Goal: Task Accomplishment & Management: Use online tool/utility

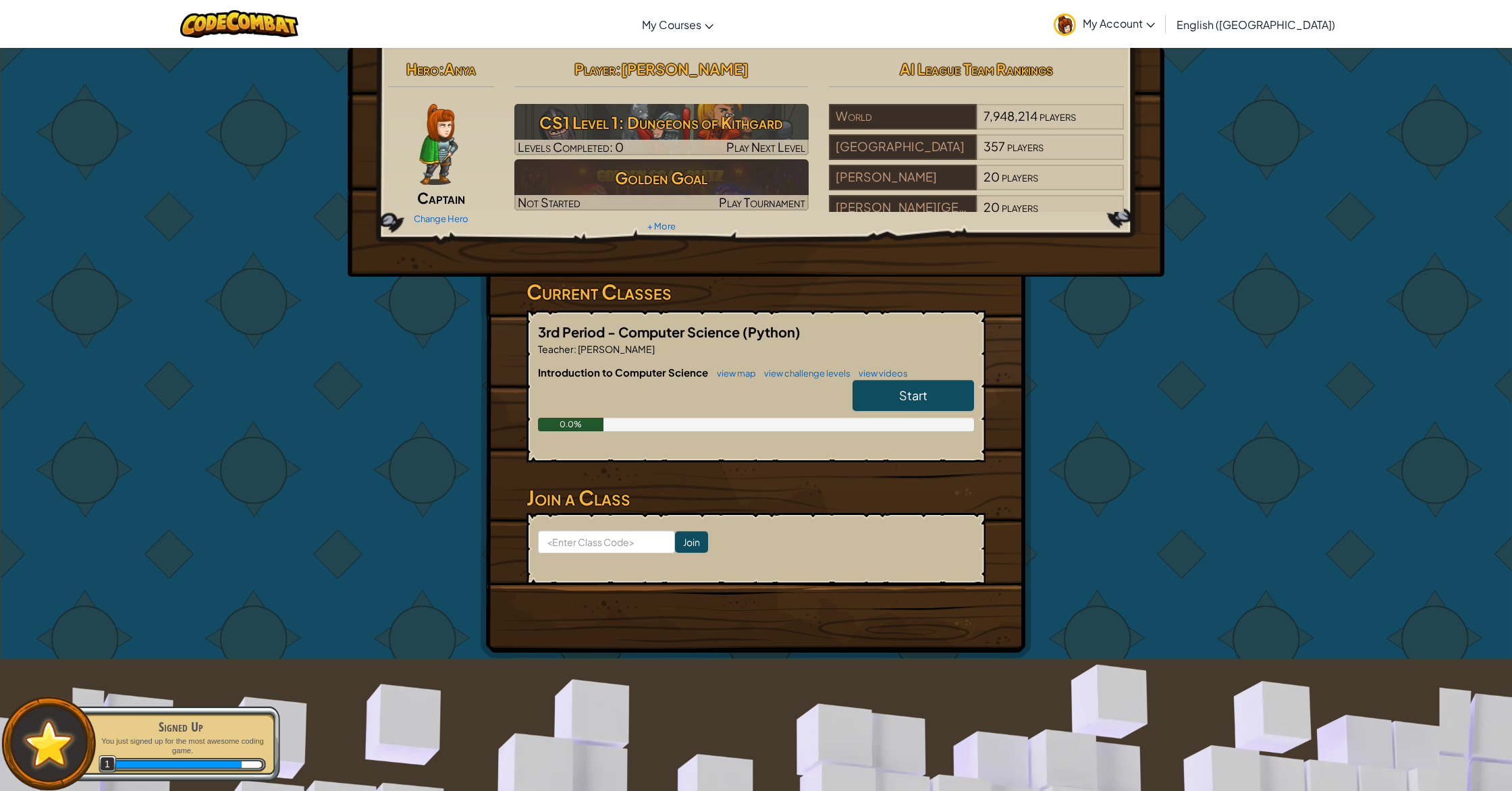
click at [916, 396] on span "Start" at bounding box center [913, 395] width 28 height 16
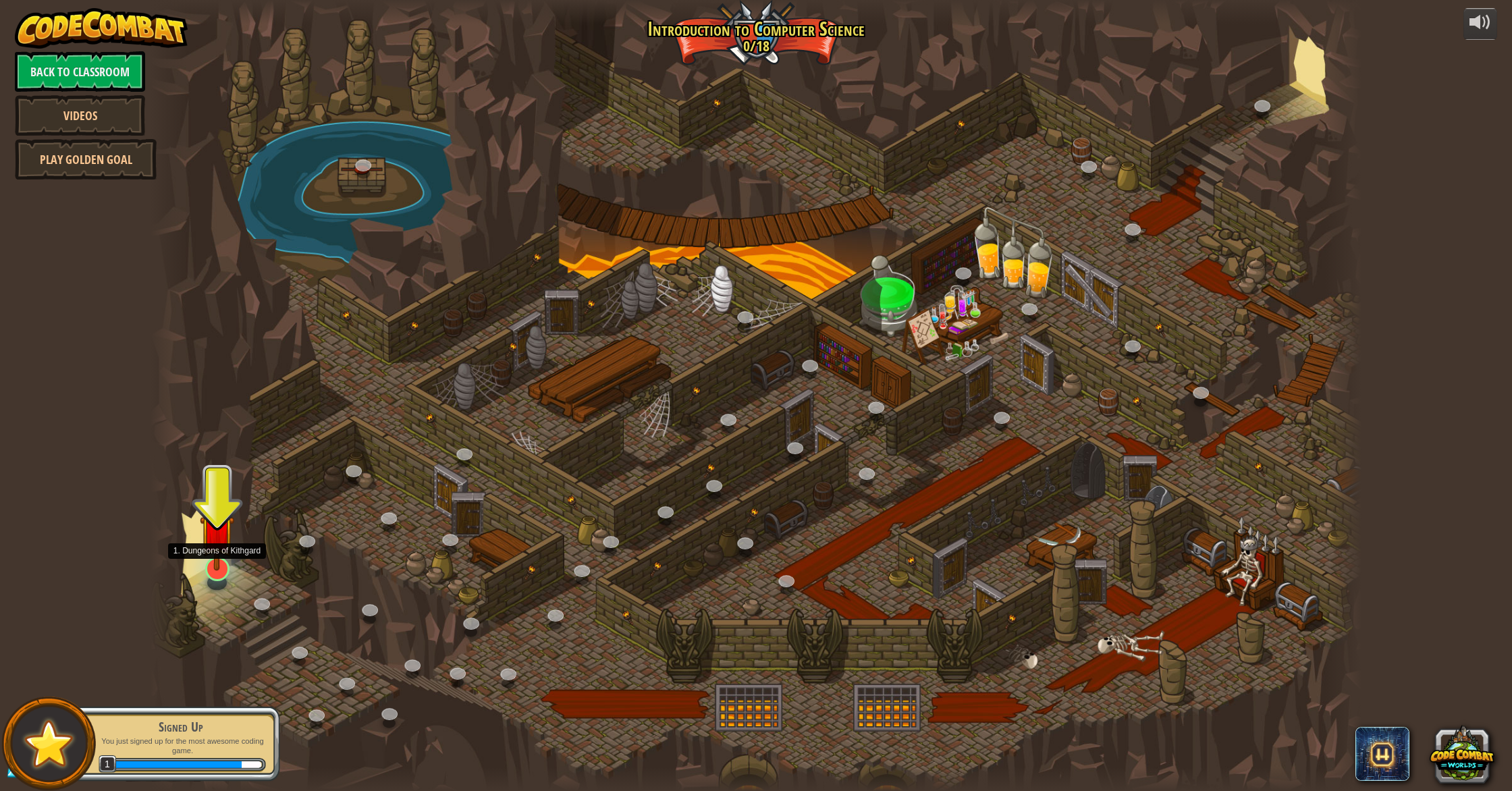
click at [219, 559] on img at bounding box center [216, 532] width 34 height 78
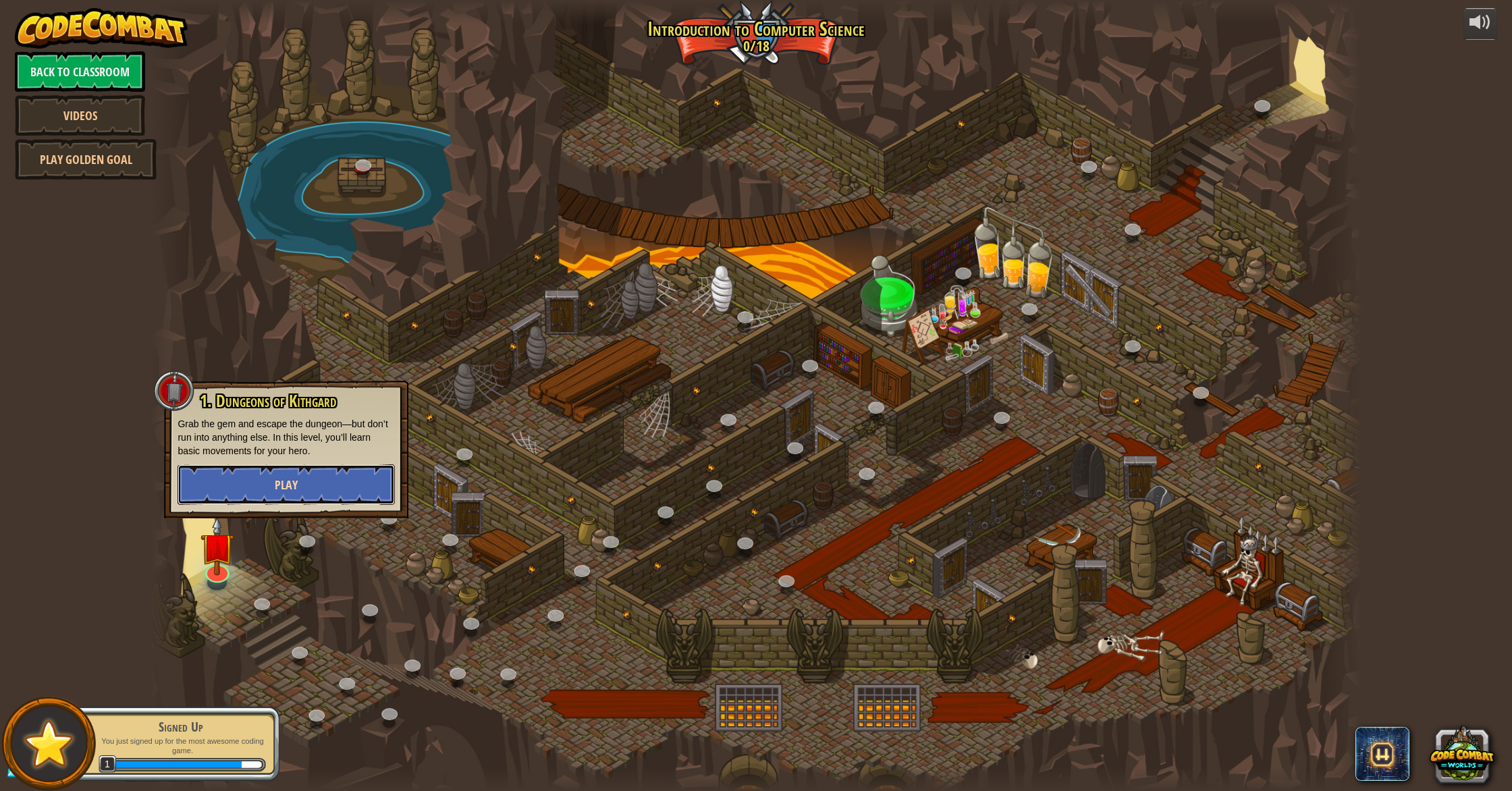
click at [263, 484] on button "Play" at bounding box center [287, 484] width 217 height 40
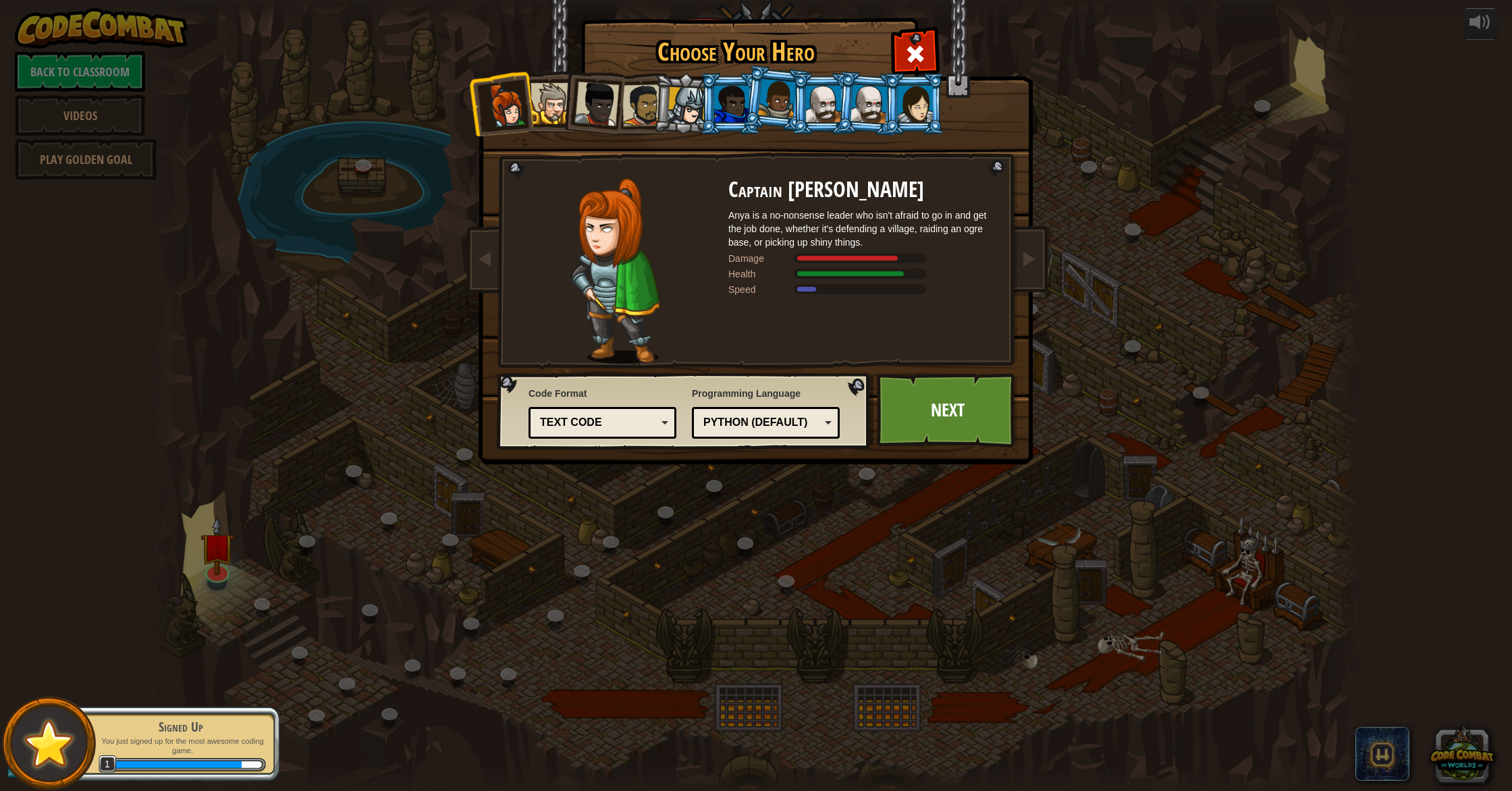
click at [586, 424] on div "Text code" at bounding box center [598, 423] width 116 height 16
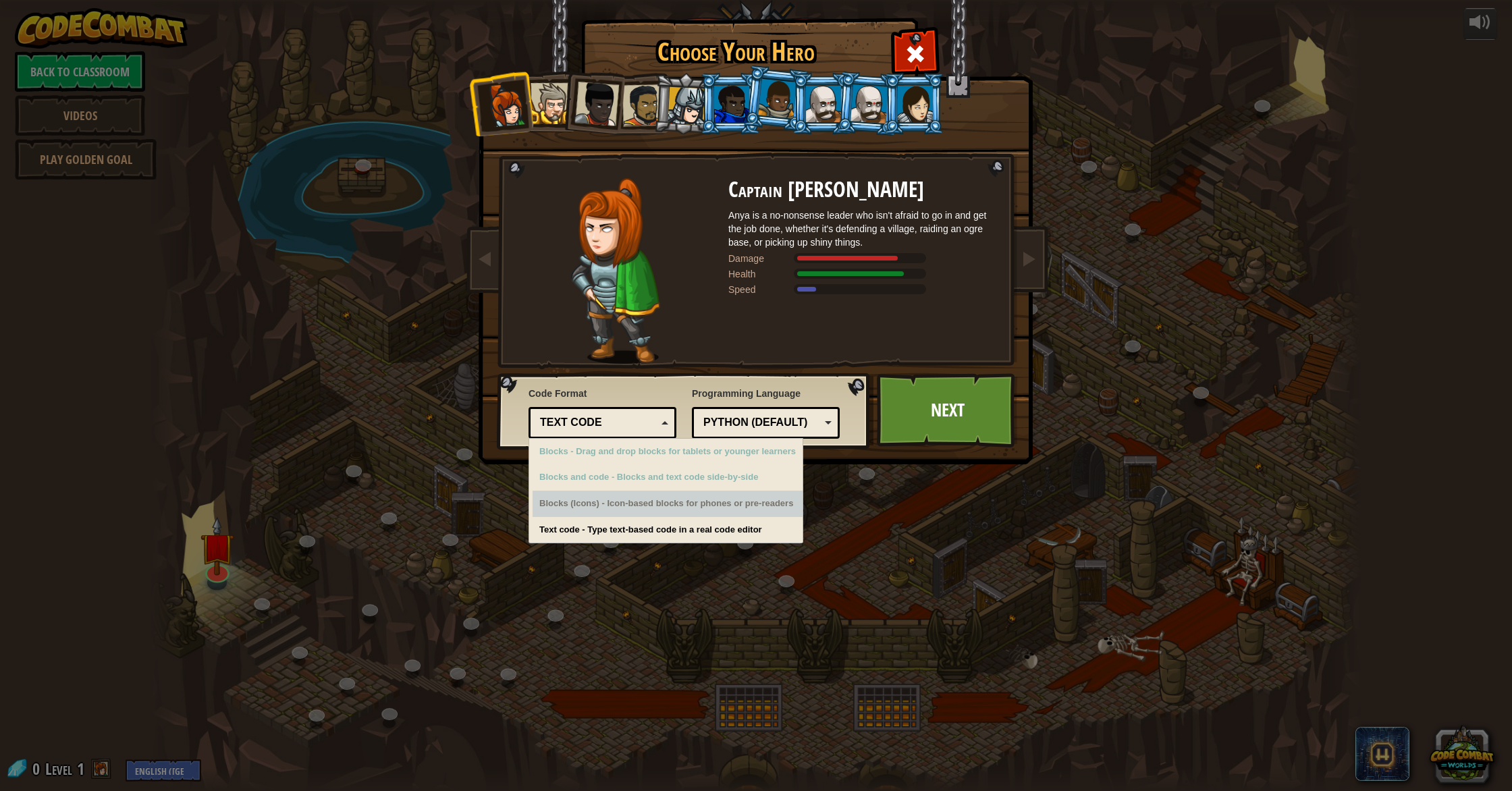
click at [635, 421] on div "Text code" at bounding box center [598, 423] width 116 height 16
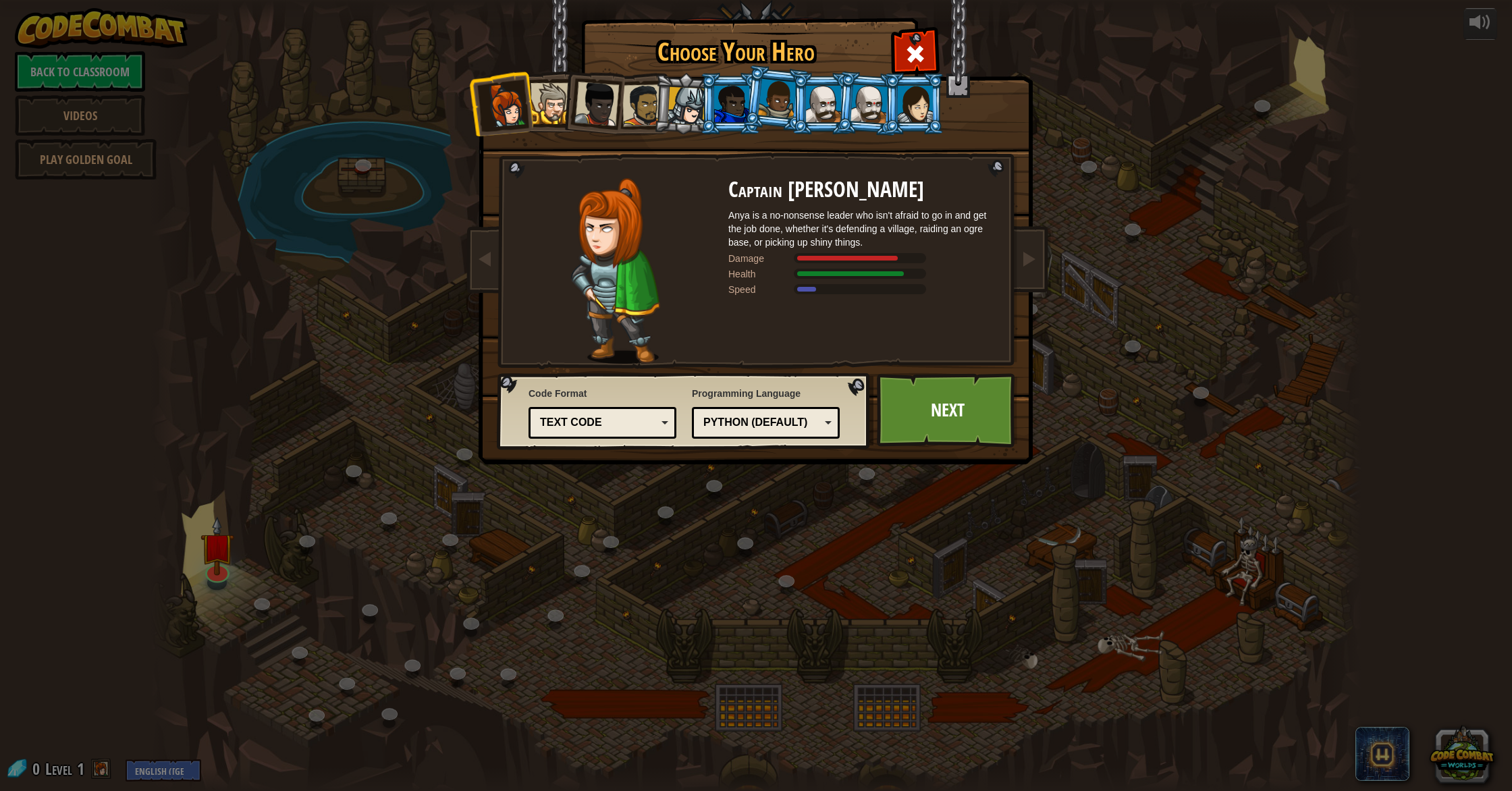
click at [623, 277] on img at bounding box center [615, 271] width 88 height 186
click at [645, 428] on div "Text code" at bounding box center [598, 423] width 116 height 16
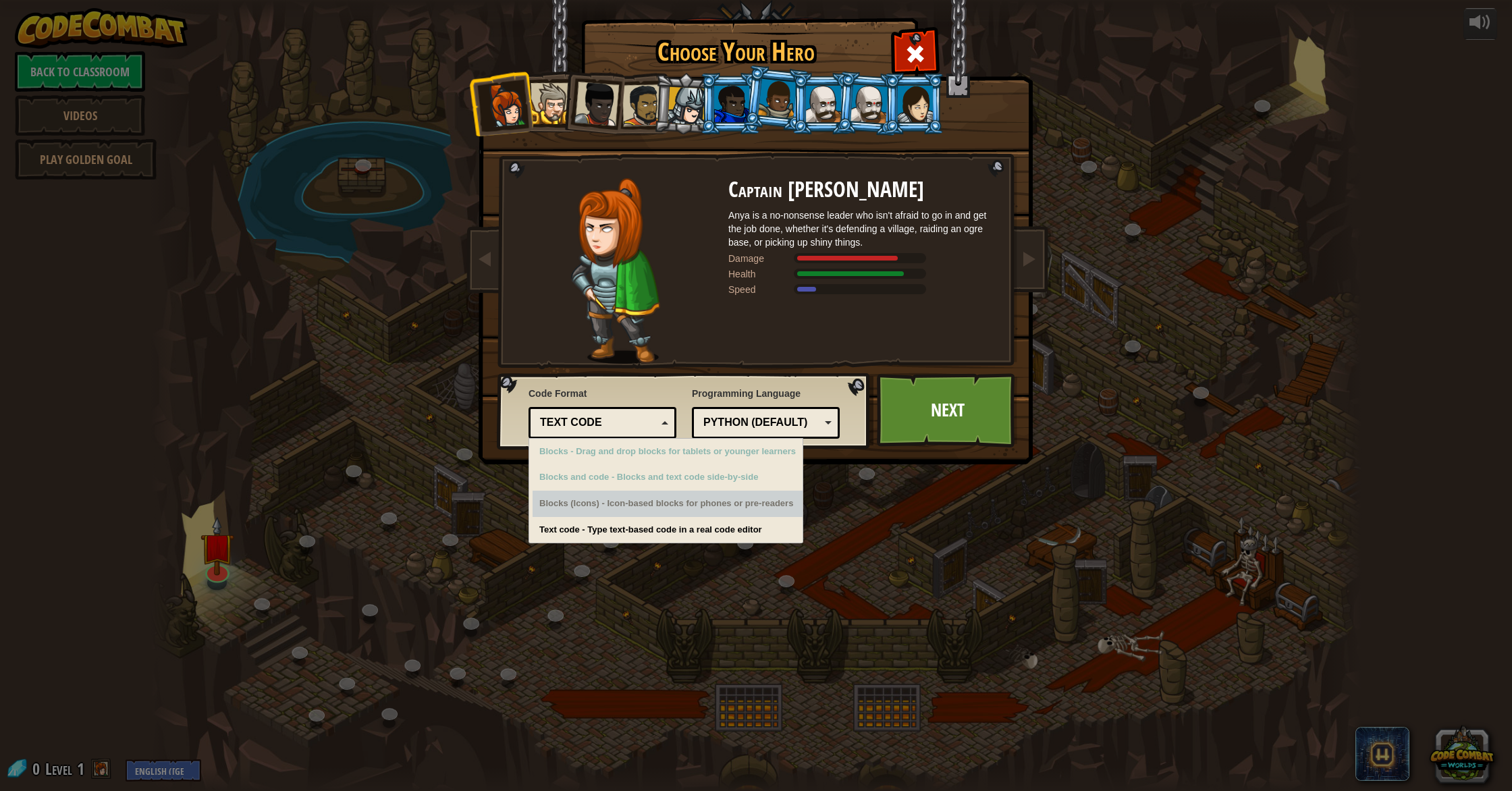
click at [823, 424] on div "Python (Default)" at bounding box center [766, 422] width 130 height 21
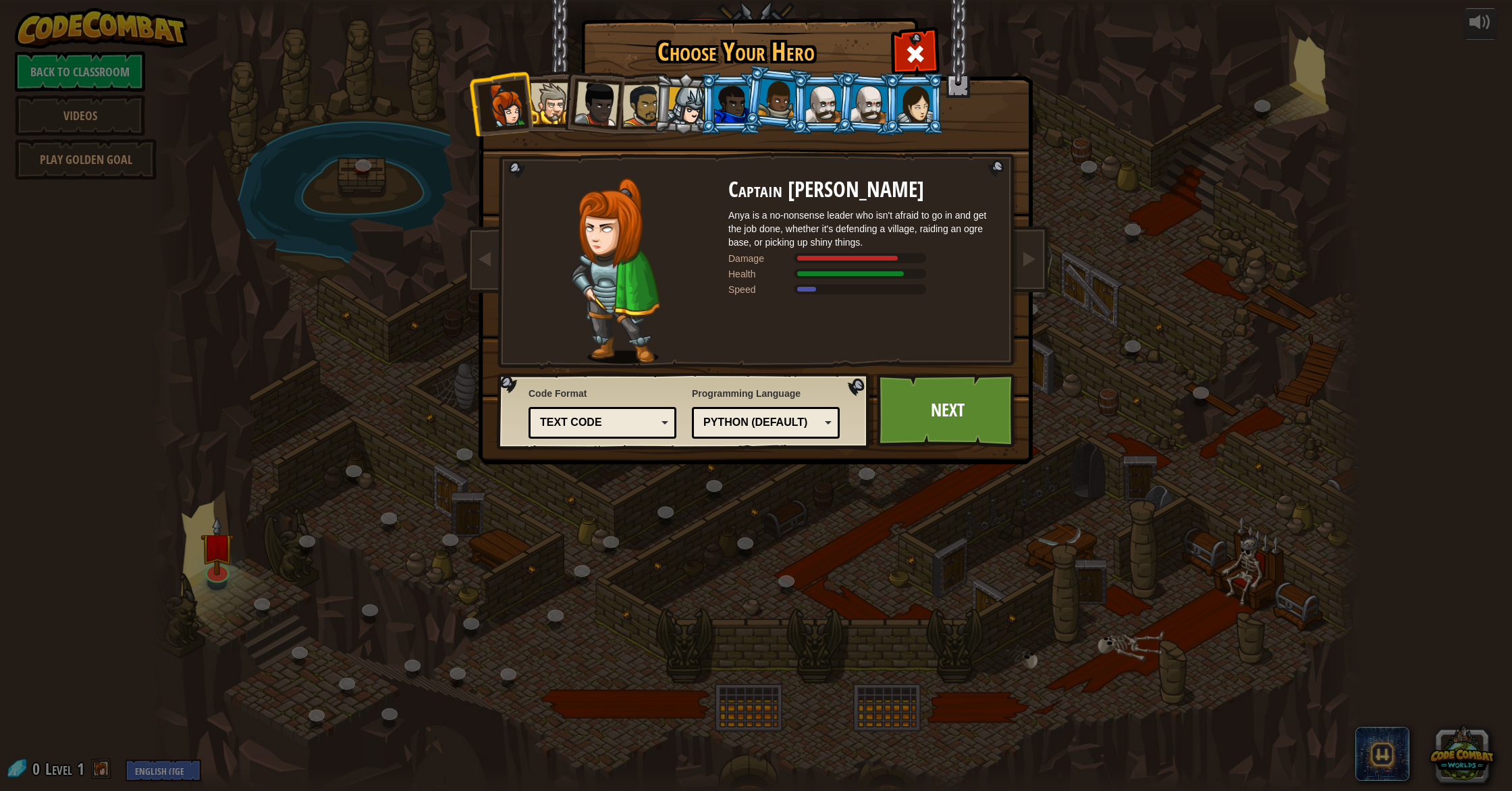
click at [725, 326] on div at bounding box center [615, 271] width 226 height 186
click at [906, 73] on li at bounding box center [914, 104] width 61 height 62
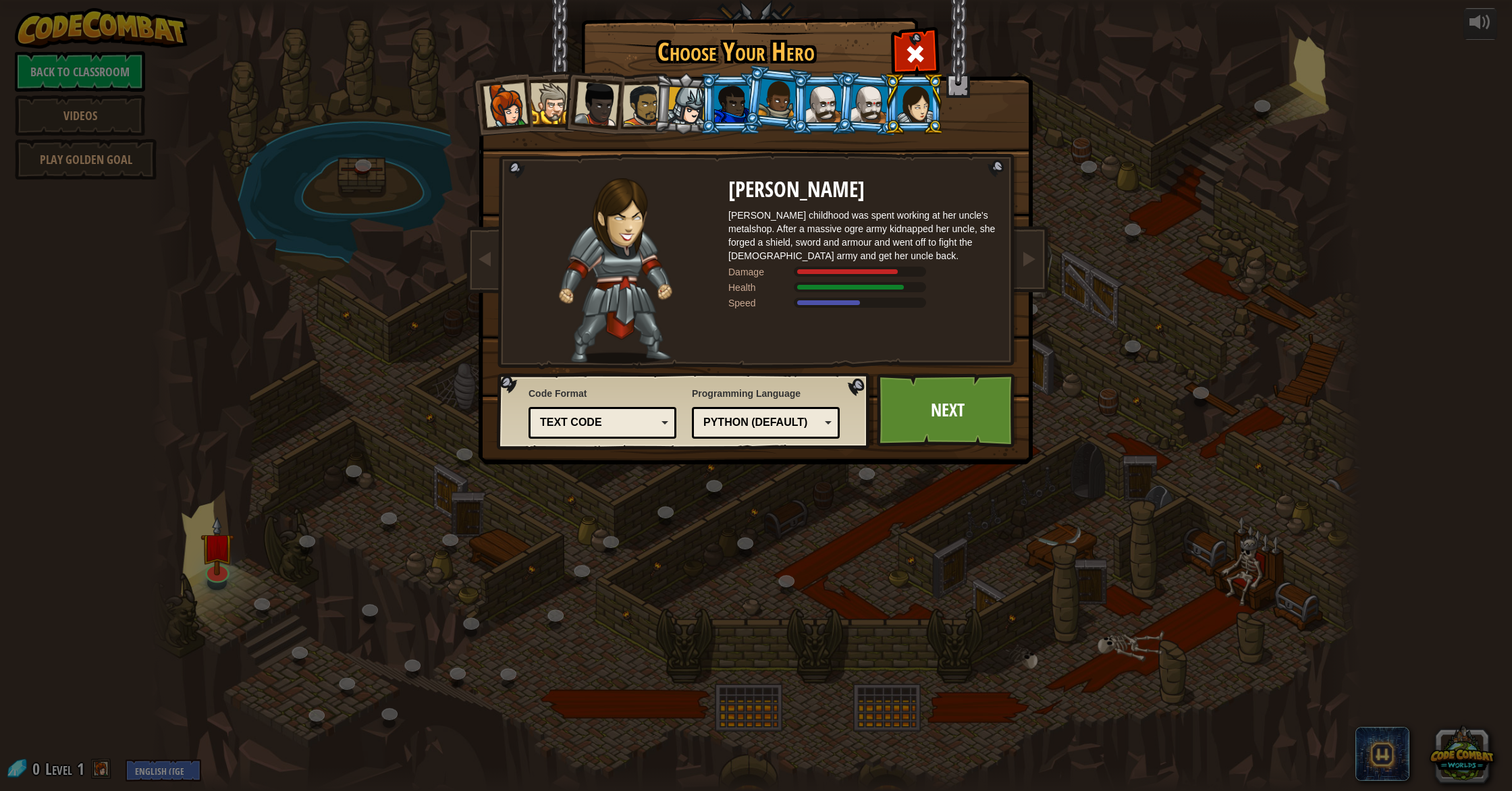
click at [512, 102] on div at bounding box center [506, 106] width 45 height 45
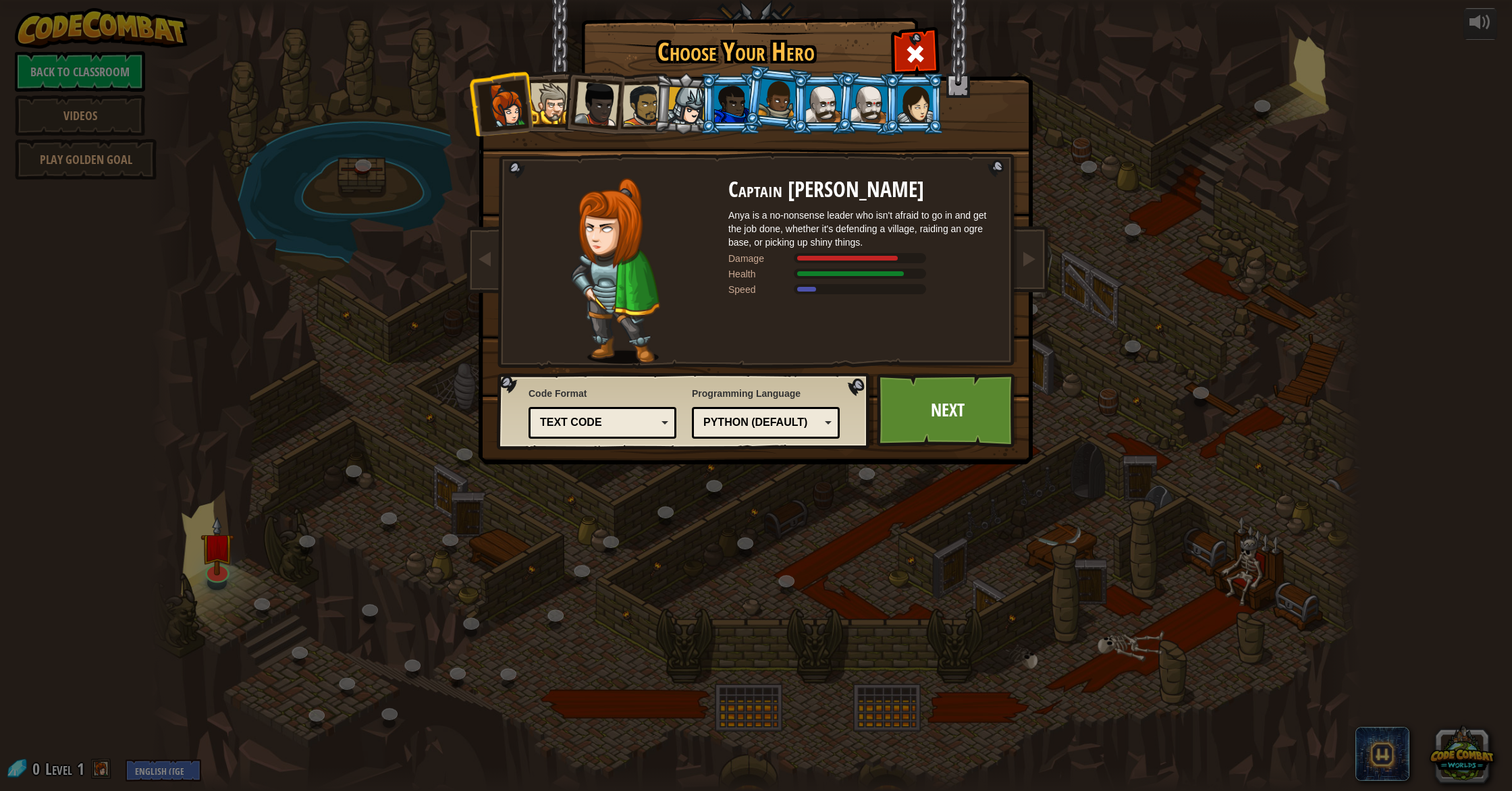
click at [919, 55] on span at bounding box center [915, 54] width 22 height 22
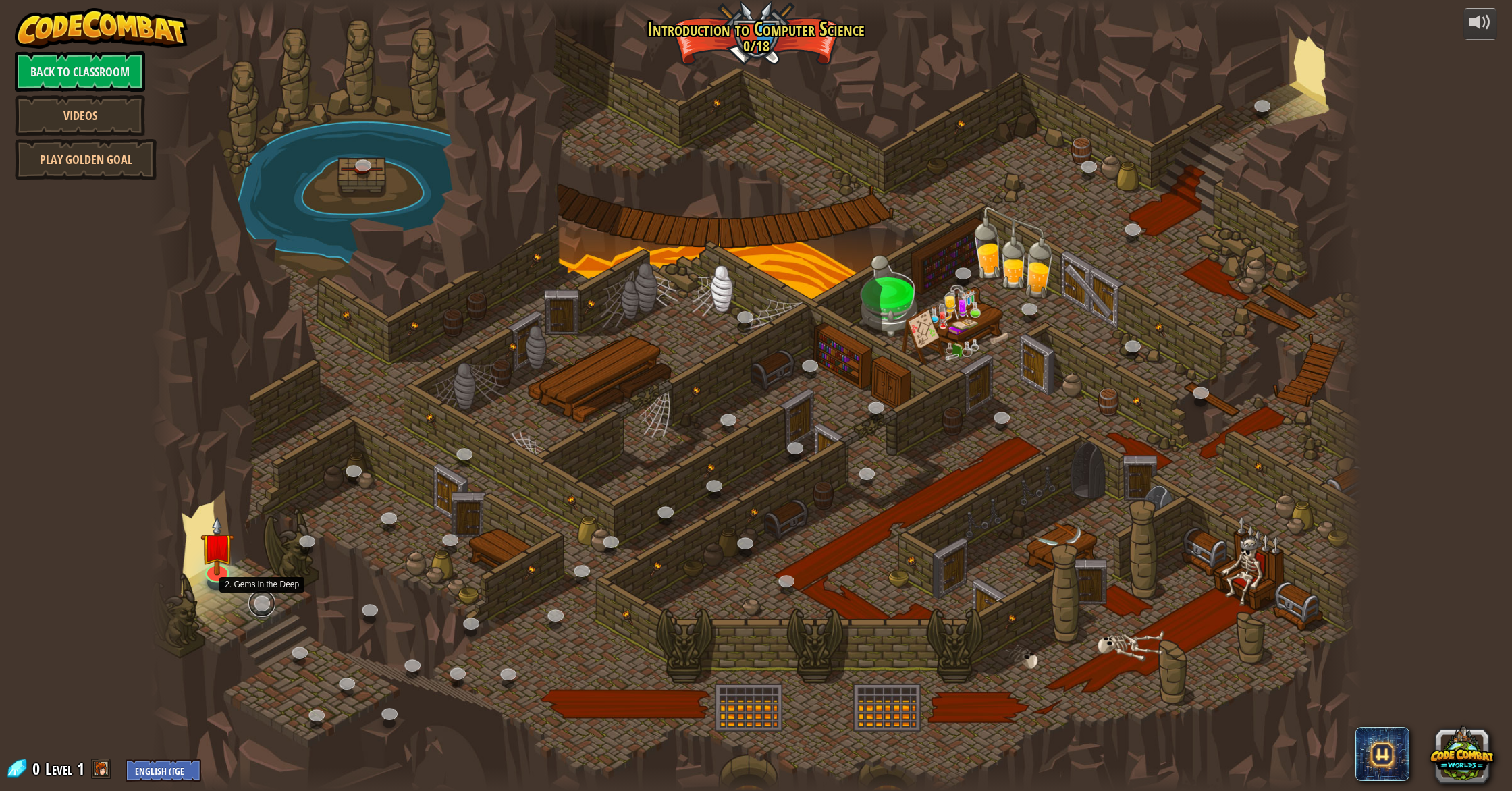
click at [264, 605] on link at bounding box center [262, 603] width 27 height 27
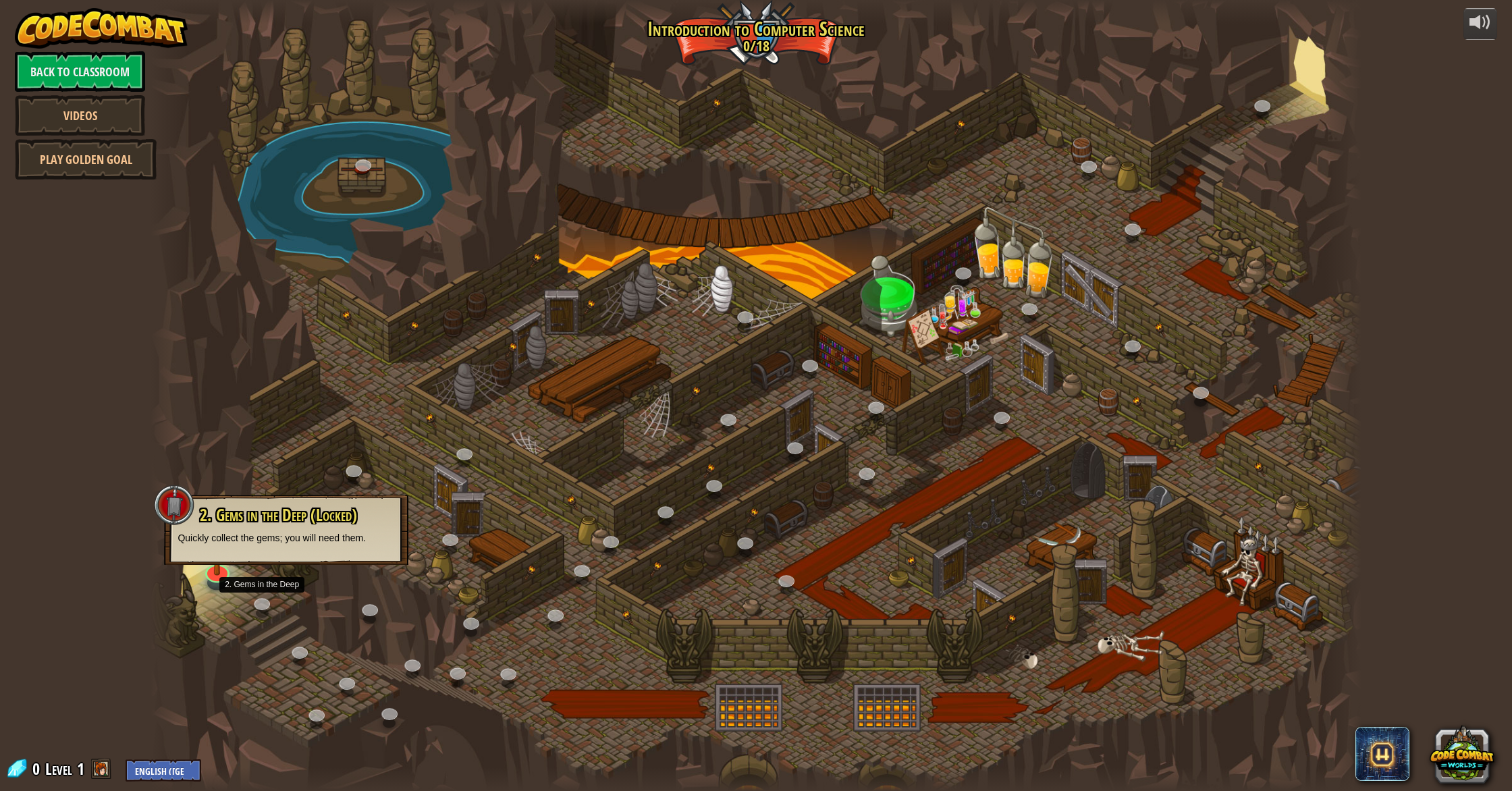
click at [203, 530] on div "2. Gems in the Deep (Locked) Quickly collect the gems; you will need them." at bounding box center [287, 525] width 217 height 38
click at [175, 518] on div at bounding box center [173, 505] width 40 height 40
click at [1472, 736] on button at bounding box center [1462, 754] width 65 height 65
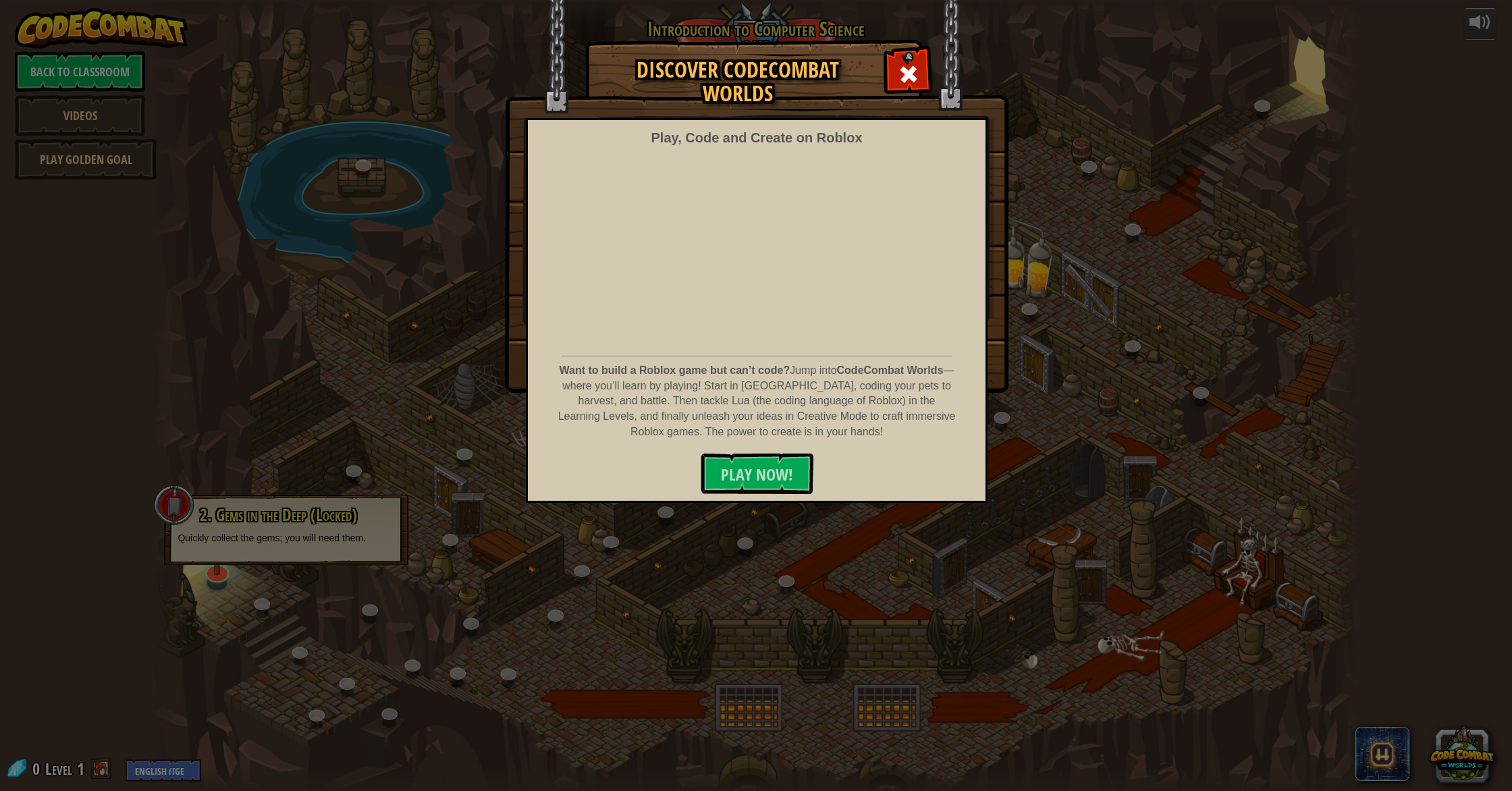
click at [891, 104] on img at bounding box center [756, 197] width 504 height 393
click at [930, 73] on img at bounding box center [756, 197] width 504 height 393
click at [900, 72] on span at bounding box center [909, 74] width 22 height 22
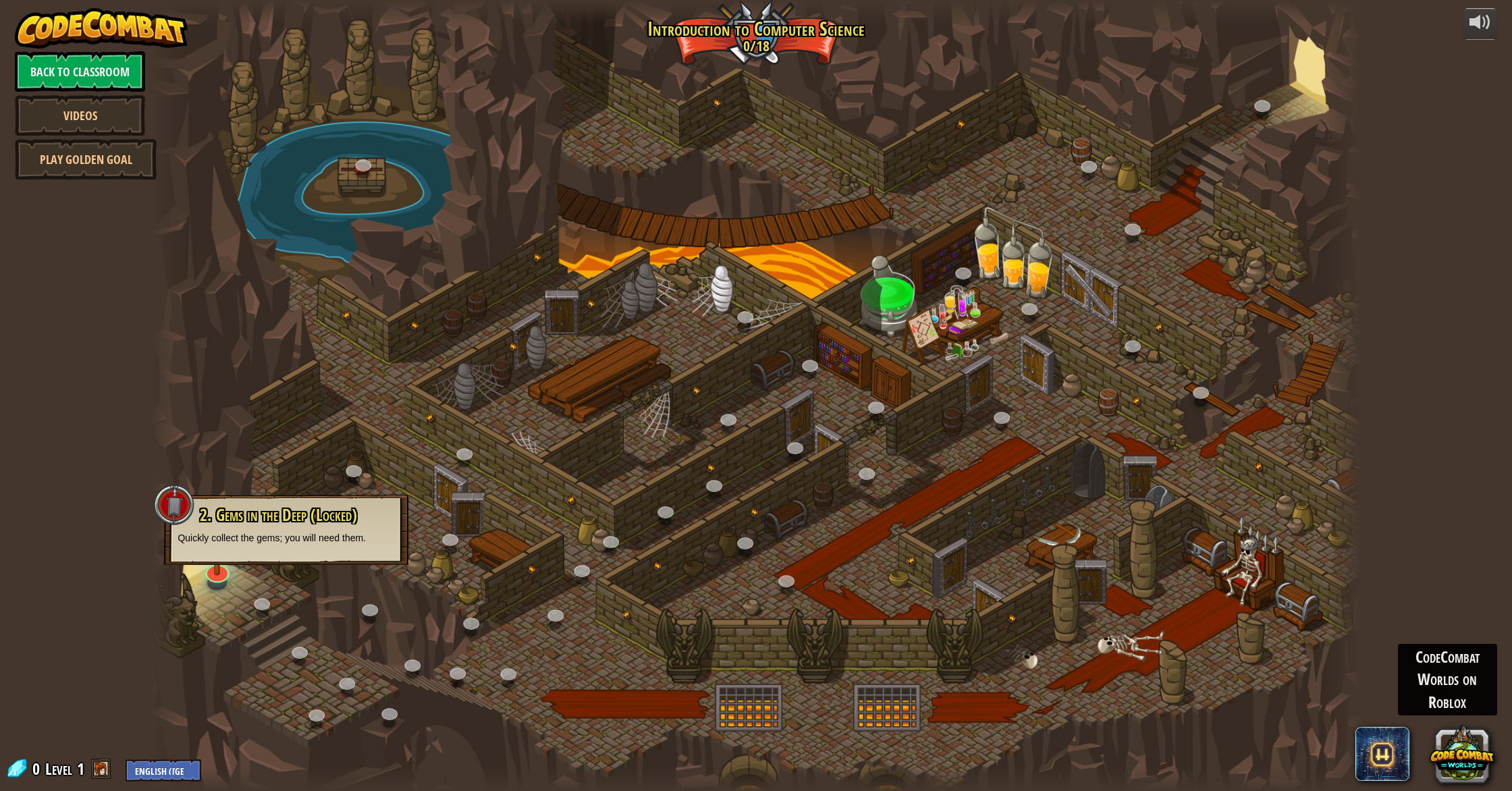
drag, startPoint x: 262, startPoint y: 576, endPoint x: 263, endPoint y: 559, distance: 17.0
click at [262, 575] on div at bounding box center [756, 395] width 1211 height 791
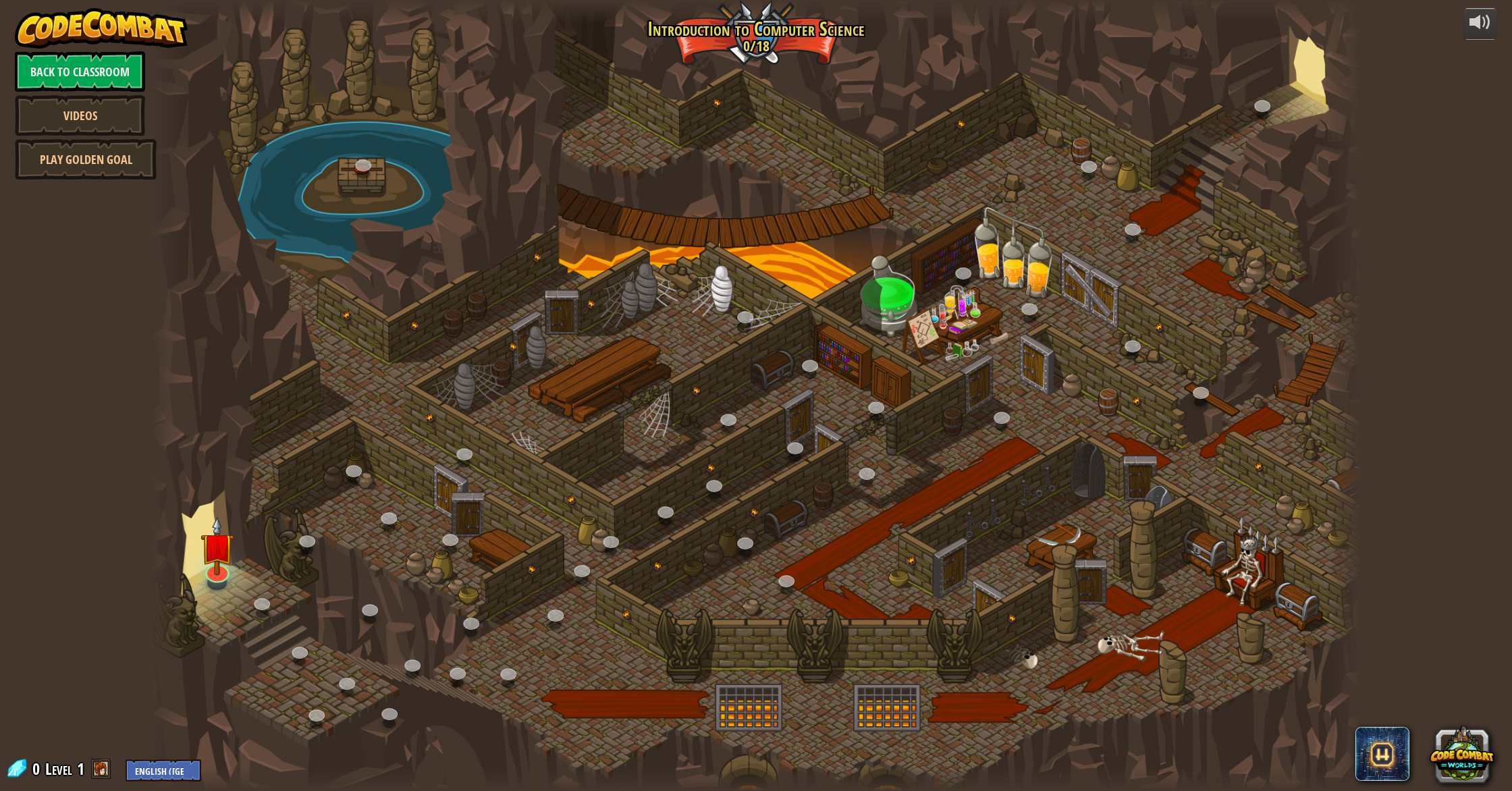
click at [262, 533] on div at bounding box center [756, 395] width 1211 height 791
click at [200, 563] on img at bounding box center [216, 532] width 34 height 78
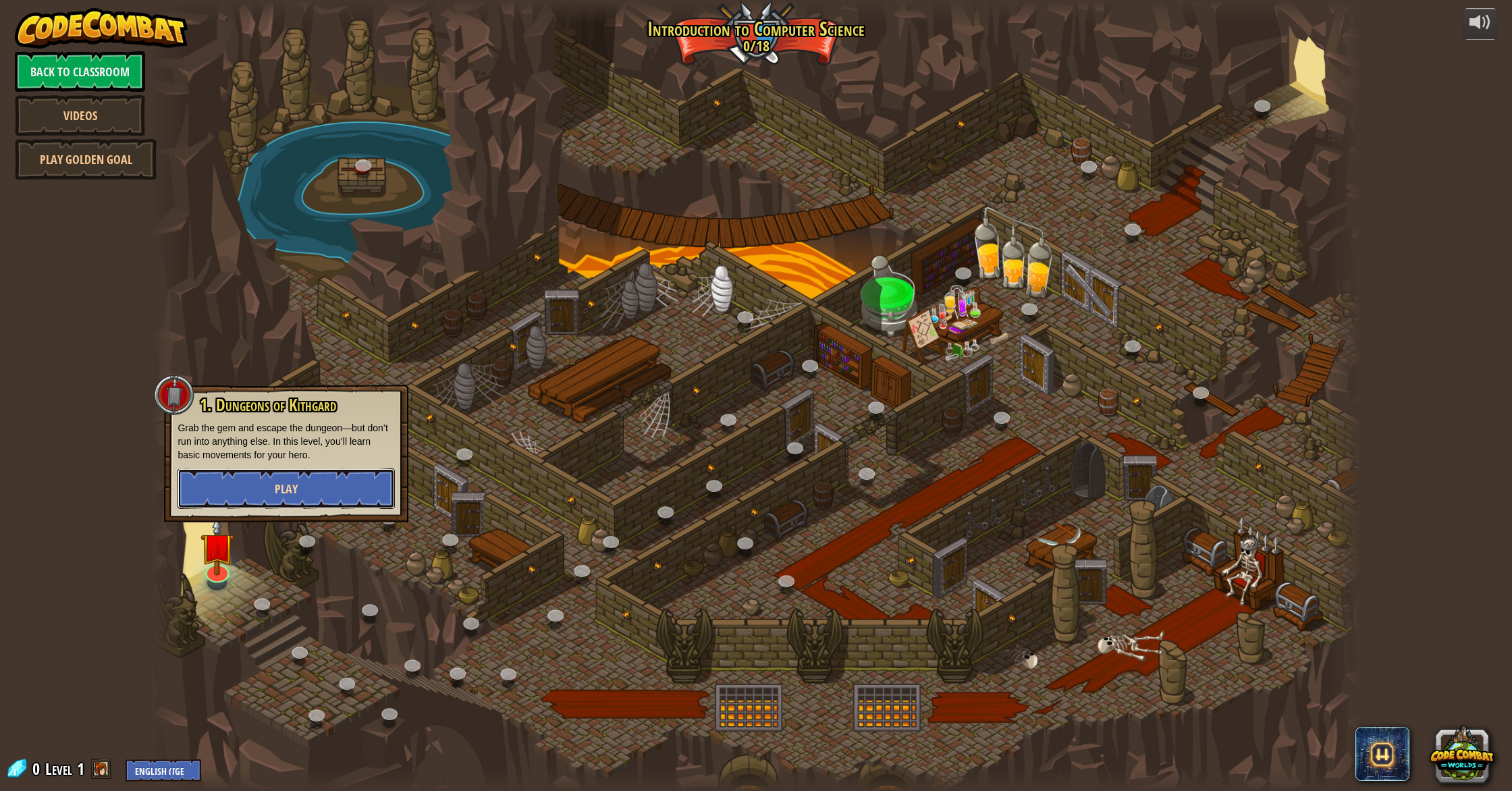
click at [289, 486] on span "Play" at bounding box center [286, 489] width 22 height 17
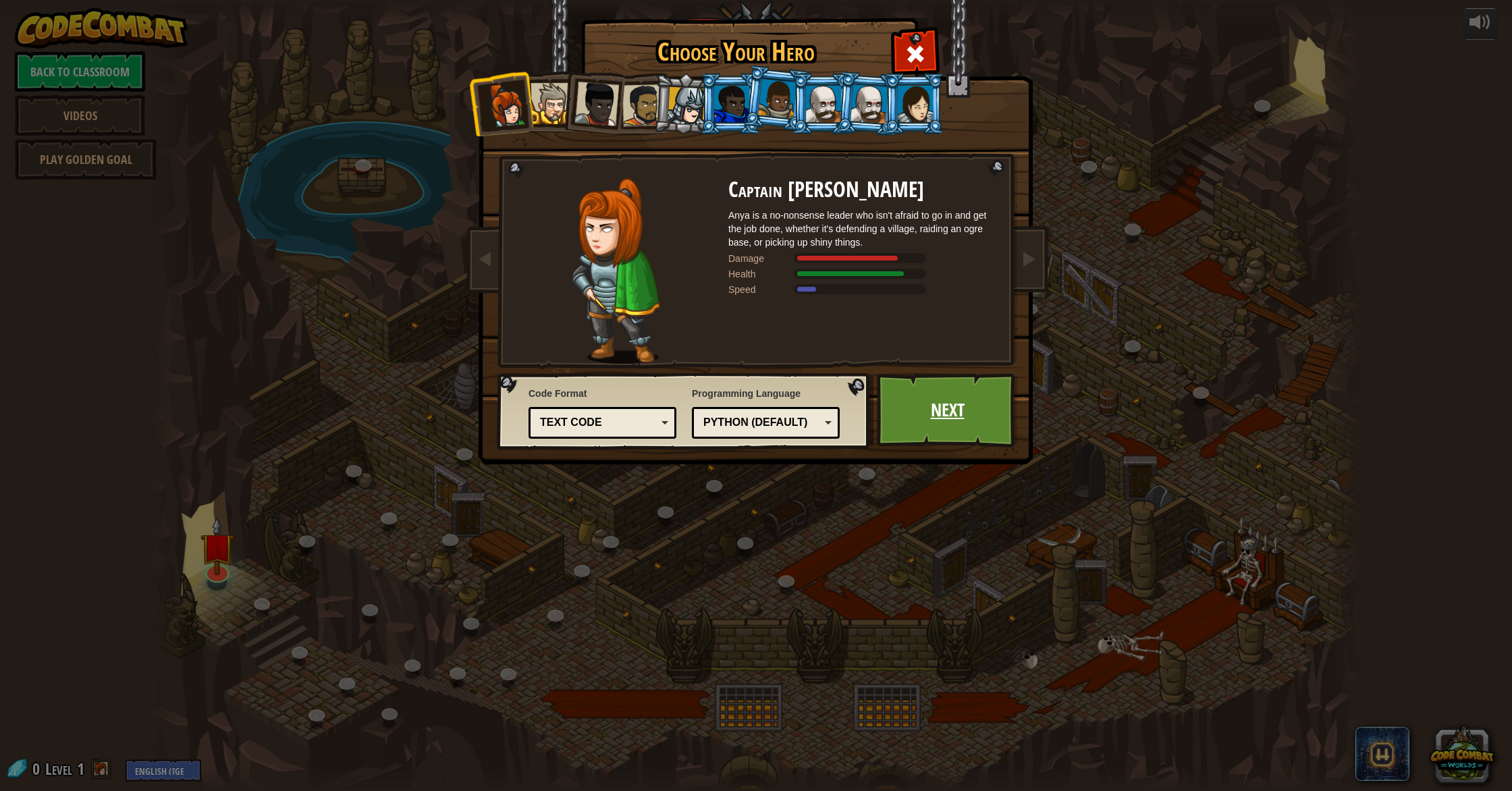
click at [906, 407] on link "Next" at bounding box center [948, 411] width 141 height 74
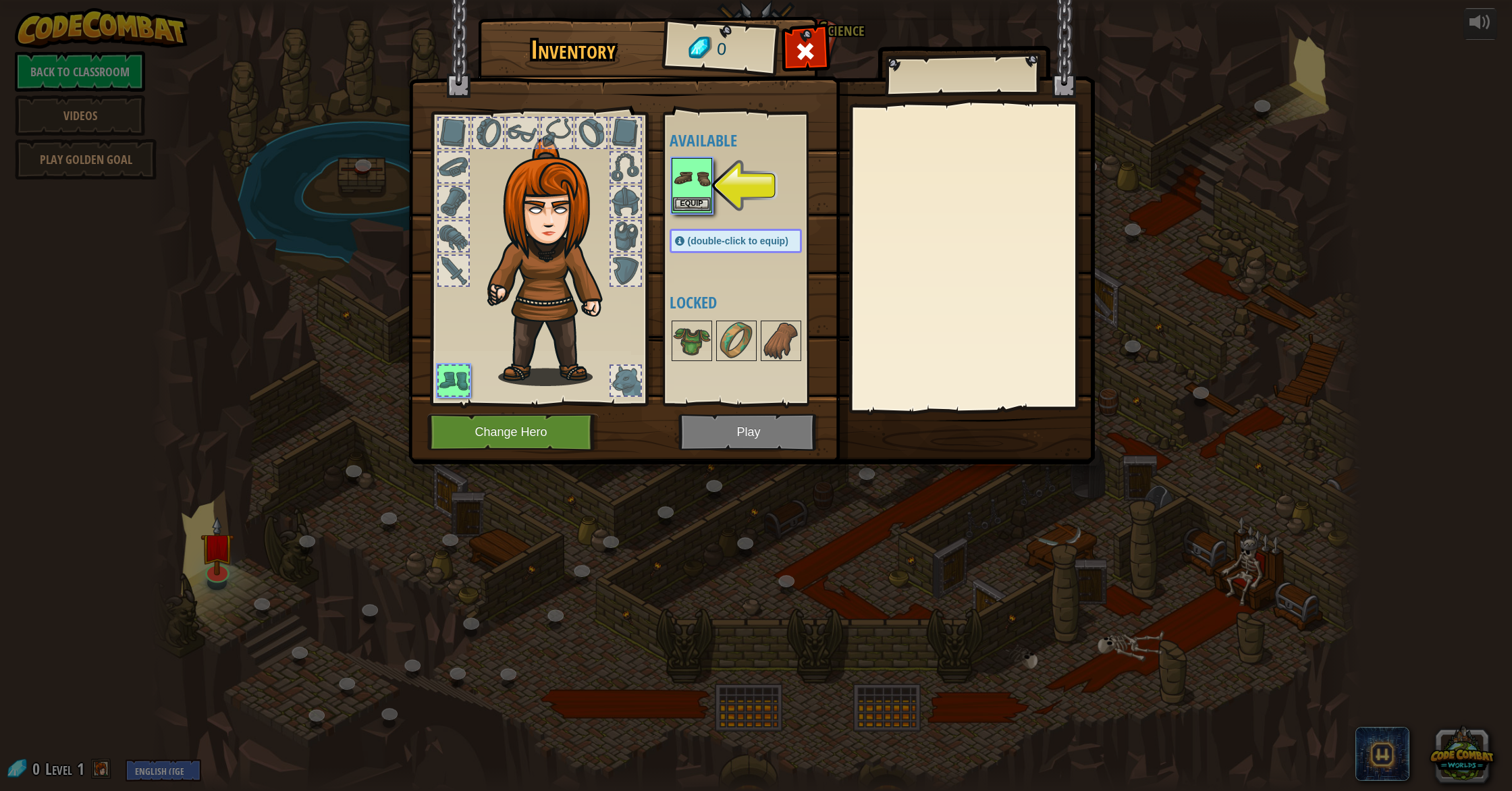
click at [690, 187] on img at bounding box center [691, 178] width 38 height 38
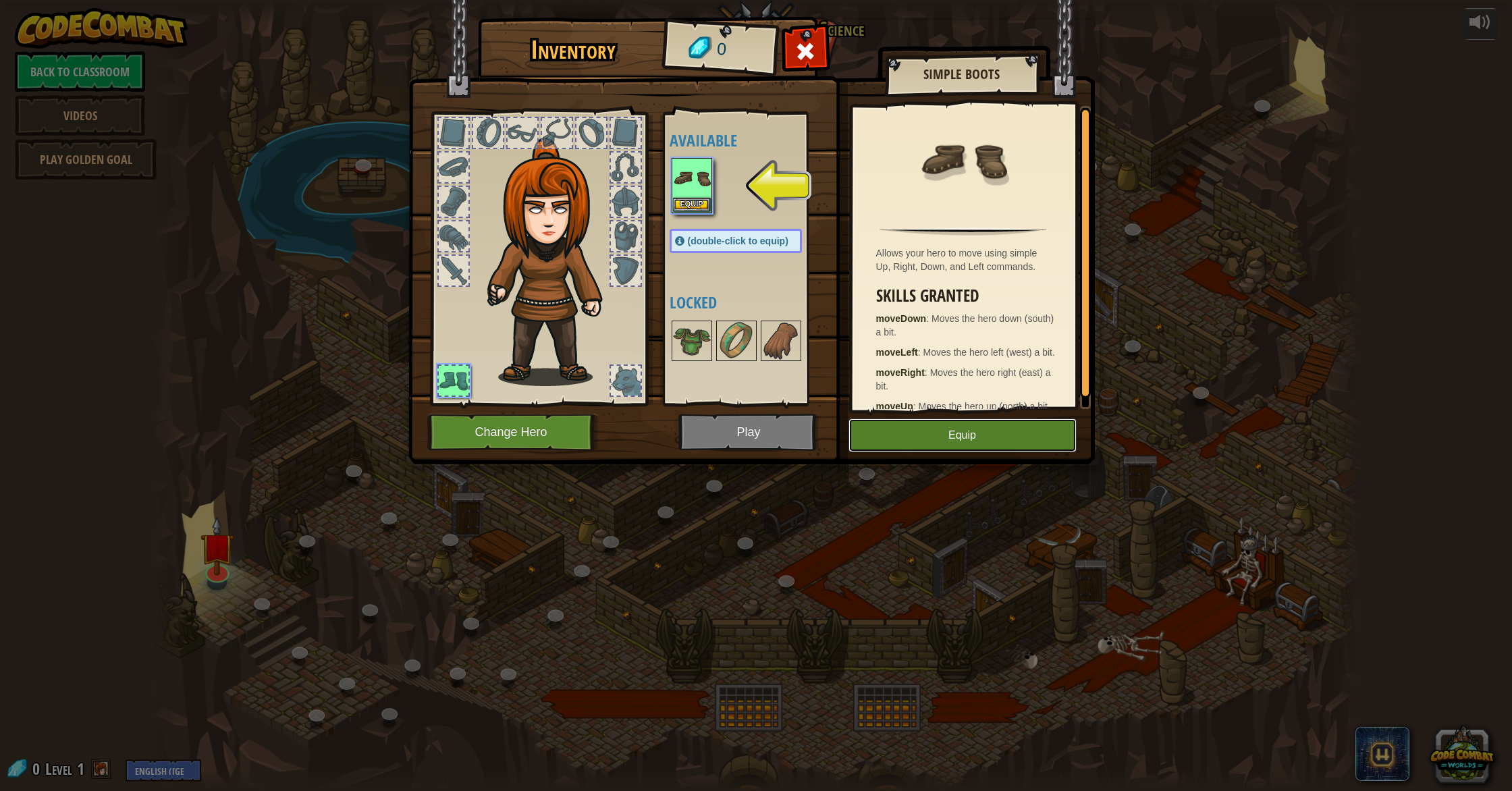
click at [932, 425] on button "Equip" at bounding box center [962, 435] width 228 height 34
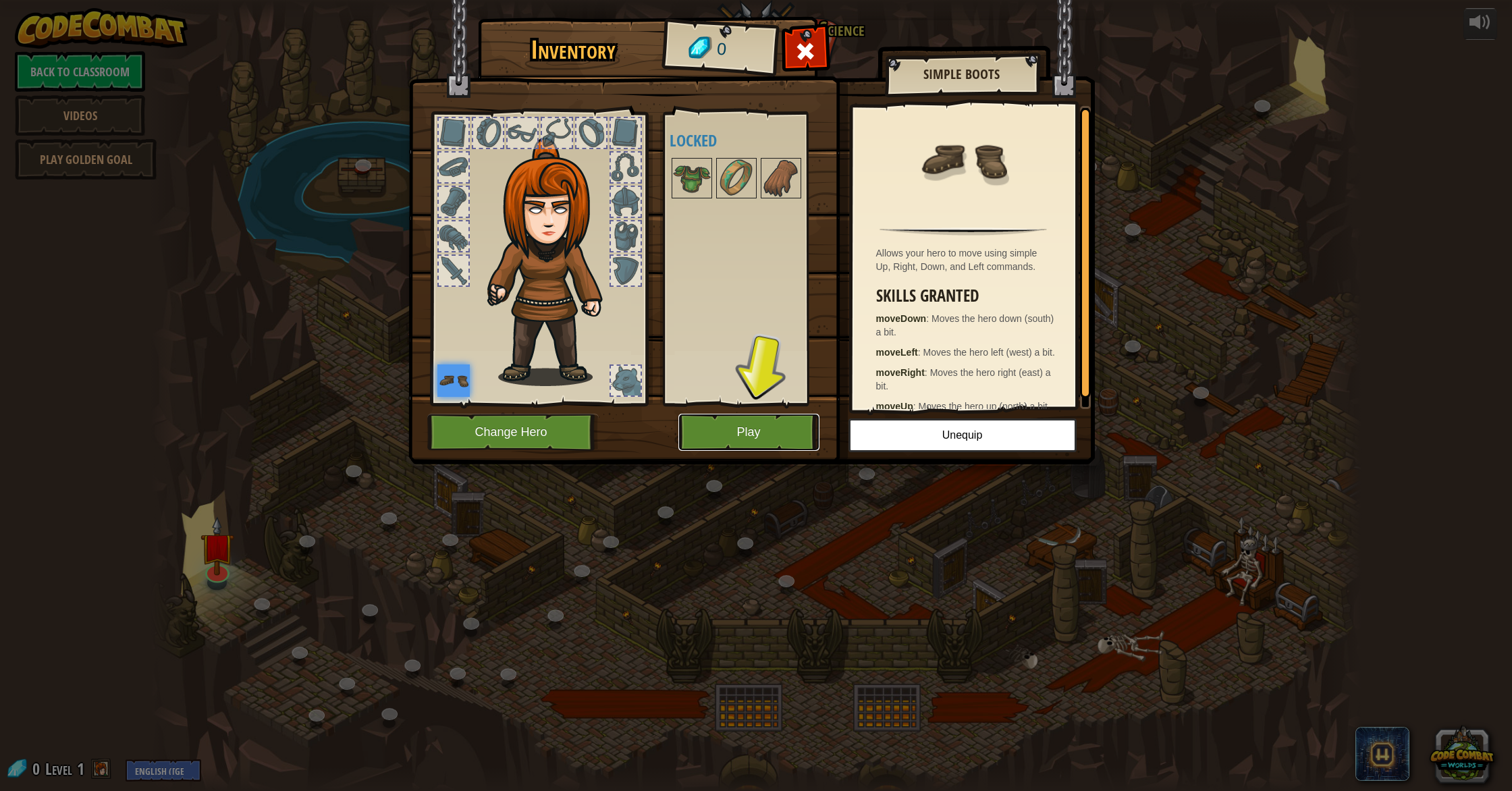
click at [773, 423] on button "Play" at bounding box center [749, 432] width 141 height 37
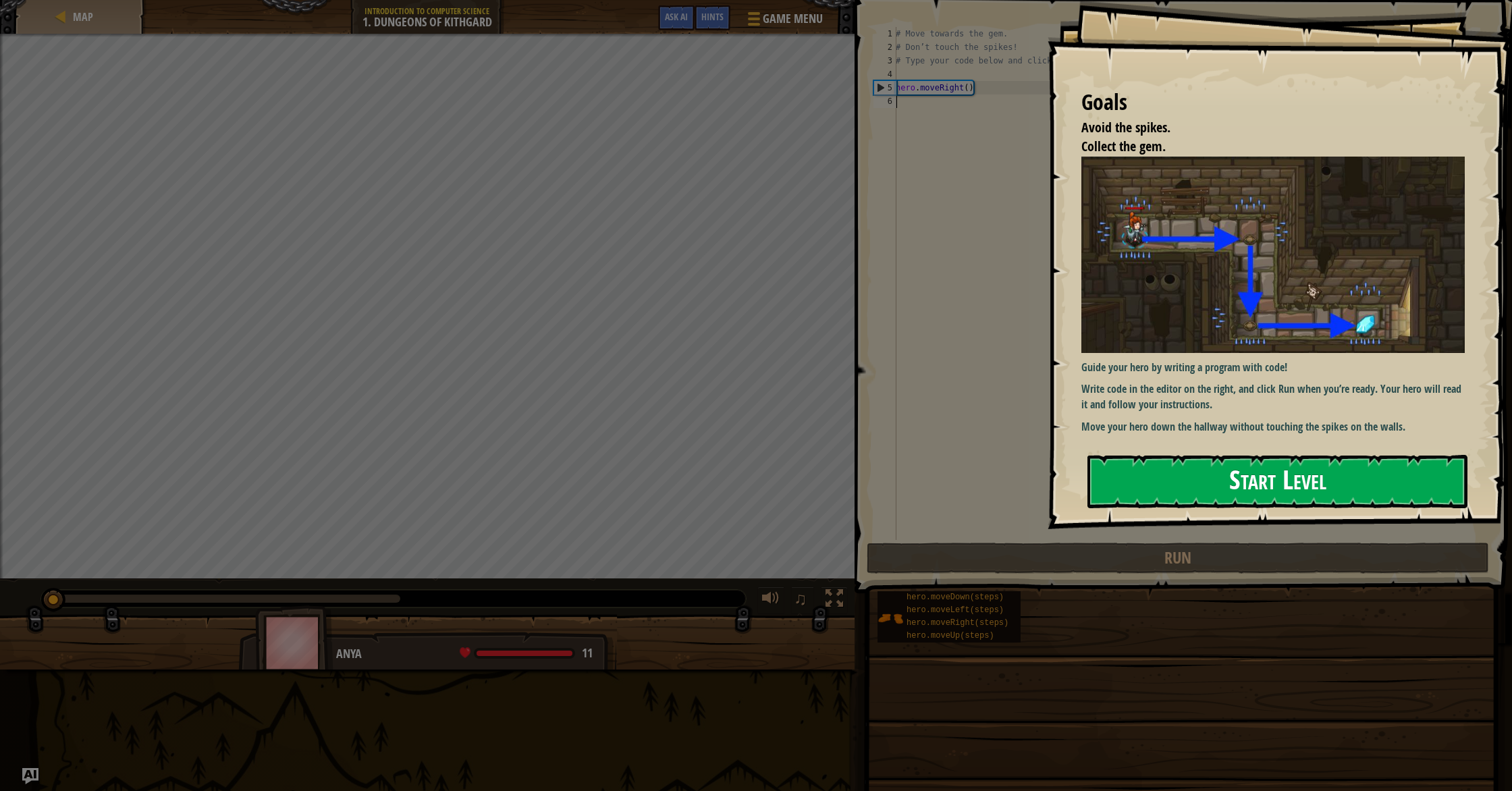
click at [1164, 476] on button "Start Level" at bounding box center [1277, 481] width 380 height 54
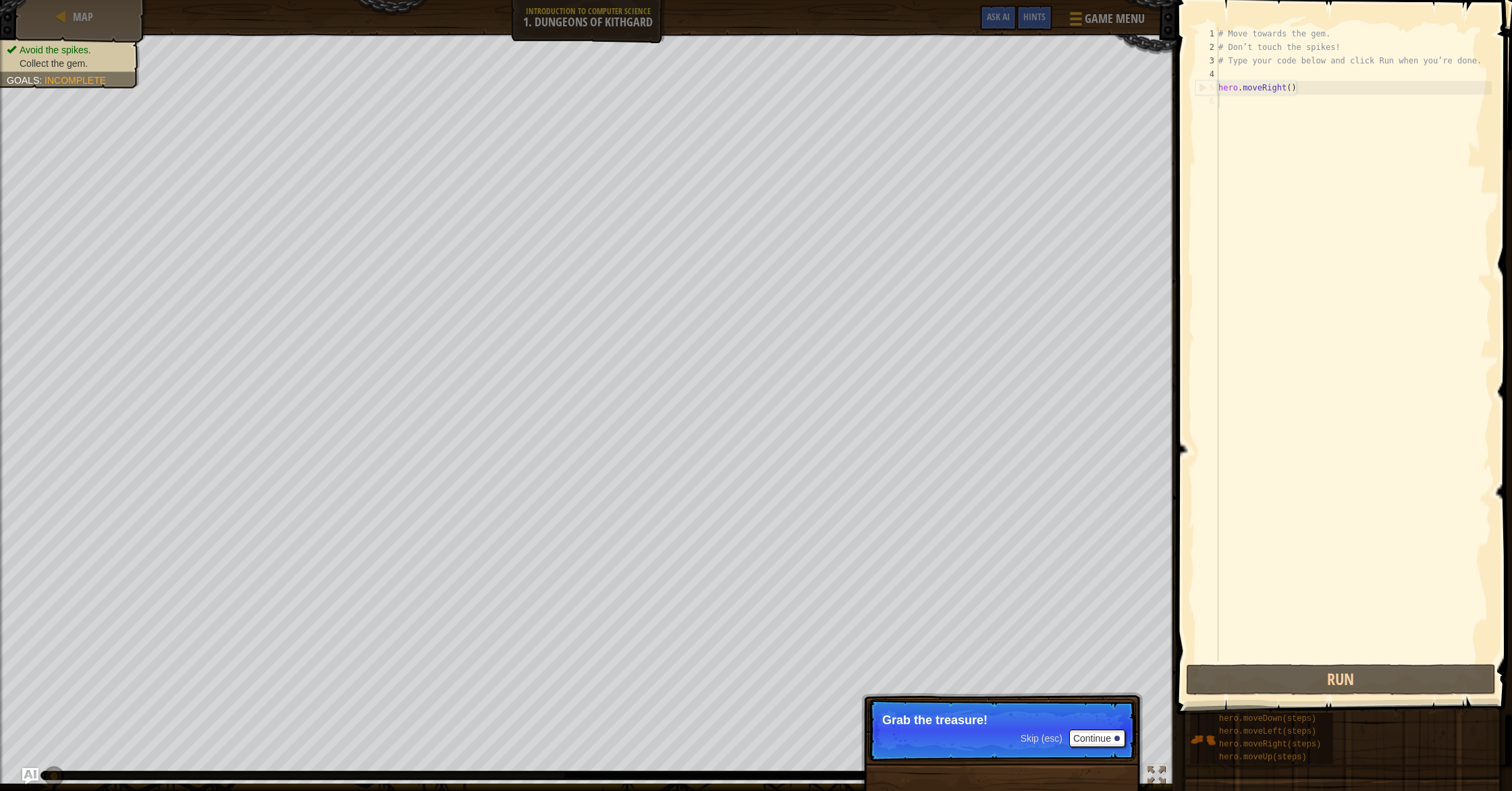
click at [1238, 661] on div "# Move towards the gem. # Don’t touch the spikes! # Type your code below and cl…" at bounding box center [1354, 358] width 276 height 662
click at [1244, 676] on button "Run" at bounding box center [1341, 680] width 310 height 31
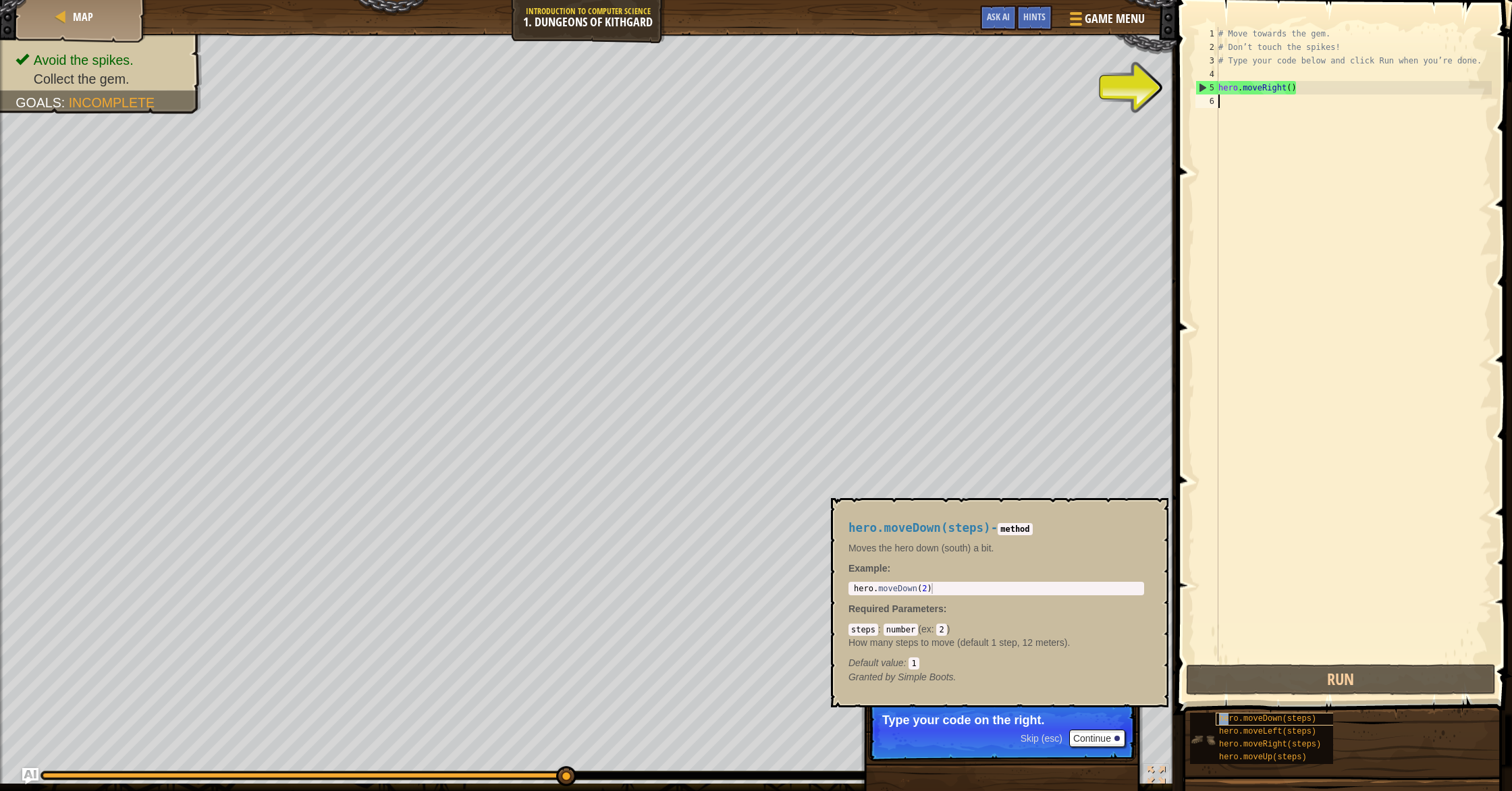
click at [1228, 723] on span "hero.moveDown(steps)" at bounding box center [1267, 719] width 97 height 10
click at [1111, 735] on button "Continue" at bounding box center [1097, 738] width 56 height 18
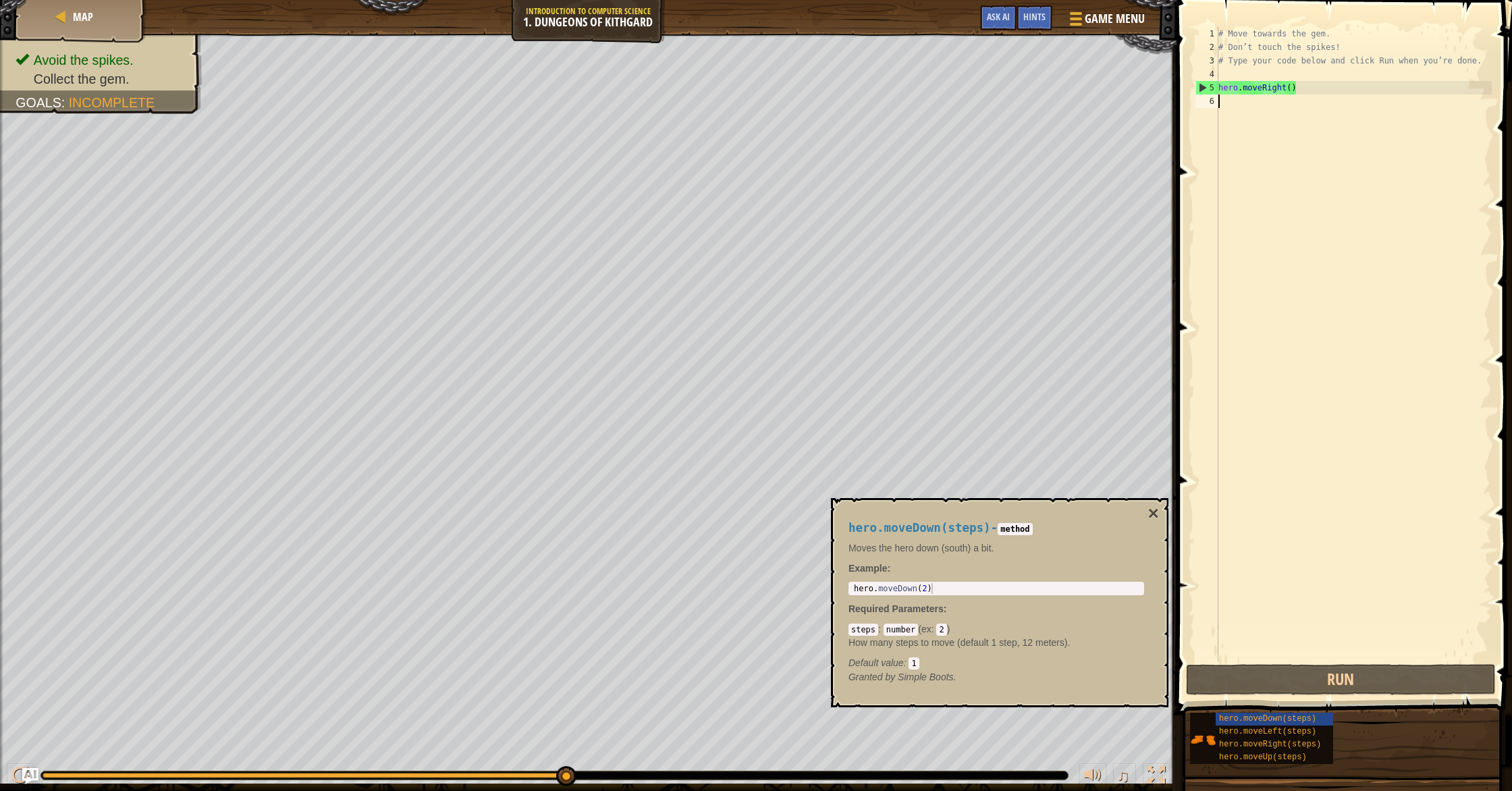
click at [947, 628] on code "2" at bounding box center [942, 630] width 10 height 12
click at [912, 663] on code "1" at bounding box center [913, 663] width 10 height 12
click at [914, 663] on code "1" at bounding box center [913, 663] width 10 height 12
click at [911, 662] on code "1" at bounding box center [913, 663] width 10 height 12
click at [912, 663] on code "1" at bounding box center [913, 663] width 10 height 12
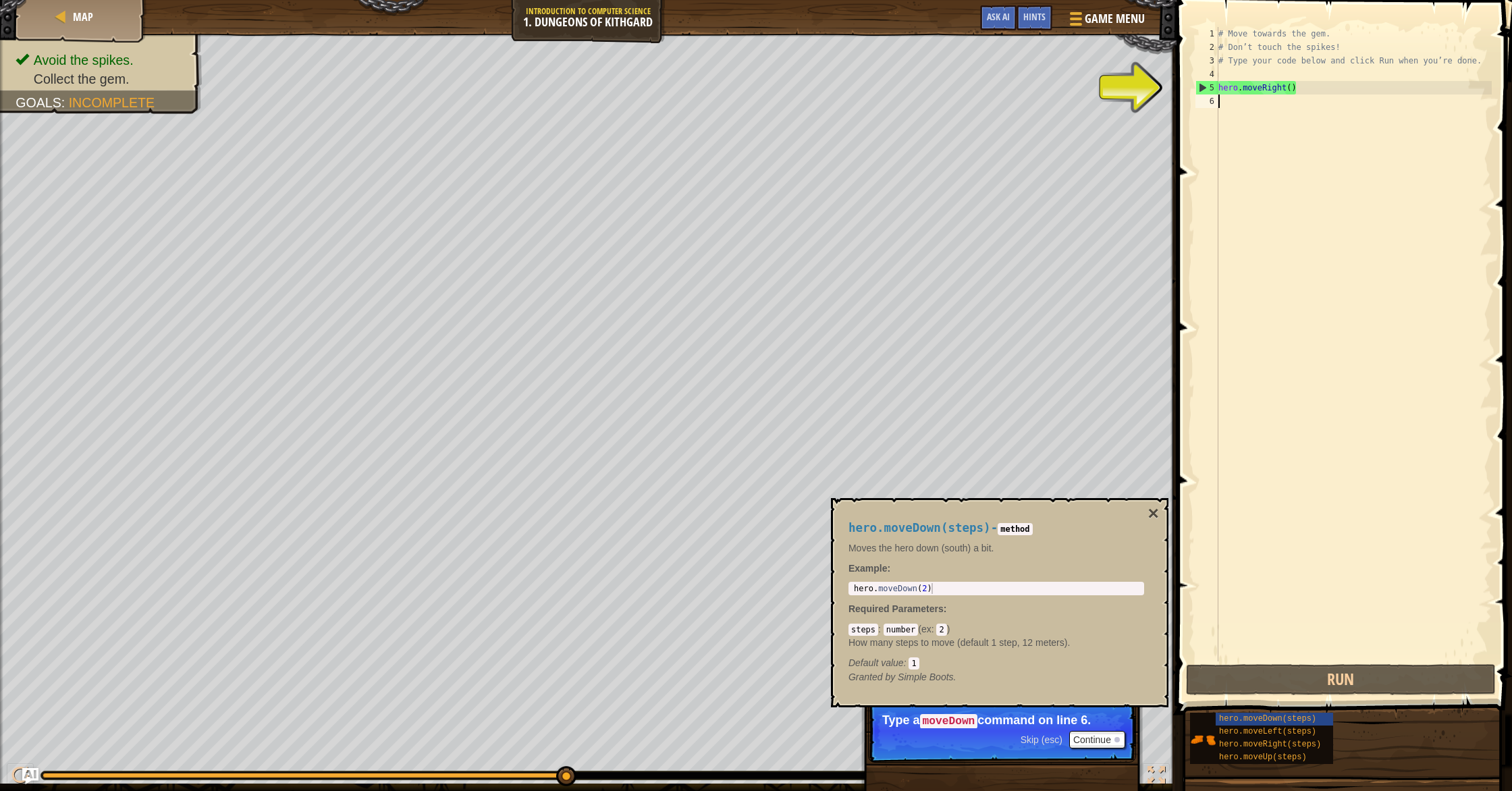
click at [1238, 104] on div "# Move towards the gem. # Don’t touch the spikes! # Type your code below and cl…" at bounding box center [1354, 358] width 276 height 662
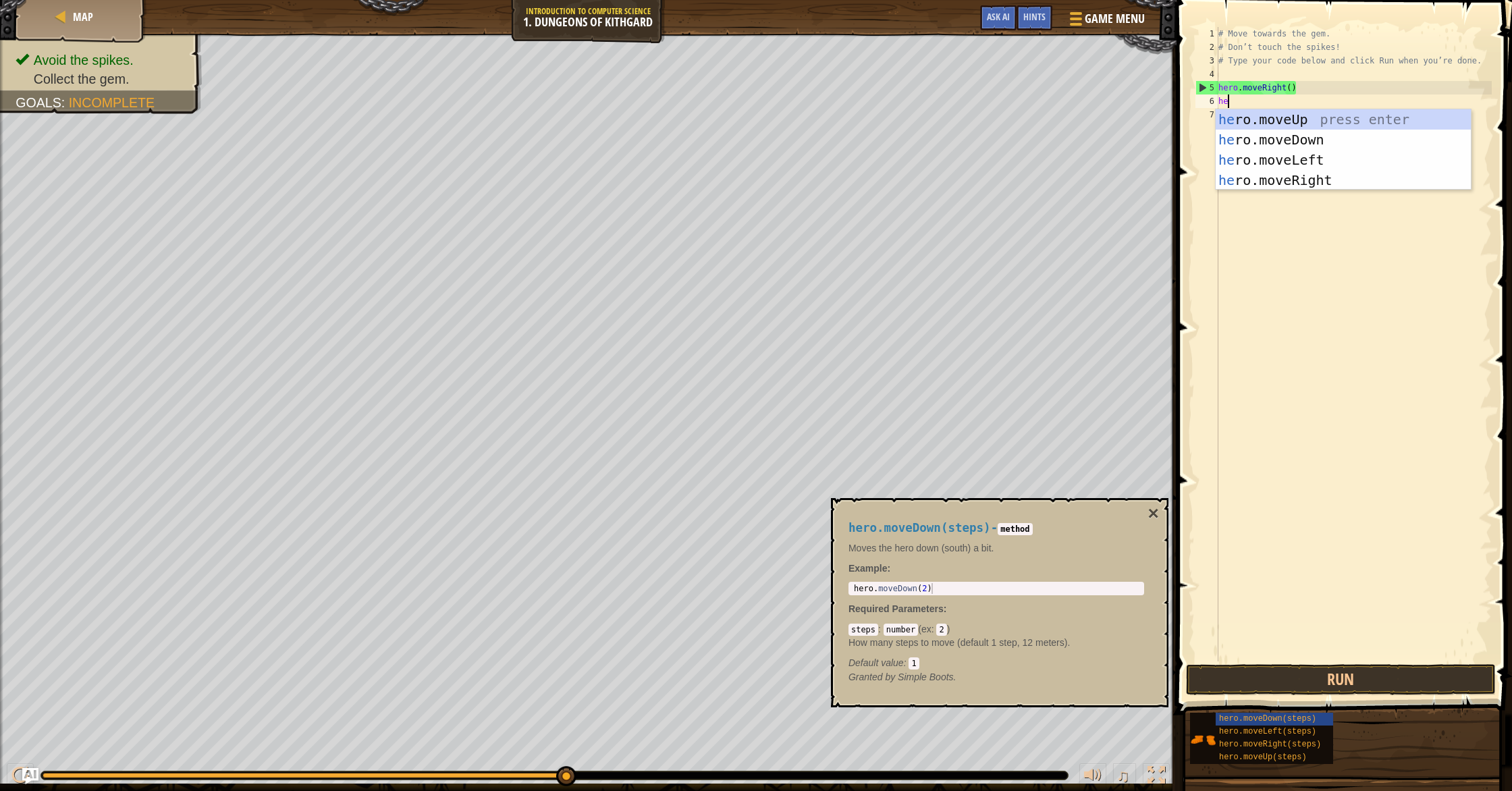
type textarea "her"
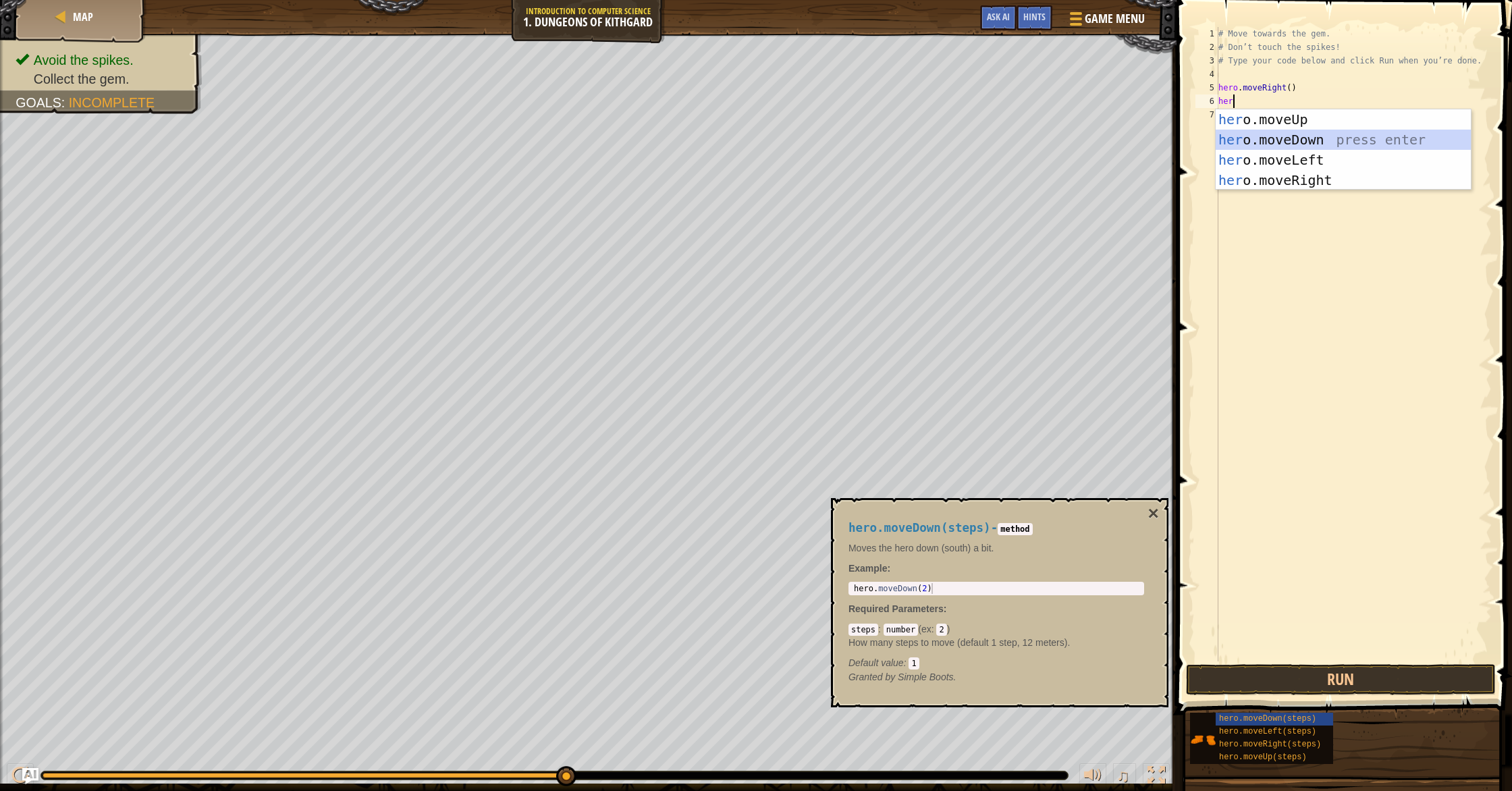
drag, startPoint x: 1310, startPoint y: 139, endPoint x: 1329, endPoint y: 136, distance: 19.2
click at [1318, 136] on div "her o.moveUp press enter her o.moveDown press enter her o.moveLeft press enter …" at bounding box center [1343, 170] width 255 height 121
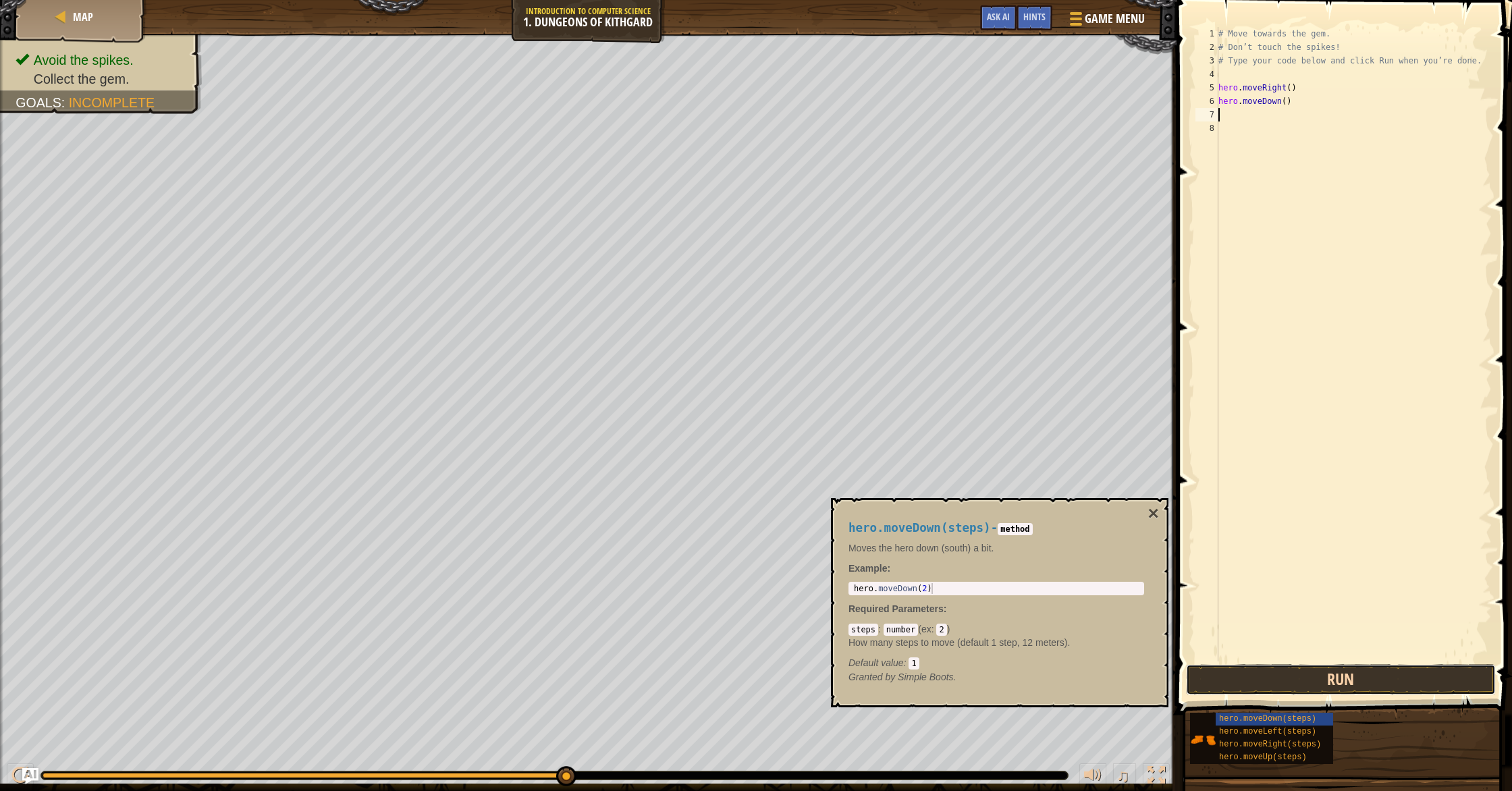
click at [1375, 671] on button "Run" at bounding box center [1341, 680] width 310 height 31
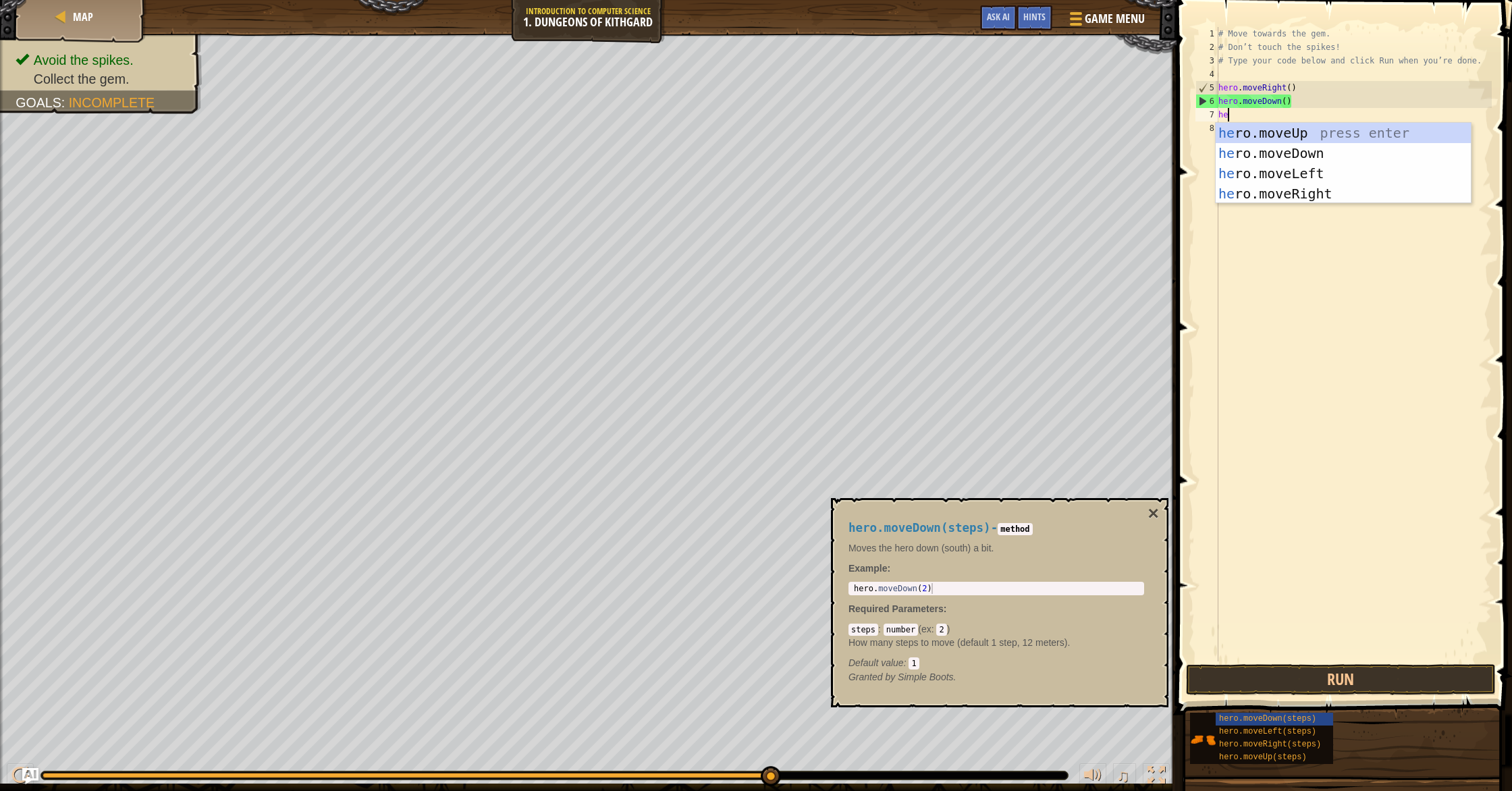
type textarea "hero"
drag, startPoint x: 1283, startPoint y: 189, endPoint x: 1290, endPoint y: 191, distance: 7.3
click at [1286, 190] on div "hero .moveUp press enter hero .moveDown press enter hero .moveLeft press enter …" at bounding box center [1343, 184] width 255 height 121
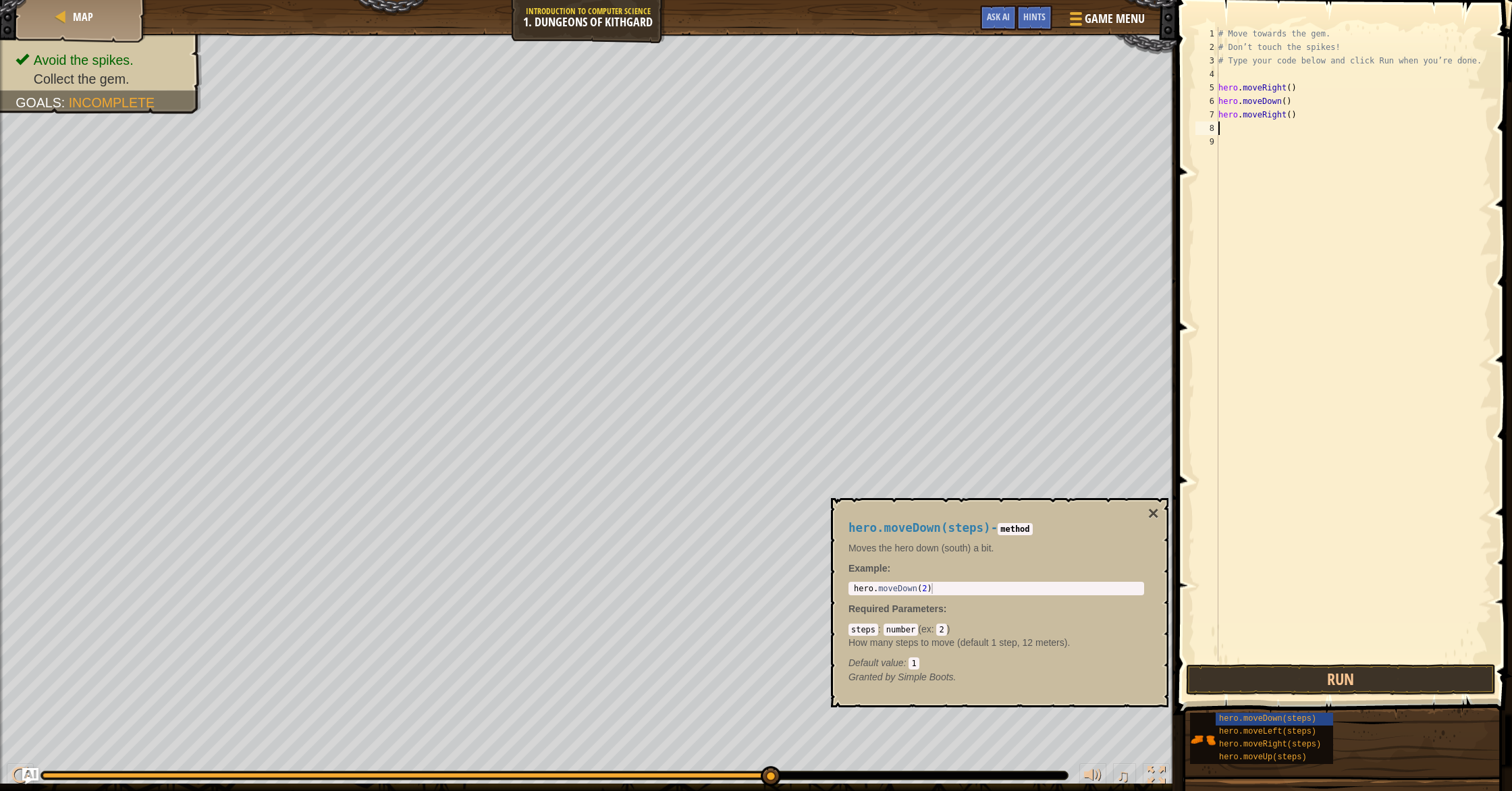
scroll to position [6, 0]
click at [1318, 679] on button "Run" at bounding box center [1341, 680] width 310 height 31
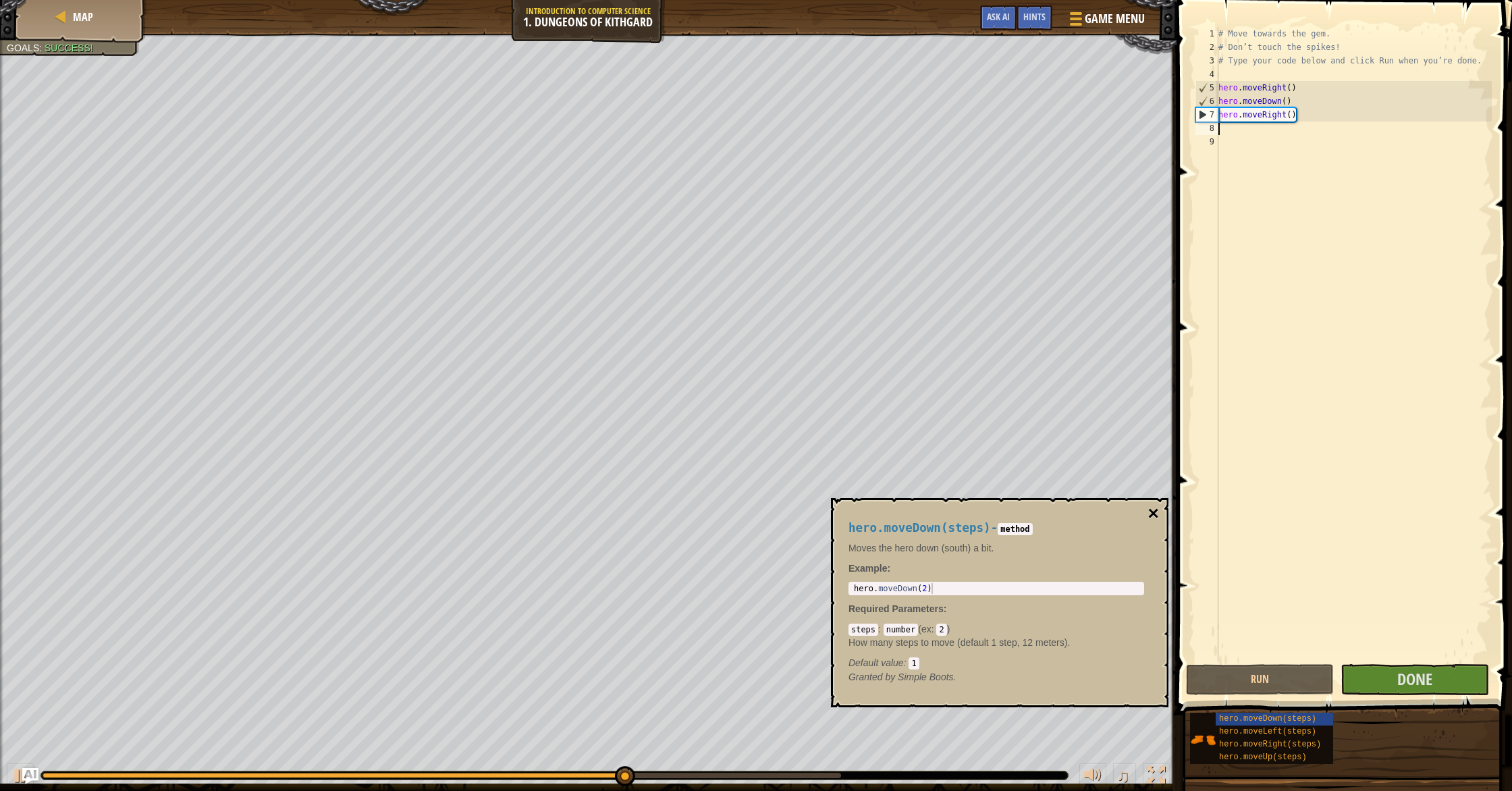
click at [1157, 514] on button "×" at bounding box center [1153, 513] width 11 height 19
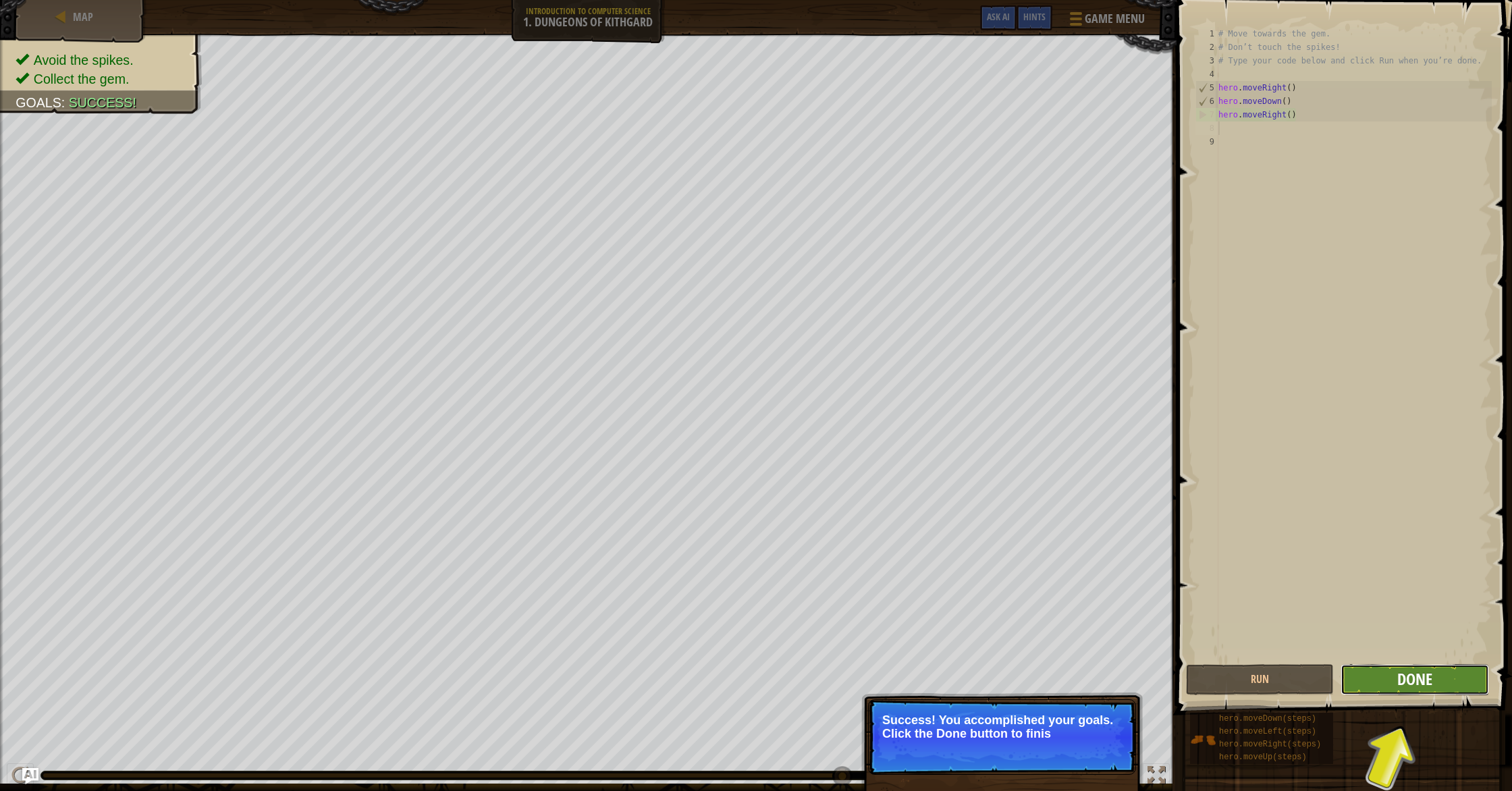
click at [1409, 669] on span "Done" at bounding box center [1415, 679] width 35 height 22
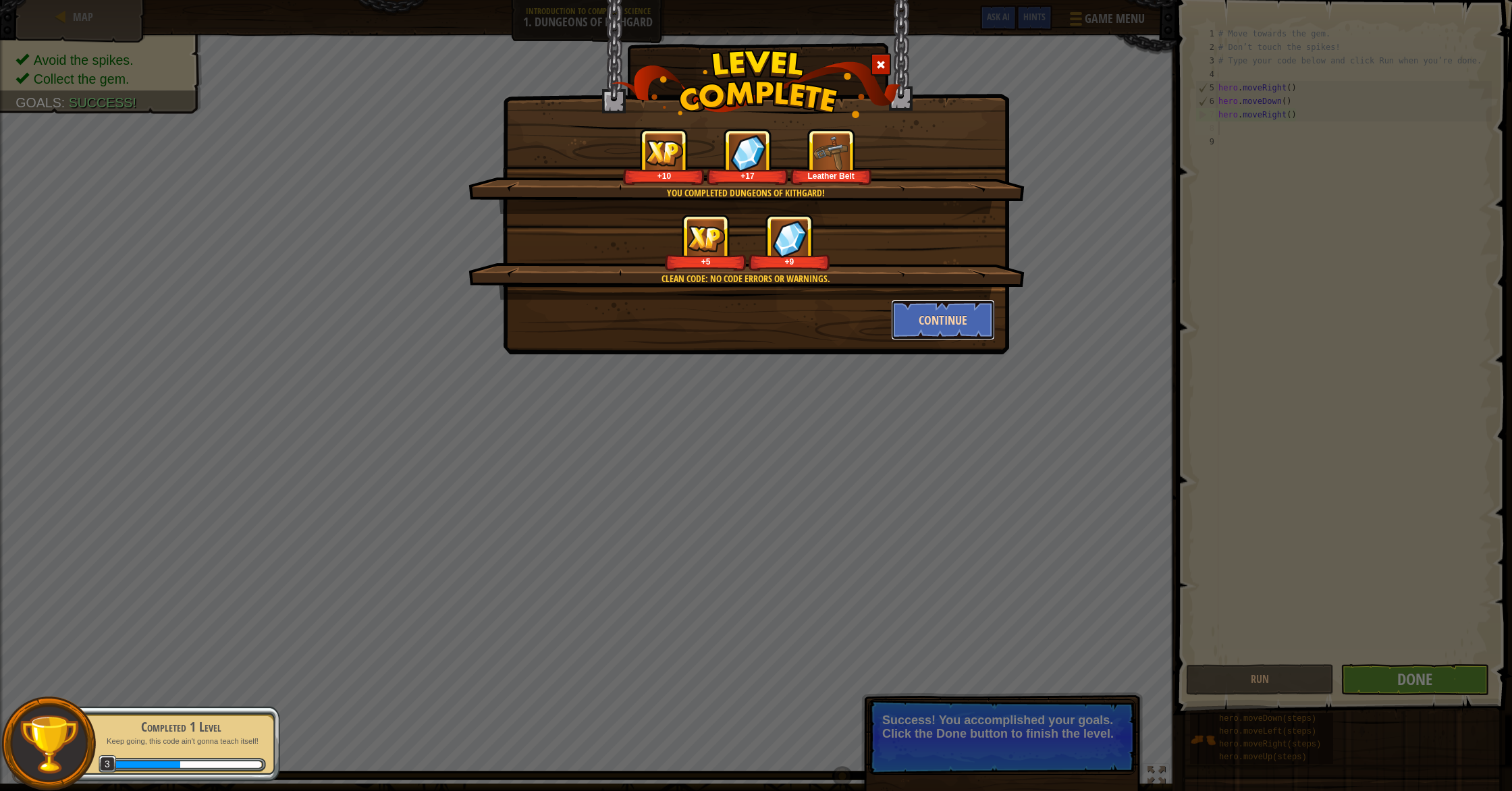
click at [926, 314] on button "Continue" at bounding box center [943, 320] width 105 height 40
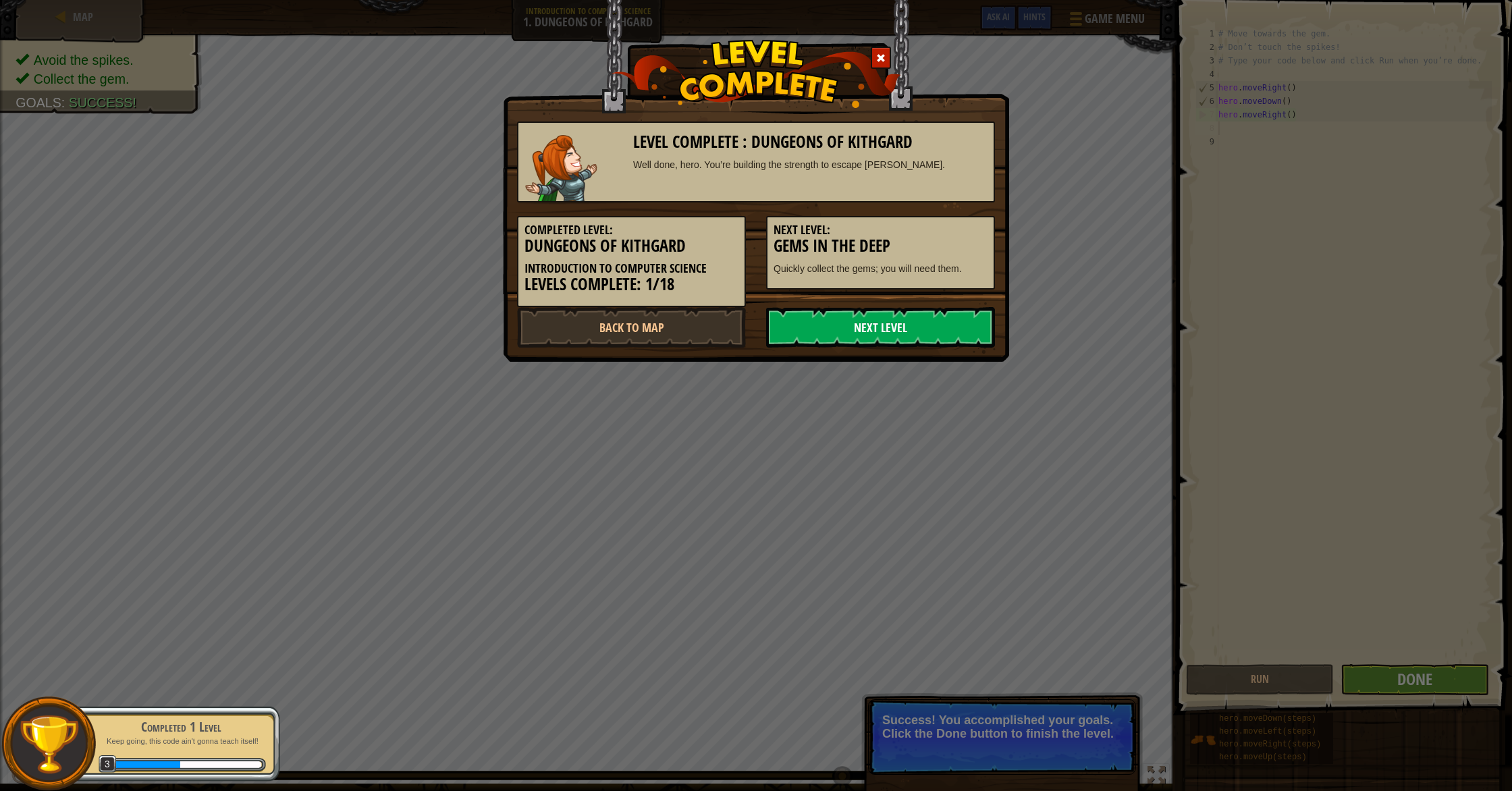
click at [948, 333] on link "Next Level" at bounding box center [881, 327] width 229 height 40
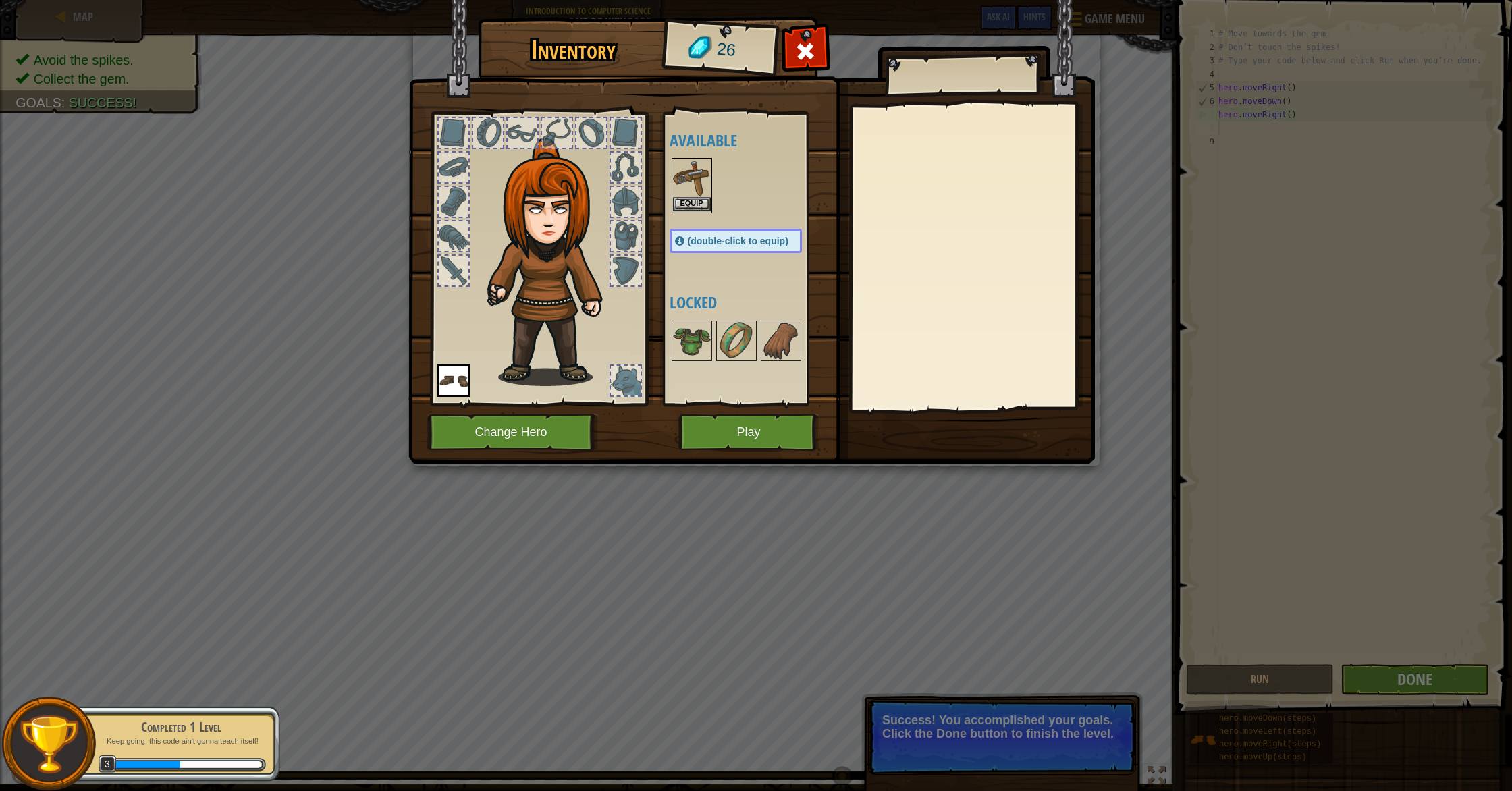
click at [707, 197] on img at bounding box center [691, 178] width 38 height 38
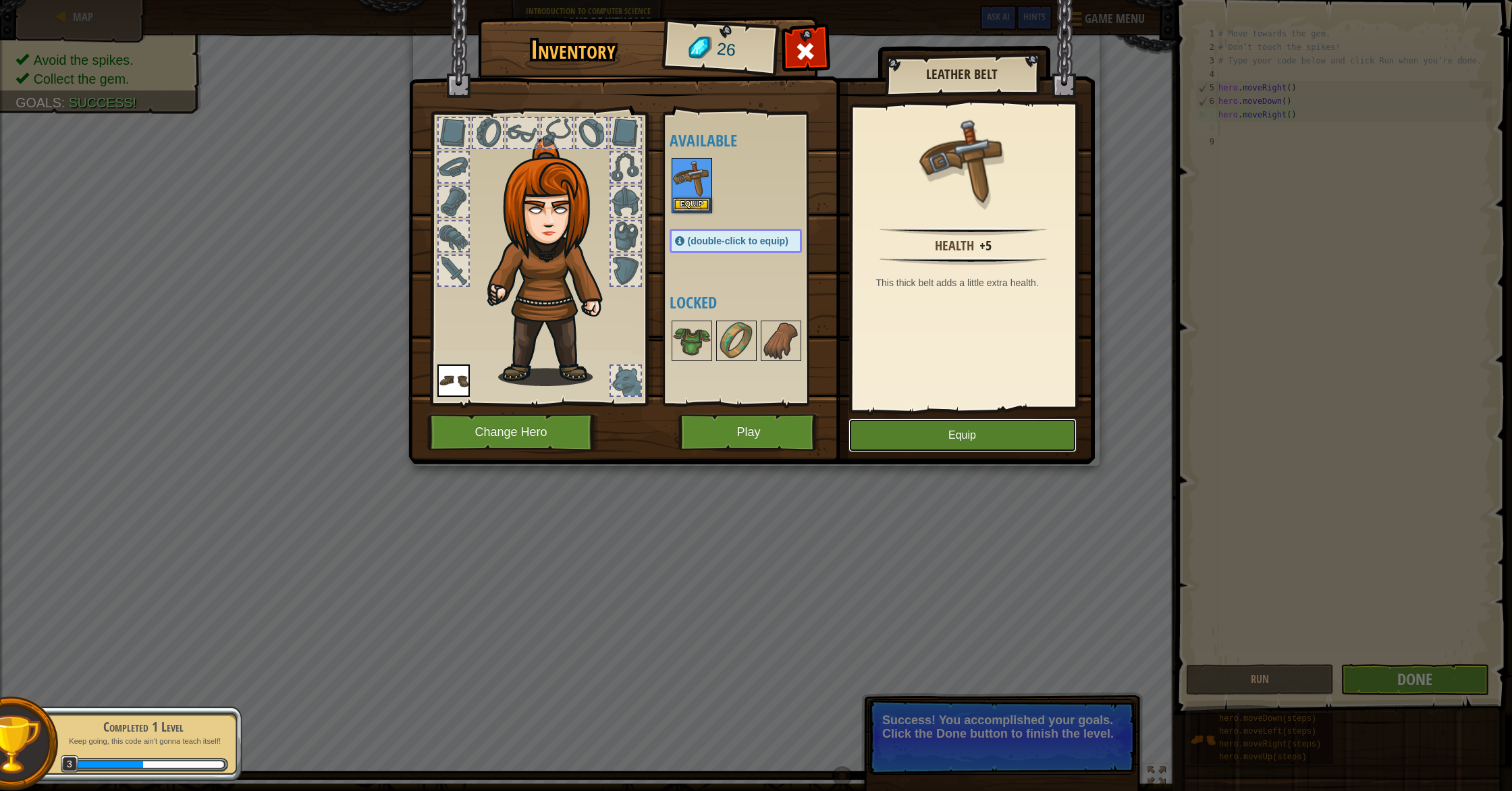
click at [939, 425] on button "Equip" at bounding box center [962, 435] width 228 height 34
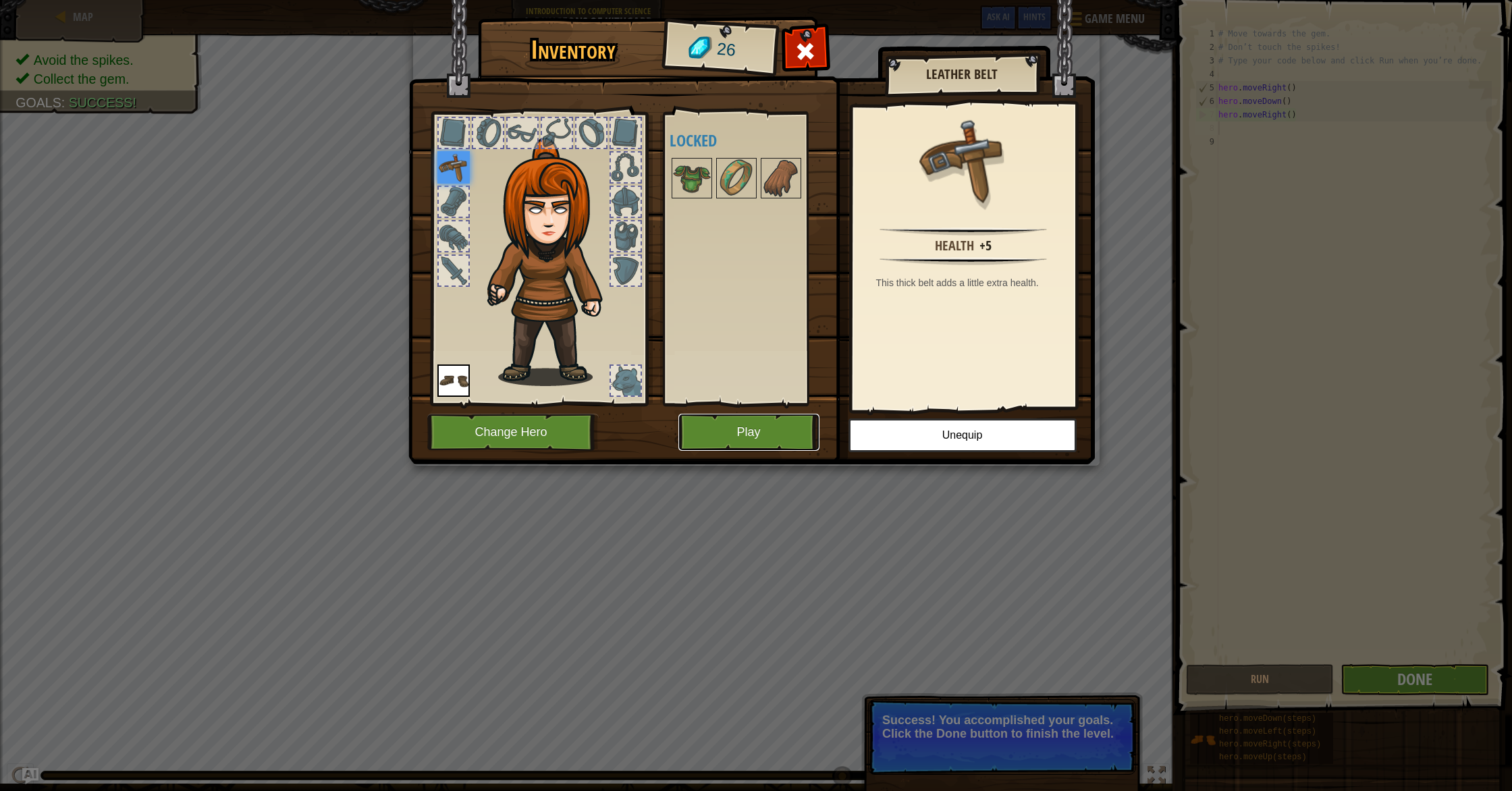
click at [792, 431] on button "Play" at bounding box center [749, 432] width 141 height 37
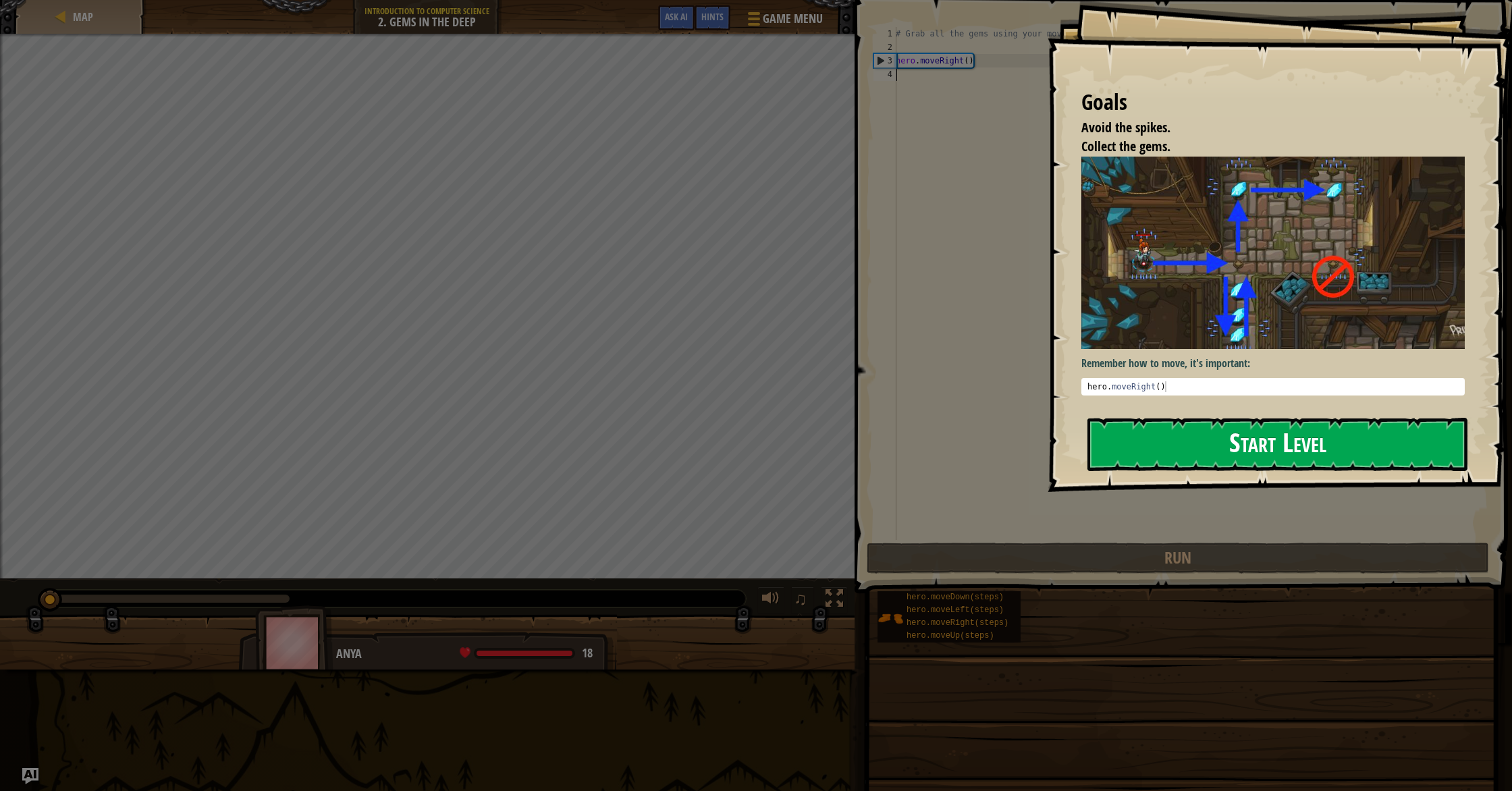
click at [1205, 435] on button "Start Level" at bounding box center [1277, 444] width 380 height 54
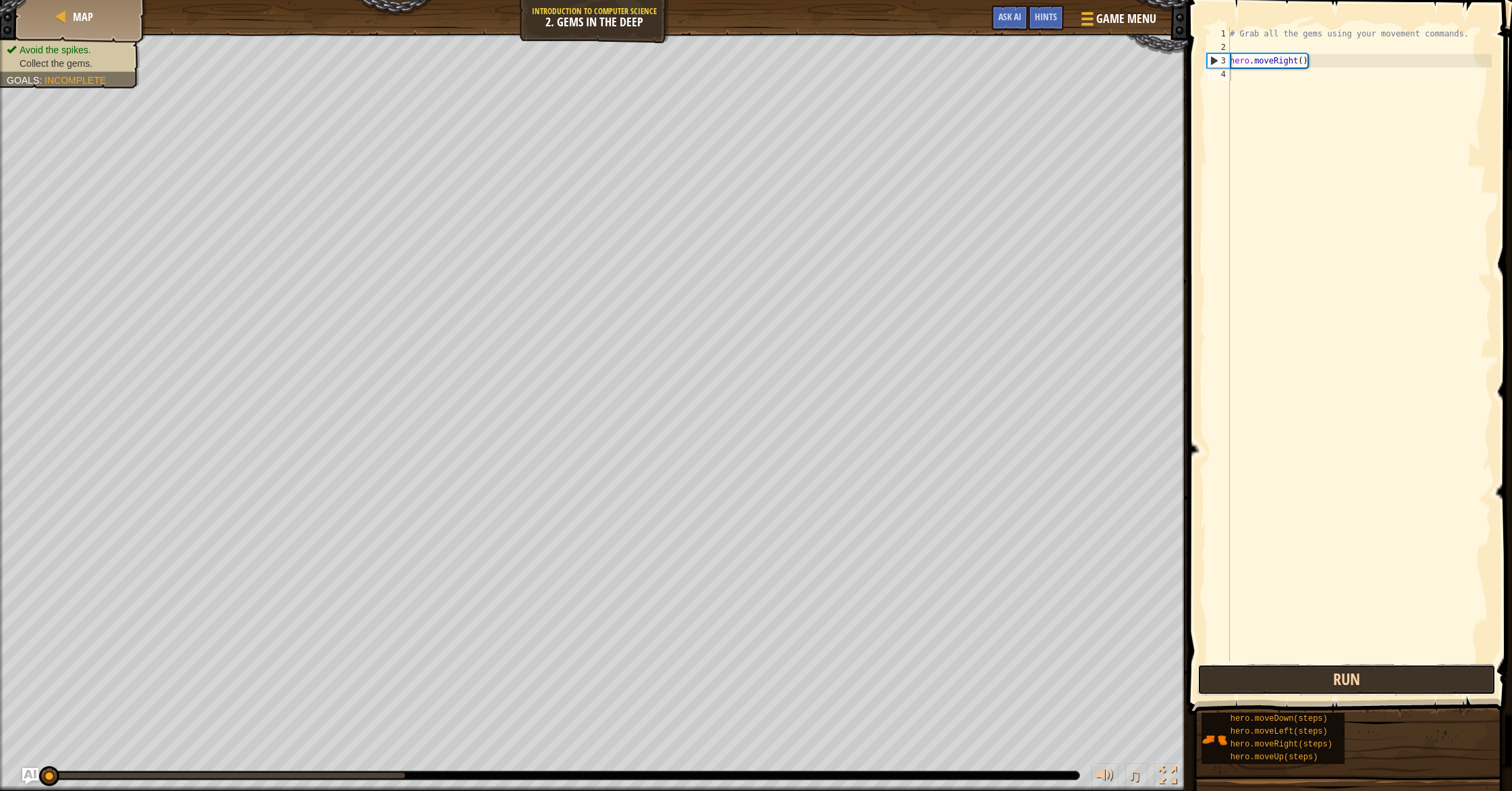
click at [1279, 680] on button "Run" at bounding box center [1347, 680] width 298 height 31
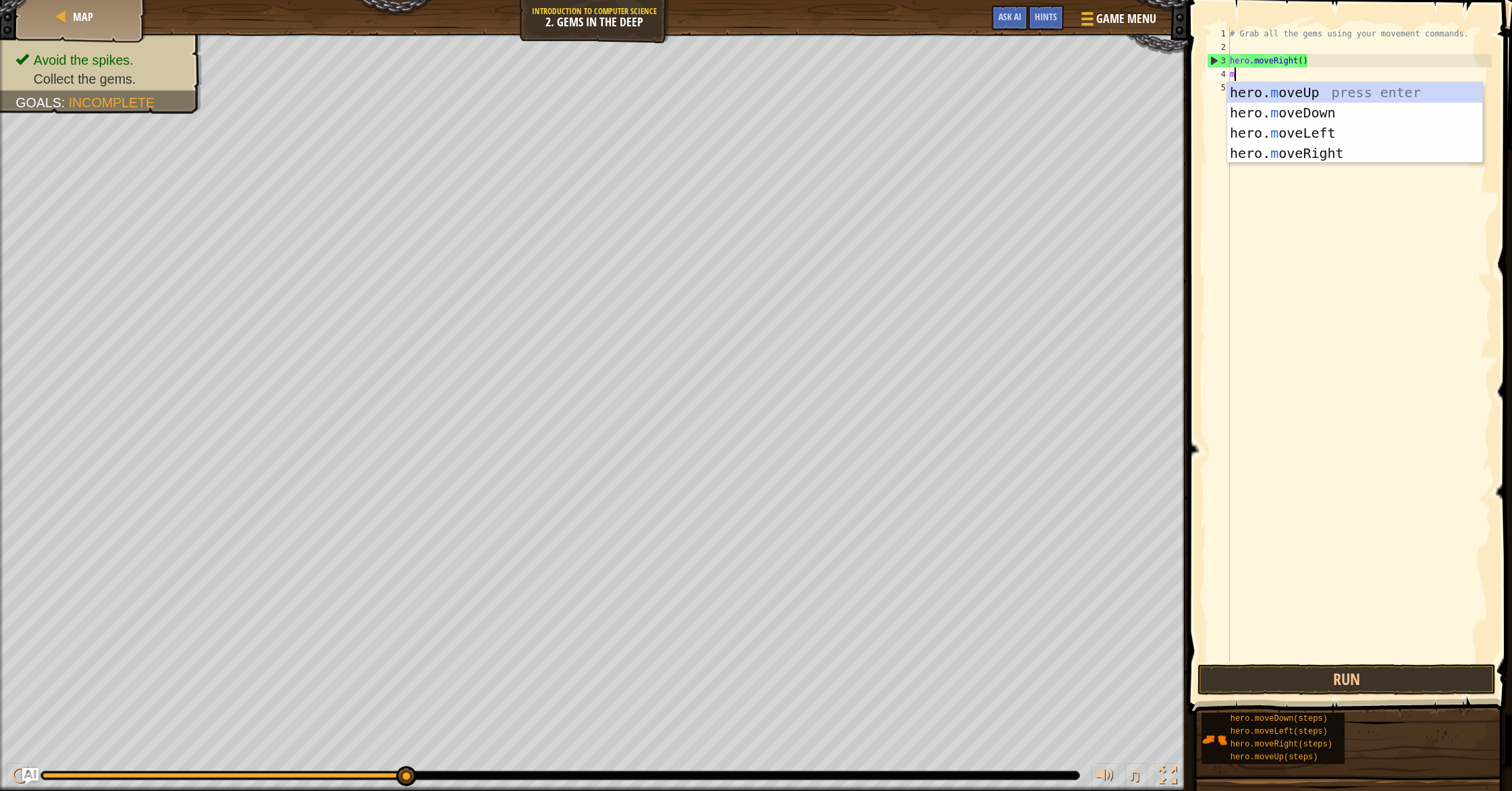
scroll to position [6, 0]
type textarea "move"
click at [1313, 110] on div "hero. move Up press enter hero. move Down press enter hero. move Left press ent…" at bounding box center [1355, 143] width 255 height 121
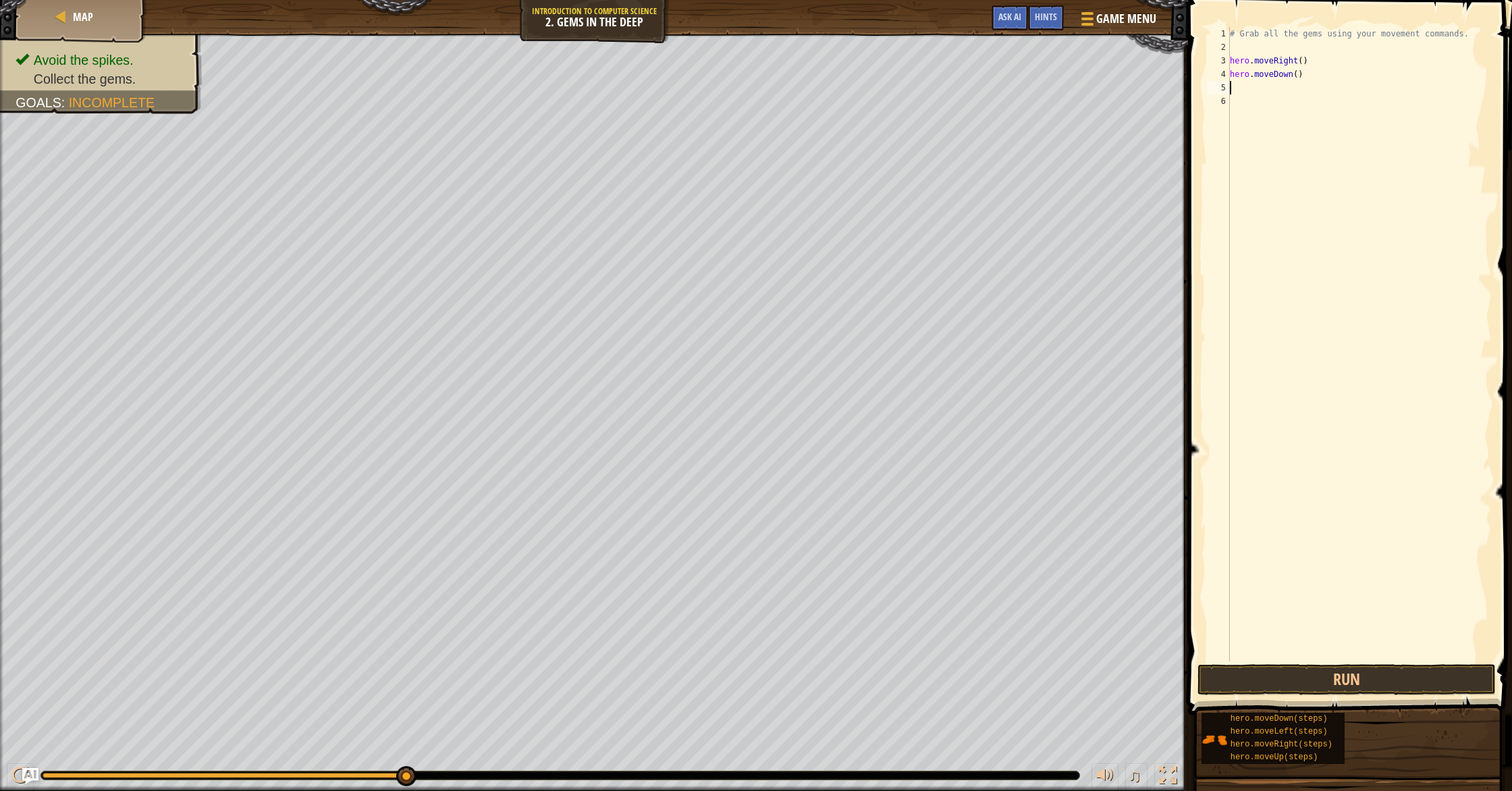
scroll to position [6, 0]
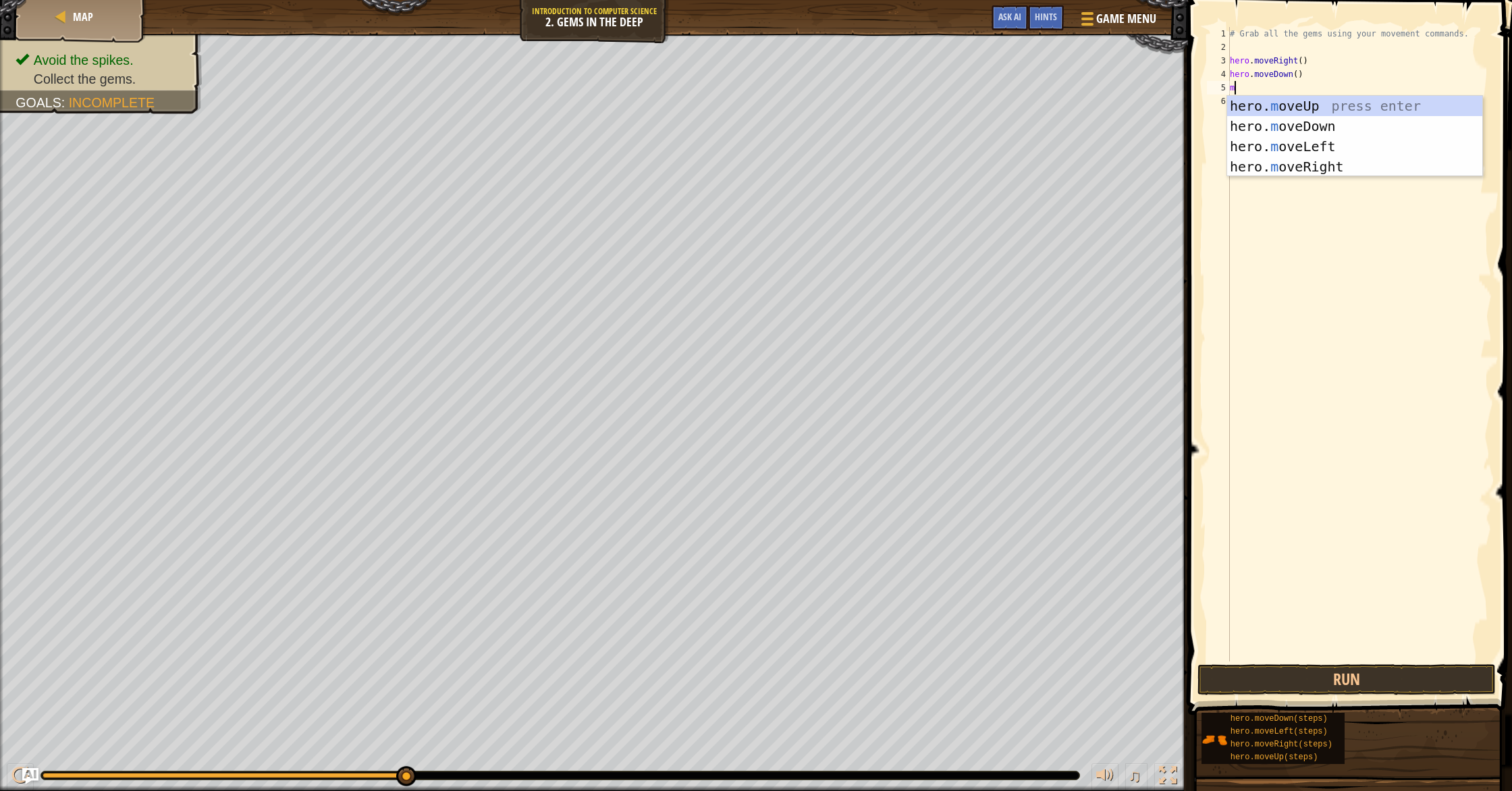
type textarea "mo"
click at [1353, 108] on div "hero. mo veUp press enter hero. mo veDown press enter hero. mo veLeft press ent…" at bounding box center [1355, 156] width 255 height 121
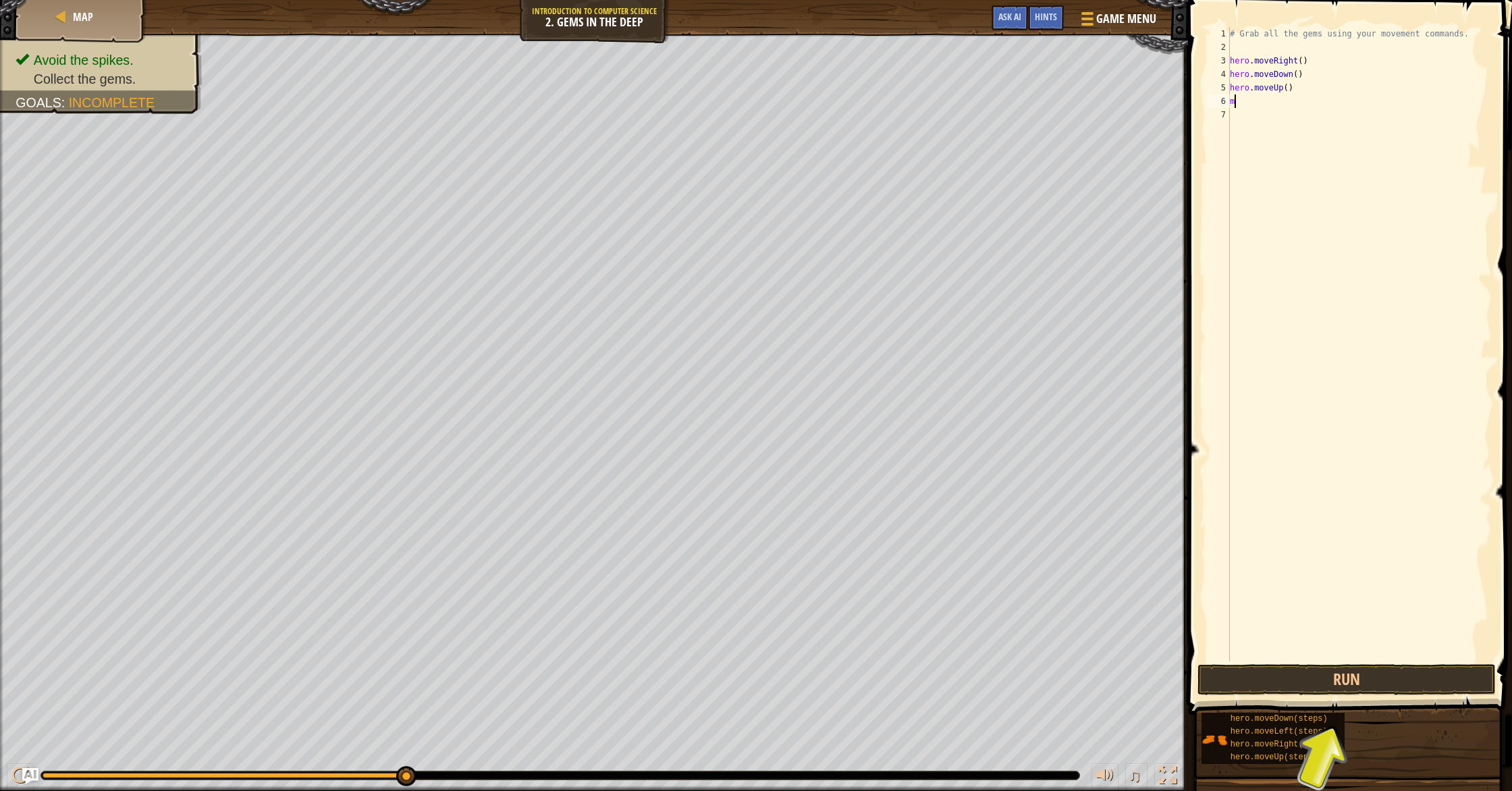
type textarea "mo"
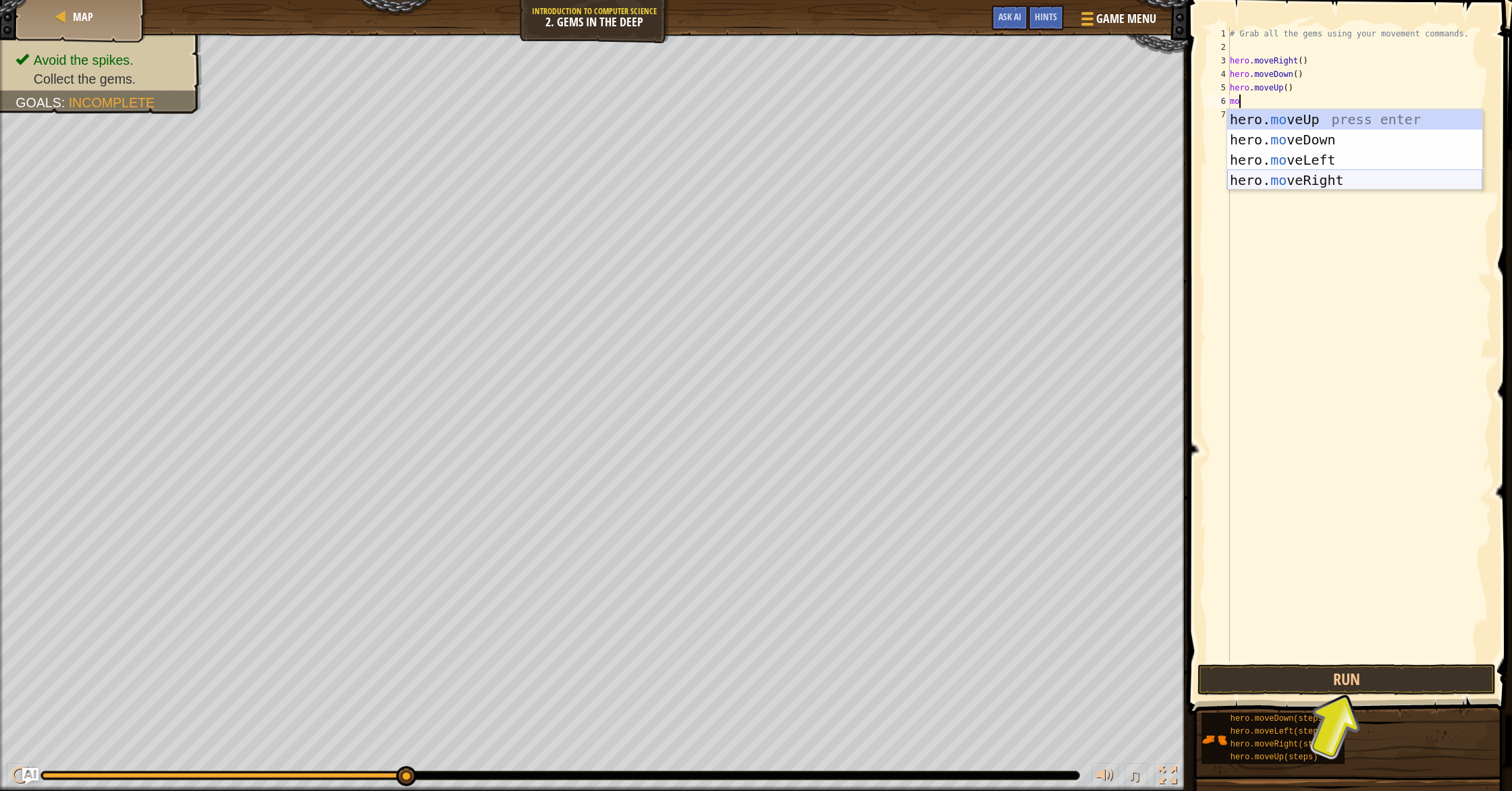
click at [1336, 173] on div "hero. mo veUp press enter hero. mo veDown press enter hero. mo veLeft press ent…" at bounding box center [1355, 170] width 255 height 121
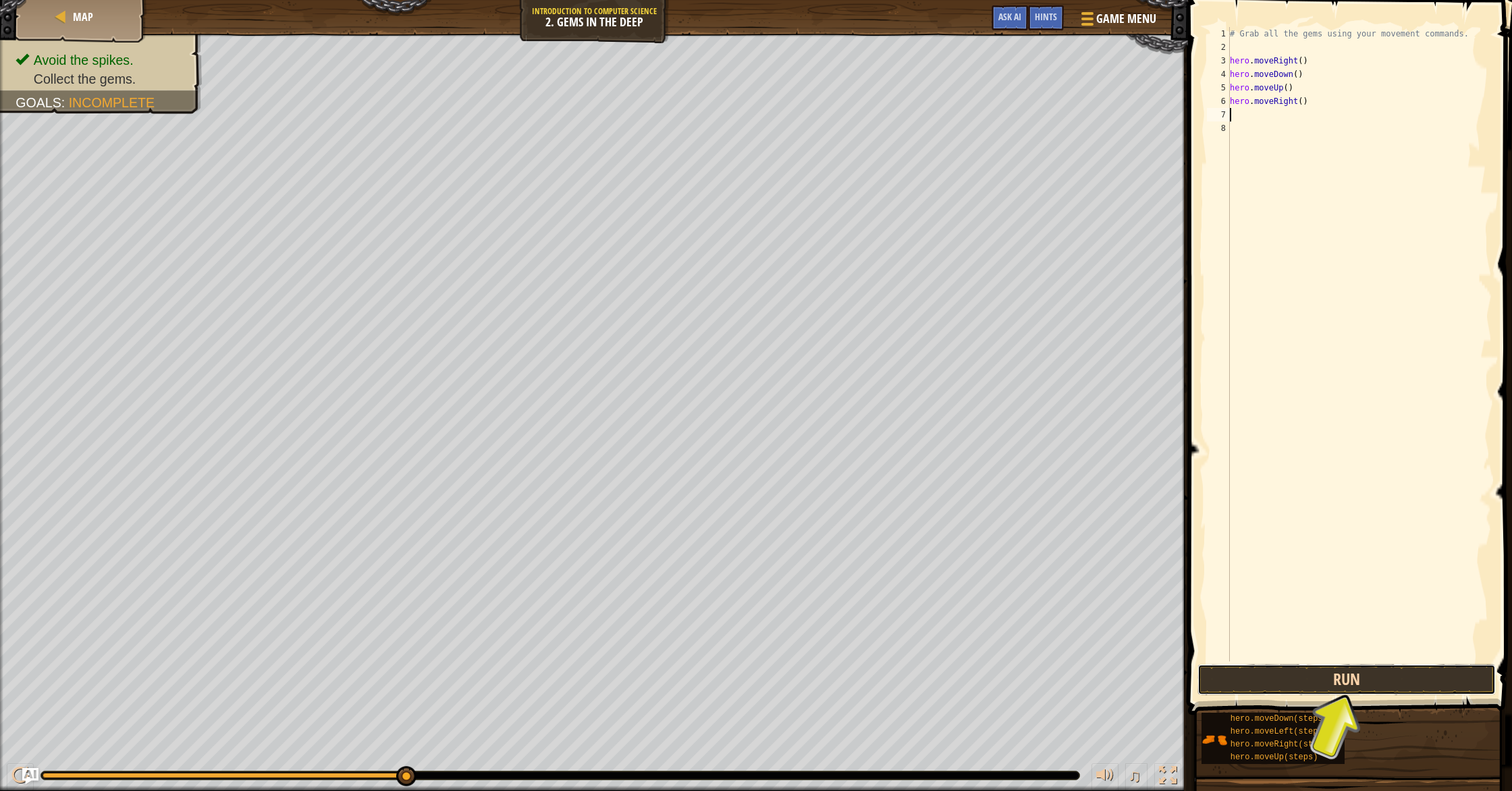
click at [1423, 683] on button "Run" at bounding box center [1347, 680] width 298 height 31
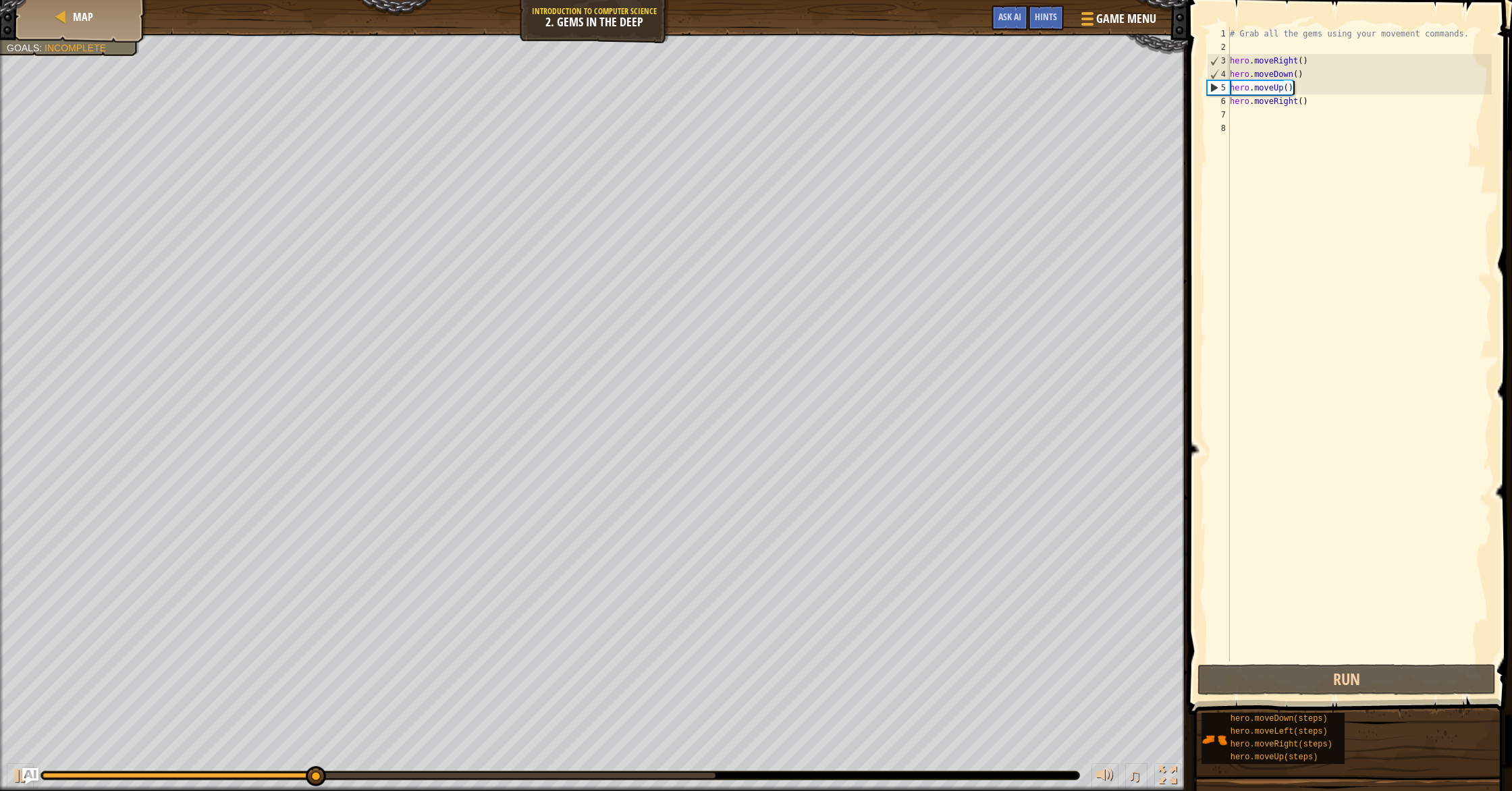
click at [1301, 84] on div "# Grab all the gems using your movement commands. hero . moveRight ( ) hero . m…" at bounding box center [1359, 358] width 265 height 662
type textarea "hero.moveUp()"
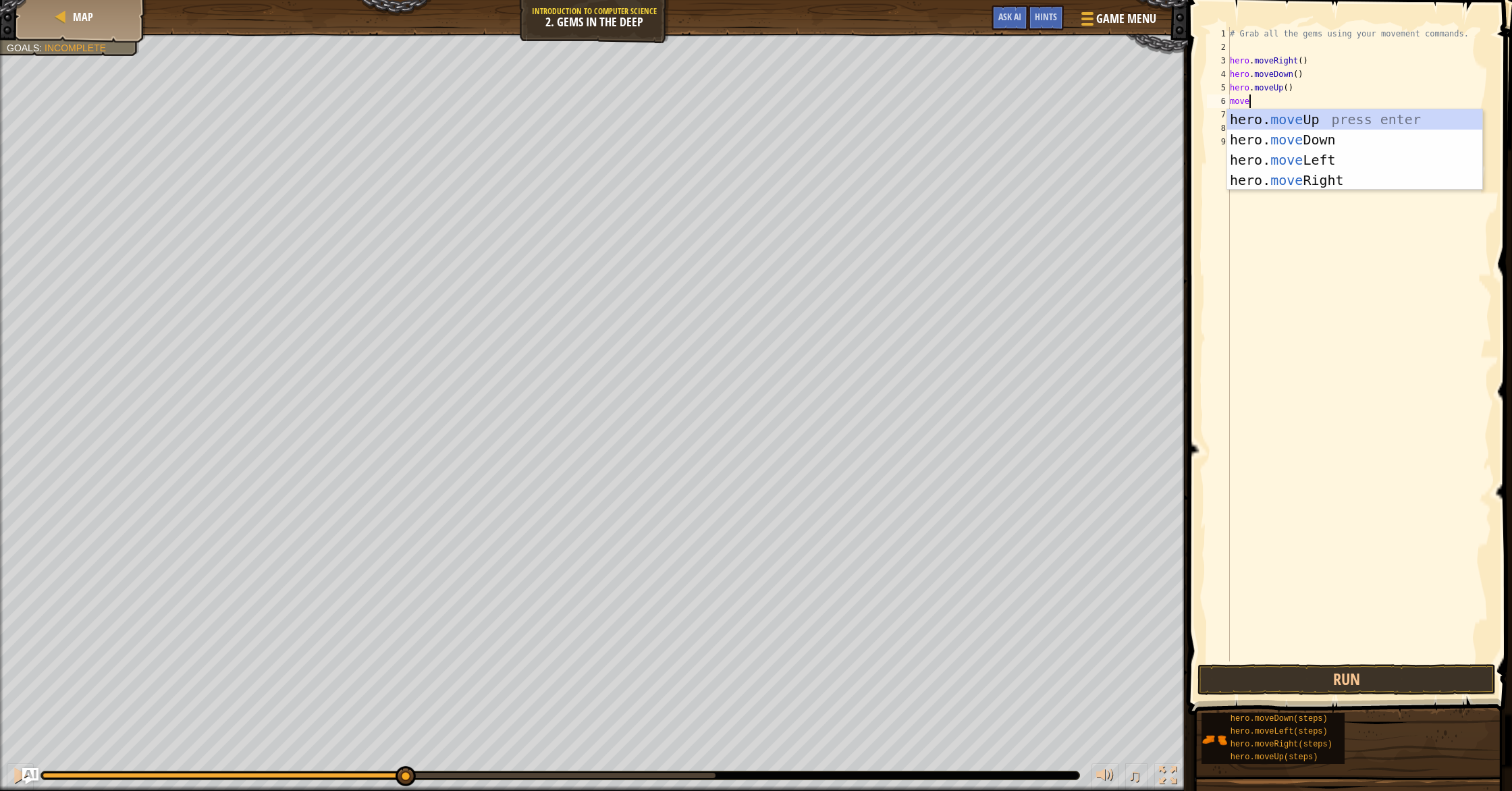
scroll to position [6, 1]
type textarea "move"
click at [1266, 137] on div "hero. move Right press enter hero. move Up press enter hero. move Down press en…" at bounding box center [1355, 170] width 255 height 121
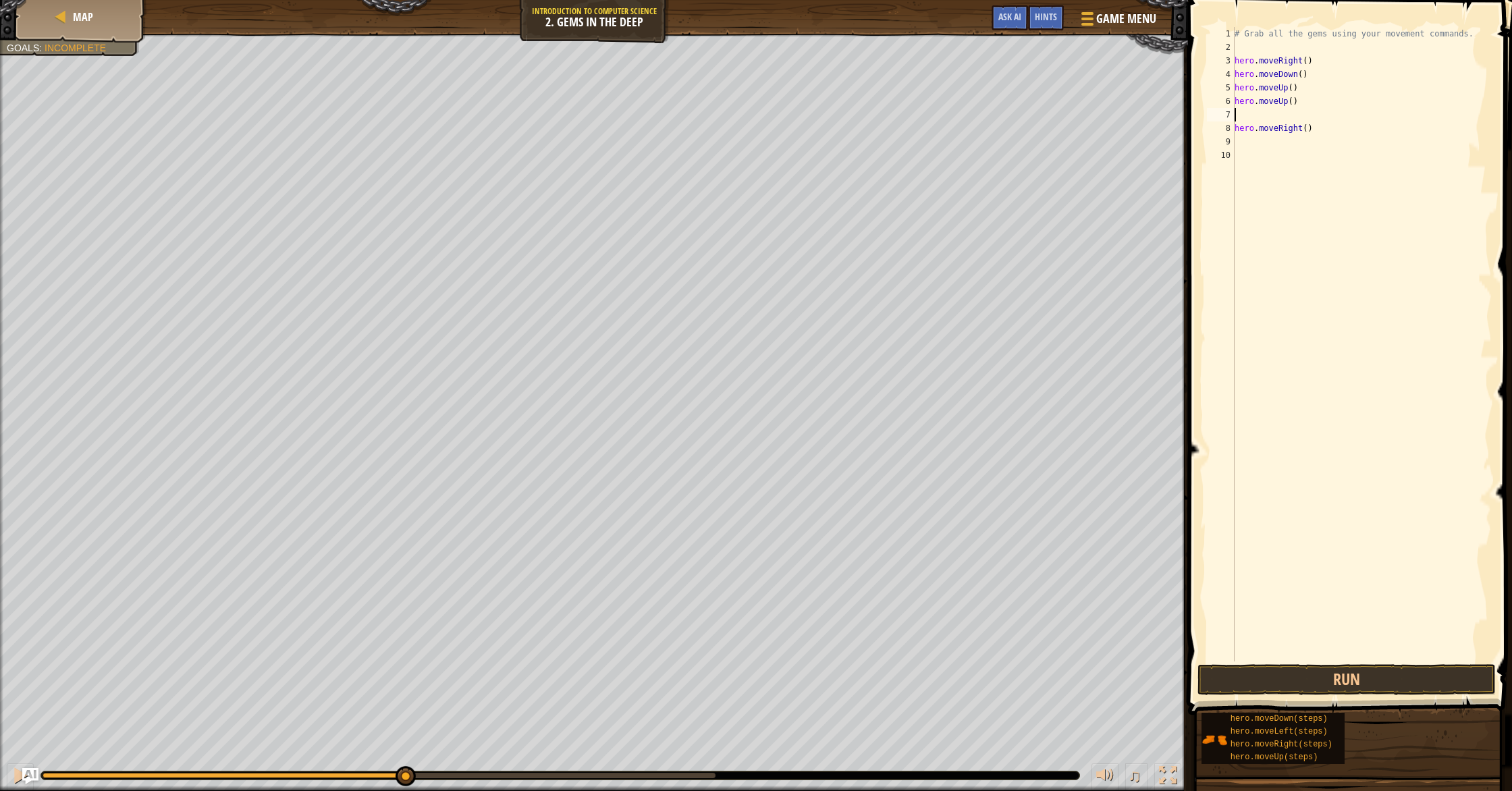
scroll to position [6, 0]
click at [1313, 679] on button "Run" at bounding box center [1347, 680] width 298 height 31
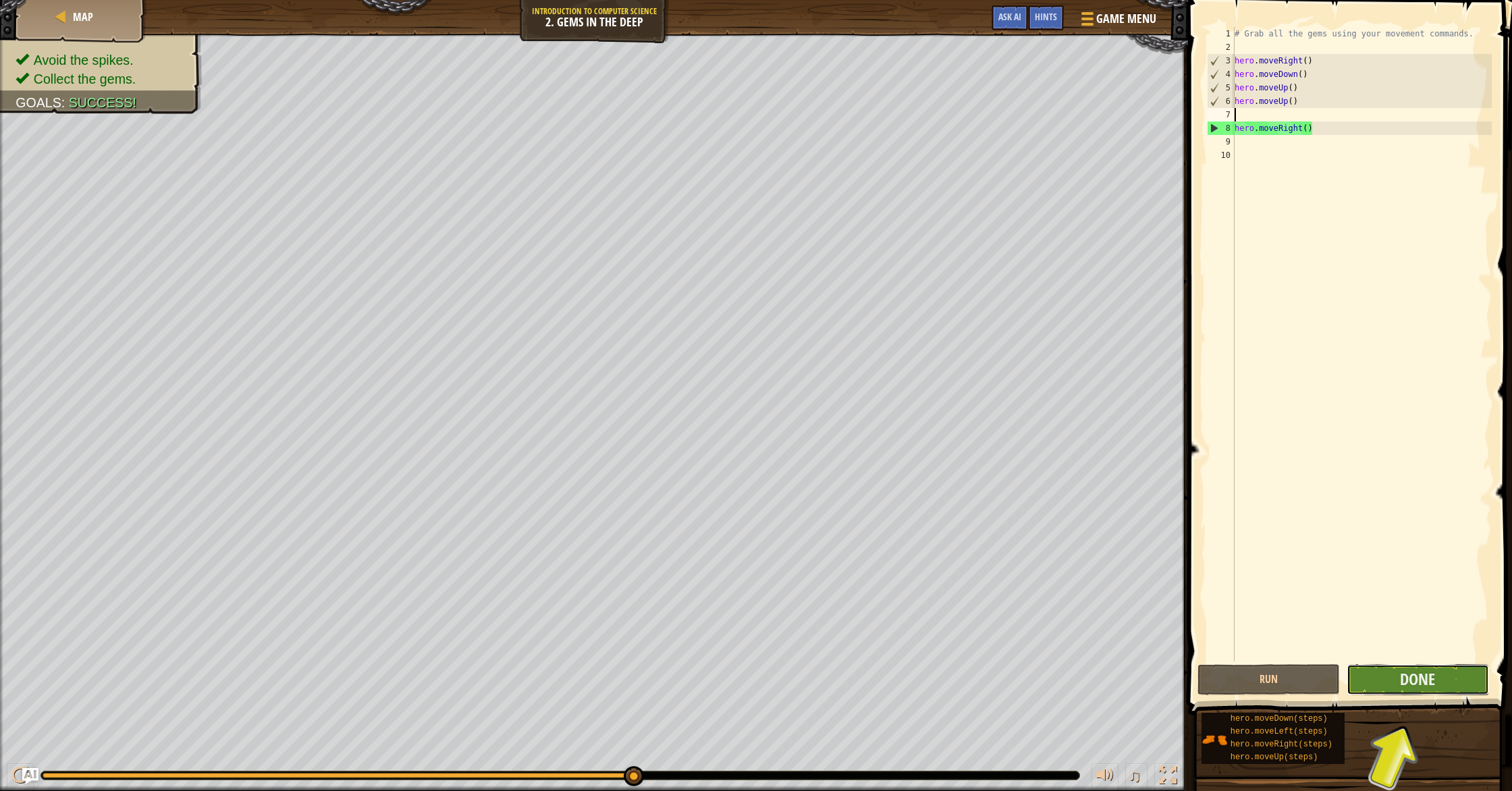
click at [1407, 667] on button "Done" at bounding box center [1418, 680] width 143 height 31
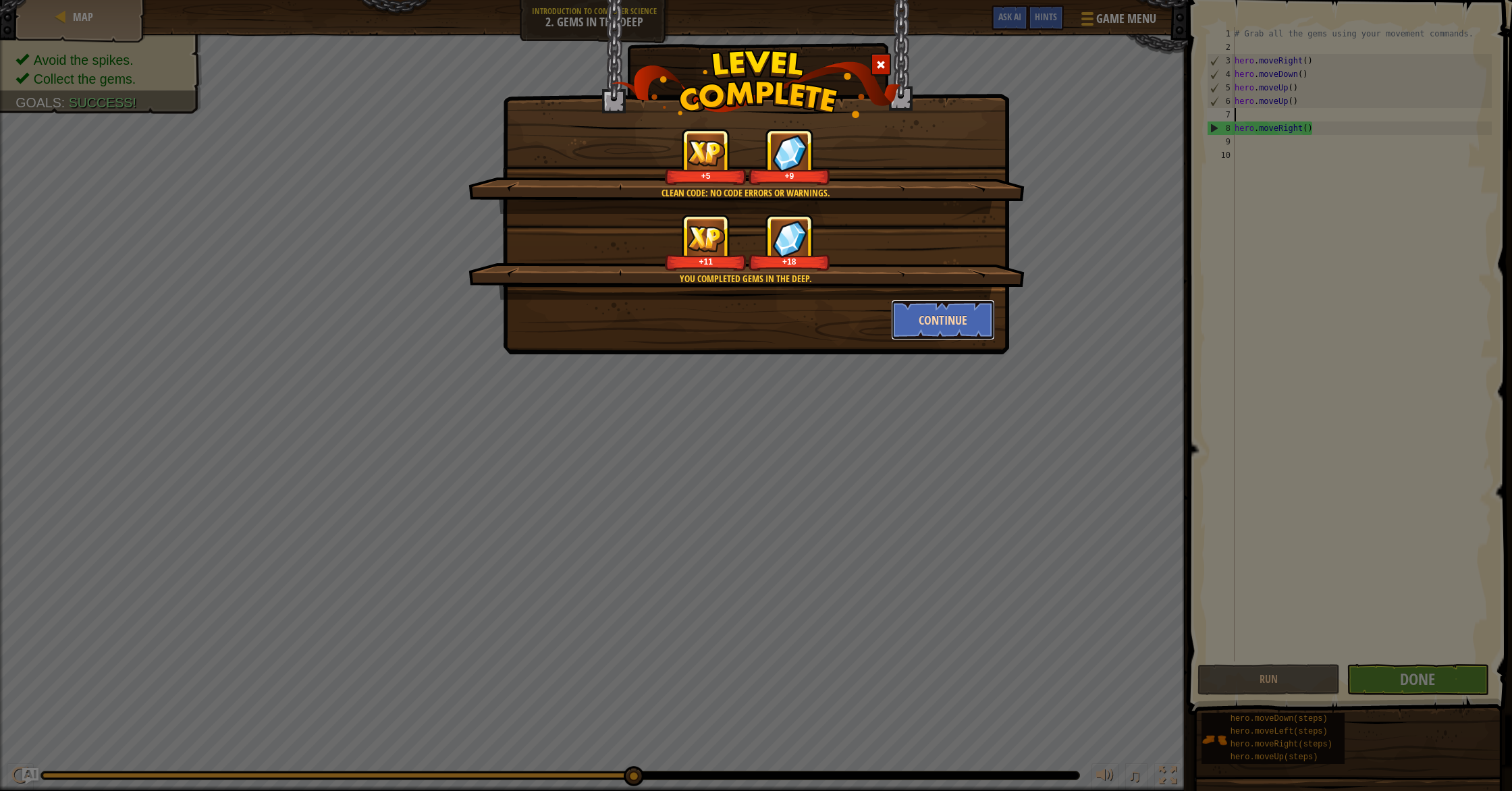
click at [964, 322] on button "Continue" at bounding box center [943, 320] width 105 height 40
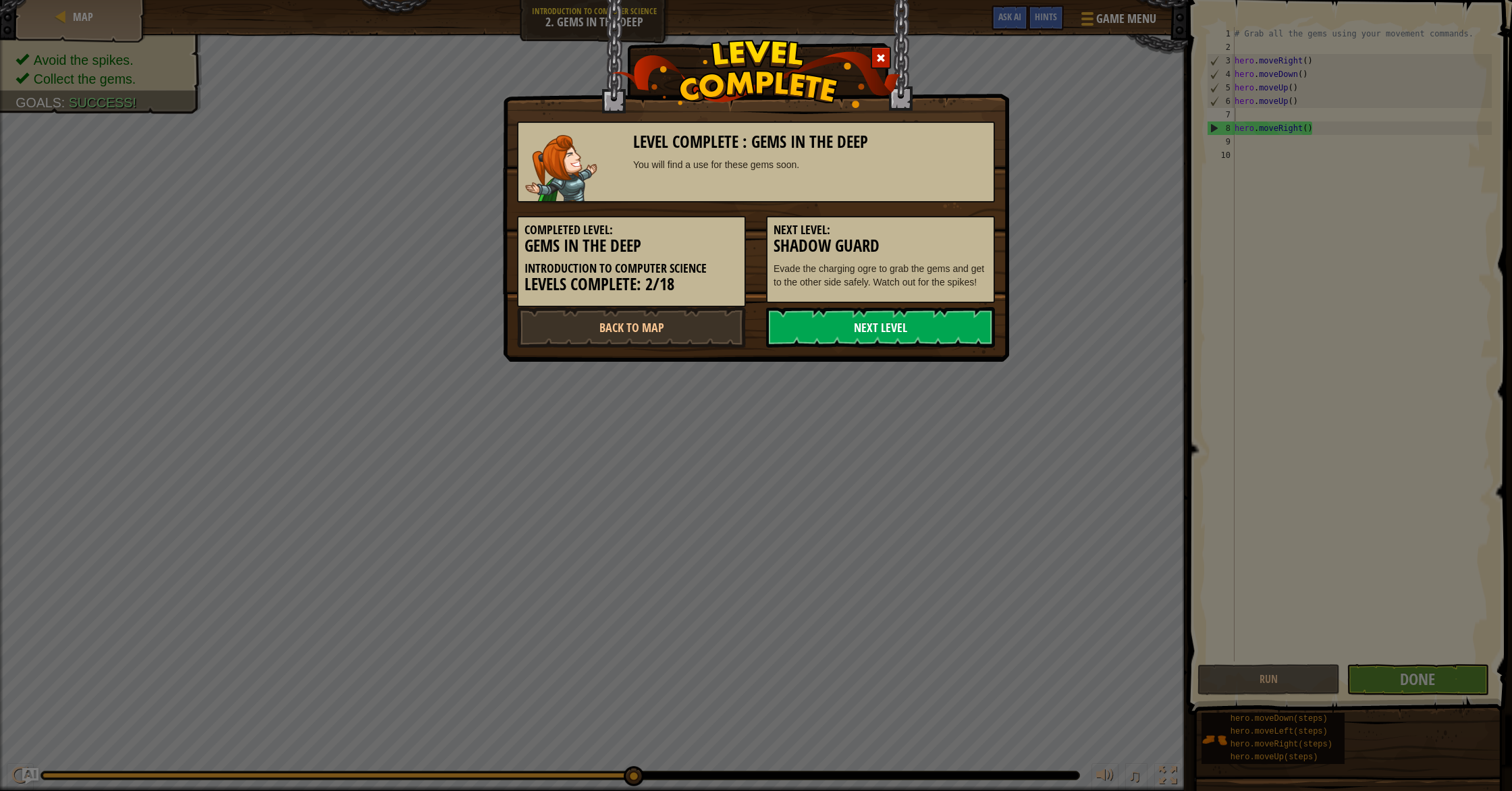
click at [963, 322] on link "Next Level" at bounding box center [881, 327] width 229 height 40
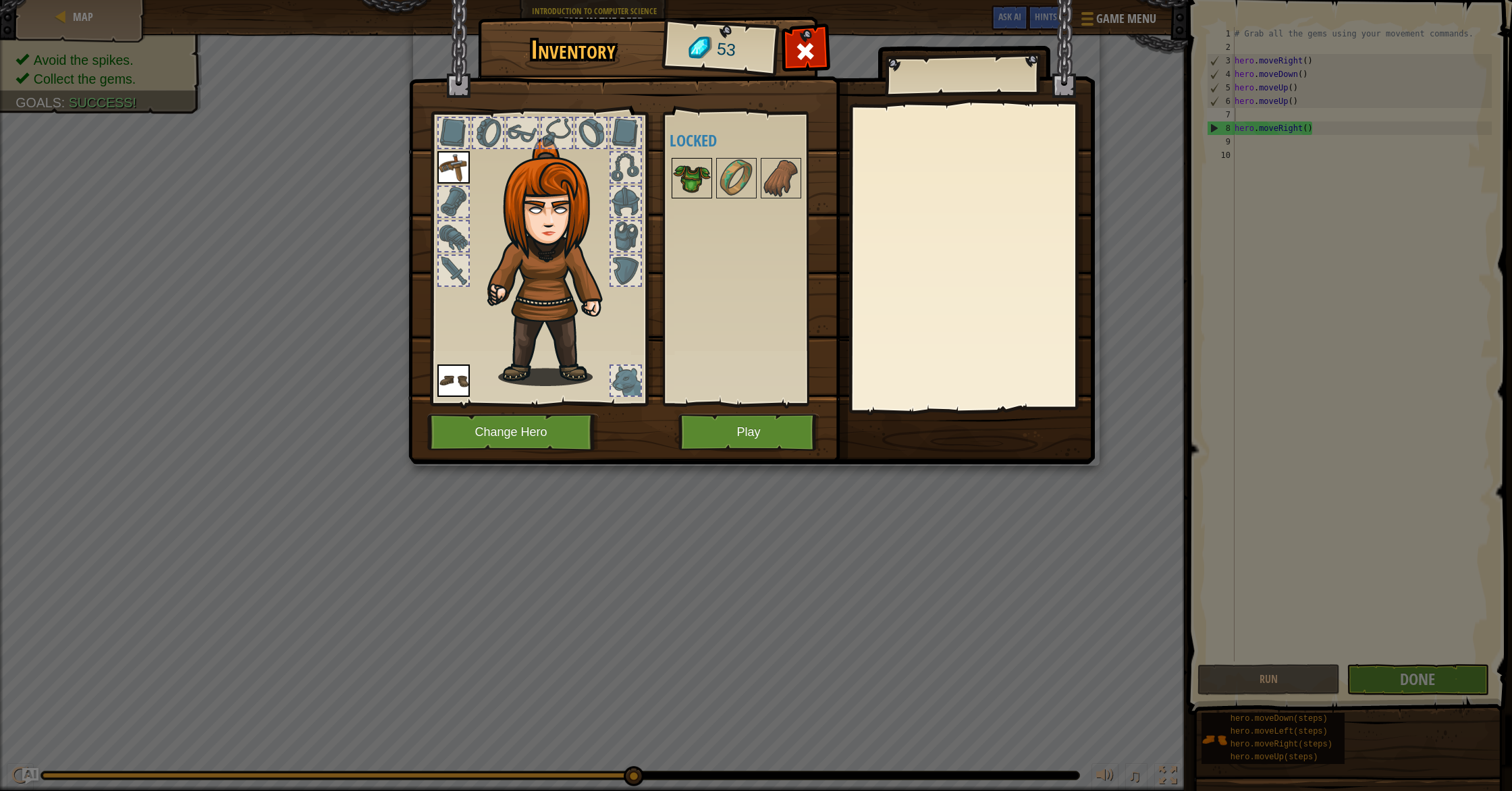
click at [681, 175] on img at bounding box center [691, 178] width 38 height 38
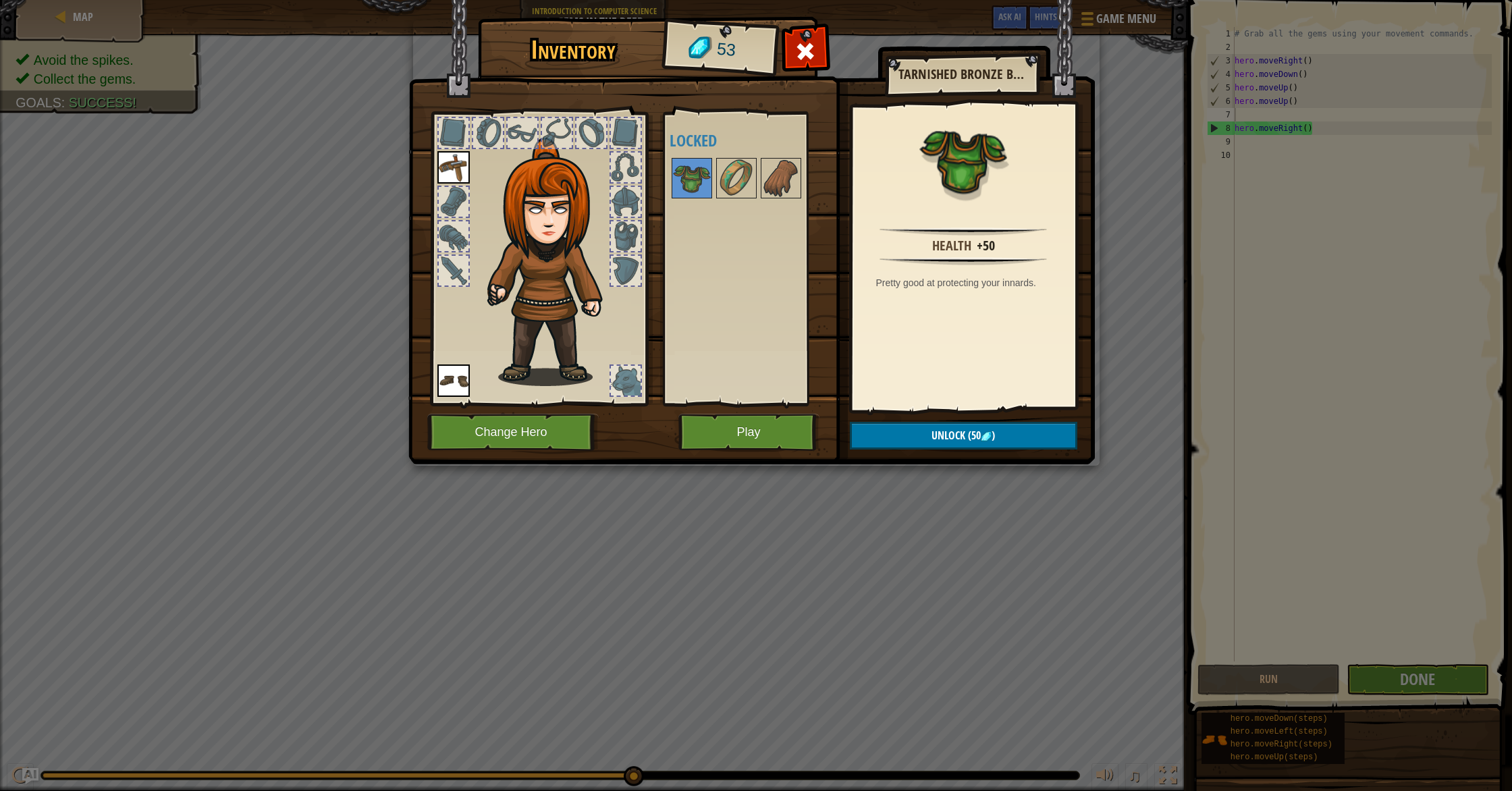
click at [759, 181] on div at bounding box center [749, 178] width 159 height 45
click at [775, 181] on img at bounding box center [780, 178] width 38 height 38
click at [734, 184] on img at bounding box center [736, 178] width 38 height 38
click at [682, 184] on img at bounding box center [691, 178] width 38 height 38
click at [1008, 437] on button "Unlock (50 )" at bounding box center [963, 435] width 228 height 27
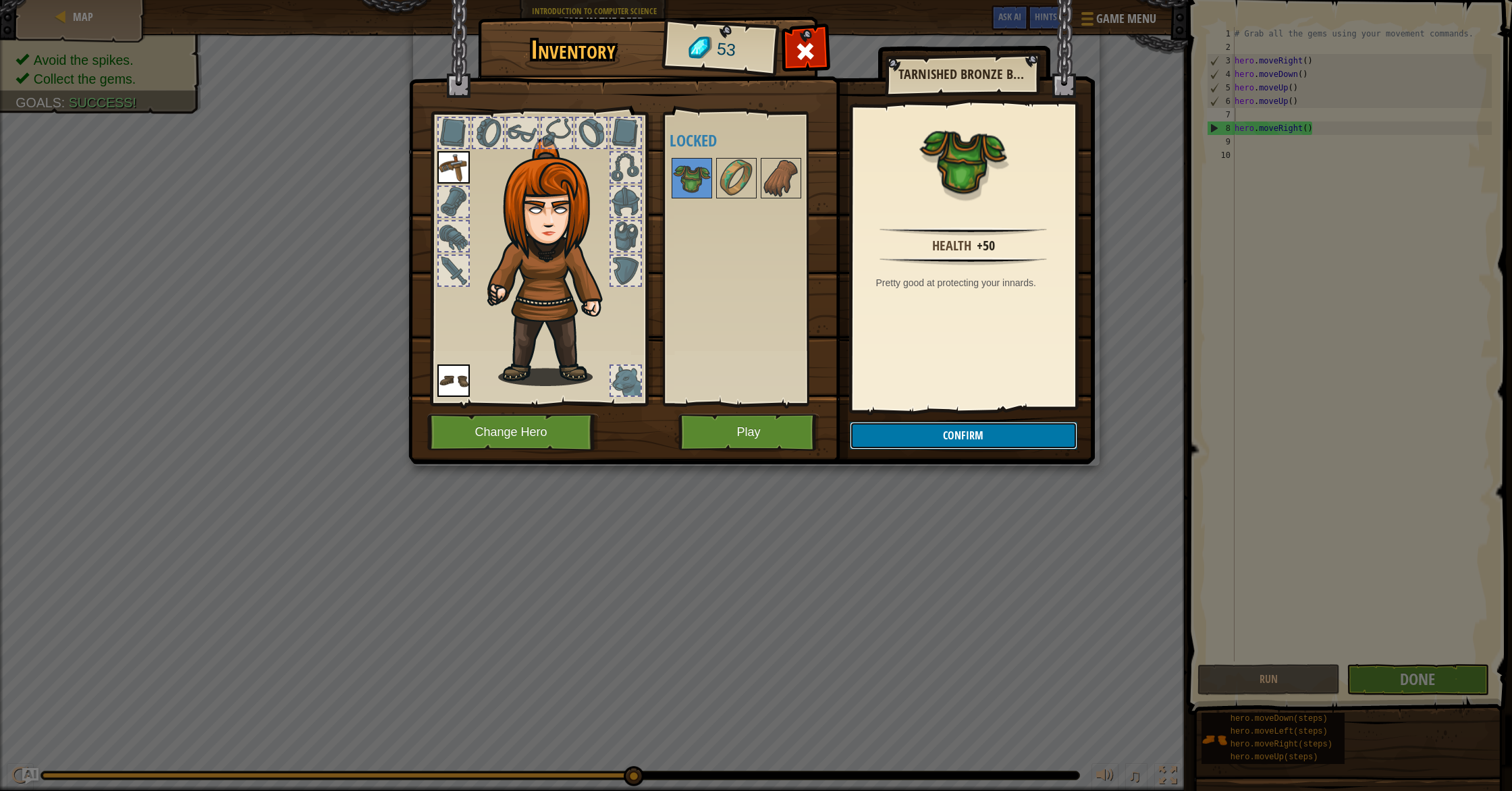
click at [1004, 439] on button "Confirm" at bounding box center [963, 435] width 228 height 27
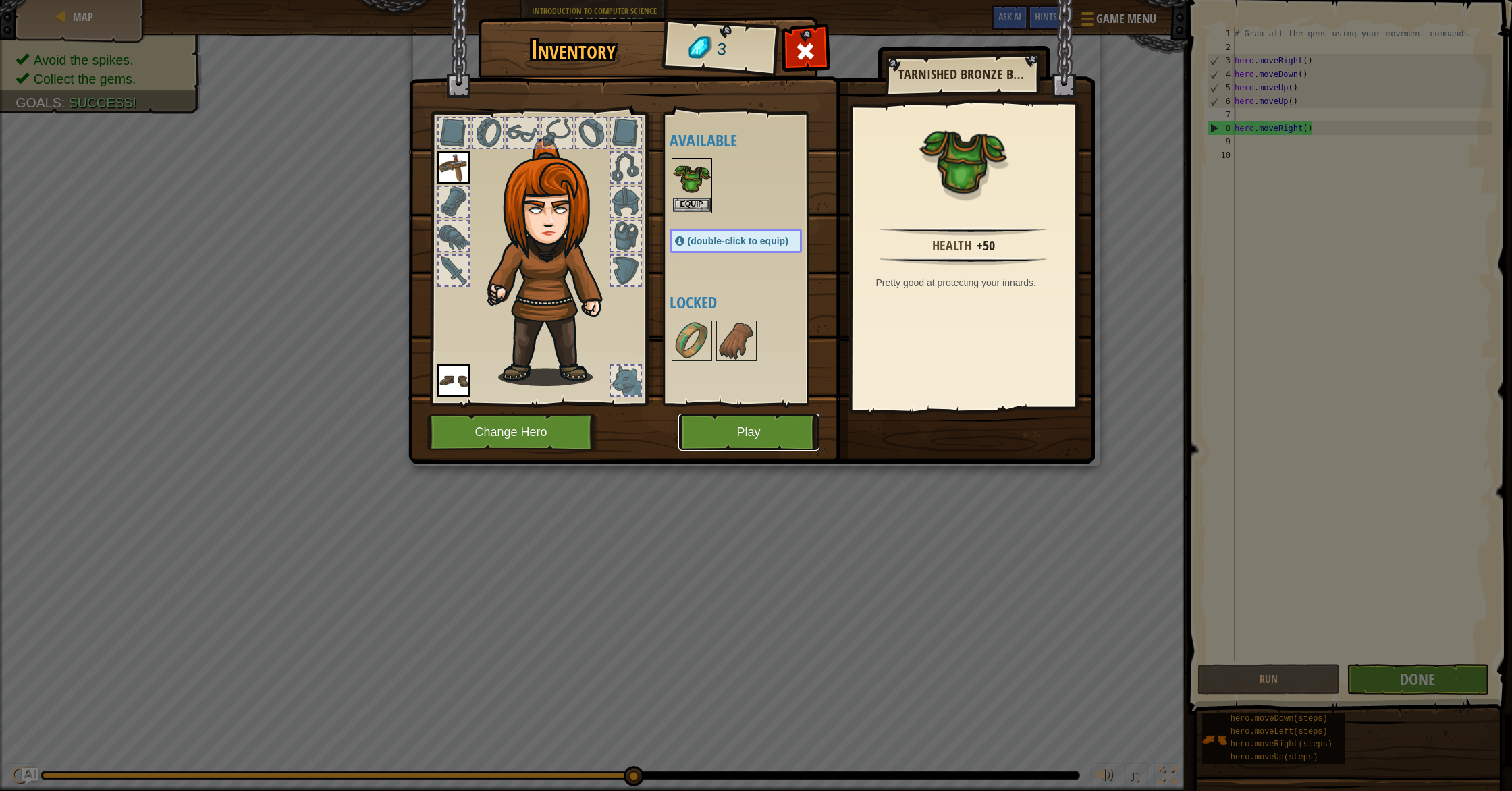
click at [801, 424] on button "Play" at bounding box center [749, 432] width 141 height 37
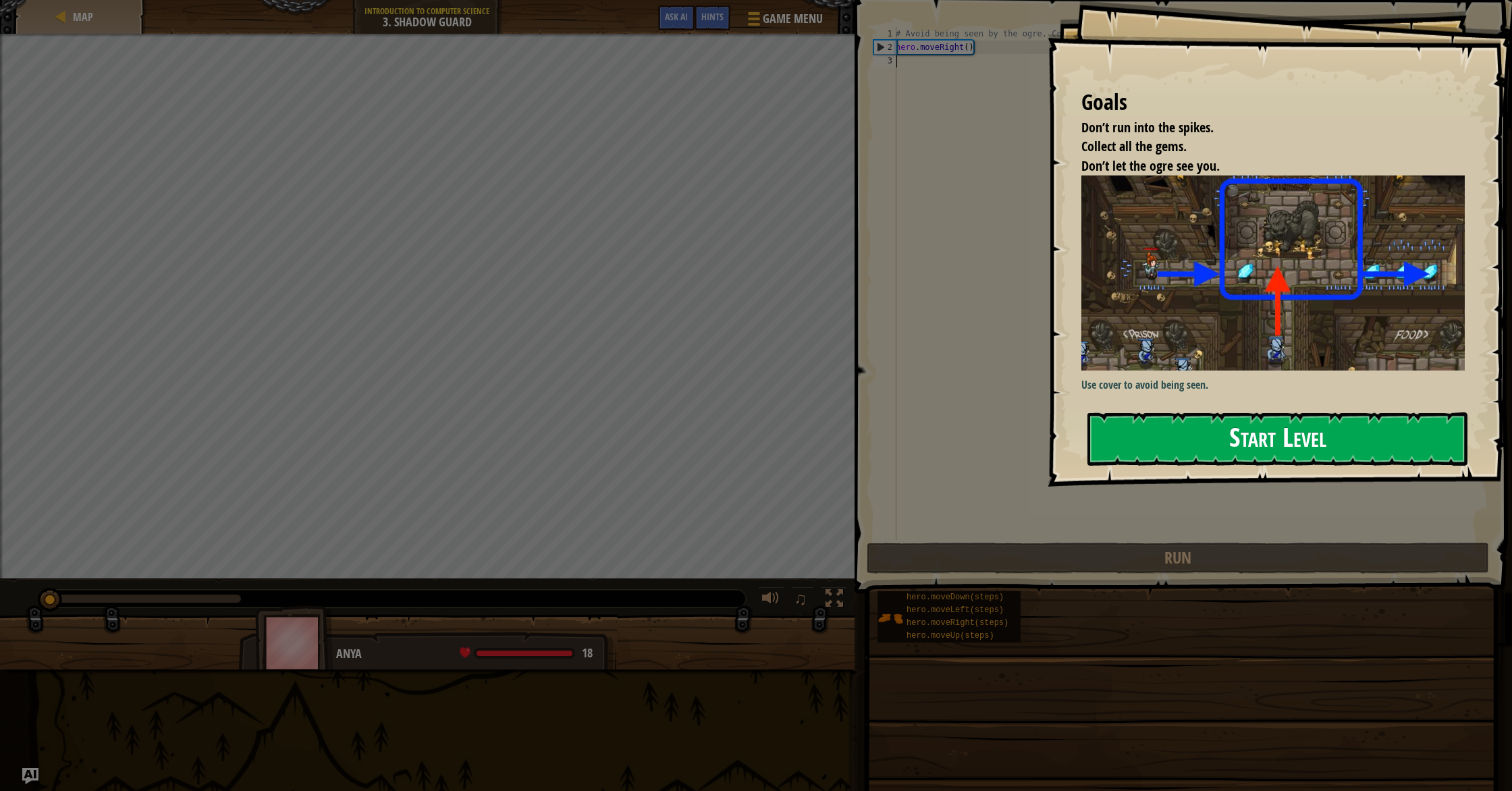
click at [1225, 424] on button "Start Level" at bounding box center [1277, 439] width 380 height 54
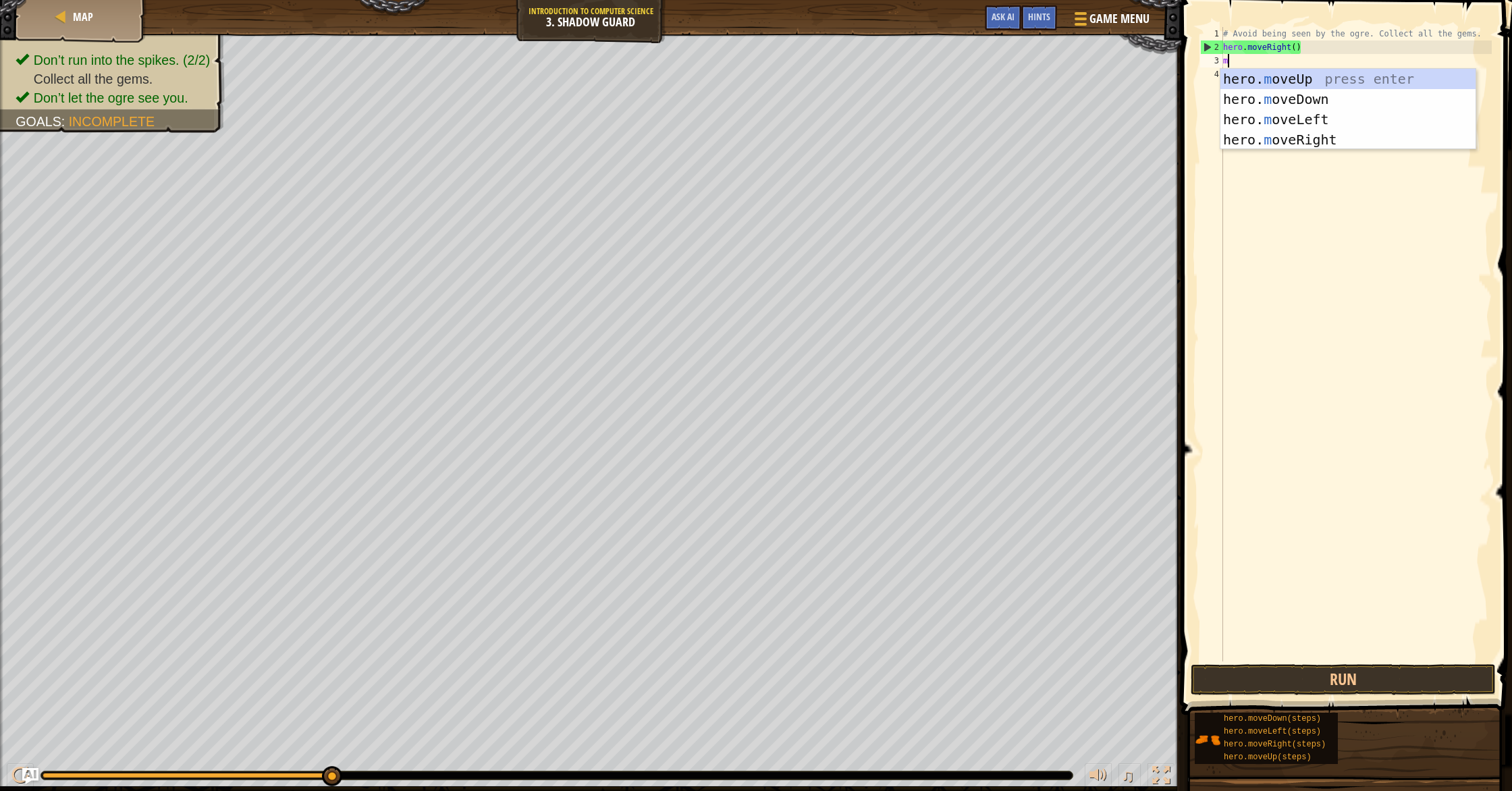
scroll to position [6, 0]
type textarea "mo"
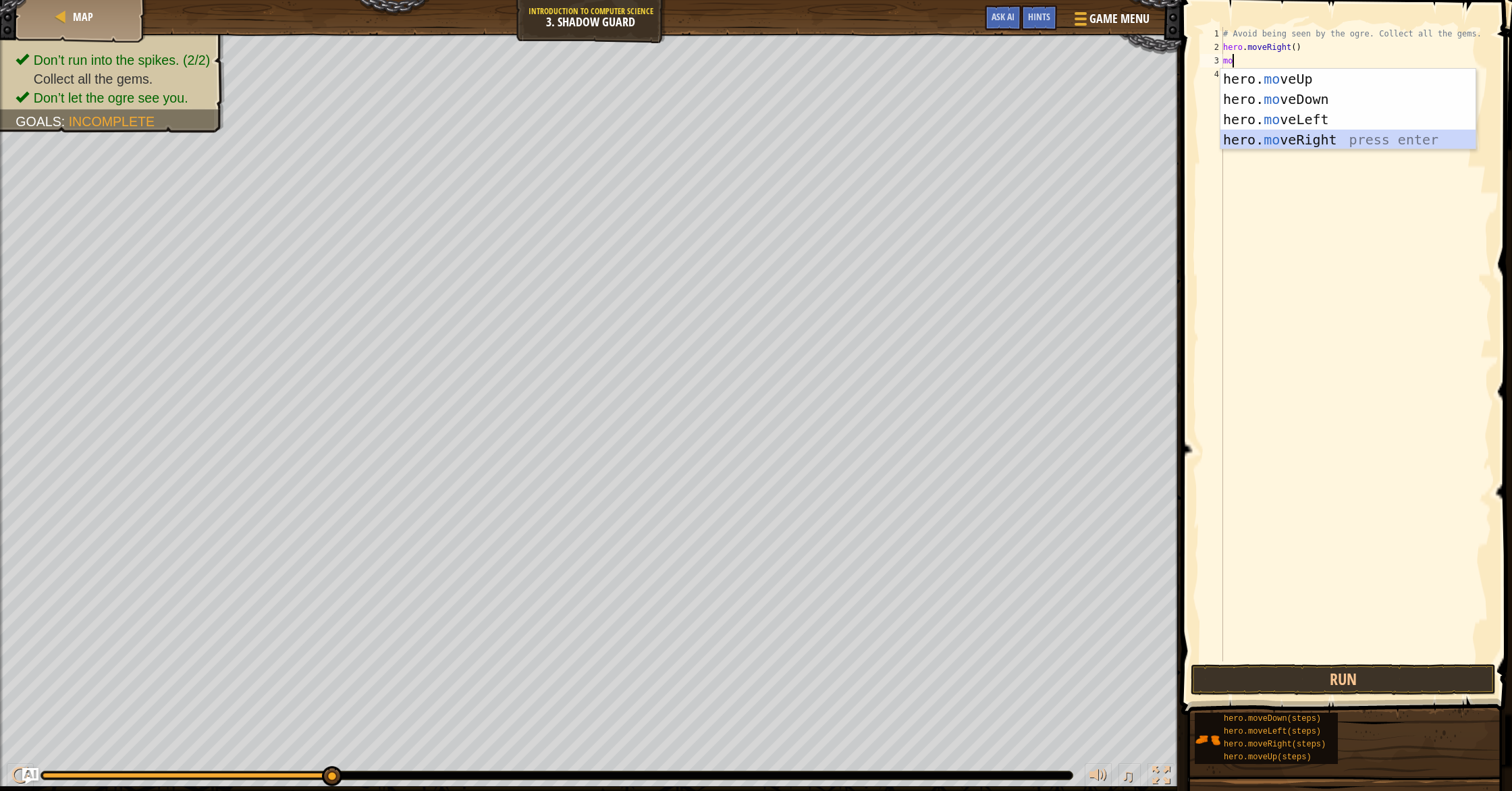
click at [1323, 140] on div "hero. mo veUp press enter hero. mo veDown press enter hero. mo veLeft press ent…" at bounding box center [1348, 129] width 255 height 121
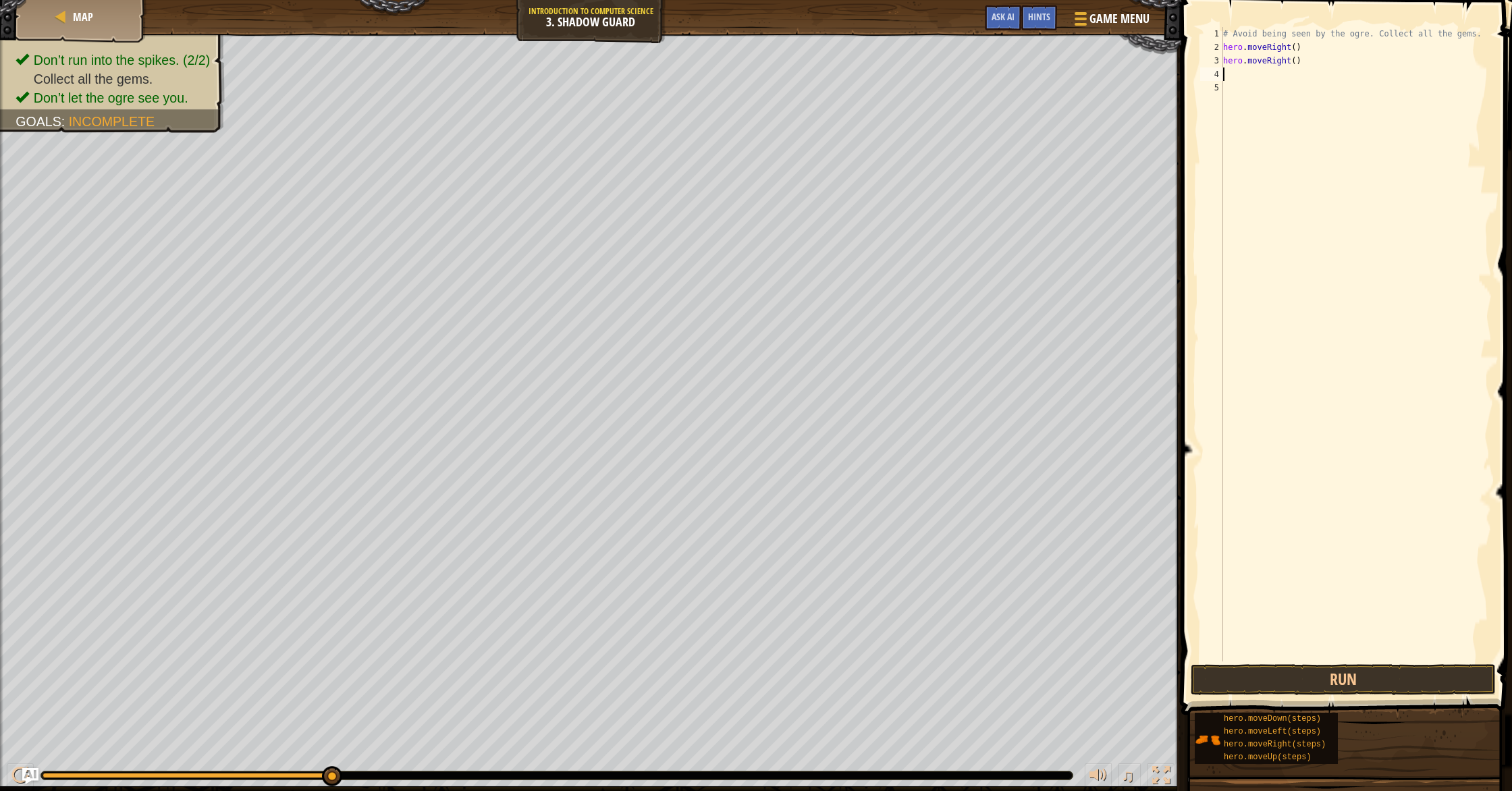
type textarea "m"
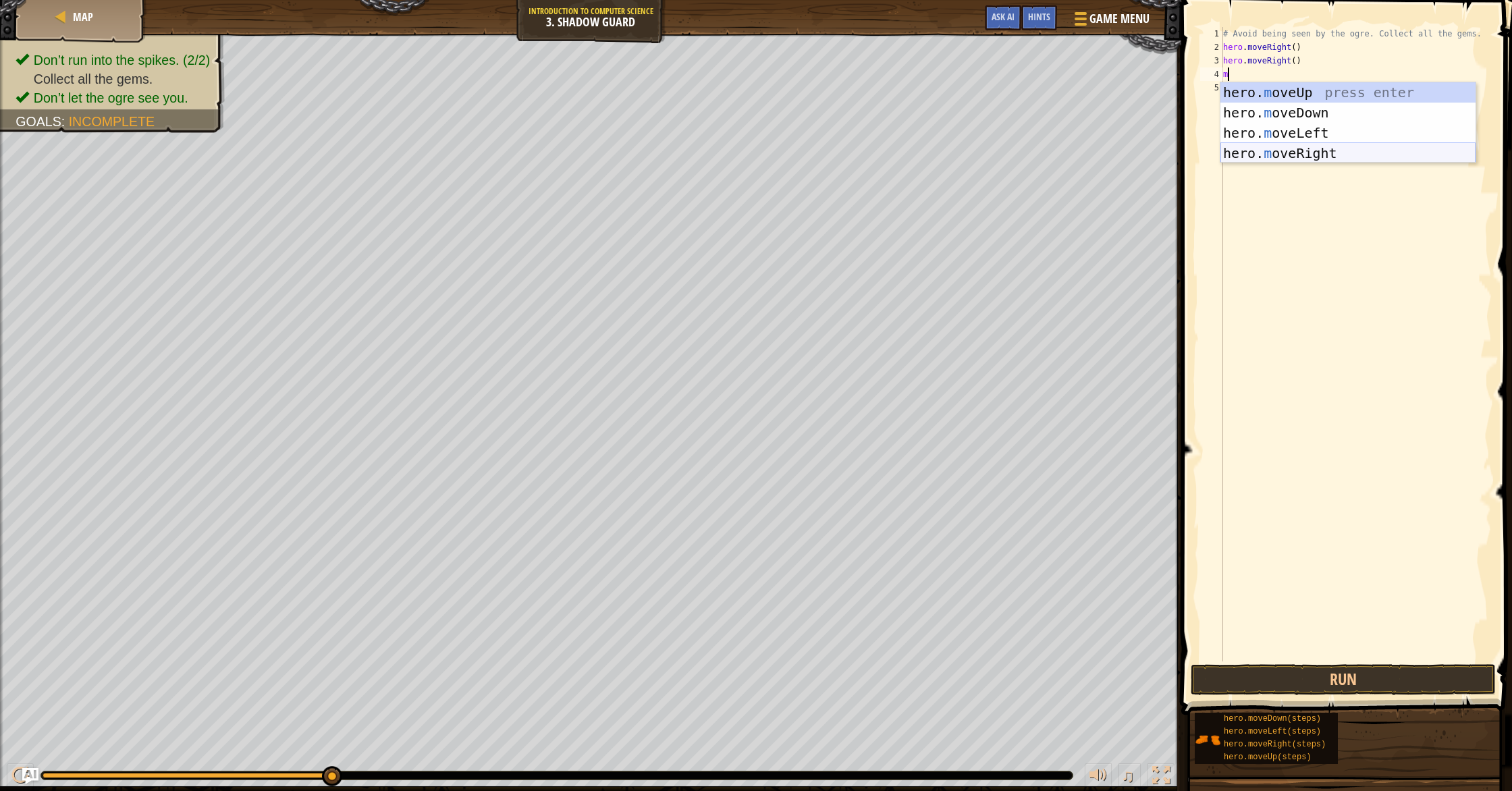
drag, startPoint x: 1342, startPoint y: 152, endPoint x: 1345, endPoint y: 163, distance: 11.4
click at [1342, 152] on div "hero. m oveUp press enter hero. m oveDown press enter hero. m oveLeft press ent…" at bounding box center [1348, 143] width 255 height 121
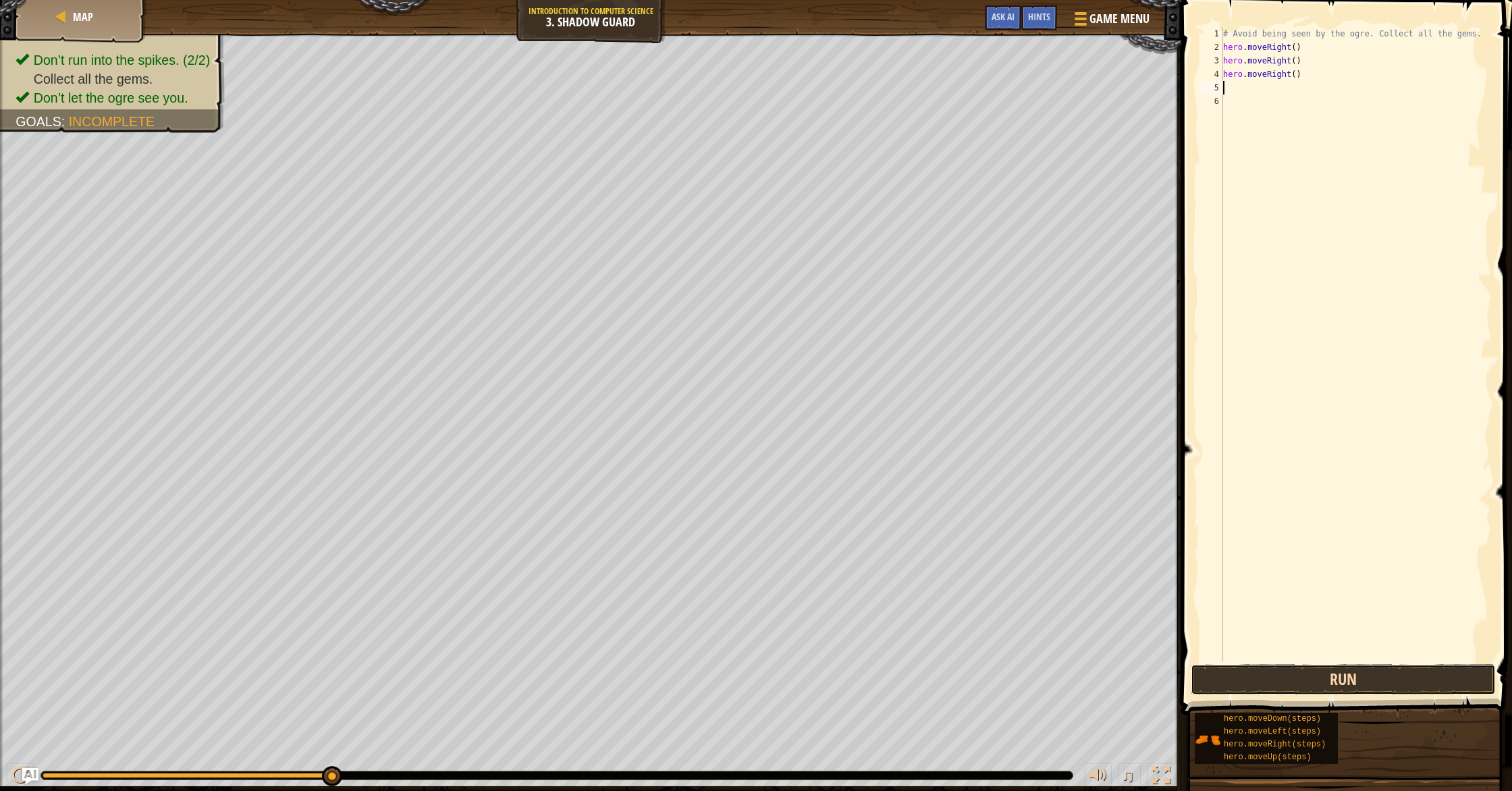
click at [1303, 682] on button "Run" at bounding box center [1344, 680] width 305 height 31
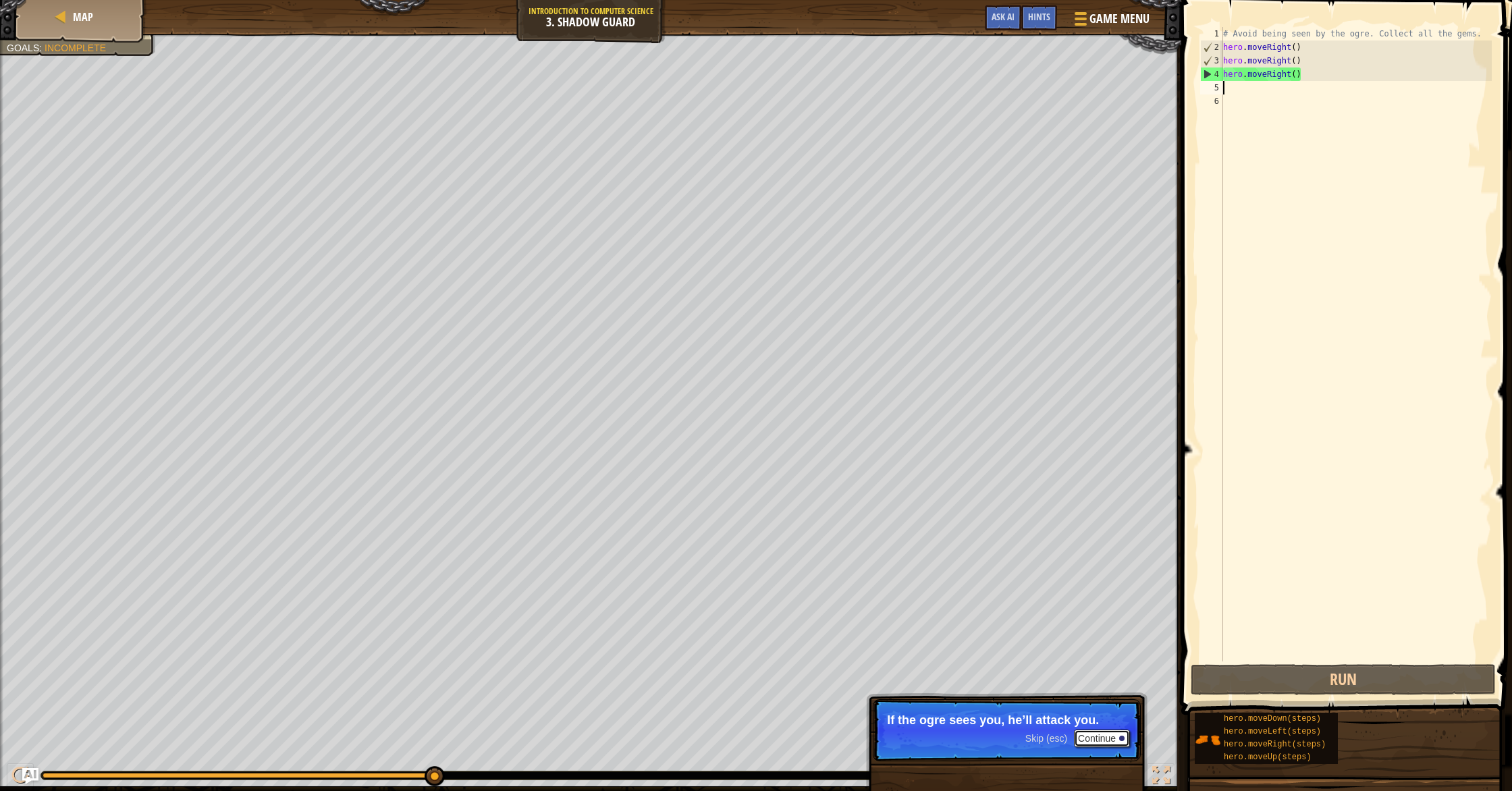
click at [1092, 732] on button "Continue" at bounding box center [1101, 738] width 56 height 18
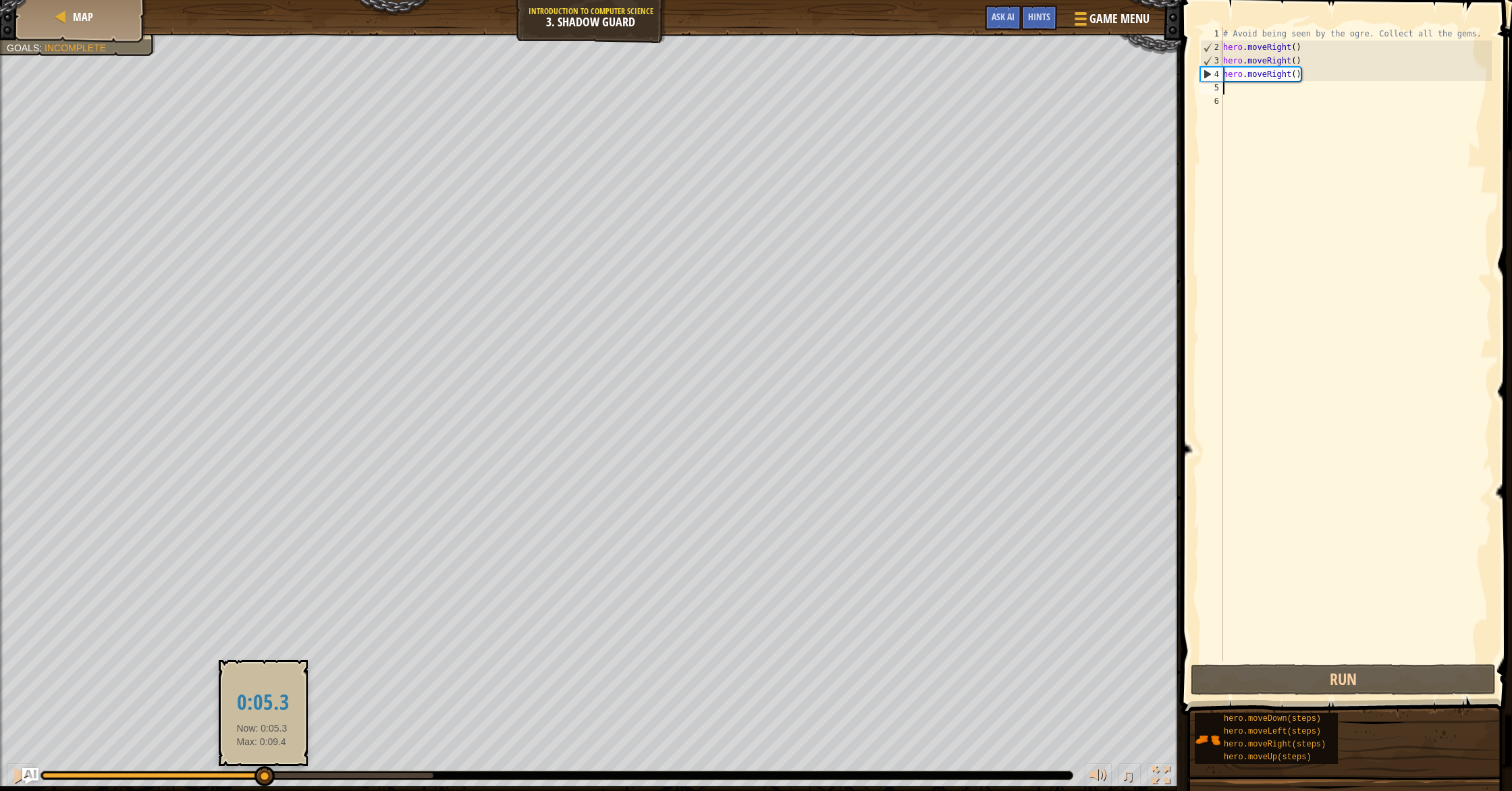
drag, startPoint x: 429, startPoint y: 777, endPoint x: 262, endPoint y: 784, distance: 167.1
click at [262, 784] on div at bounding box center [264, 776] width 21 height 21
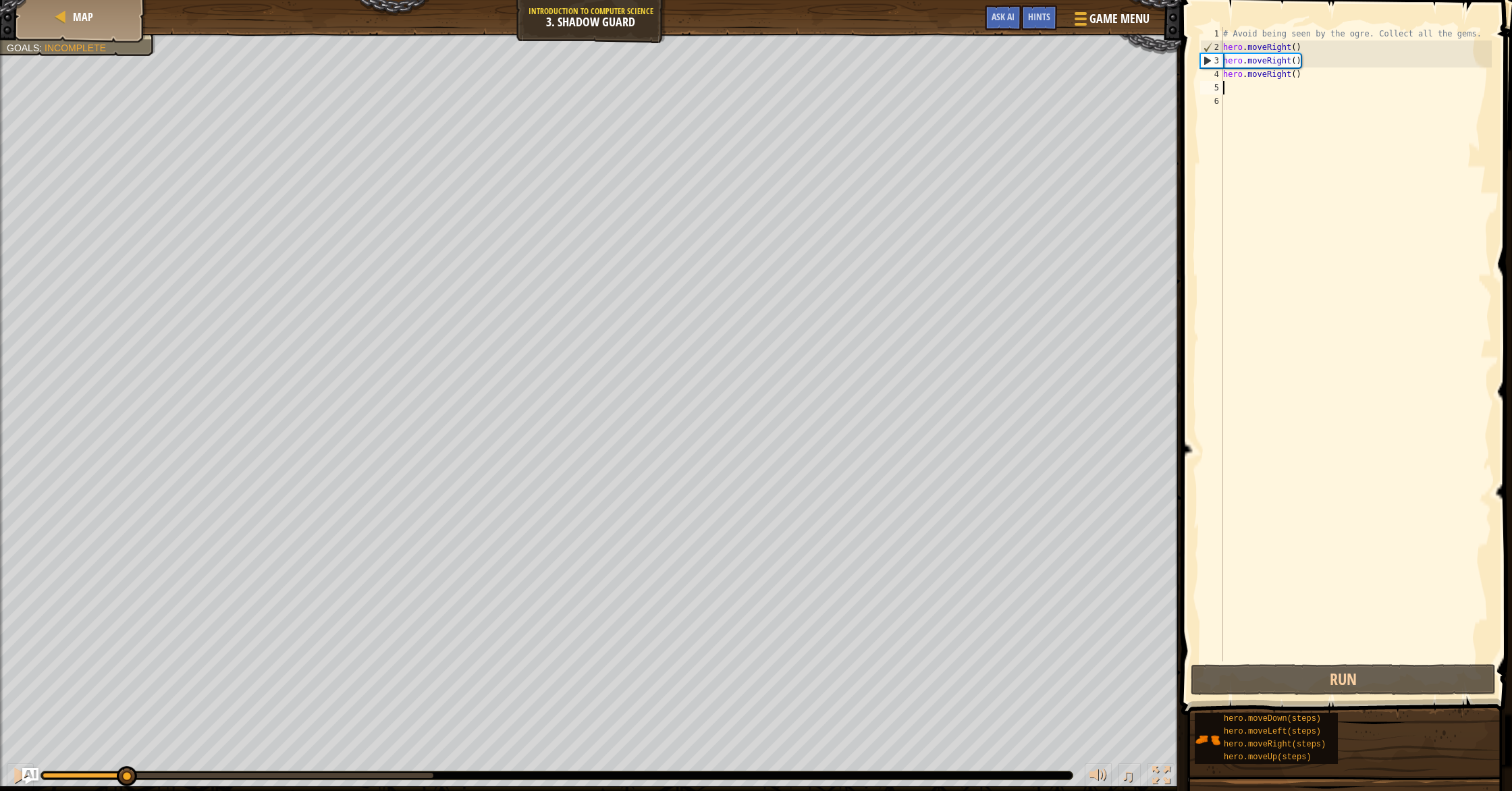
drag, startPoint x: 256, startPoint y: 773, endPoint x: 124, endPoint y: 758, distance: 132.8
click at [124, 758] on div "♫" at bounding box center [591, 771] width 1181 height 40
drag, startPoint x: 1310, startPoint y: 73, endPoint x: 1200, endPoint y: 58, distance: 111.0
click at [1200, 58] on div "1 2 3 4 5 6 # Avoid being seen by the ogre. Collect all the gems. hero . moveRi…" at bounding box center [1345, 344] width 294 height 635
type textarea "hero.moveRight() hero.moveRight()"
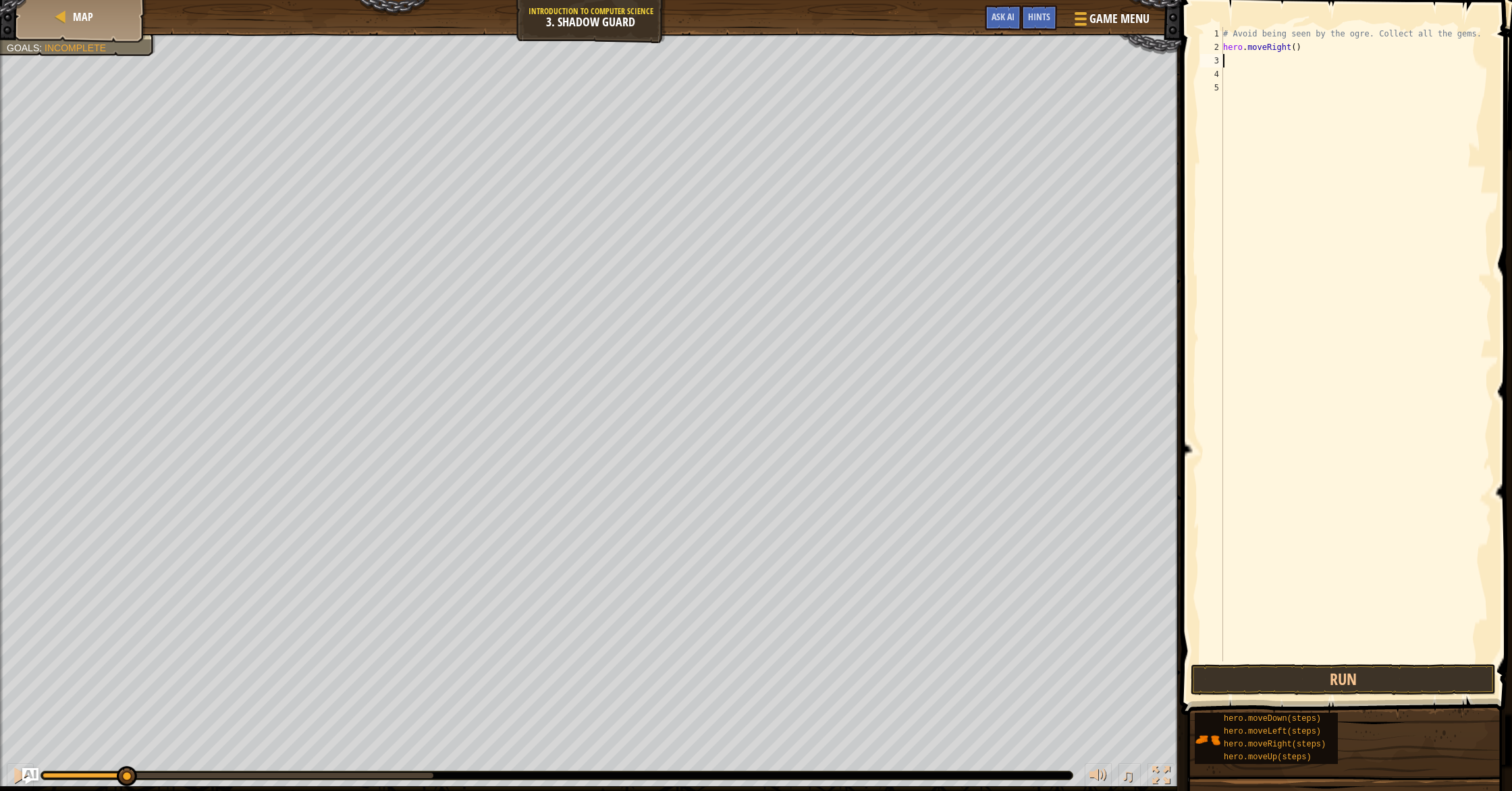
type textarea "m"
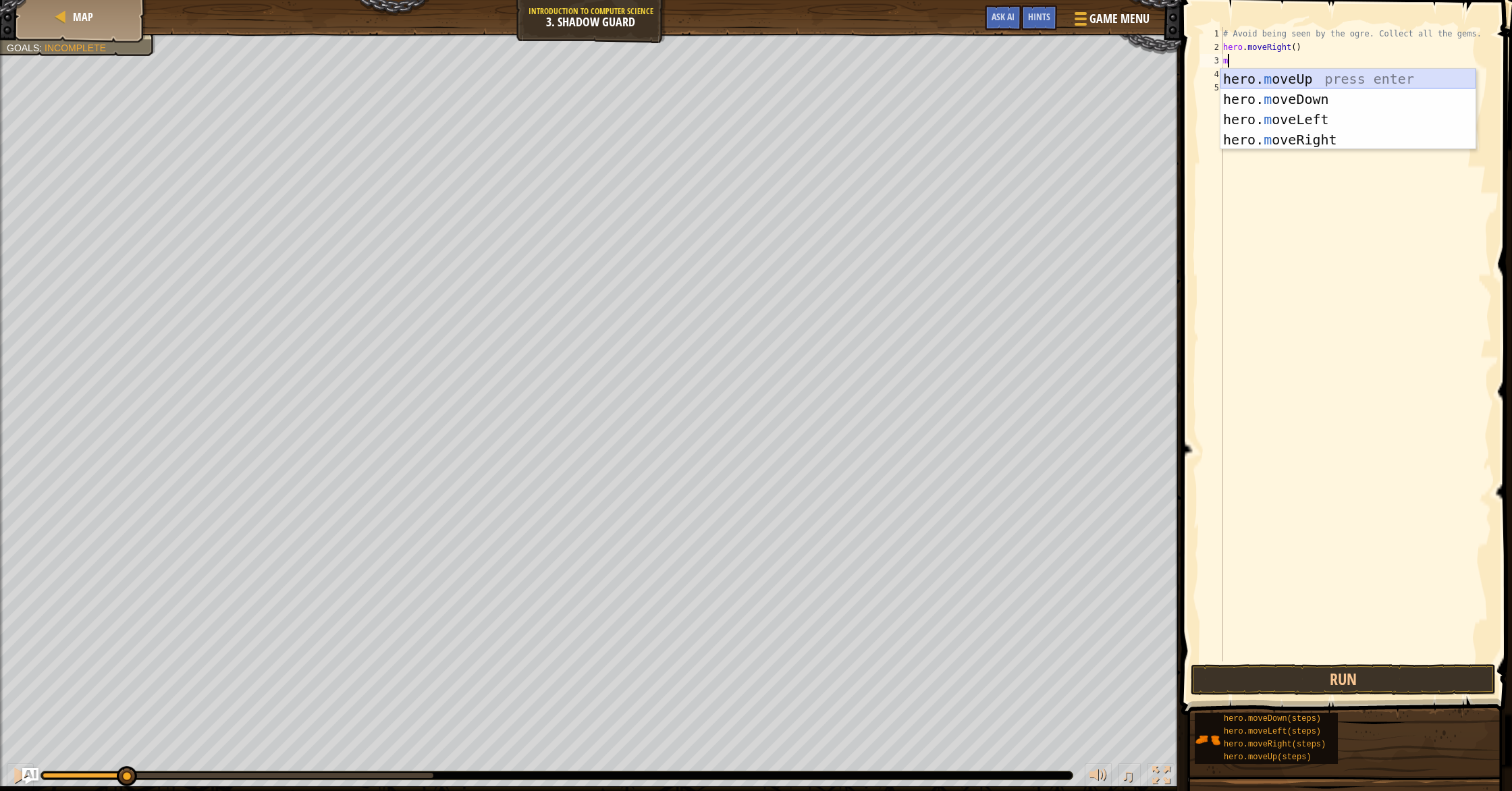
click at [1355, 75] on div "hero. m oveUp press enter hero. m oveDown press enter hero. m oveLeft press ent…" at bounding box center [1348, 129] width 255 height 121
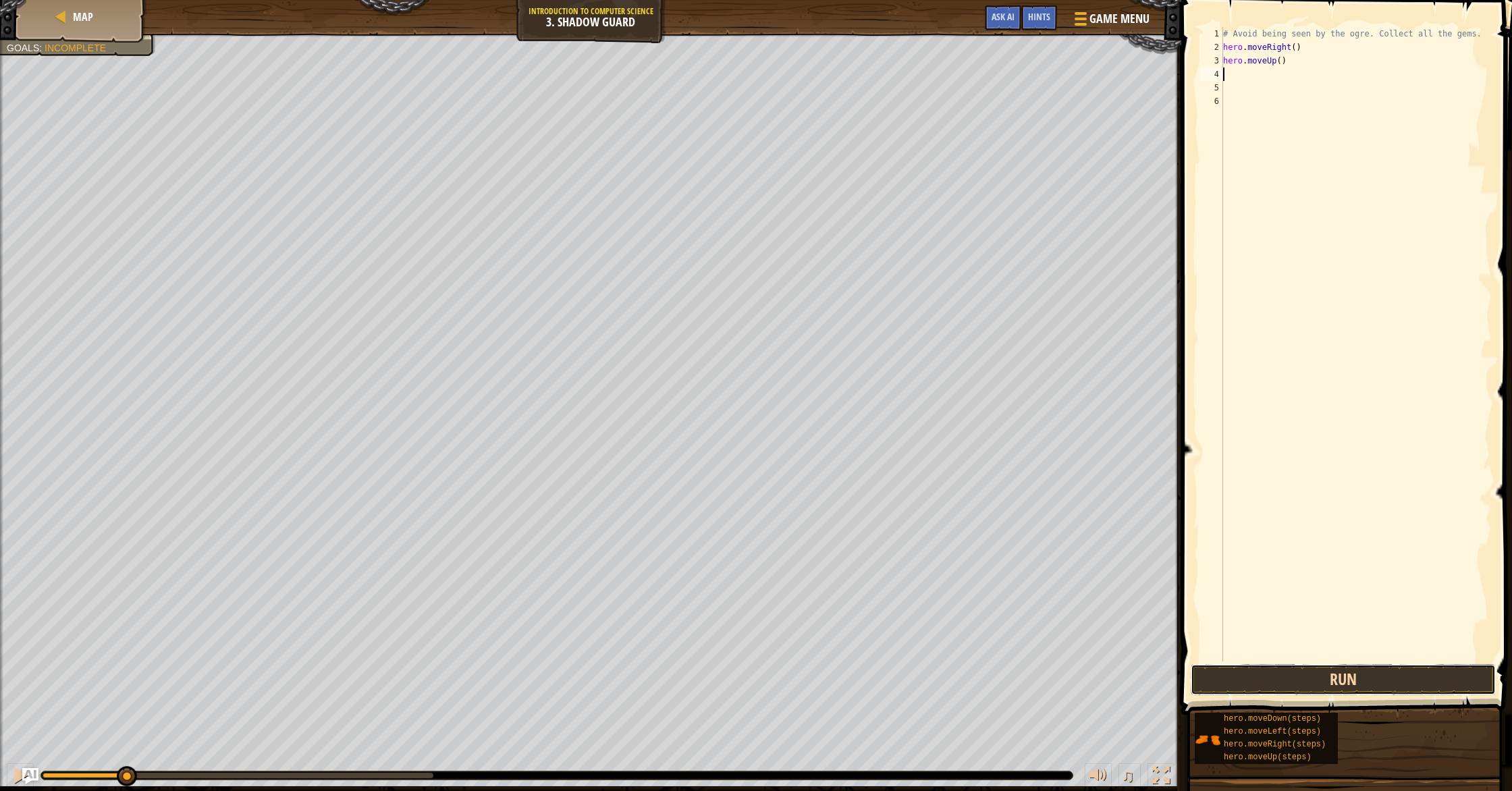
click at [1358, 685] on button "Run" at bounding box center [1344, 680] width 305 height 31
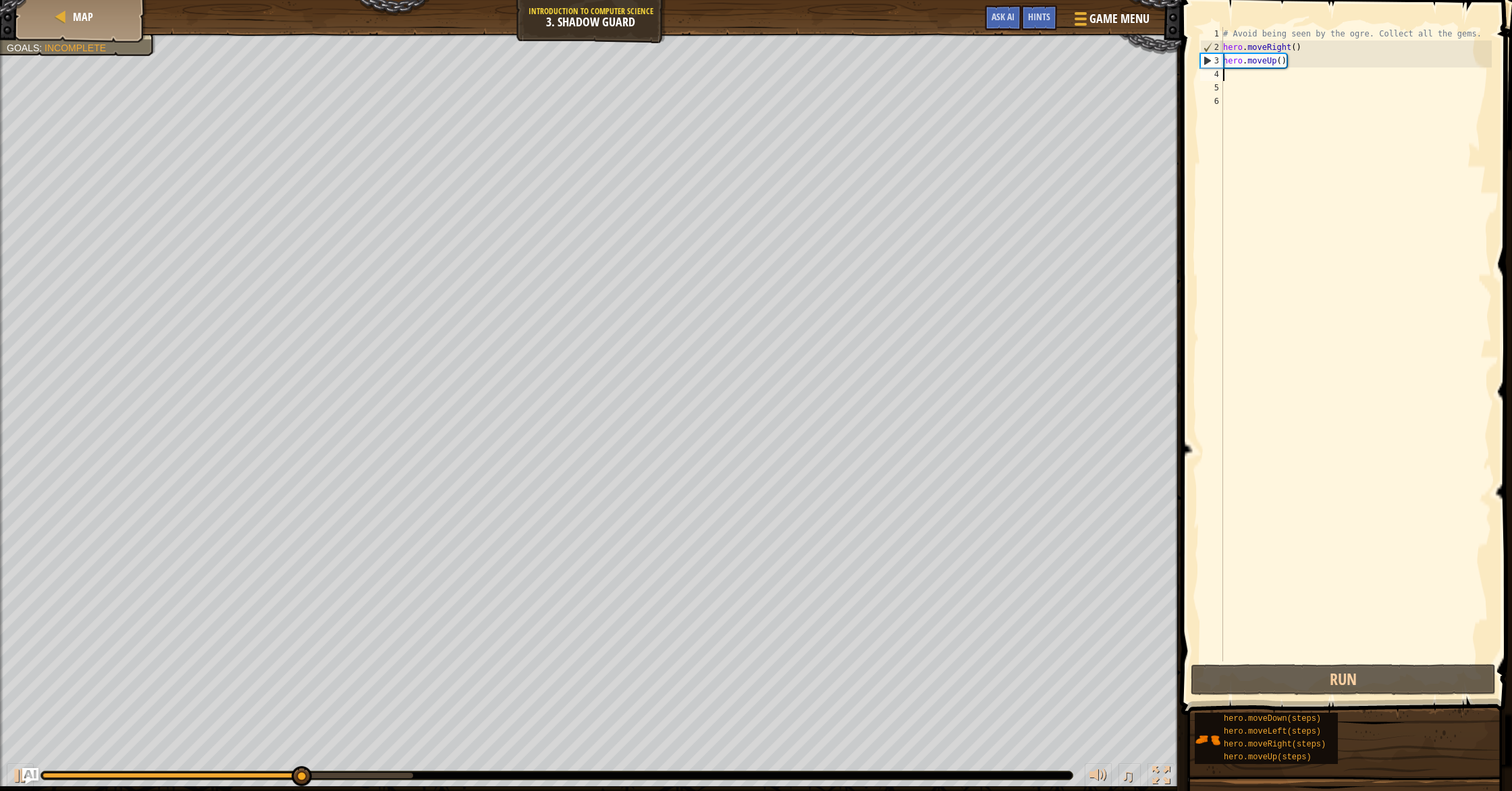
type textarea "m"
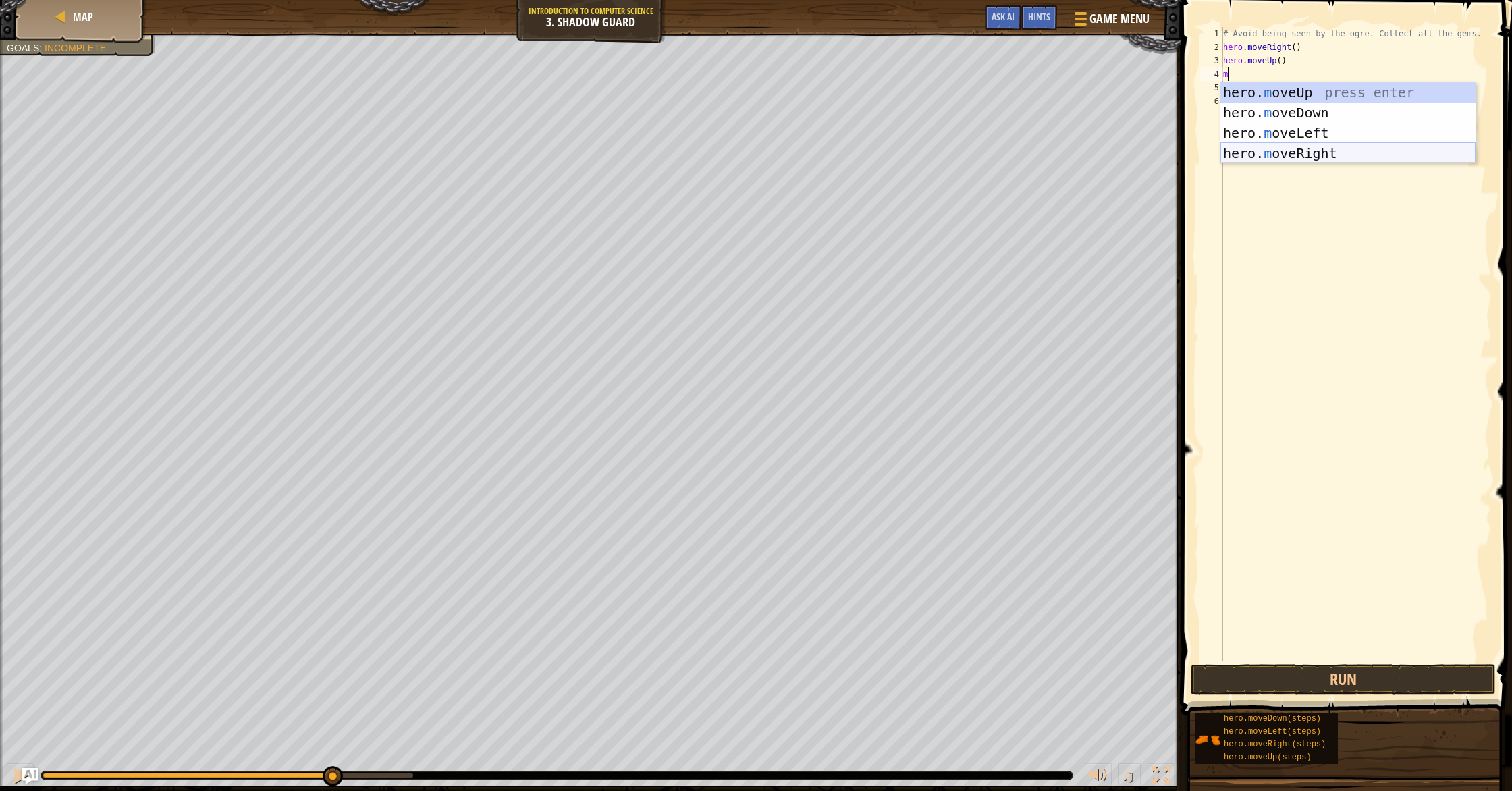
click at [1322, 148] on div "hero. m oveUp press enter hero. m oveDown press enter hero. m oveLeft press ent…" at bounding box center [1348, 143] width 255 height 121
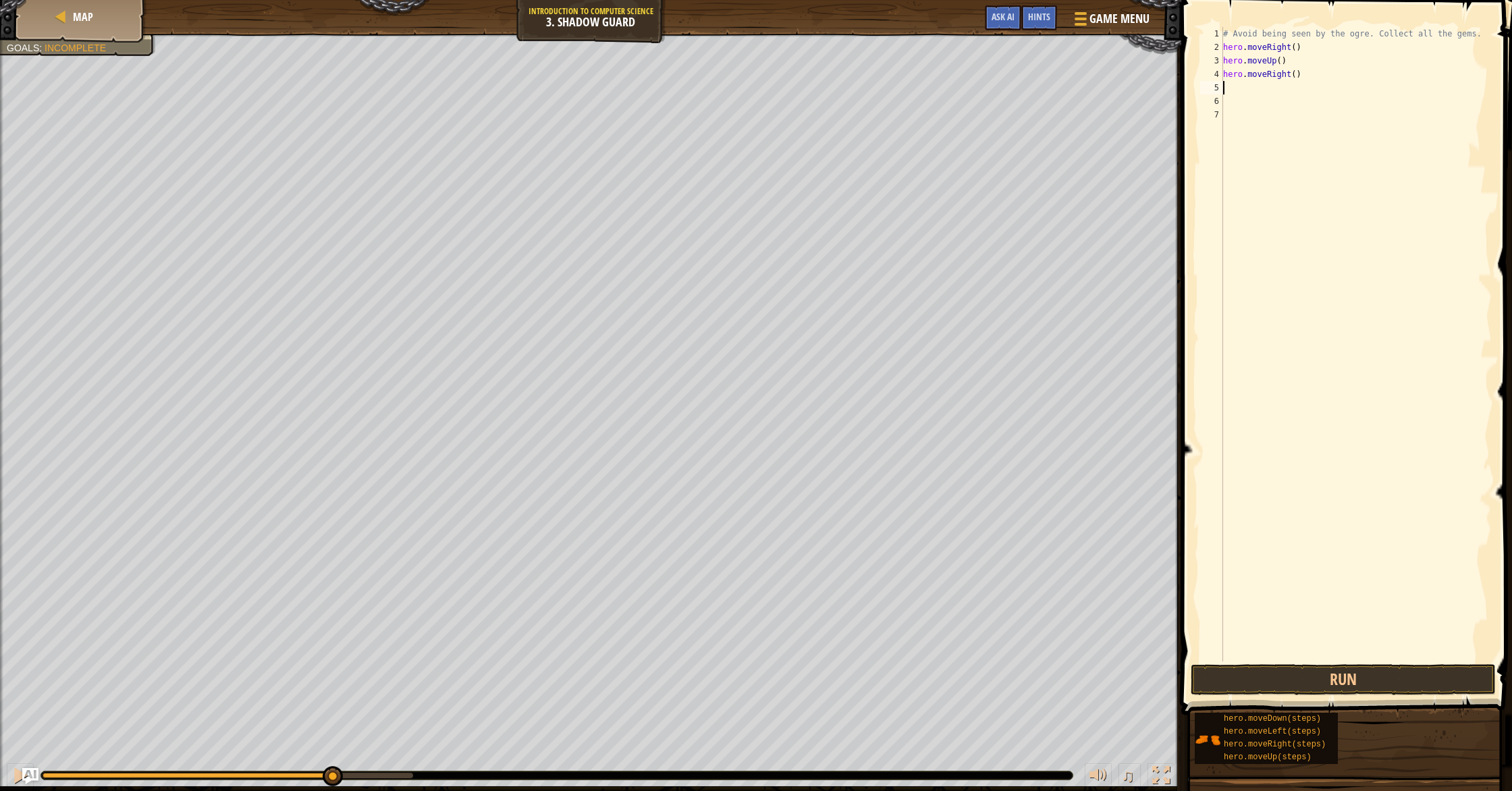
type textarea "k"
type textarea "n"
type textarea "m"
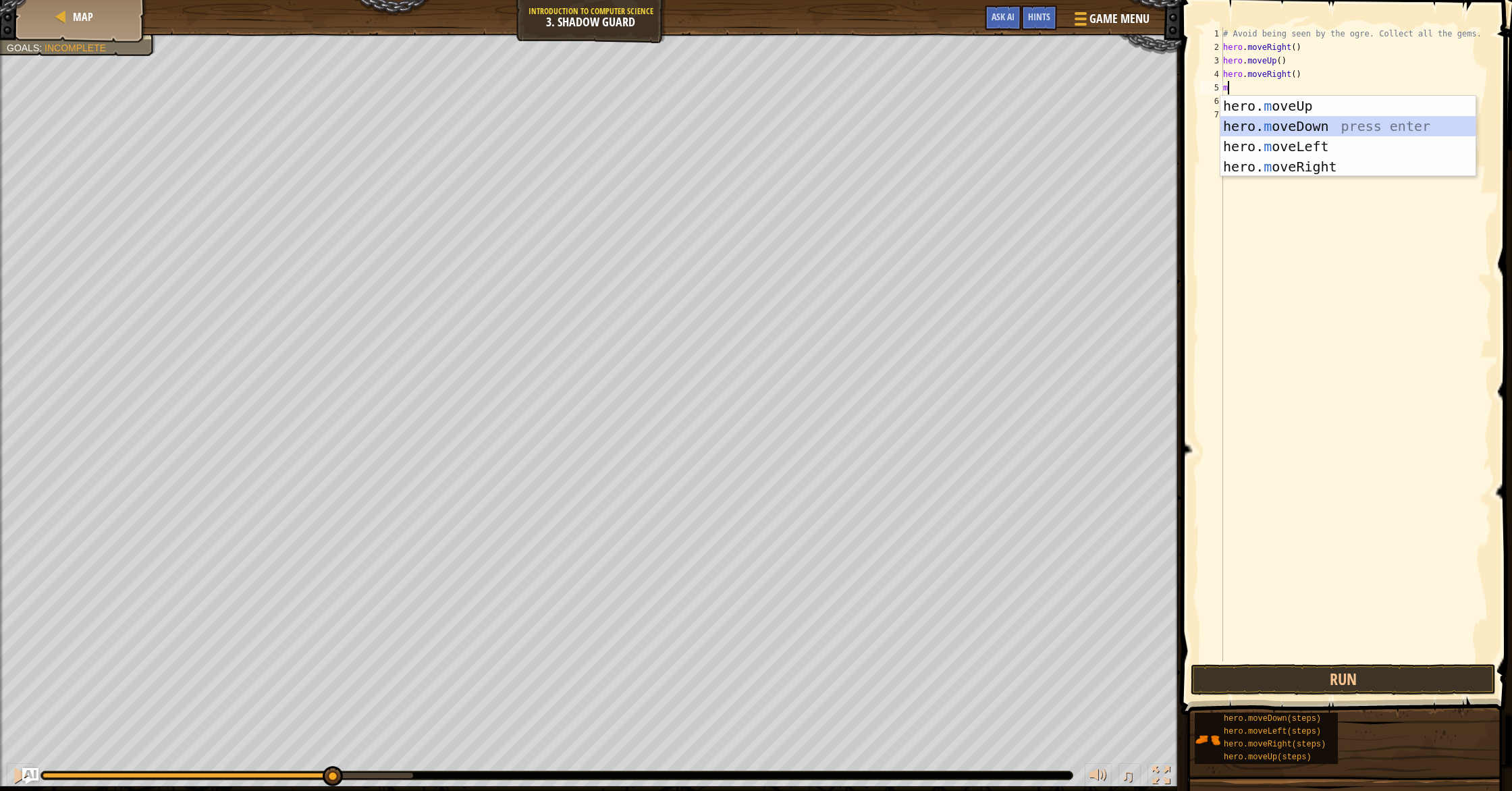
drag, startPoint x: 1361, startPoint y: 120, endPoint x: 1349, endPoint y: 132, distance: 17.0
click at [1361, 120] on div "hero. m oveUp press enter hero. m oveDown press enter hero. m oveLeft press ent…" at bounding box center [1348, 156] width 255 height 121
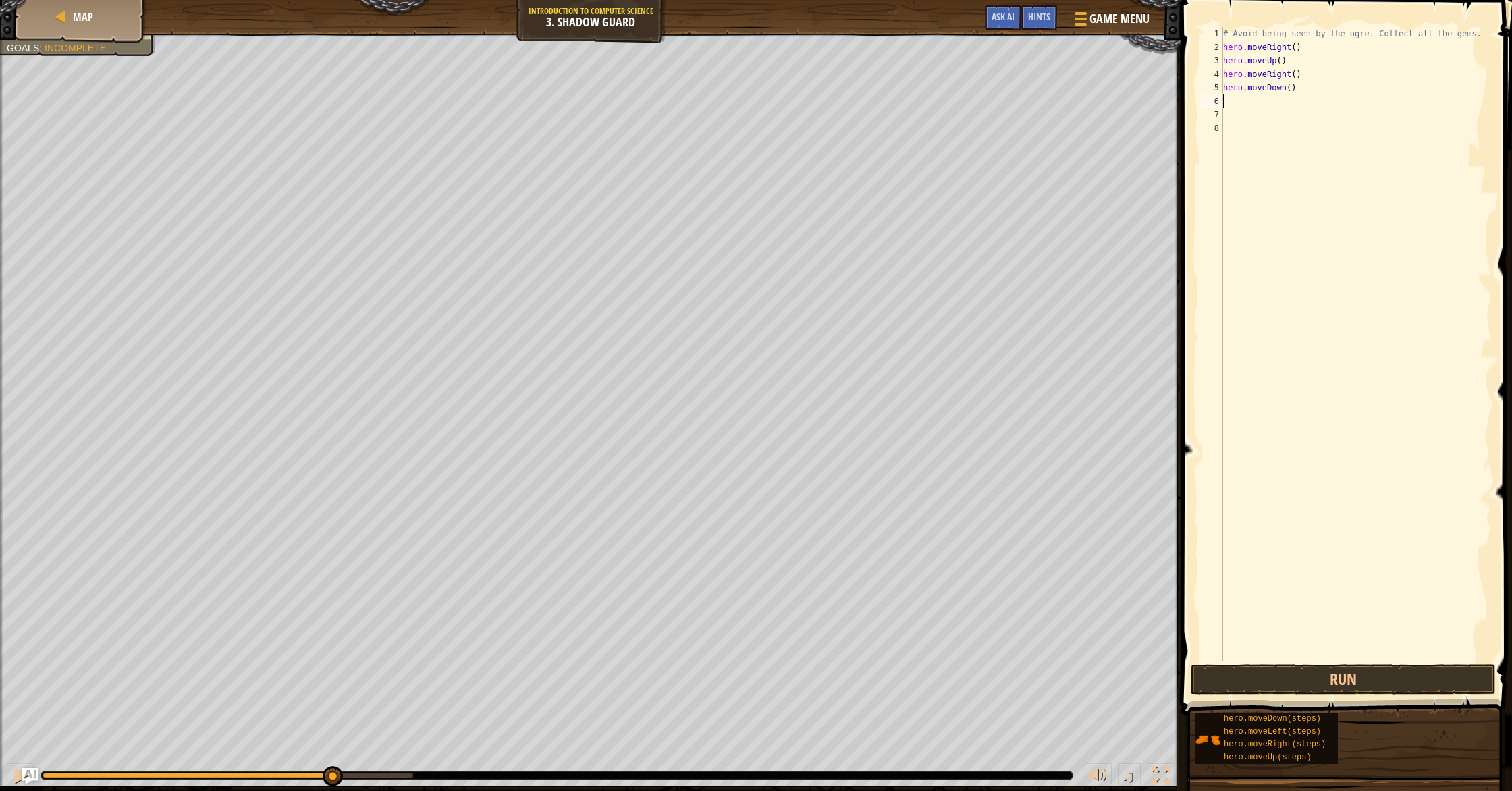
type textarea "m"
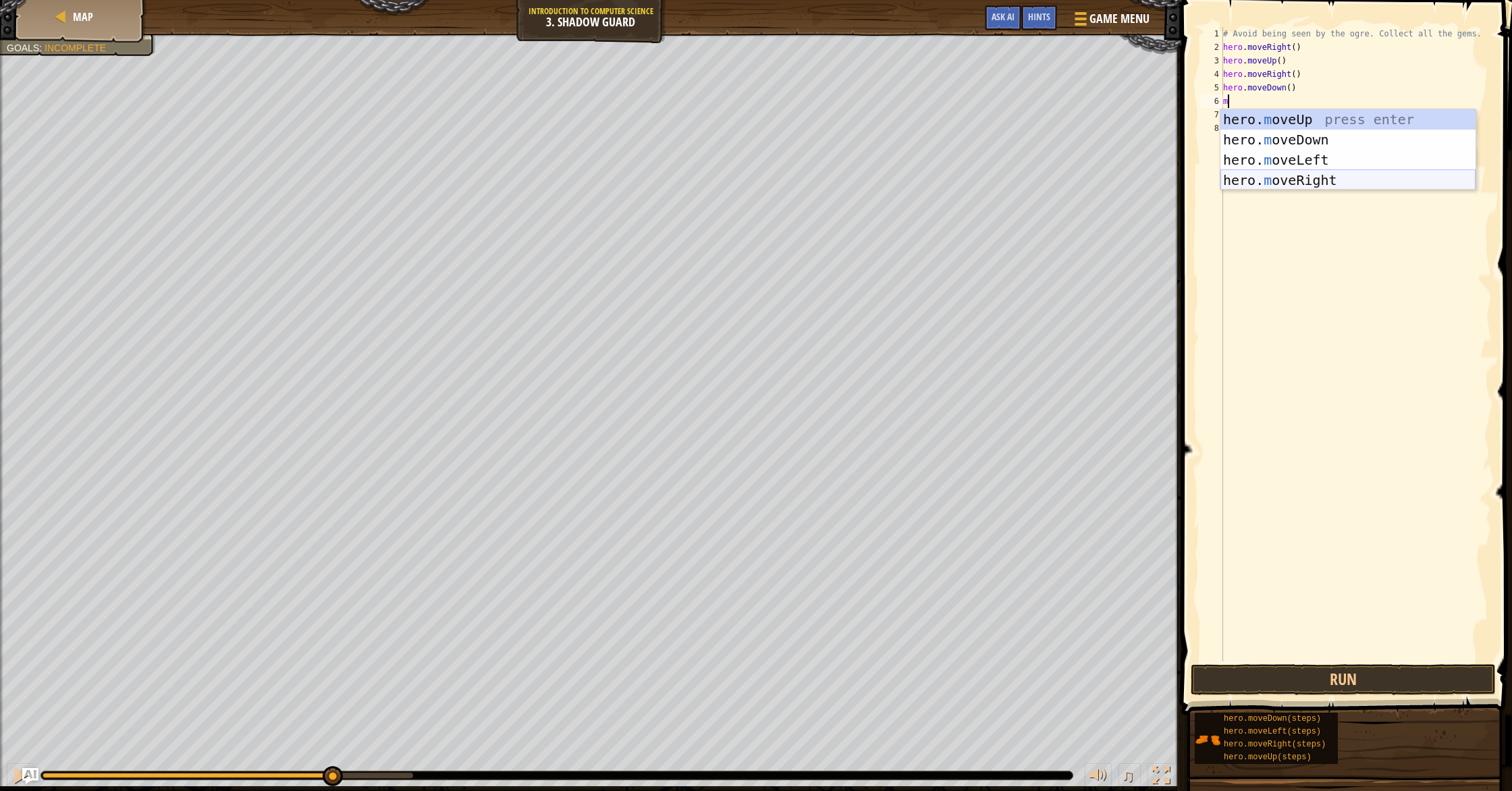
click at [1340, 183] on div "hero. m oveUp press enter hero. m oveDown press enter hero. m oveLeft press ent…" at bounding box center [1348, 170] width 255 height 121
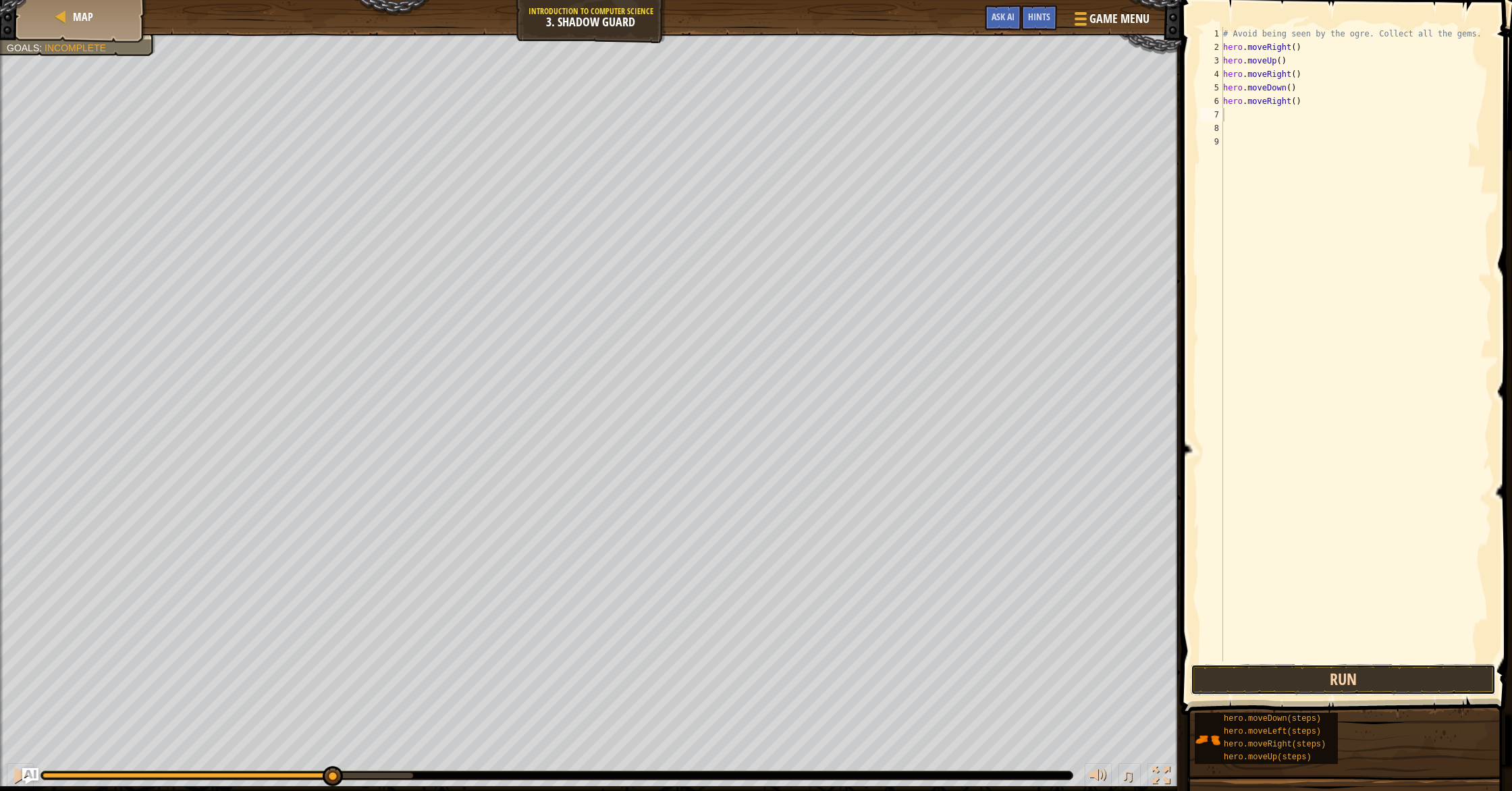
click at [1349, 679] on button "Run" at bounding box center [1344, 680] width 305 height 31
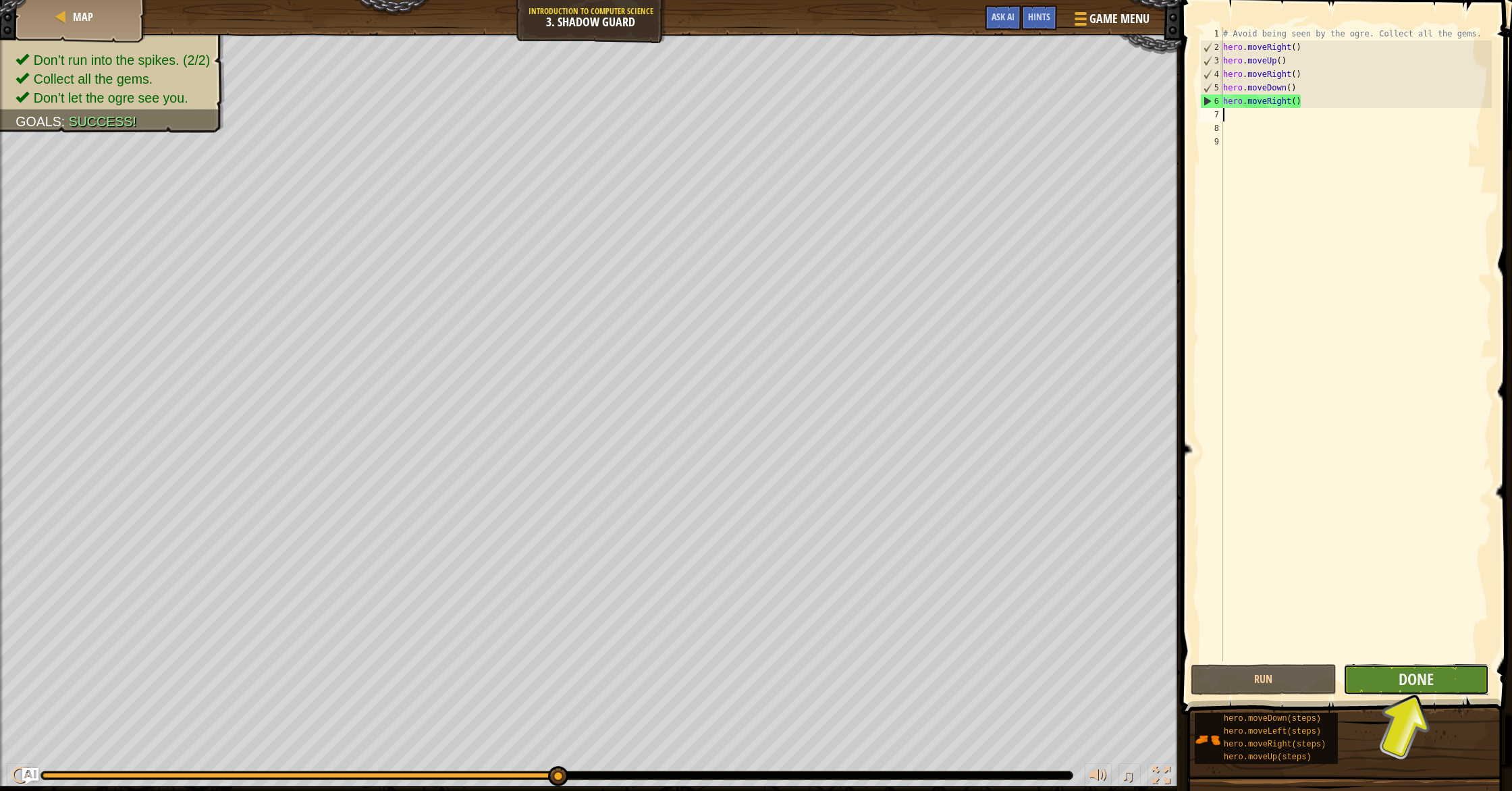
click at [1349, 680] on button "Done" at bounding box center [1416, 680] width 146 height 31
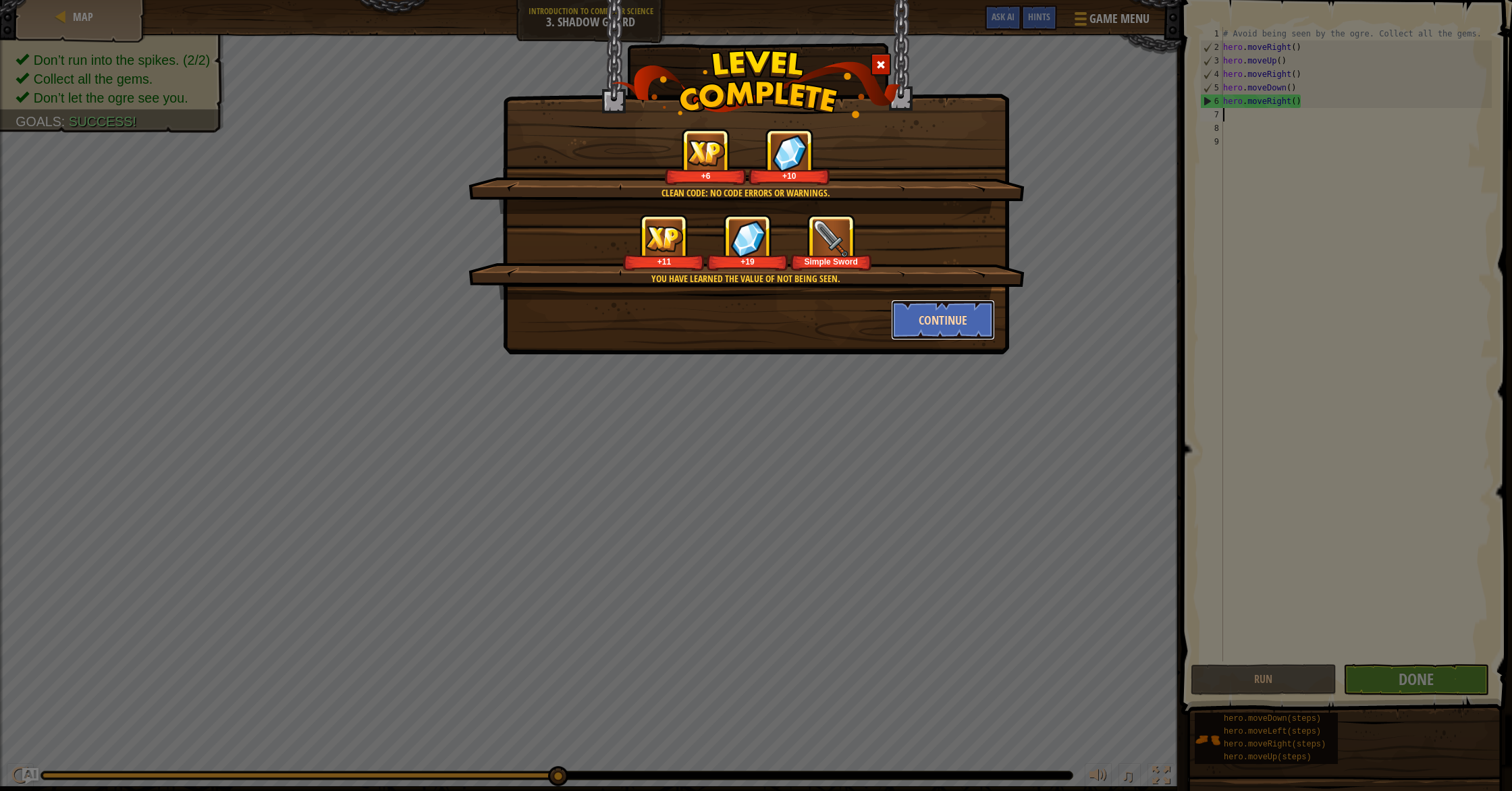
click at [934, 324] on button "Continue" at bounding box center [943, 320] width 105 height 40
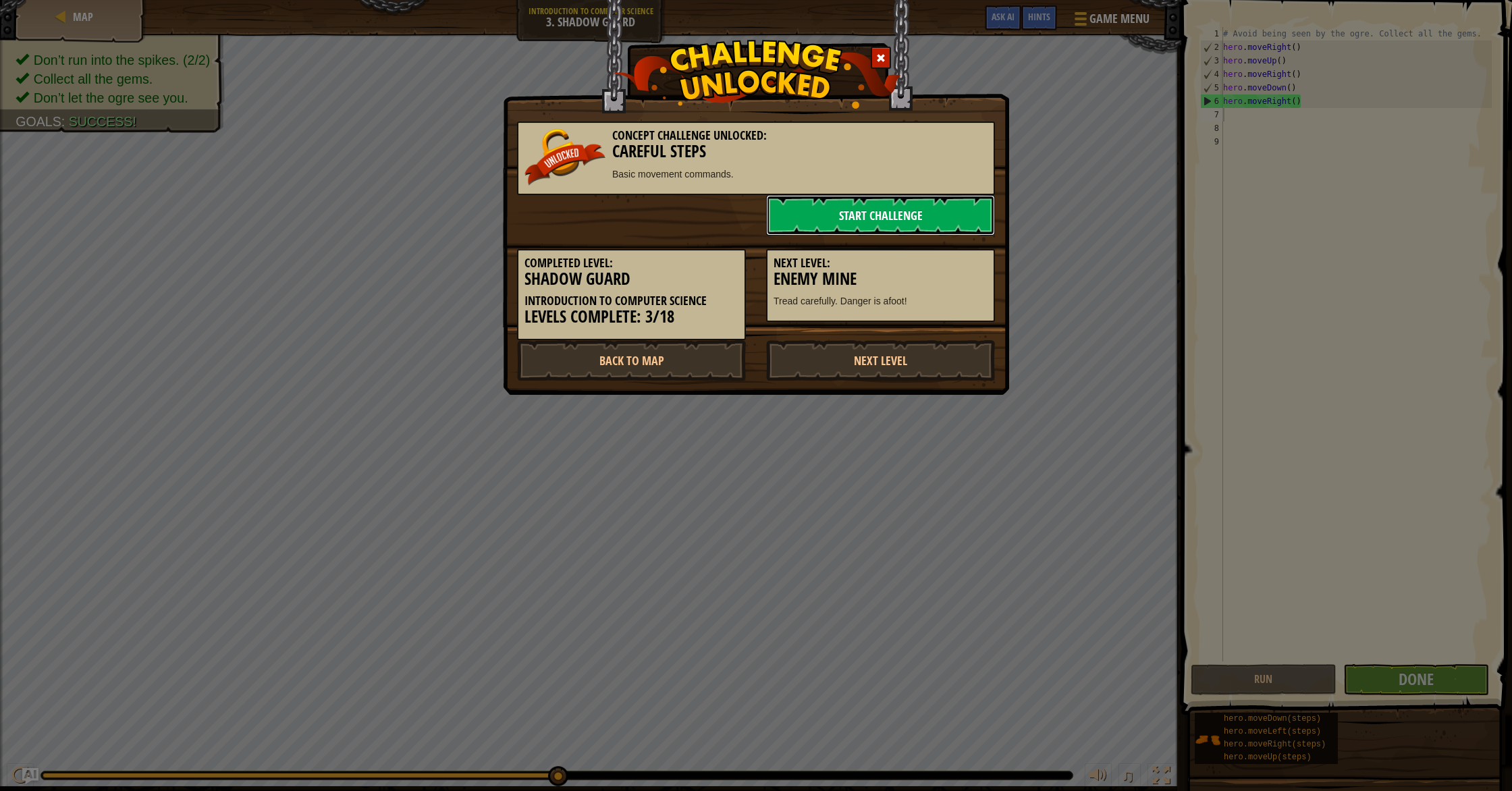
click at [893, 216] on link "Start Challenge" at bounding box center [881, 215] width 229 height 40
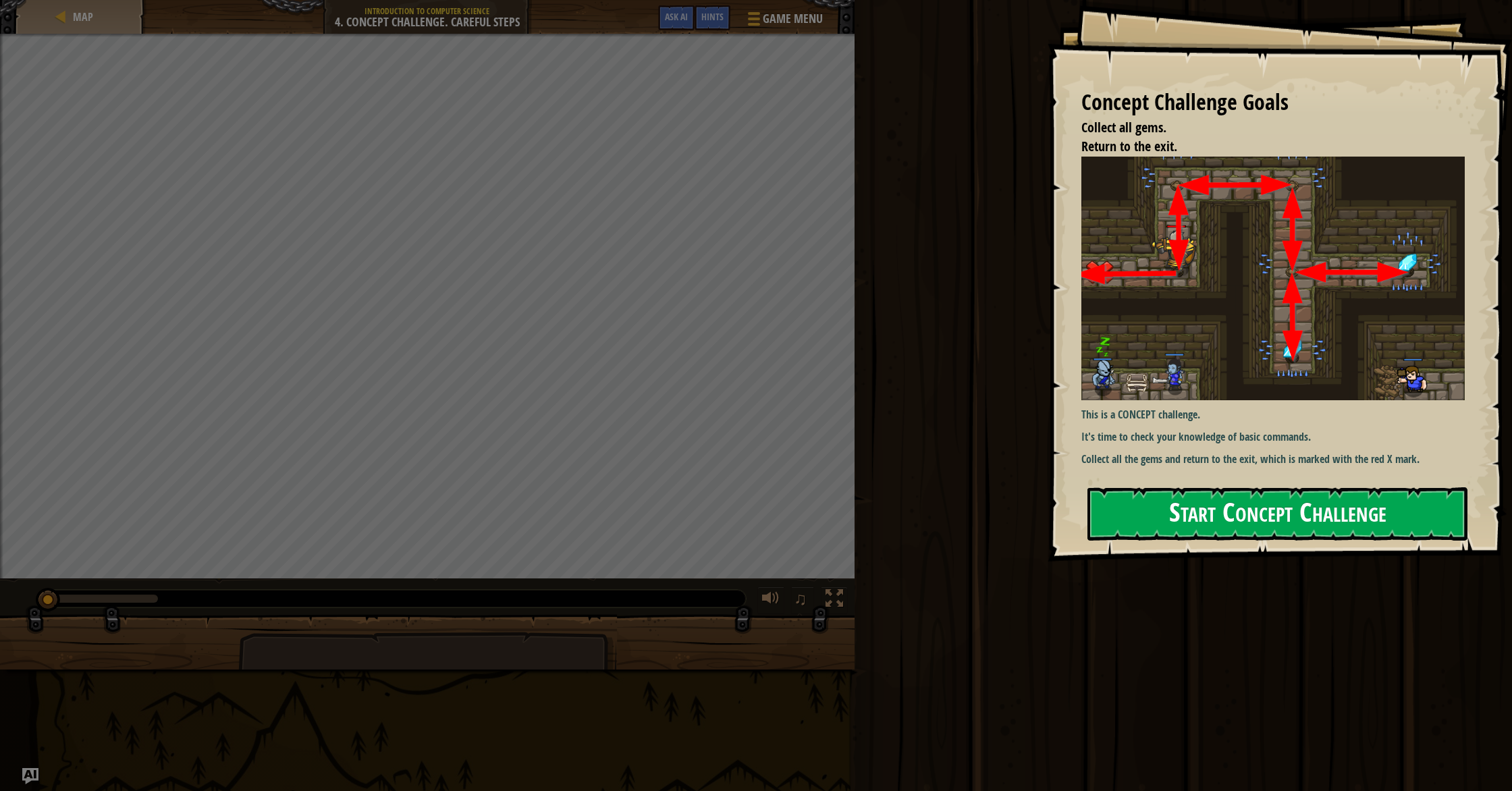
click at [1214, 505] on button "Start Concept Challenge" at bounding box center [1277, 513] width 380 height 54
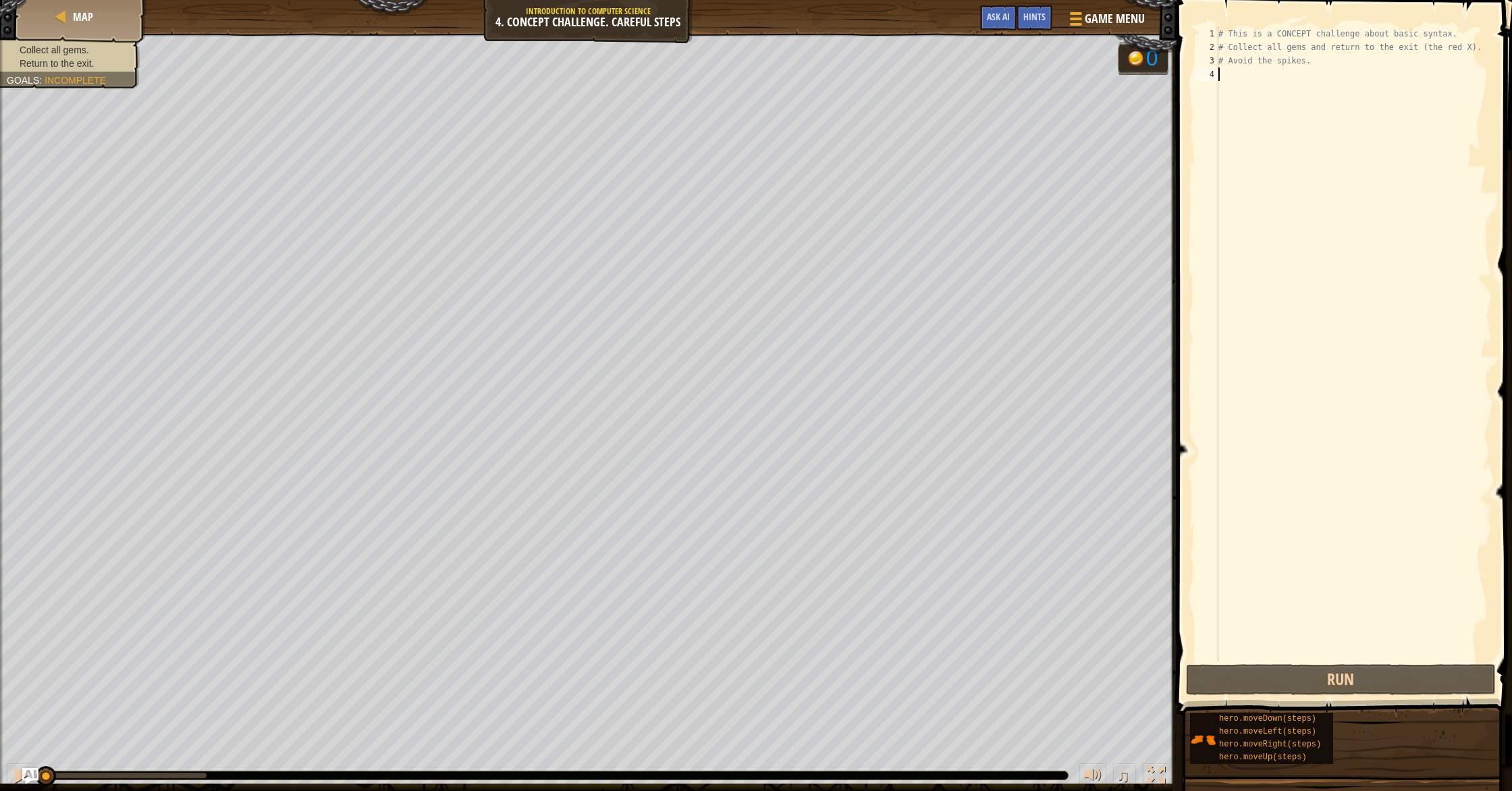
type textarea "m"
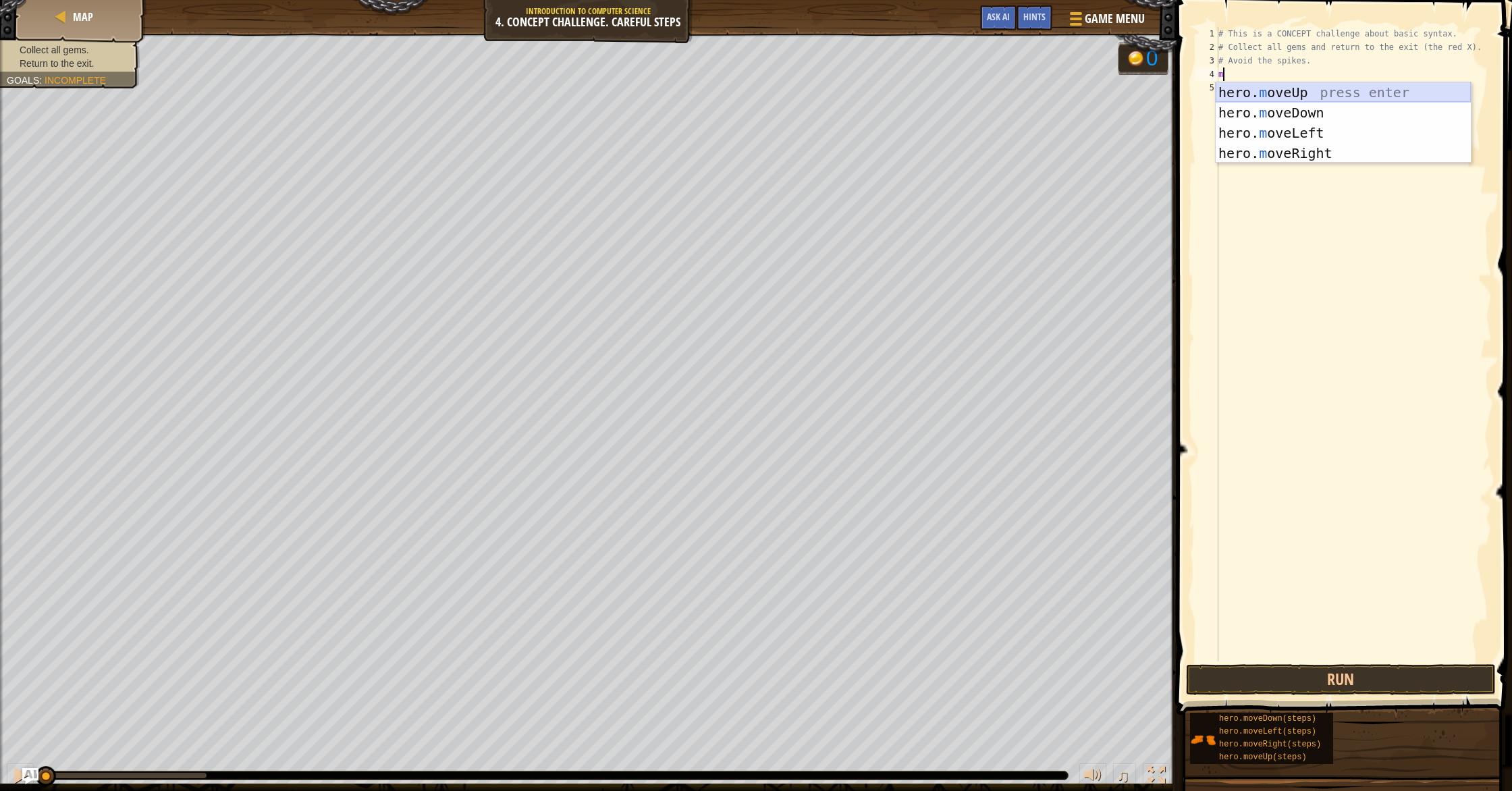
click at [1336, 90] on div "hero. m oveUp press enter hero. m oveDown press enter hero. m oveLeft press ent…" at bounding box center [1343, 143] width 255 height 121
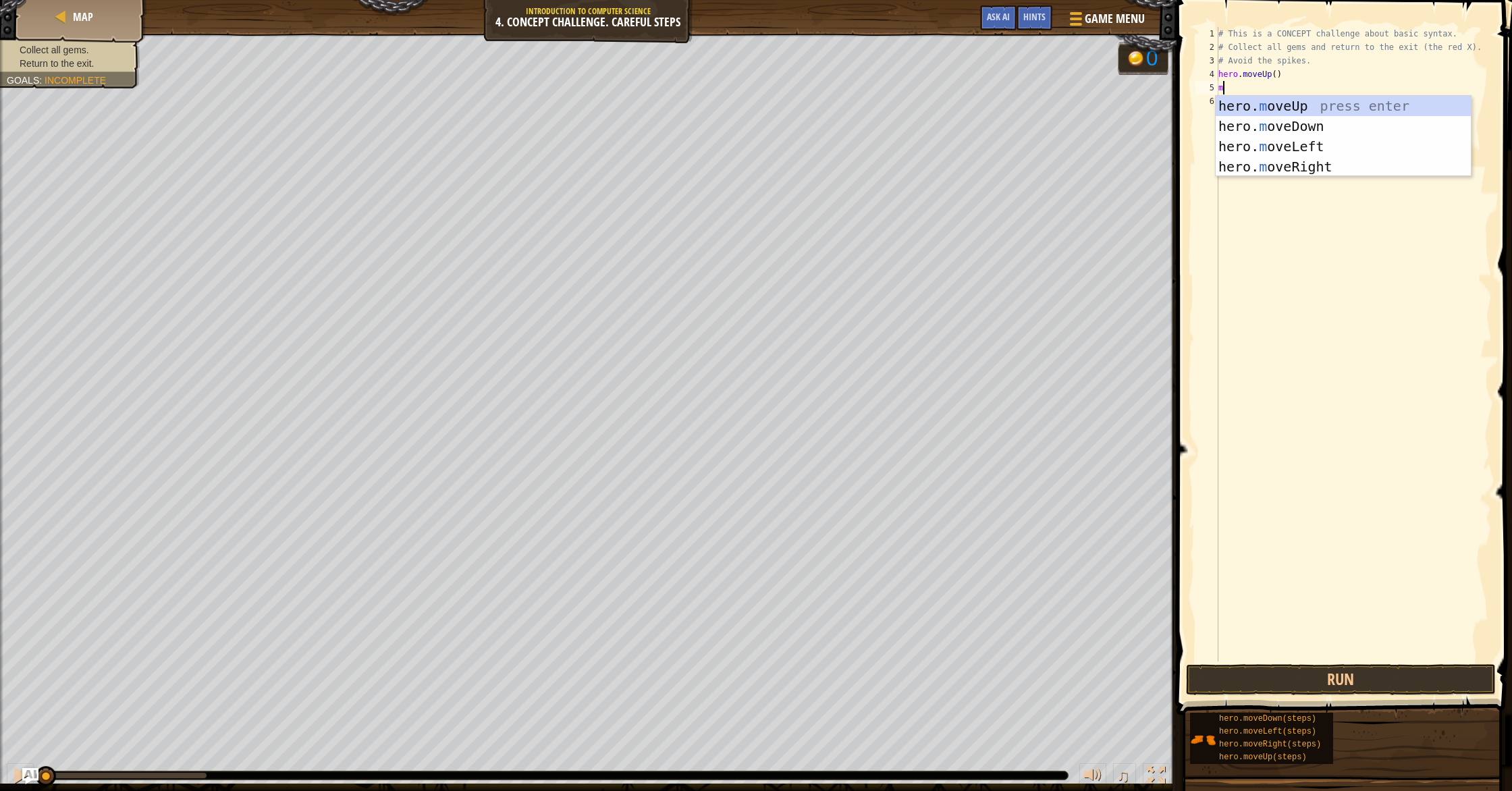
type textarea "mo"
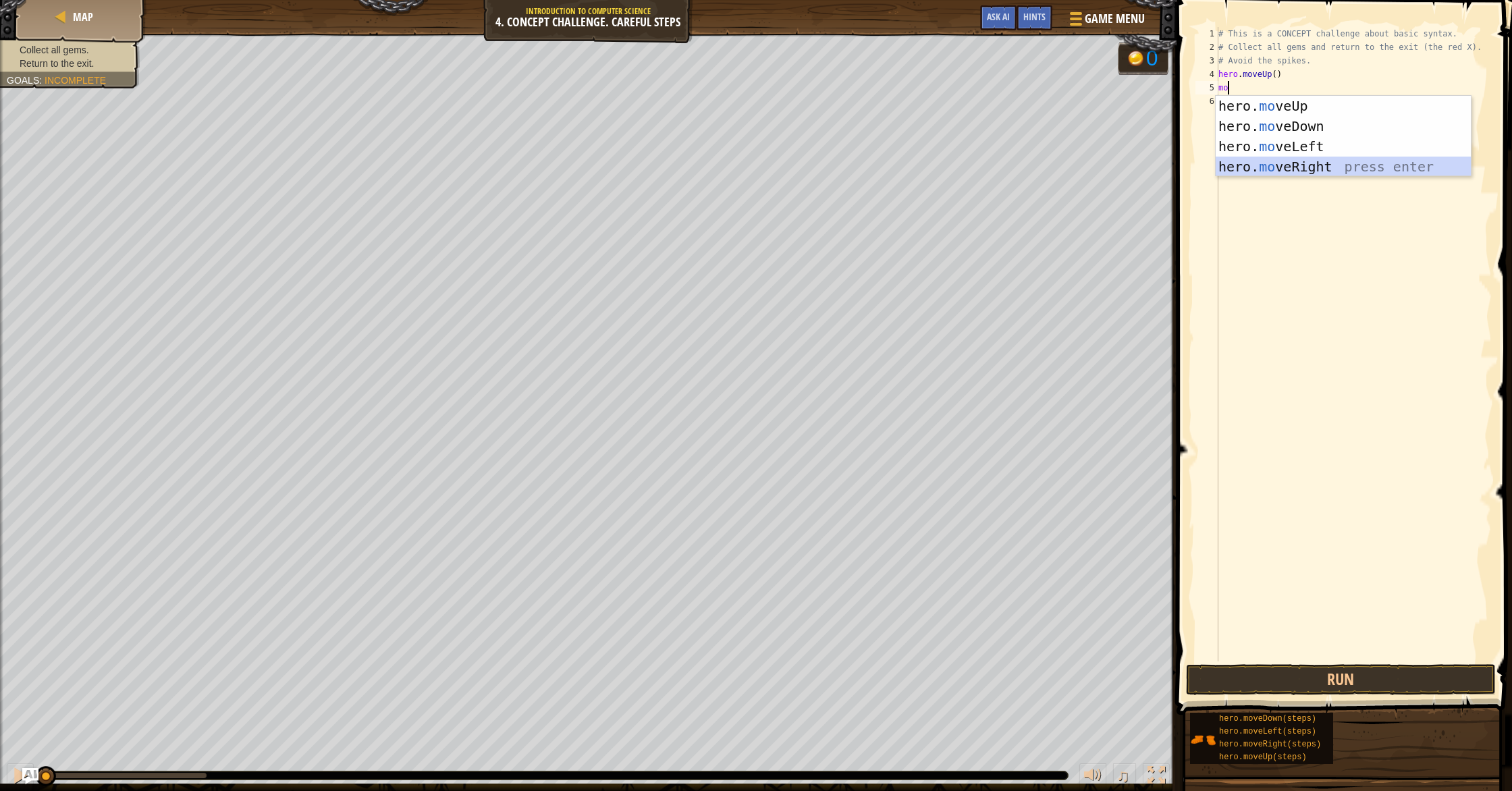
click at [1310, 162] on div "hero. mo veUp press enter hero. mo veDown press enter hero. mo veLeft press ent…" at bounding box center [1343, 156] width 255 height 121
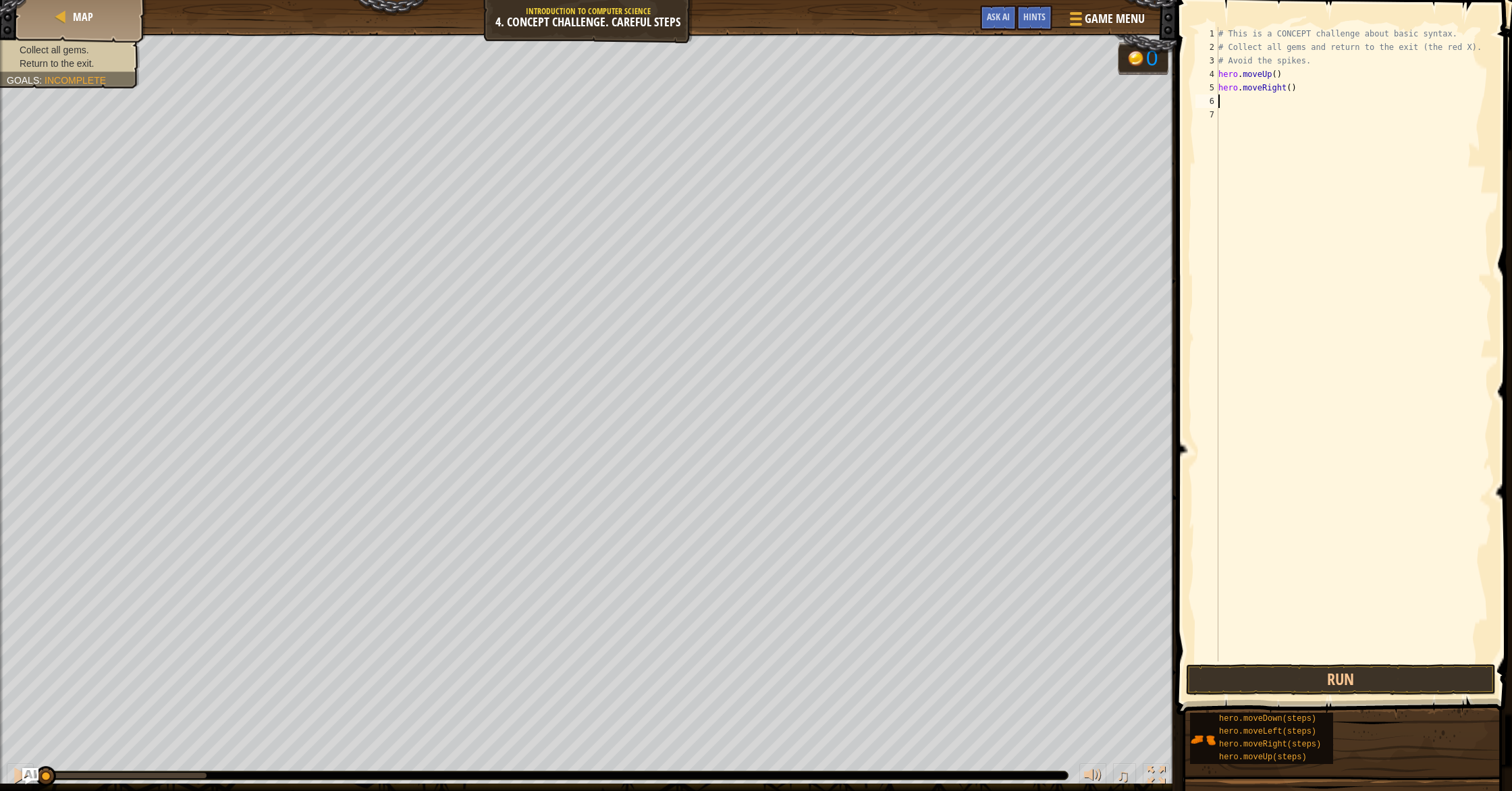
type textarea "m"
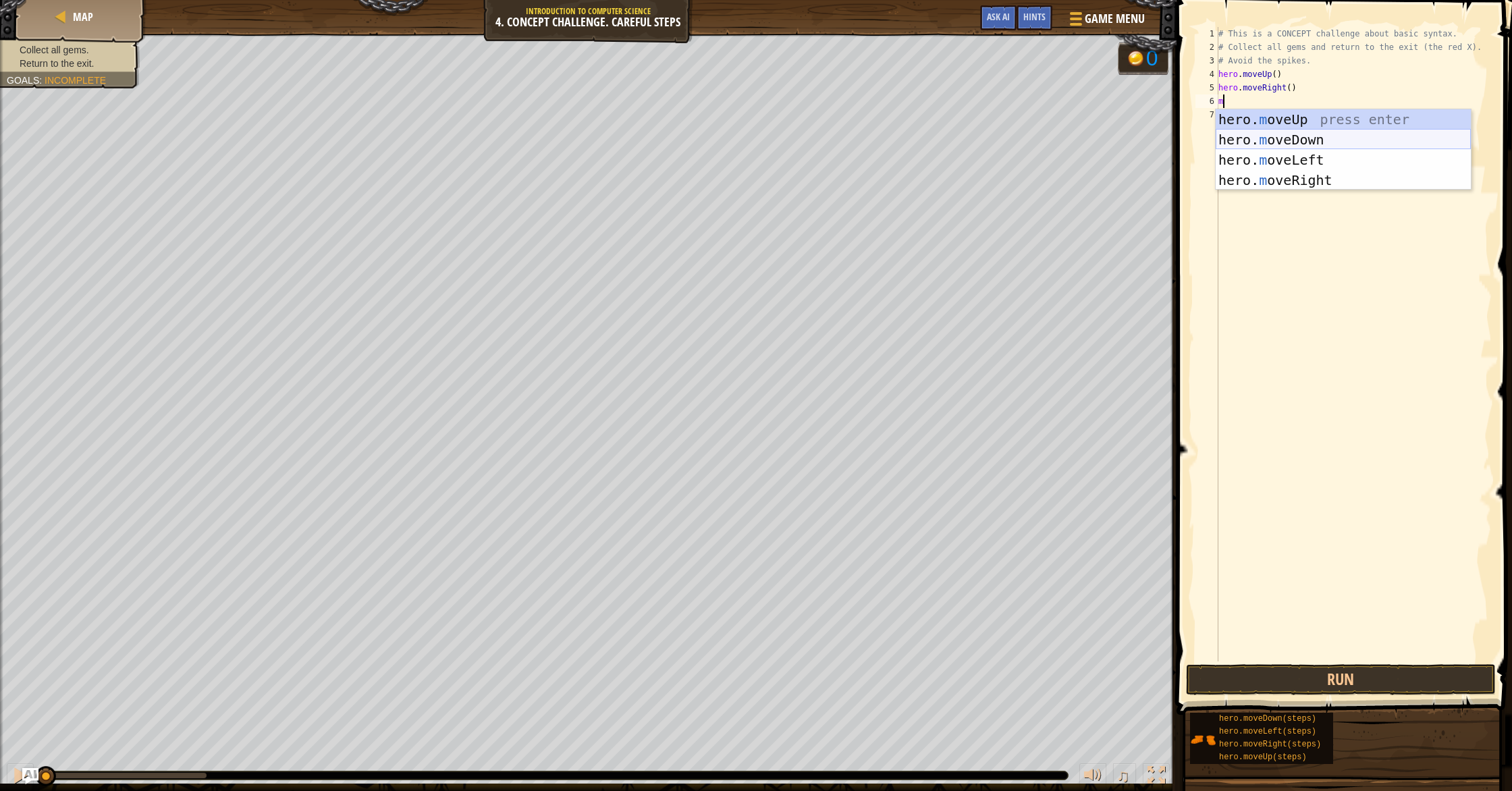
click at [1306, 139] on div "hero. m oveUp press enter hero. m oveDown press enter hero. m oveLeft press ent…" at bounding box center [1343, 170] width 255 height 121
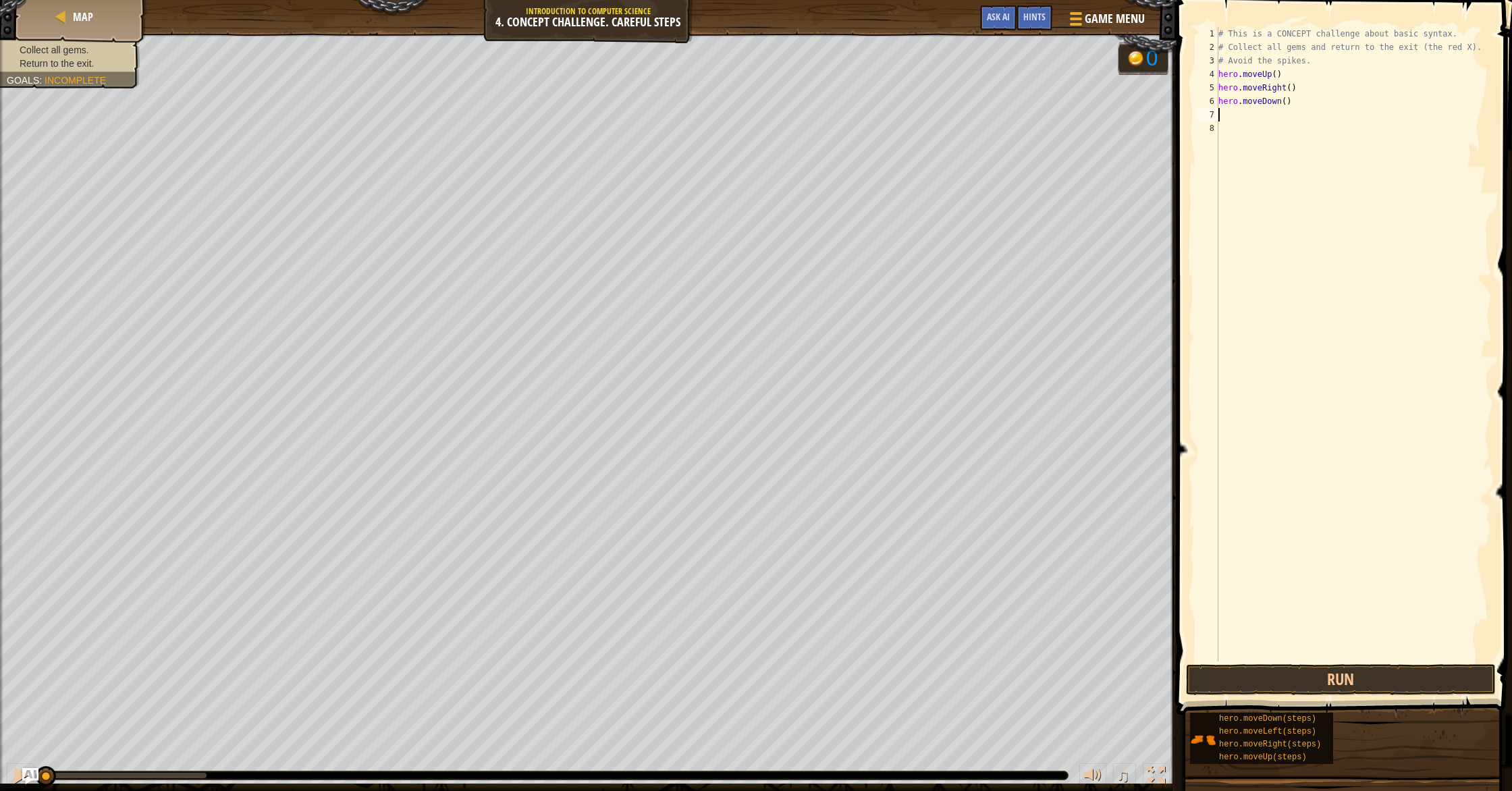
type textarea "m"
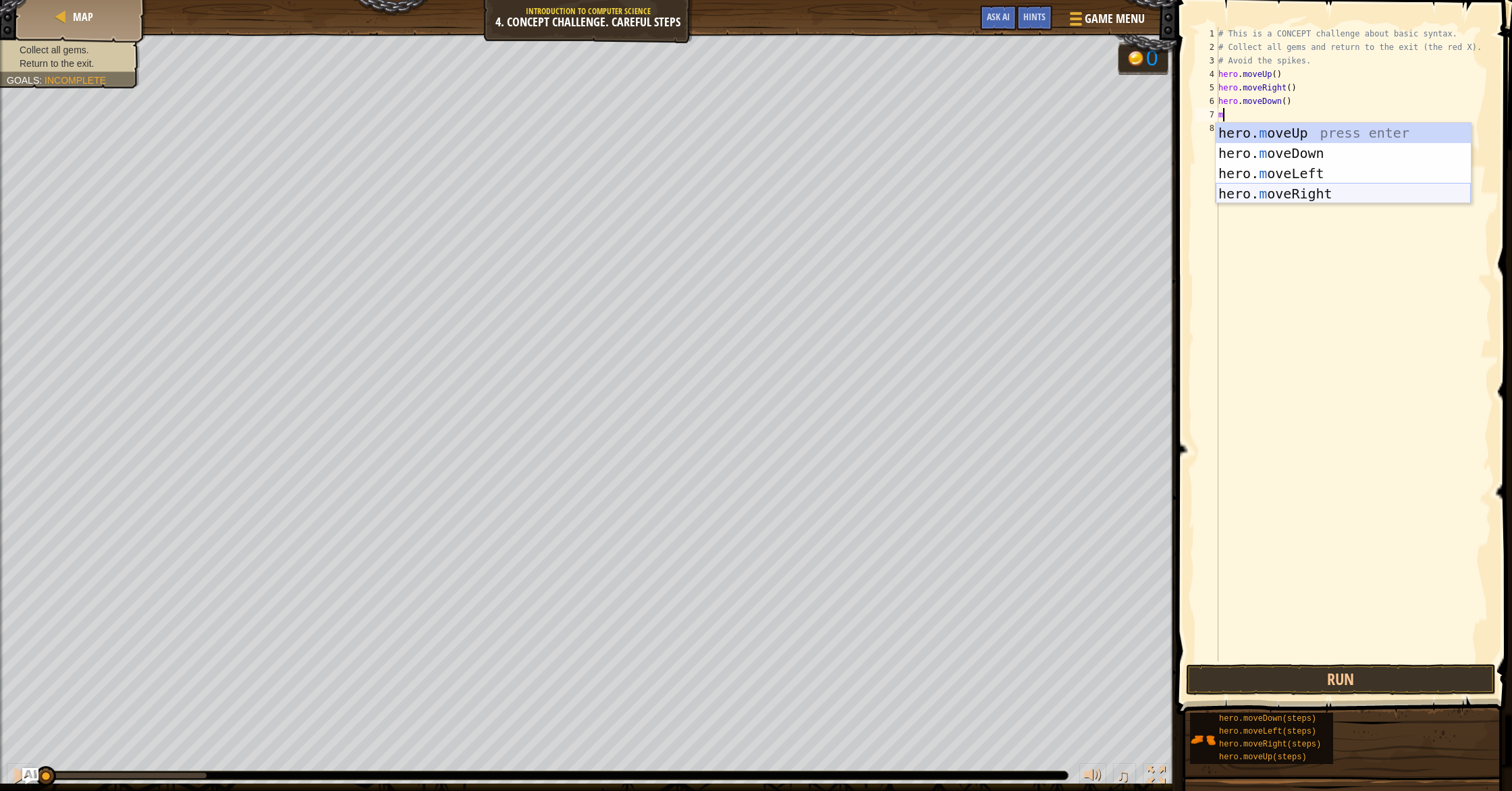
click at [1301, 196] on div "hero. m oveUp press enter hero. m oveDown press enter hero. m oveLeft press ent…" at bounding box center [1343, 184] width 255 height 121
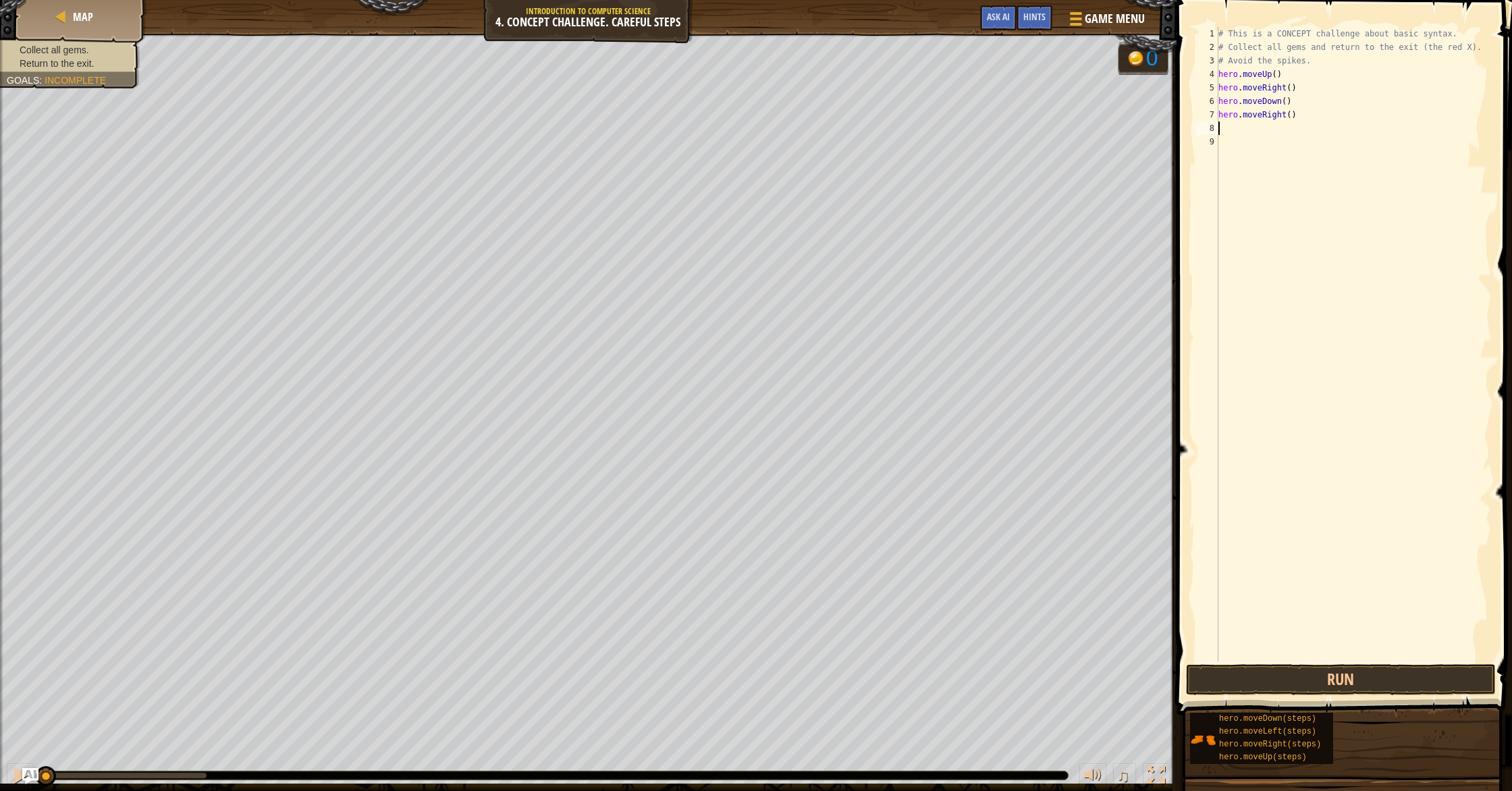
type textarea "m"
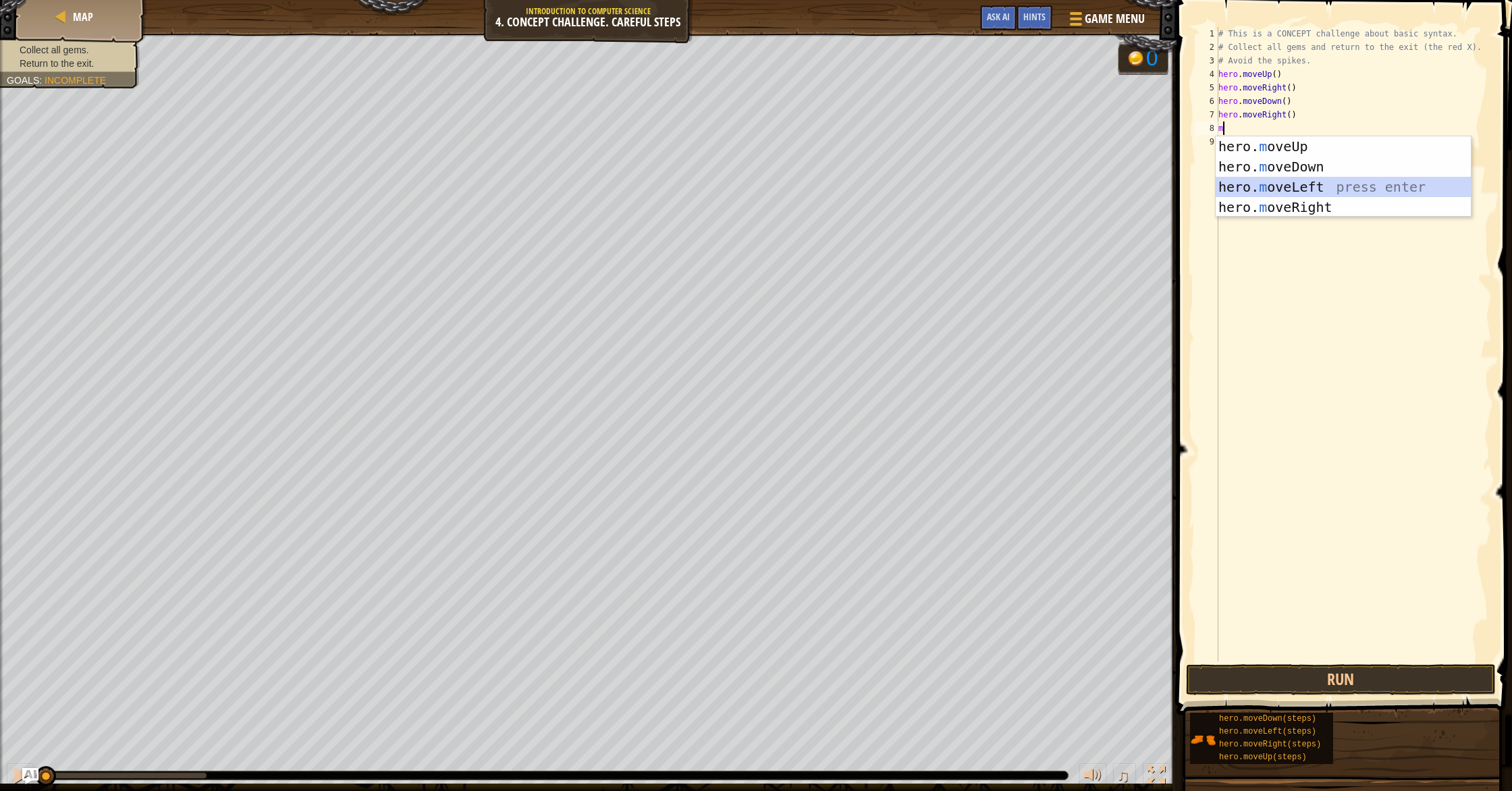
click at [1336, 179] on div "hero. m oveUp press enter hero. m oveDown press enter hero. m oveLeft press ent…" at bounding box center [1343, 197] width 255 height 121
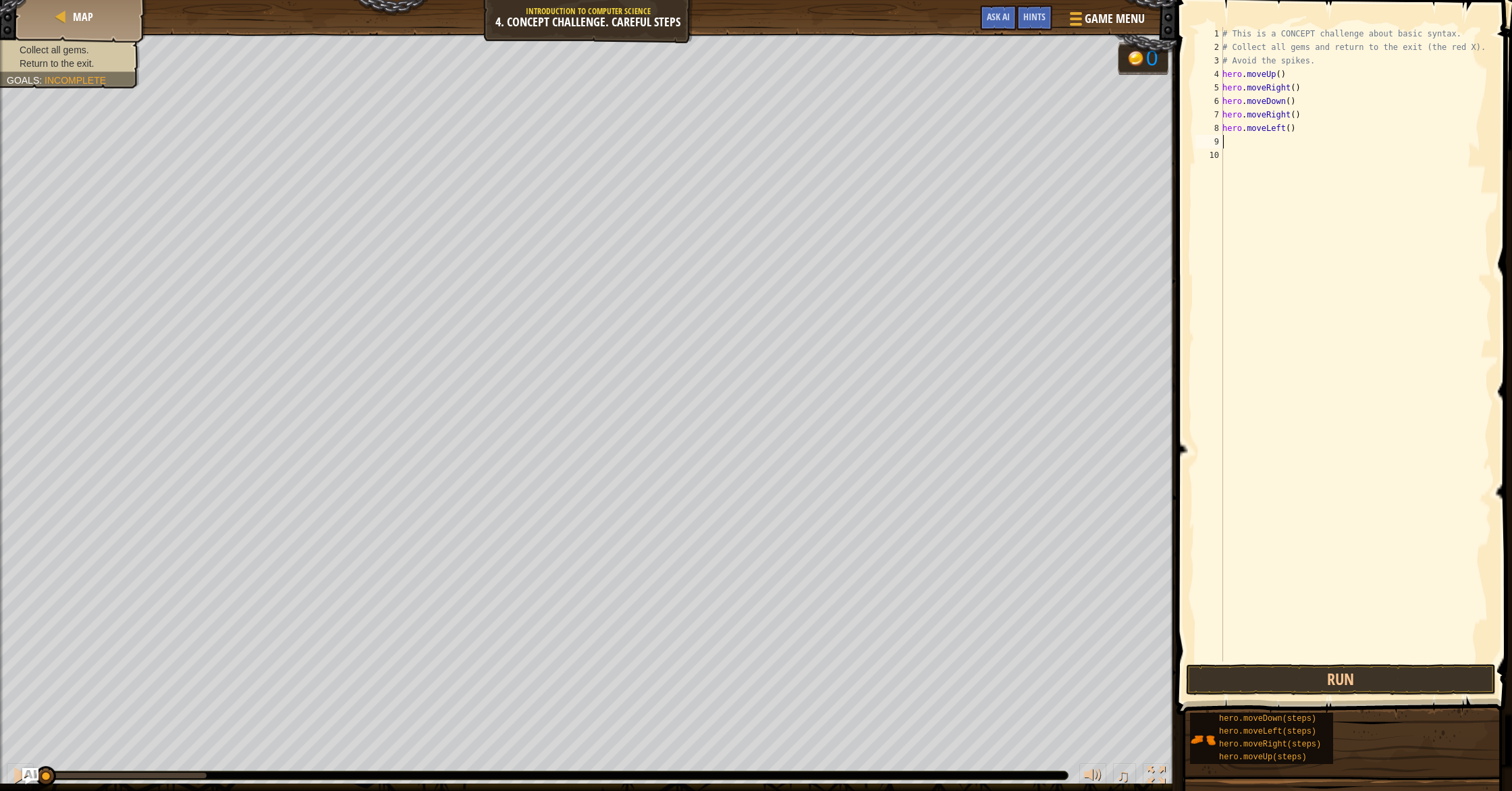
type textarea "m"
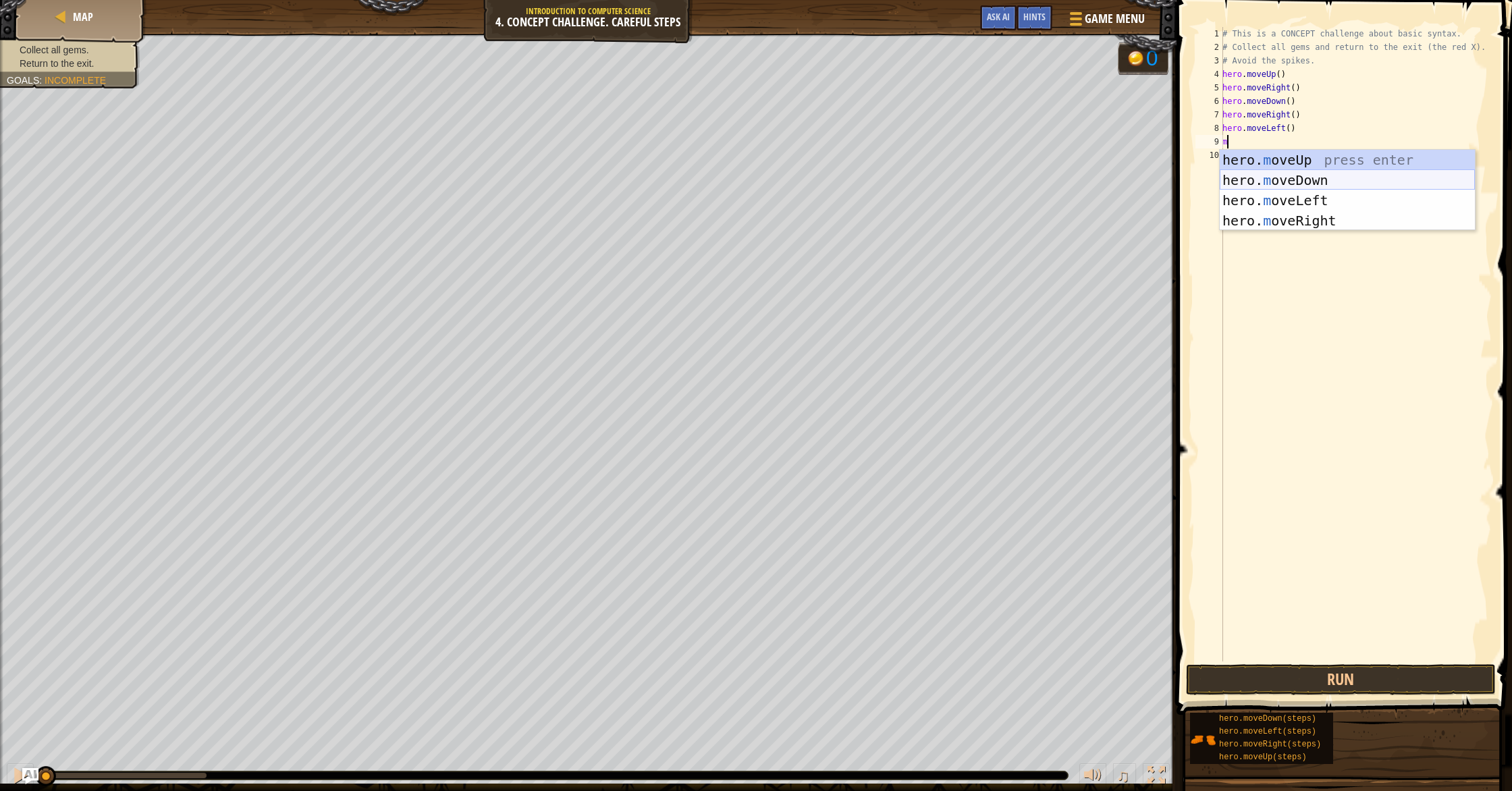
click at [1385, 173] on div "hero. m oveUp press enter hero. m oveDown press enter hero. m oveLeft press ent…" at bounding box center [1348, 210] width 255 height 121
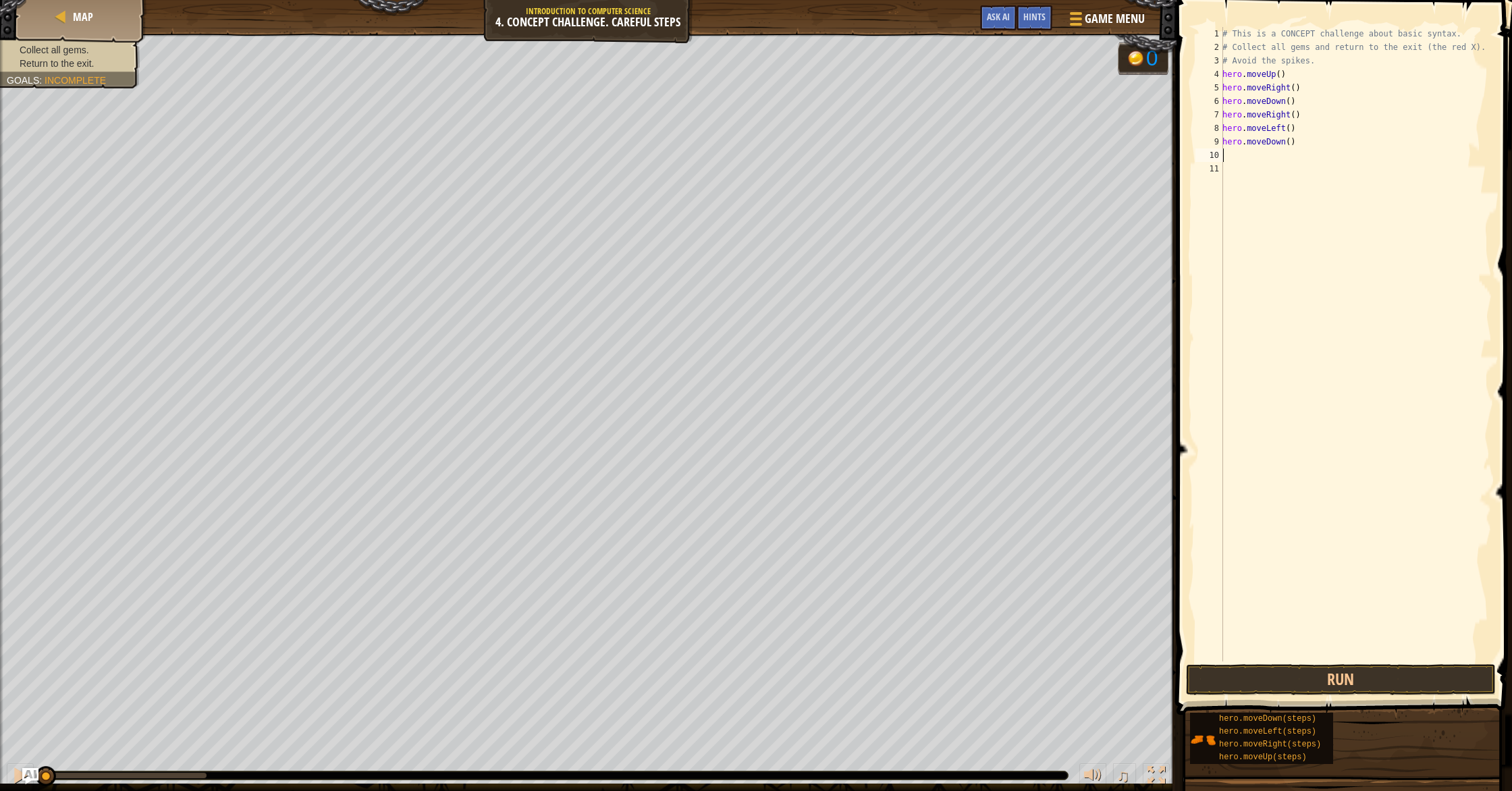
type textarea "m"
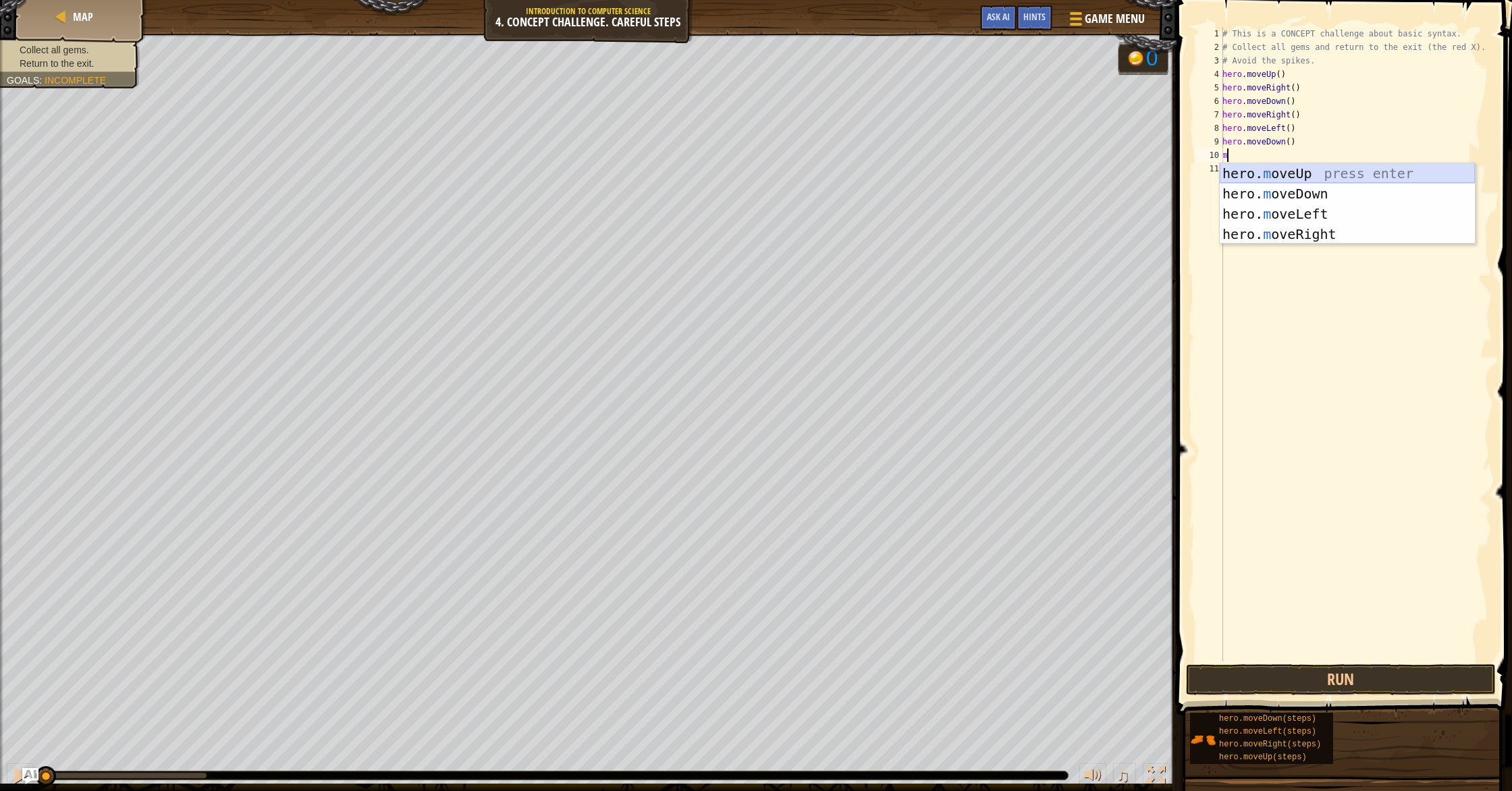
click at [1335, 171] on div "hero. m oveUp press enter hero. m oveDown press enter hero. m oveLeft press ent…" at bounding box center [1348, 224] width 255 height 121
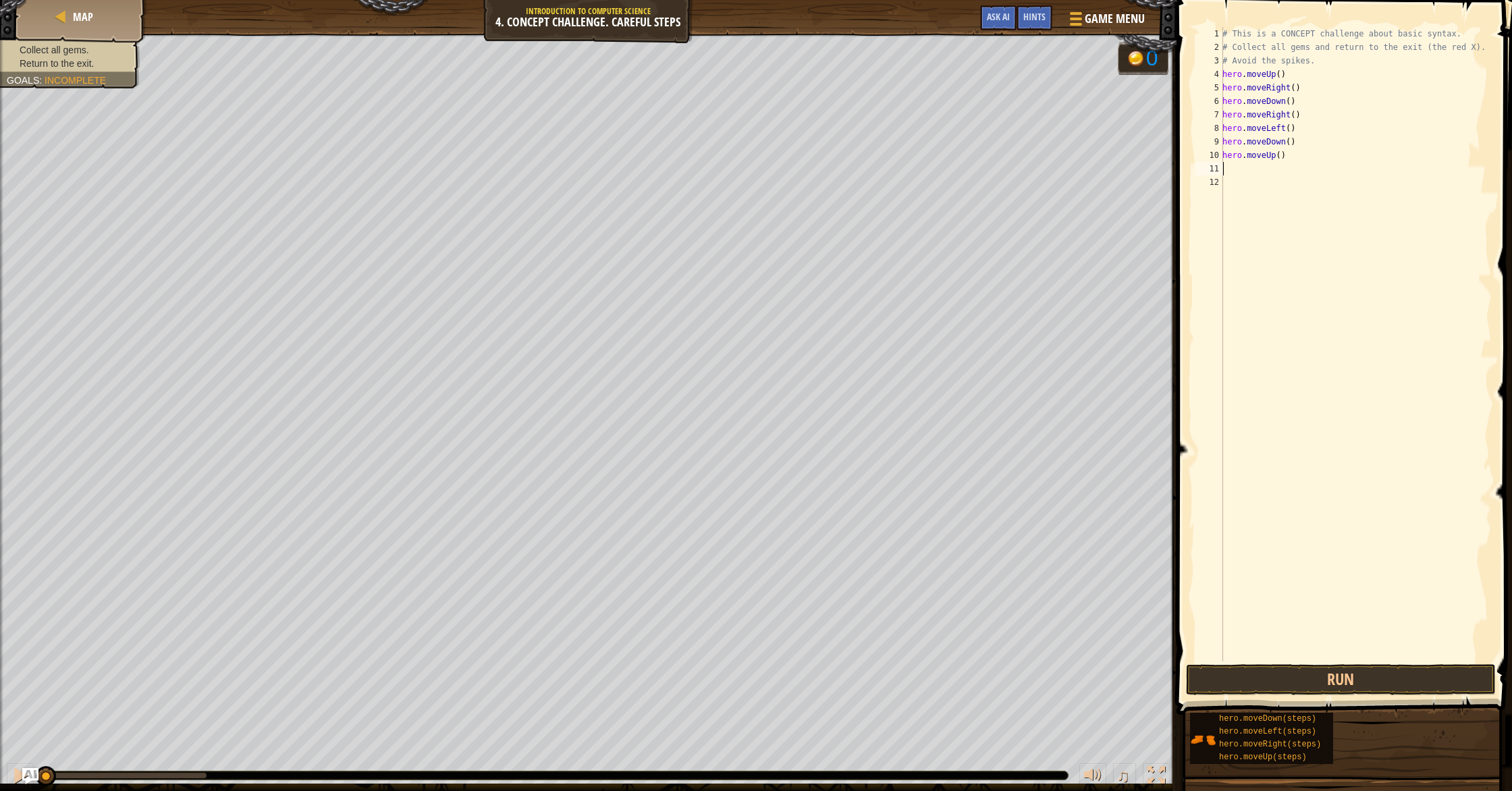
type textarea "m"
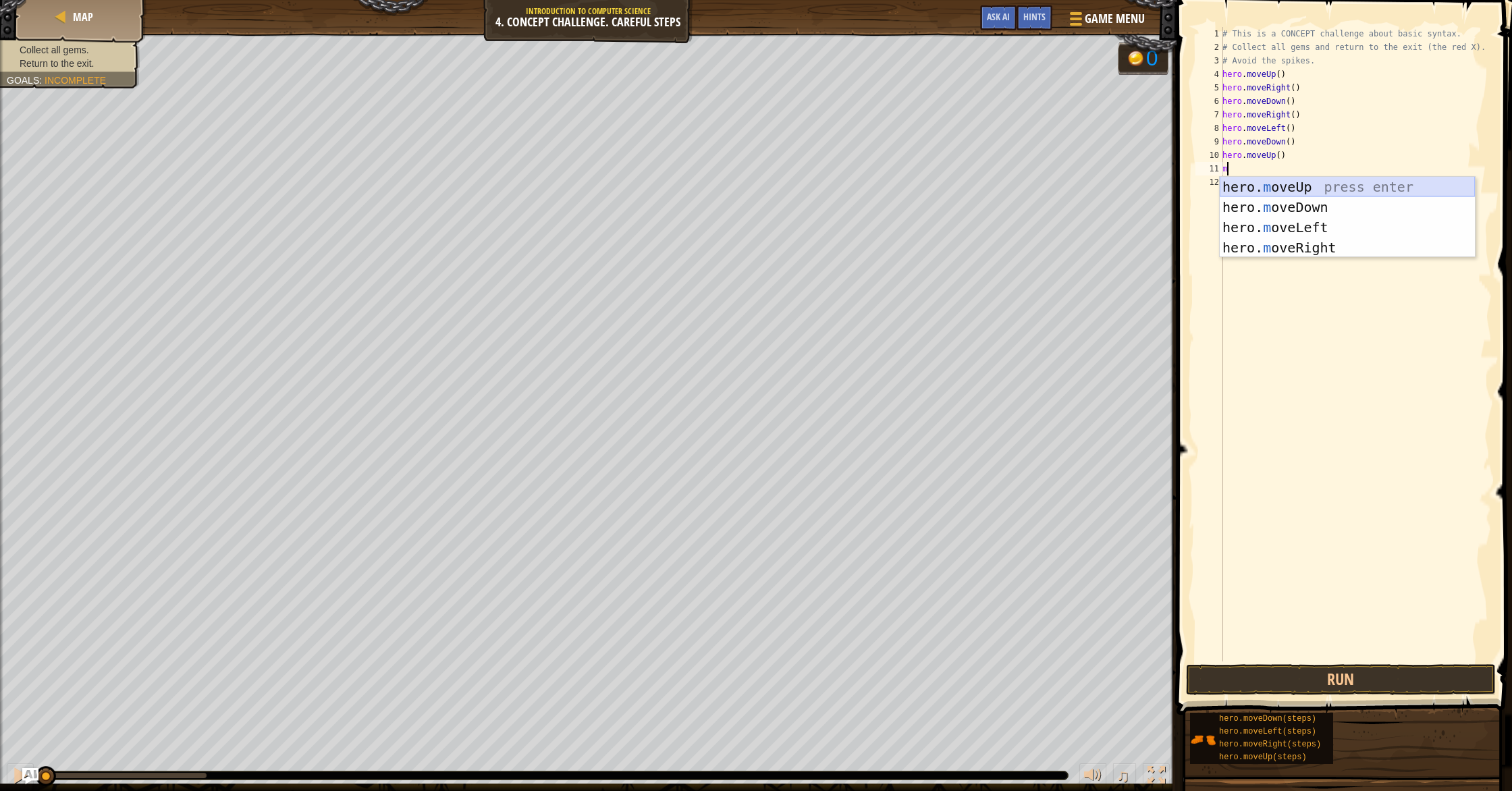
click at [1331, 188] on div "hero. m oveUp press enter hero. m oveDown press enter hero. m oveLeft press ent…" at bounding box center [1348, 238] width 255 height 121
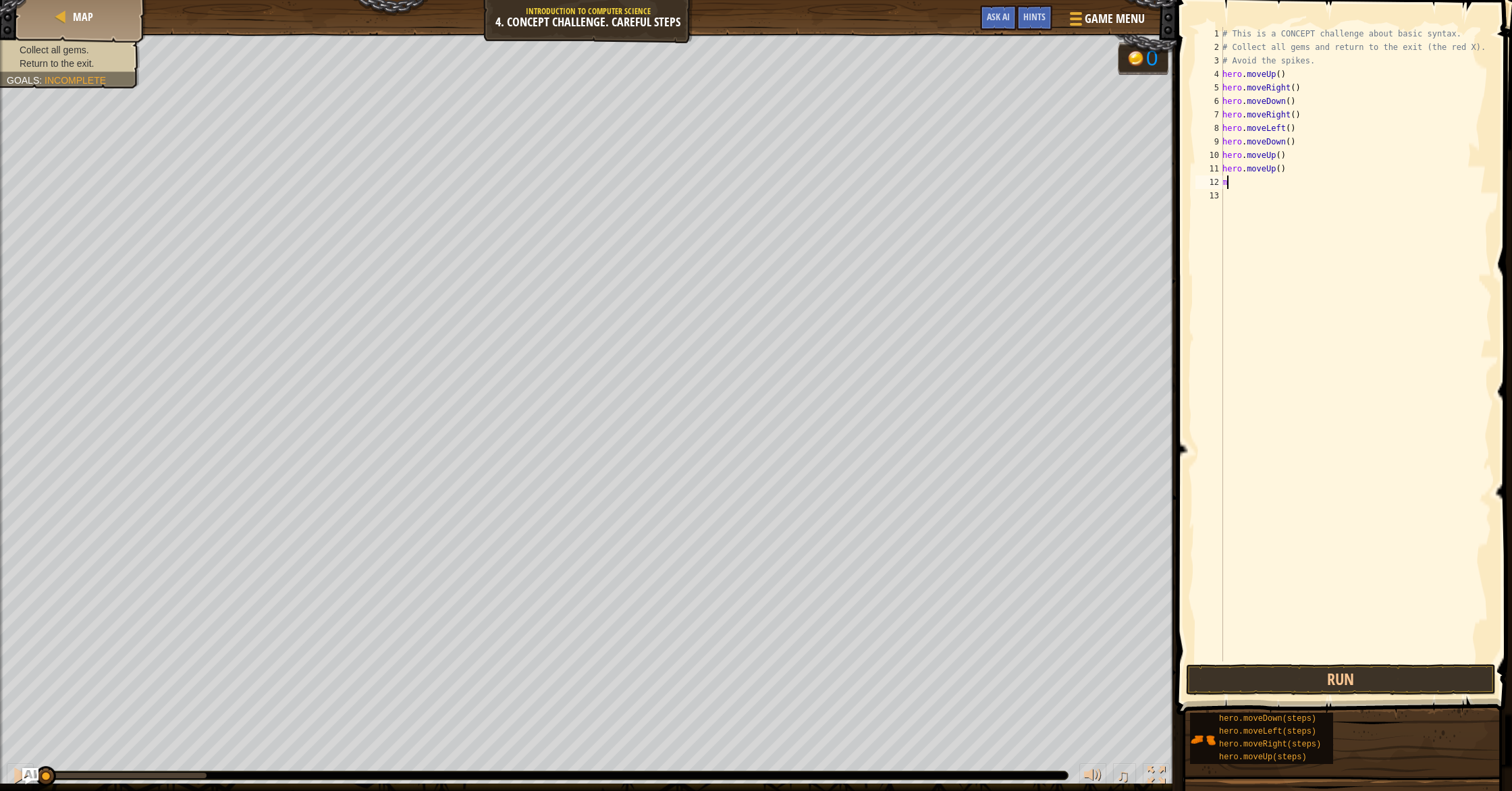
type textarea "mo"
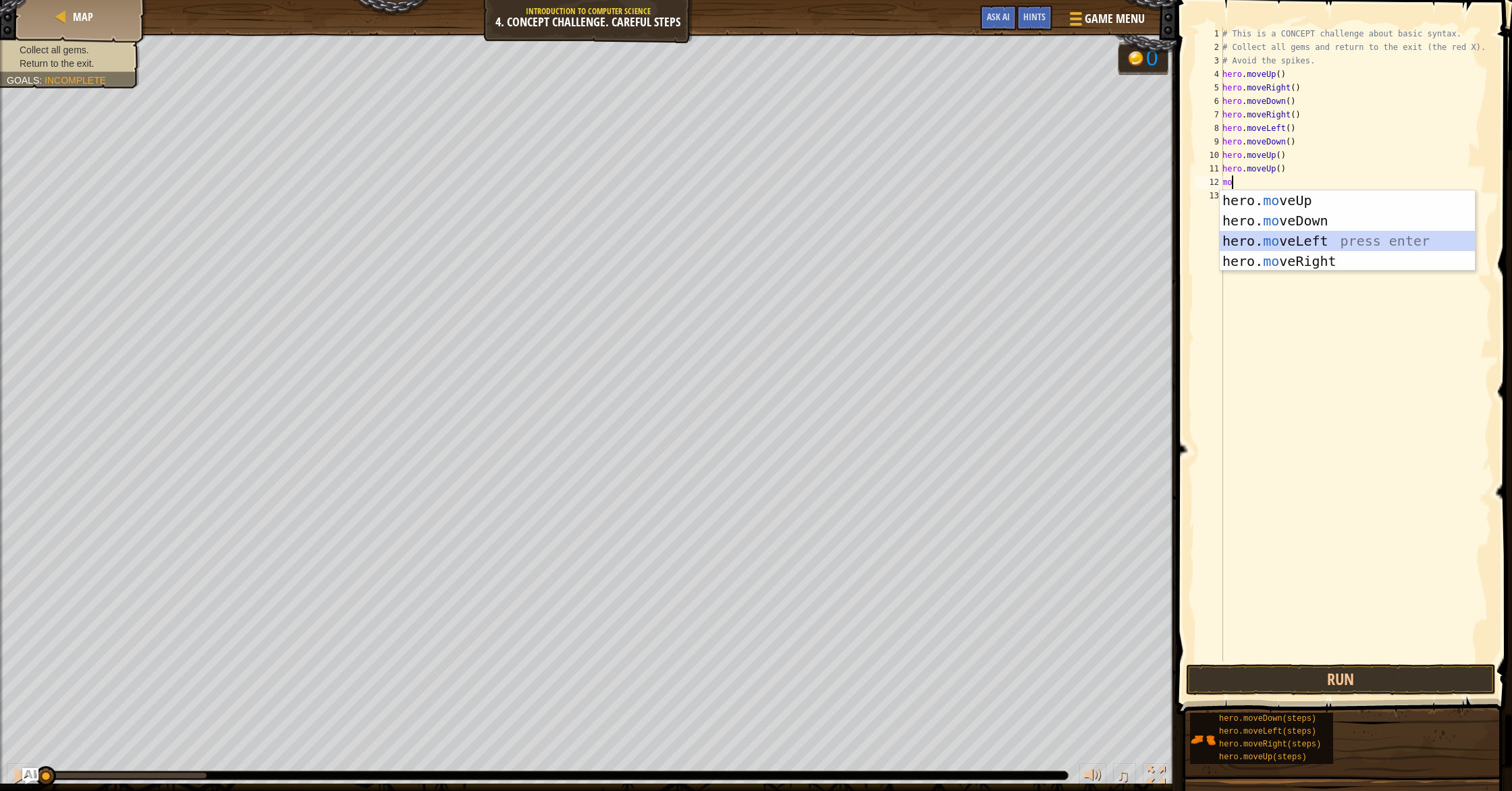
click at [1281, 239] on div "hero. mo veUp press enter hero. mo veDown press enter hero. mo veLeft press ent…" at bounding box center [1348, 251] width 255 height 121
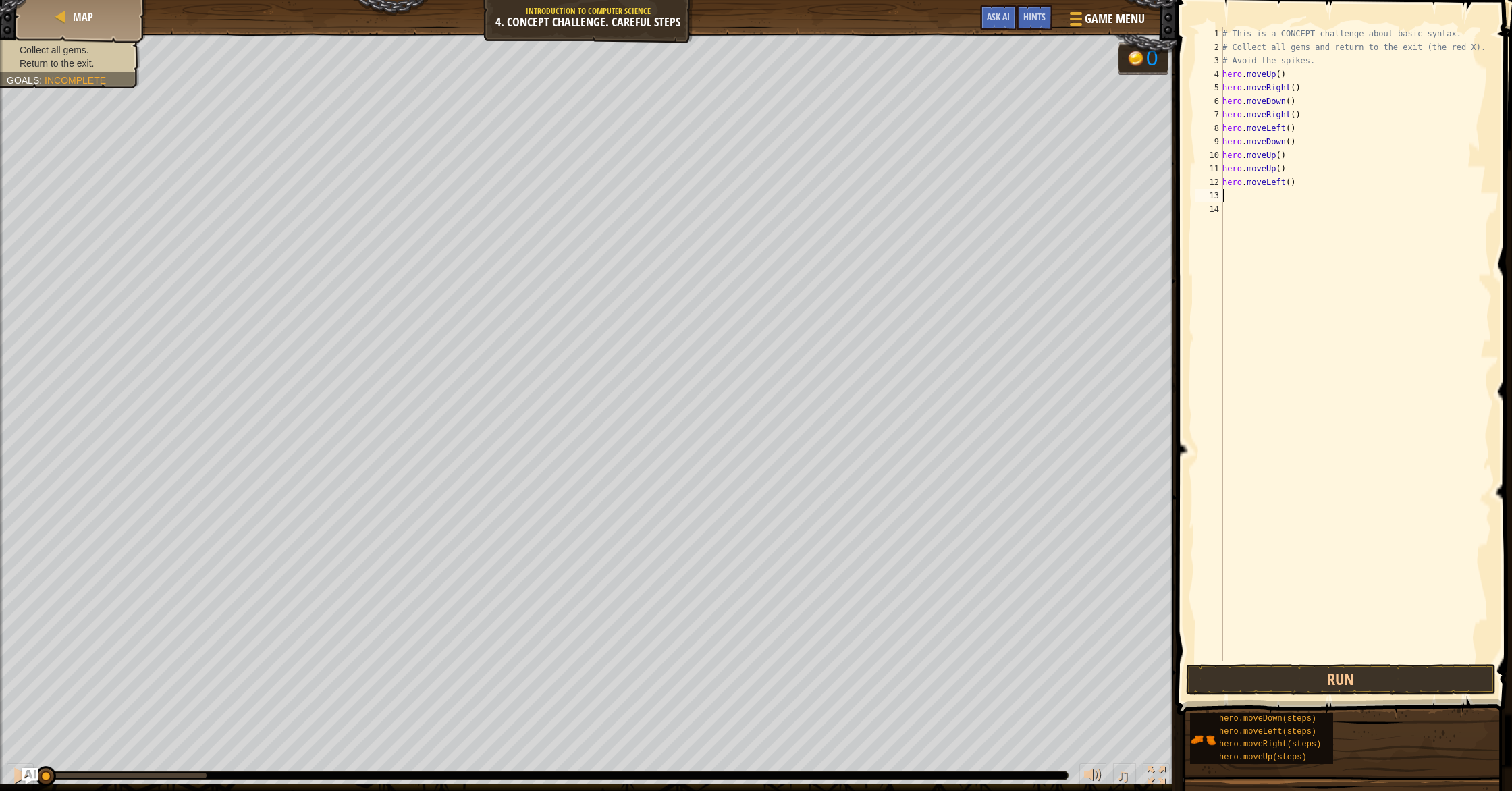
type textarea "m"
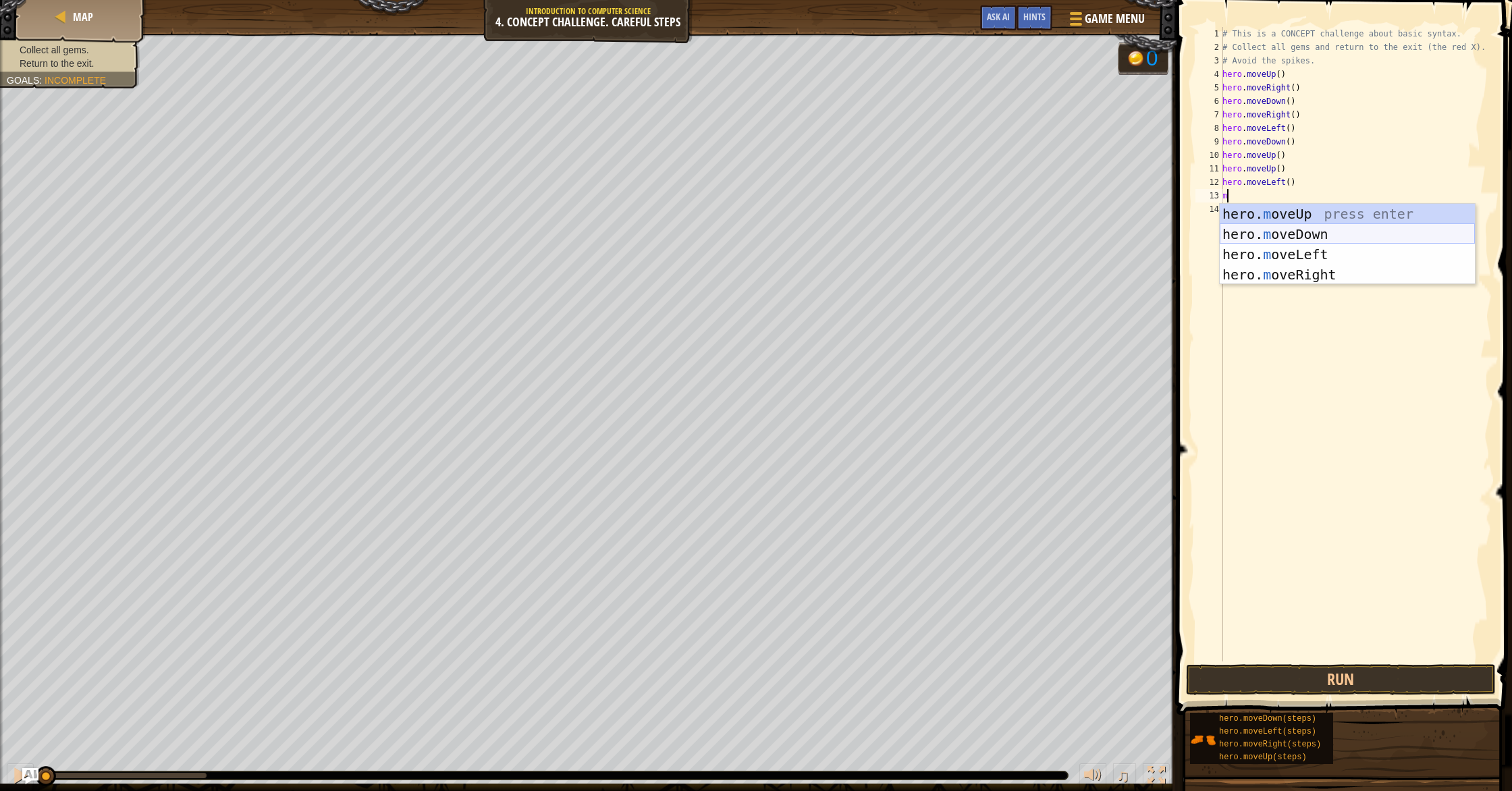
click at [1274, 227] on div "hero. m oveUp press enter hero. m oveDown press enter hero. m oveLeft press ent…" at bounding box center [1348, 264] width 255 height 121
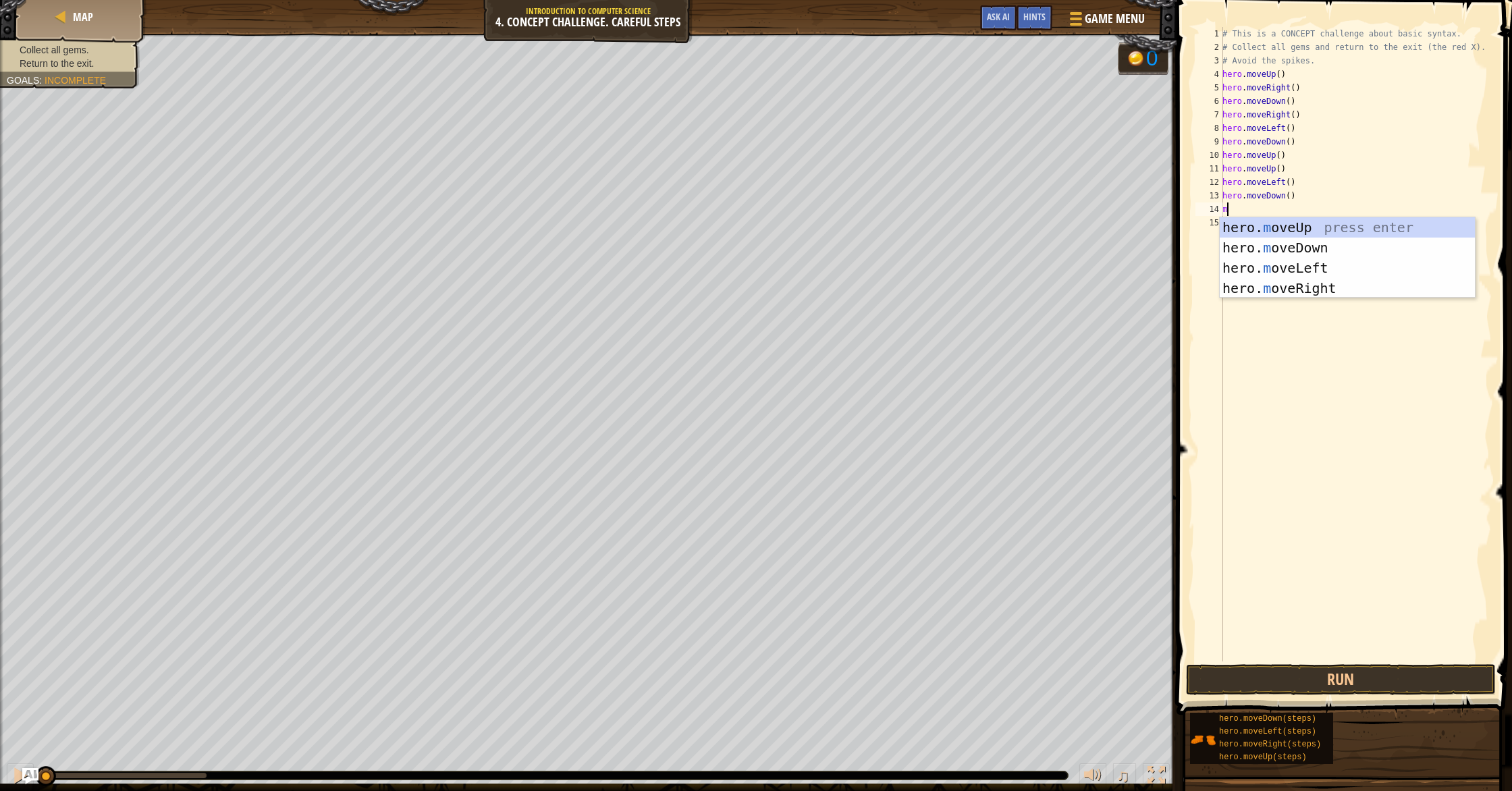
type textarea "m"
click at [1298, 273] on div "hero. m oveUp press enter hero. m oveDown press enter hero. m oveLeft press ent…" at bounding box center [1348, 278] width 255 height 121
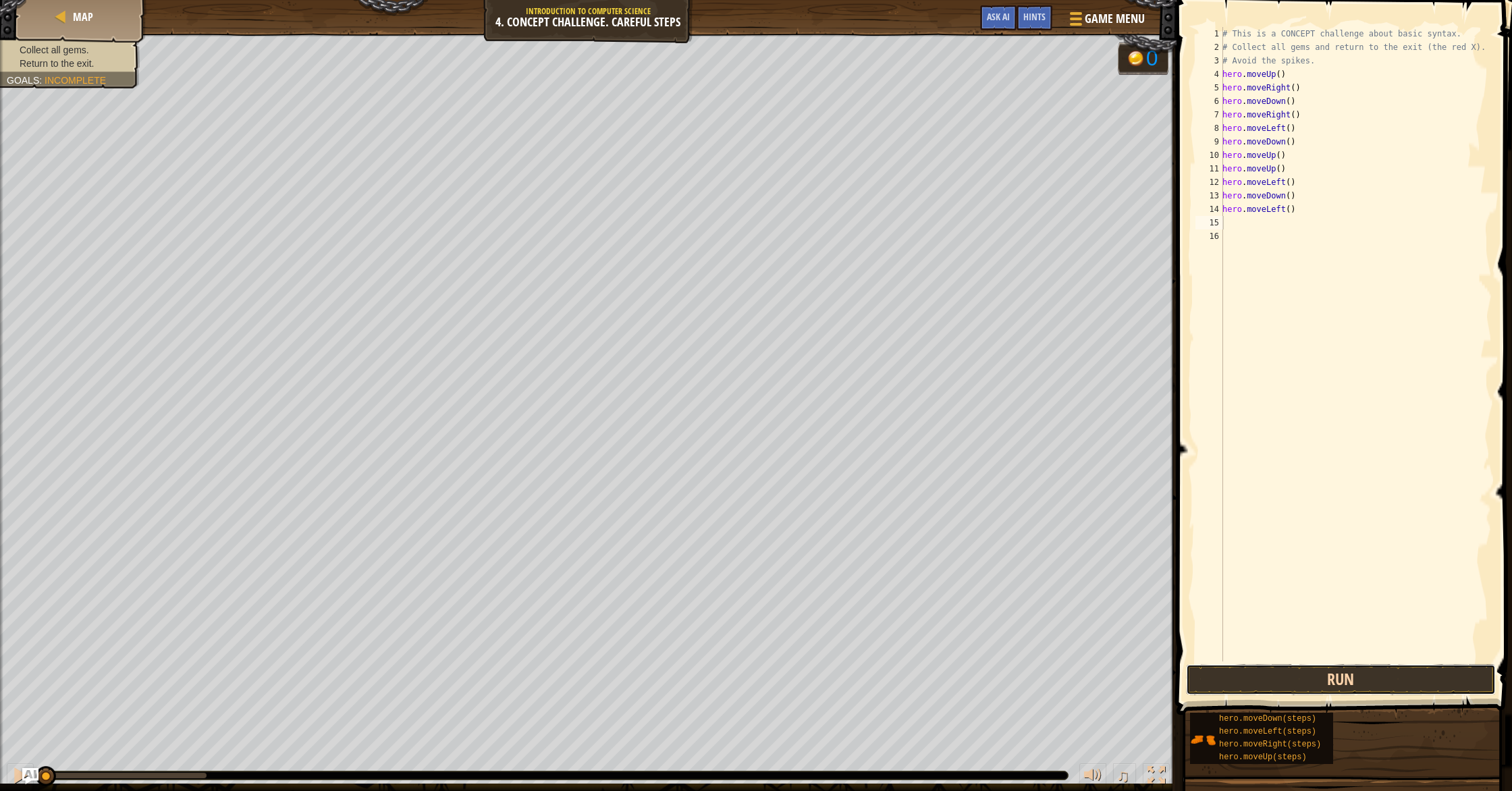
click at [1301, 681] on button "Run" at bounding box center [1341, 680] width 310 height 31
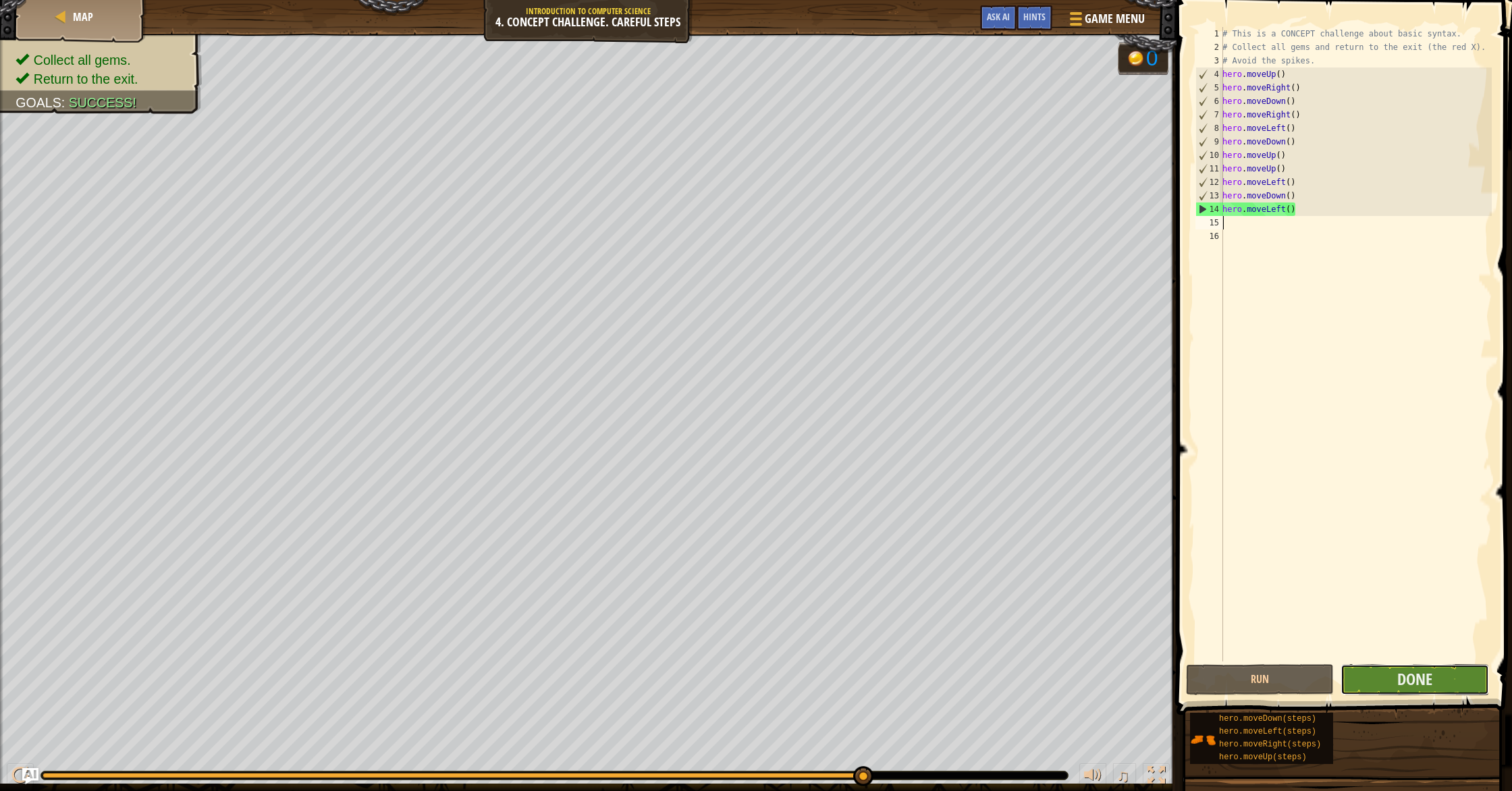
click at [1438, 673] on button "Done" at bounding box center [1414, 680] width 148 height 31
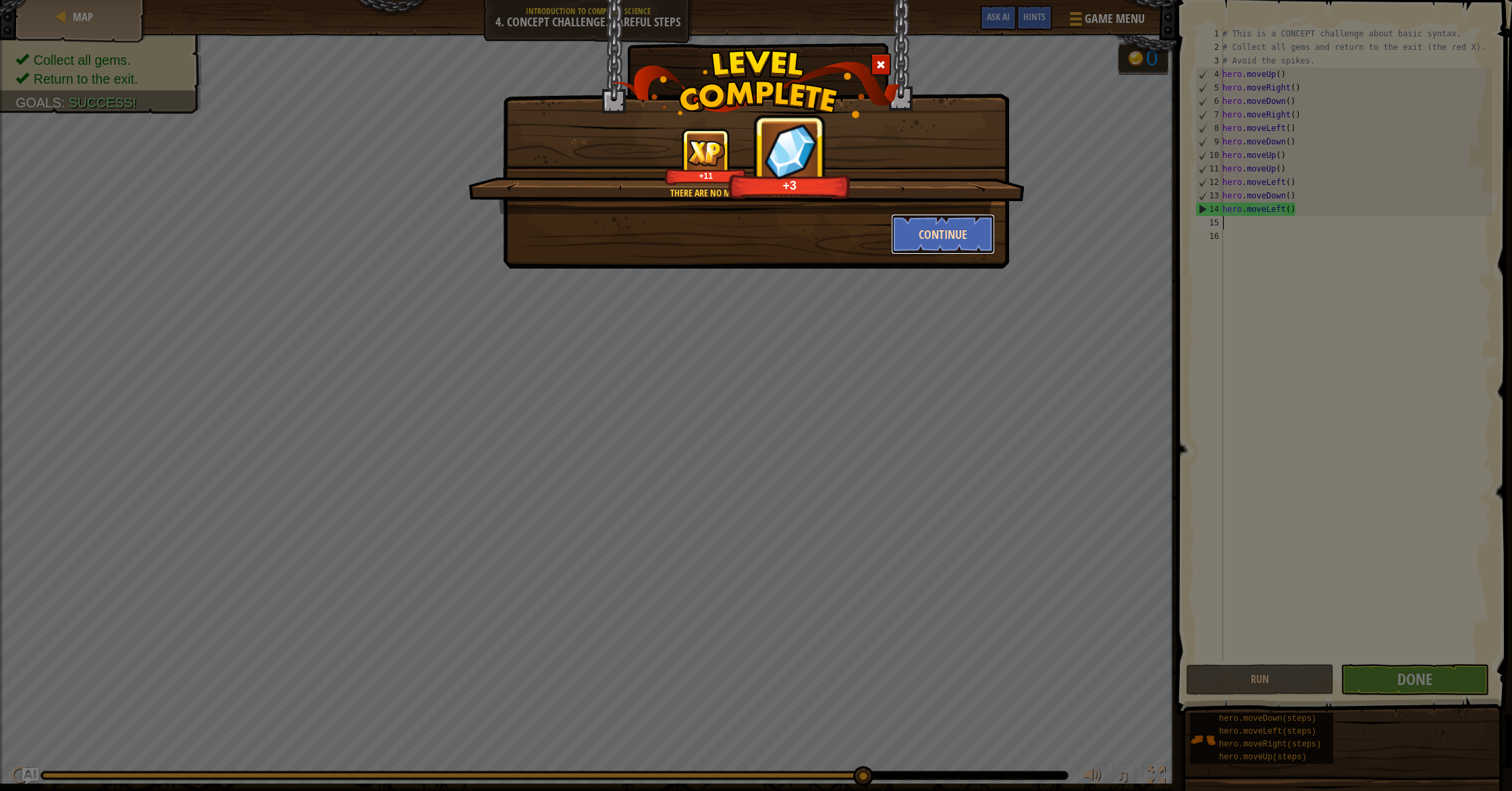
click at [937, 236] on button "Continue" at bounding box center [943, 234] width 105 height 40
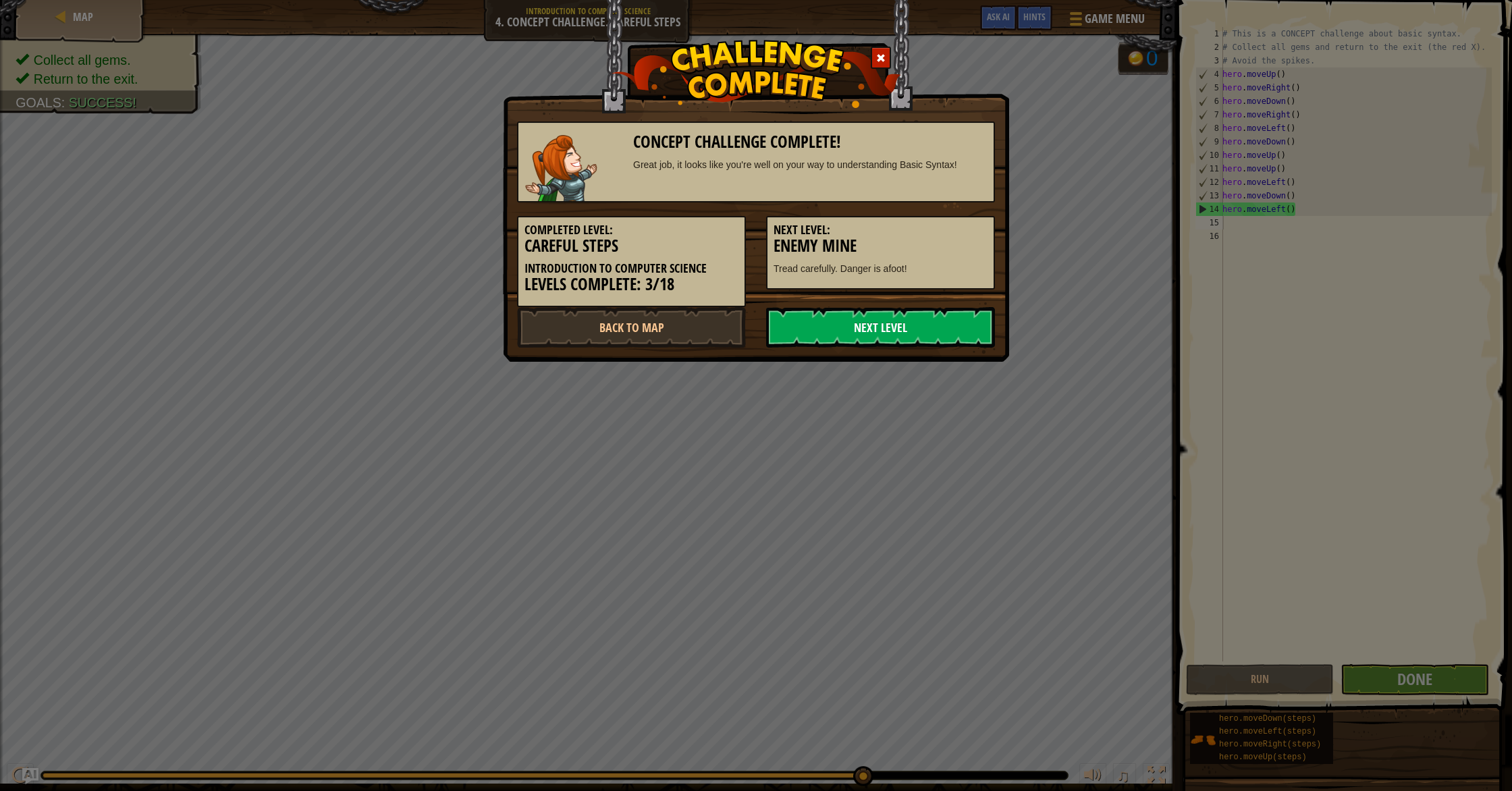
click at [923, 326] on link "Next Level" at bounding box center [881, 327] width 229 height 40
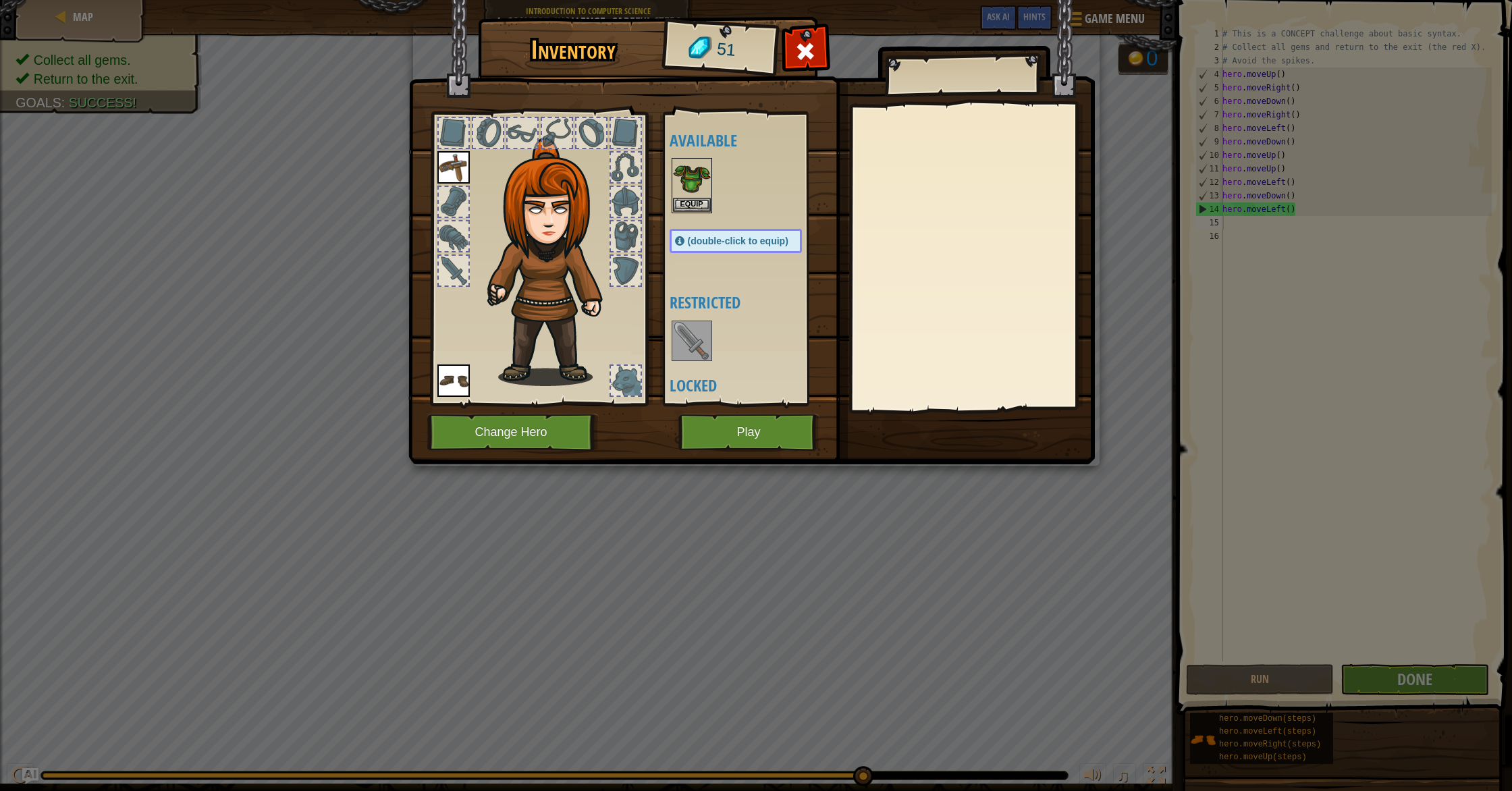
click at [696, 341] on img at bounding box center [691, 340] width 38 height 38
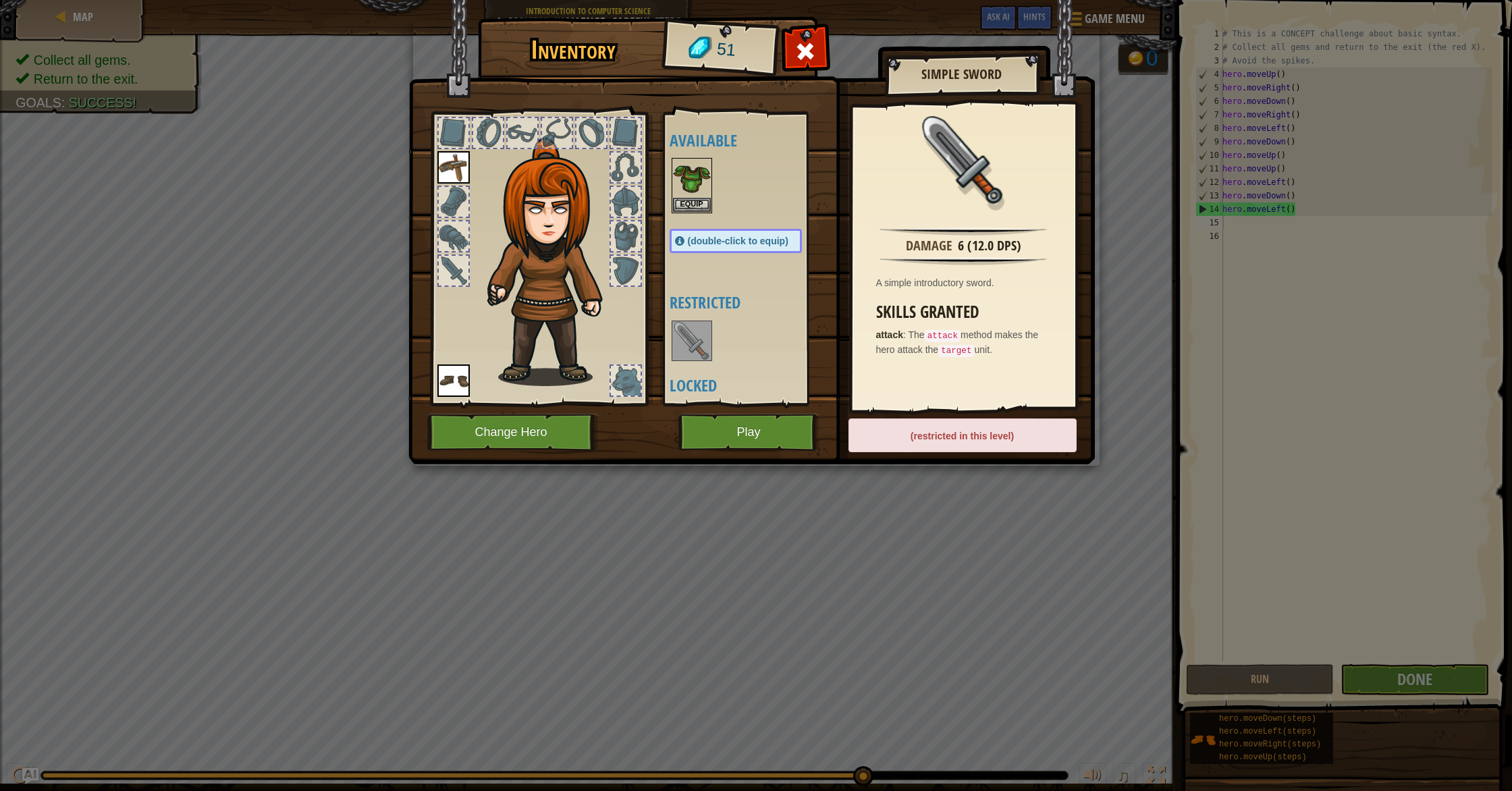
scroll to position [46, 0]
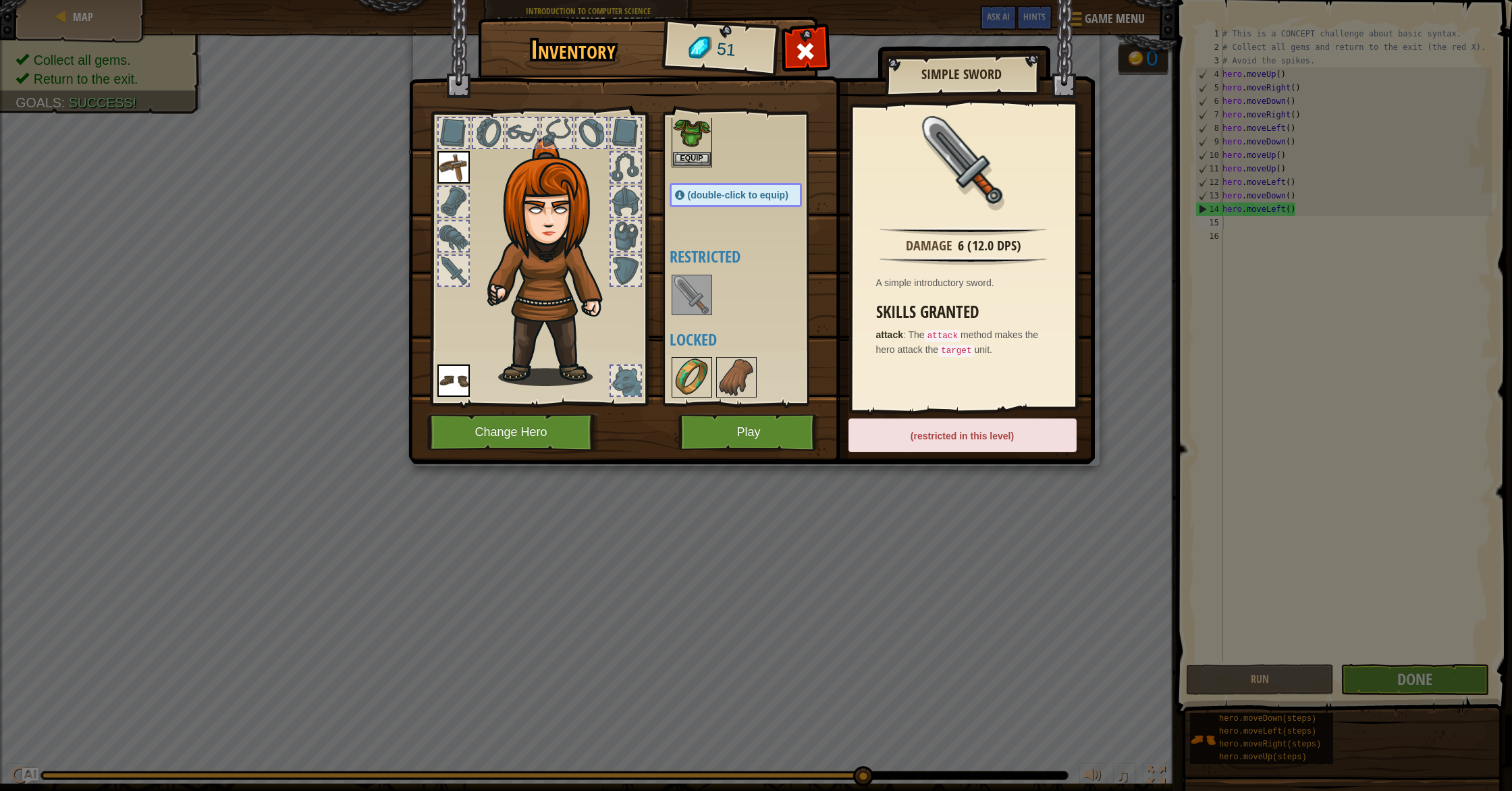
click at [700, 374] on img at bounding box center [691, 377] width 38 height 38
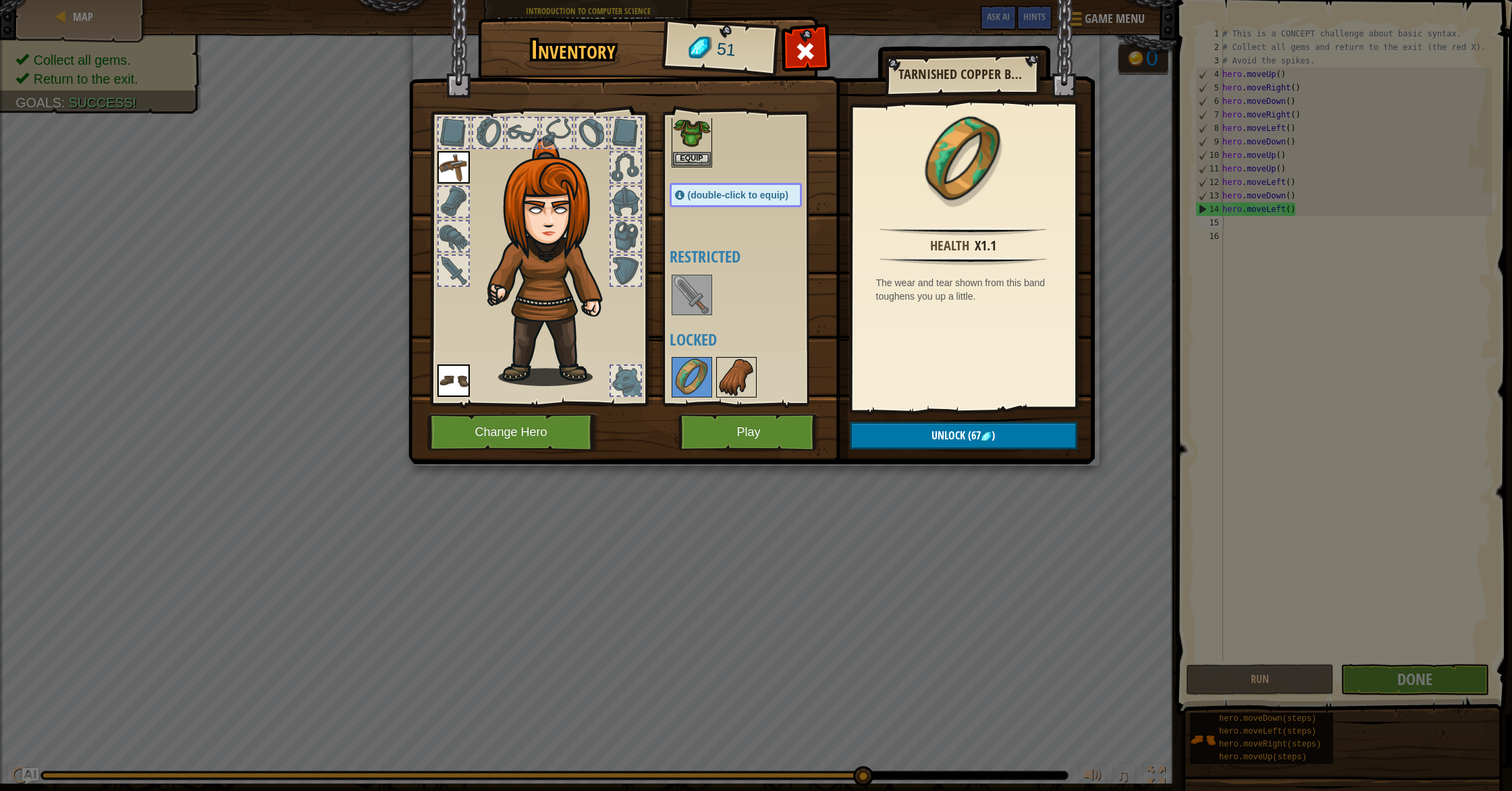
drag, startPoint x: 738, startPoint y: 359, endPoint x: 744, endPoint y: 361, distance: 6.3
click at [738, 359] on img at bounding box center [736, 377] width 38 height 38
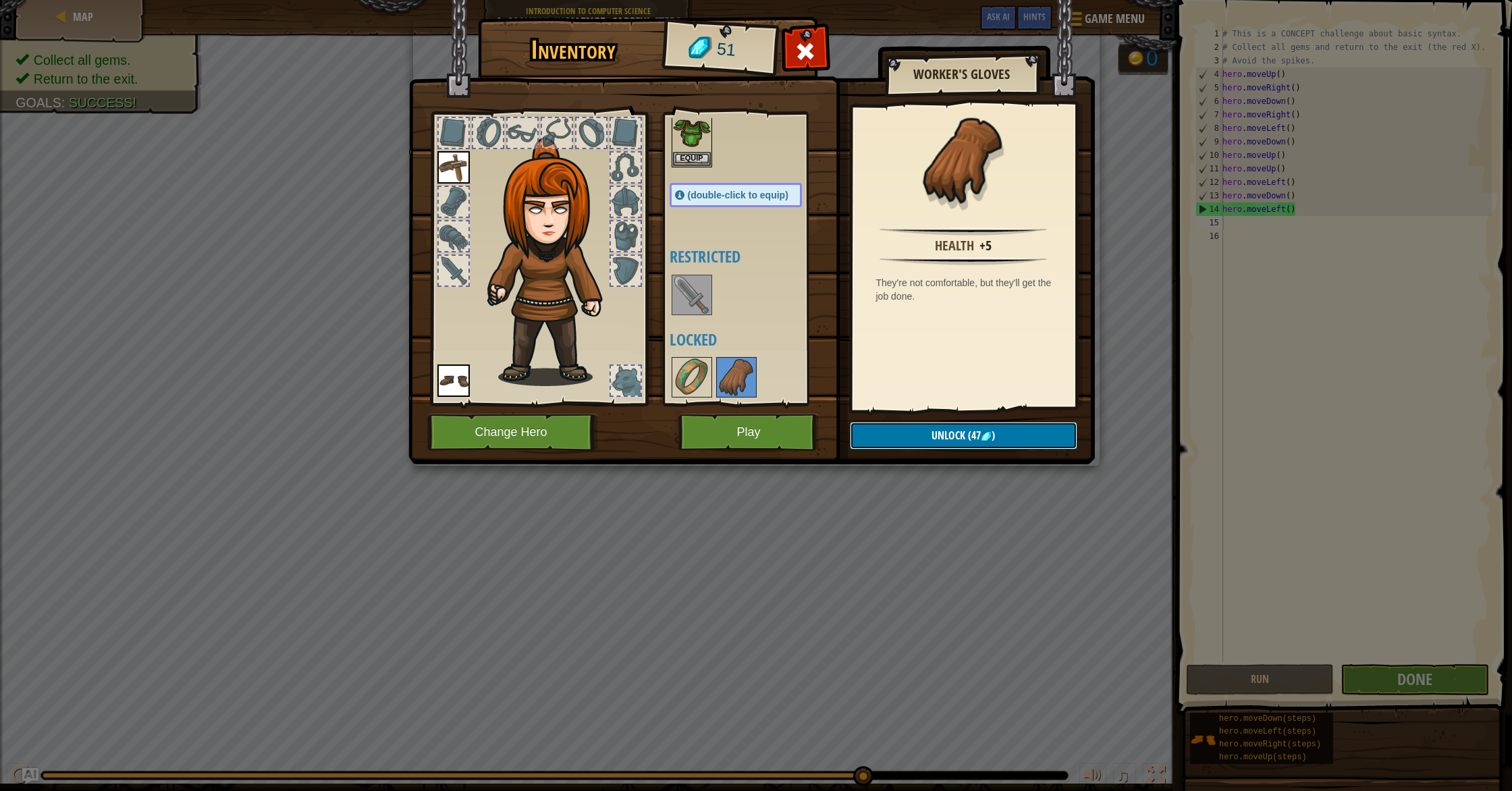
click at [935, 435] on span "Unlock" at bounding box center [949, 435] width 34 height 15
click at [932, 436] on button "Confirm" at bounding box center [963, 435] width 228 height 27
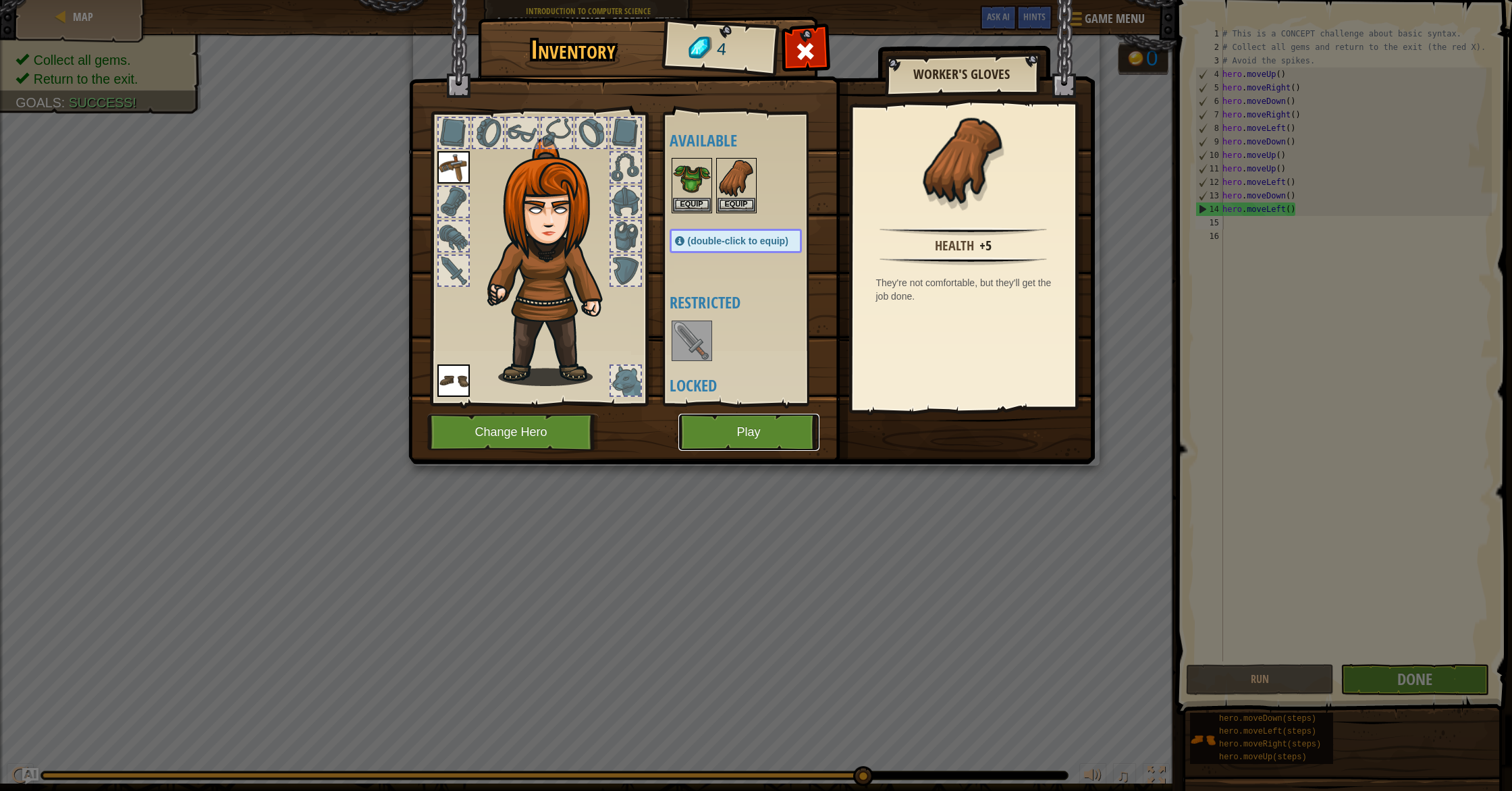
click at [797, 420] on button "Play" at bounding box center [749, 432] width 141 height 37
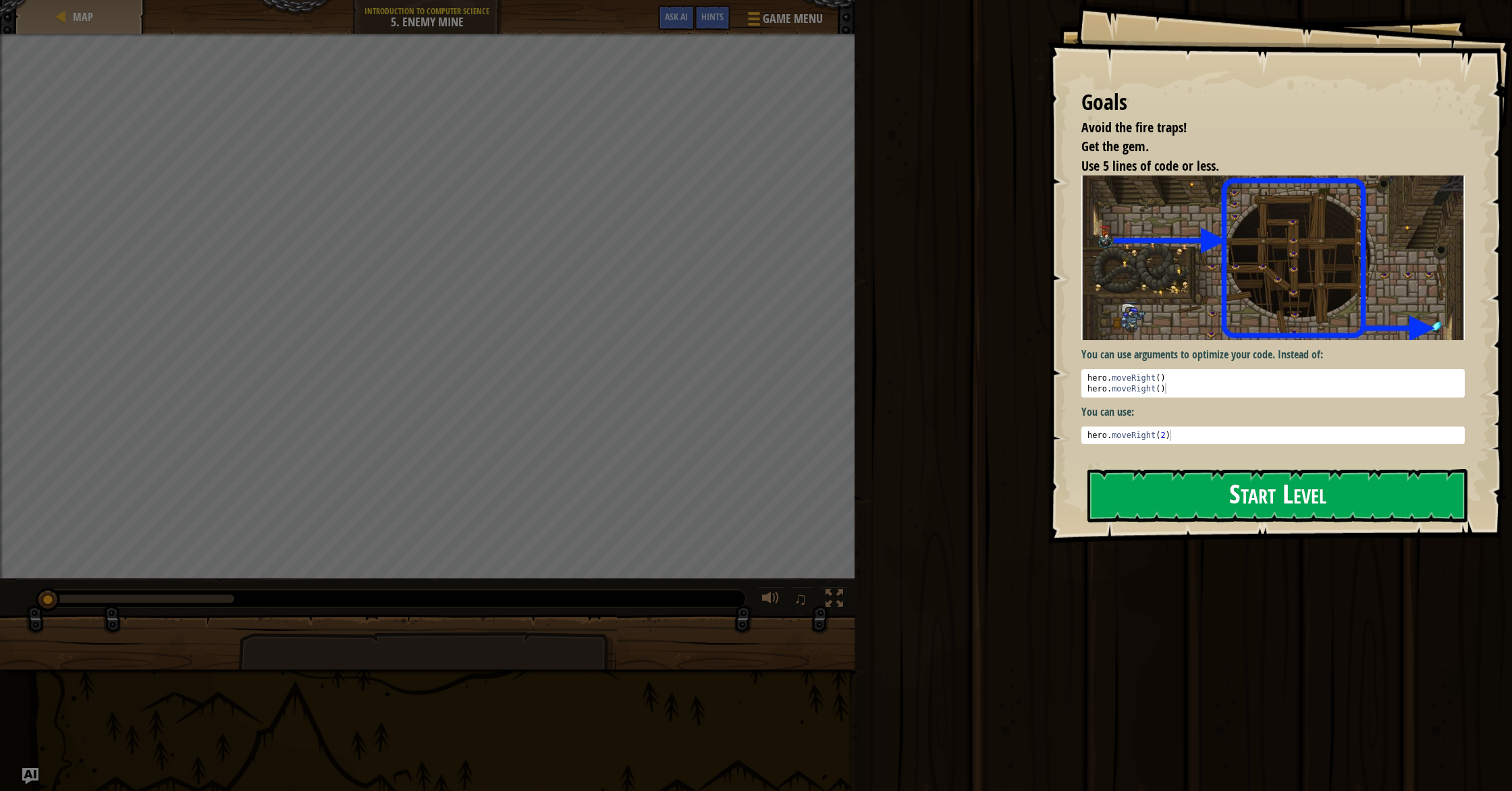
click at [1143, 493] on button "Start Level" at bounding box center [1277, 496] width 380 height 54
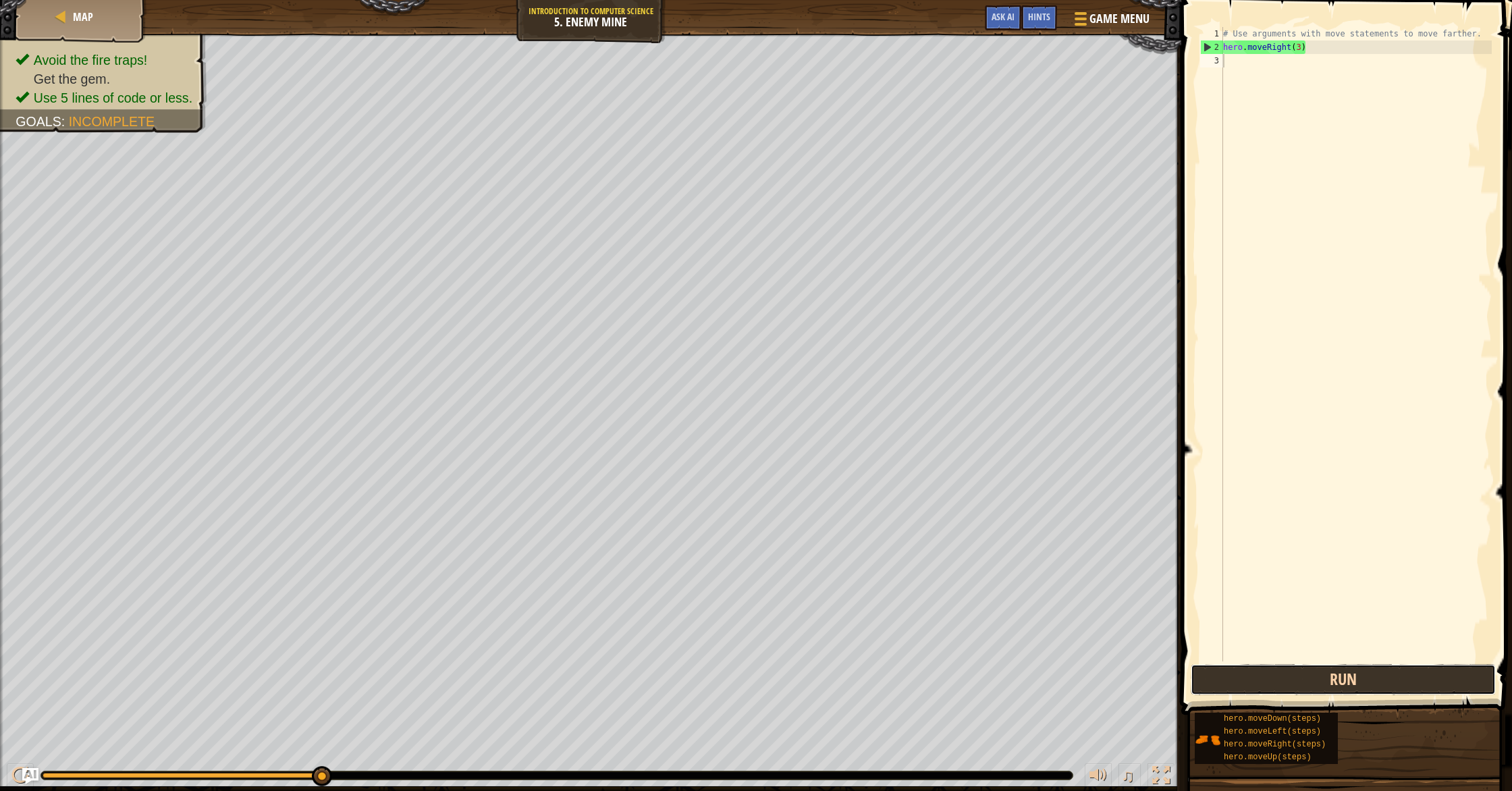
click at [1347, 685] on button "Run" at bounding box center [1344, 680] width 305 height 31
type textarea "m"
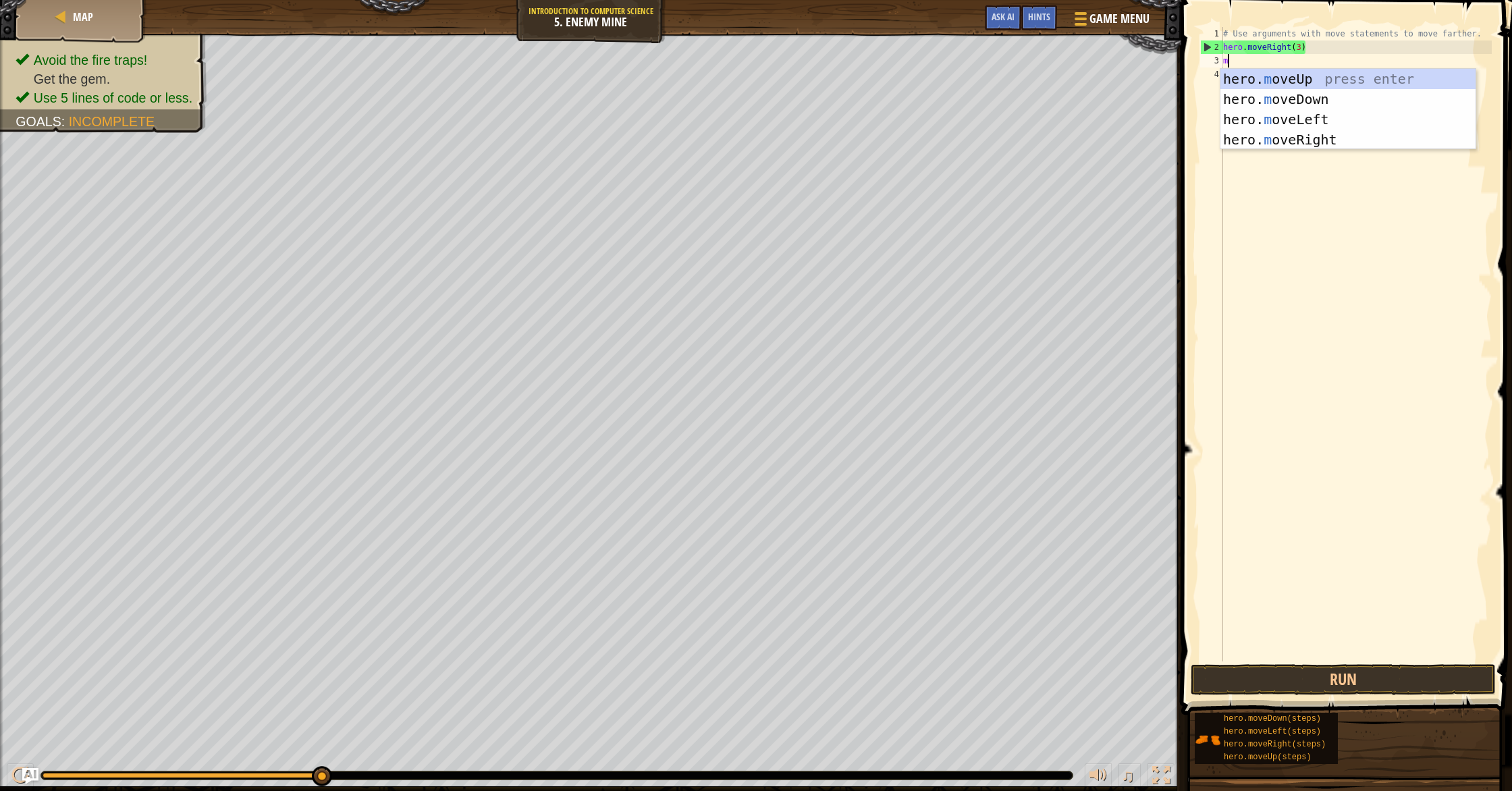
scroll to position [6, 0]
click at [1287, 76] on div "hero. m oveUp press enter hero. m oveDown press enter hero. m oveLeft press ent…" at bounding box center [1348, 129] width 255 height 121
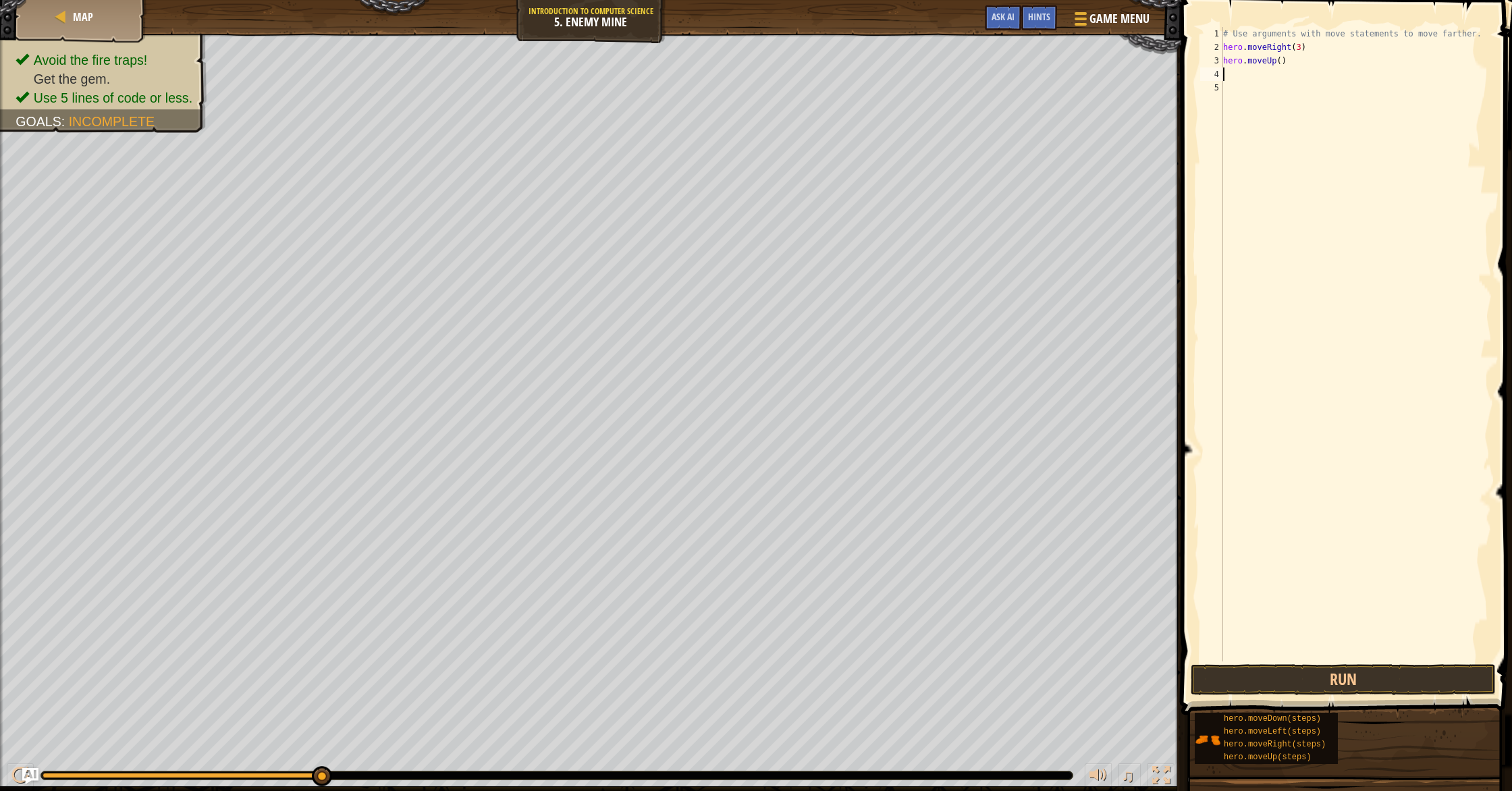
type textarea "m"
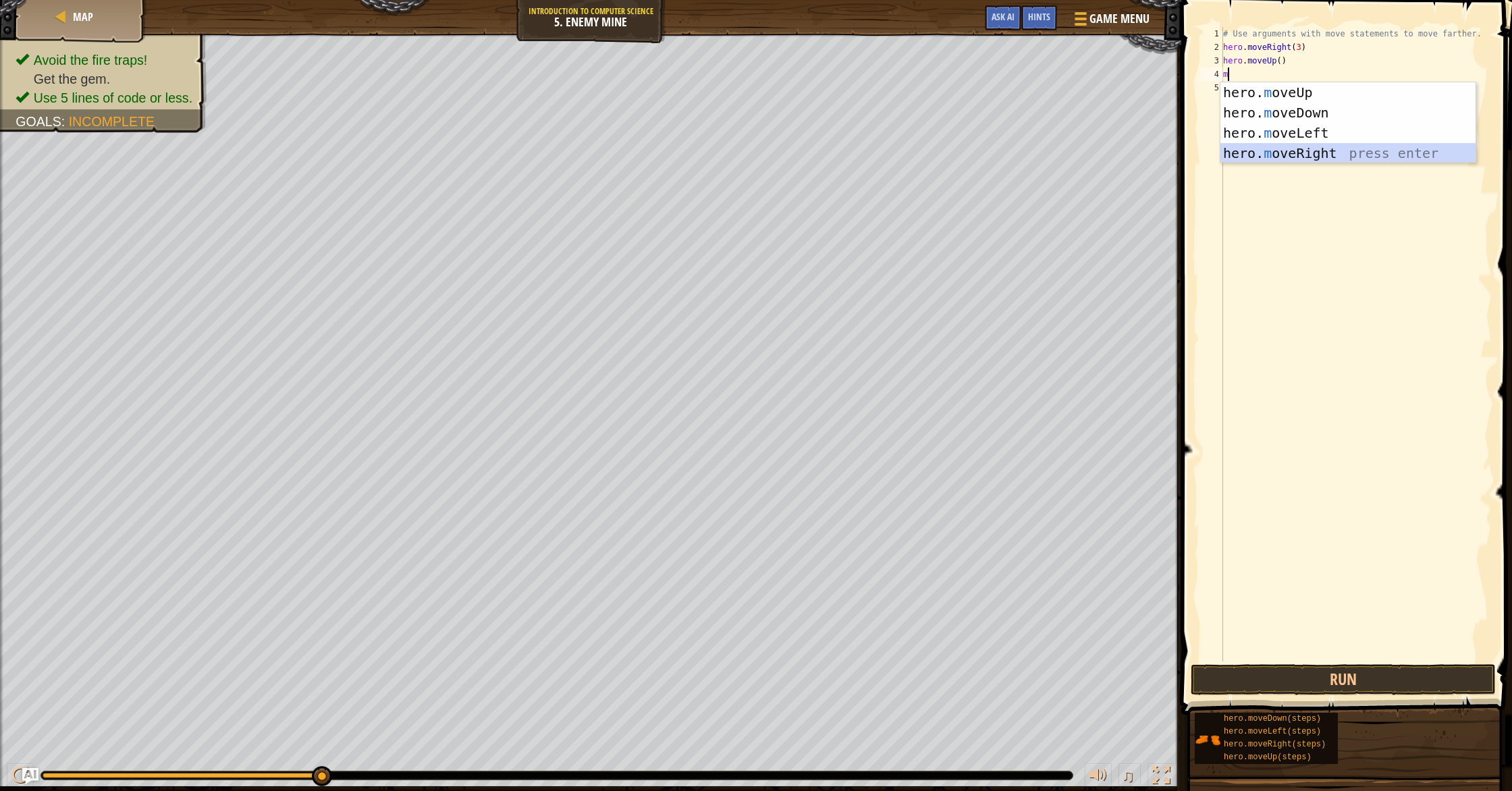
click at [1292, 157] on div "hero. m oveUp press enter hero. m oveDown press enter hero. m oveLeft press ent…" at bounding box center [1348, 143] width 255 height 121
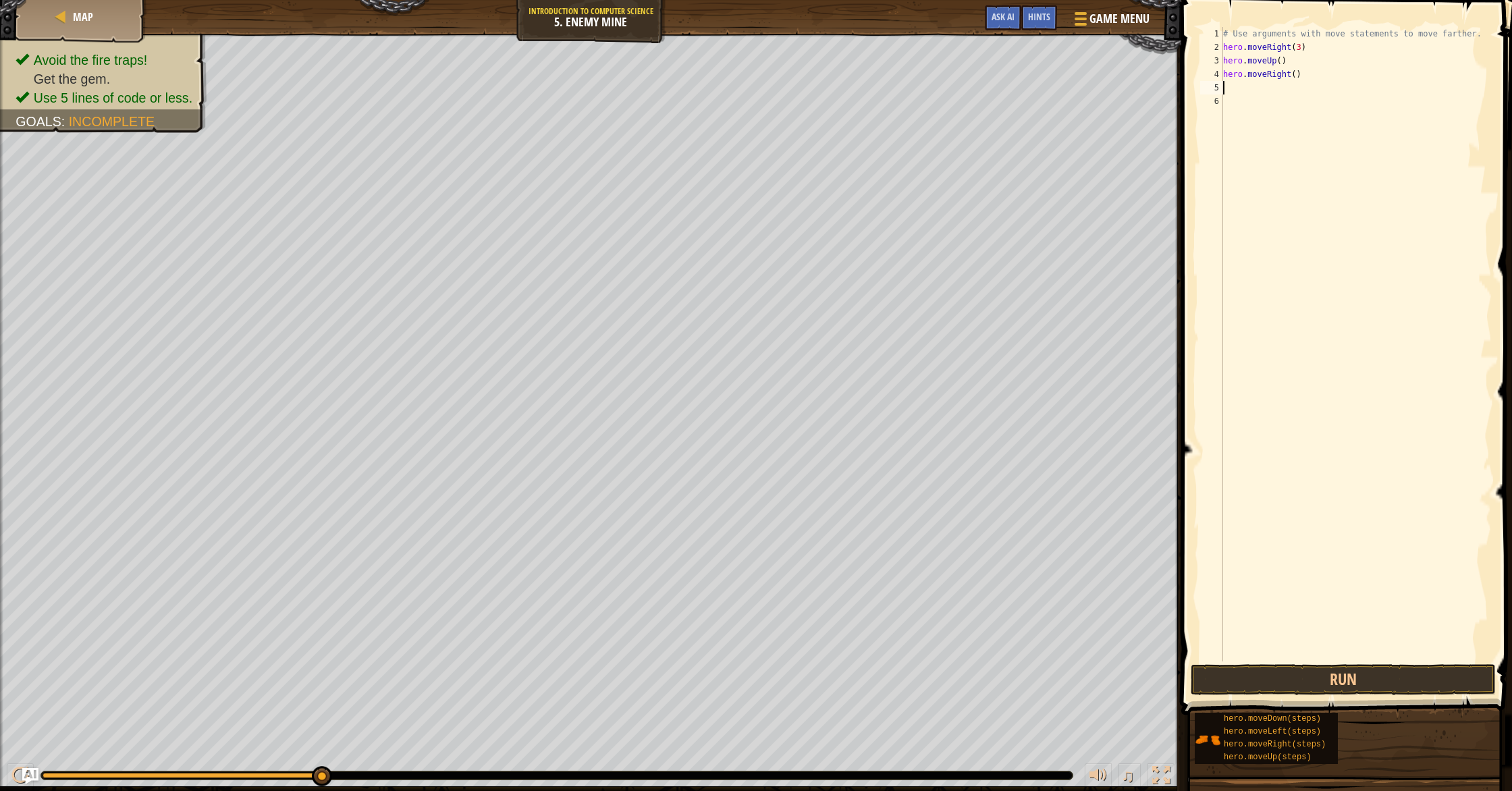
type textarea "m"
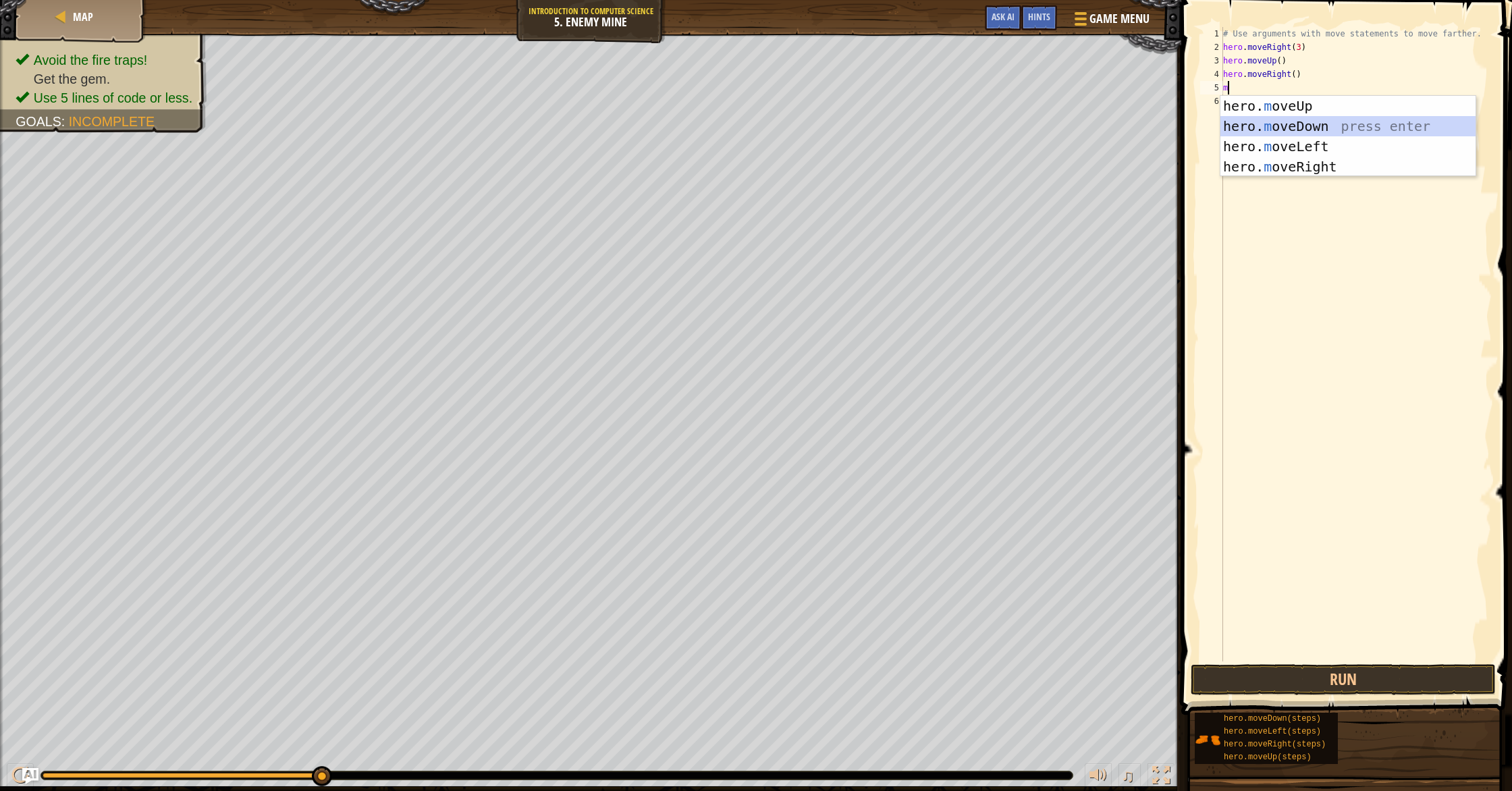
click at [1313, 119] on div "hero. m oveUp press enter hero. m oveDown press enter hero. m oveLeft press ent…" at bounding box center [1348, 156] width 255 height 121
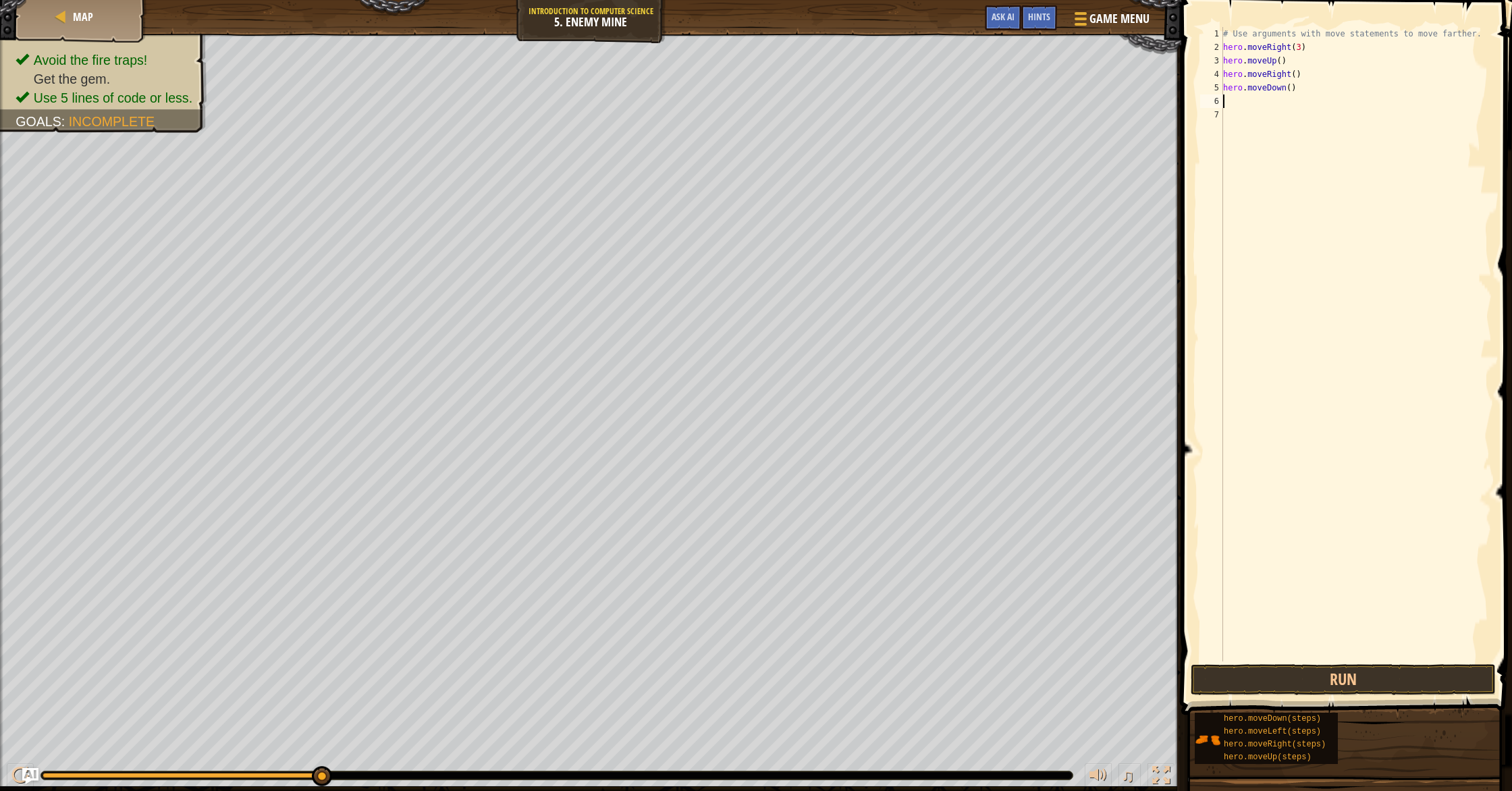
click at [1291, 90] on div "# Use arguments with move statements to move farther. hero . moveRight ( 3 ) he…" at bounding box center [1356, 358] width 272 height 662
type textarea "hero.moveDown(3)"
click at [1302, 99] on div "# Use arguments with move statements to move farther. hero . moveRight ( 3 ) he…" at bounding box center [1356, 358] width 272 height 662
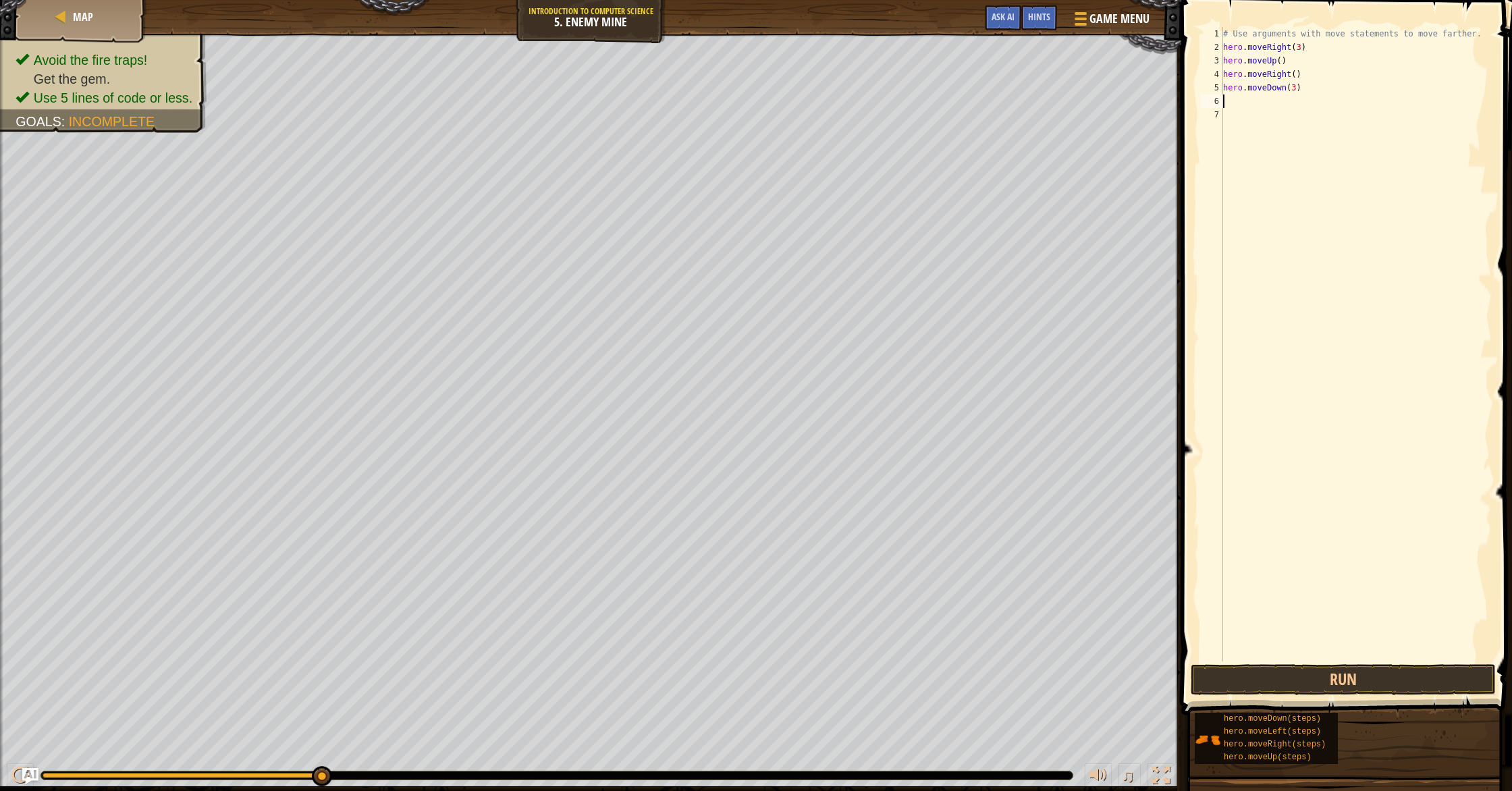
type textarea "m"
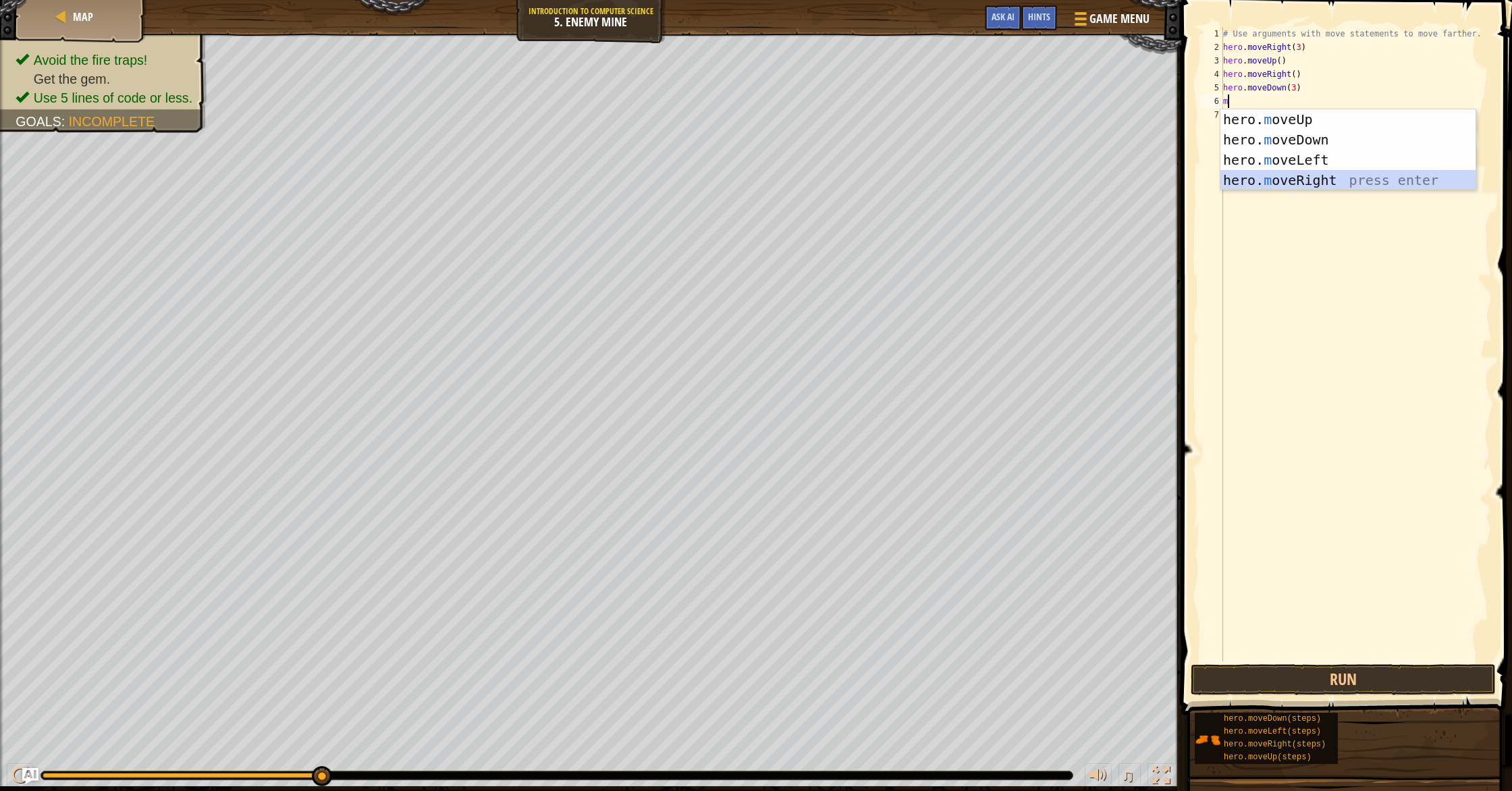
click at [1308, 182] on div "hero. m oveUp press enter hero. m oveDown press enter hero. m oveLeft press ent…" at bounding box center [1348, 170] width 255 height 121
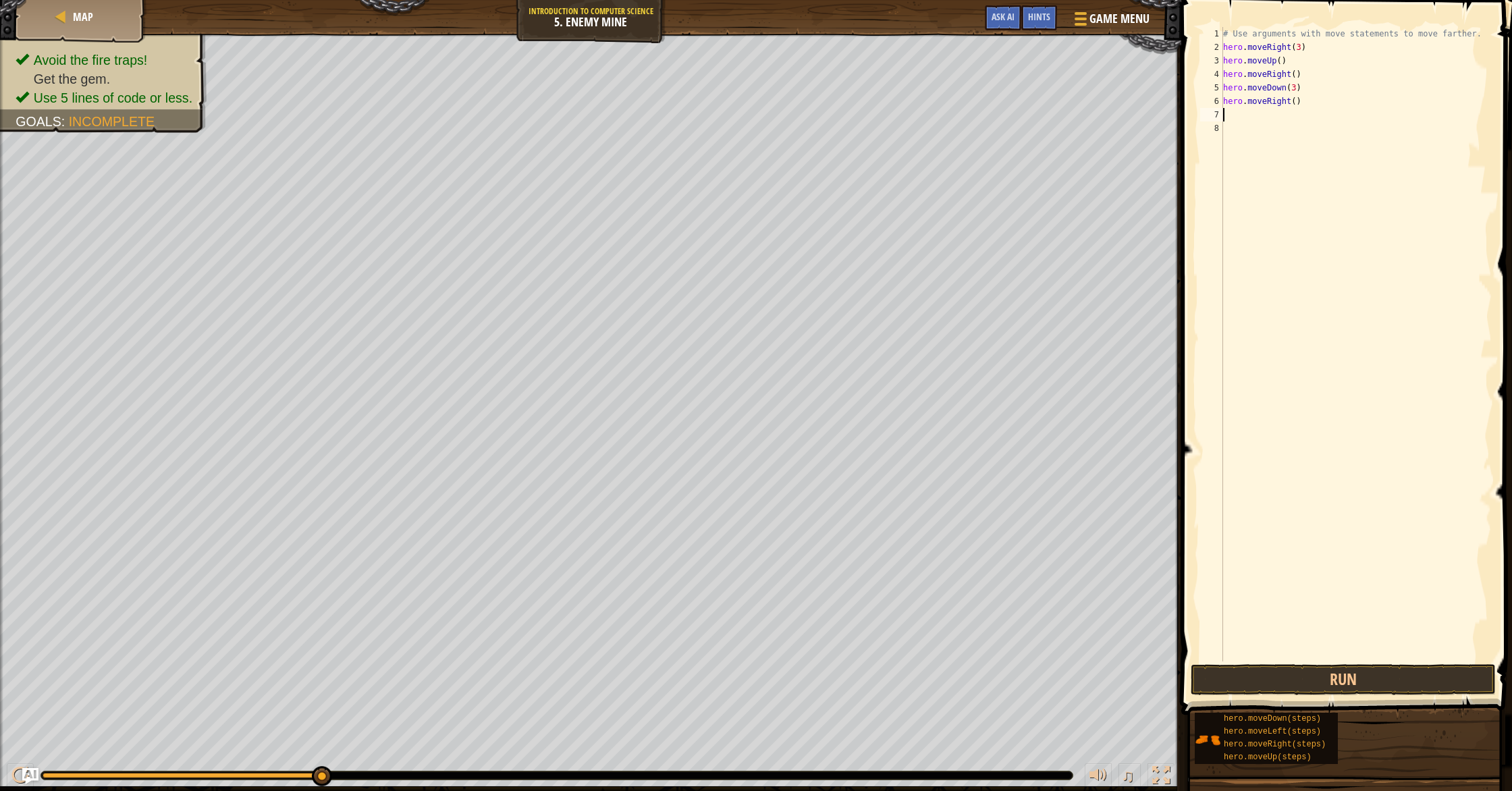
click at [1295, 99] on div "# Use arguments with move statements to move farther. hero . moveRight ( 3 ) he…" at bounding box center [1356, 358] width 272 height 662
type textarea "hero.moveRight(3)"
click at [1276, 678] on button "Run" at bounding box center [1344, 680] width 305 height 31
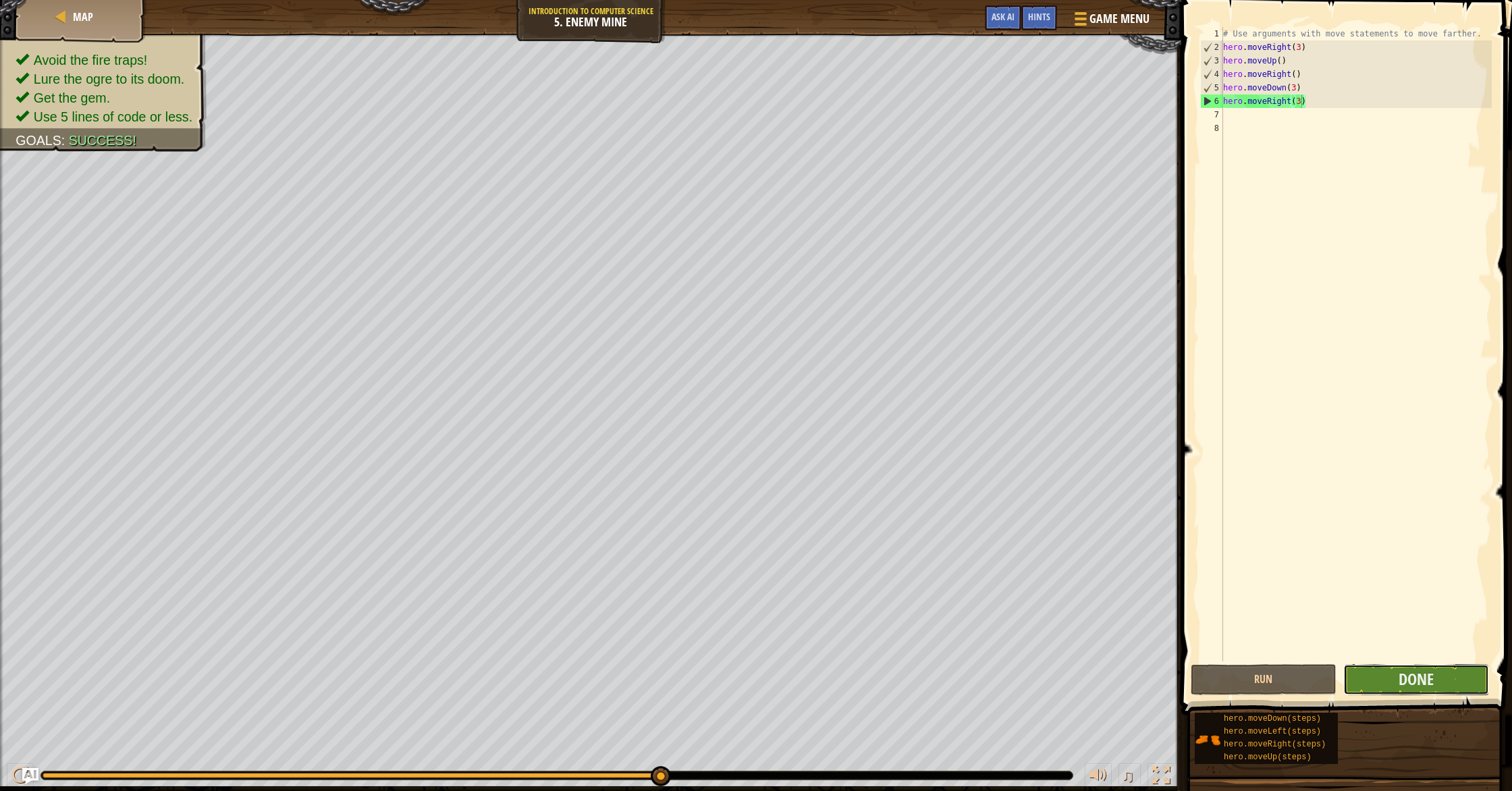
click at [1453, 683] on button "Done" at bounding box center [1416, 680] width 146 height 31
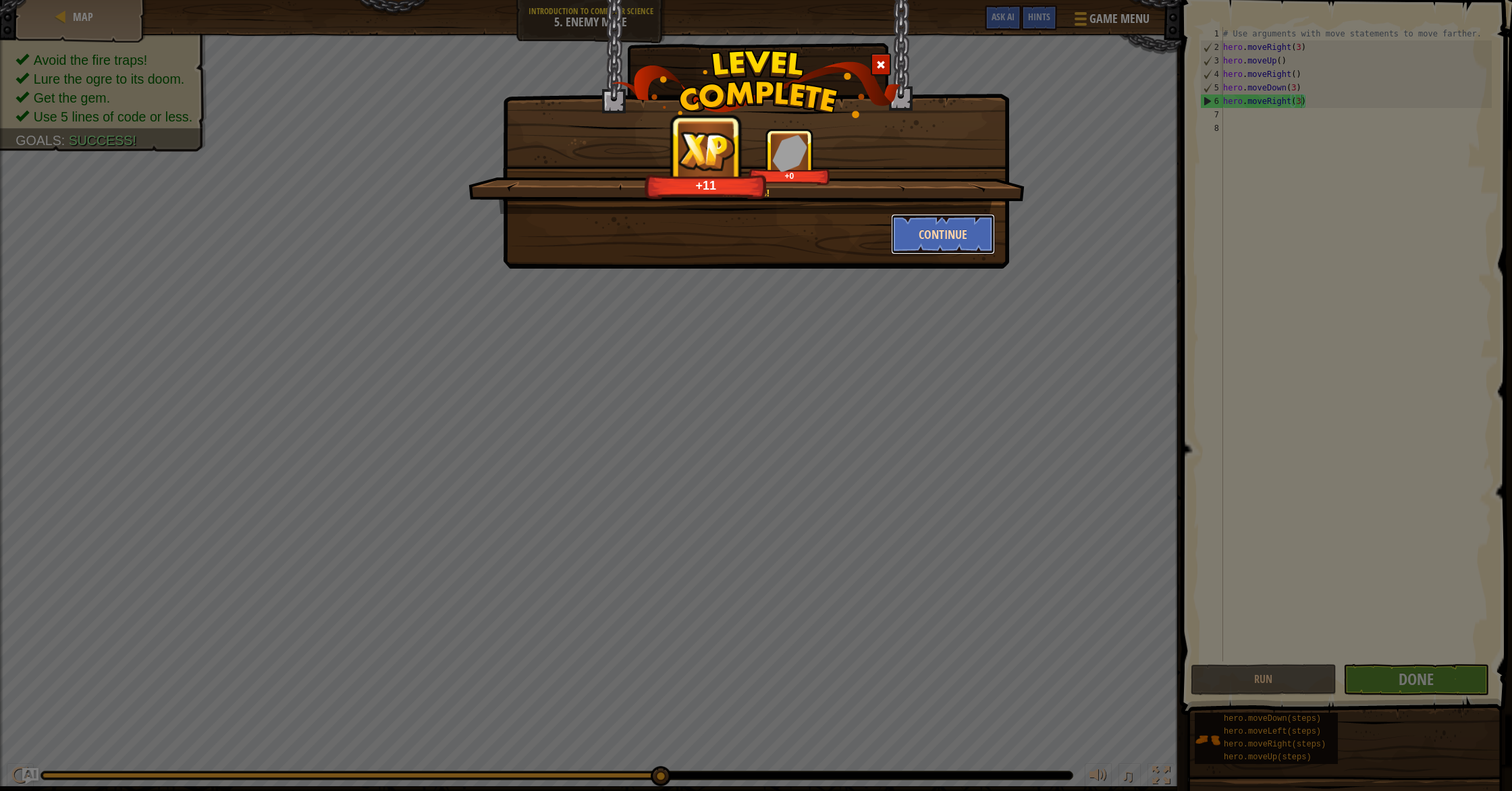
click at [946, 219] on button "Continue" at bounding box center [943, 234] width 105 height 40
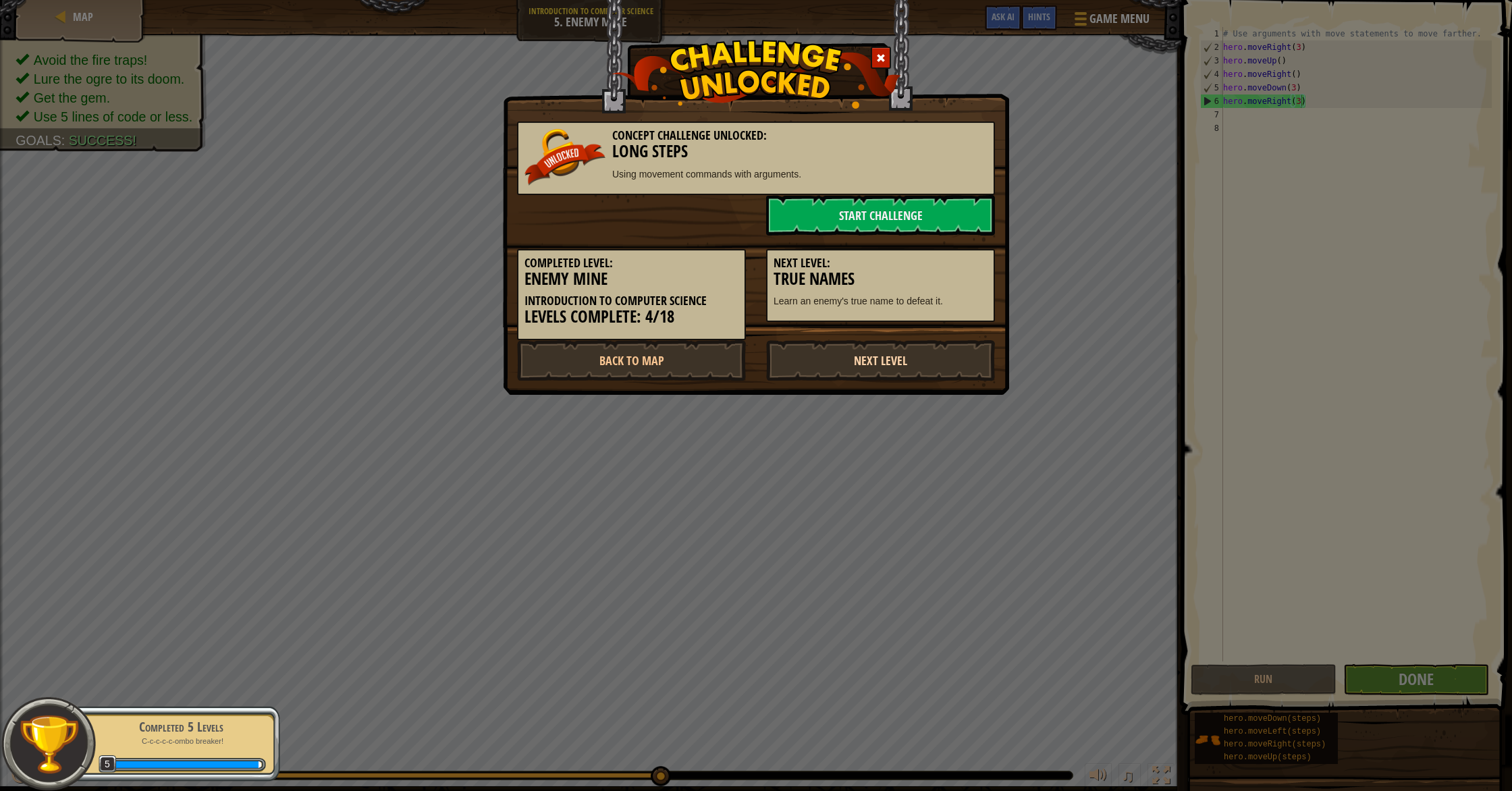
click at [907, 368] on link "Next Level" at bounding box center [881, 360] width 229 height 40
drag, startPoint x: 909, startPoint y: 359, endPoint x: 910, endPoint y: 370, distance: 11.0
click at [909, 359] on link "Next Level" at bounding box center [881, 360] width 229 height 40
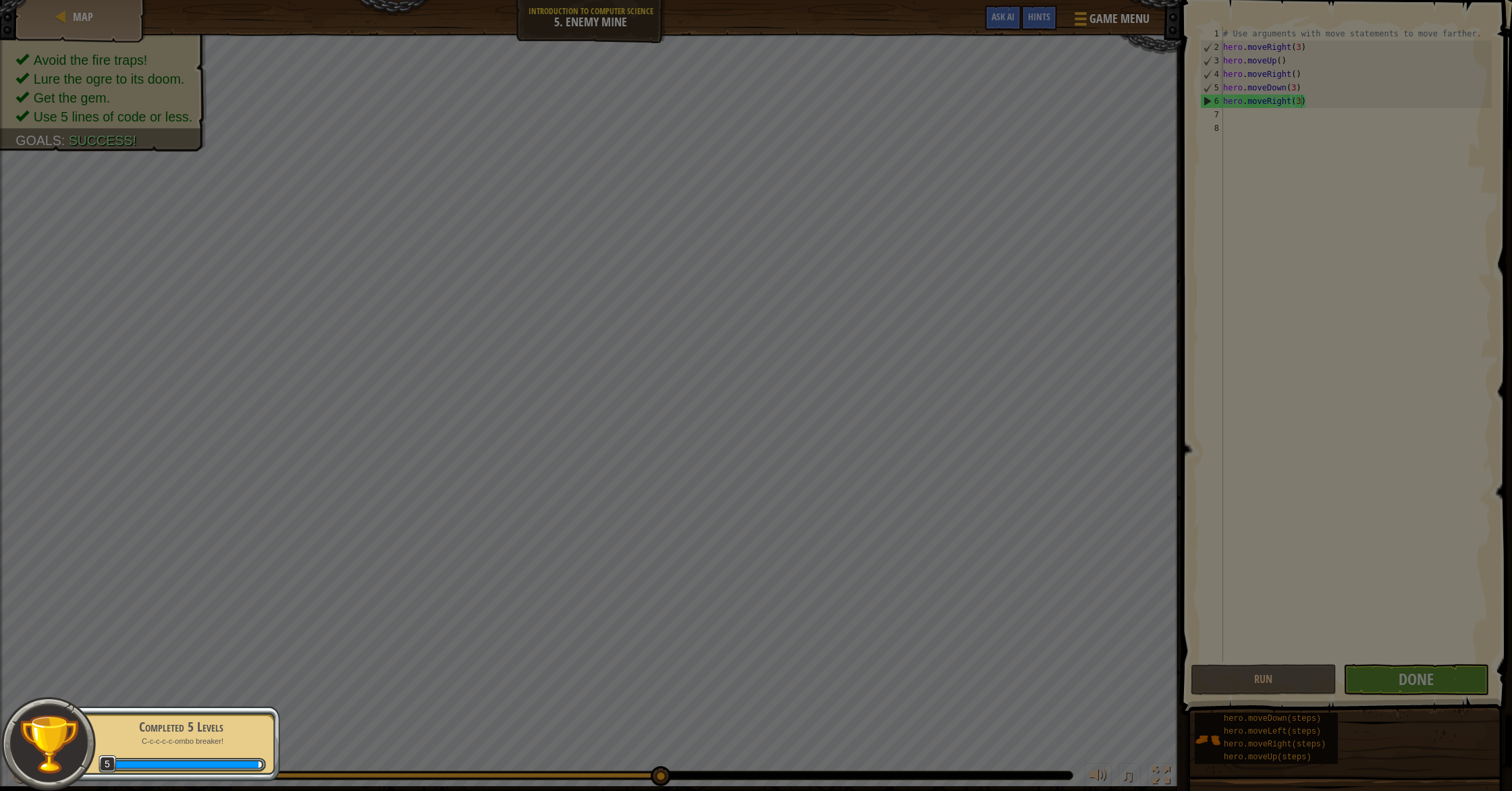
click at [920, 1] on body "Map Introduction to Computer Science 5. Enemy Mine Game Menu Done Hints Ask AI …" at bounding box center [756, 0] width 1512 height 1
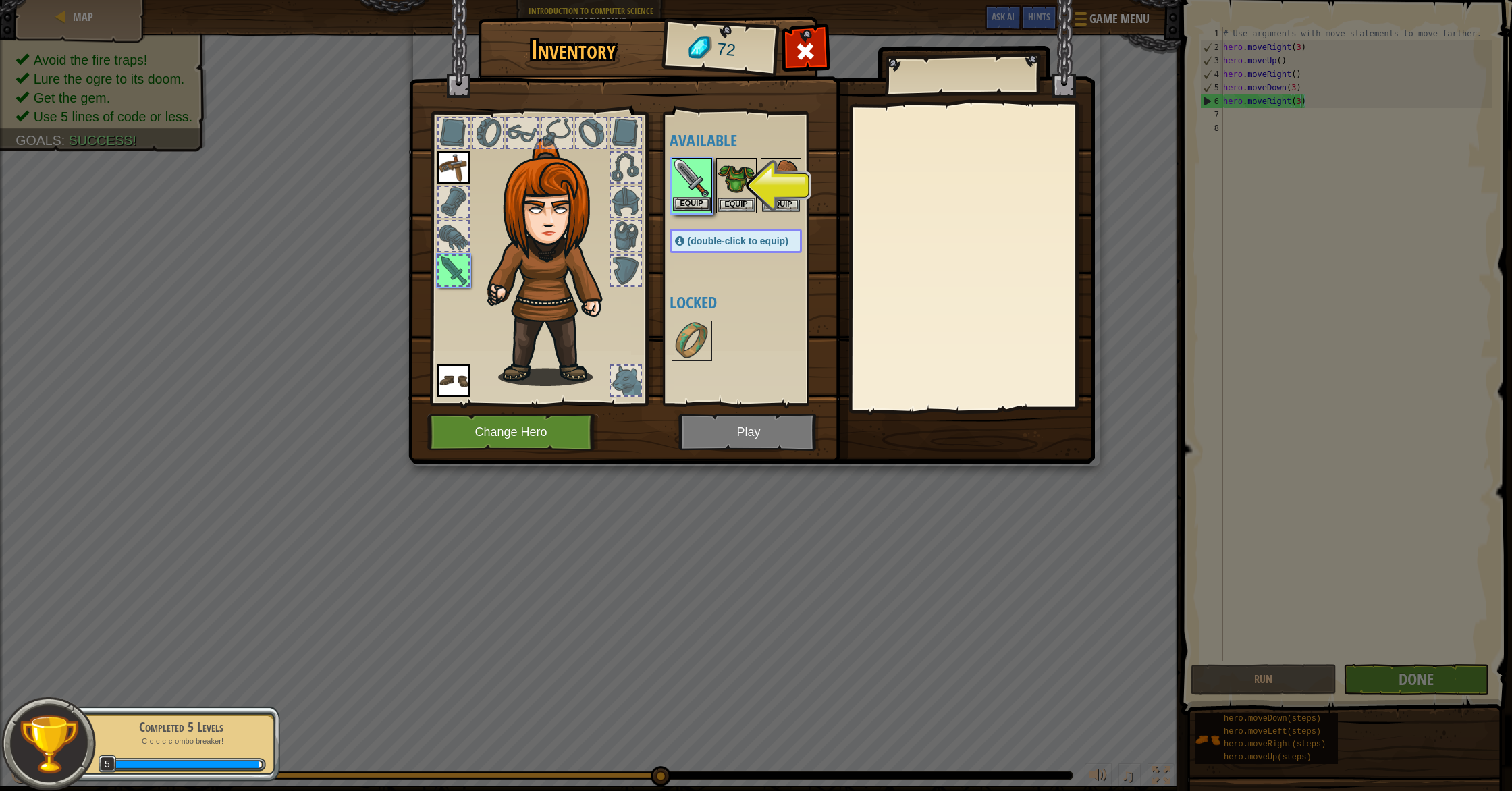
click at [694, 174] on img at bounding box center [691, 178] width 38 height 38
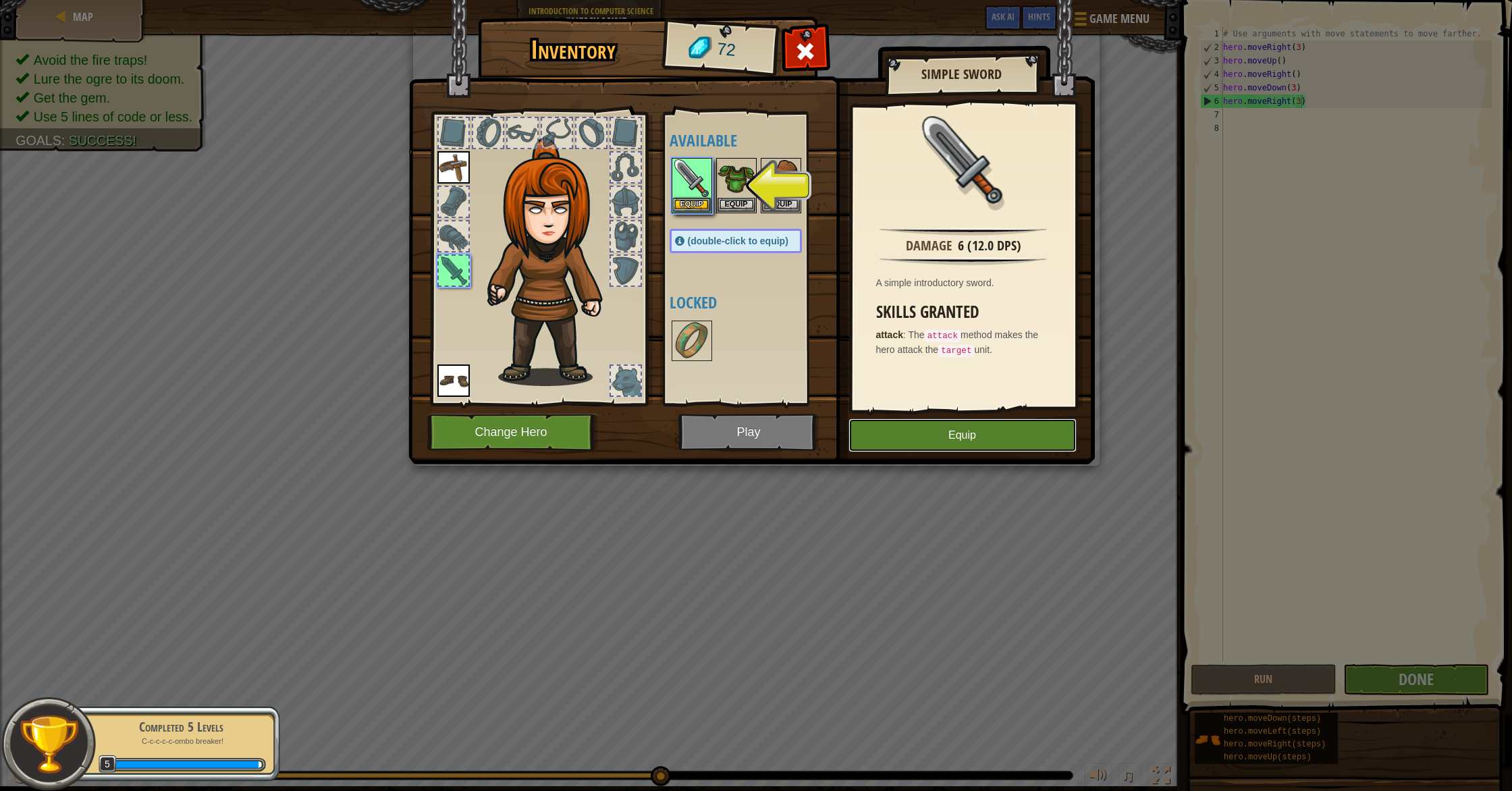
drag, startPoint x: 933, startPoint y: 442, endPoint x: 906, endPoint y: 425, distance: 31.9
click at [931, 441] on button "Equip" at bounding box center [962, 435] width 228 height 34
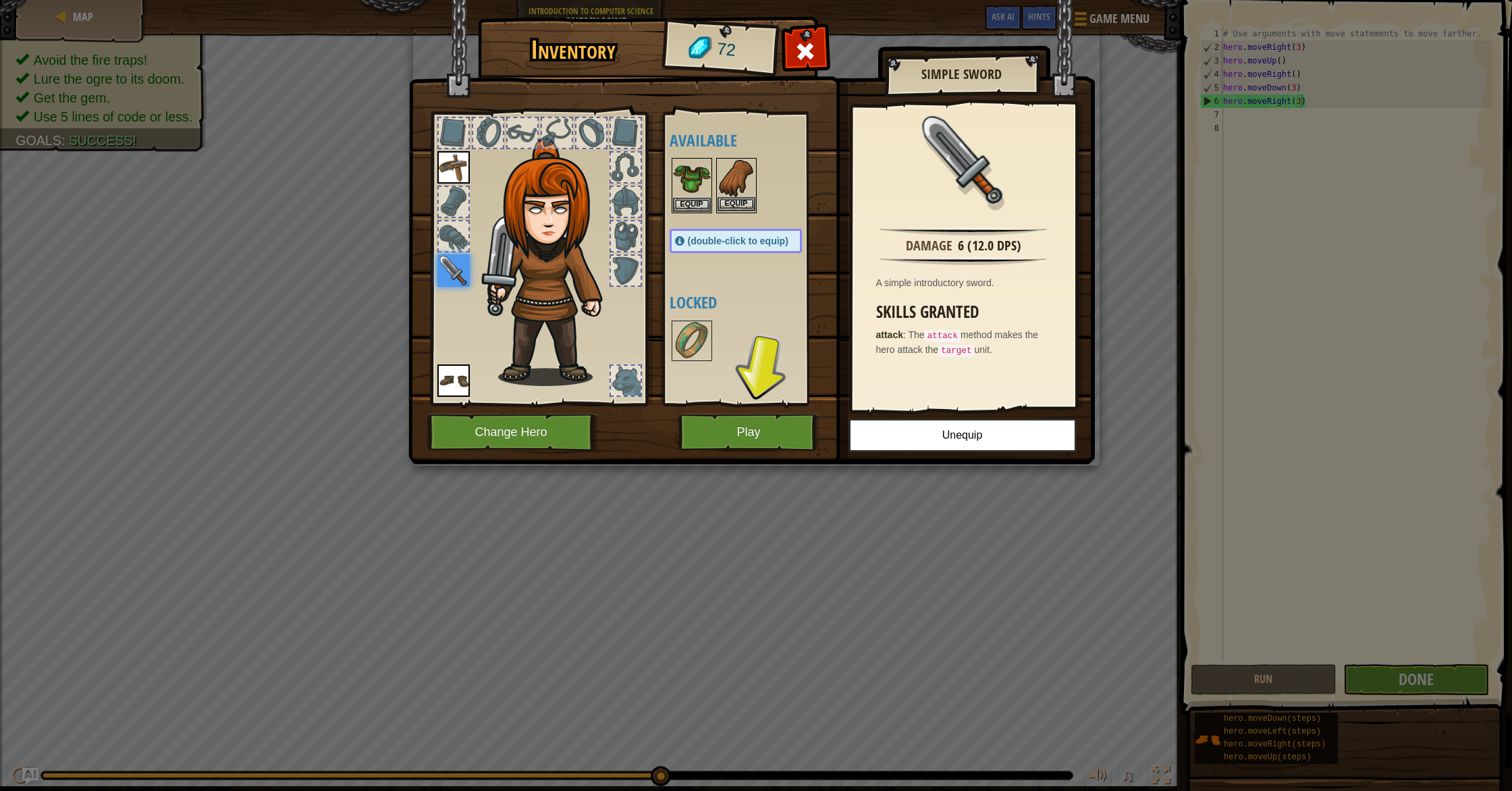
drag, startPoint x: 696, startPoint y: 168, endPoint x: 721, endPoint y: 183, distance: 29.2
click at [699, 169] on img at bounding box center [691, 178] width 38 height 38
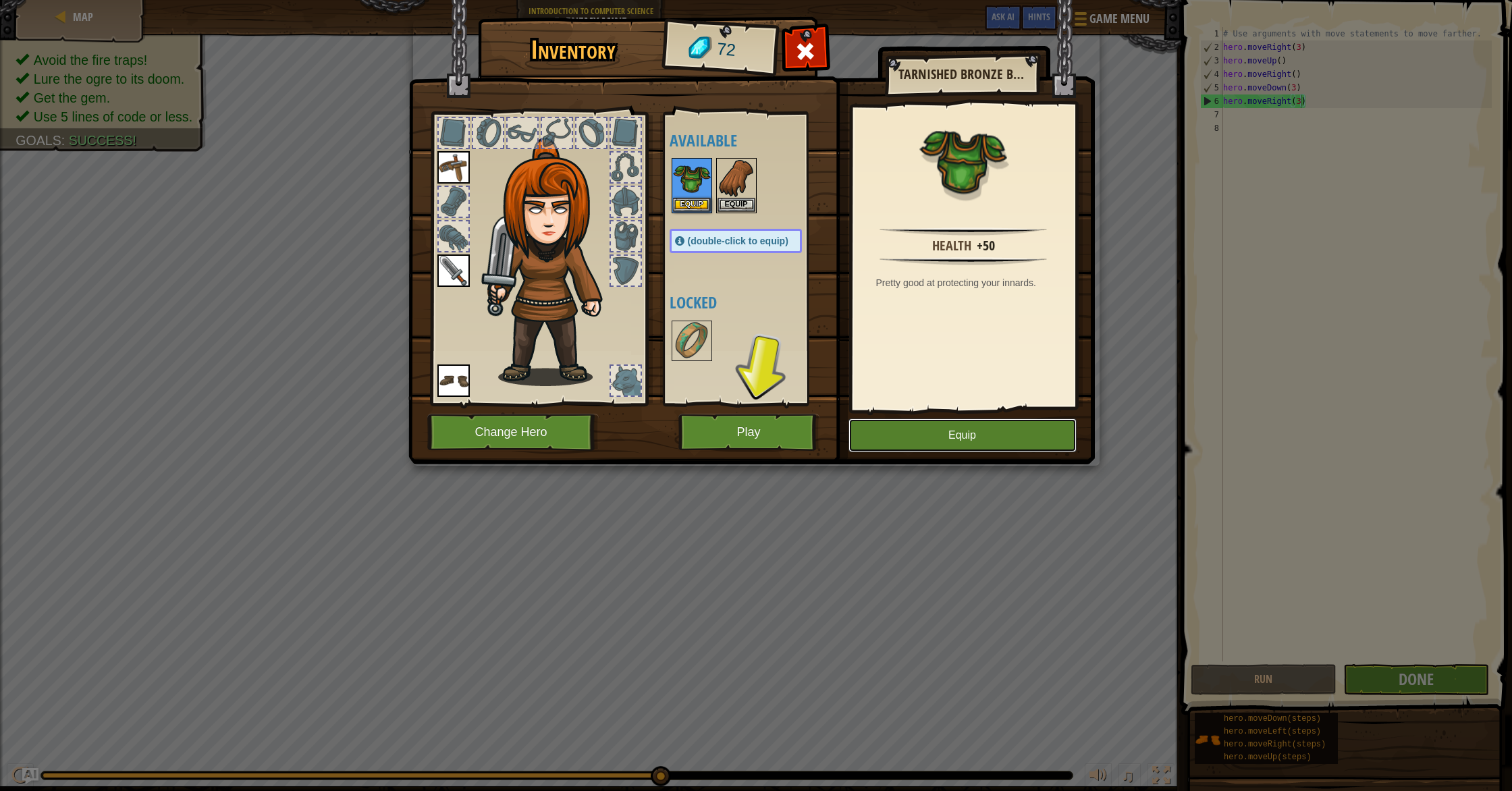
click at [938, 438] on button "Equip" at bounding box center [962, 435] width 228 height 34
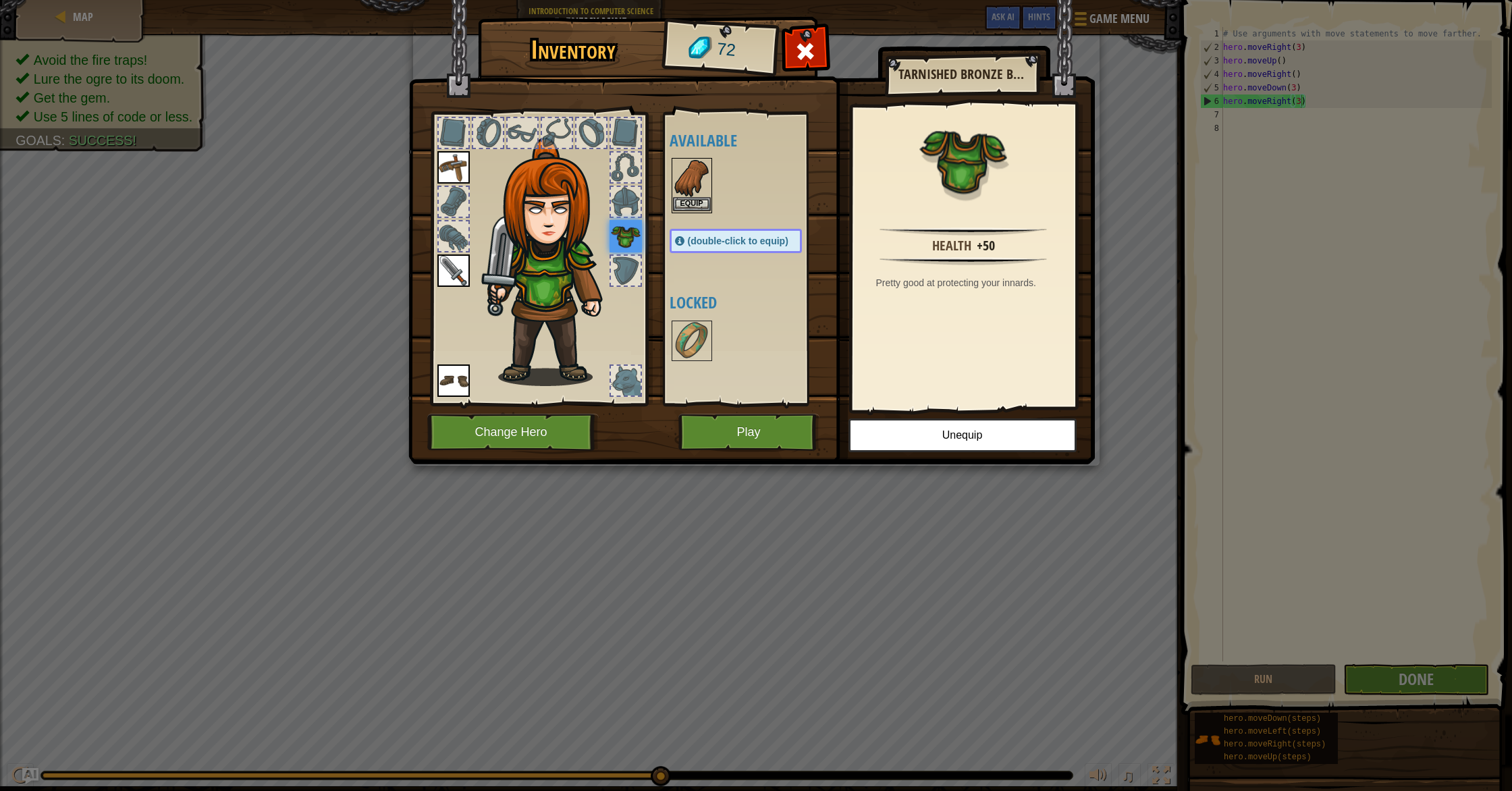
click at [696, 169] on img at bounding box center [691, 178] width 38 height 38
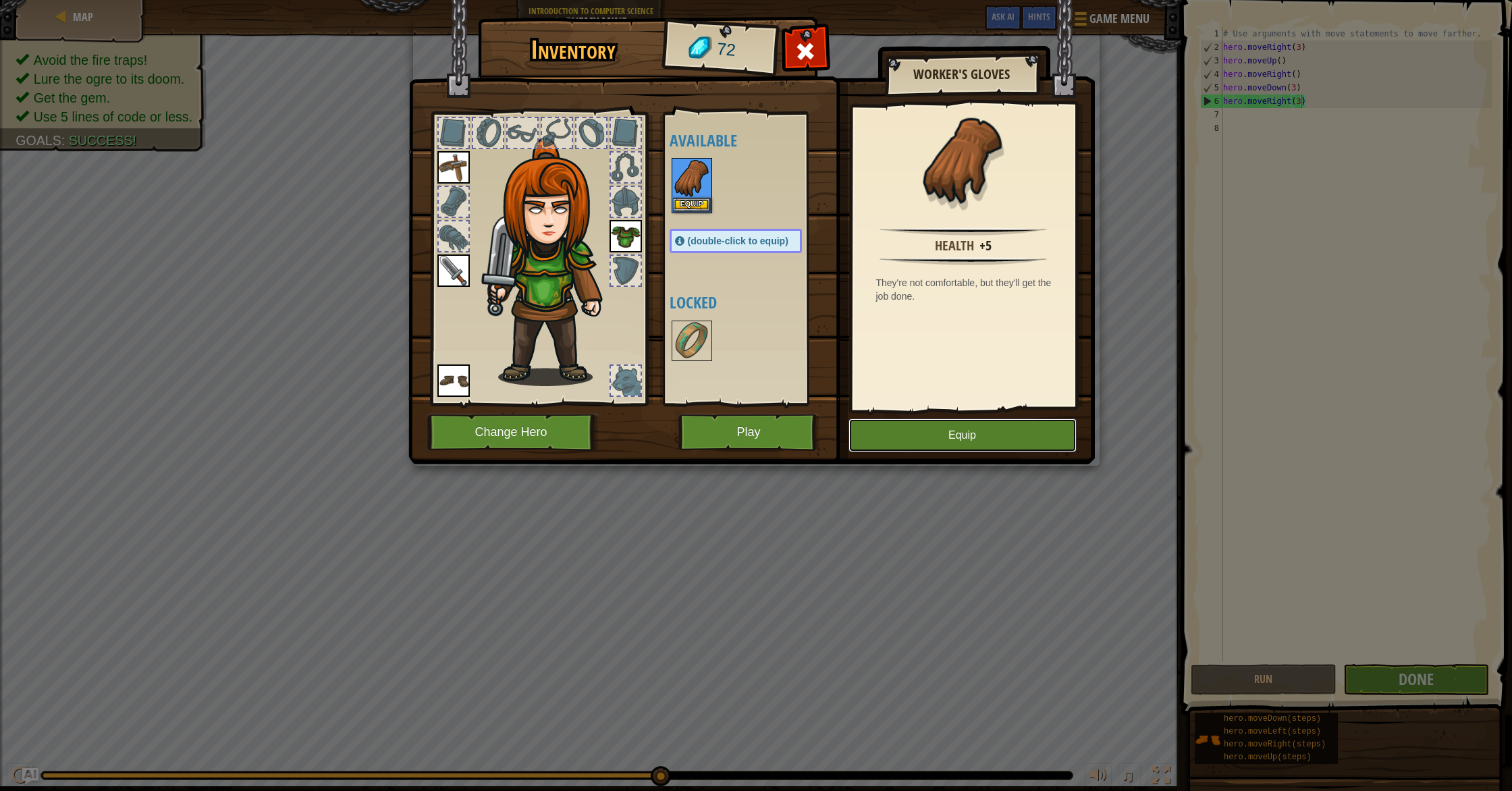
drag, startPoint x: 957, startPoint y: 434, endPoint x: 909, endPoint y: 421, distance: 49.7
click at [956, 434] on button "Equip" at bounding box center [962, 435] width 228 height 34
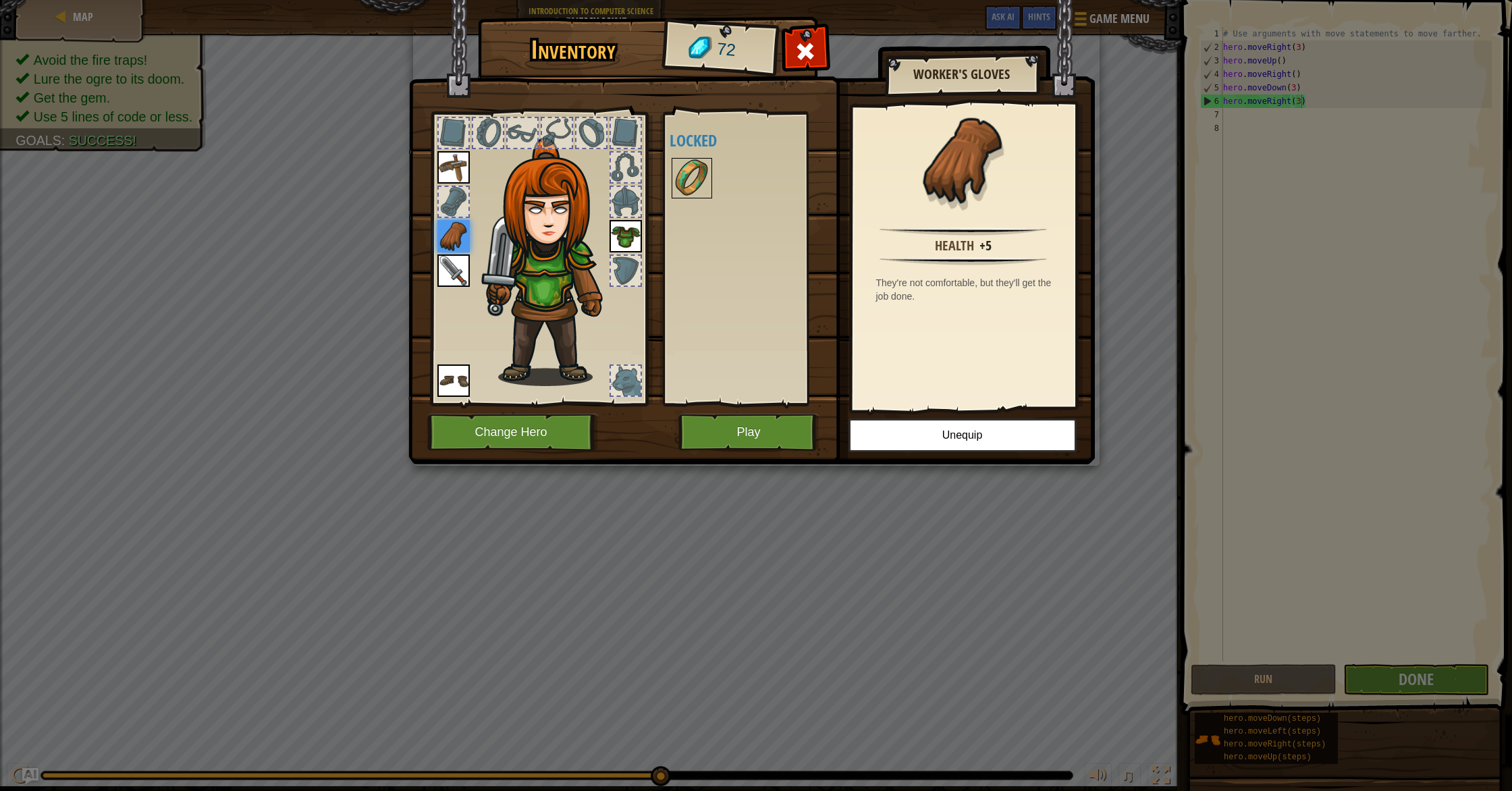
drag, startPoint x: 682, startPoint y: 150, endPoint x: 692, endPoint y: 162, distance: 15.6
click at [686, 155] on div "Available Equip Equip Equip Equip Equip (double-click to equip) Locked" at bounding box center [749, 259] width 159 height 282
drag, startPoint x: 692, startPoint y: 165, endPoint x: 703, endPoint y: 178, distance: 17.0
click at [692, 166] on img at bounding box center [691, 178] width 38 height 38
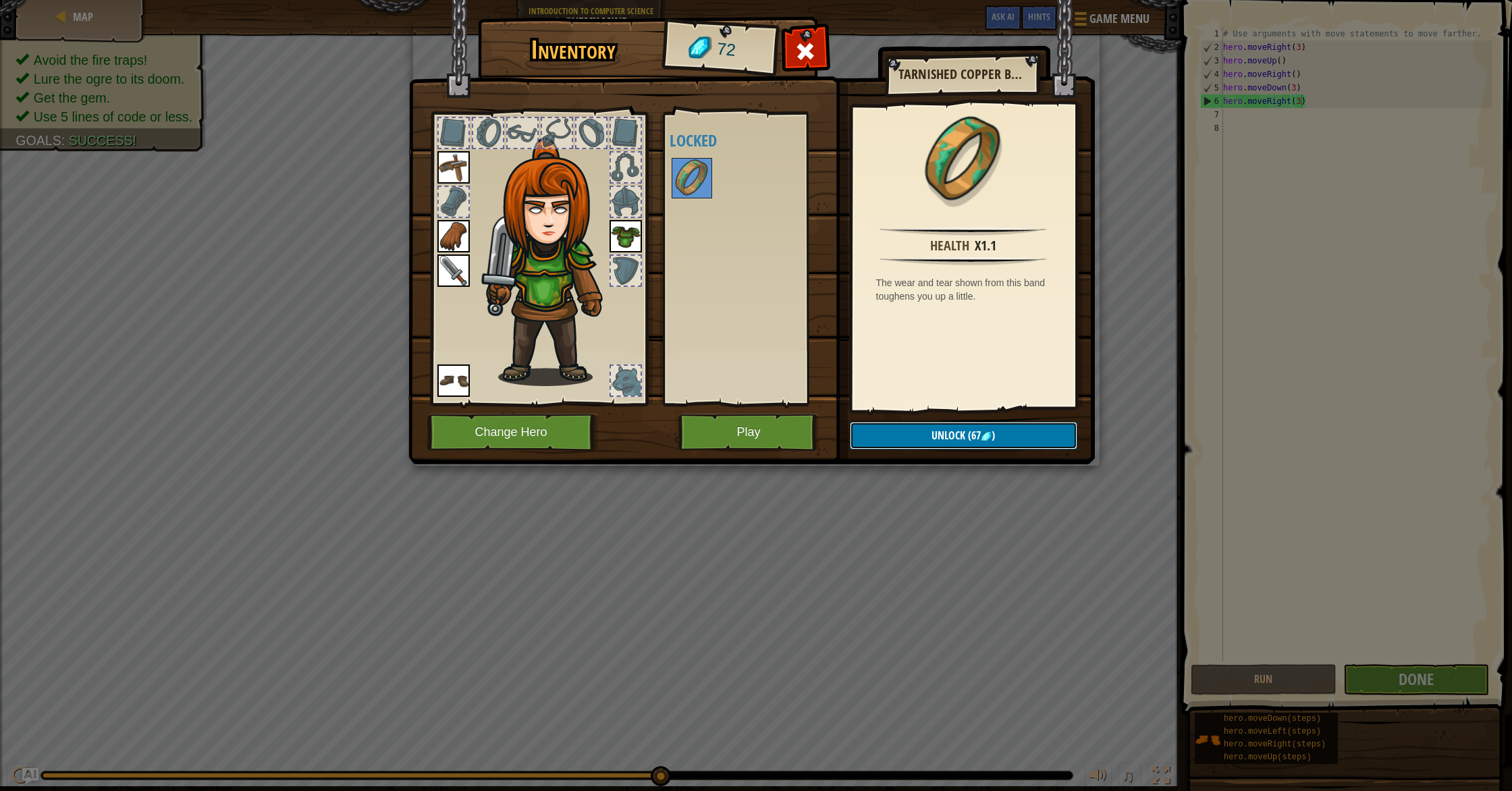
click at [938, 444] on button "Unlock (67 )" at bounding box center [963, 435] width 228 height 27
click at [947, 439] on button "Confirm" at bounding box center [963, 435] width 228 height 27
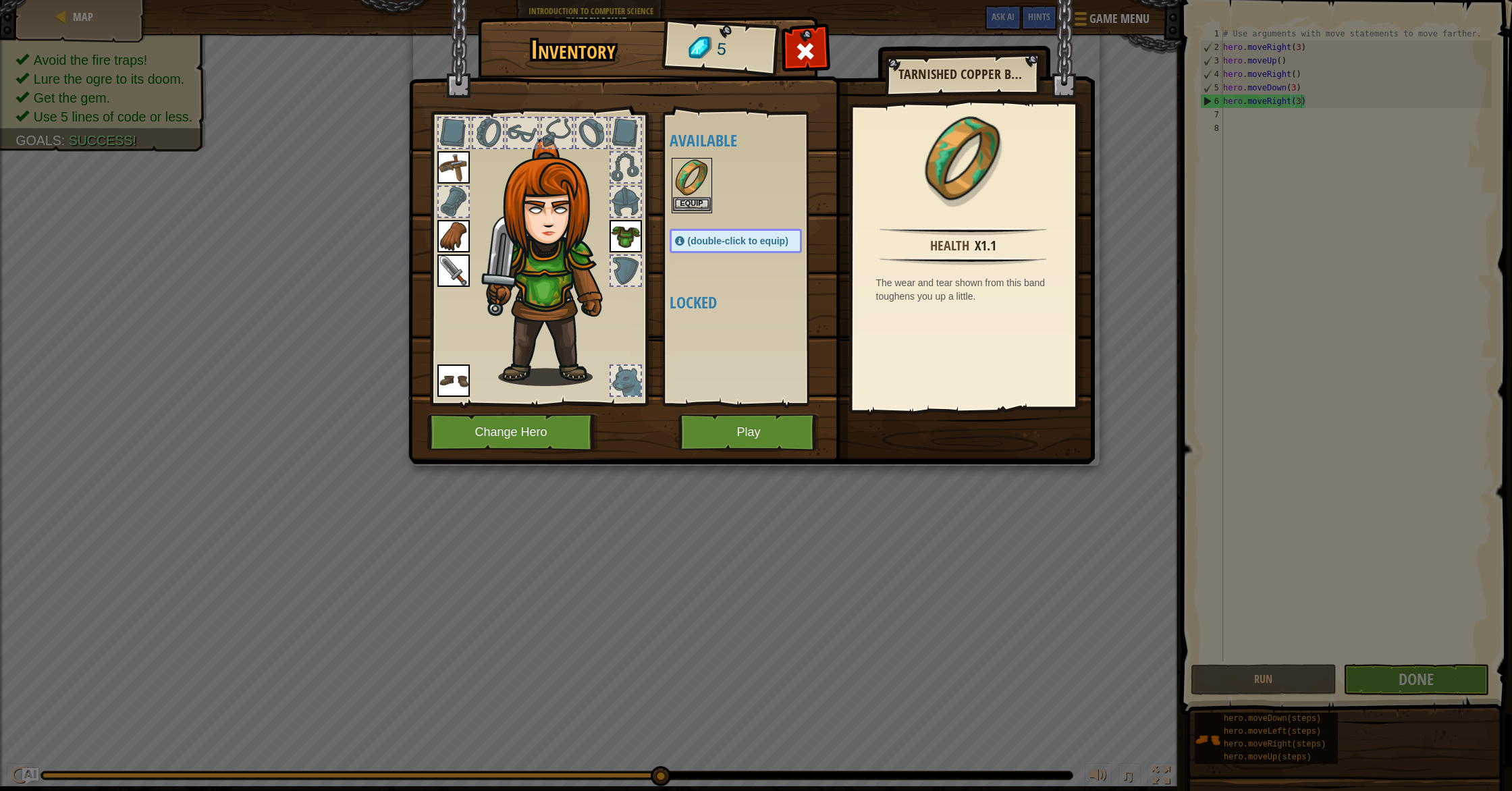
click at [683, 196] on img at bounding box center [691, 178] width 38 height 38
drag, startPoint x: 936, startPoint y: 441, endPoint x: 901, endPoint y: 435, distance: 35.5
click at [936, 441] on button "Equip" at bounding box center [962, 435] width 228 height 34
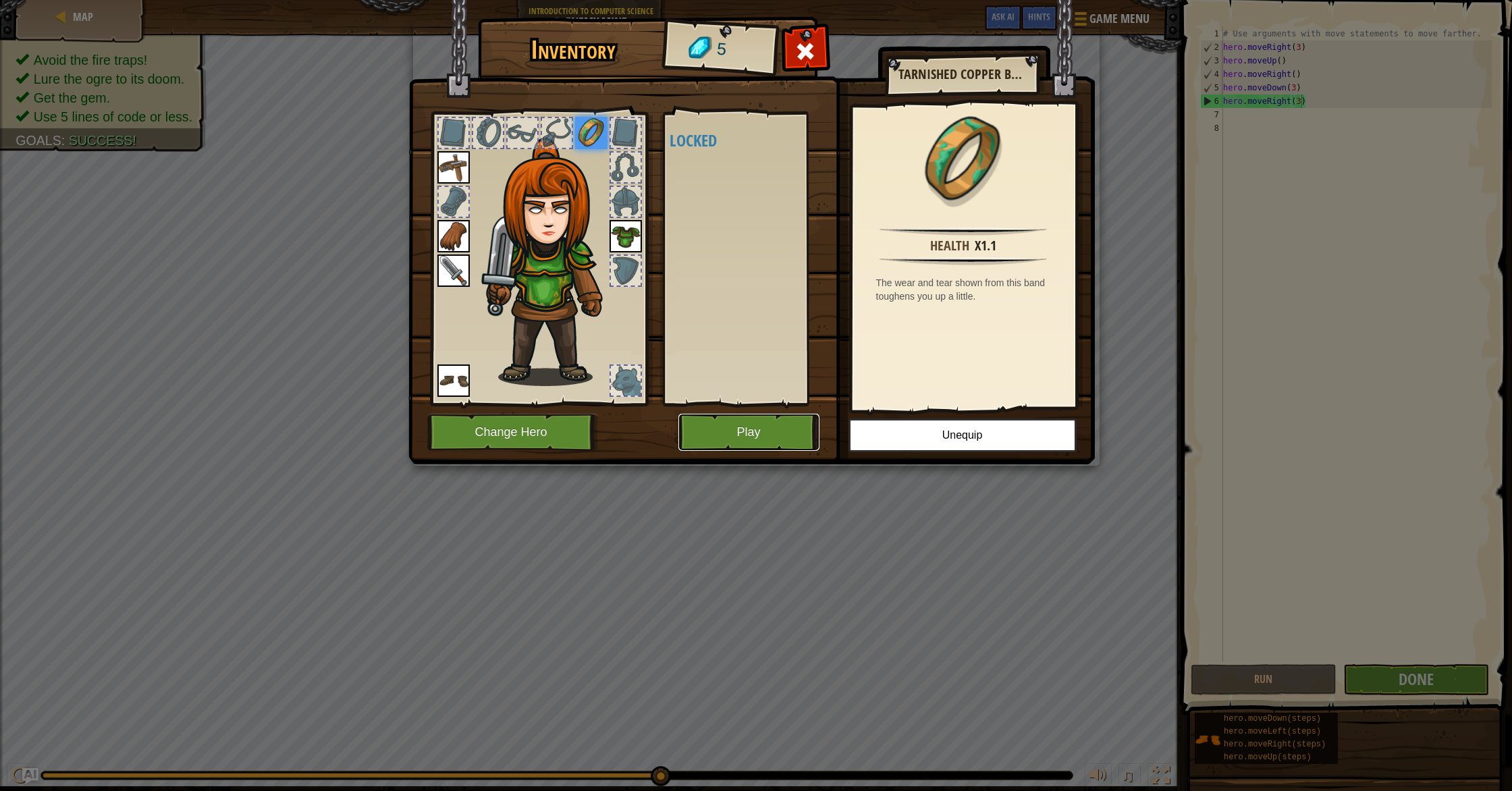
click at [796, 428] on button "Play" at bounding box center [749, 432] width 141 height 37
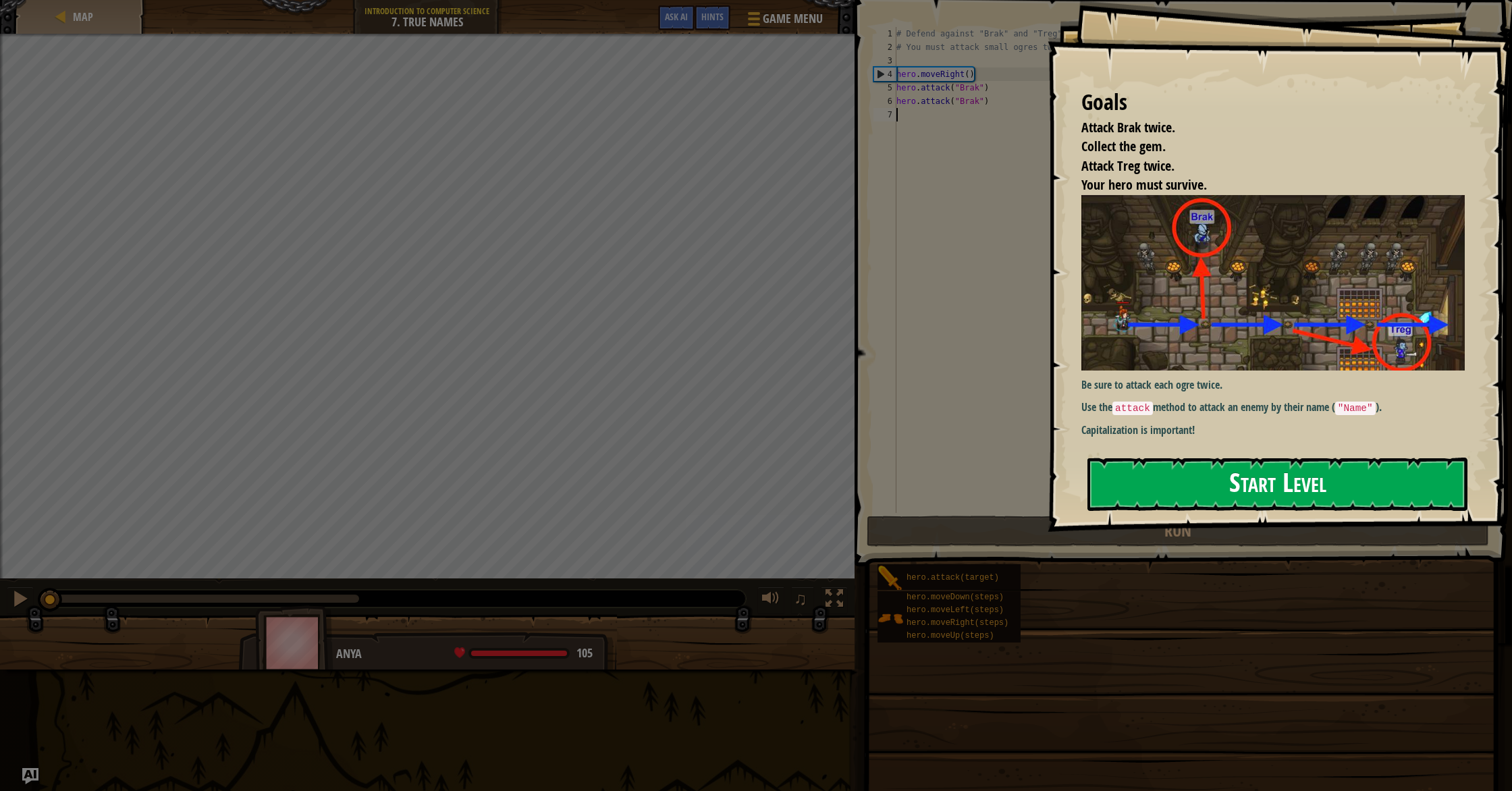
click at [1159, 460] on button "Start Level" at bounding box center [1277, 484] width 380 height 54
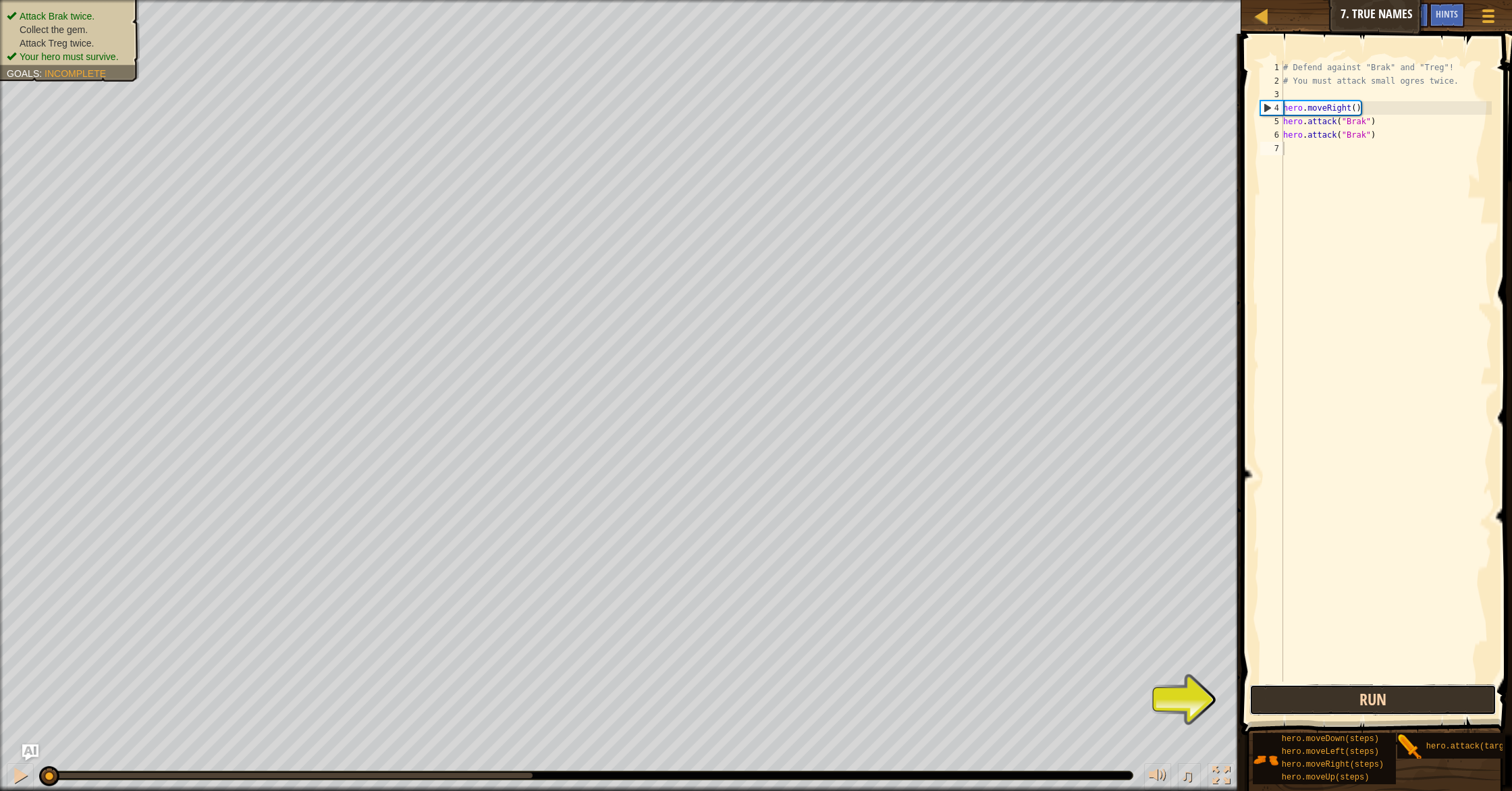
click at [1382, 701] on button "Run" at bounding box center [1373, 700] width 247 height 31
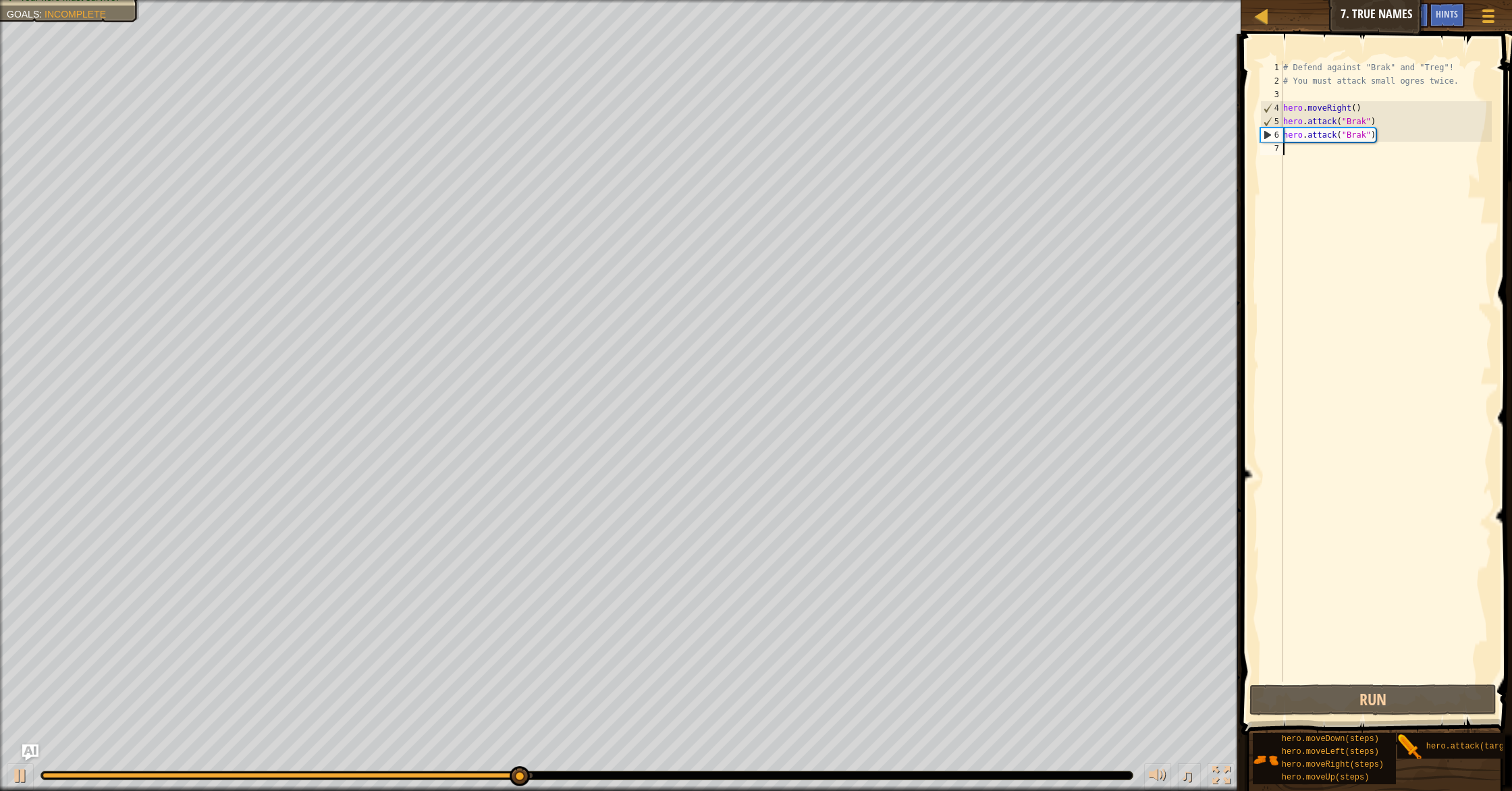
type textarea "m"
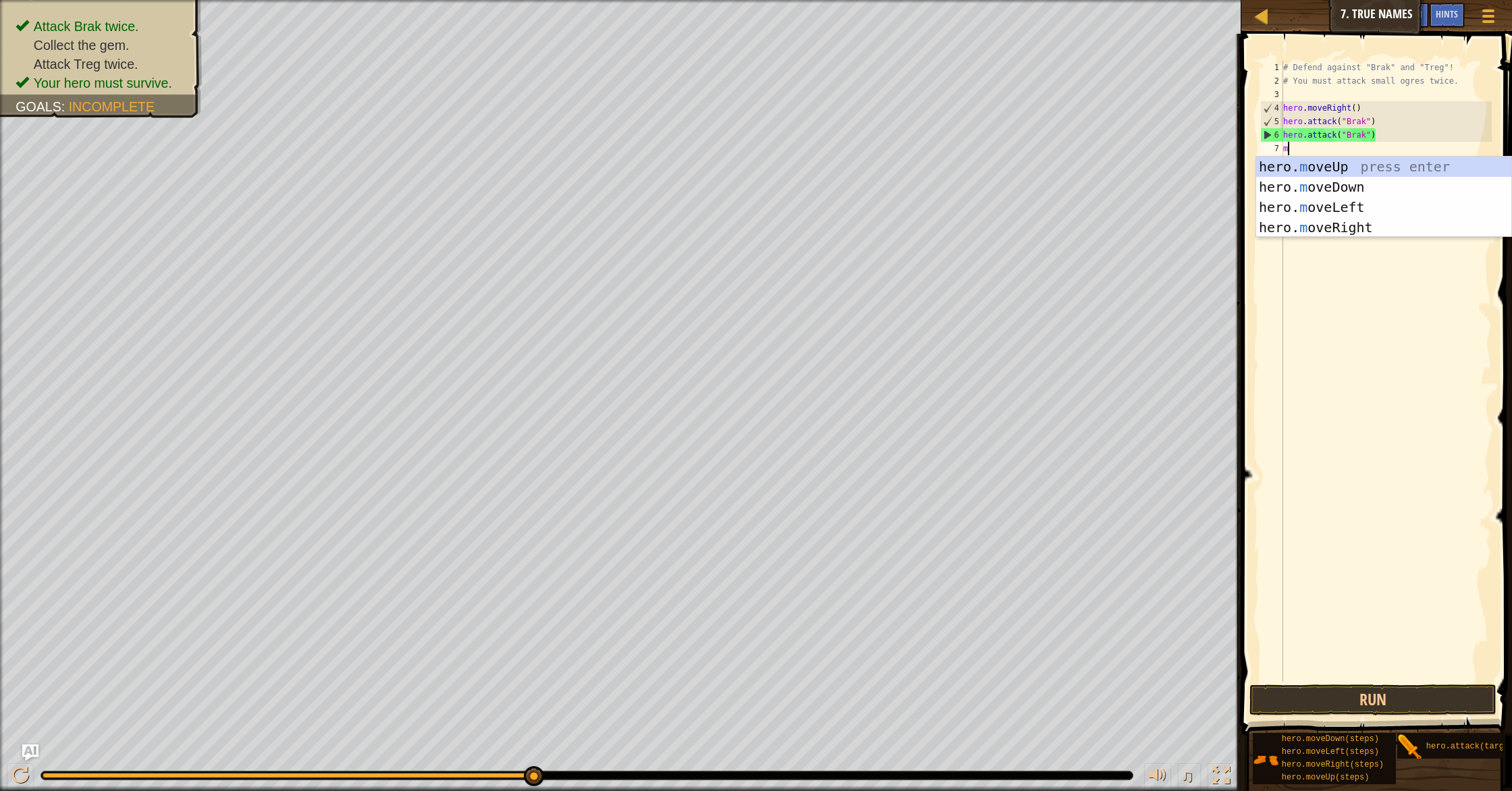
scroll to position [6, 0]
click at [1353, 167] on div "hero. m oveUp press enter hero. m oveDown press enter hero. m oveLeft press ent…" at bounding box center [1384, 217] width 255 height 121
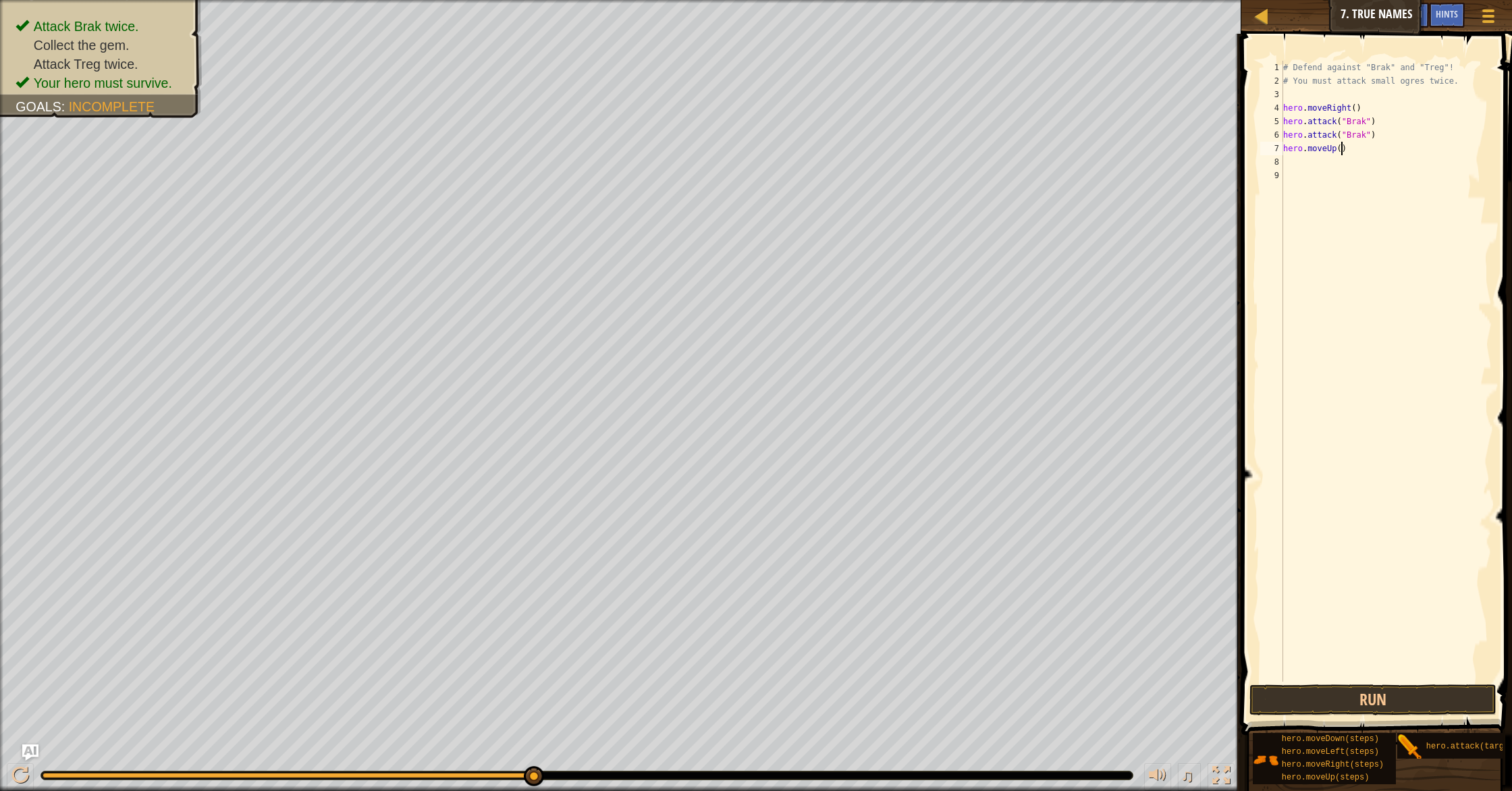
click at [1343, 154] on div "# Defend against "Brak" and "Treg"! # You must attack small ogres twice. hero .…" at bounding box center [1387, 384] width 211 height 648
type textarea "hero.moveUp()"
click at [1377, 699] on button "Run" at bounding box center [1373, 700] width 247 height 31
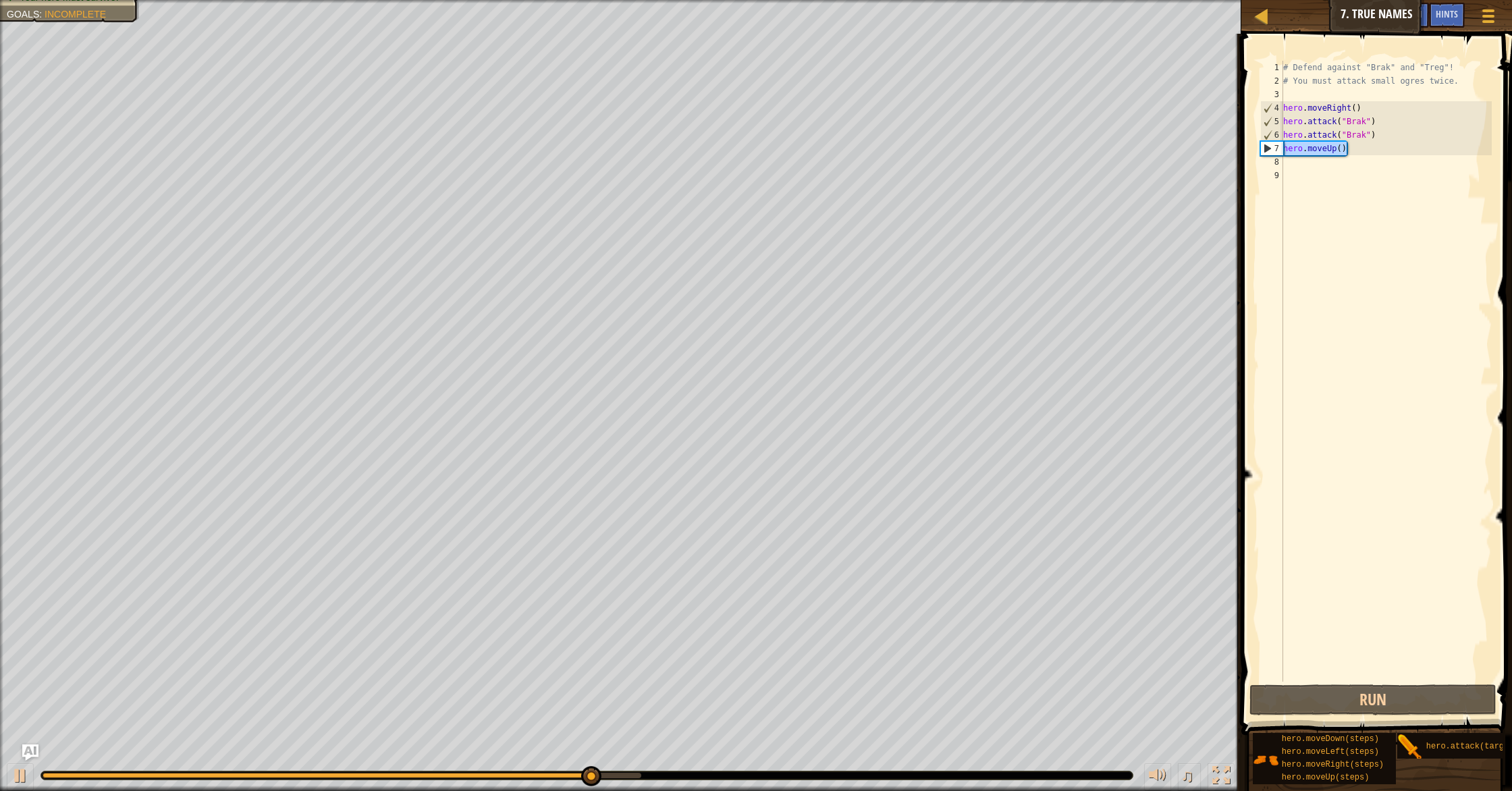
drag, startPoint x: 1363, startPoint y: 154, endPoint x: 1262, endPoint y: 146, distance: 101.3
click at [1262, 146] on div "hero.moveUp() 1 2 3 4 5 6 7 8 9 # Defend against "Brak" and "Treg"! # You must …" at bounding box center [1375, 371] width 235 height 621
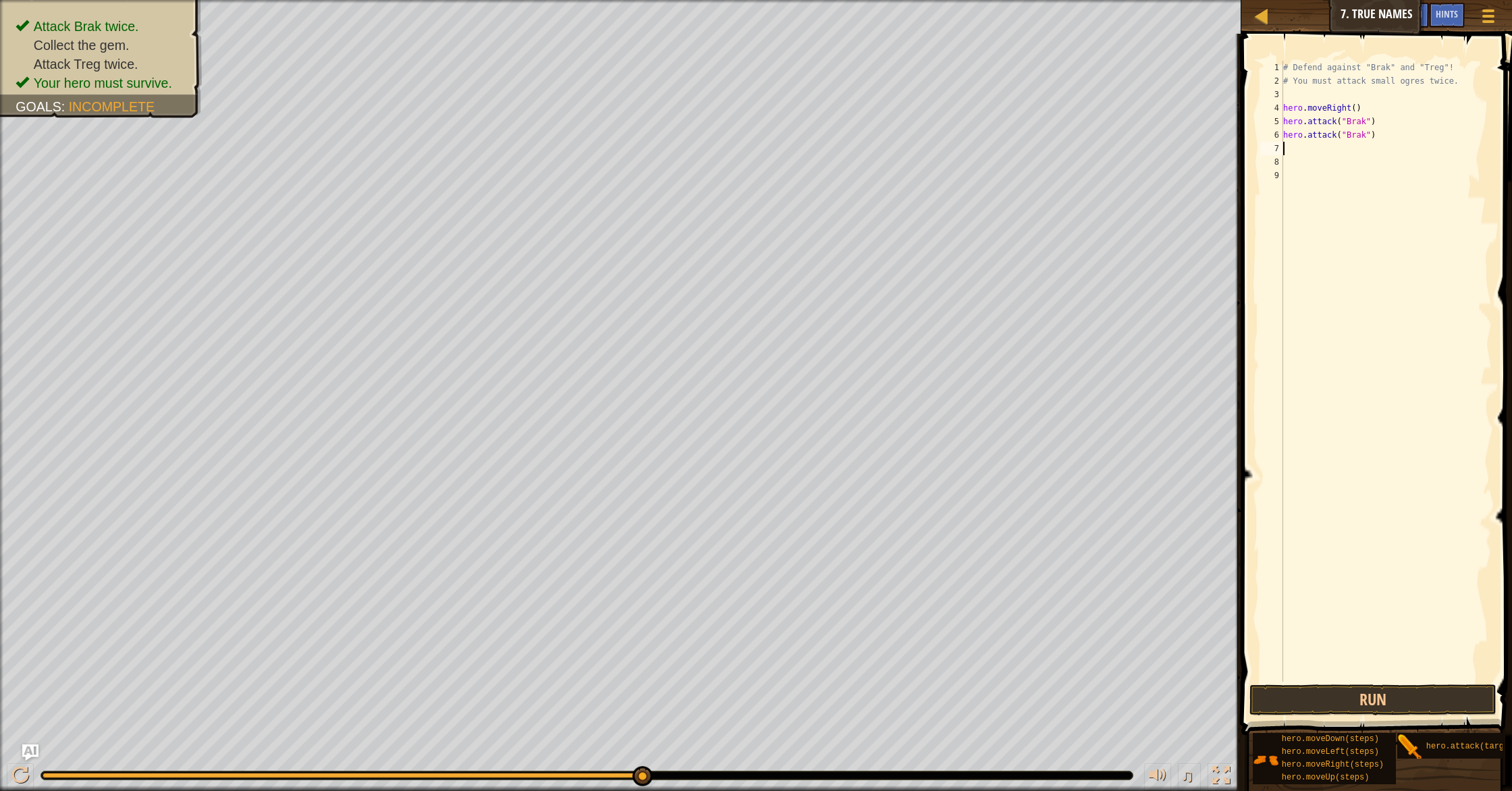
type textarea "m"
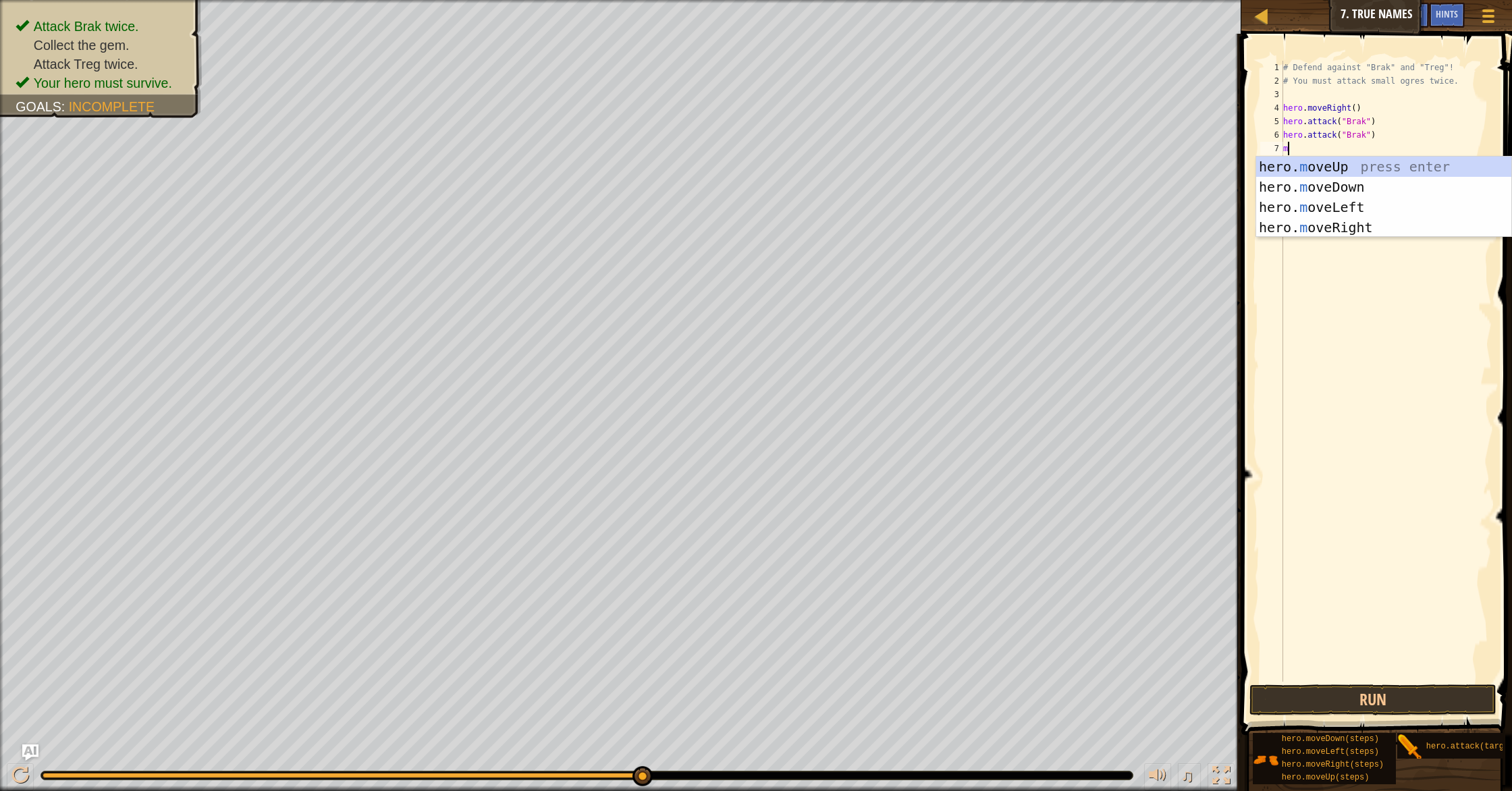
click at [1429, 237] on div "# Defend against "Brak" and "Treg"! # You must attack small ogres twice. hero .…" at bounding box center [1387, 384] width 211 height 648
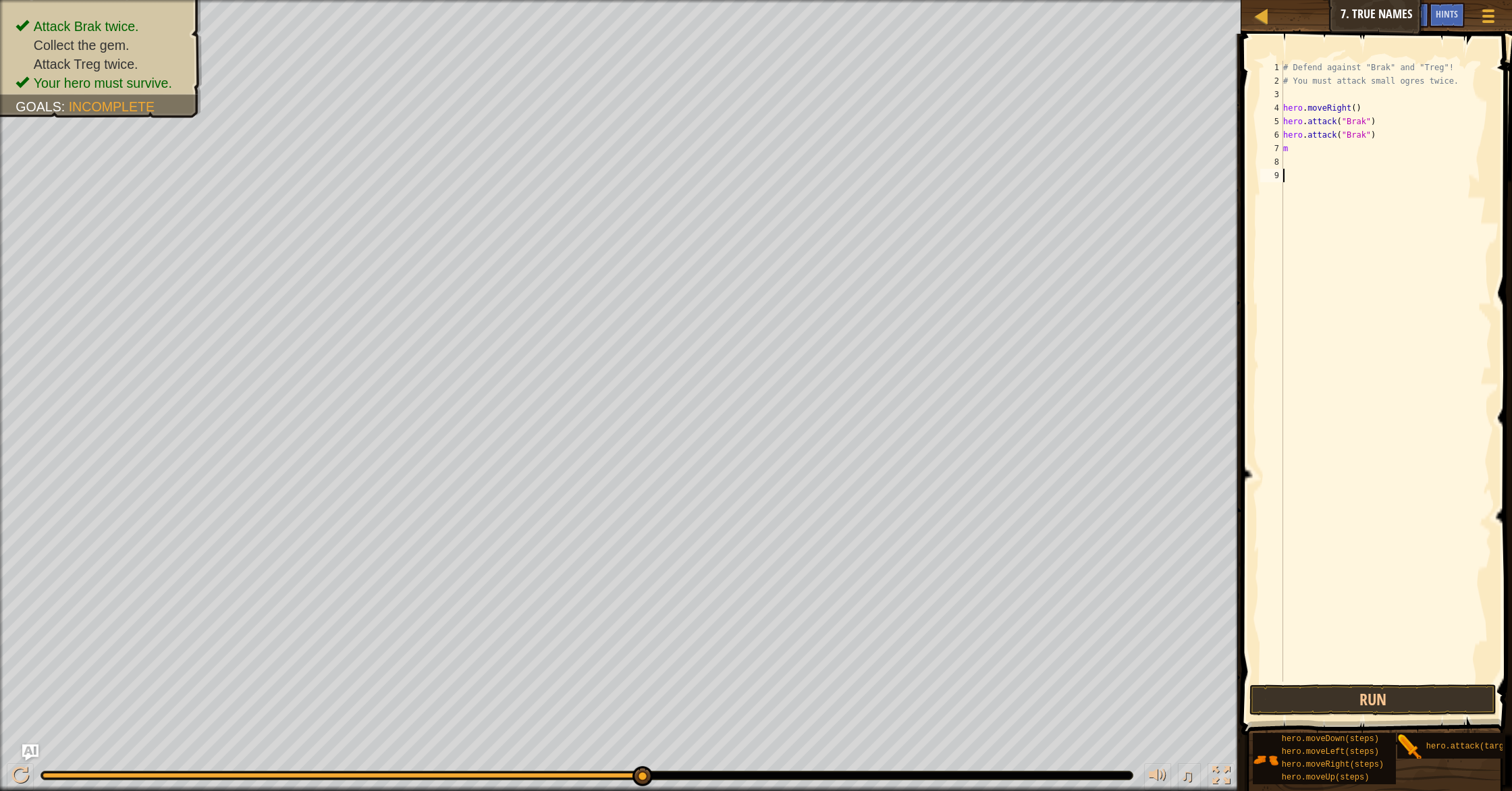
click at [1316, 147] on div "# Defend against "Brak" and "Treg"! # You must attack small ogres twice. hero .…" at bounding box center [1387, 384] width 211 height 648
type textarea "mo"
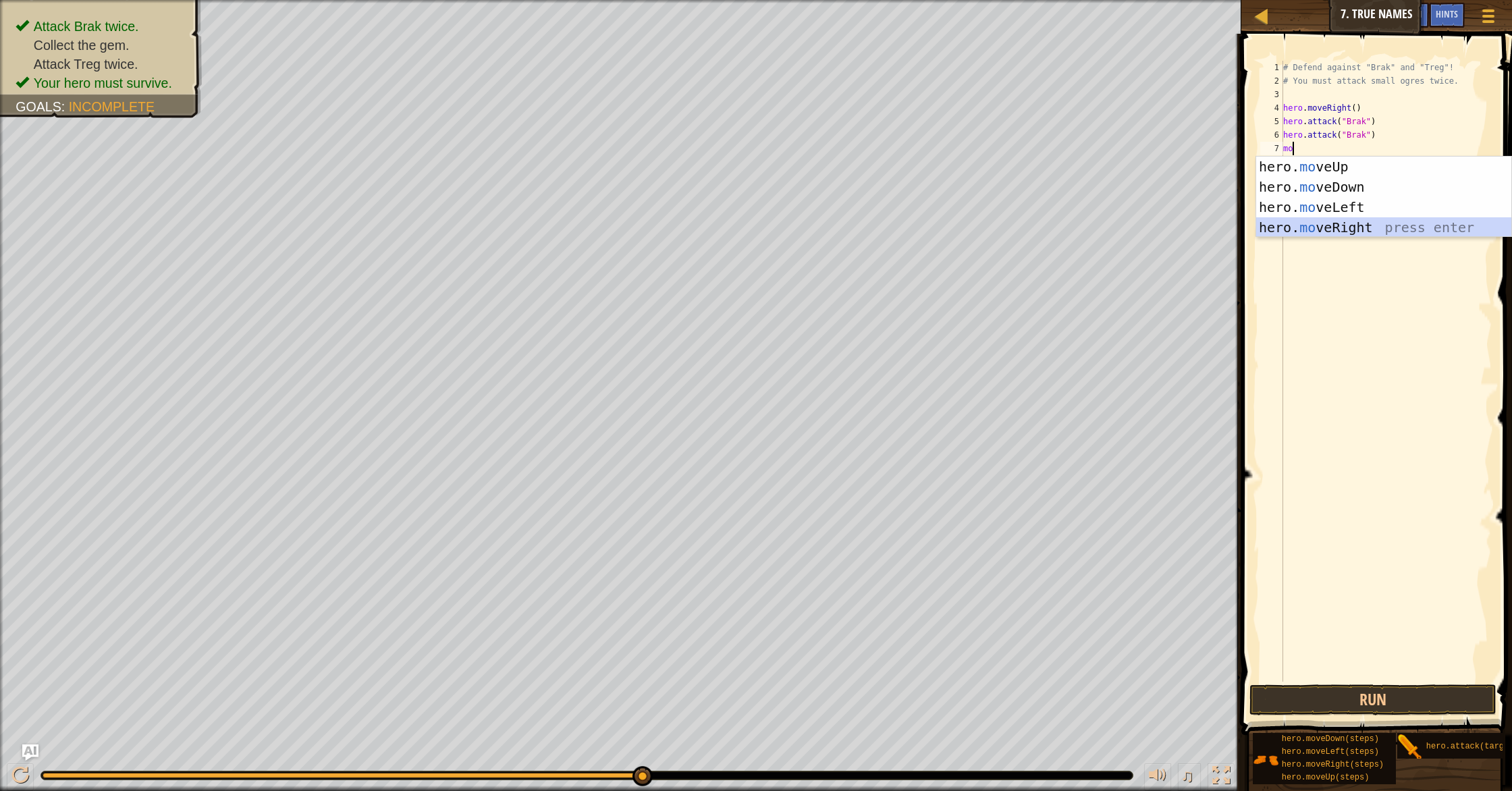
click at [1323, 224] on div "hero. mo veUp press enter hero. mo veDown press enter hero. mo veLeft press ent…" at bounding box center [1384, 217] width 255 height 121
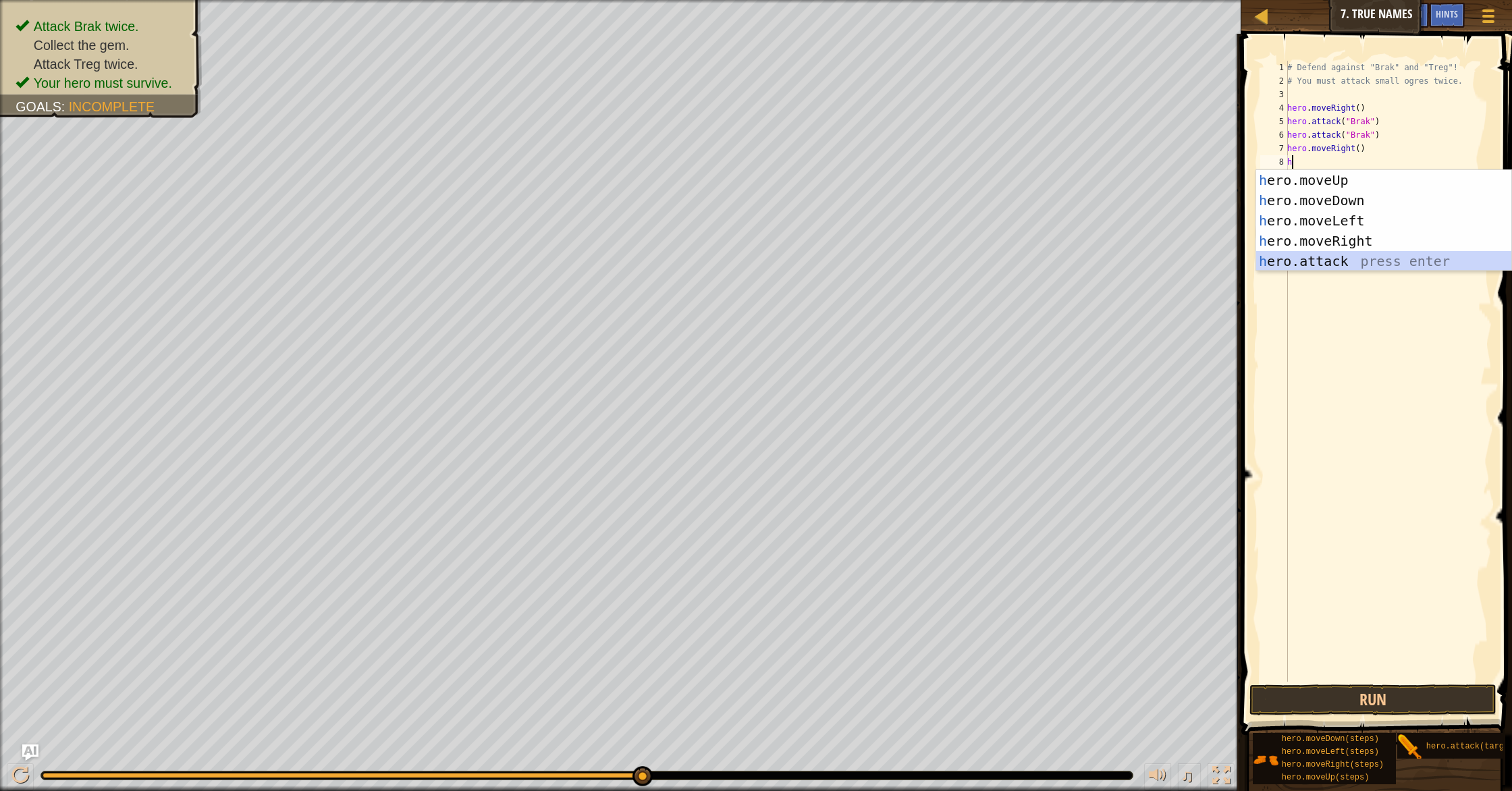
click at [1327, 263] on div "h ero.moveUp press enter h ero.moveDown press enter h ero.moveLeft press enter …" at bounding box center [1384, 241] width 255 height 142
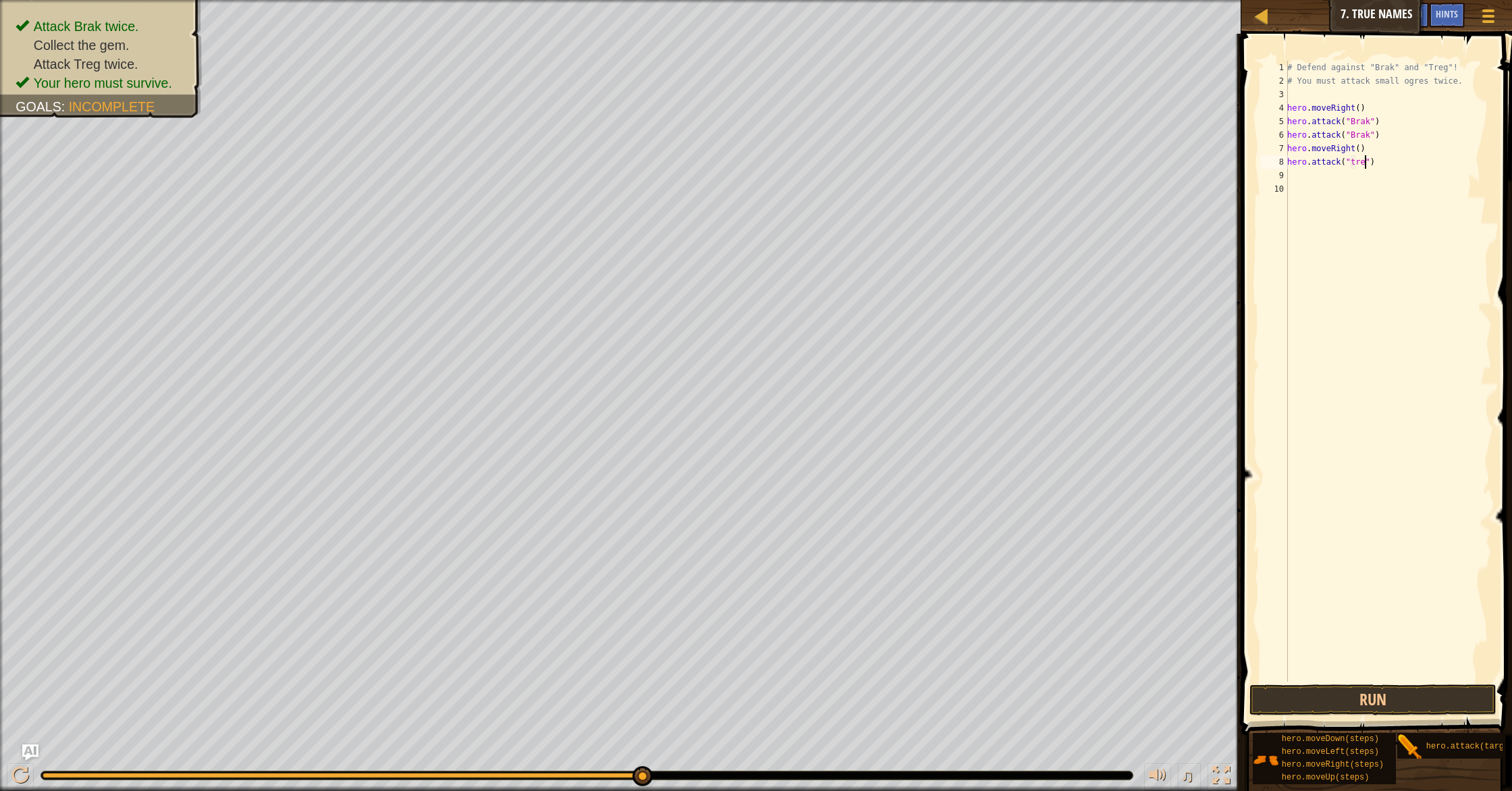
scroll to position [6, 7]
click at [1370, 687] on button "Run" at bounding box center [1373, 700] width 247 height 31
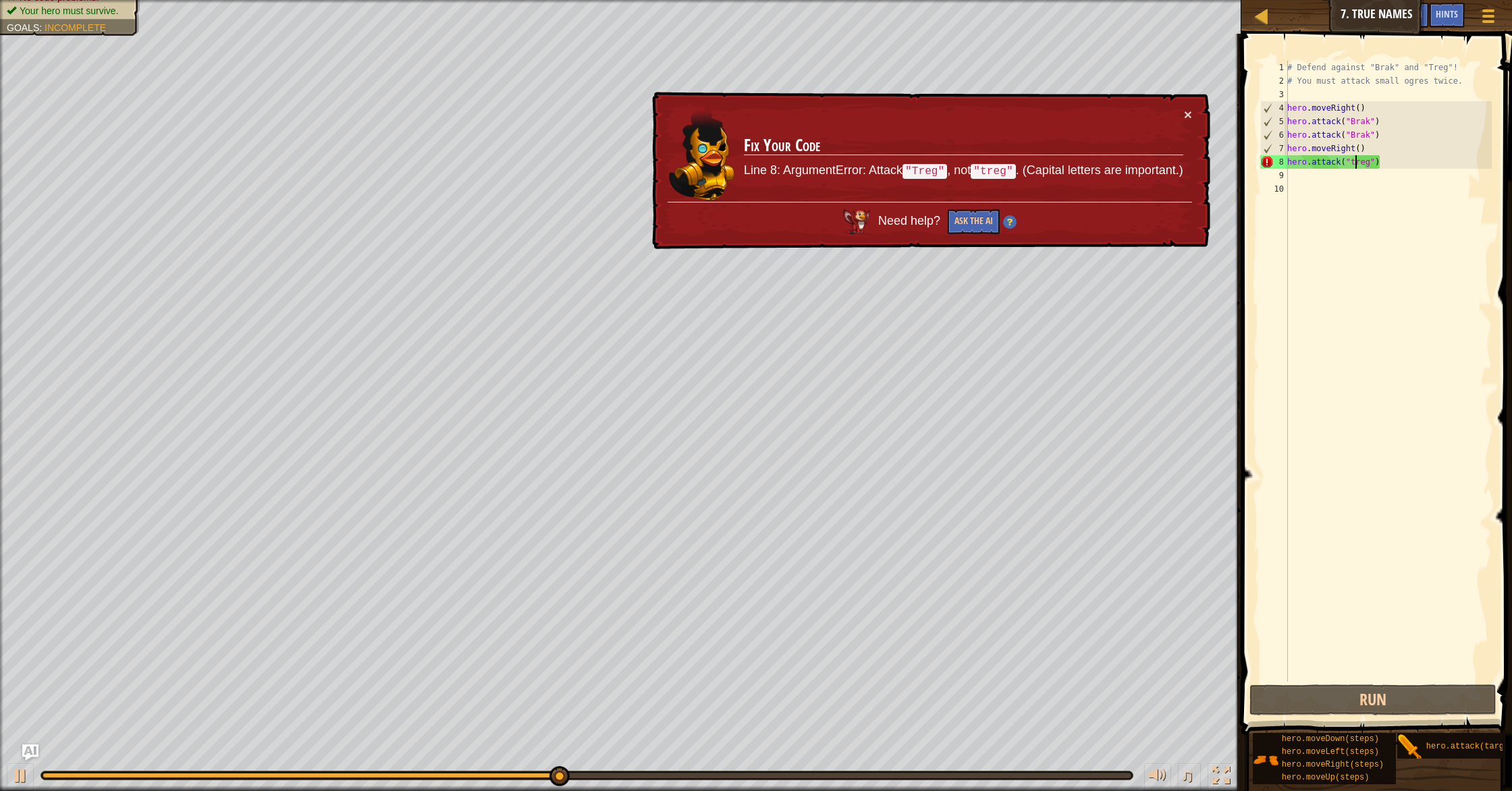
click at [1357, 165] on div "# Defend against "Brak" and "Treg"! # You must attack small ogres twice. hero .…" at bounding box center [1389, 384] width 207 height 648
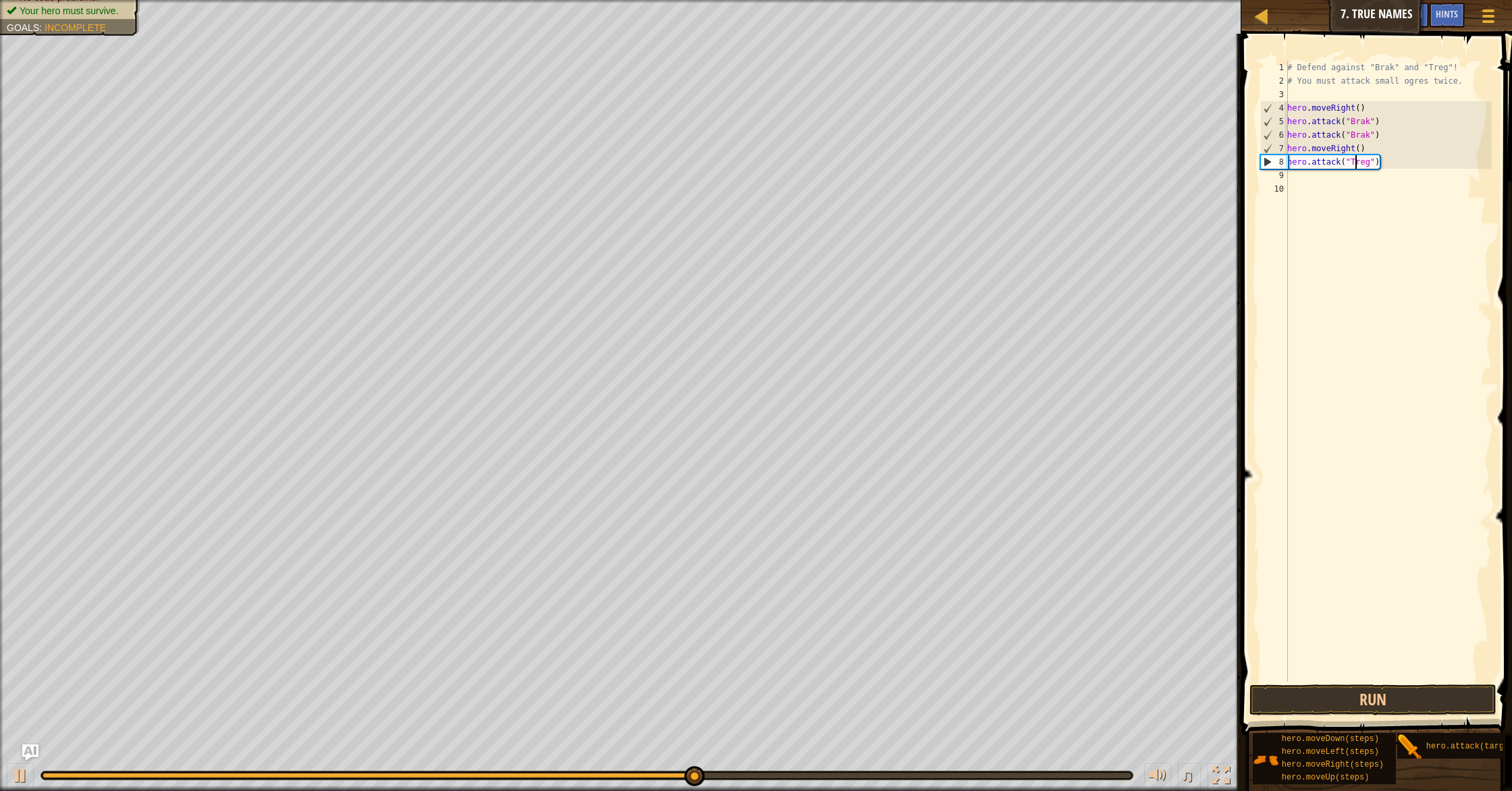
scroll to position [6, 6]
type textarea "hero.attack("Treg")"
click at [1375, 701] on button "Run" at bounding box center [1373, 700] width 247 height 31
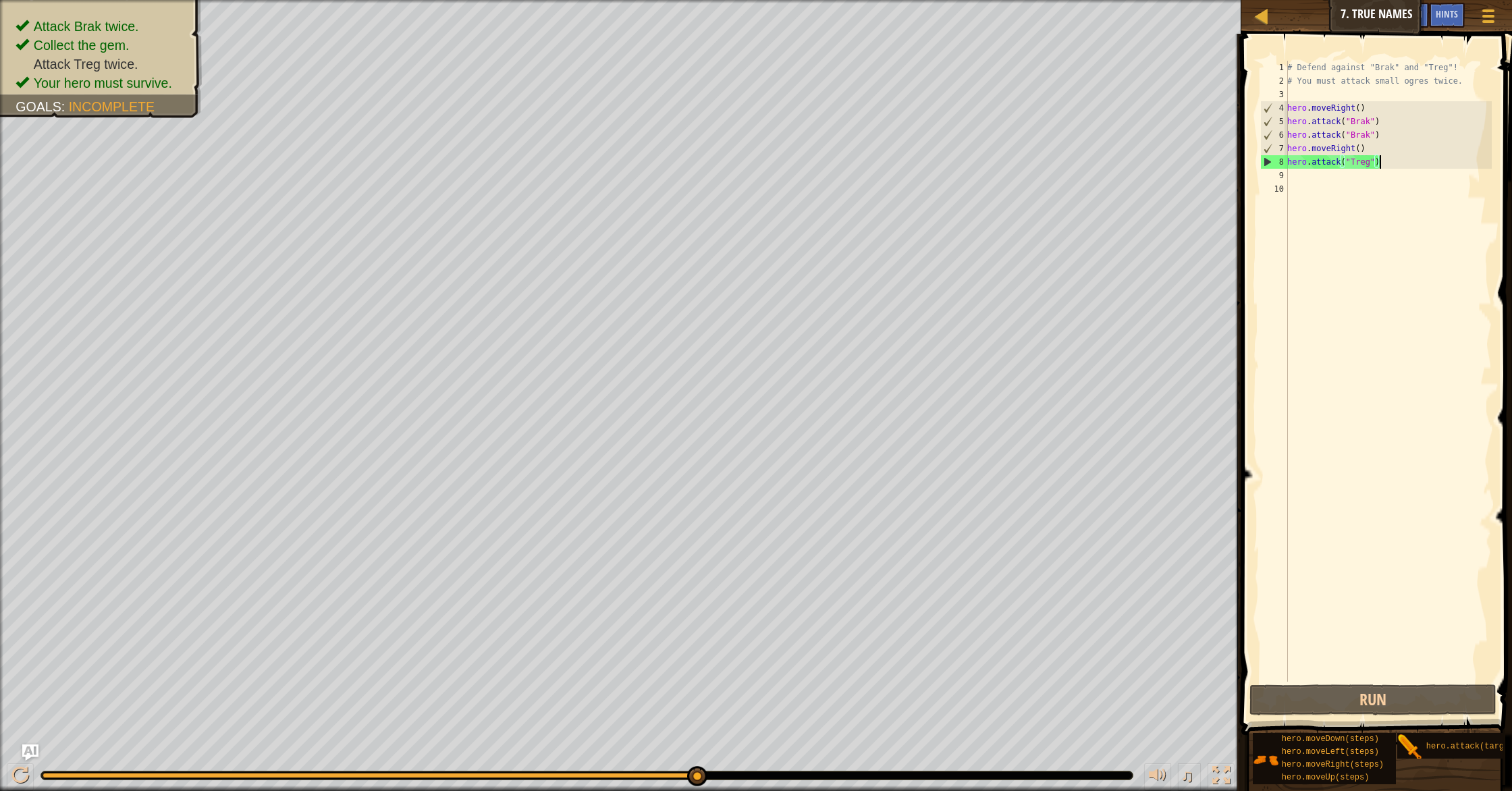
click at [1400, 163] on div "# Defend against "Brak" and "Treg"! # You must attack small ogres twice. hero .…" at bounding box center [1389, 384] width 207 height 648
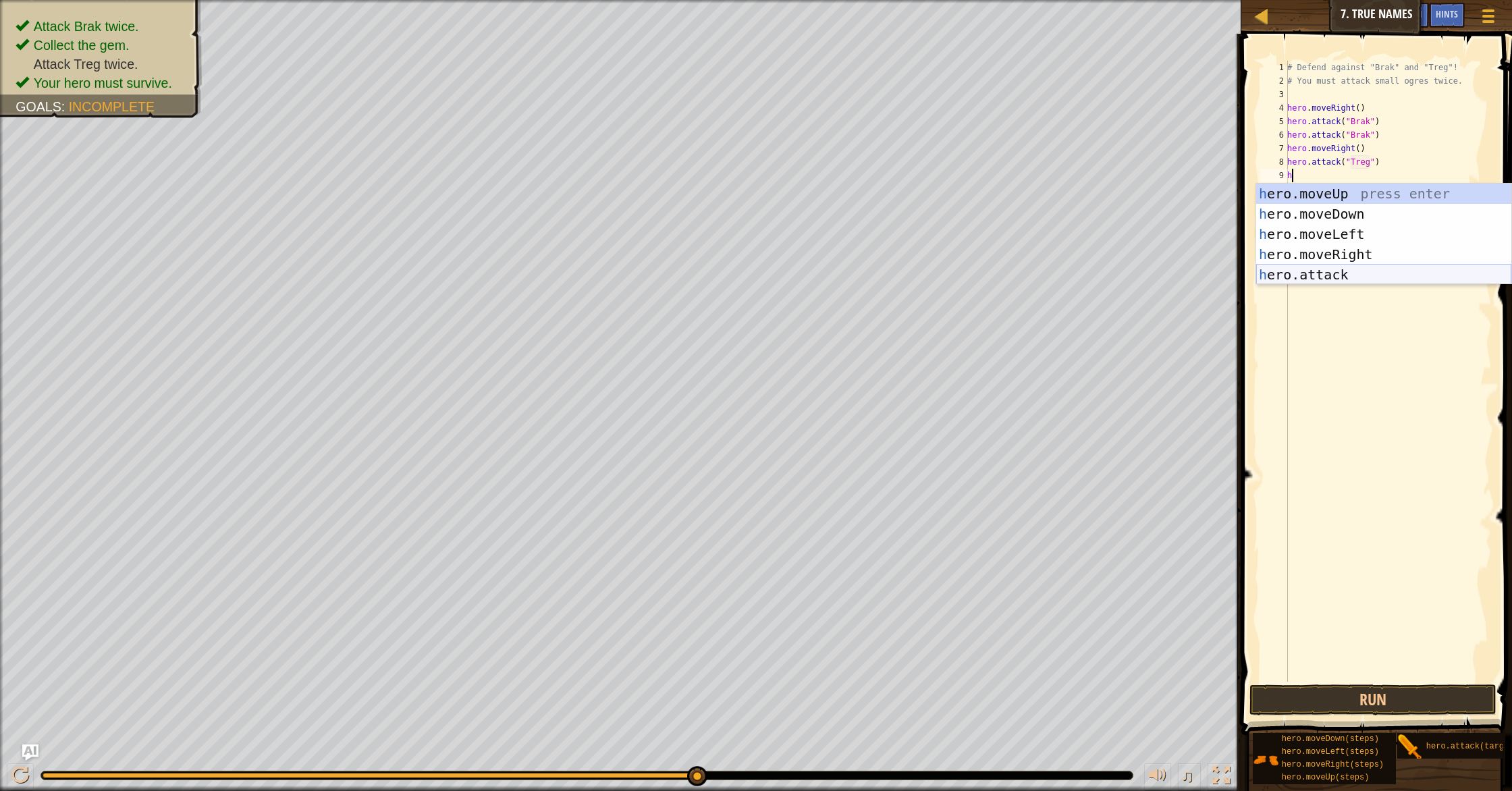
click at [1368, 267] on div "h ero.moveUp press enter h ero.moveDown press enter h ero.moveLeft press enter …" at bounding box center [1384, 254] width 255 height 142
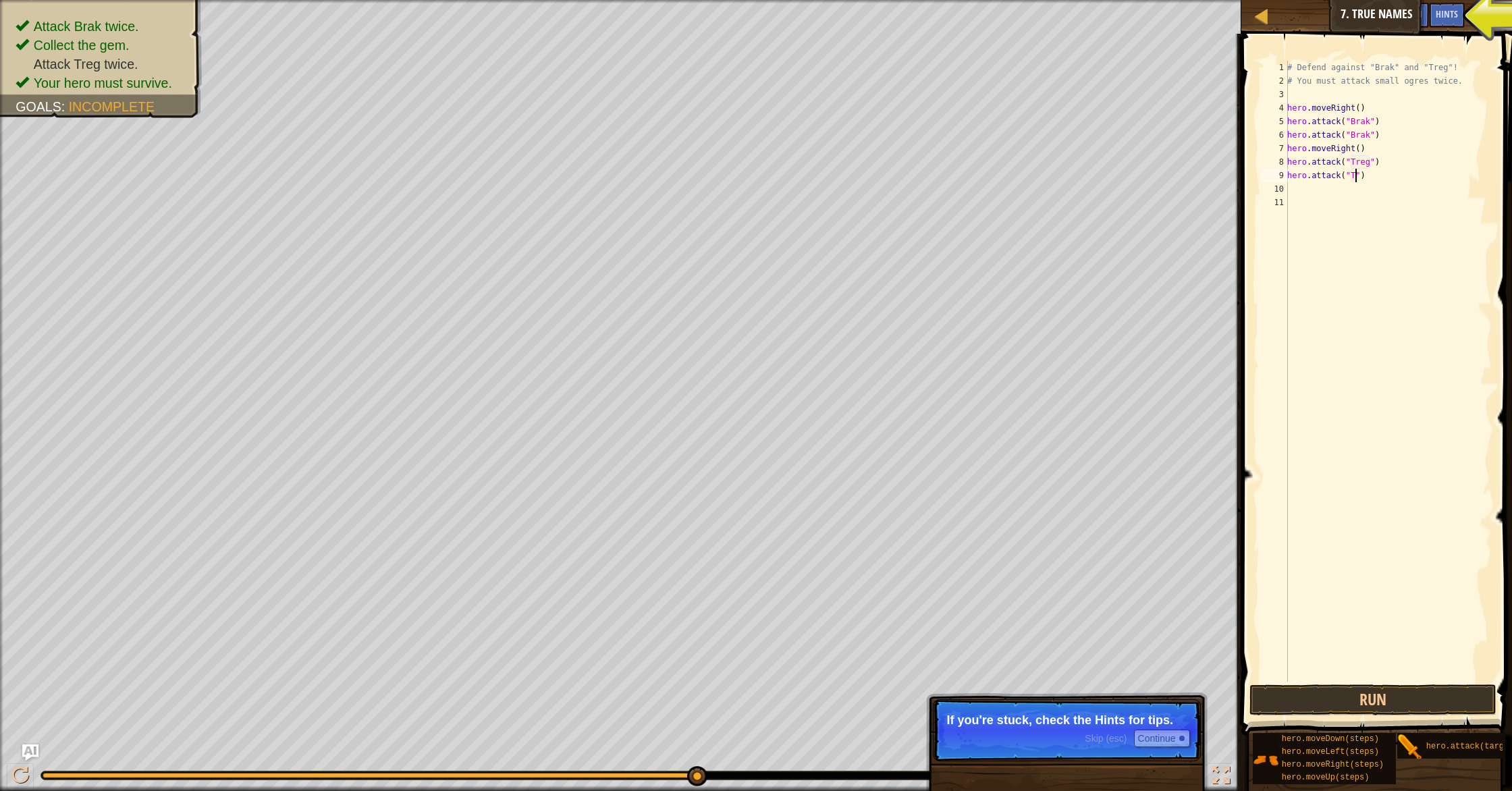
scroll to position [6, 6]
type textarea "hero.attack("Treg")"
click at [1399, 193] on div "# Defend against "Brak" and "Treg"! # You must attack small ogres twice. hero .…" at bounding box center [1389, 384] width 207 height 648
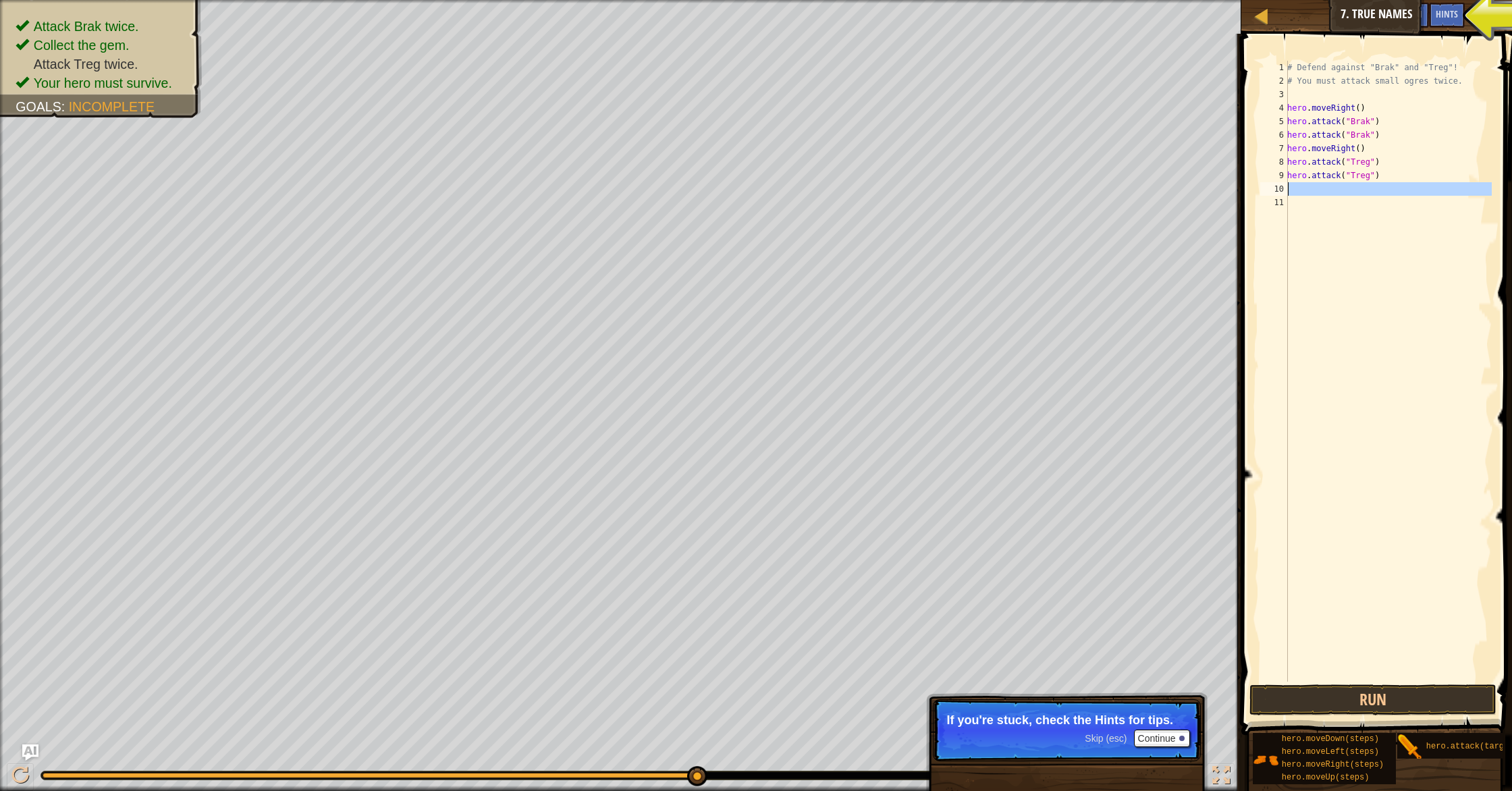
click at [1399, 180] on div "# Defend against "Brak" and "Treg"! # You must attack small ogres twice. hero .…" at bounding box center [1389, 384] width 207 height 648
type textarea "hero.attack("Treg")"
click at [1395, 199] on div "# Defend against "Brak" and "Treg"! # You must attack small ogres twice. hero .…" at bounding box center [1389, 384] width 207 height 648
click at [1393, 182] on div "# Defend against "Brak" and "Treg"! # You must attack small ogres twice. hero .…" at bounding box center [1389, 384] width 207 height 648
type textarea "m"
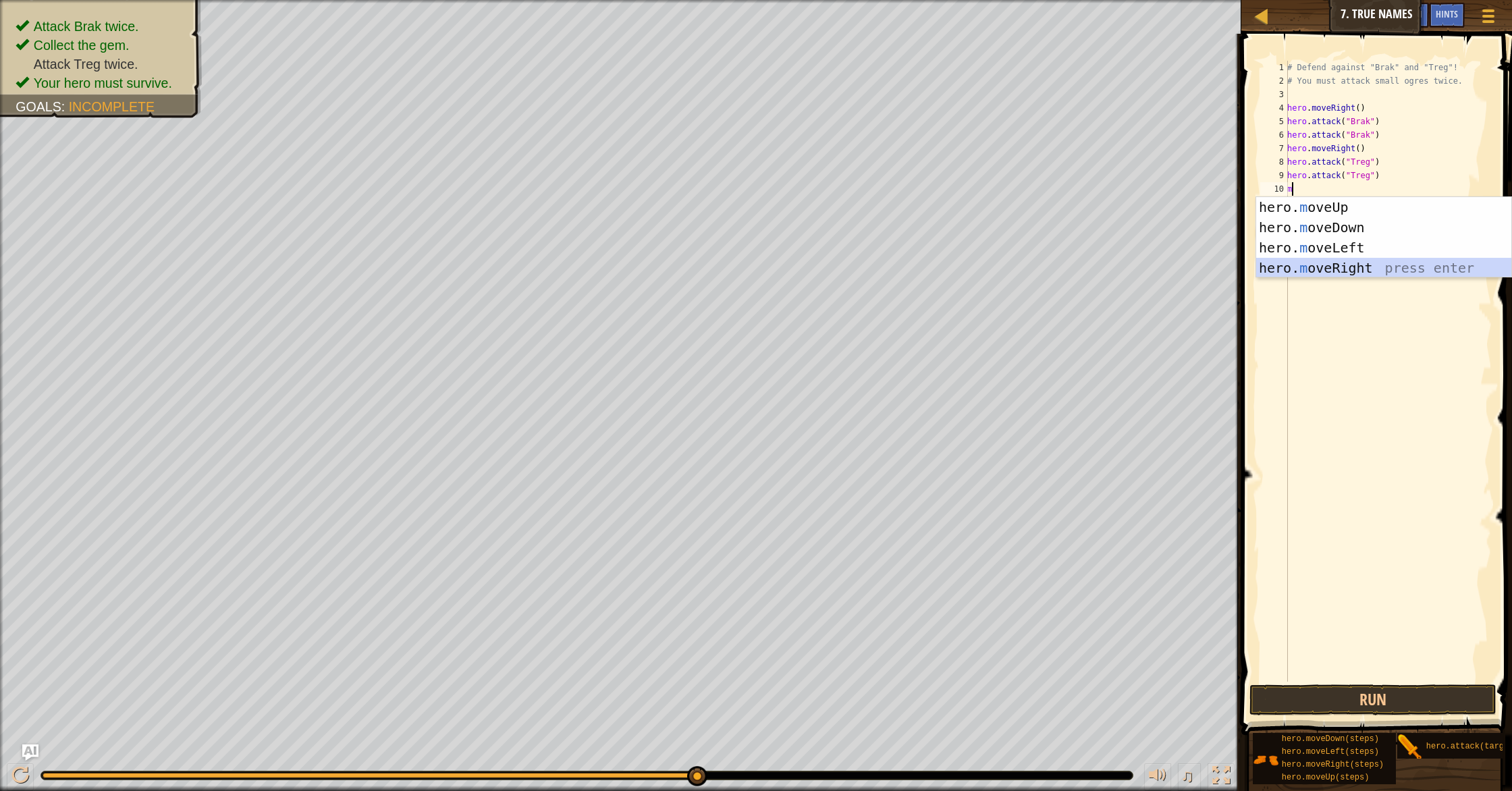
drag, startPoint x: 1376, startPoint y: 266, endPoint x: 1383, endPoint y: 274, distance: 10.6
click at [1377, 266] on div "hero. m oveUp press enter hero. m oveDown press enter hero. m oveLeft press ent…" at bounding box center [1384, 258] width 255 height 121
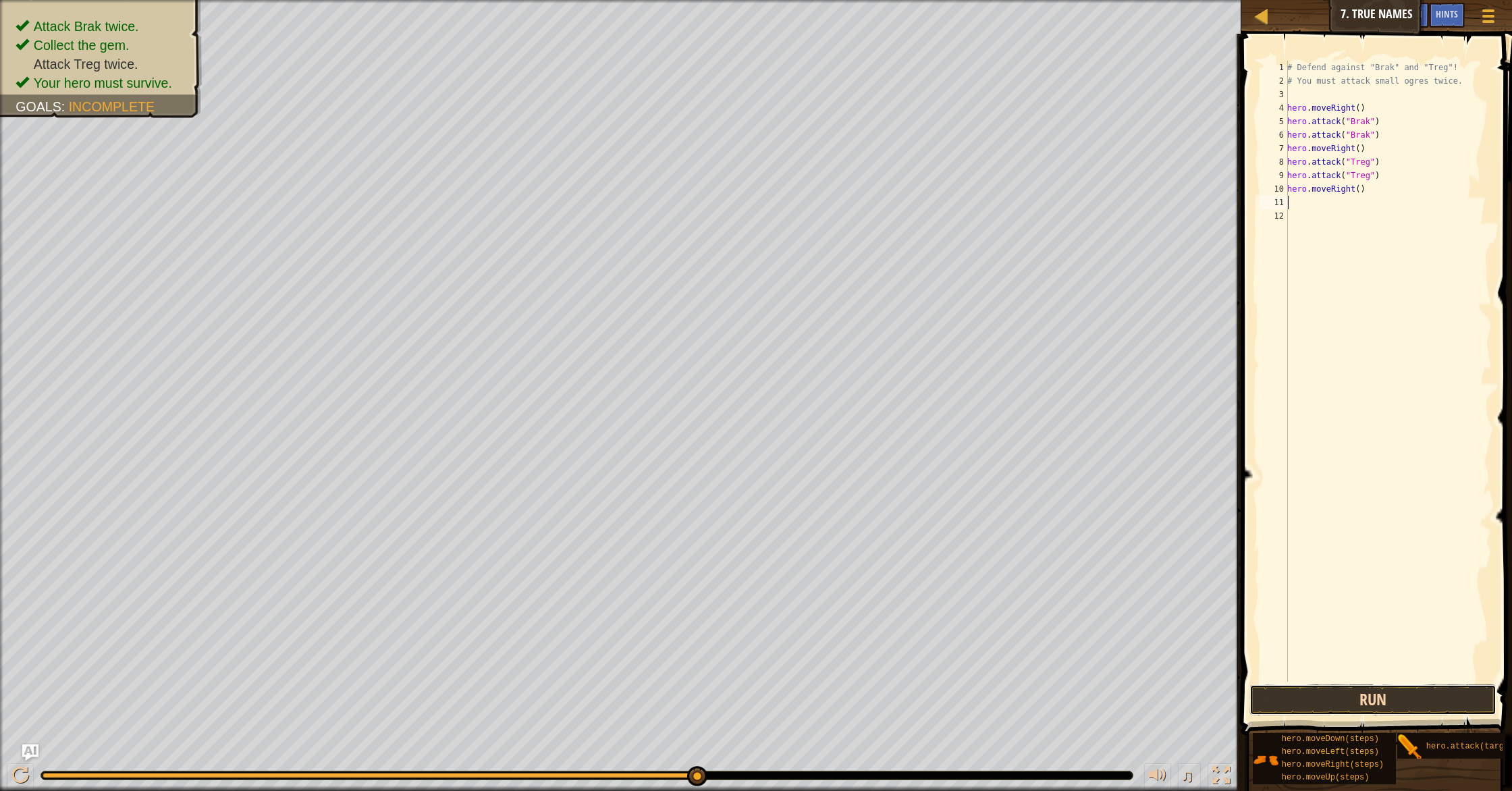
click at [1389, 705] on button "Run" at bounding box center [1373, 700] width 247 height 31
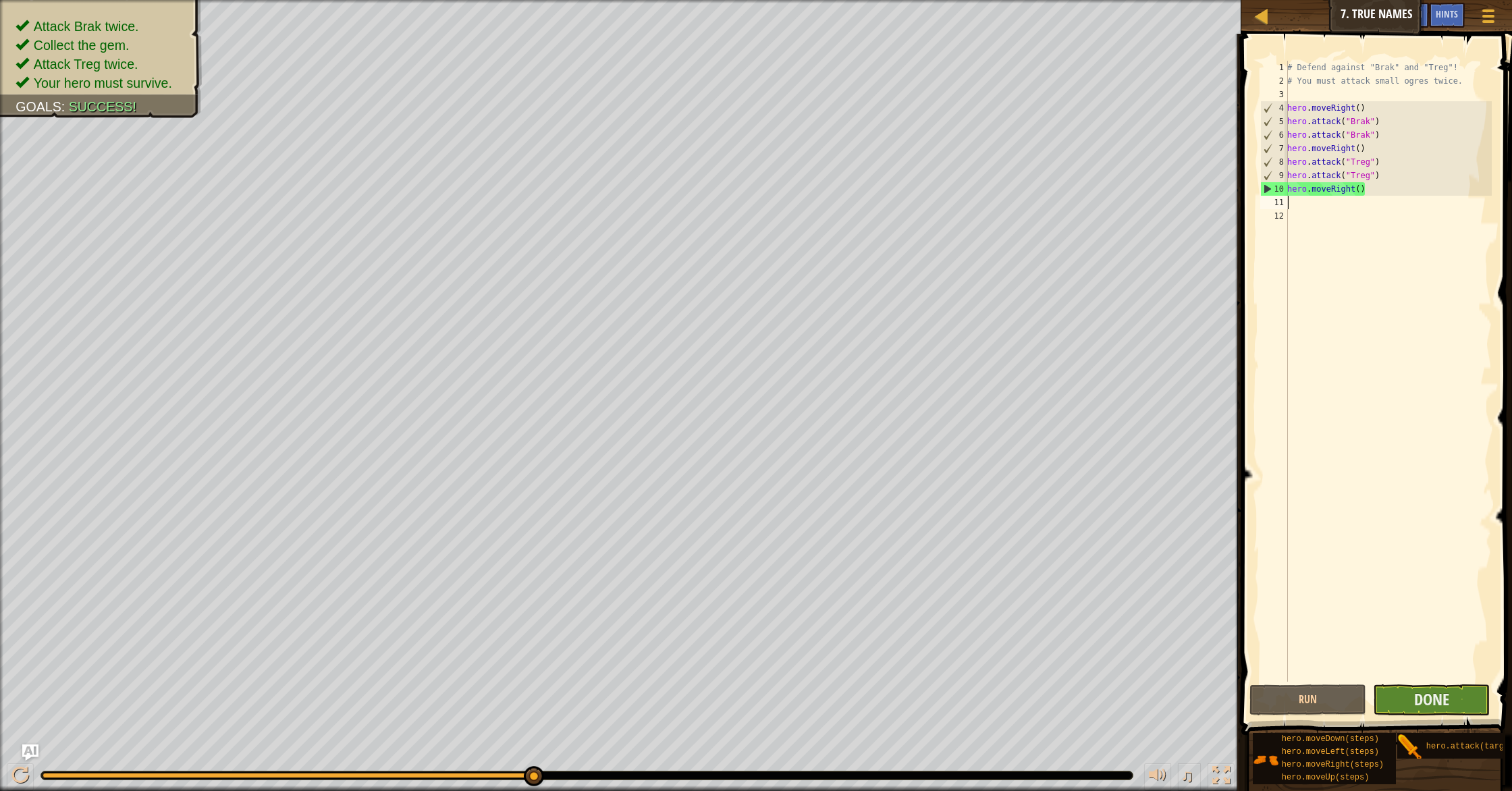
type textarea "m"
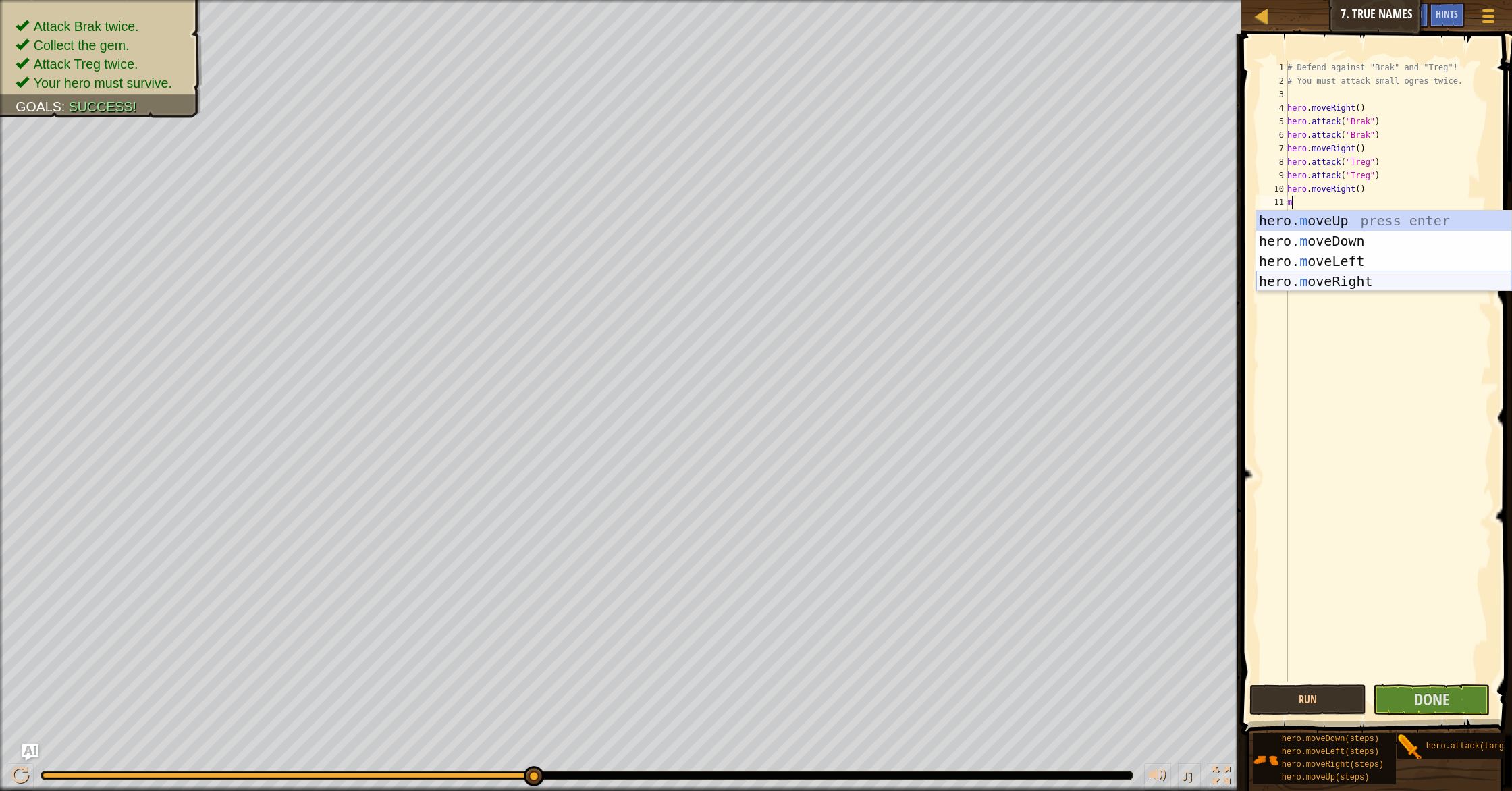
drag, startPoint x: 1367, startPoint y: 276, endPoint x: 1375, endPoint y: 281, distance: 9.4
click at [1367, 276] on div "hero. m oveUp press enter hero. m oveDown press enter hero. m oveLeft press ent…" at bounding box center [1384, 271] width 255 height 121
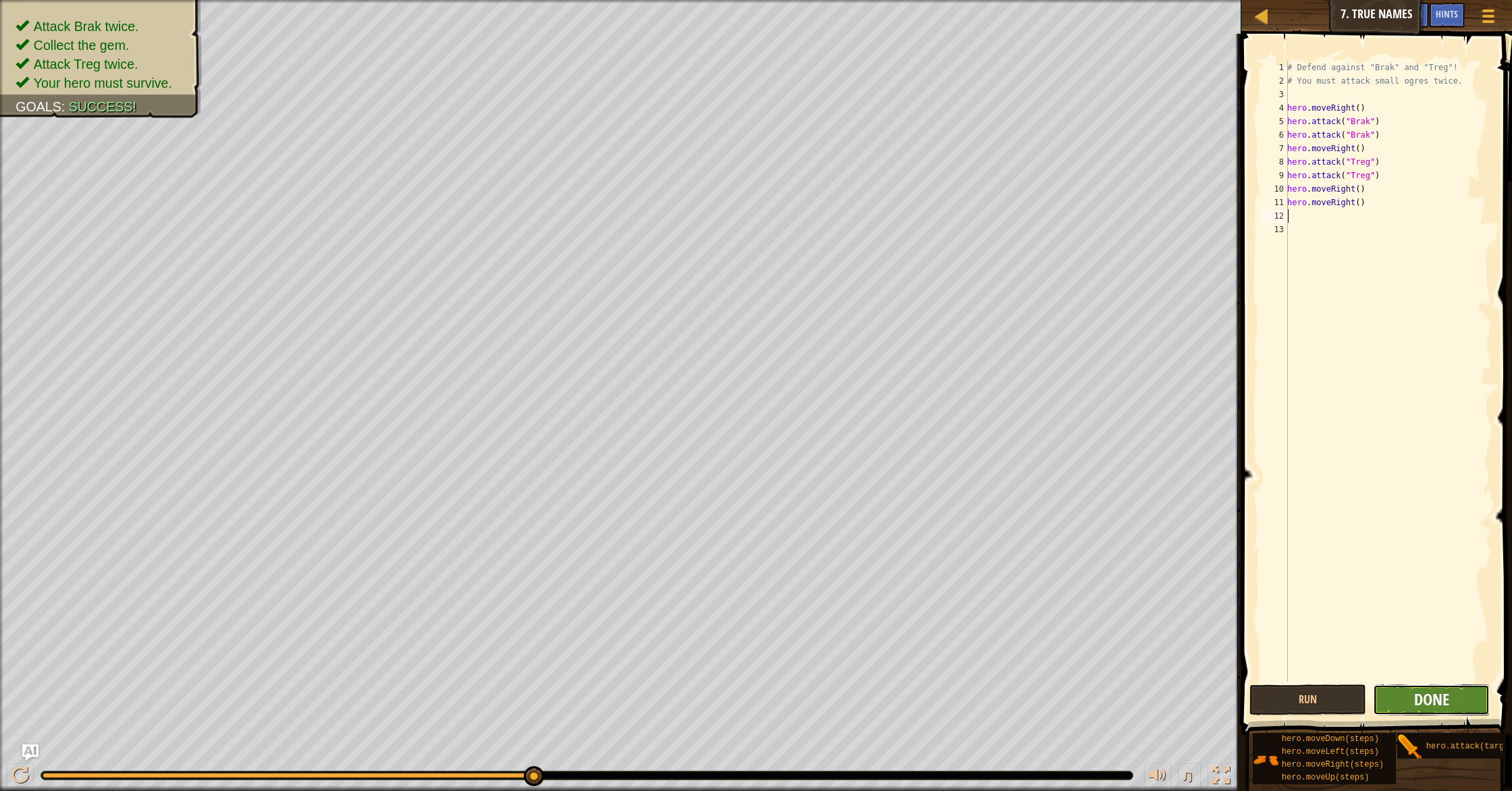
click at [1420, 695] on span "Done" at bounding box center [1432, 699] width 35 height 22
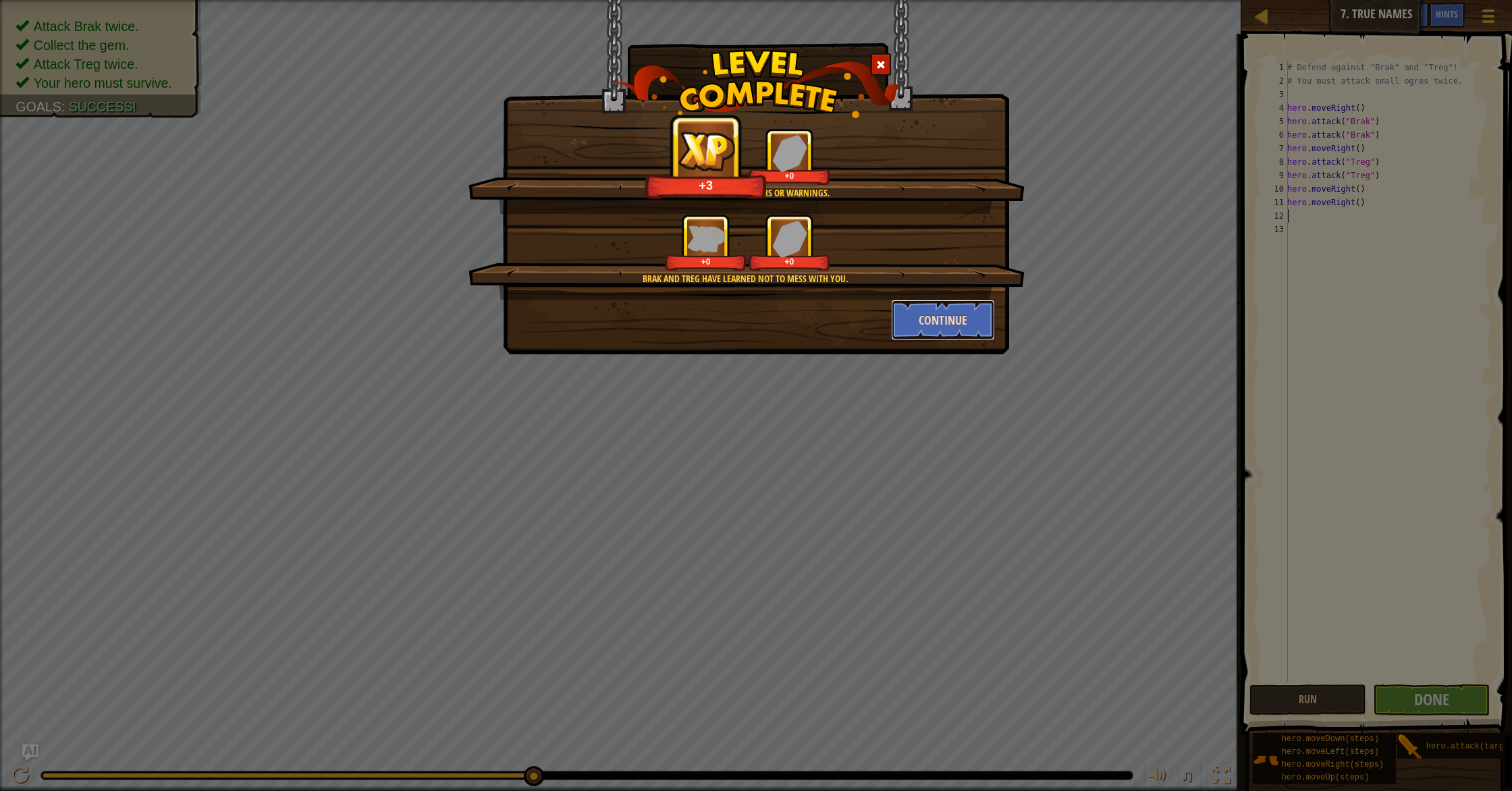
click at [980, 320] on button "Continue" at bounding box center [943, 320] width 105 height 40
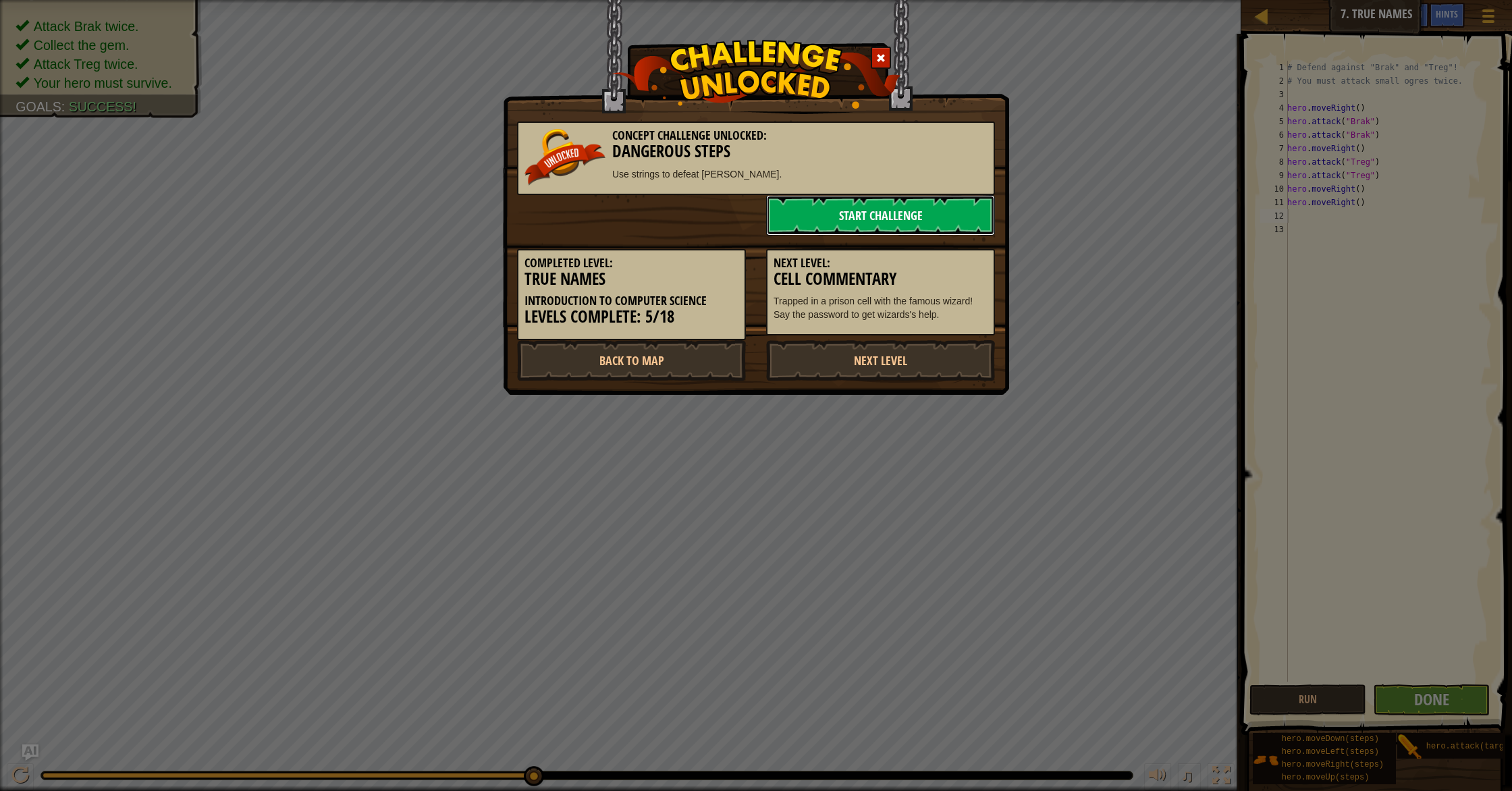
click at [872, 219] on link "Start Challenge" at bounding box center [881, 215] width 229 height 40
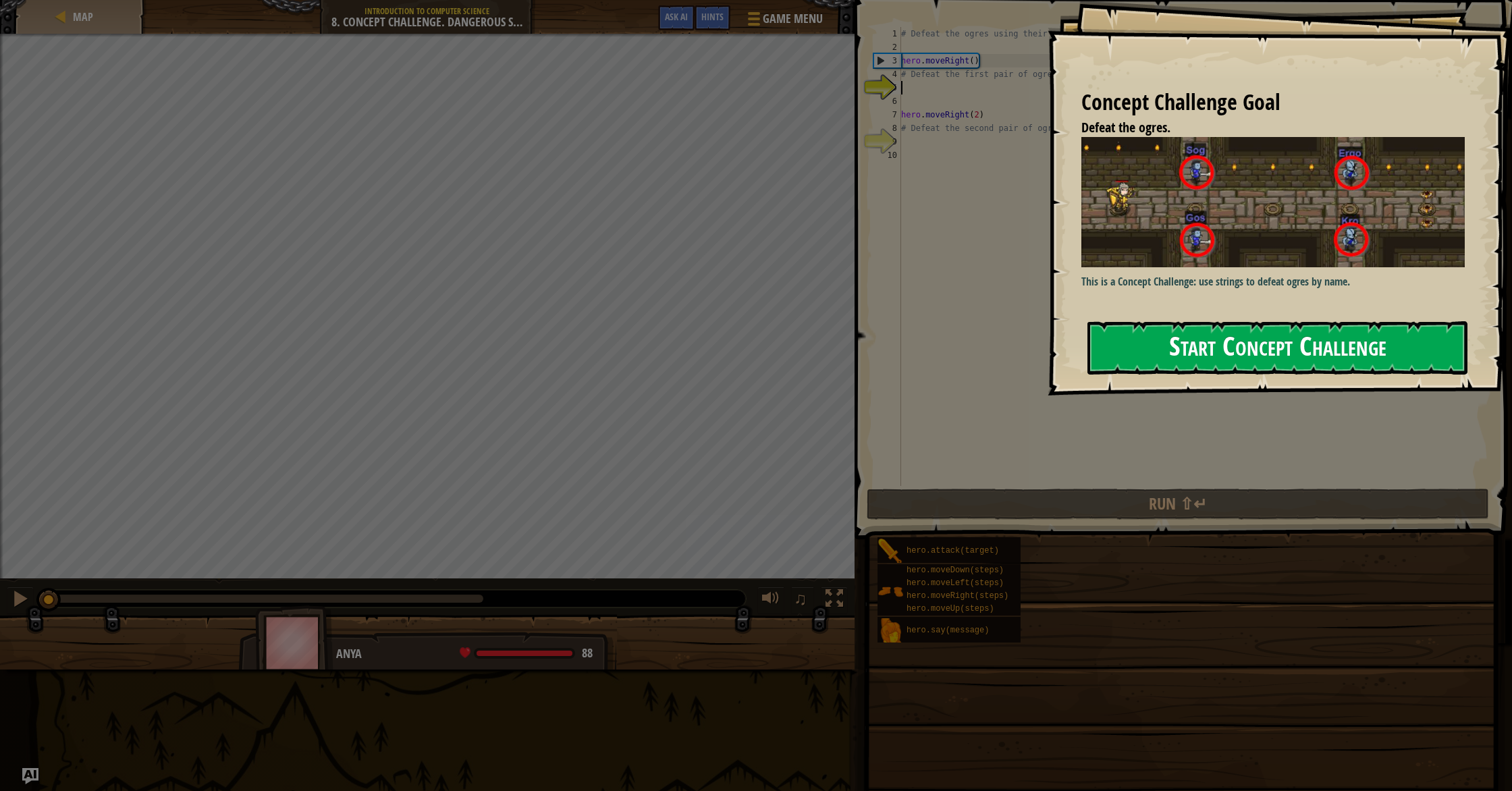
click at [1228, 341] on button "Start Concept Challenge" at bounding box center [1277, 348] width 380 height 54
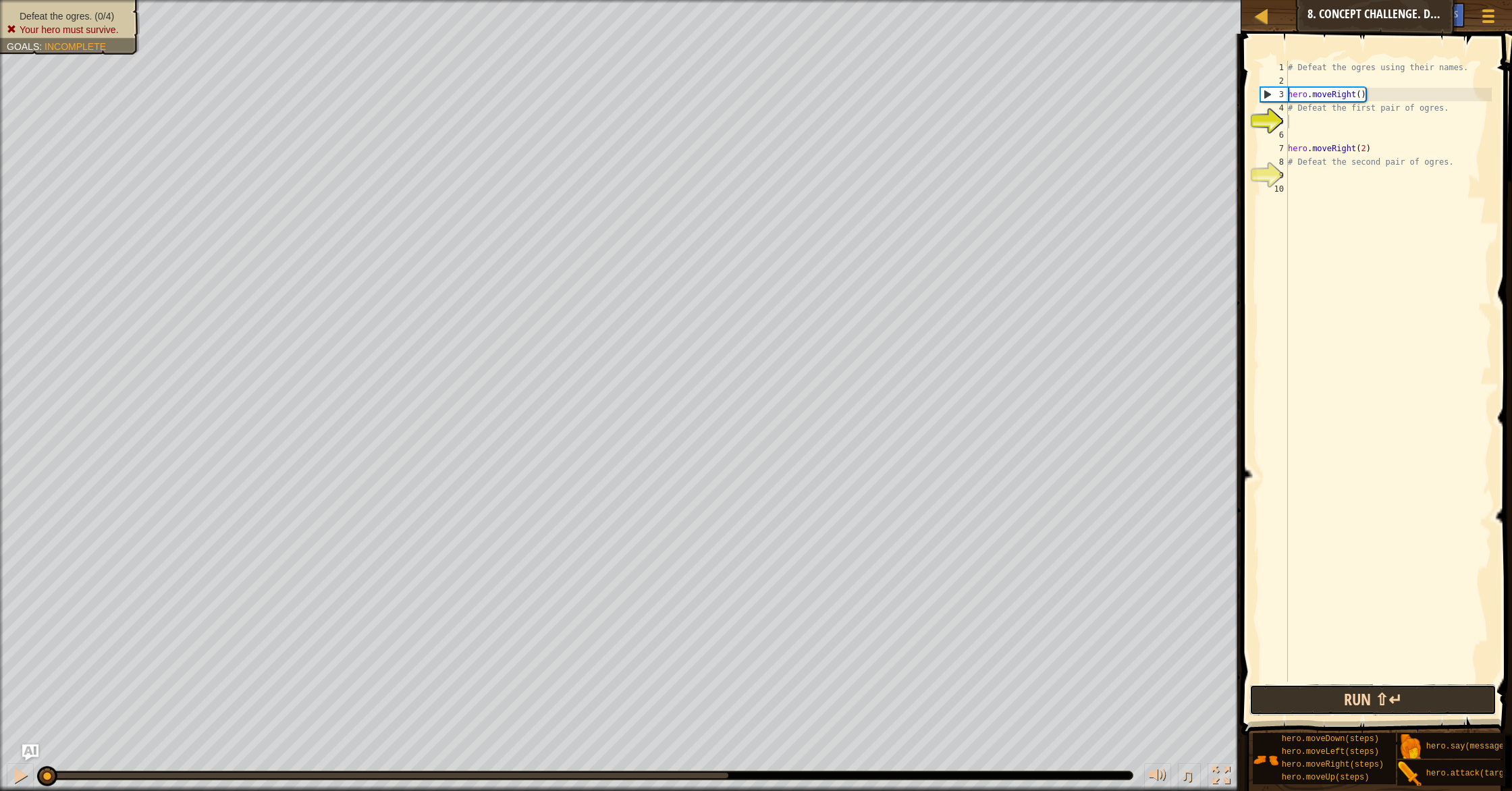
click at [1338, 699] on button "Run ⇧↵" at bounding box center [1373, 700] width 247 height 31
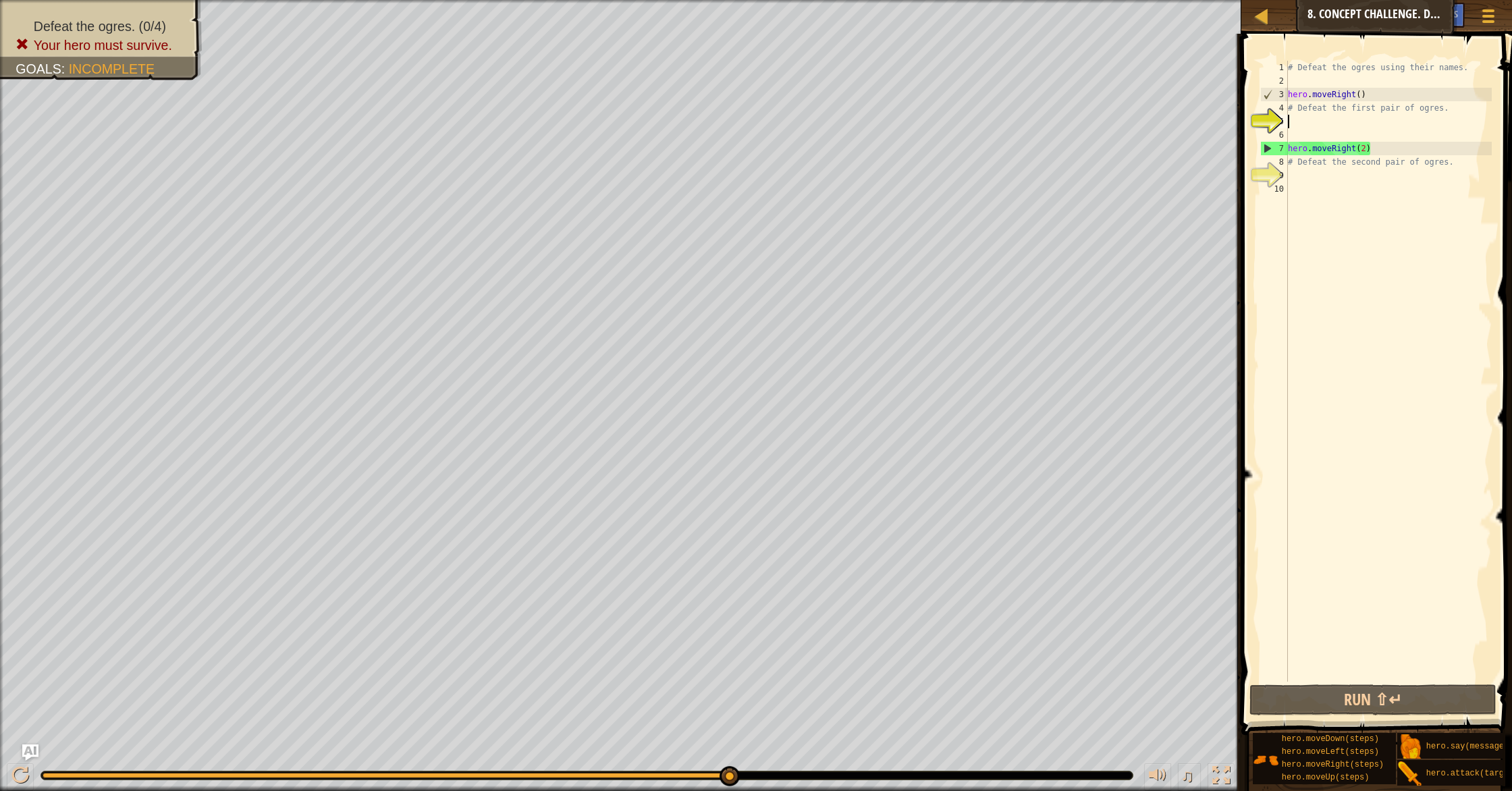
scroll to position [6, 0]
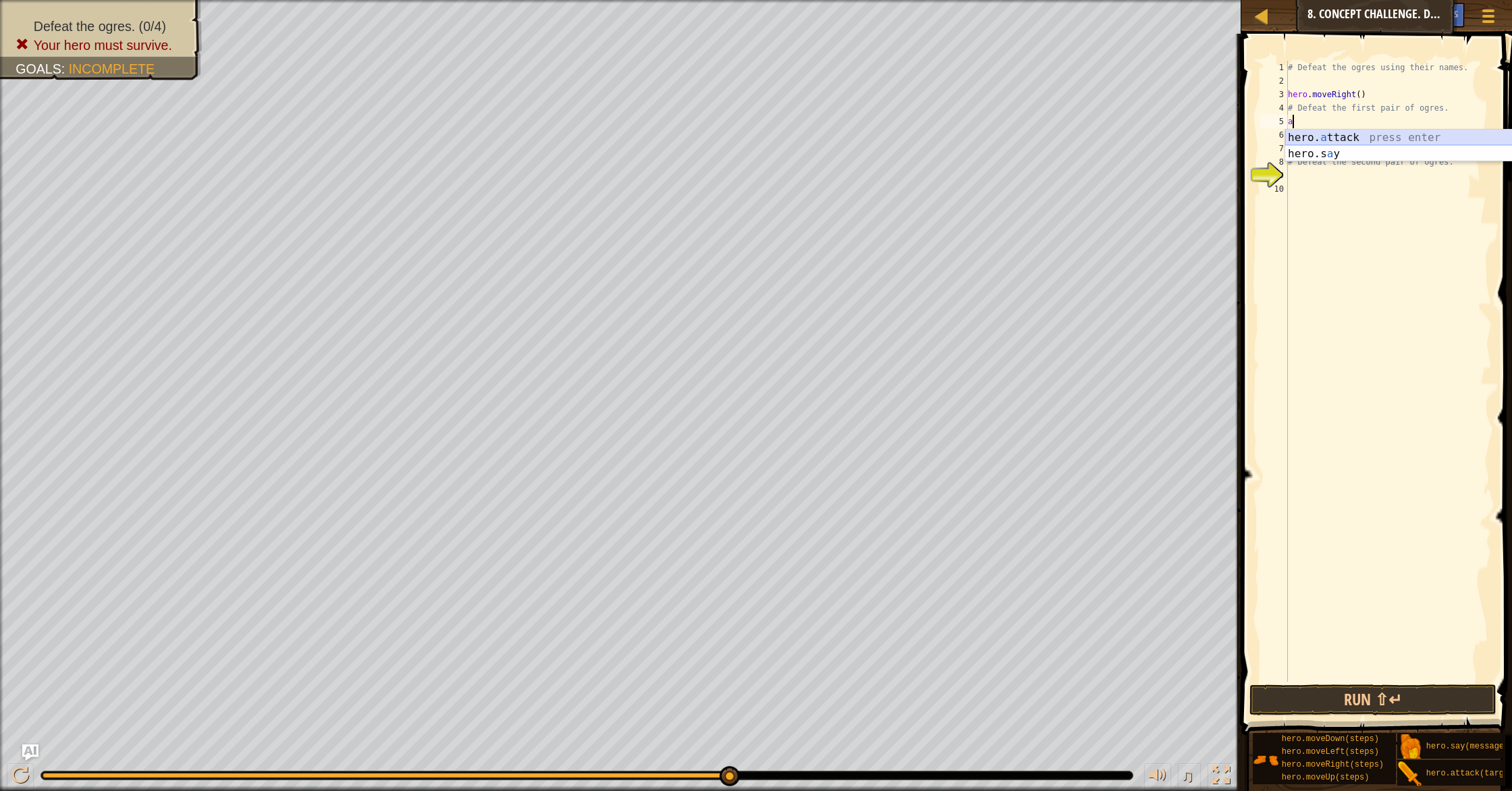
click at [1384, 137] on div "hero. a ttack press enter hero.s a y press enter" at bounding box center [1412, 162] width 255 height 65
type textarea "hero.attack("sog")"
click at [1393, 121] on div "# Defeat the ogres using their names. hero . moveRight ( ) # Defeat the first p…" at bounding box center [1388, 384] width 206 height 648
click at [1384, 135] on div "# Defeat the ogres using their names. hero . moveRight ( ) # Defeat the first p…" at bounding box center [1388, 384] width 206 height 648
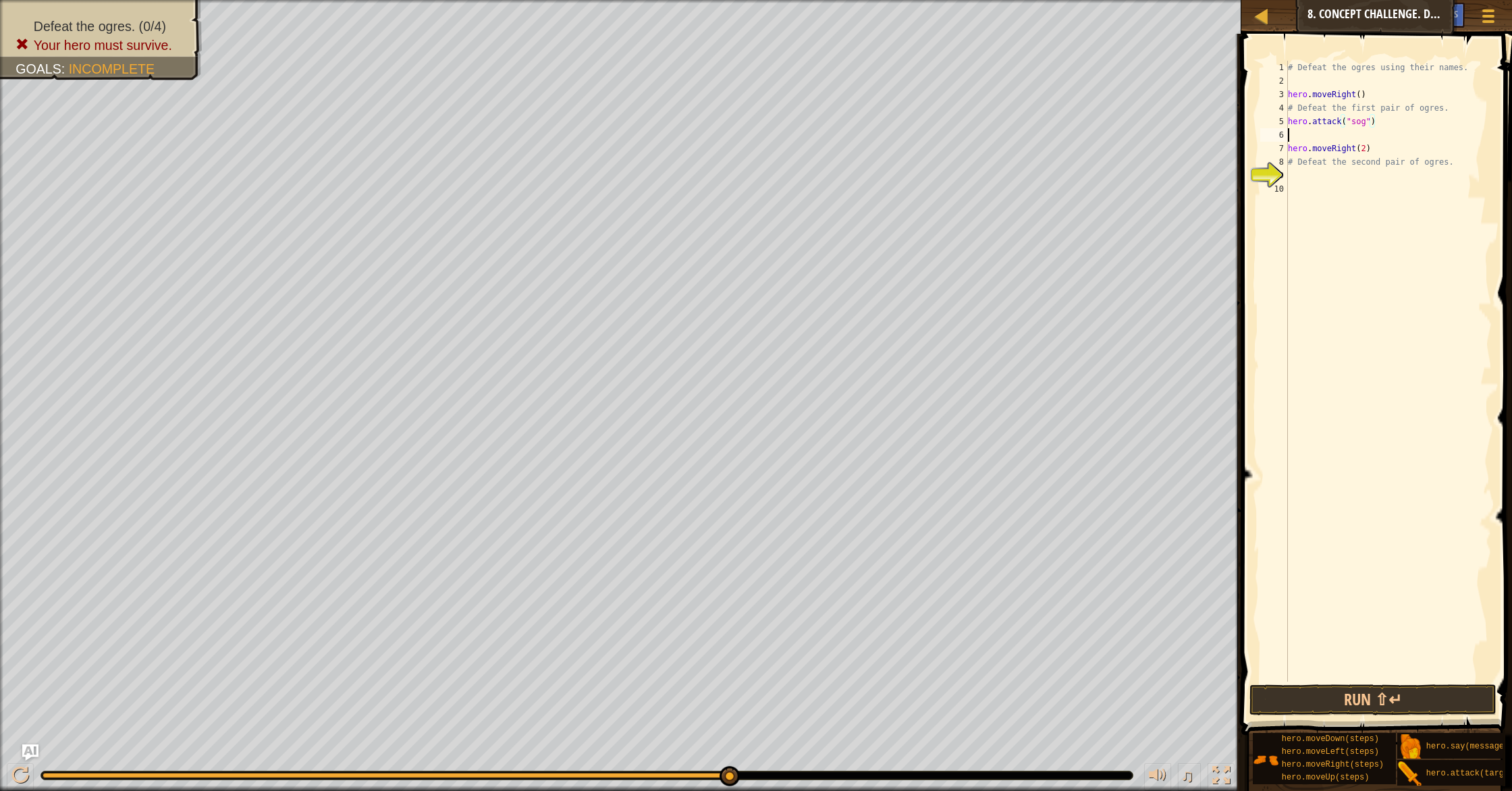
scroll to position [6, 0]
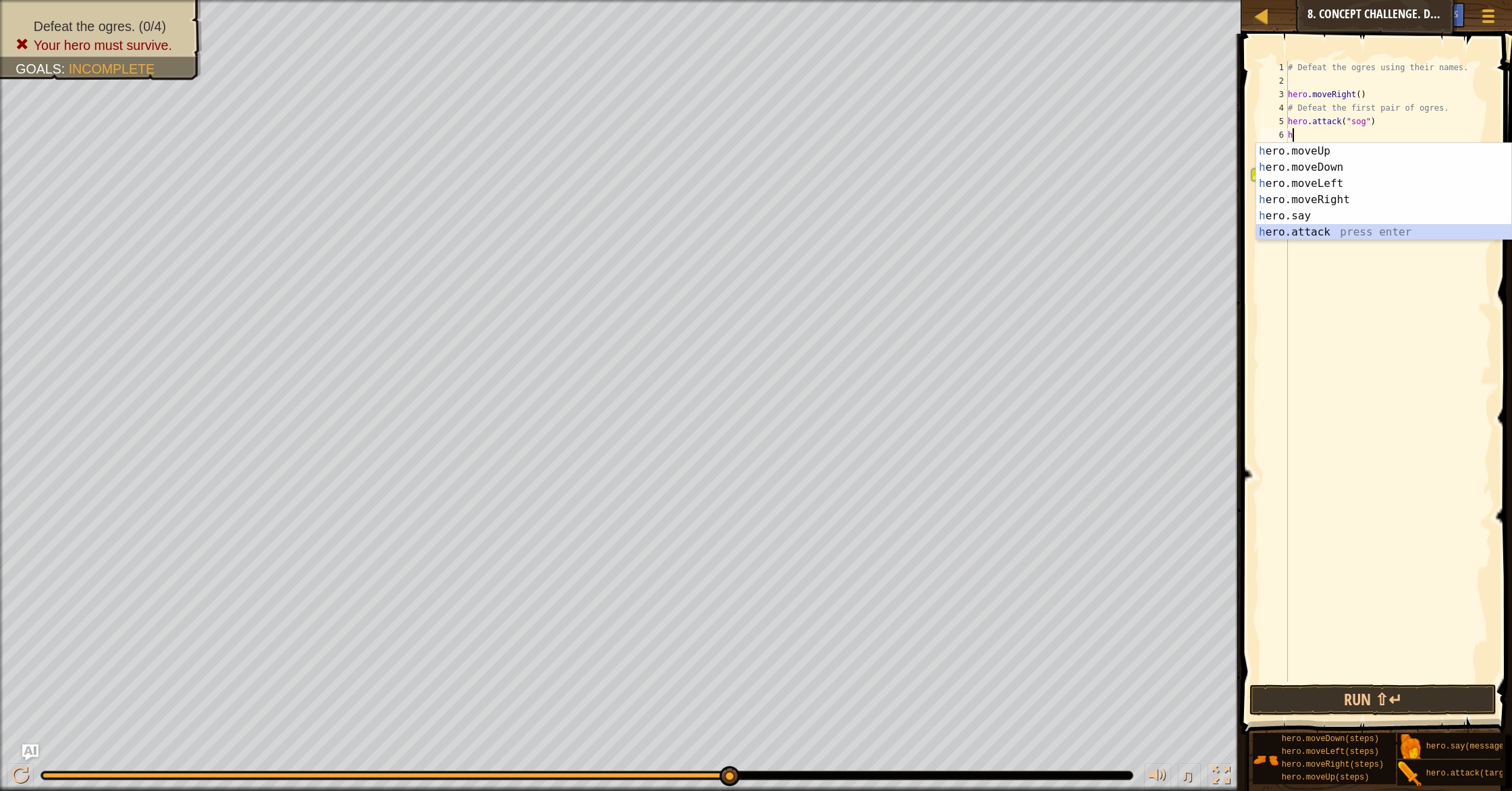
click at [1319, 229] on div "h ero.moveUp press enter h ero.moveDown press enter h ero.moveLeft press enter …" at bounding box center [1384, 207] width 255 height 130
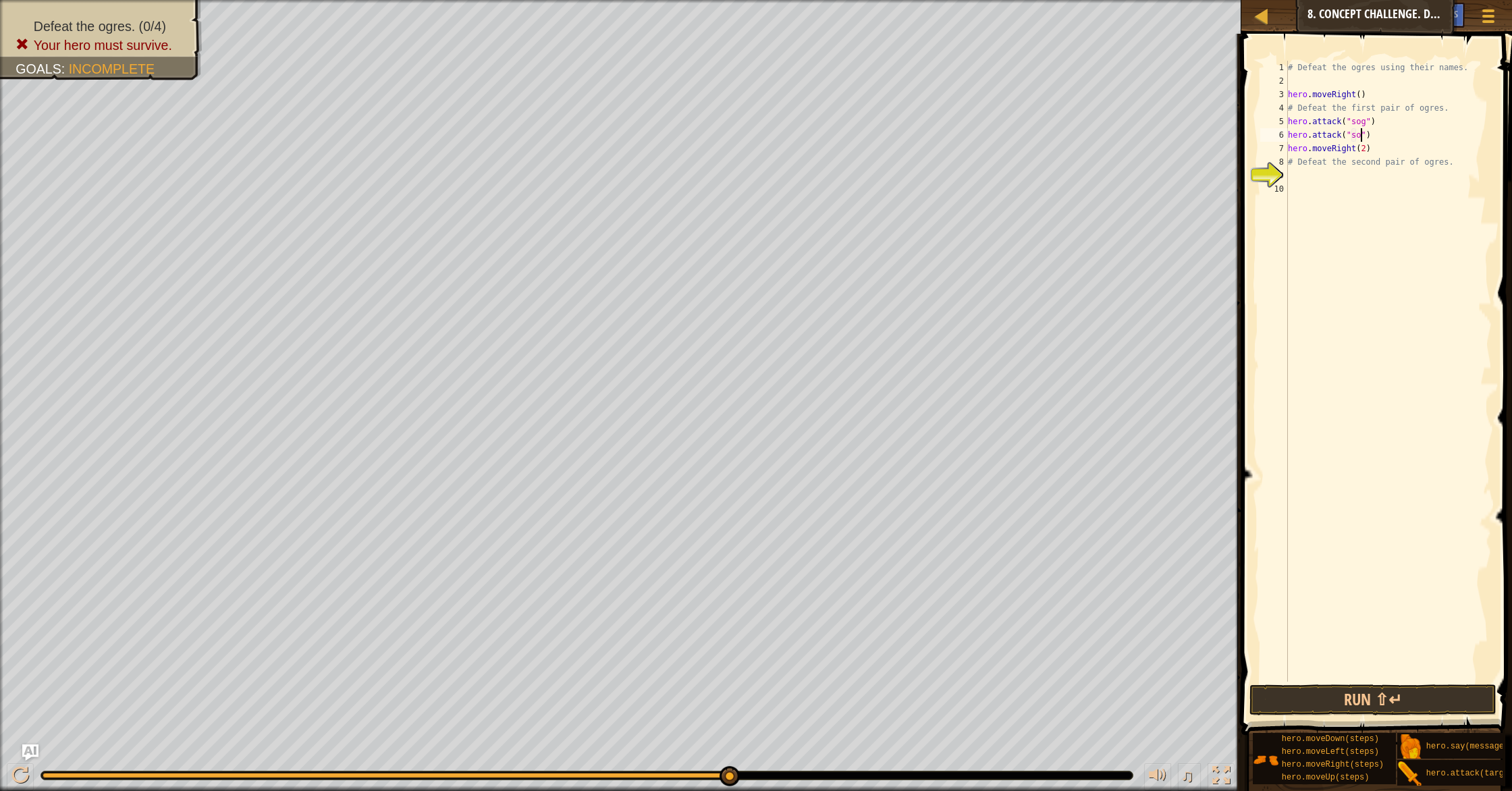
type textarea "hero.attack("sog")"
click at [1383, 139] on div "# Defeat the ogres using their names. hero . moveRight ( ) # Defeat the first p…" at bounding box center [1388, 384] width 206 height 648
click at [1395, 165] on div "hero. att ack press enter" at bounding box center [1384, 181] width 255 height 49
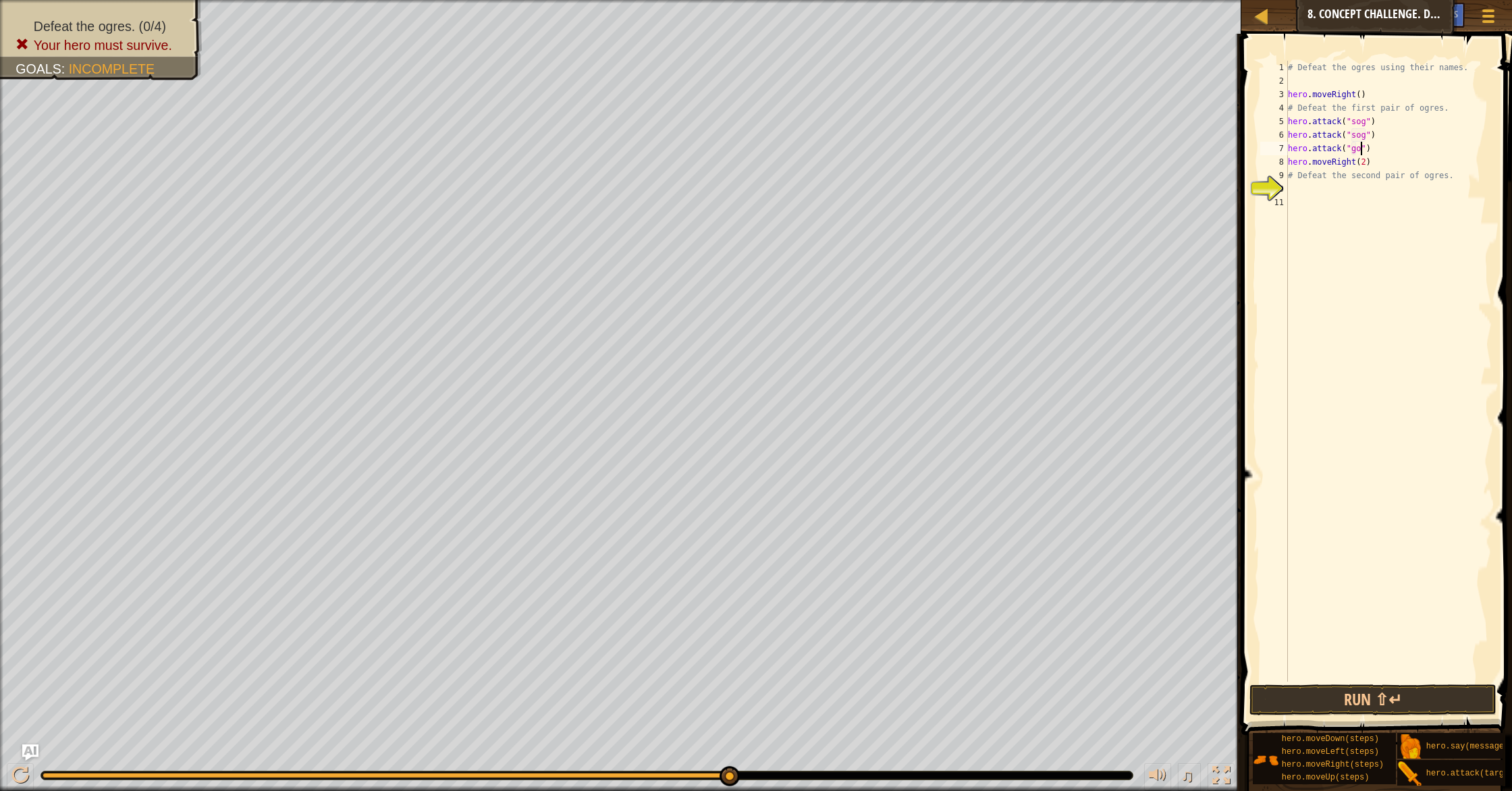
scroll to position [6, 6]
click at [1405, 155] on div "# Defeat the ogres using their names. hero . moveRight ( ) # Defeat the first p…" at bounding box center [1388, 384] width 206 height 648
click at [1399, 147] on div "# Defeat the ogres using their names. hero . moveRight ( ) # Defeat the first p…" at bounding box center [1388, 384] width 206 height 648
type textarea "hero.attack("gos")"
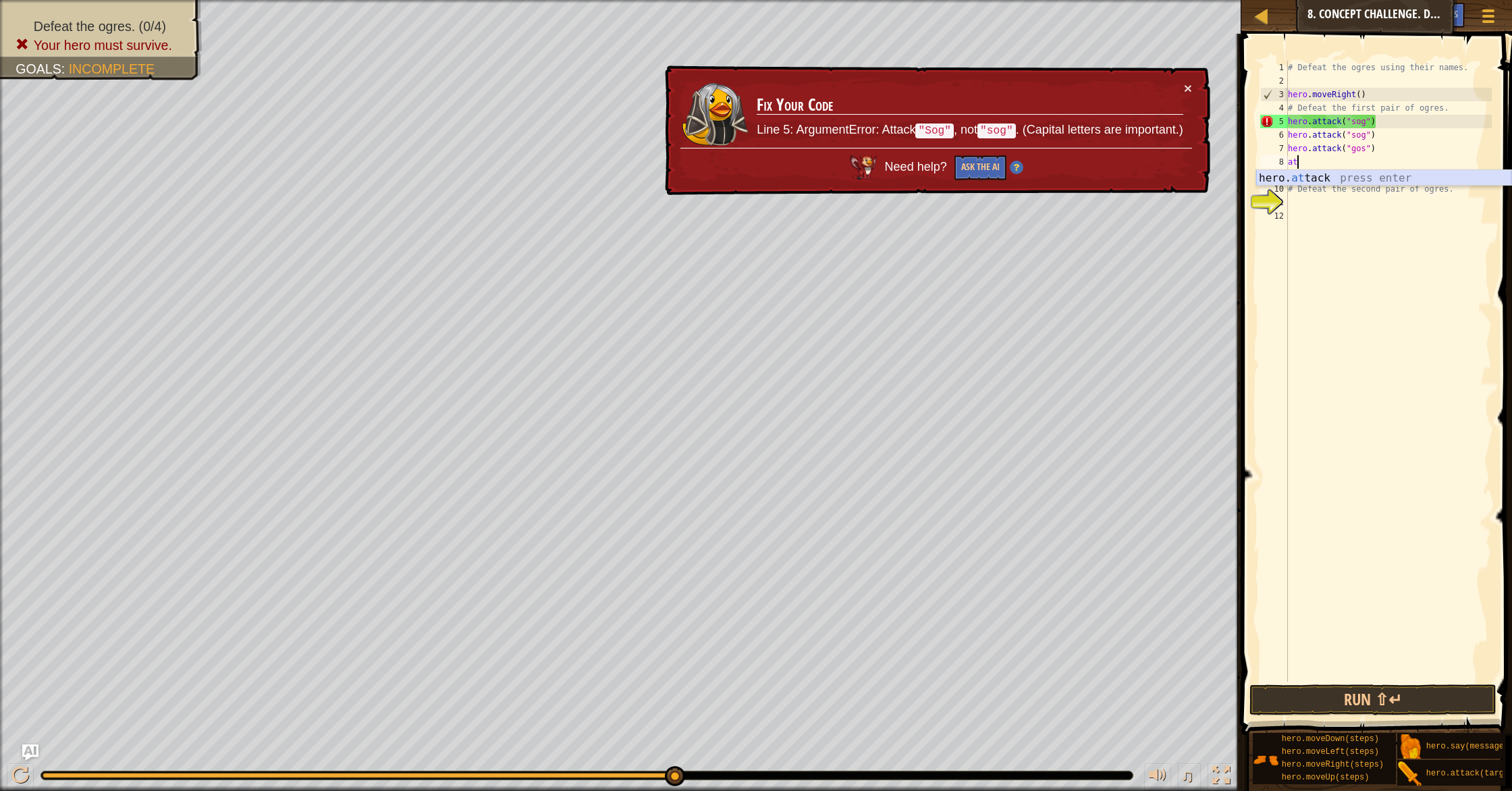
click at [1349, 178] on div "hero. at tack press enter" at bounding box center [1384, 195] width 255 height 49
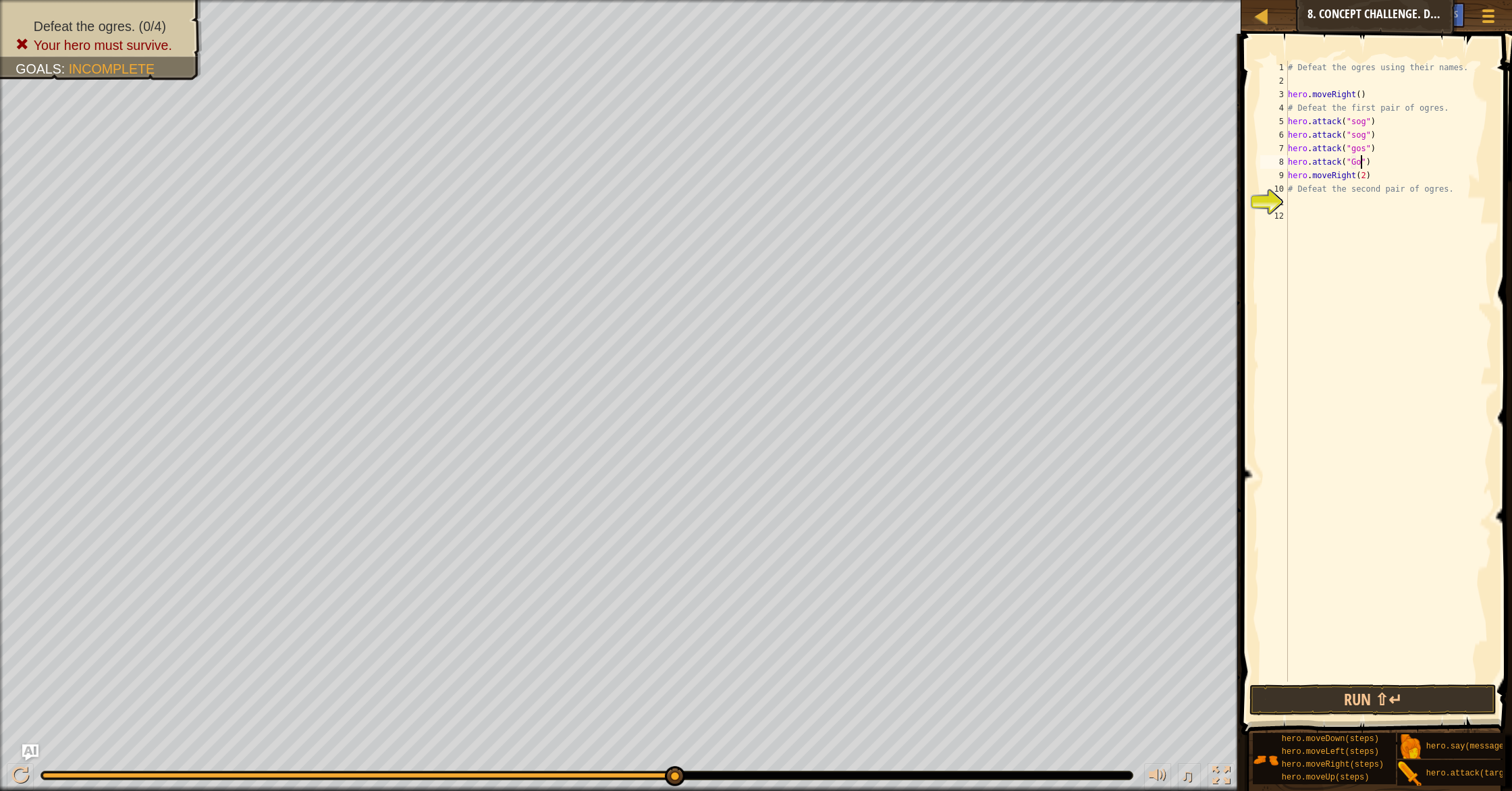
scroll to position [6, 6]
click at [1356, 150] on div "# Defeat the ogres using their names. hero . moveRight ( ) # Defeat the first p…" at bounding box center [1388, 384] width 206 height 648
click at [1356, 143] on div "# Defeat the ogres using their names. hero . moveRight ( ) # Defeat the first p…" at bounding box center [1388, 384] width 206 height 648
click at [1356, 134] on div "# Defeat the ogres using their names. hero . moveRight ( ) # Defeat the first p…" at bounding box center [1388, 384] width 206 height 648
click at [1360, 120] on div "# Defeat the ogres using their names. hero . moveRight ( ) # Defeat the first p…" at bounding box center [1388, 384] width 206 height 648
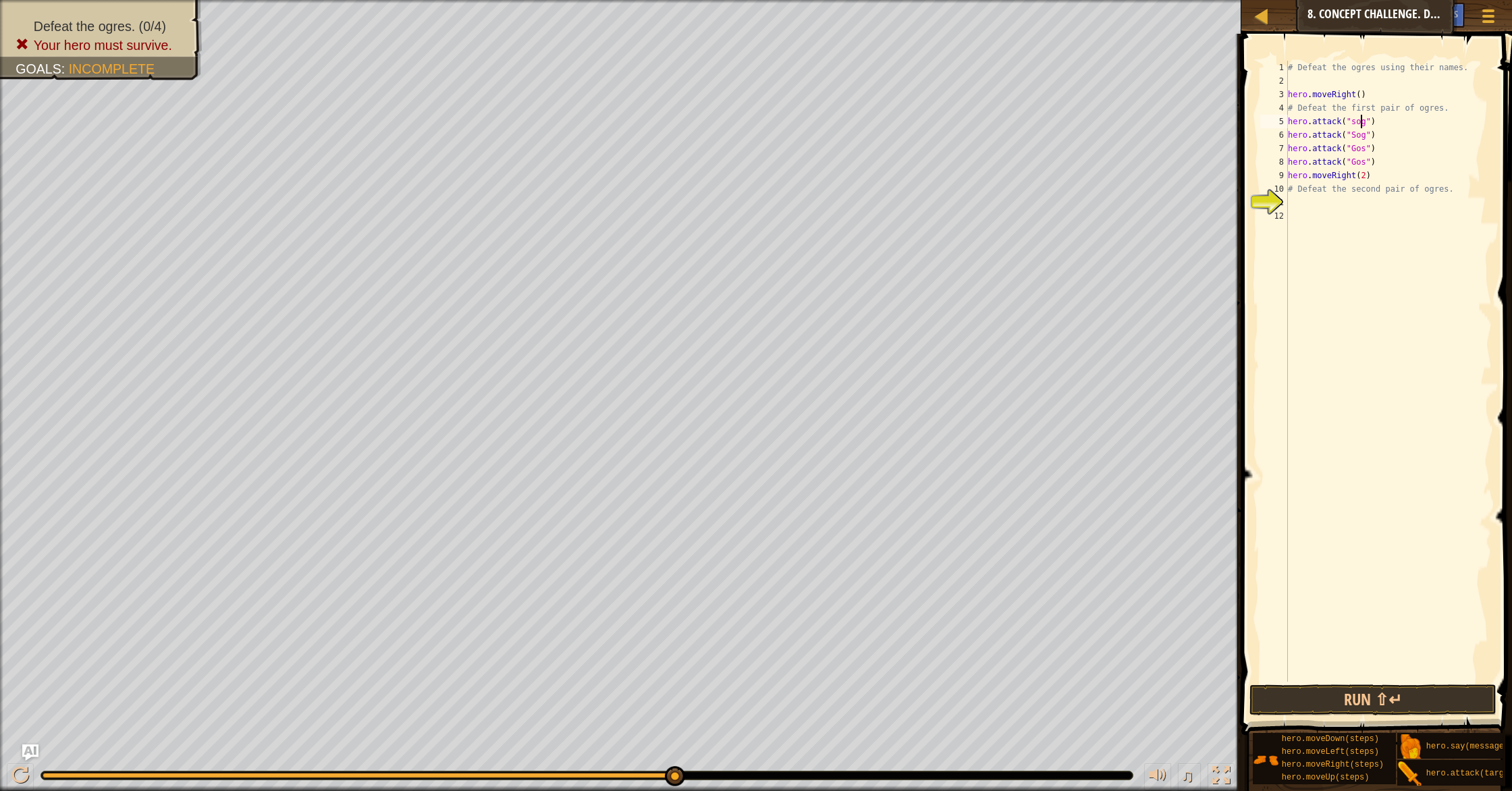
click at [1356, 120] on div "# Defeat the ogres using their names. hero . moveRight ( ) # Defeat the first p…" at bounding box center [1388, 384] width 206 height 648
click at [1408, 189] on div "# Defeat the ogres using their names. hero . moveRight ( ) # Defeat the first p…" at bounding box center [1388, 384] width 206 height 648
type textarea "# Defeat the second pair of ogres."
click at [1481, 202] on div "# Defeat the ogres using their names. hero . moveRight ( ) # Defeat the first p…" at bounding box center [1388, 384] width 206 height 648
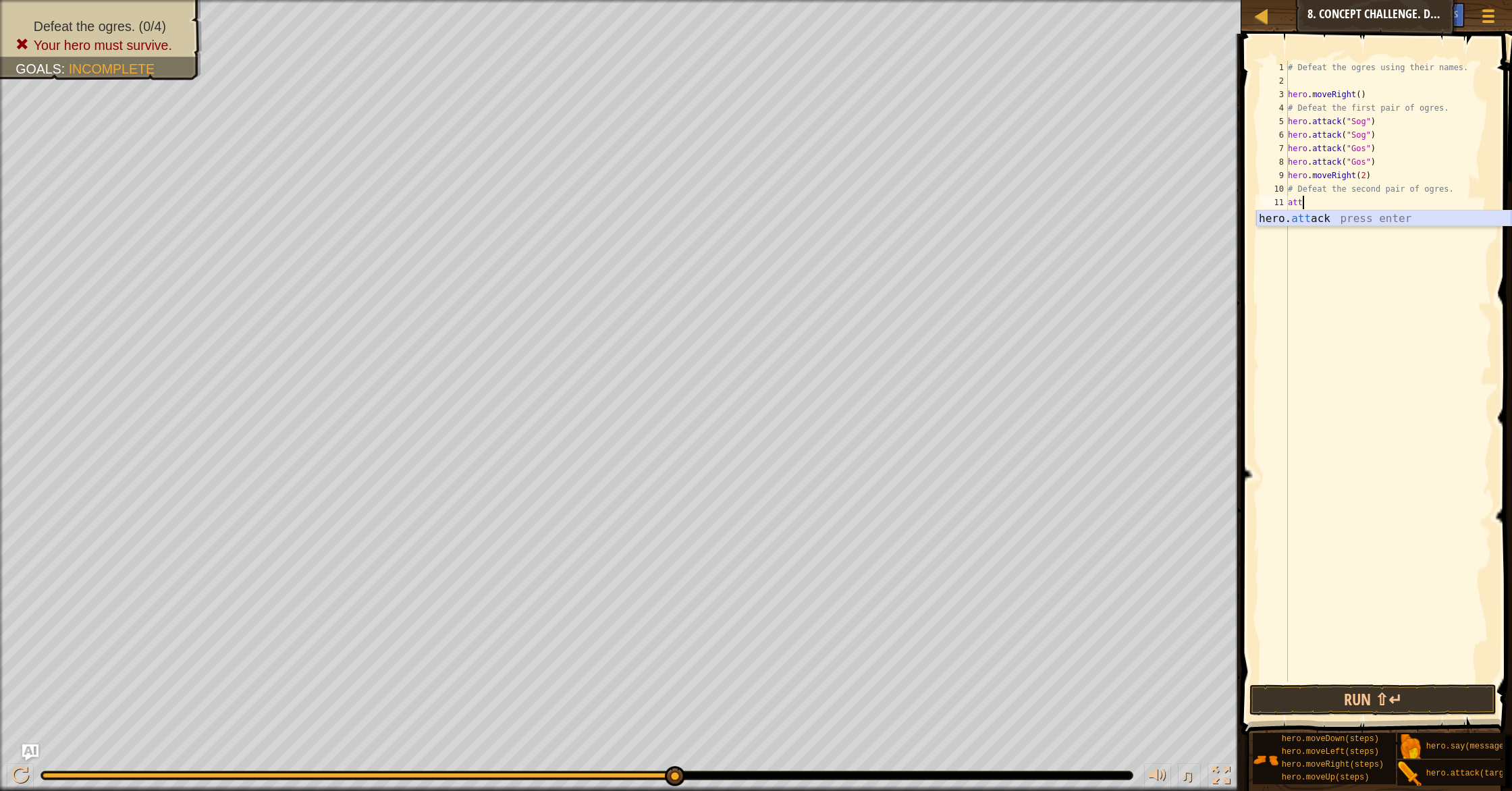
click at [1392, 224] on div "hero. att ack press enter" at bounding box center [1384, 235] width 255 height 49
type textarea "hero.attack("Ergo")"
click at [1403, 203] on div "# Defeat the ogres using their names. hero . moveRight ( ) # Defeat the first p…" at bounding box center [1388, 384] width 206 height 648
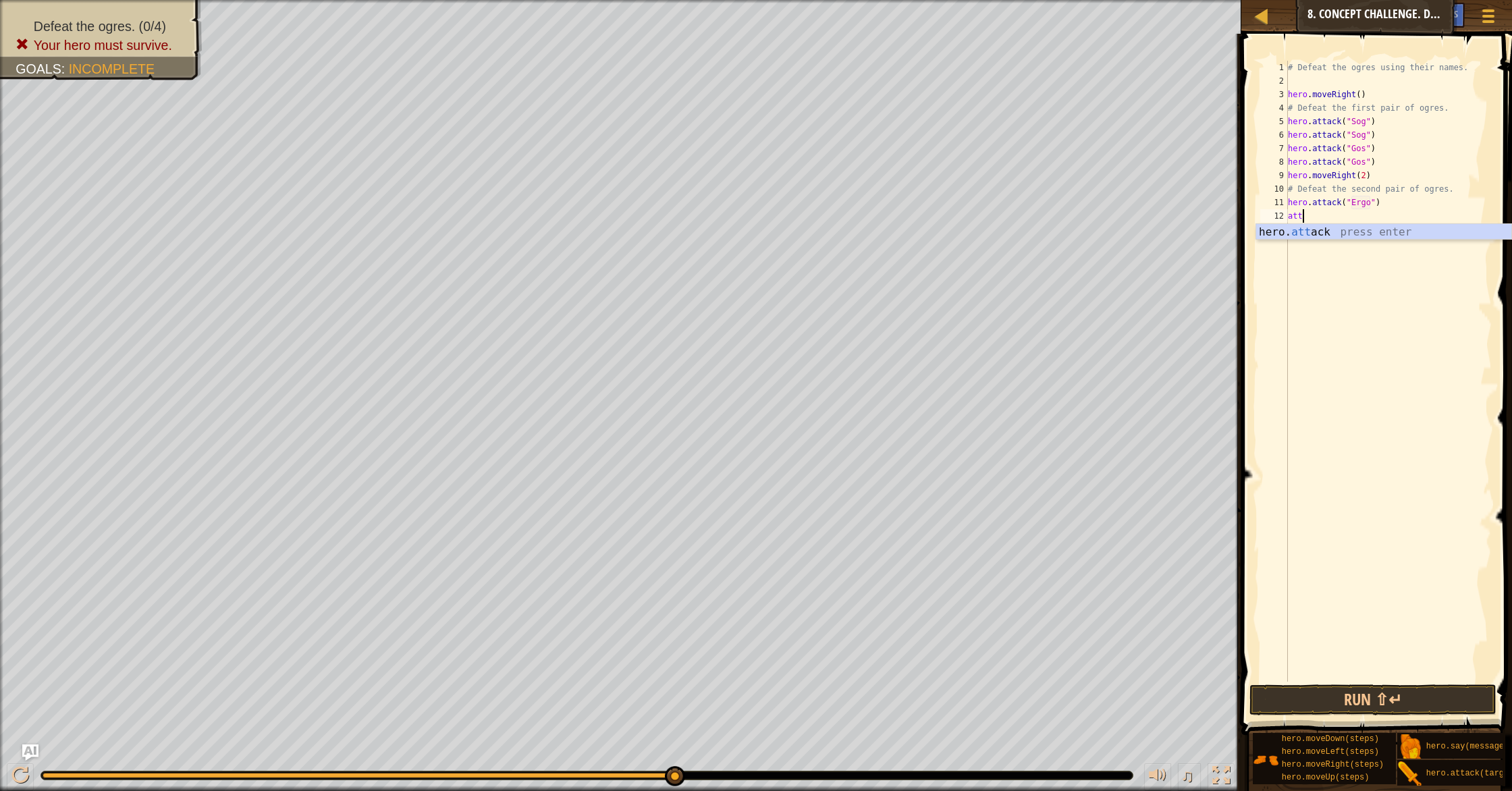
scroll to position [6, 1]
click at [1401, 232] on div "hero. att ack press enter" at bounding box center [1384, 248] width 255 height 49
click at [1405, 221] on div "# Defeat the ogres using their names. hero . moveRight ( ) # Defeat the first p…" at bounding box center [1388, 384] width 206 height 648
click at [1358, 222] on div "# Defeat the ogres using their names. hero . moveRight ( ) # Defeat the first p…" at bounding box center [1388, 384] width 206 height 648
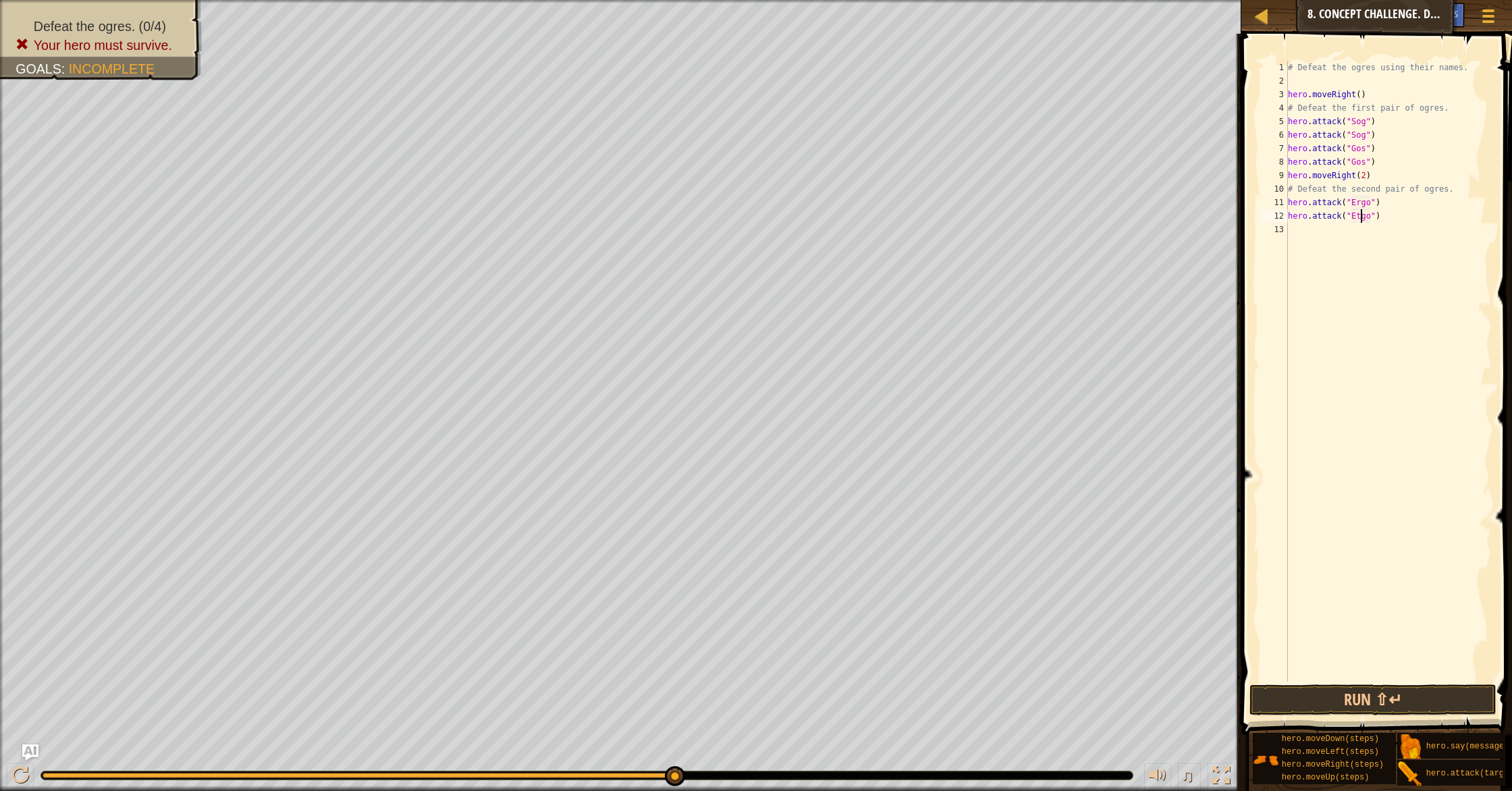
click at [1363, 219] on div "# Defeat the ogres using their names. hero . moveRight ( ) # Defeat the first p…" at bounding box center [1388, 384] width 206 height 648
type textarea "hero.attack("Ergo")"
click at [1390, 221] on div "# Defeat the ogres using their names. hero . moveRight ( ) # Defeat the first p…" at bounding box center [1388, 384] width 206 height 648
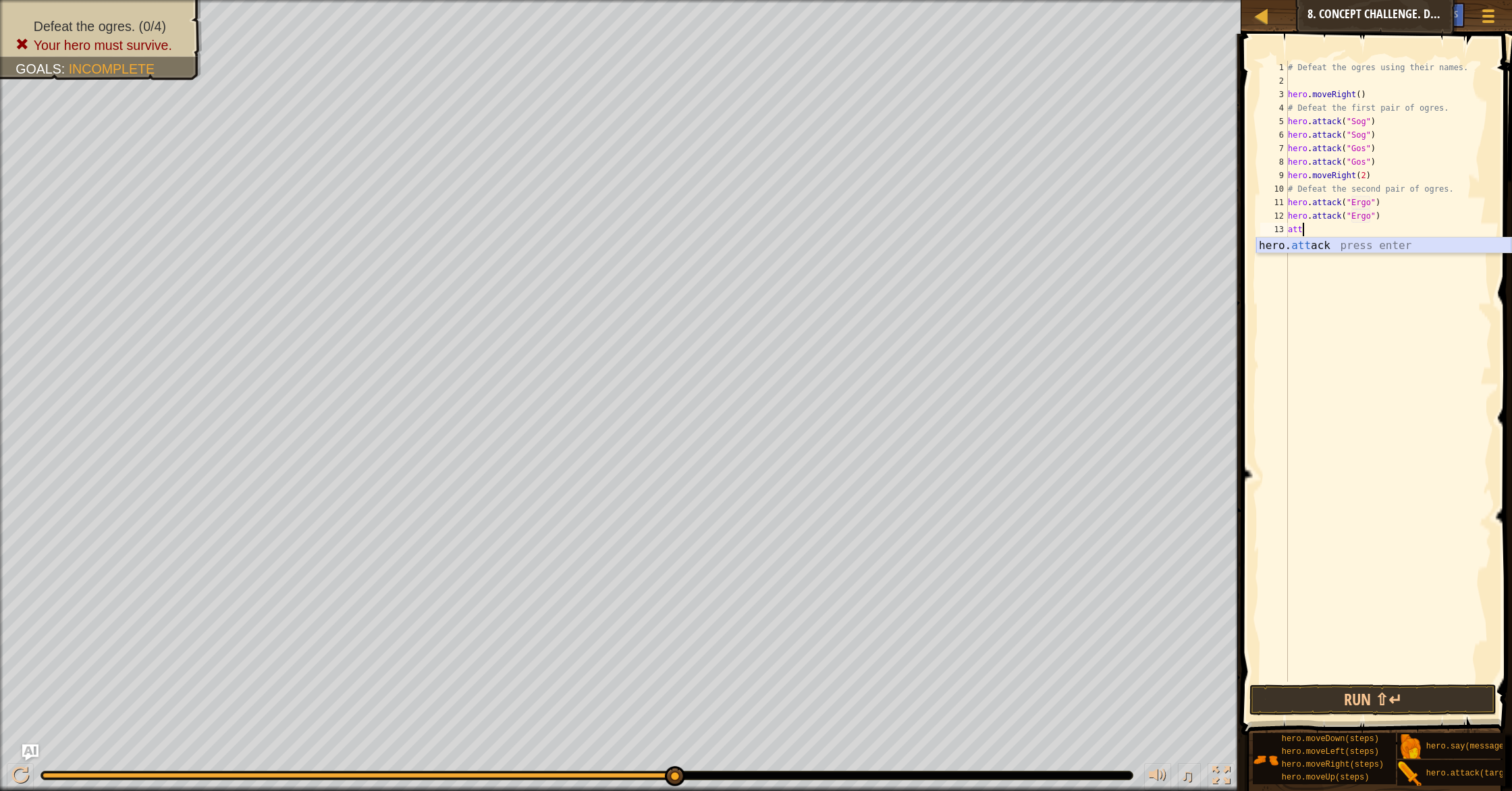
click at [1383, 245] on div "hero. att ack press enter" at bounding box center [1384, 262] width 255 height 49
type textarea "hero.attack("kro")"
click at [1382, 226] on div "# Defeat the ogres using their names. hero . moveRight ( ) # Defeat the first p…" at bounding box center [1388, 384] width 206 height 648
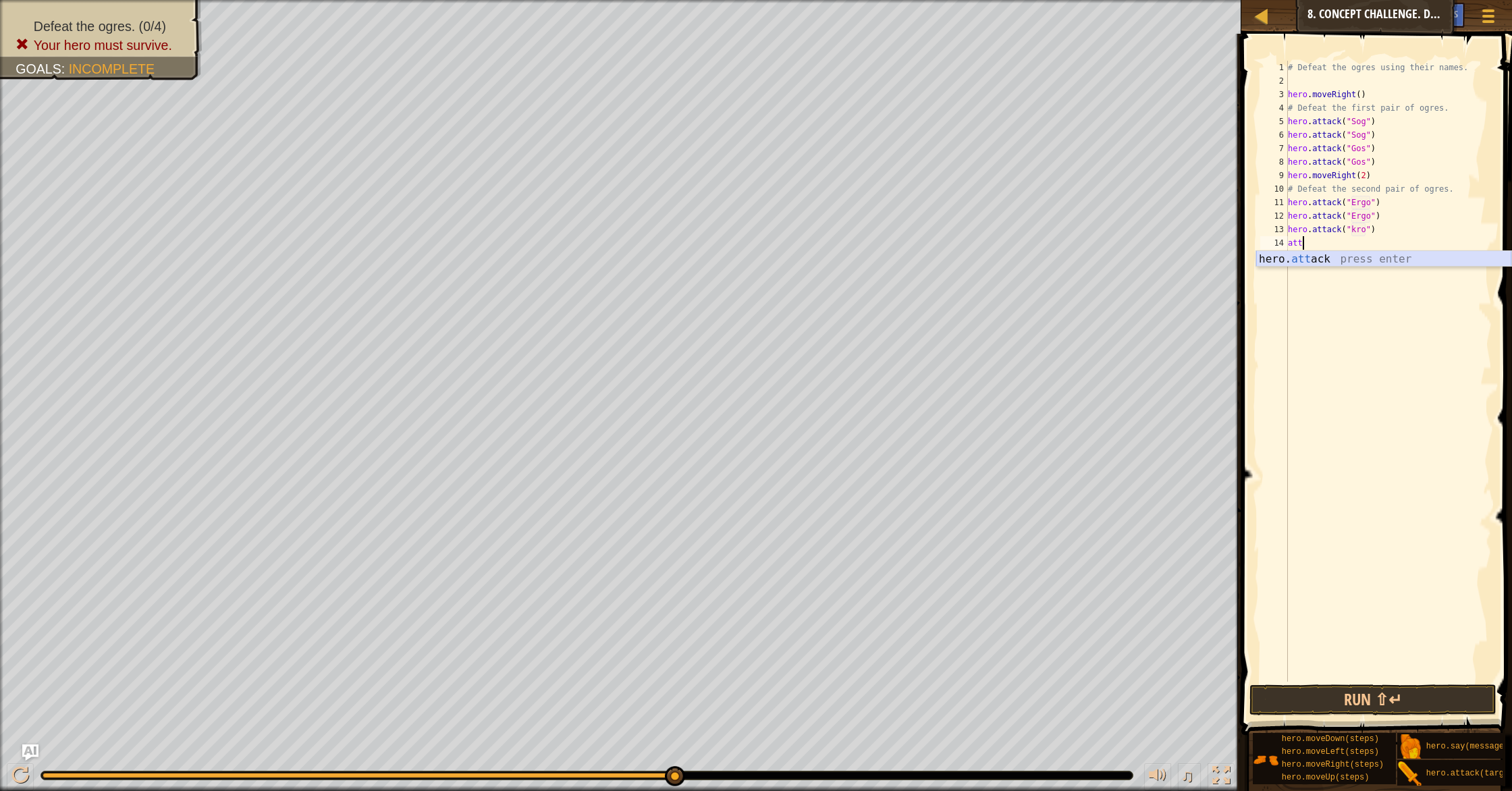
click at [1379, 259] on div "hero. att ack press enter" at bounding box center [1384, 276] width 255 height 49
click at [1347, 696] on button "Run ⇧↵" at bounding box center [1373, 700] width 247 height 31
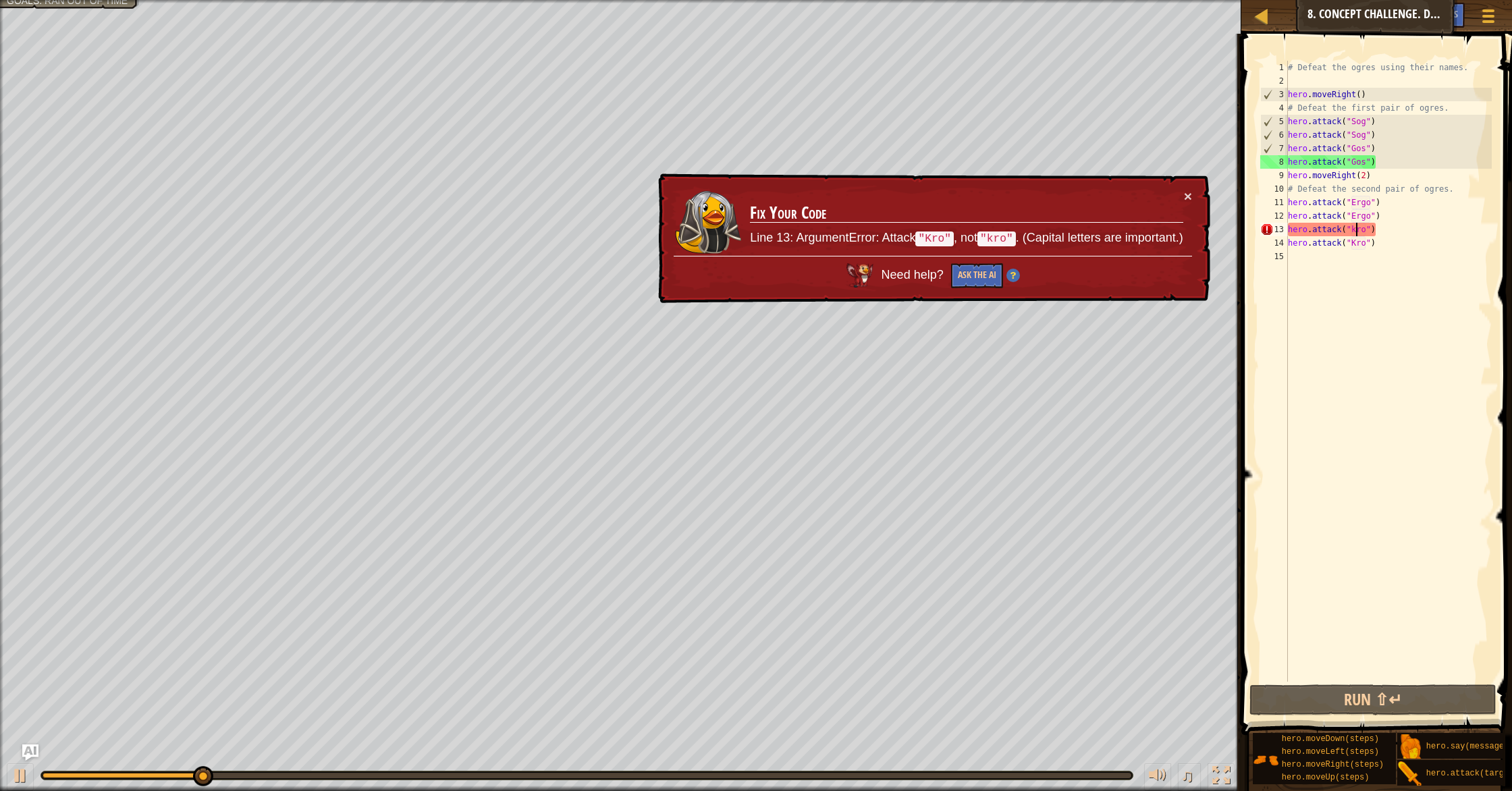
click at [1356, 233] on div "# Defeat the ogres using their names. hero . moveRight ( ) # Defeat the first p…" at bounding box center [1388, 384] width 206 height 648
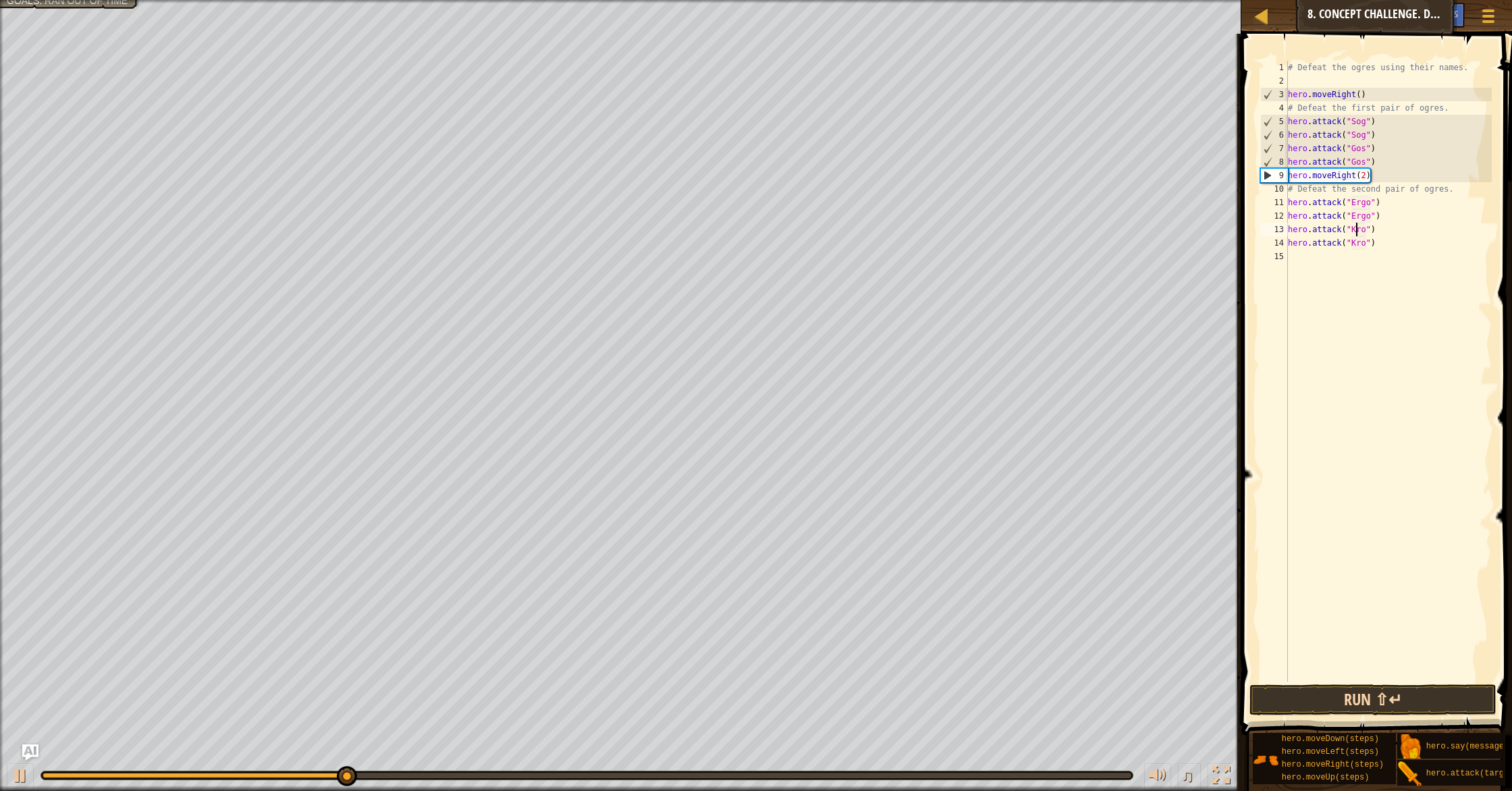
type textarea "hero.attack("Kro")"
click at [1333, 690] on button "Run ⇧↵" at bounding box center [1373, 700] width 247 height 31
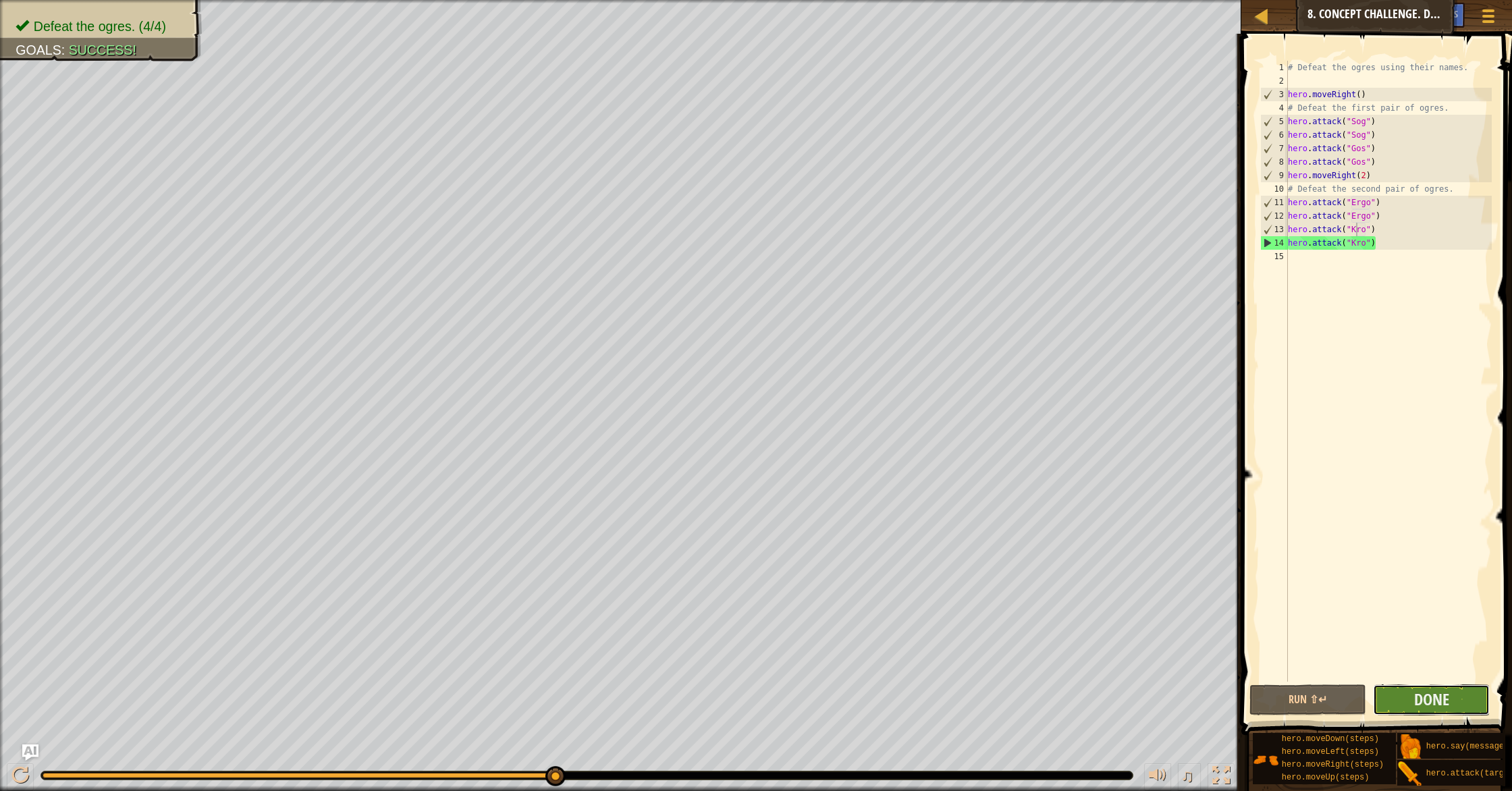
click at [1462, 696] on button "Done" at bounding box center [1431, 700] width 116 height 31
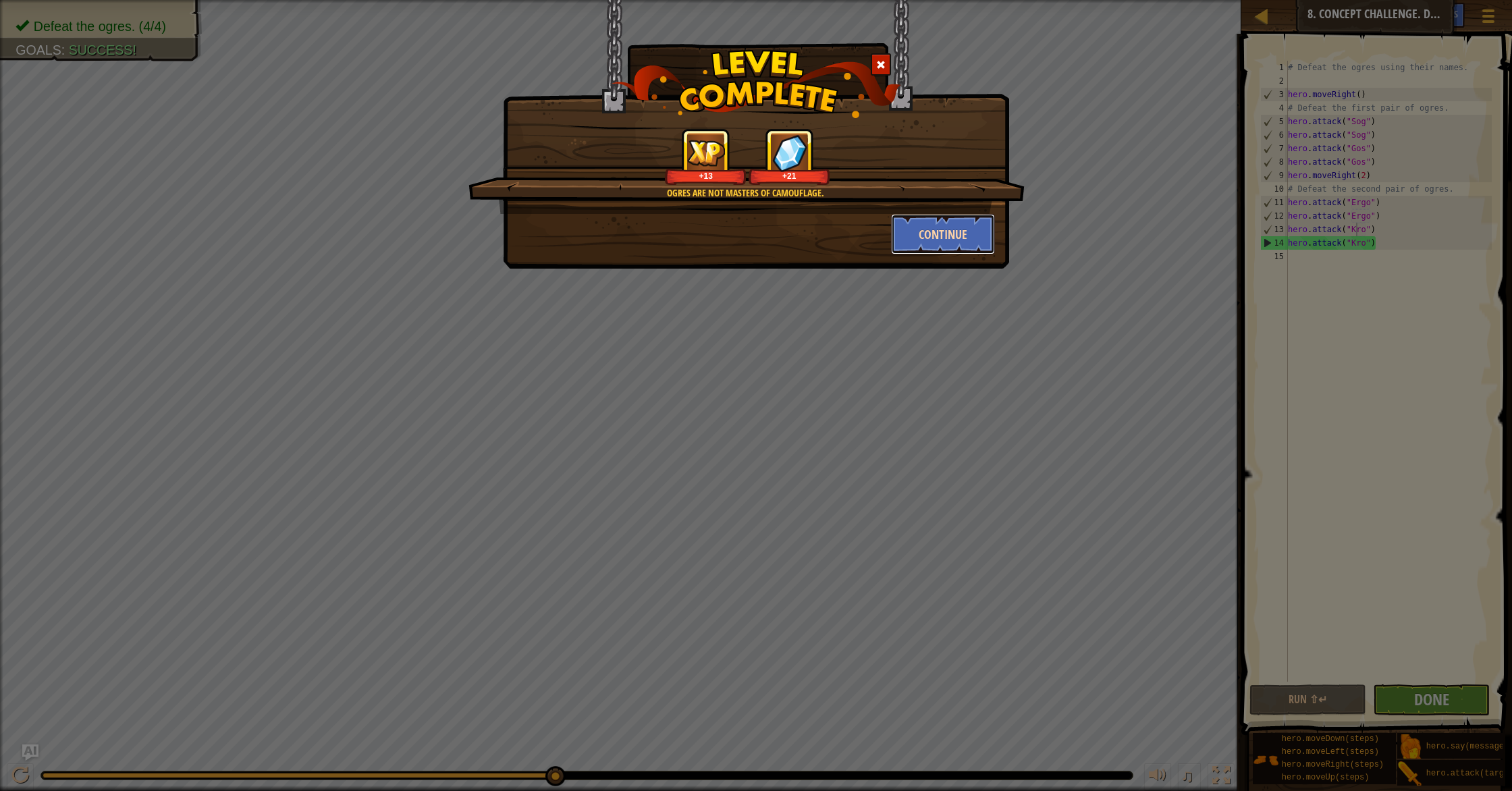
click at [969, 230] on button "Continue" at bounding box center [943, 234] width 105 height 40
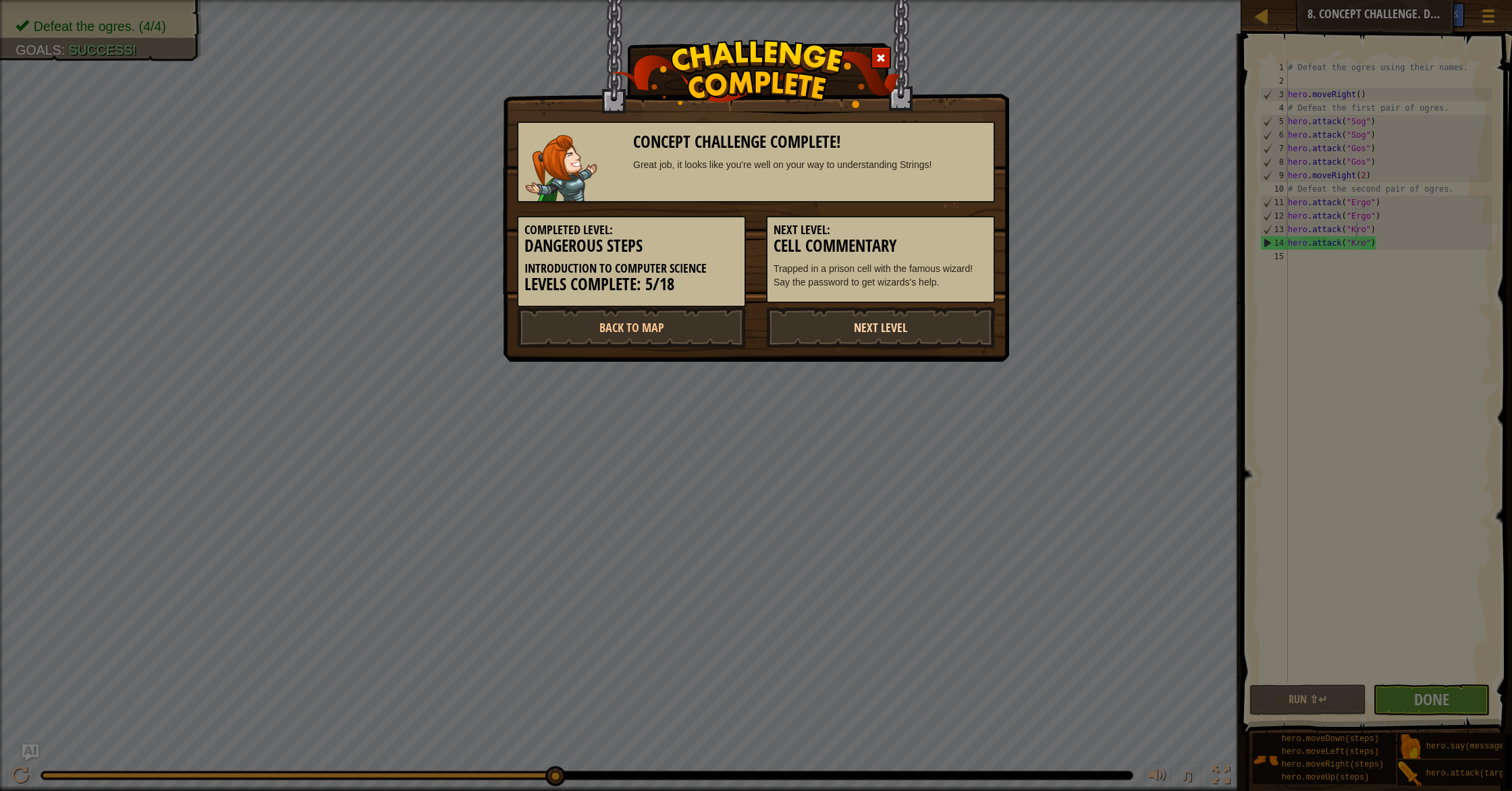
click at [887, 330] on link "Next Level" at bounding box center [881, 327] width 229 height 40
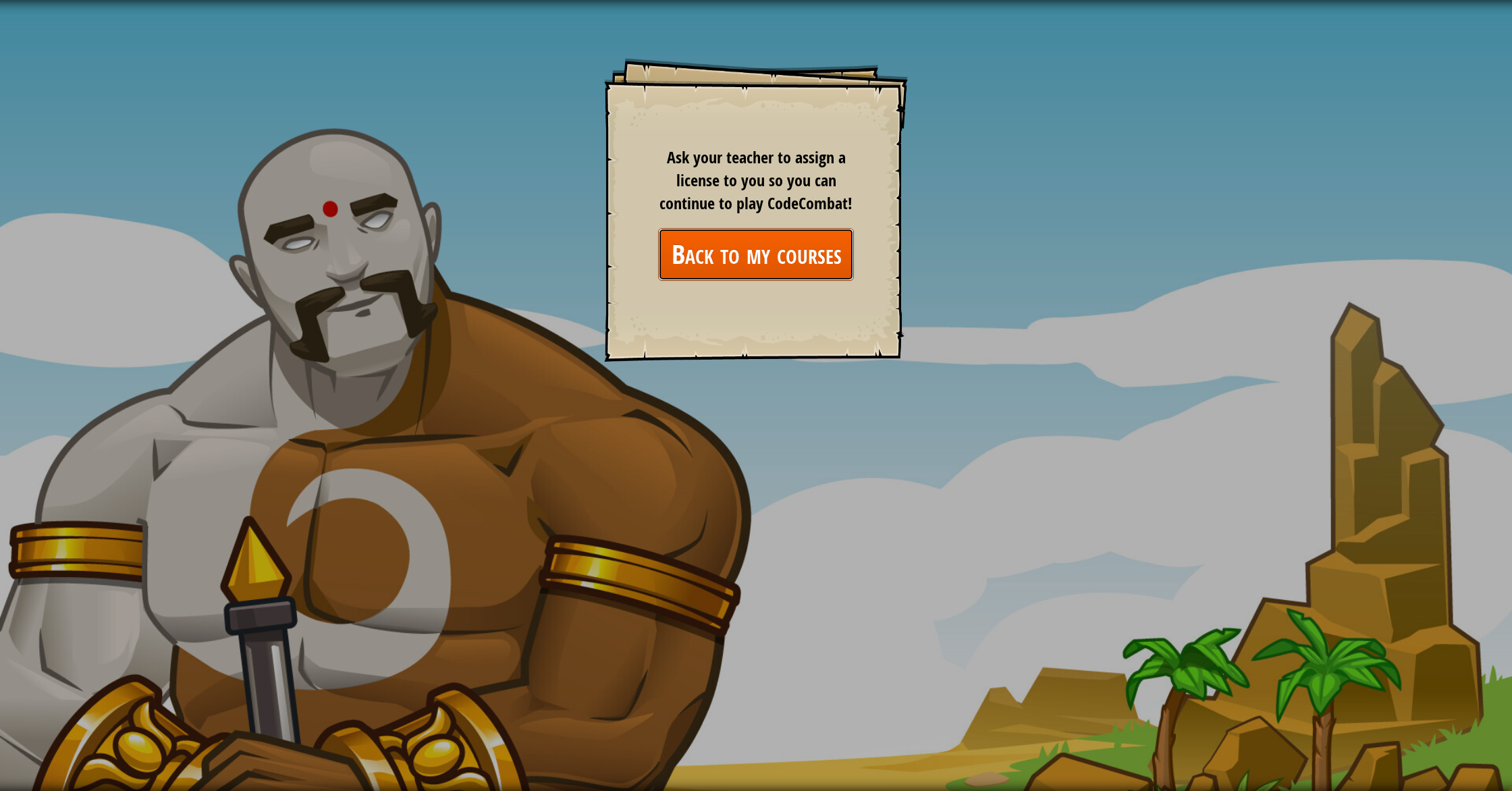
click at [795, 248] on link "Back to my courses" at bounding box center [756, 253] width 196 height 52
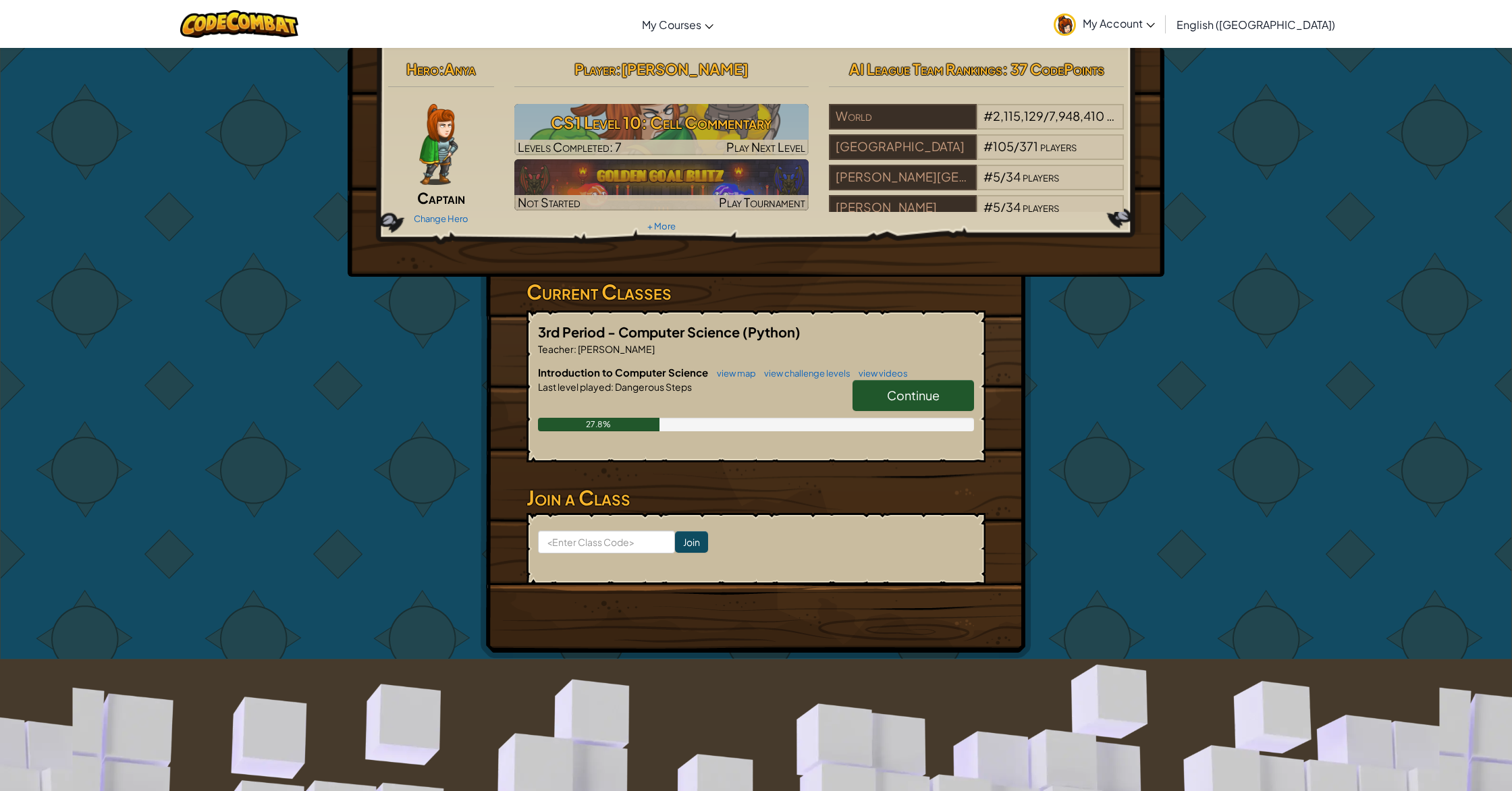
click at [909, 400] on span "Continue" at bounding box center [913, 395] width 53 height 16
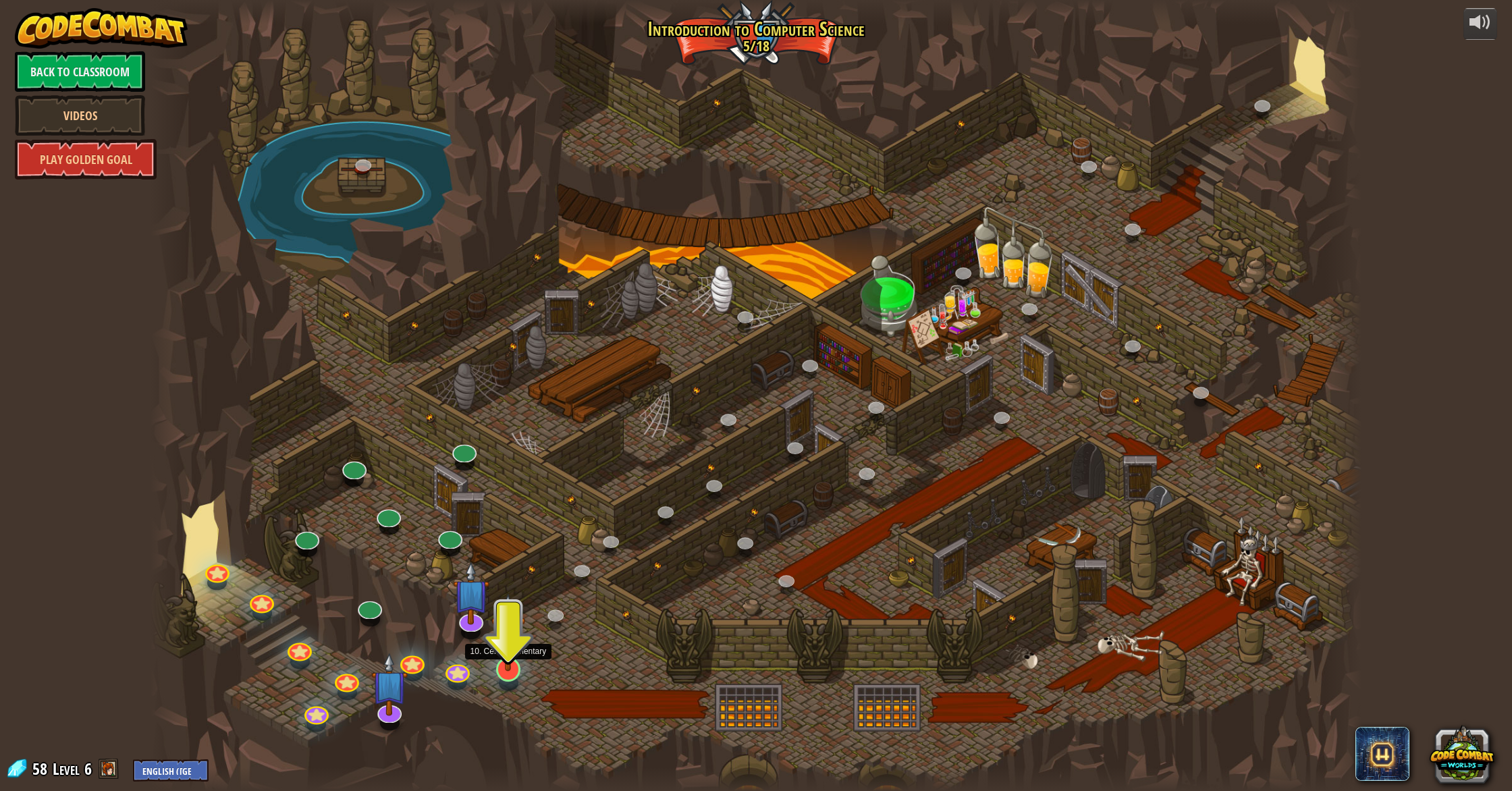
click at [504, 680] on div at bounding box center [508, 669] width 24 height 24
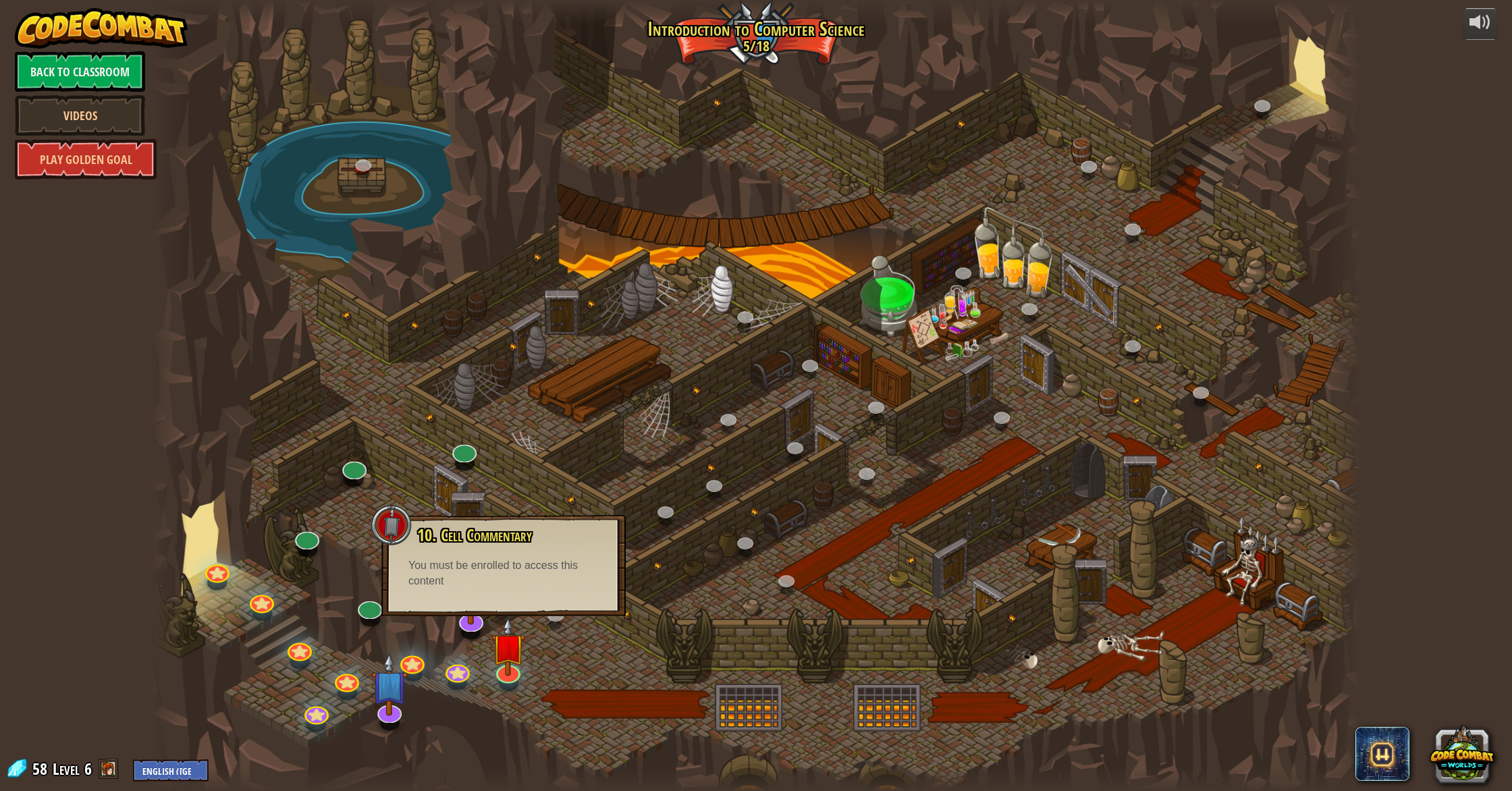
click at [520, 588] on div "You must be enrolled to access this content" at bounding box center [504, 574] width 191 height 31
click at [421, 534] on span "10. Cell Commentary" at bounding box center [474, 535] width 114 height 22
click at [422, 531] on span "10. Cell Commentary" at bounding box center [474, 535] width 114 height 22
click at [392, 533] on div at bounding box center [391, 524] width 40 height 40
click at [437, 574] on div "You must be enrolled to access this content" at bounding box center [504, 574] width 191 height 31
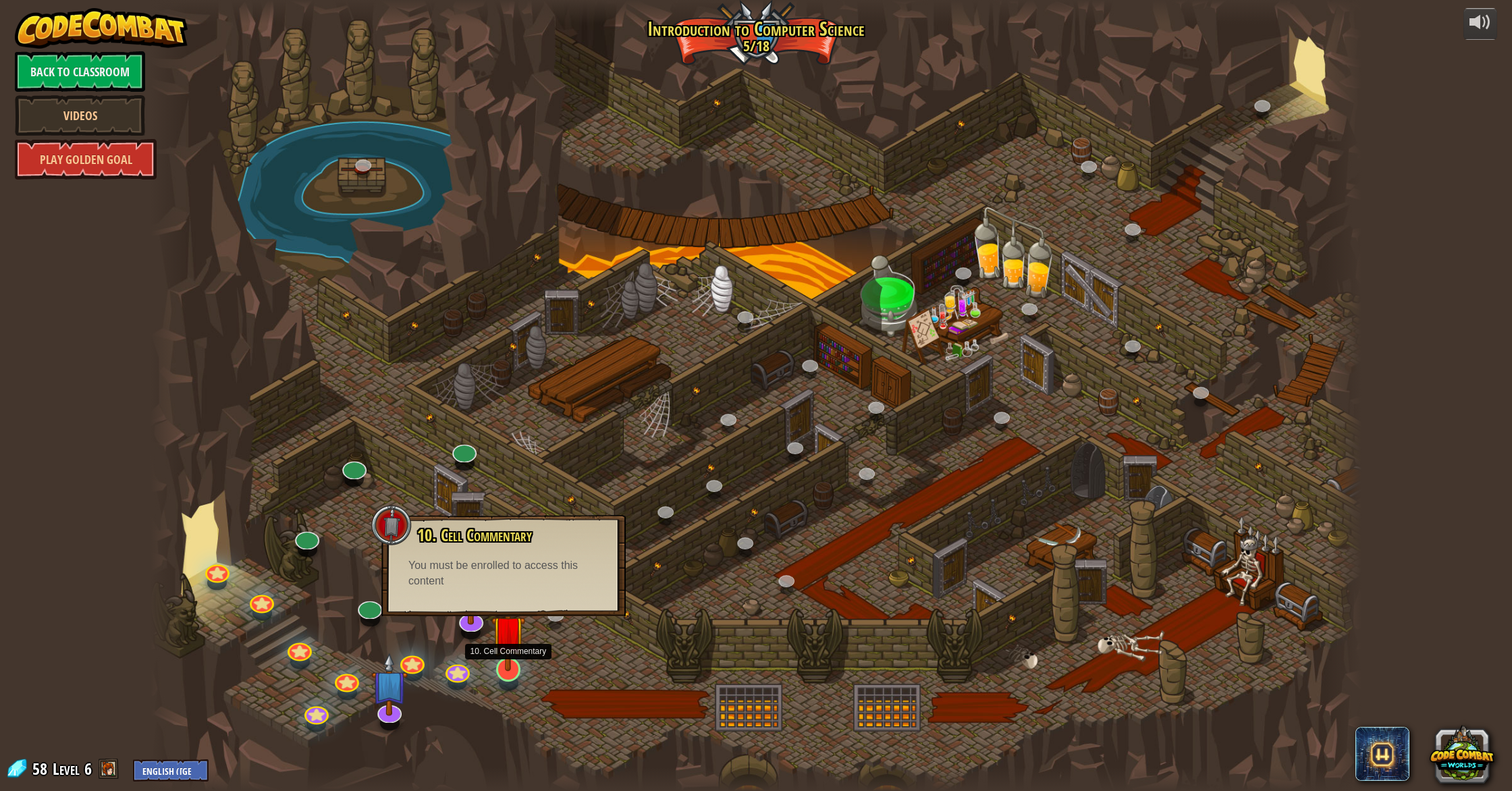
click at [517, 675] on div at bounding box center [508, 669] width 24 height 24
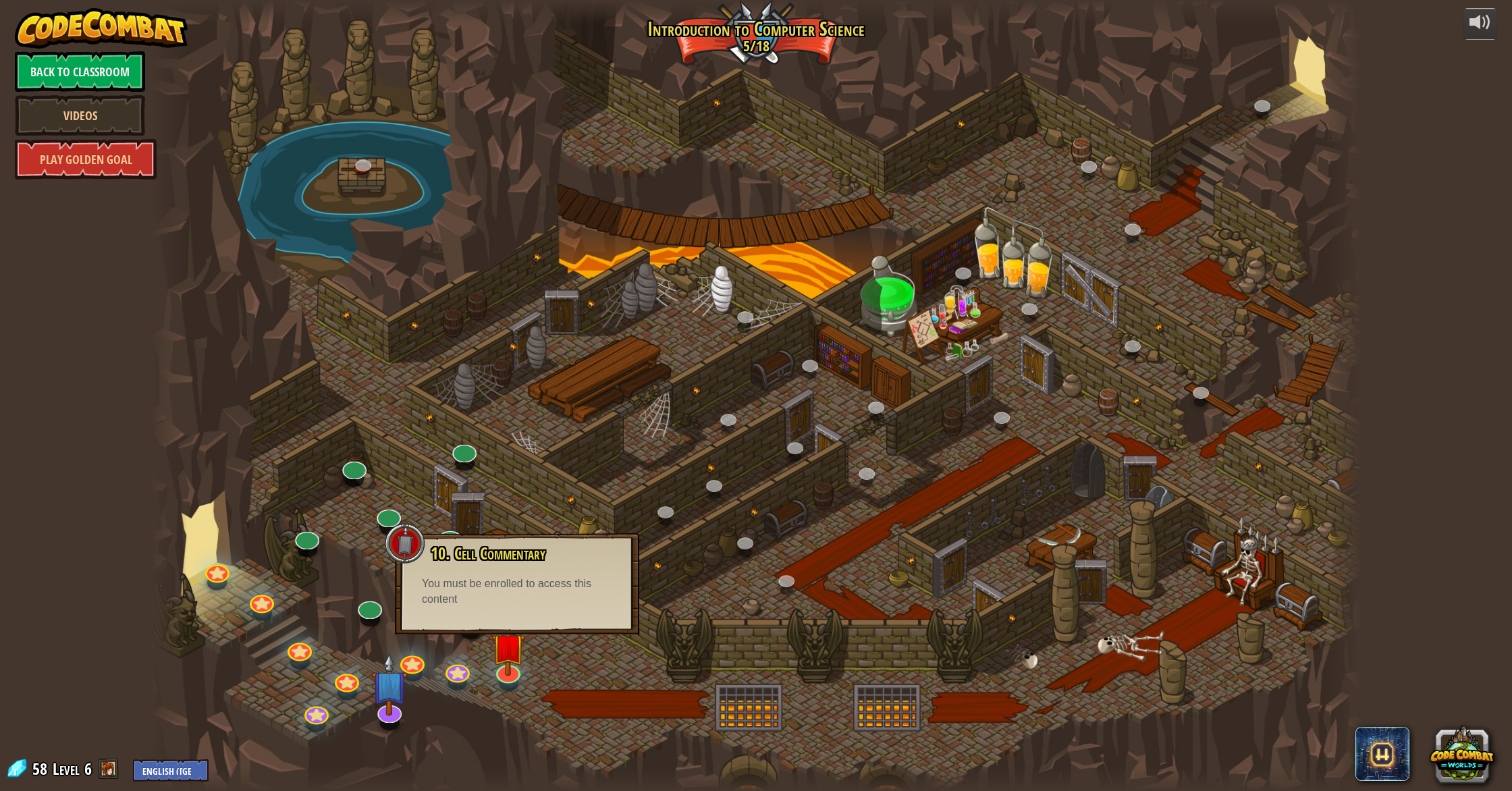
click at [515, 592] on div "You must be enrolled to access this content" at bounding box center [516, 593] width 191 height 31
click at [514, 592] on div "You must be enrolled to access this content" at bounding box center [516, 593] width 191 height 31
click at [395, 690] on img at bounding box center [389, 670] width 36 height 84
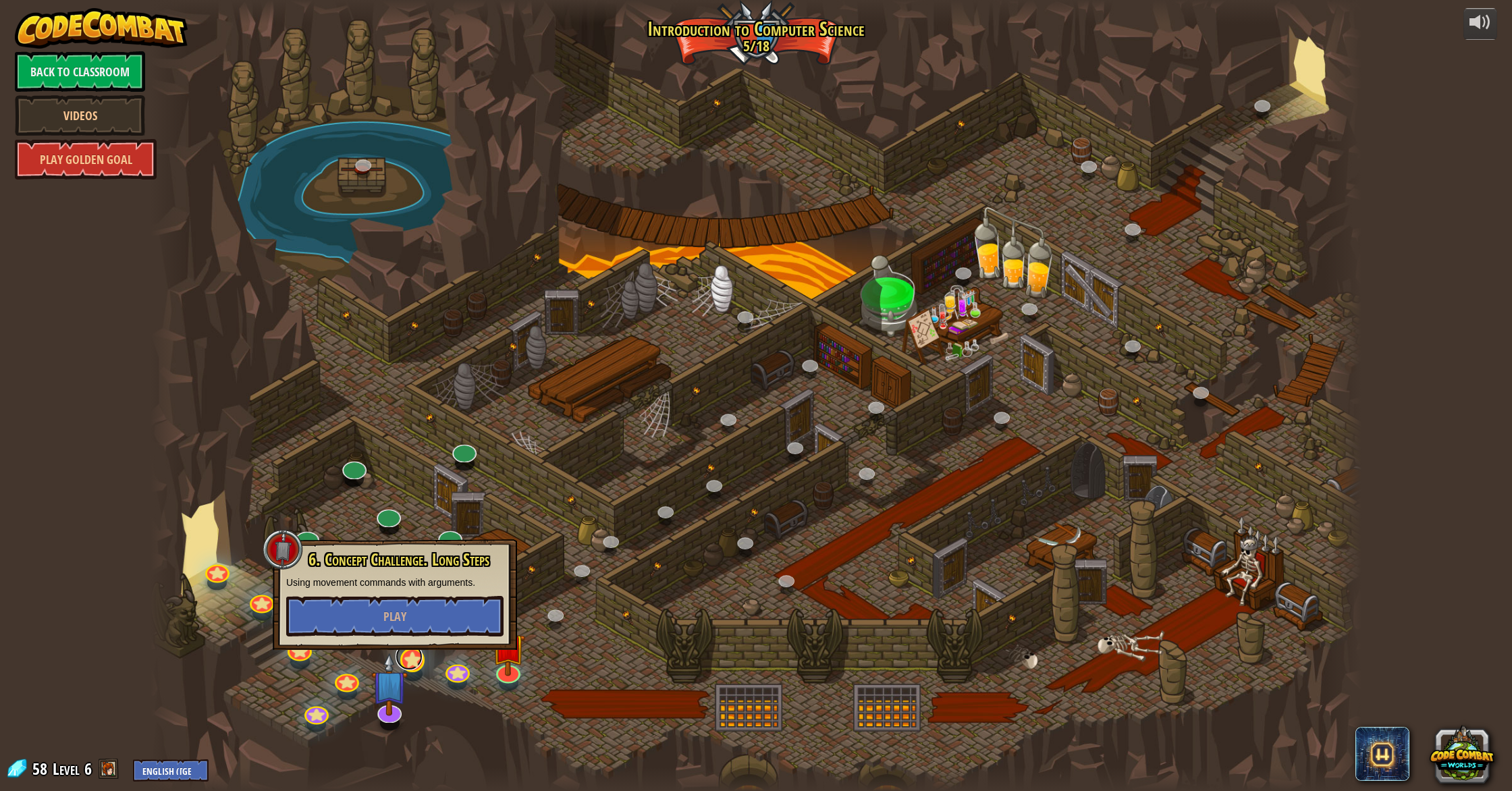
drag, startPoint x: 411, startPoint y: 658, endPoint x: 416, endPoint y: 666, distance: 9.4
click at [411, 659] on link at bounding box center [410, 657] width 27 height 27
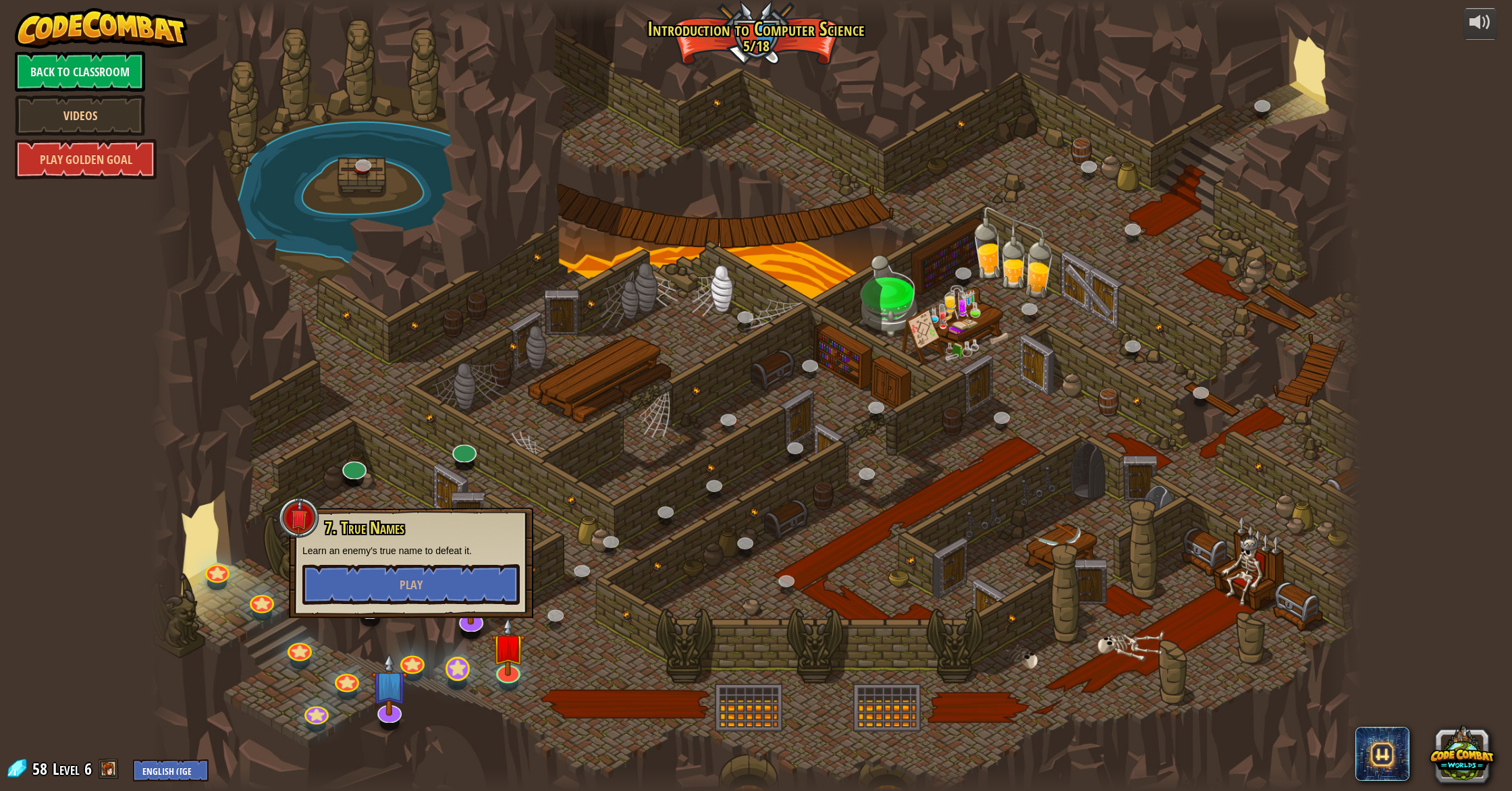
click at [448, 678] on div at bounding box center [756, 395] width 1211 height 791
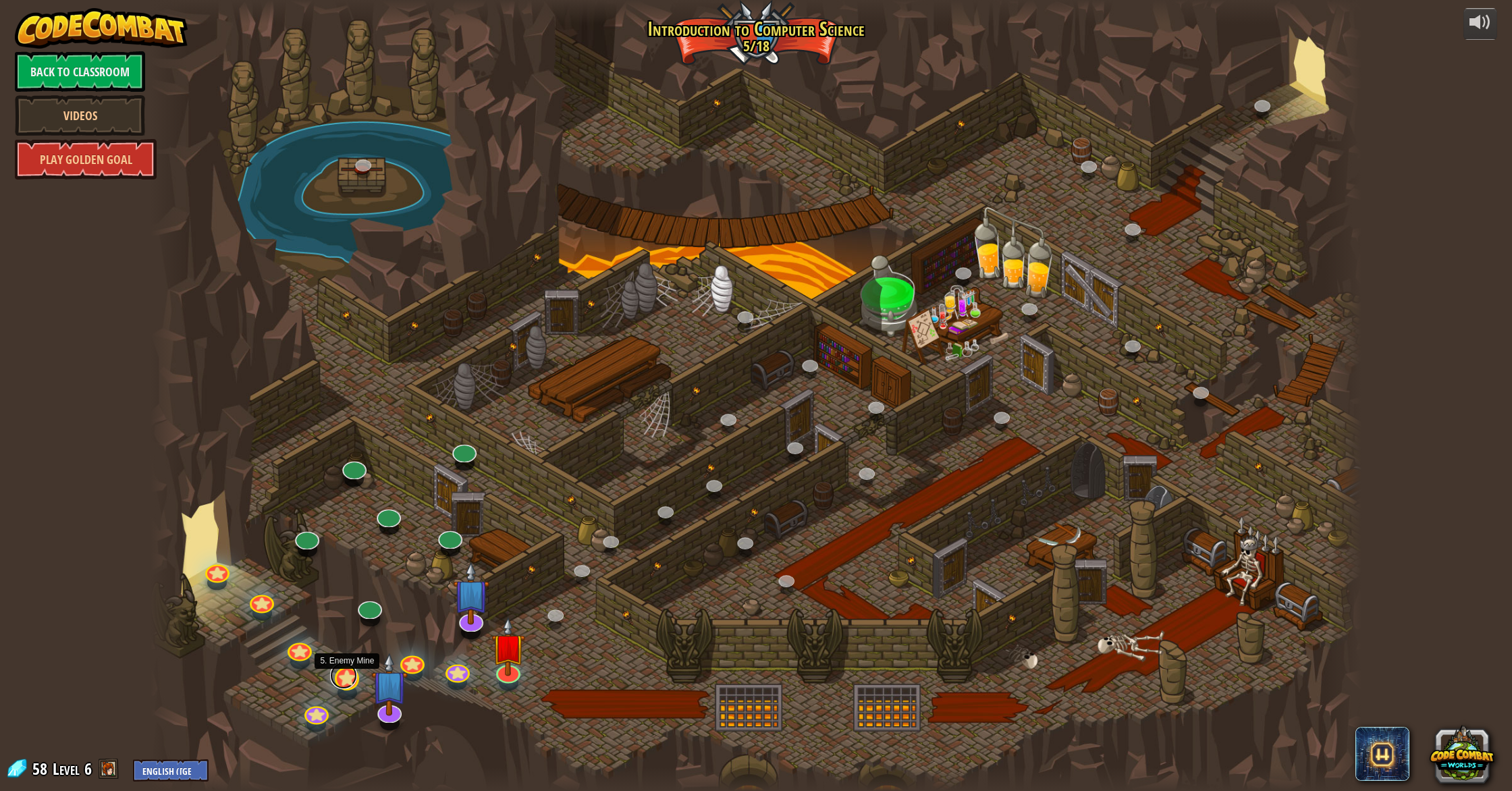
click at [352, 675] on link at bounding box center [344, 676] width 27 height 27
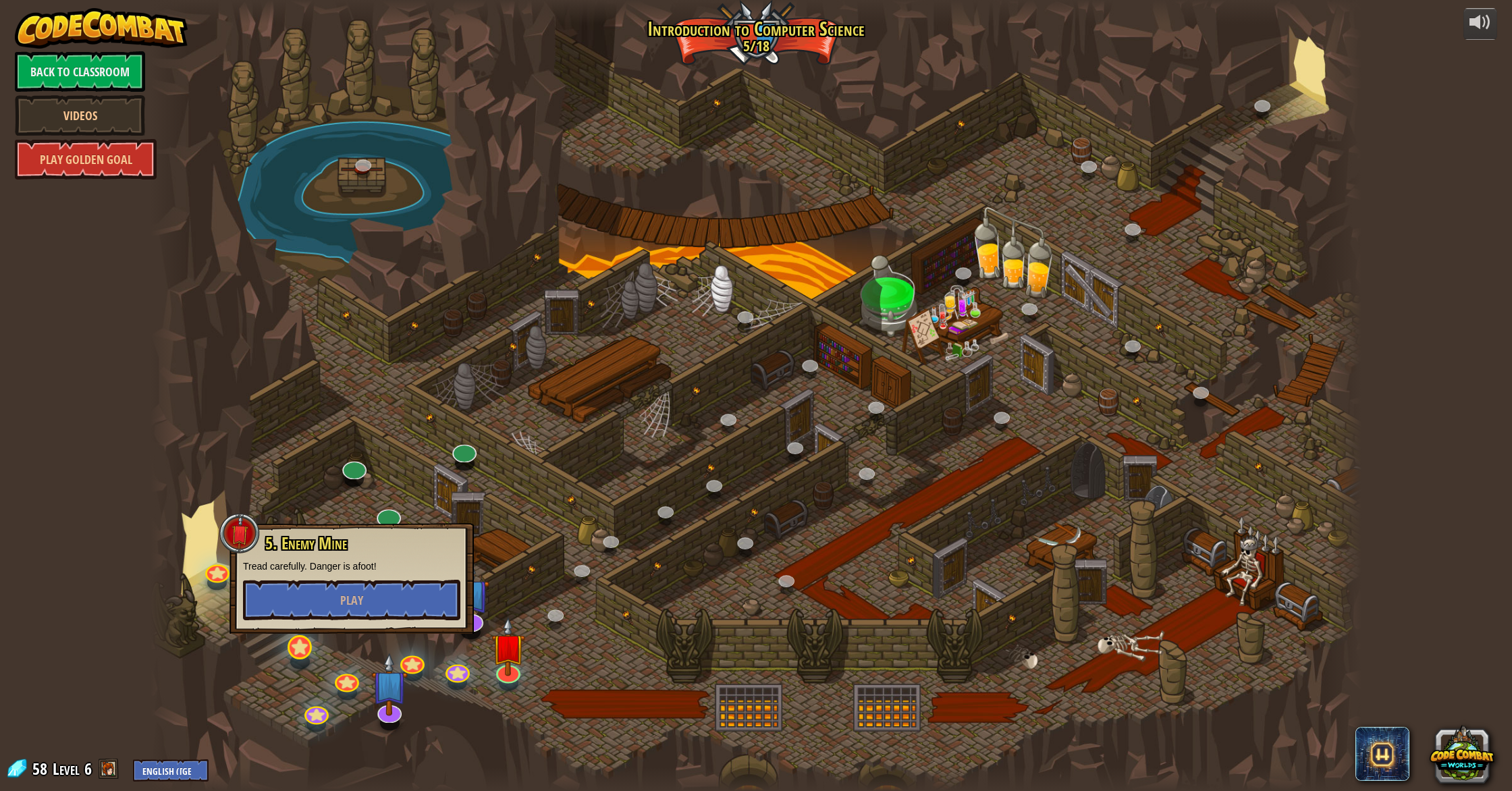
click at [306, 659] on div "25. Kithgard Gates (Locked) Escape the Kithgard dungeons, and don't let the gua…" at bounding box center [756, 395] width 1211 height 791
click at [302, 653] on link at bounding box center [296, 644] width 27 height 27
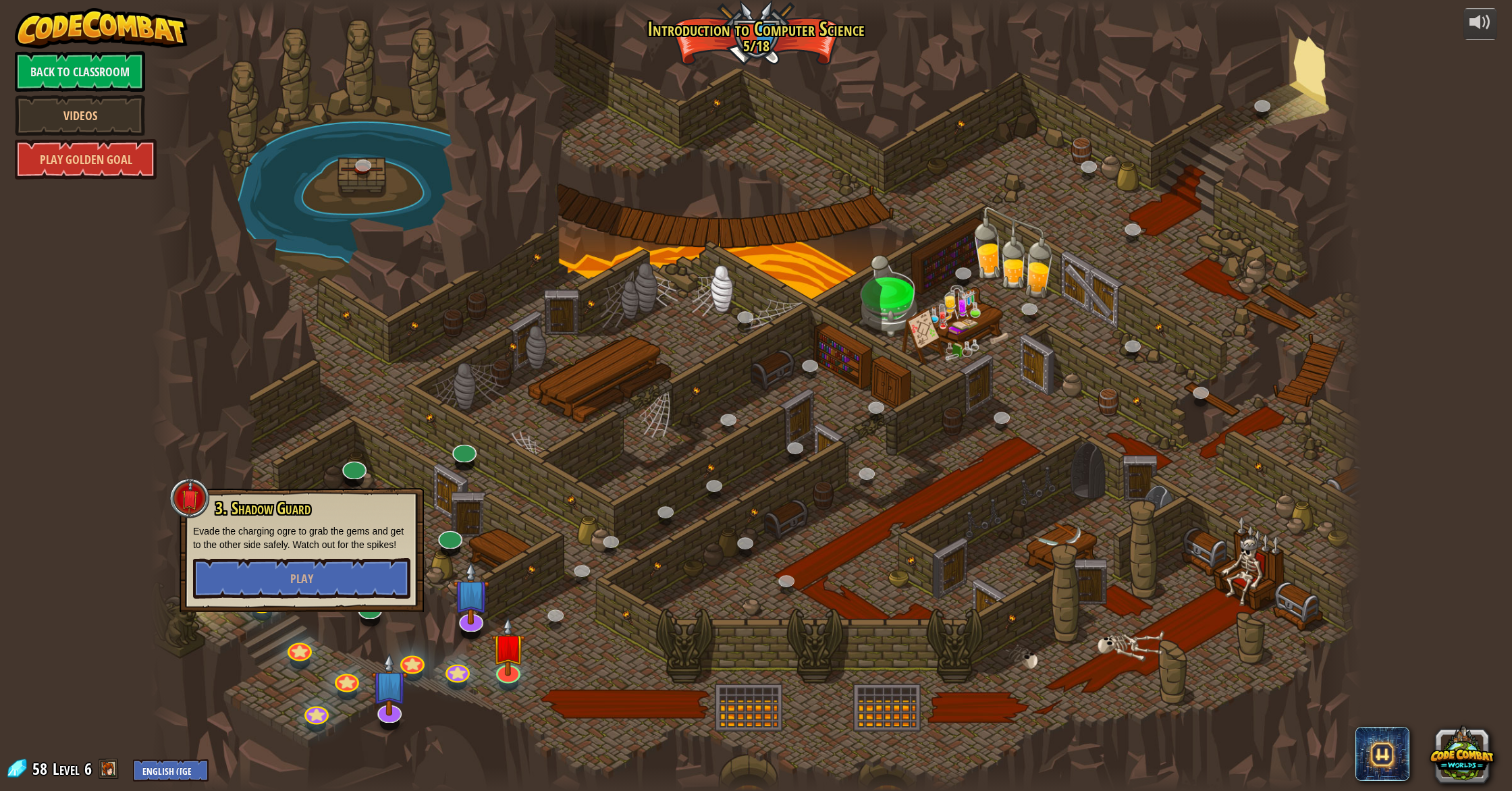
click at [366, 688] on div at bounding box center [756, 395] width 1211 height 791
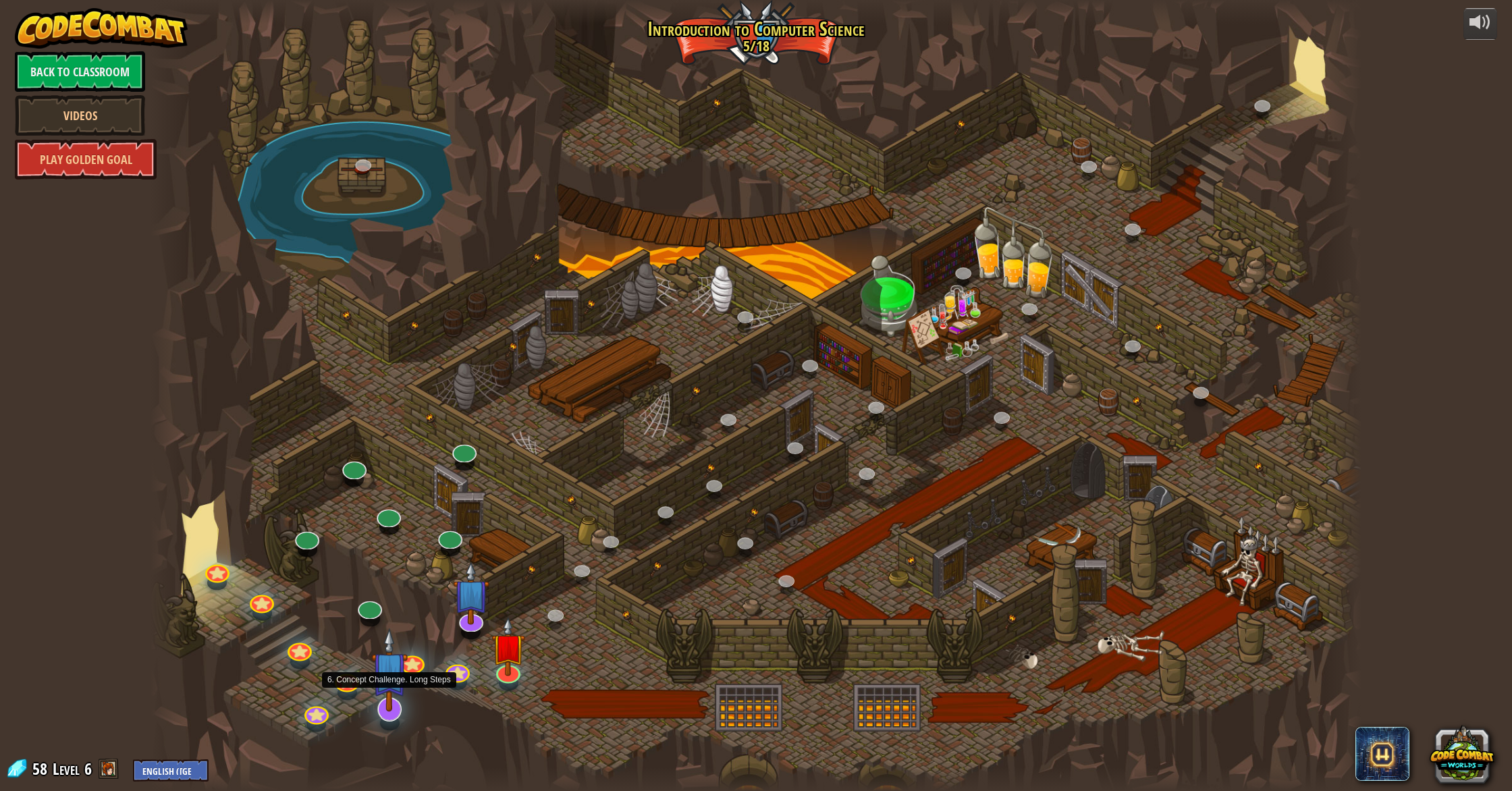
click at [373, 694] on img at bounding box center [389, 670] width 36 height 84
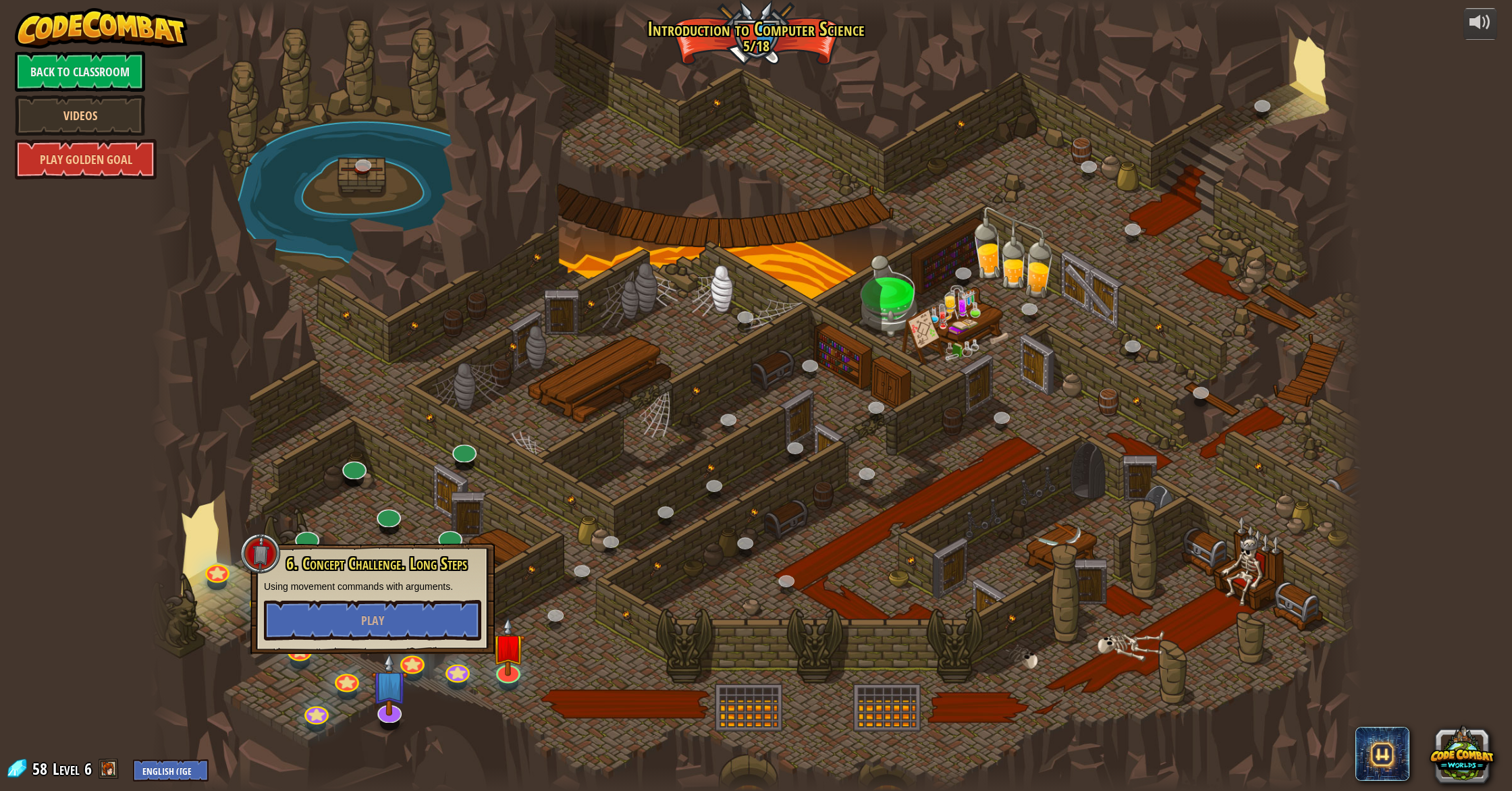
click at [603, 579] on div at bounding box center [756, 395] width 1211 height 791
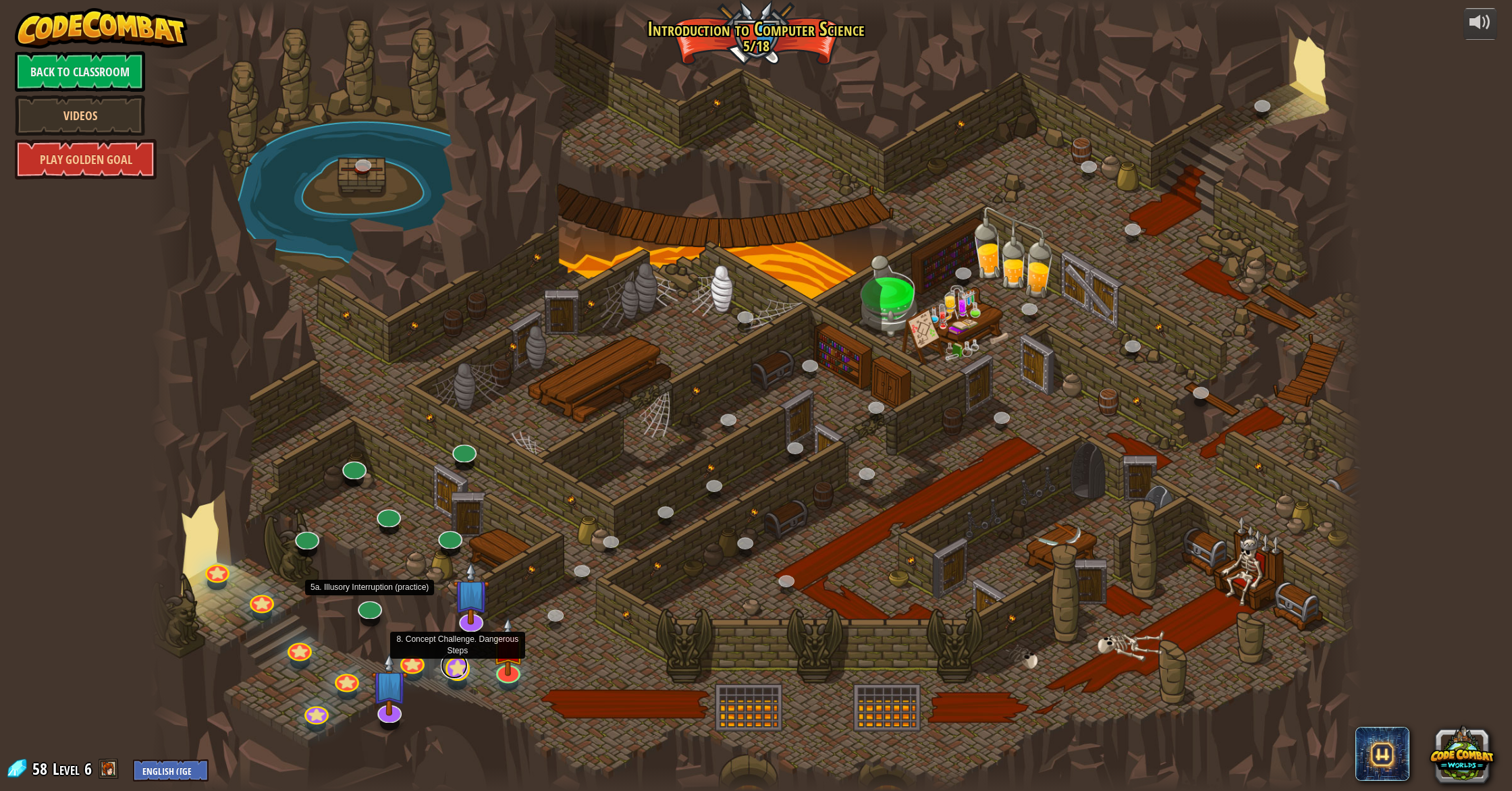
click at [448, 666] on link at bounding box center [455, 666] width 27 height 27
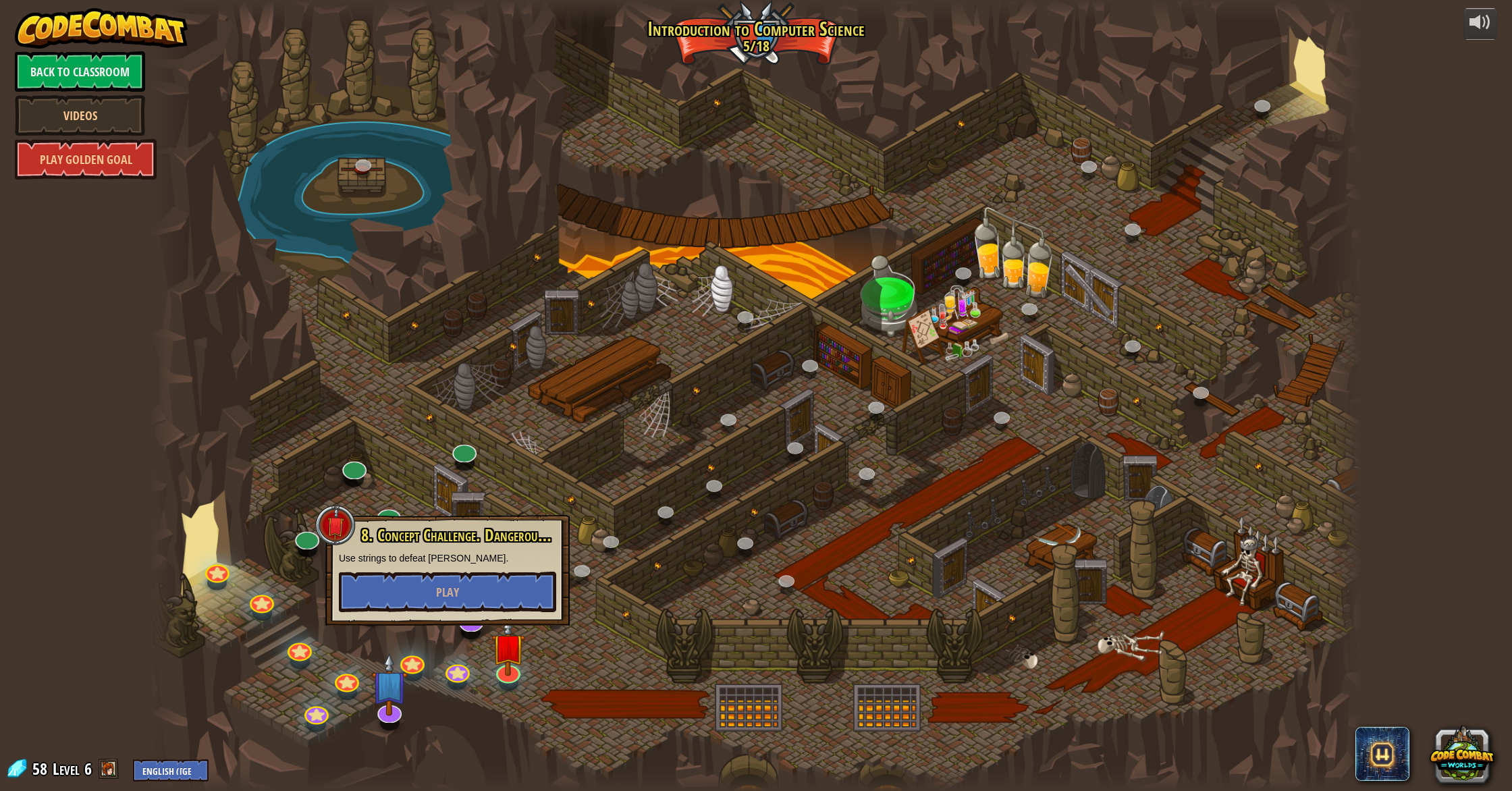
click at [611, 563] on div at bounding box center [756, 395] width 1211 height 791
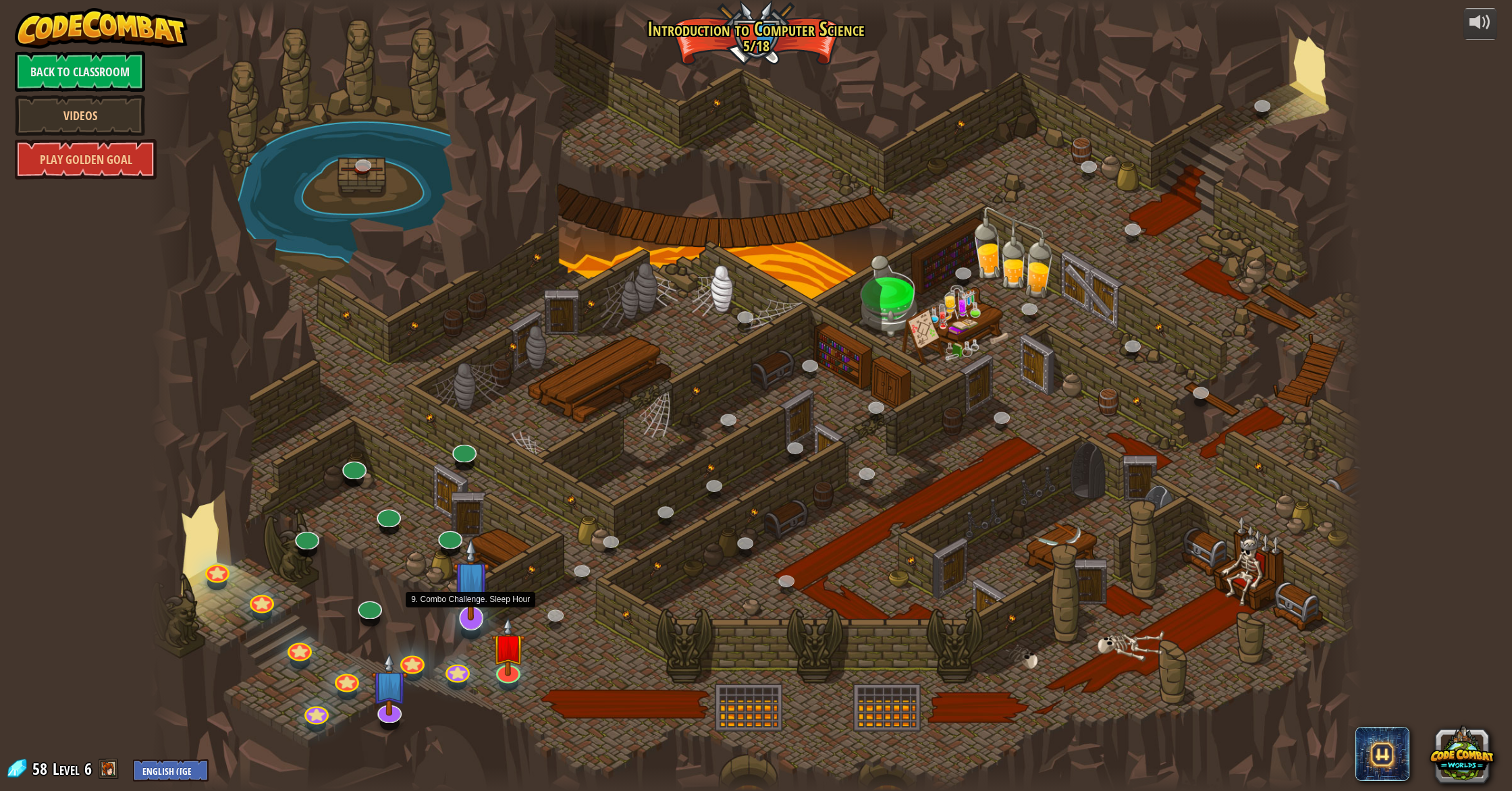
click at [461, 603] on img at bounding box center [470, 580] width 36 height 84
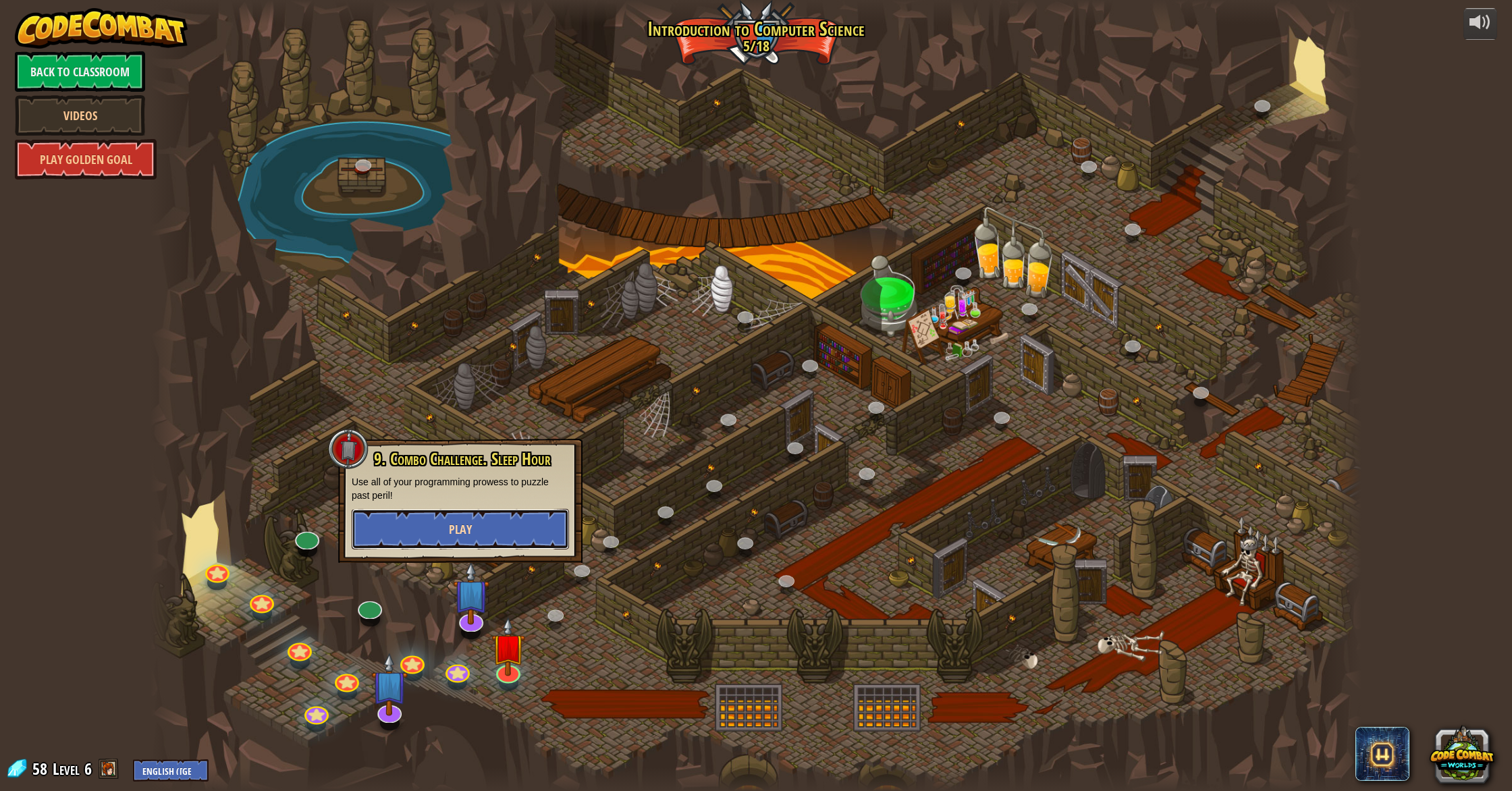
click at [513, 537] on button "Play" at bounding box center [461, 529] width 217 height 40
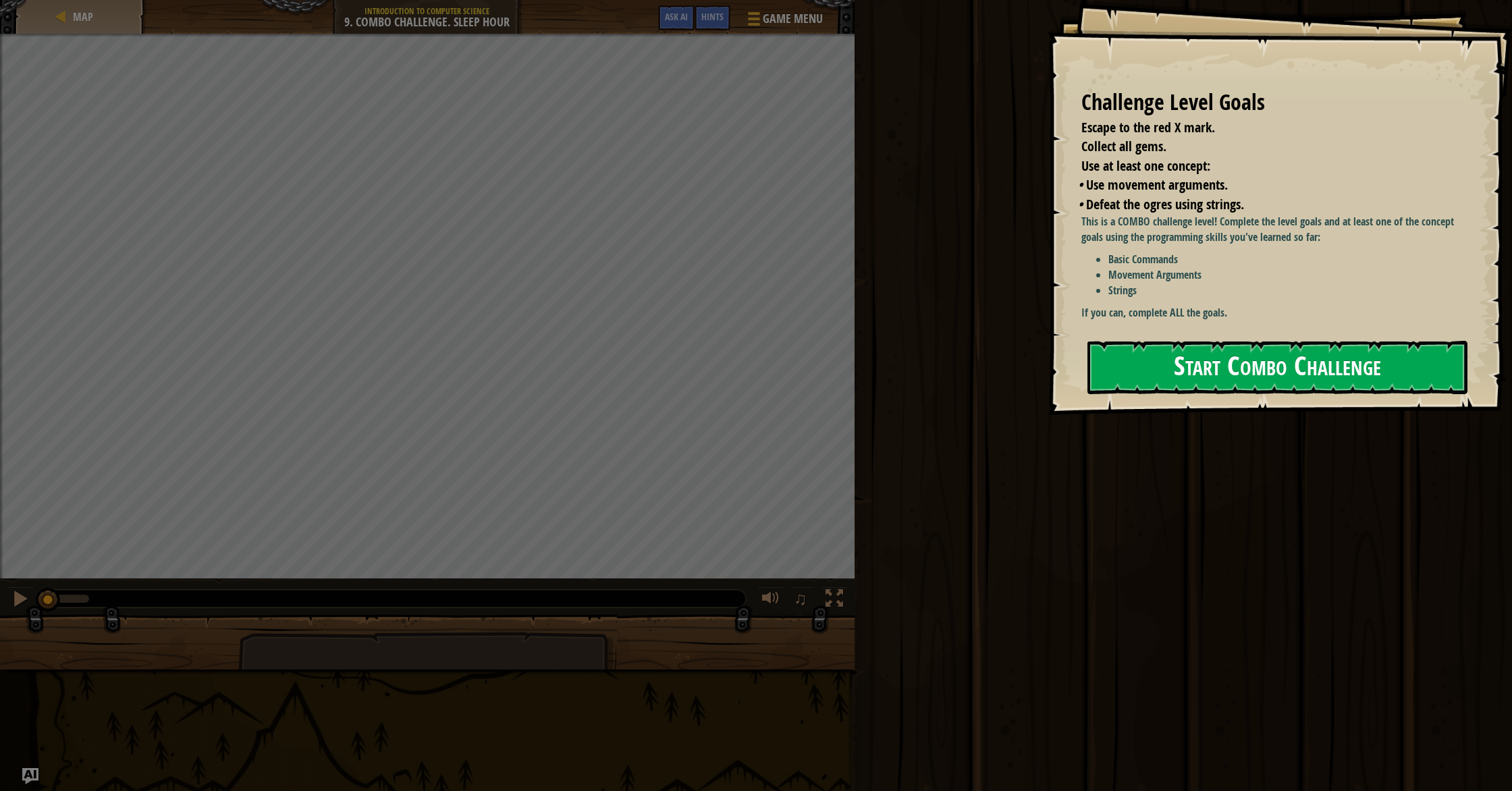
click at [1158, 366] on button "Start Combo Challenge" at bounding box center [1277, 368] width 380 height 54
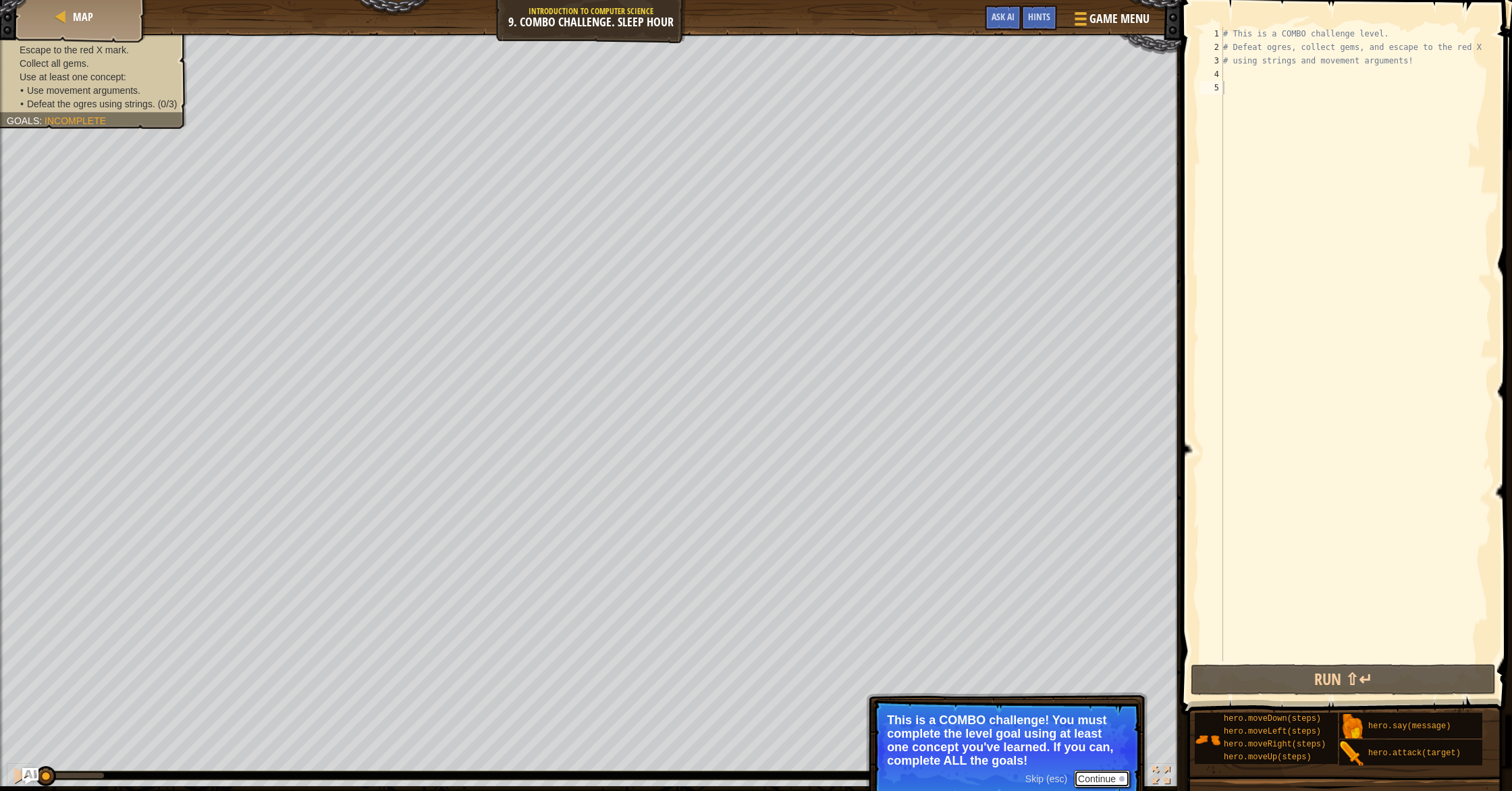
click at [1120, 777] on div at bounding box center [1123, 779] width 6 height 6
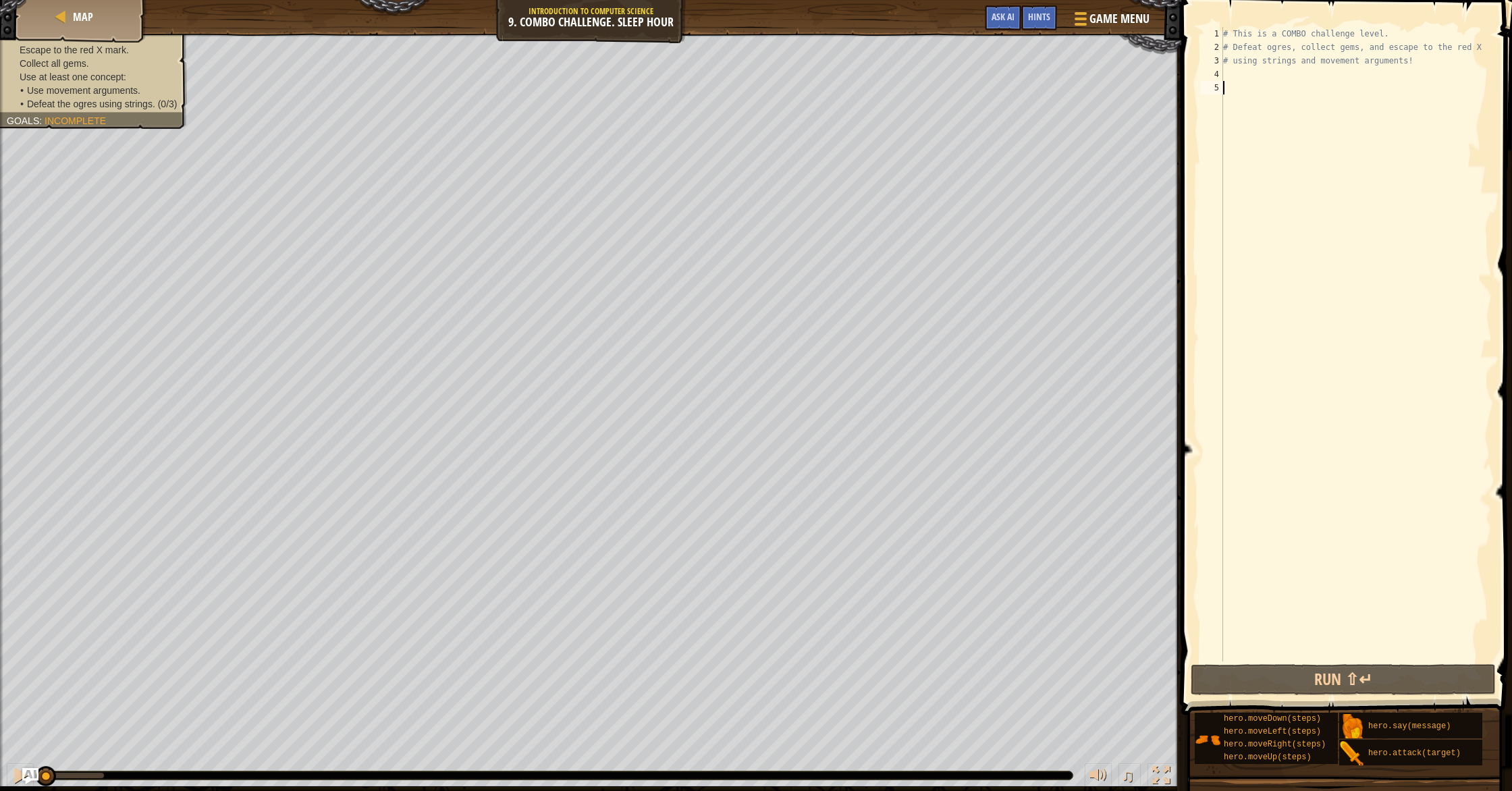
drag, startPoint x: 1236, startPoint y: 88, endPoint x: 1242, endPoint y: 77, distance: 12.5
click at [1240, 83] on div "# This is a COMBO challenge level. # Defeat [PERSON_NAME], collect gems, and es…" at bounding box center [1356, 358] width 272 height 662
click at [1242, 77] on div "# This is a COMBO challenge level. # Defeat [PERSON_NAME], collect gems, and es…" at bounding box center [1356, 358] width 272 height 662
type textarea "m"
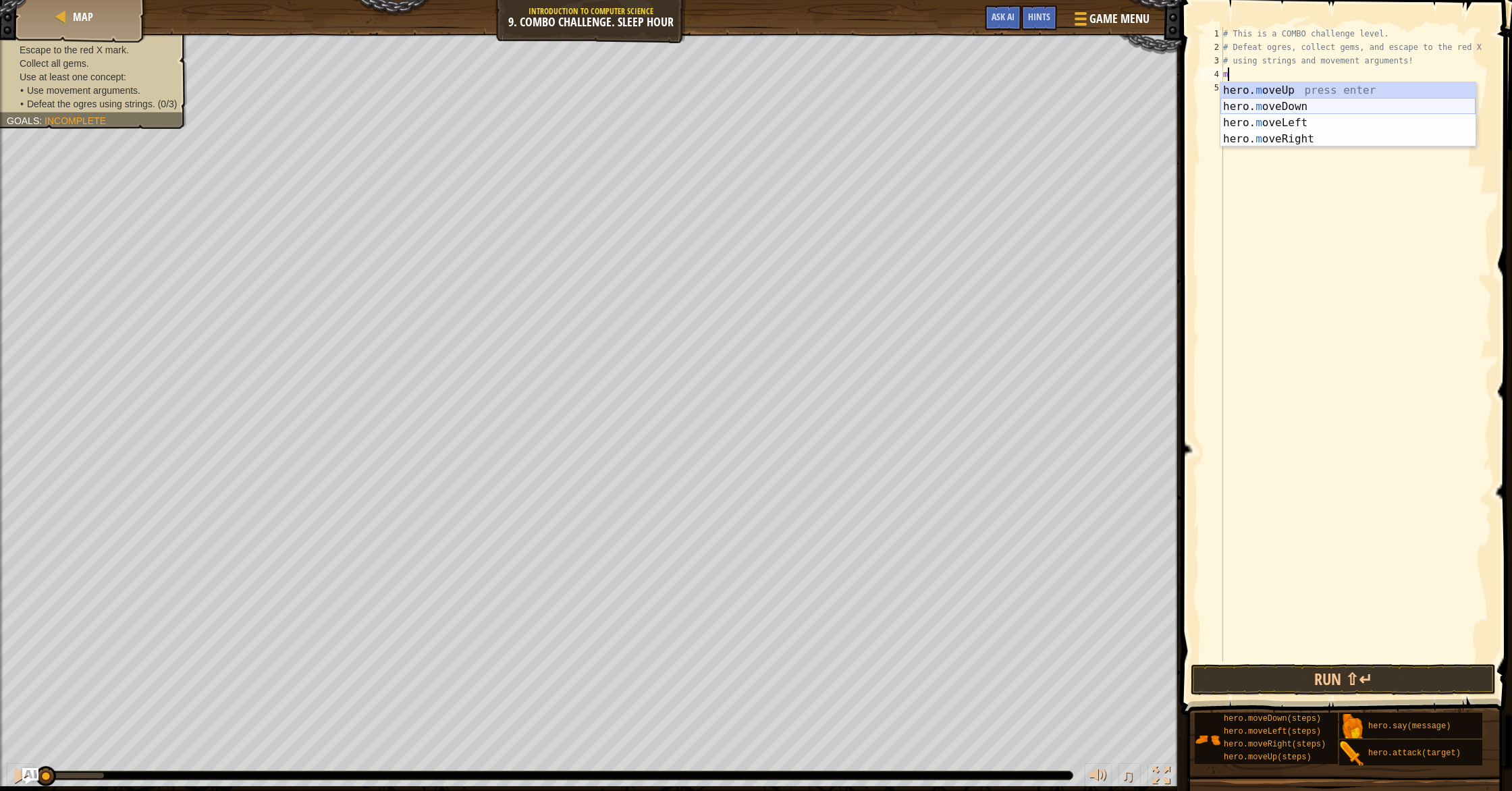
click at [1256, 99] on div "hero. m oveUp press enter hero. m oveDown press enter hero. m oveLeft press ent…" at bounding box center [1348, 130] width 255 height 97
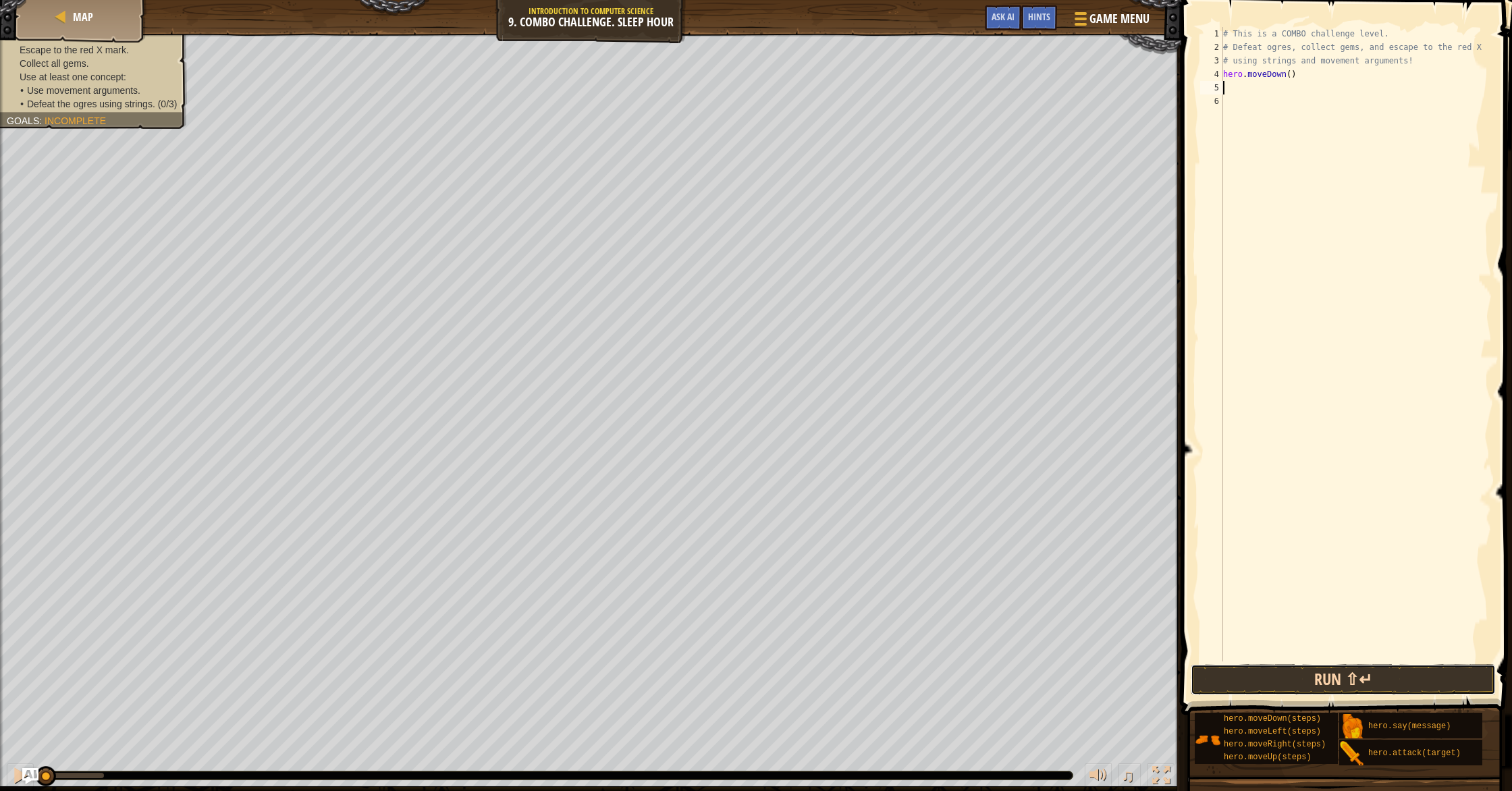
click at [1214, 675] on button "Run ⇧↵" at bounding box center [1344, 680] width 305 height 31
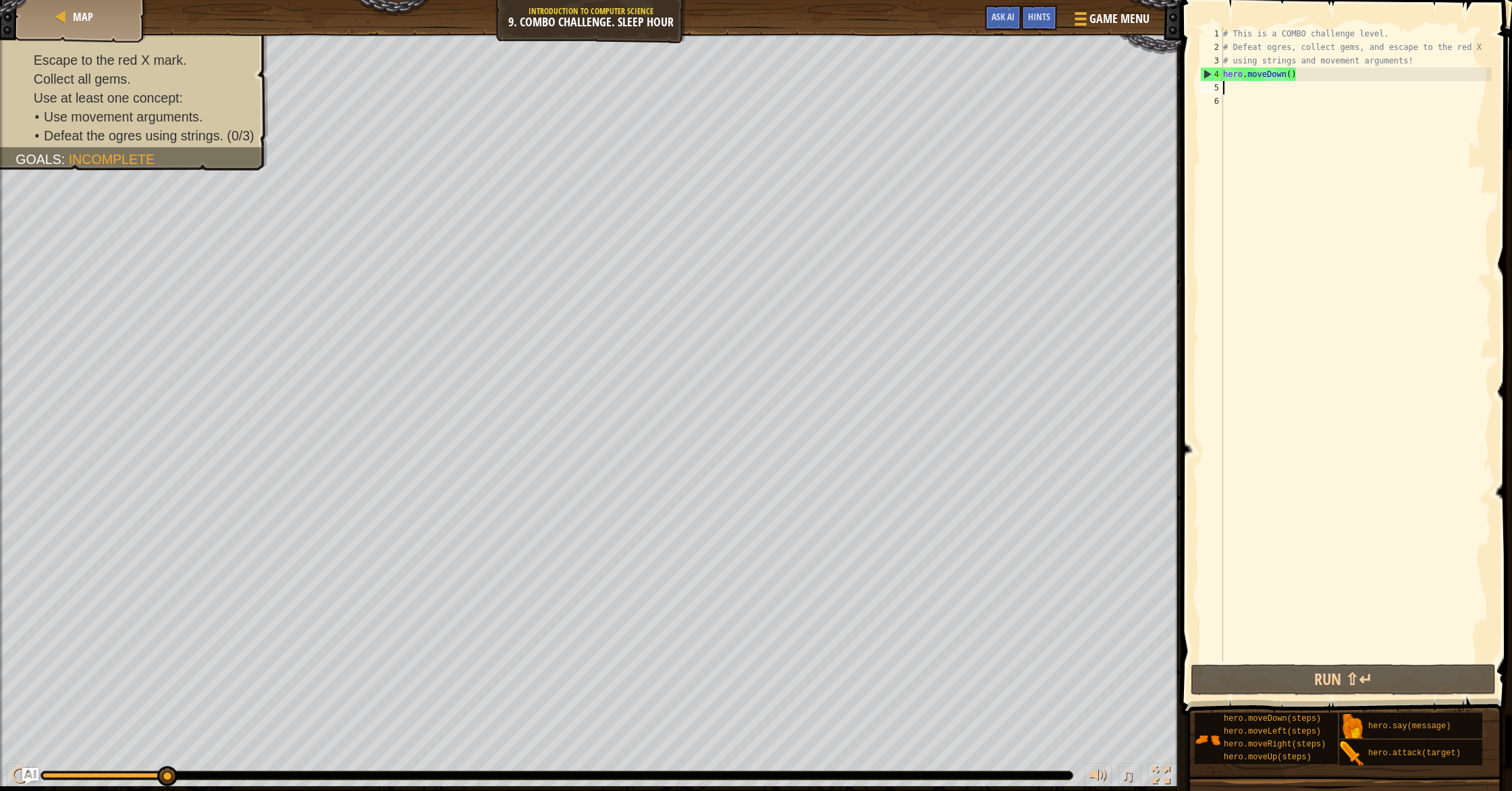
type textarea "m"
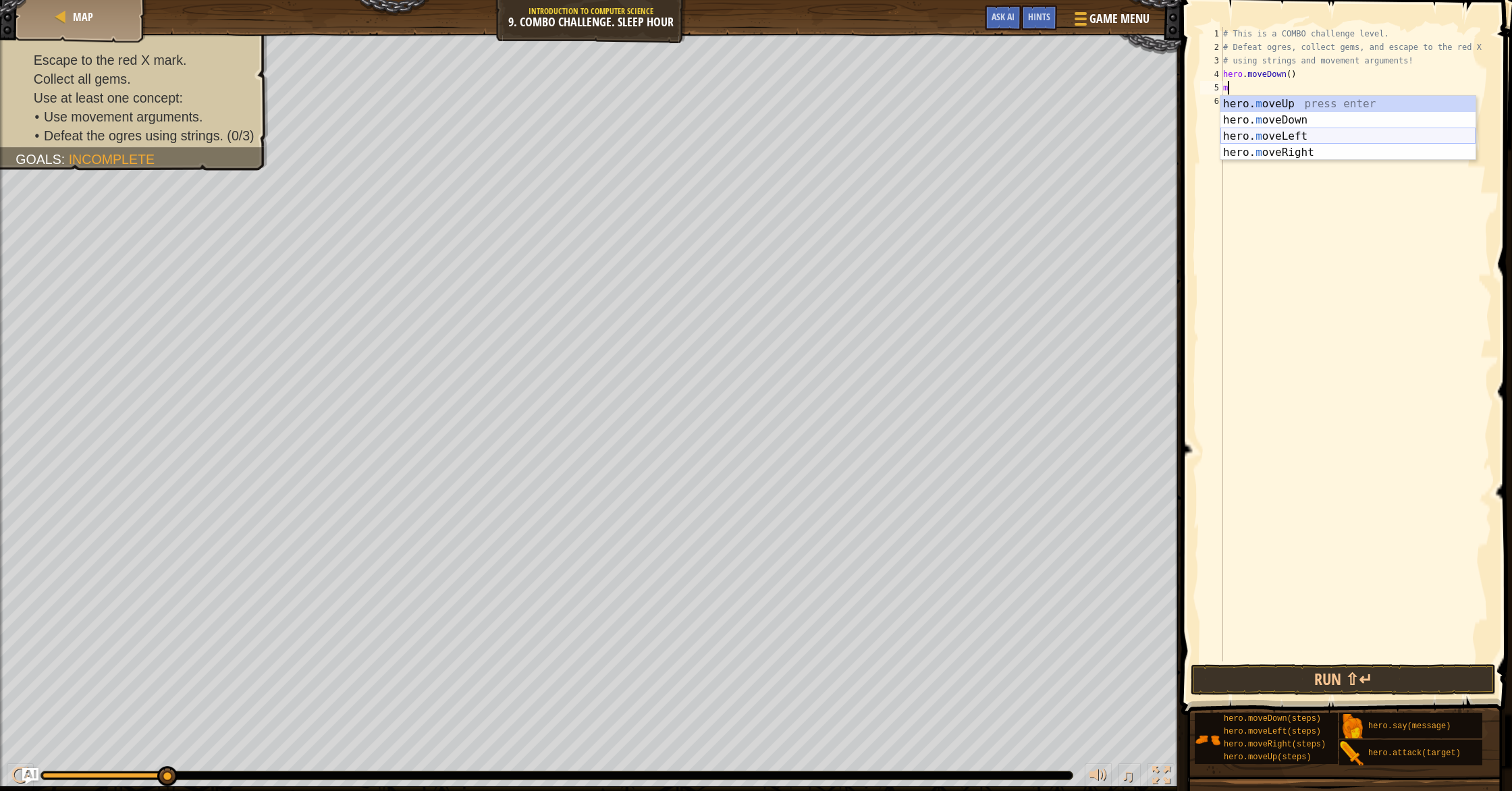
click at [1316, 145] on div "hero. m oveUp press enter hero. m oveDown press enter hero. m oveLeft press ent…" at bounding box center [1348, 144] width 255 height 97
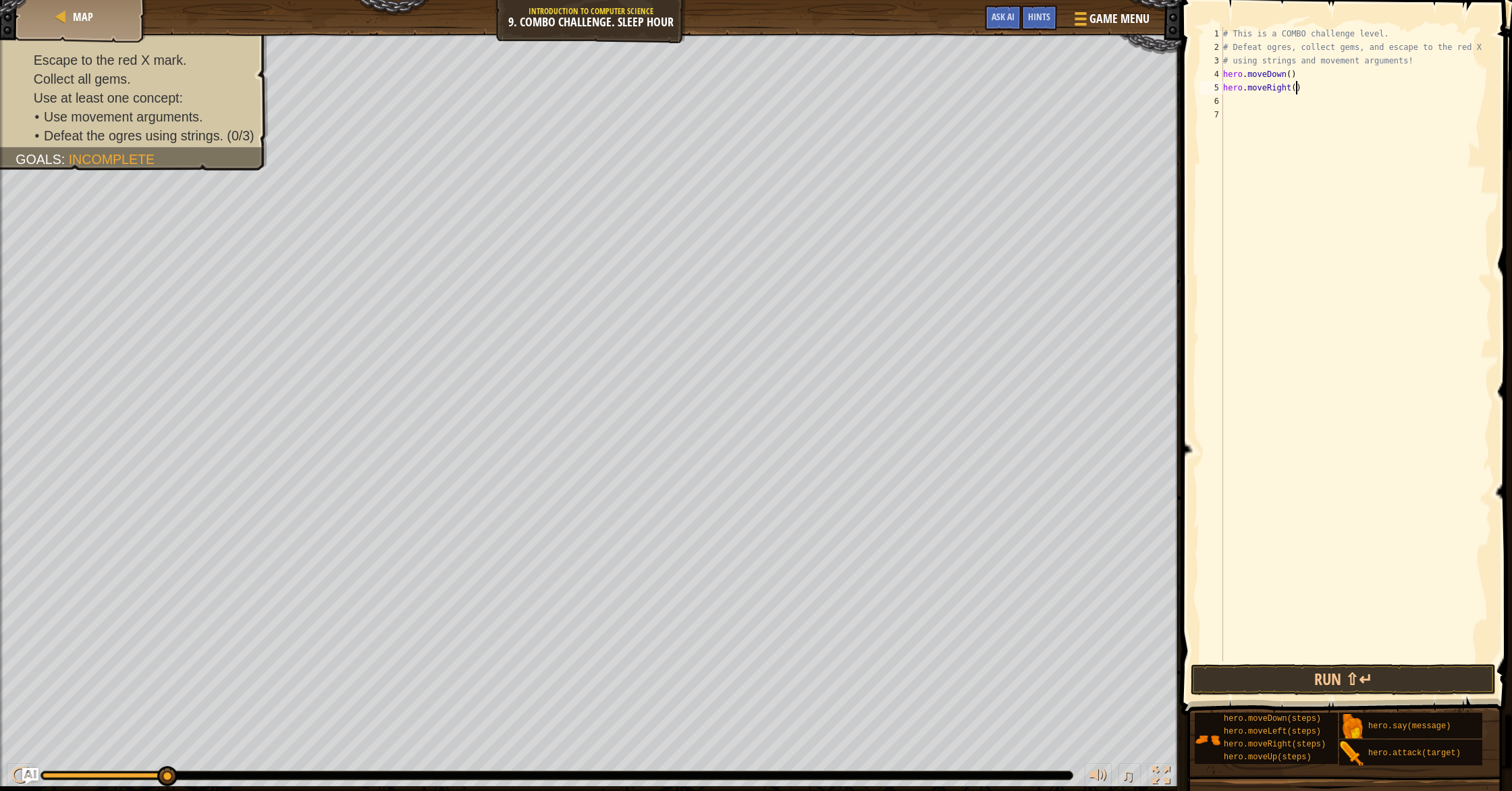
click at [1297, 86] on div "# This is a COMBO challenge level. # Defeat [PERSON_NAME], collect gems, and es…" at bounding box center [1356, 358] width 272 height 662
type textarea "hero.moveRight(2)"
click at [1318, 100] on div "# This is a COMBO challenge level. # Defeat [PERSON_NAME], collect gems, and es…" at bounding box center [1356, 358] width 272 height 662
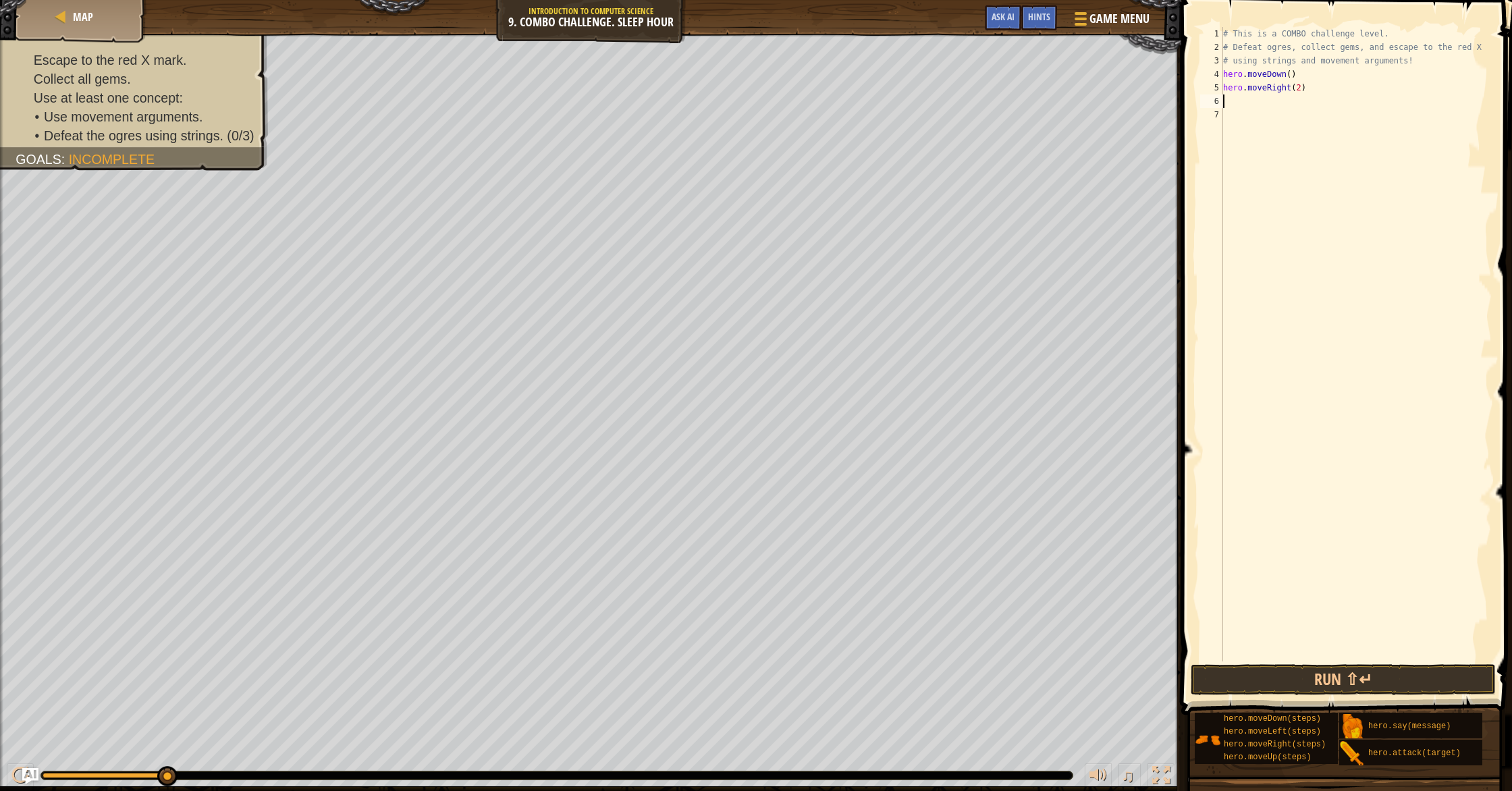
type textarea "m"
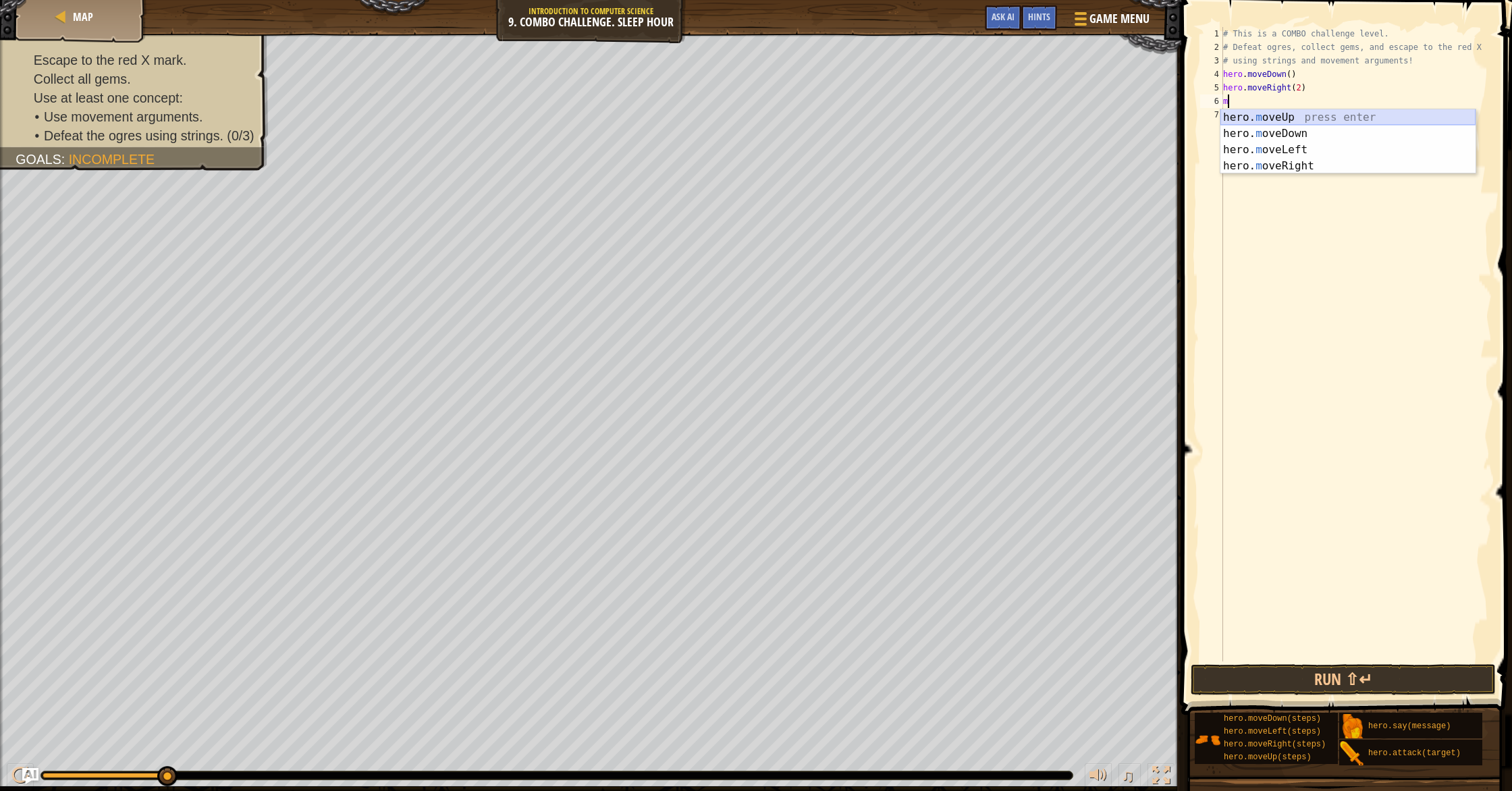
click at [1280, 121] on div "hero. m oveUp press enter hero. m oveDown press enter hero. m oveLeft press ent…" at bounding box center [1348, 157] width 255 height 97
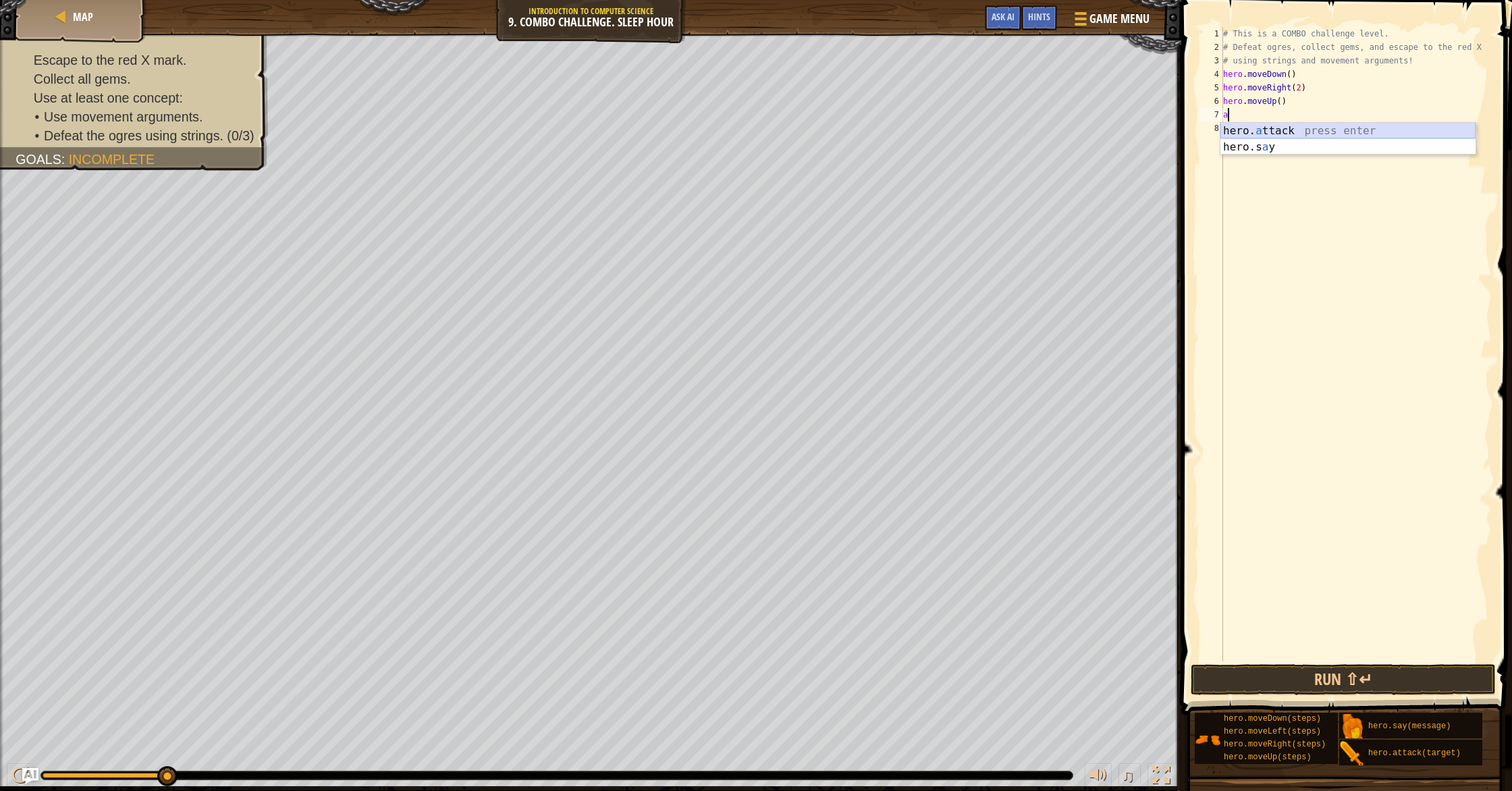
click at [1264, 125] on div "hero. a ttack press enter hero.s a y press enter" at bounding box center [1348, 155] width 255 height 65
type textarea "hero.attack("Ursa")"
click at [1326, 116] on div "# This is a COMBO challenge level. # Defeat [PERSON_NAME], collect gems, and es…" at bounding box center [1356, 358] width 272 height 662
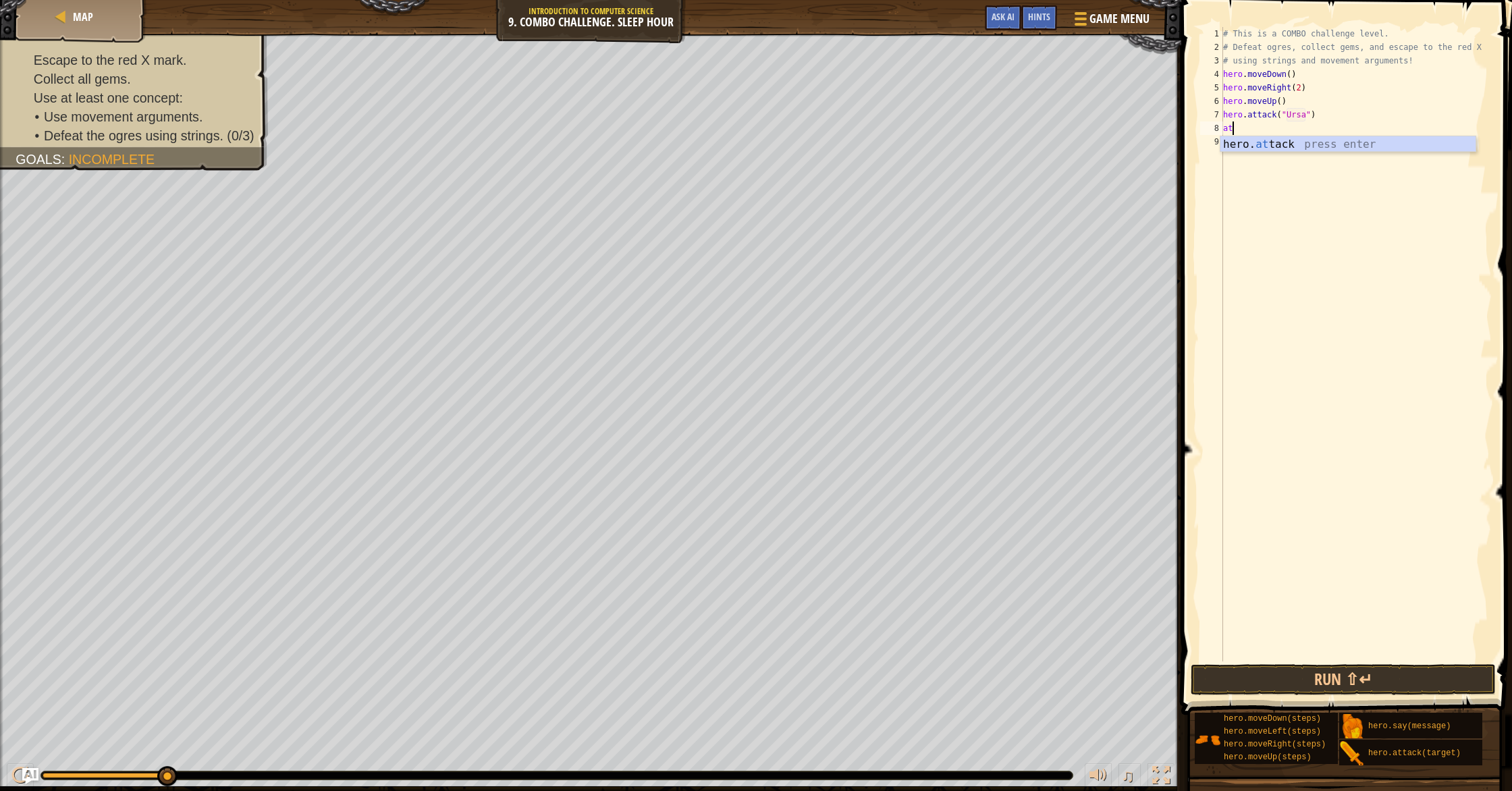
scroll to position [6, 1]
click at [1333, 142] on div "hero. att ack press enter" at bounding box center [1348, 160] width 255 height 49
type textarea "hero.attack("Ursa")"
click at [1351, 129] on div "# This is a COMBO challenge level. # Defeat [PERSON_NAME], collect gems, and es…" at bounding box center [1356, 358] width 272 height 662
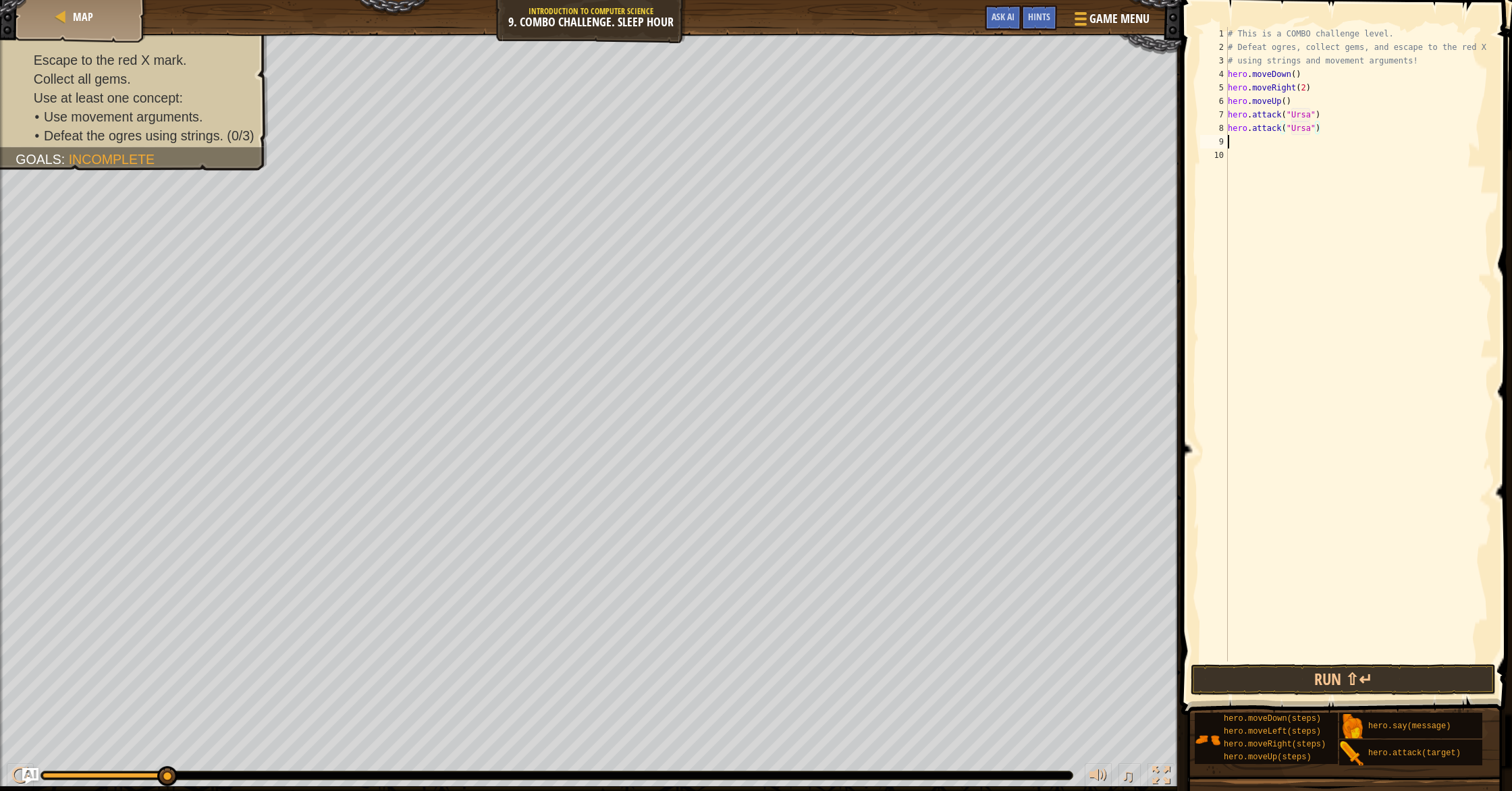
scroll to position [6, 0]
type textarea "m"
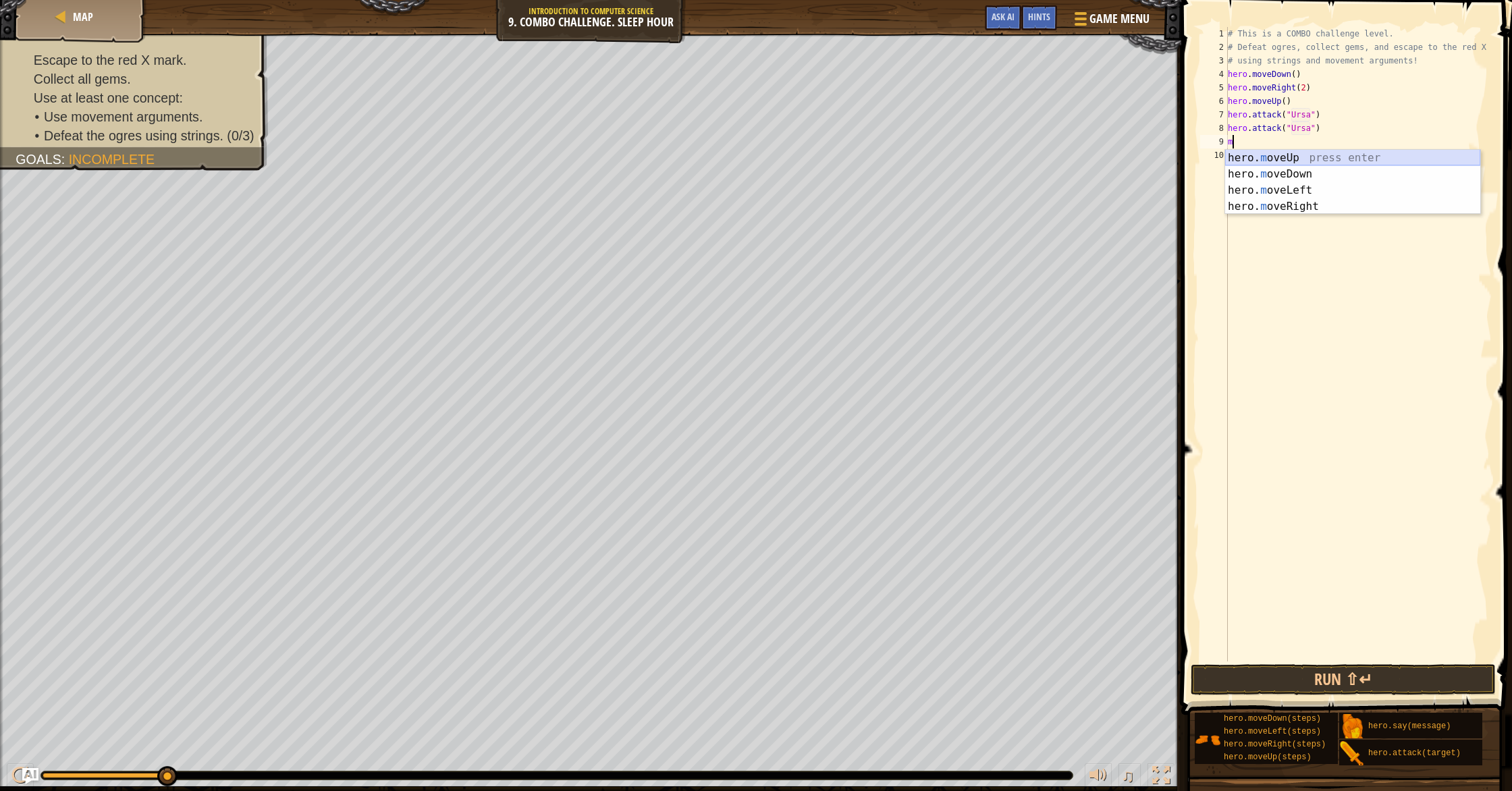
click at [1343, 156] on div "hero. m oveUp press enter hero. m oveDown press enter hero. m oveLeft press ent…" at bounding box center [1353, 198] width 255 height 97
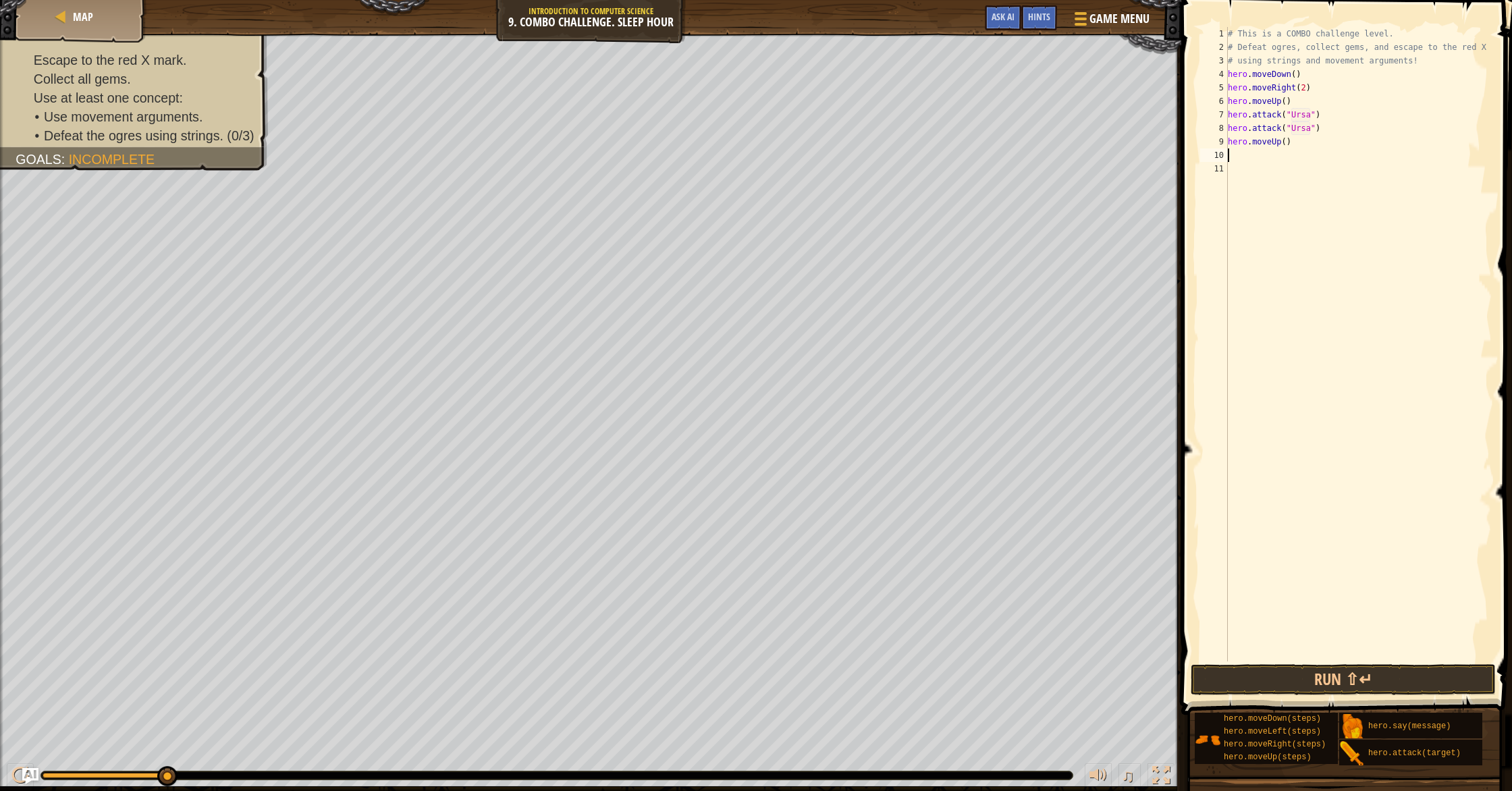
type textarea "m"
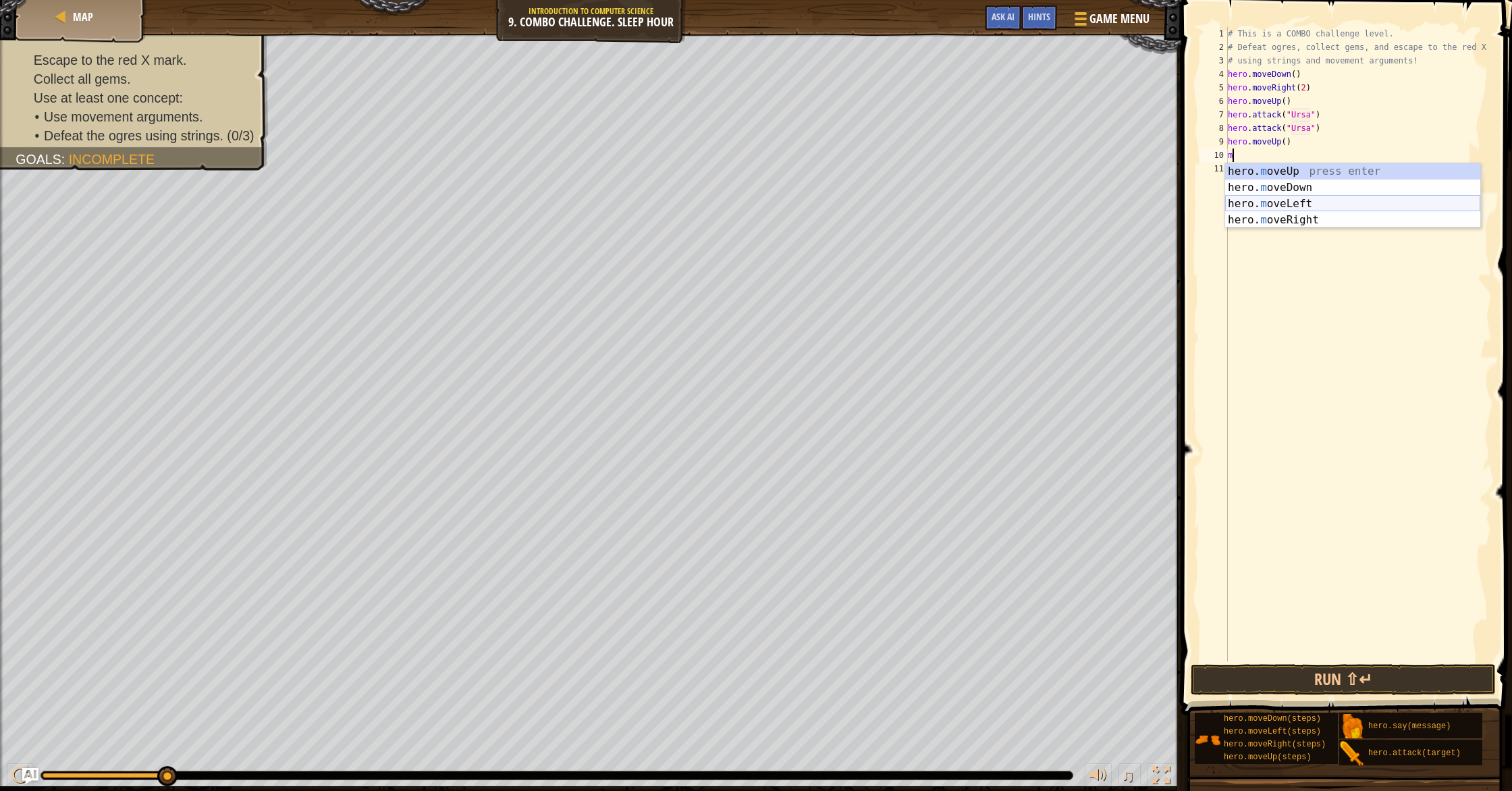
click at [1318, 201] on div "hero. m oveUp press enter hero. m oveDown press enter hero. m oveLeft press ent…" at bounding box center [1353, 211] width 255 height 97
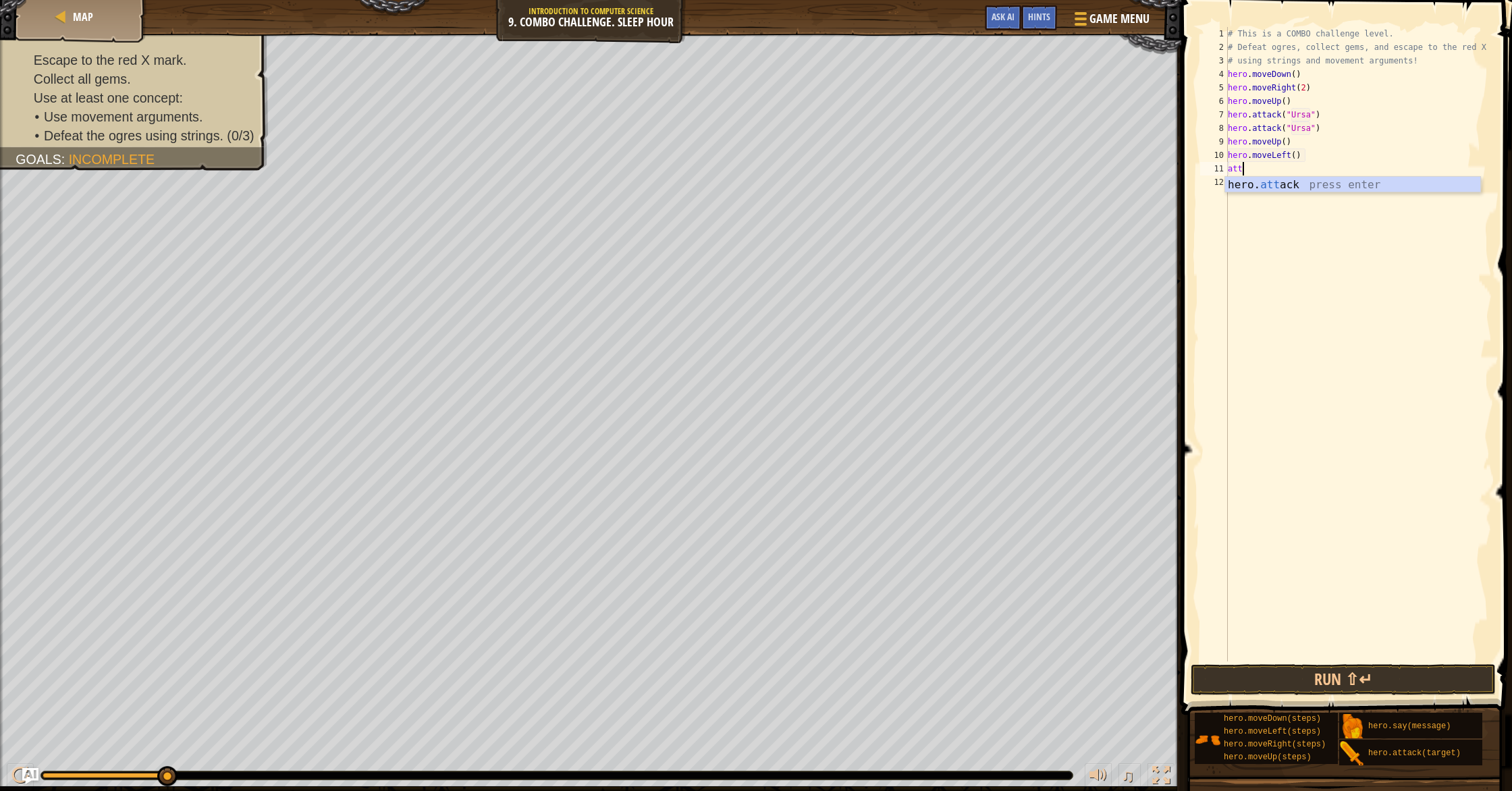
scroll to position [6, 1]
click at [1298, 187] on div "hero. att ack press enter" at bounding box center [1353, 201] width 255 height 49
type textarea "hero.attack("[PERSON_NAME]")"
click at [1336, 170] on div "# This is a COMBO challenge level. # Defeat [PERSON_NAME], collect gems, and es…" at bounding box center [1358, 358] width 267 height 662
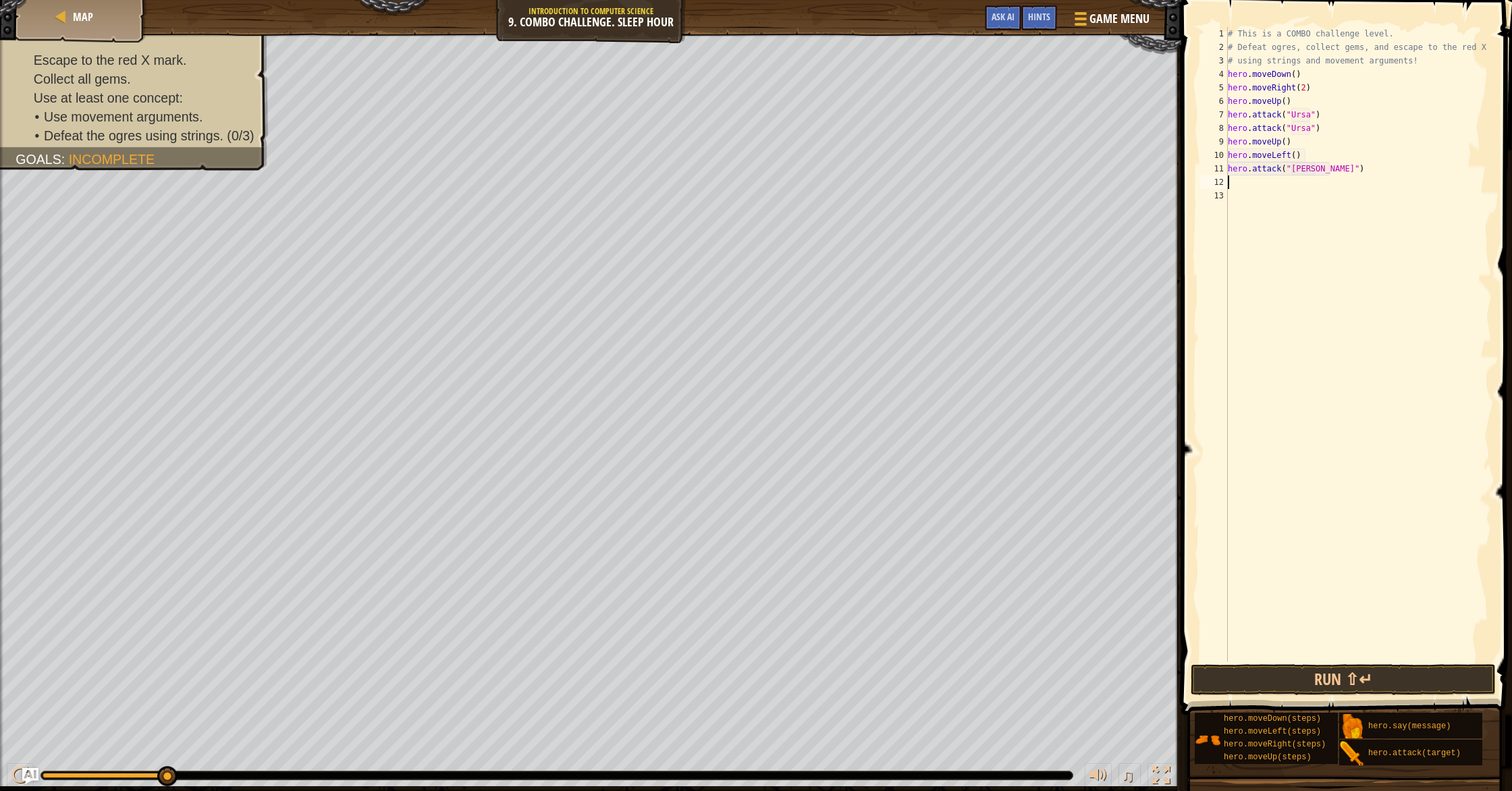
scroll to position [6, 0]
type textarea "att"
click at [1330, 206] on div "# This is a COMBO challenge level. # Defeat [PERSON_NAME], collect gems, and es…" at bounding box center [1358, 358] width 267 height 662
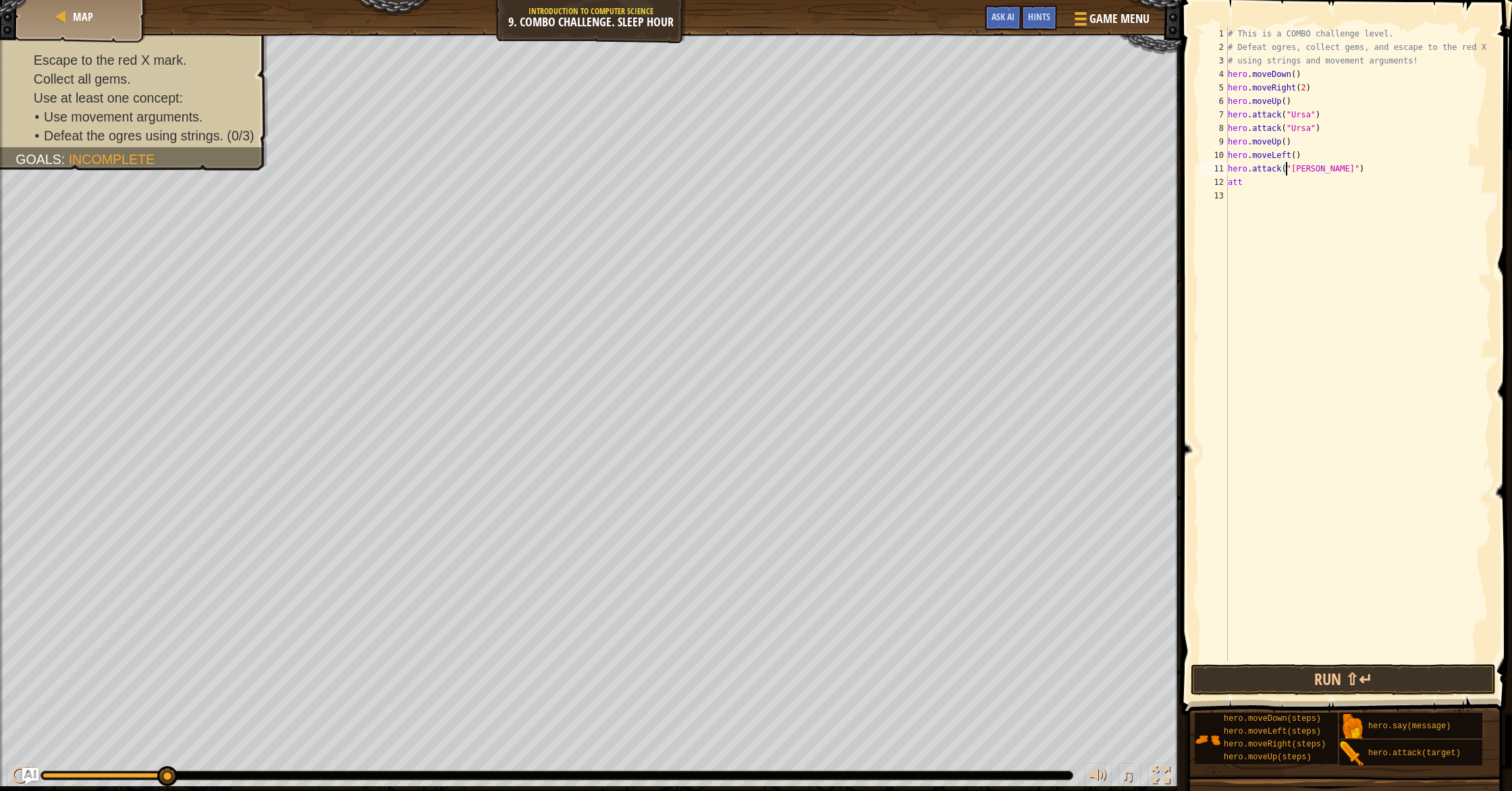
click at [1288, 172] on div "# This is a COMBO challenge level. # Defeat [PERSON_NAME], collect gems, and es…" at bounding box center [1358, 358] width 267 height 662
click at [1286, 182] on div "# This is a COMBO challenge level. # Defeat [PERSON_NAME], collect gems, and es…" at bounding box center [1358, 358] width 267 height 662
click at [1282, 201] on div "hero. [PERSON_NAME] press enter" at bounding box center [1353, 215] width 255 height 49
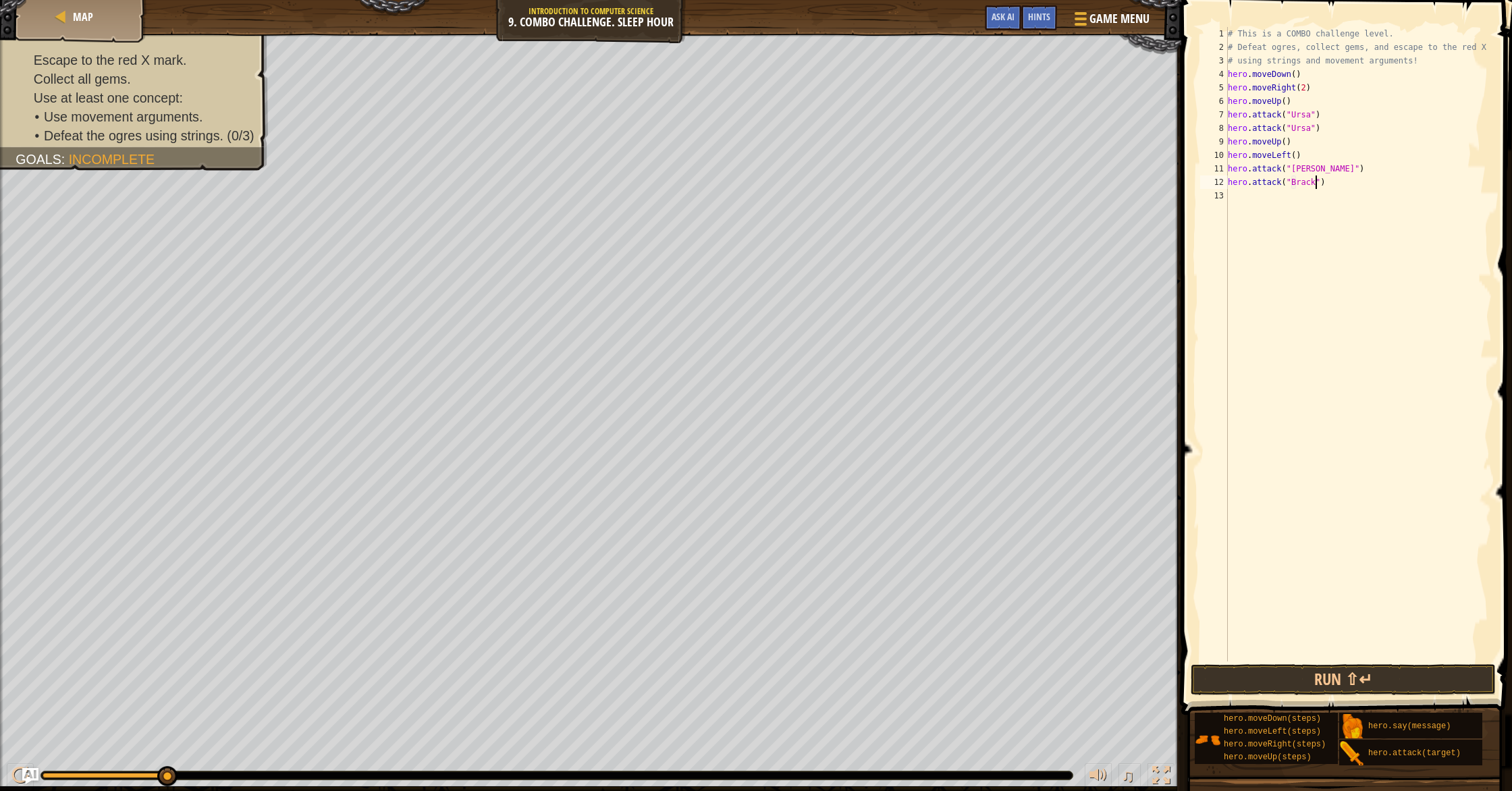
click at [1296, 174] on div "# This is a COMBO challenge level. # Defeat [PERSON_NAME], collect gems, and es…" at bounding box center [1358, 358] width 267 height 662
type textarea "hero.attack("Brack")"
click at [1340, 191] on div "# This is a COMBO challenge level. # Defeat [PERSON_NAME], collect gems, and es…" at bounding box center [1358, 358] width 267 height 662
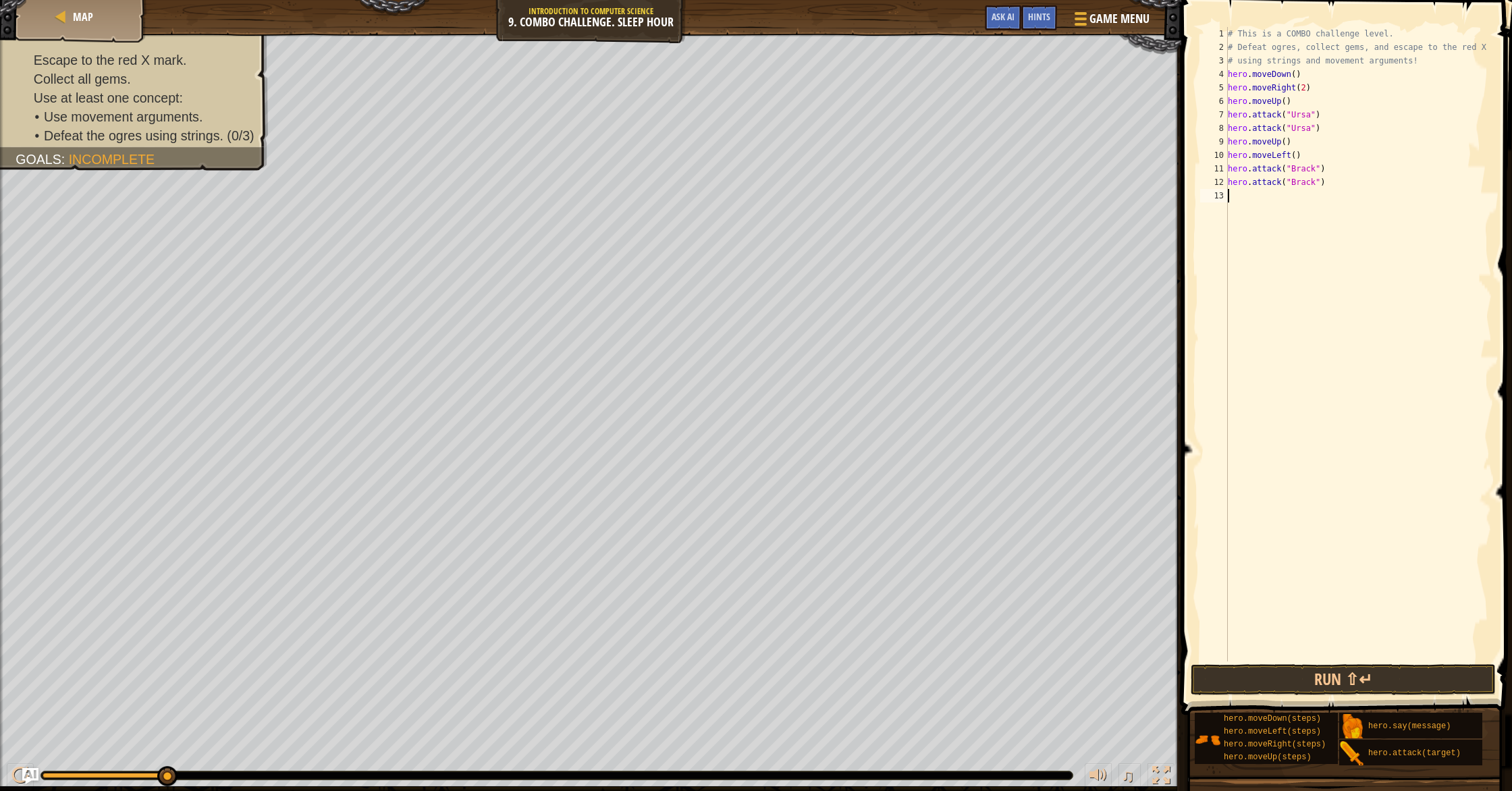
type textarea "m"
click at [1318, 239] on div "hero. m oveUp press enter hero. m oveDown press enter hero. m oveLeft press ent…" at bounding box center [1353, 251] width 255 height 97
click at [130, 21] on div "Map" at bounding box center [81, 17] width 108 height 34
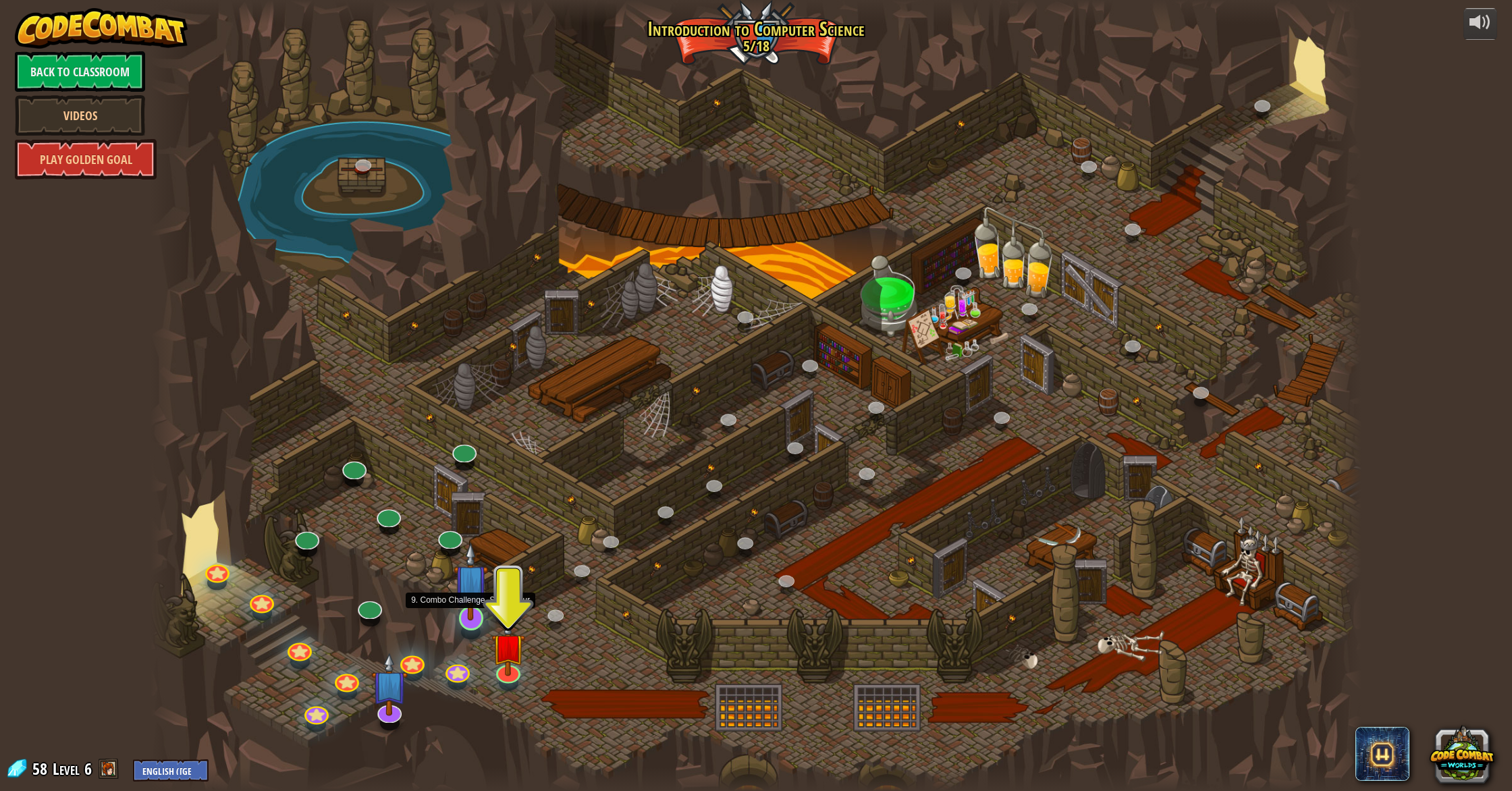
click at [478, 625] on div at bounding box center [470, 618] width 24 height 24
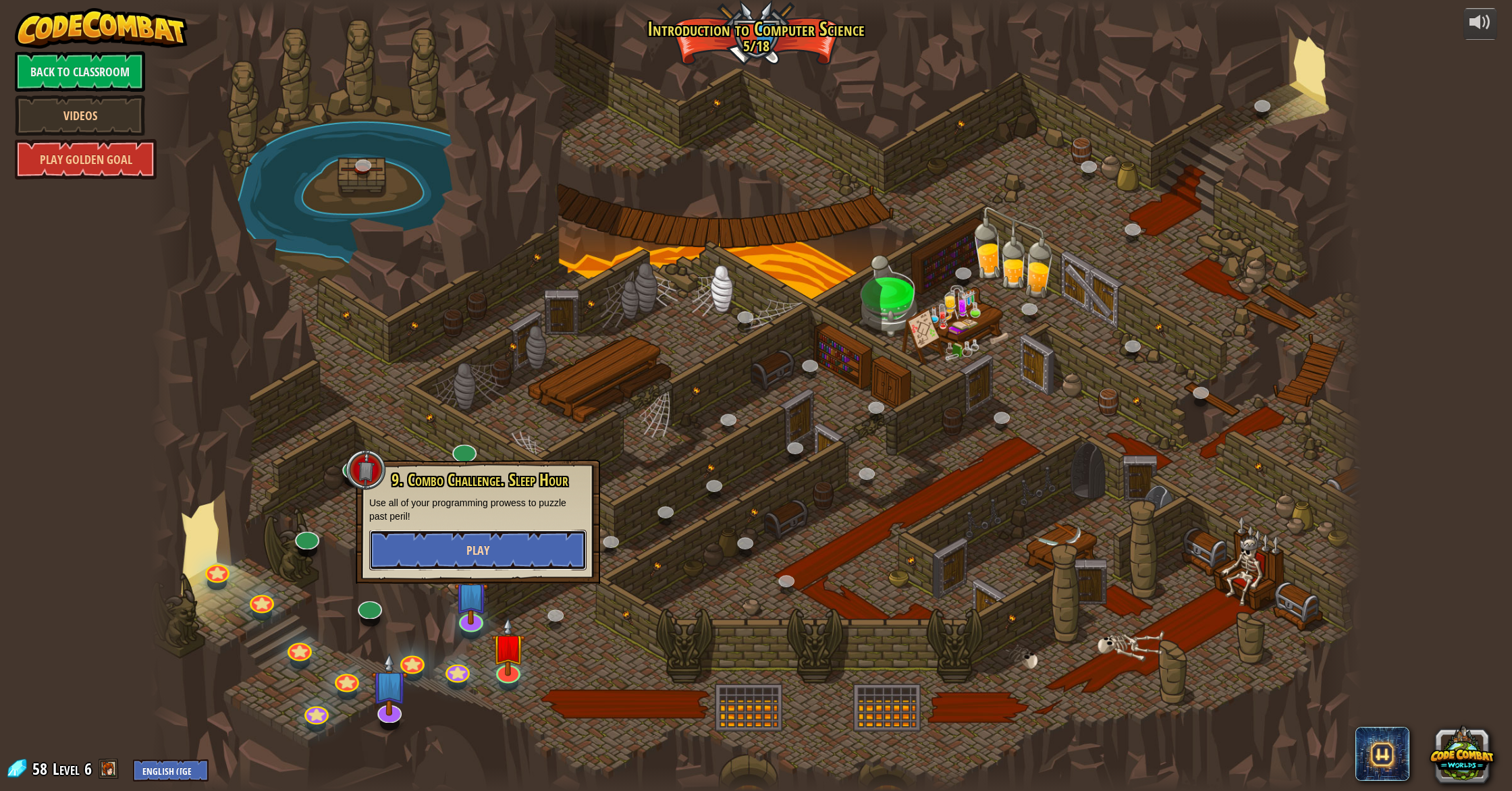
click at [481, 530] on button "Play" at bounding box center [478, 549] width 217 height 40
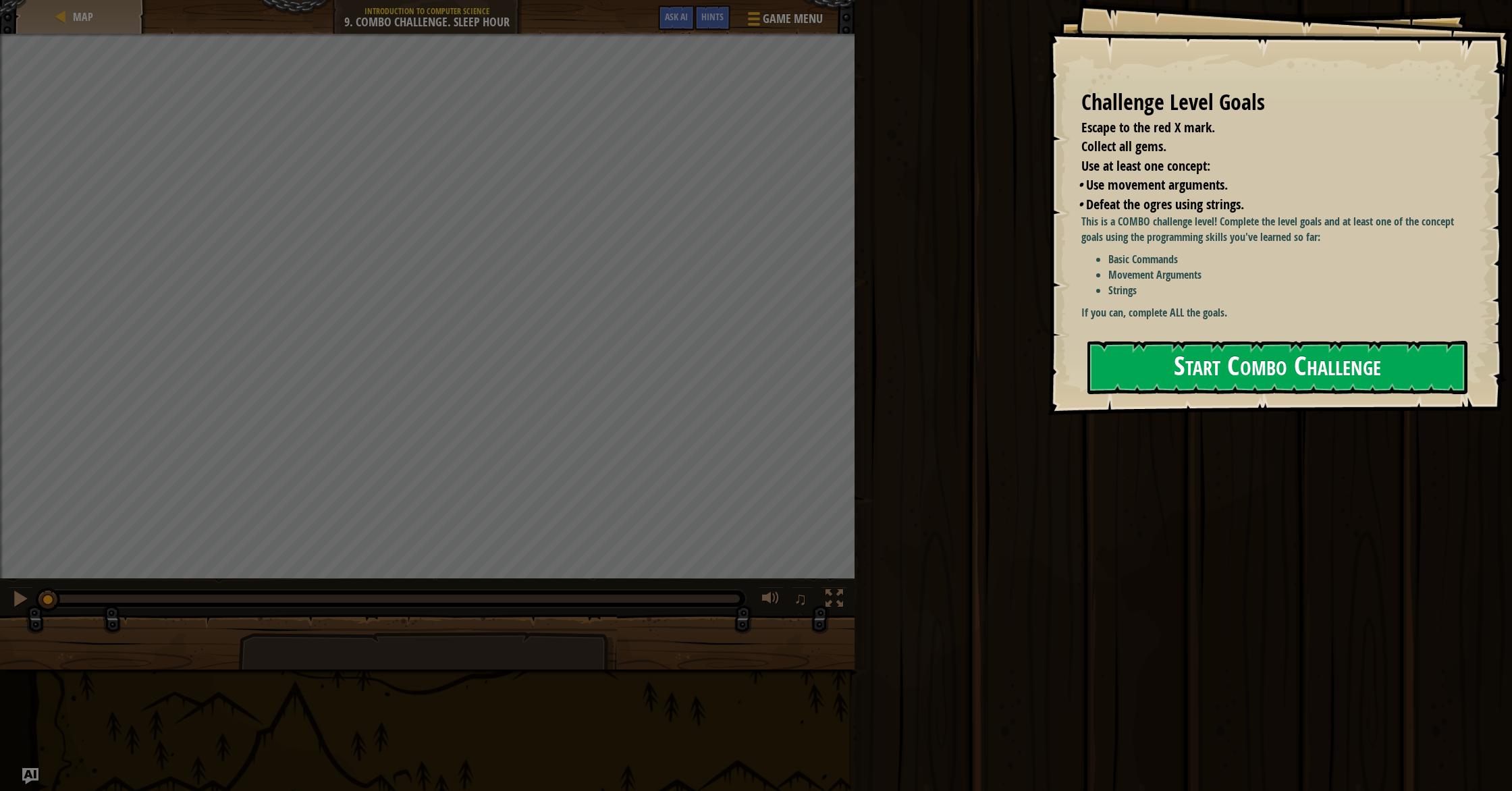
click at [1118, 341] on button "Start Combo Challenge" at bounding box center [1277, 368] width 380 height 54
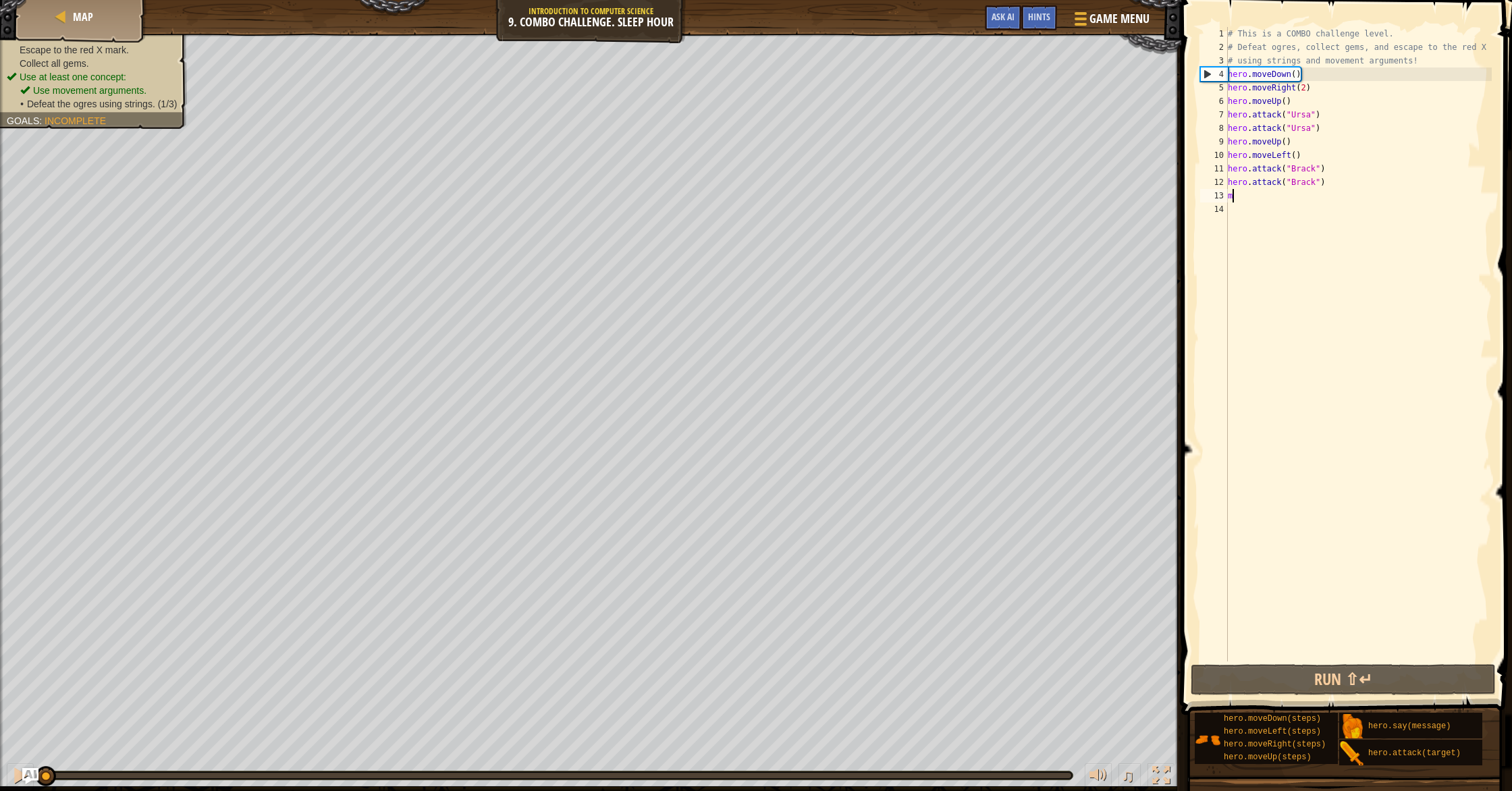
click at [1260, 199] on div "# This is a COMBO challenge level. # Defeat [PERSON_NAME], collect gems, and es…" at bounding box center [1358, 358] width 267 height 662
type textarea "mo"
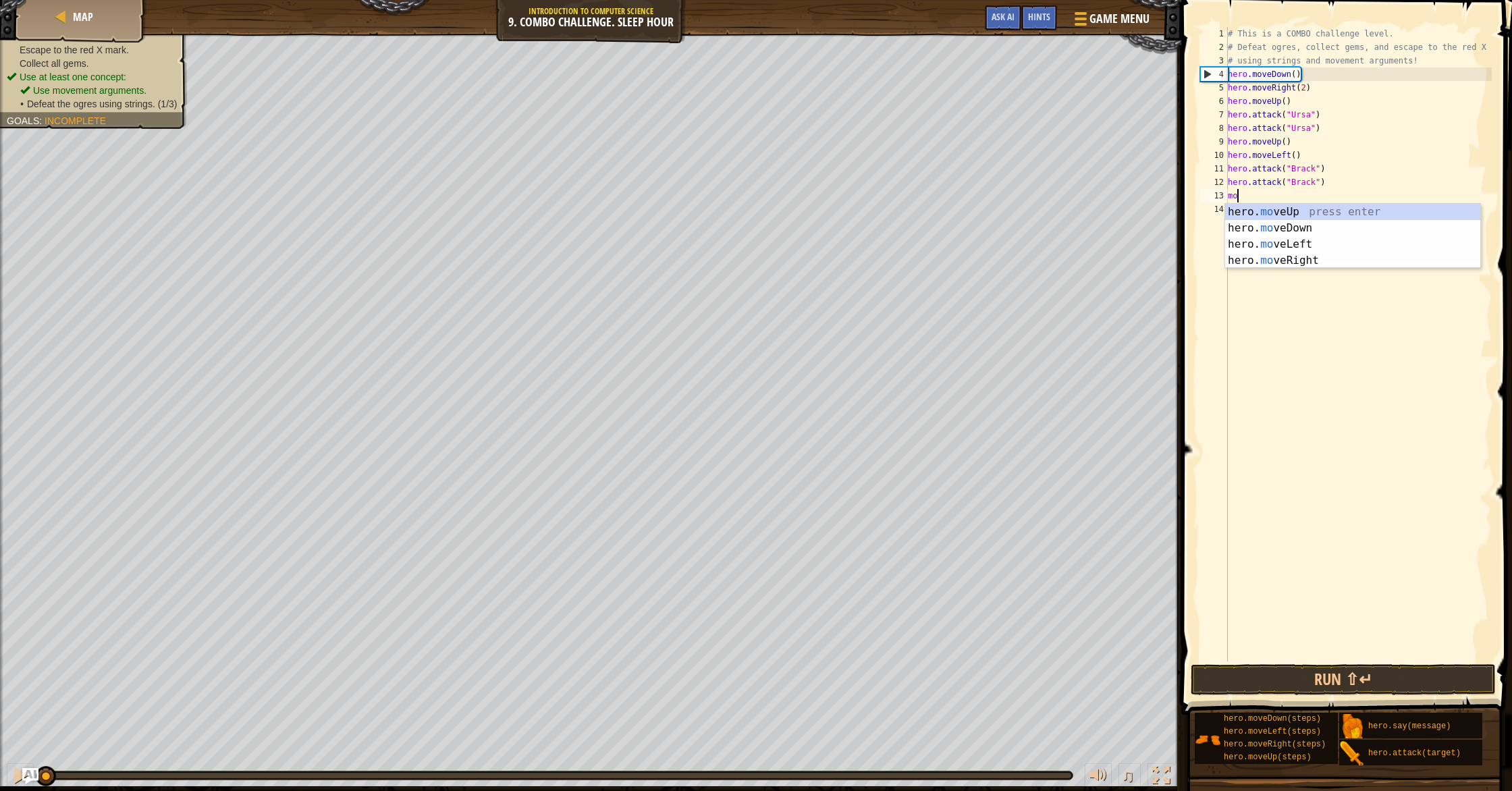
scroll to position [6, 0]
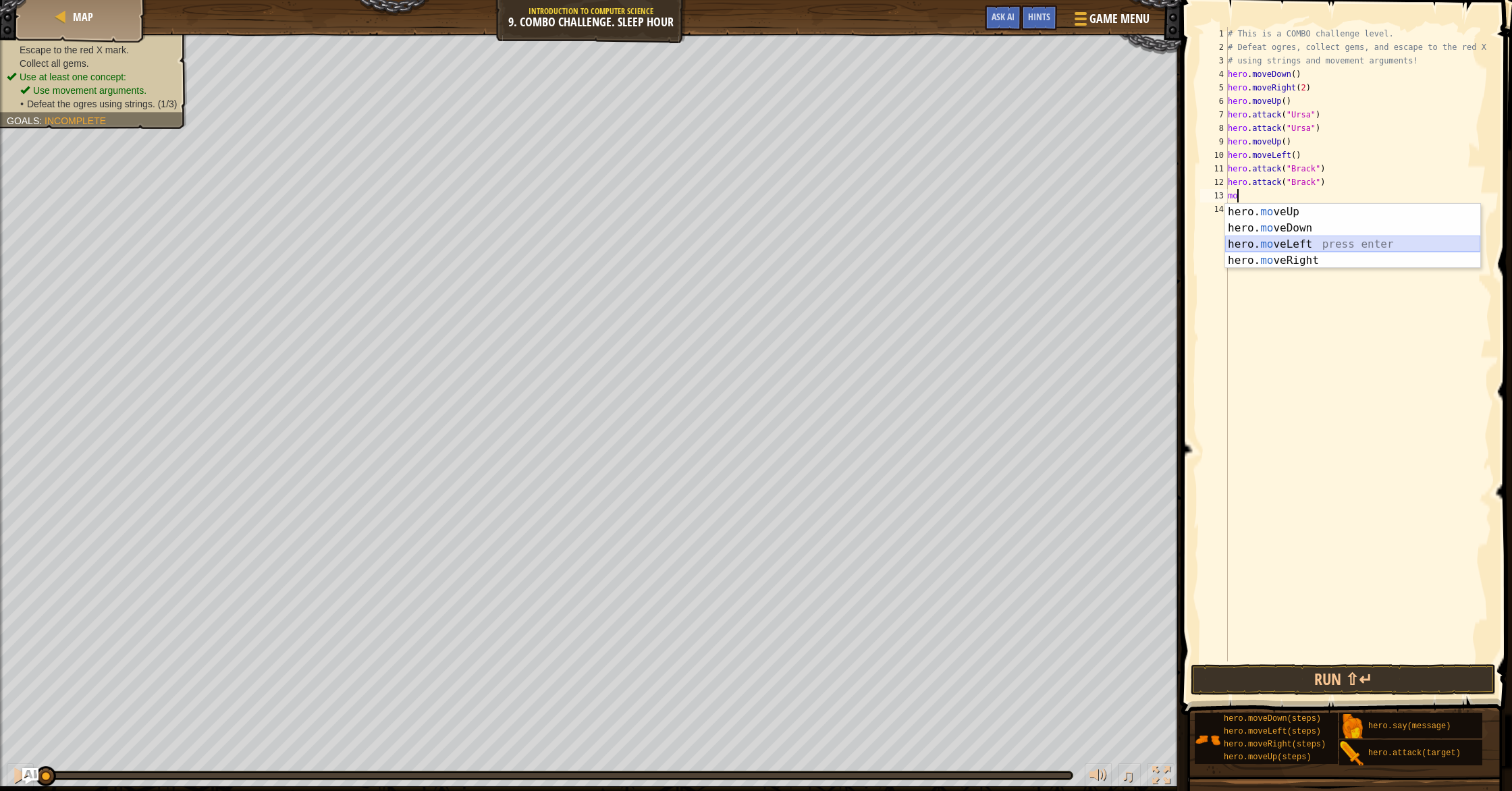
click at [1326, 245] on div "hero. mo veUp press enter hero. mo veDown press enter hero. mo veLeft press ent…" at bounding box center [1353, 251] width 255 height 97
click at [1319, 226] on div "hero. att ack press enter" at bounding box center [1353, 242] width 255 height 49
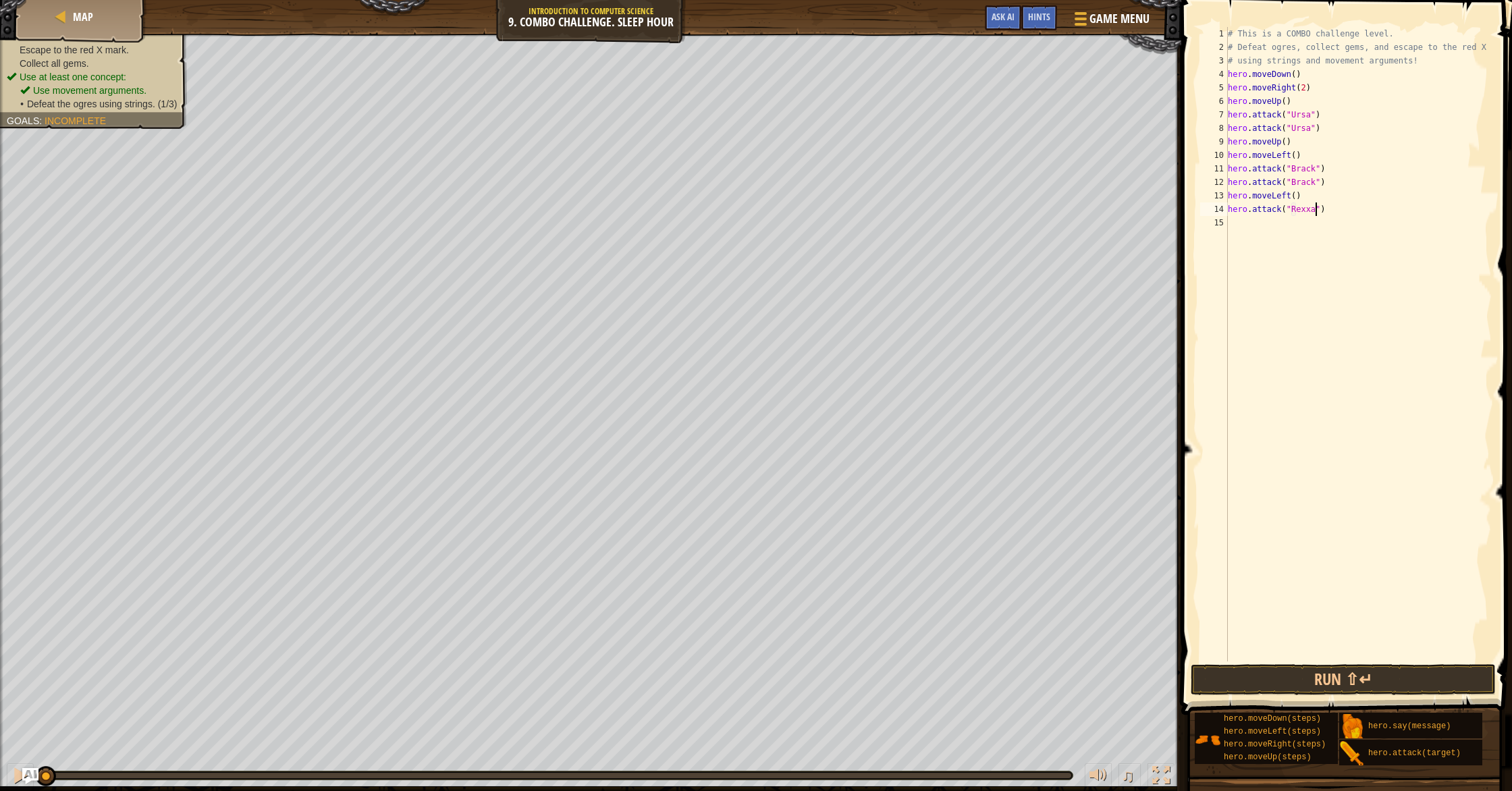
type textarea "hero.attack("Rexxar")"
click at [1346, 216] on div "# This is a COMBO challenge level. # Defeat [PERSON_NAME], collect gems, and es…" at bounding box center [1358, 358] width 267 height 662
click at [1385, 235] on div "hero. att ack press enter" at bounding box center [1353, 255] width 255 height 49
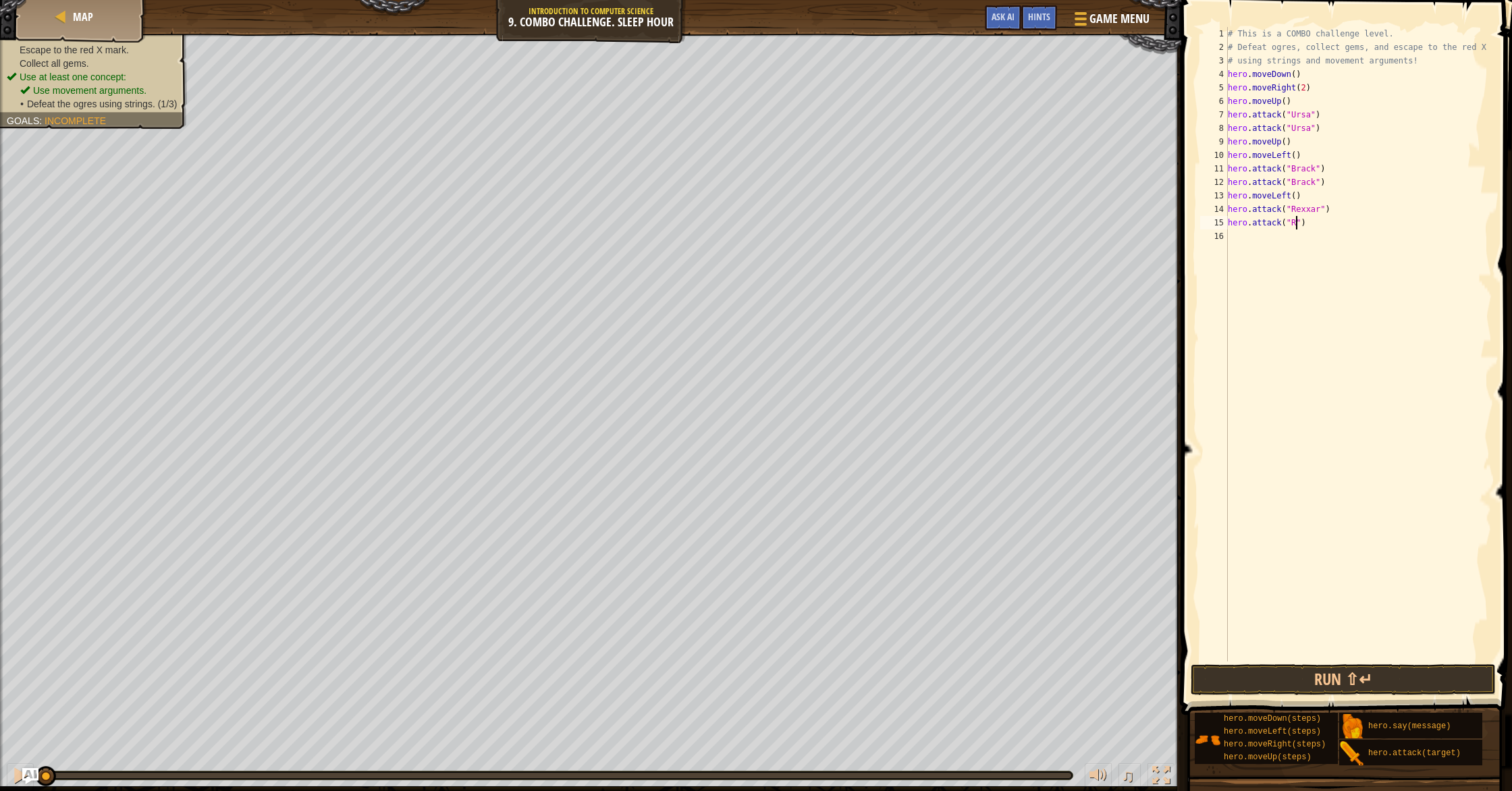
scroll to position [6, 6]
type textarea "hero.attack("Rexxar")"
click at [1390, 221] on div "# This is a COMBO challenge level. # Defeat [PERSON_NAME], collect gems, and es…" at bounding box center [1358, 358] width 267 height 662
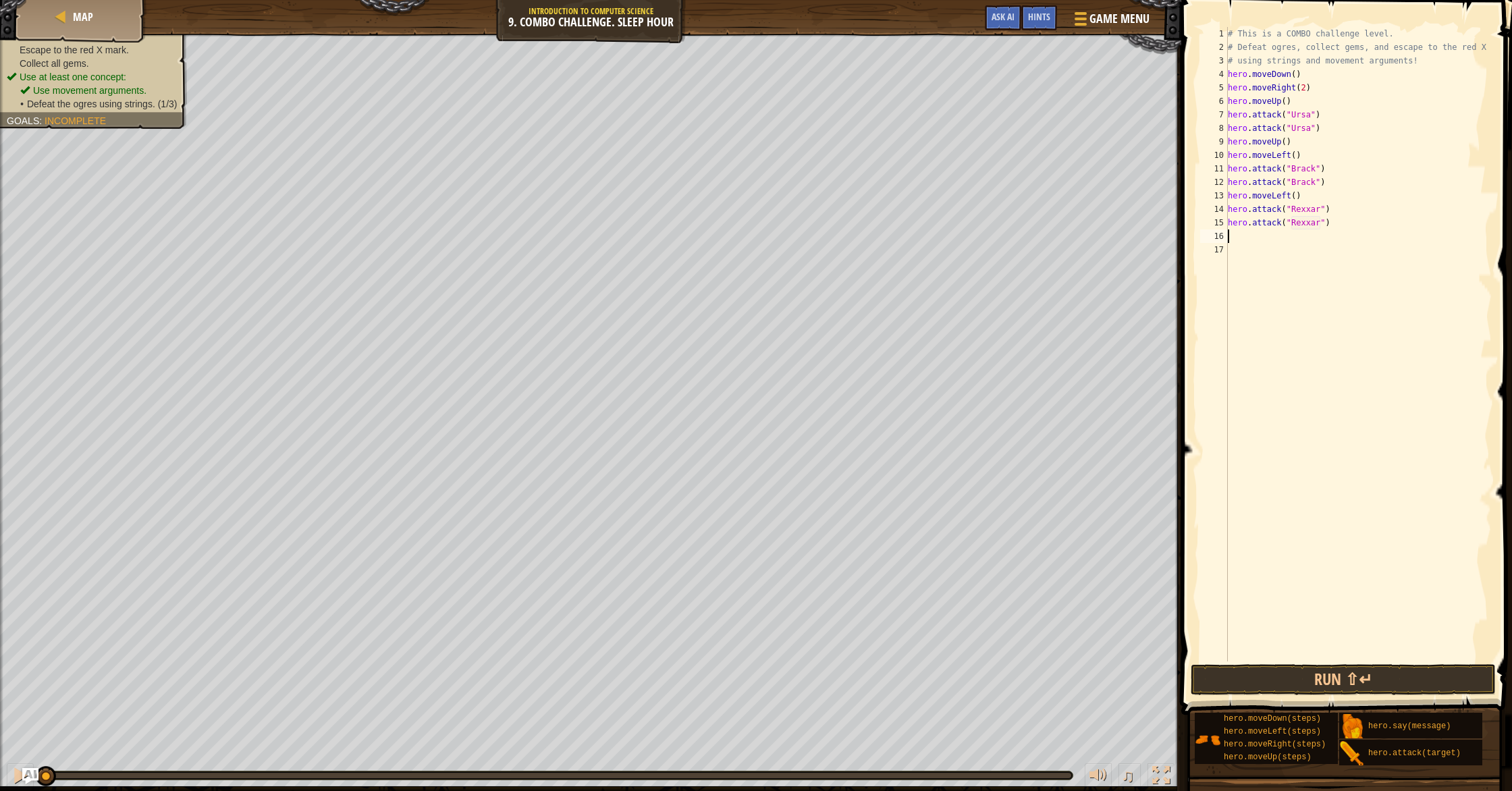
type textarea "m"
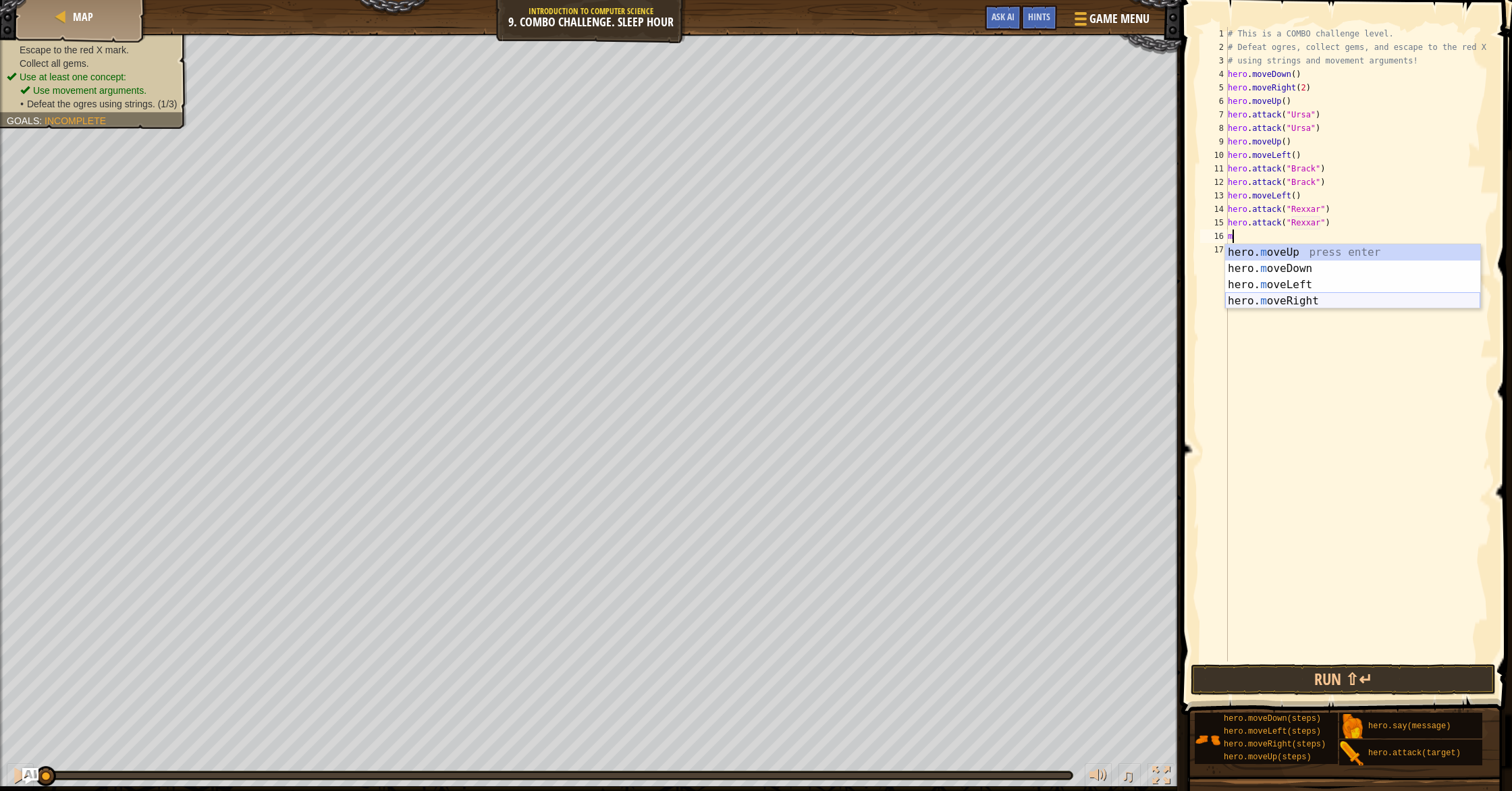
click at [1306, 297] on div "hero. m oveUp press enter hero. m oveDown press enter hero. m oveLeft press ent…" at bounding box center [1353, 292] width 255 height 97
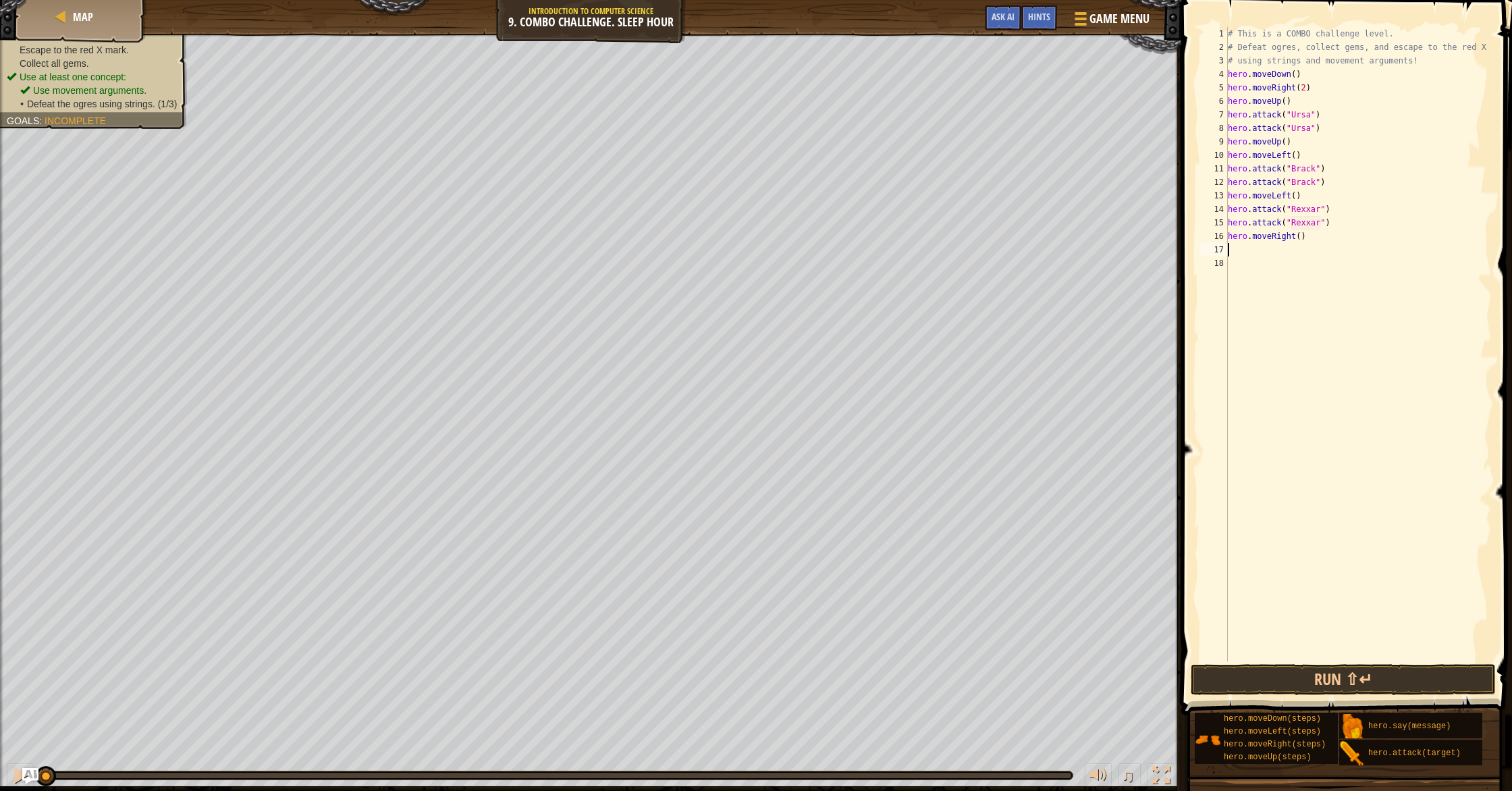
click at [1301, 242] on div "# This is a COMBO challenge level. # Defeat [PERSON_NAME], collect gems, and es…" at bounding box center [1358, 358] width 267 height 662
click at [1279, 674] on button "Run ⇧↵" at bounding box center [1344, 680] width 305 height 31
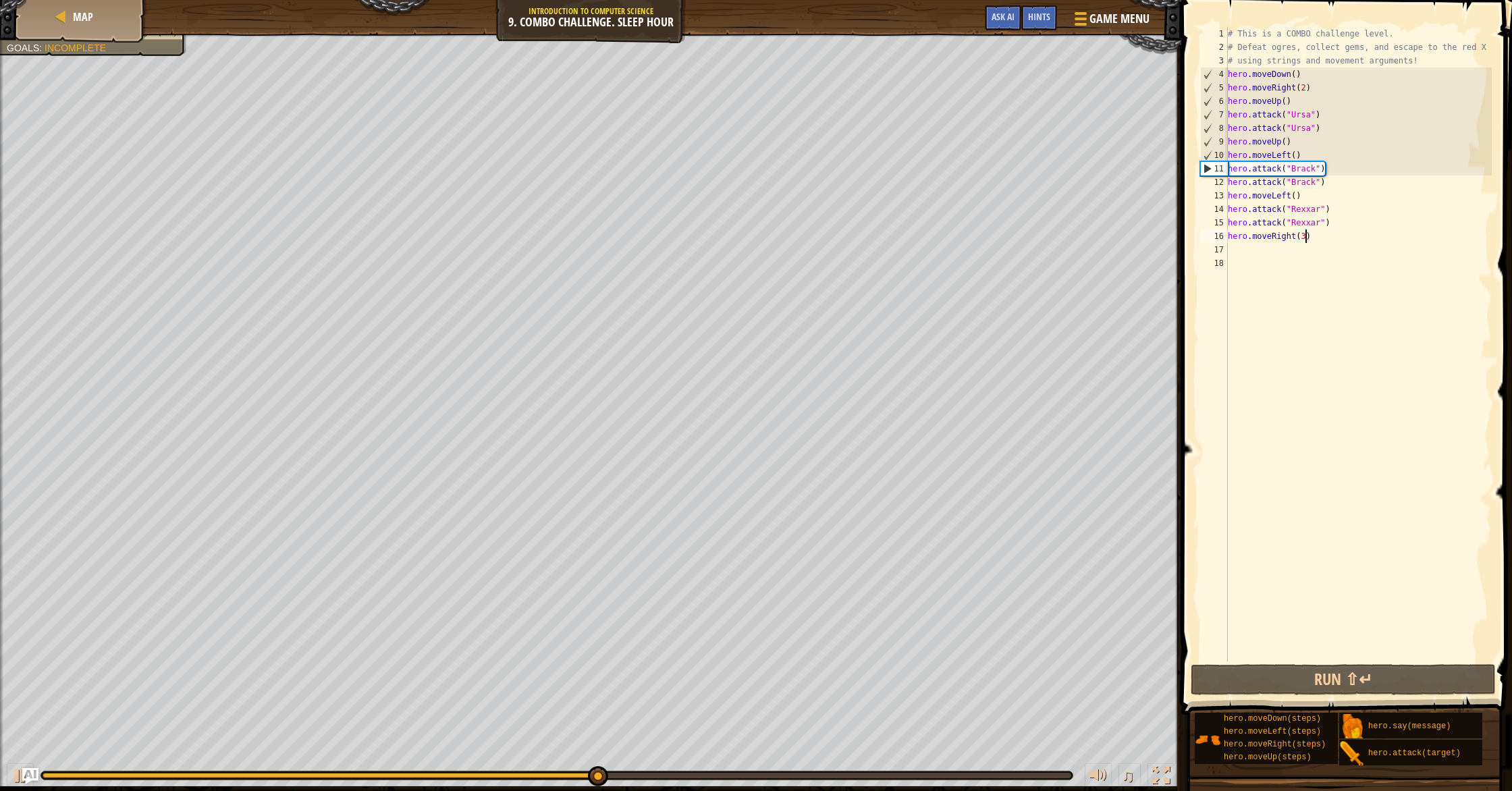
click at [1331, 130] on div "# This is a COMBO challenge level. # Defeat [PERSON_NAME], collect gems, and es…" at bounding box center [1358, 358] width 267 height 662
type textarea "hero.attack("Ursa")"
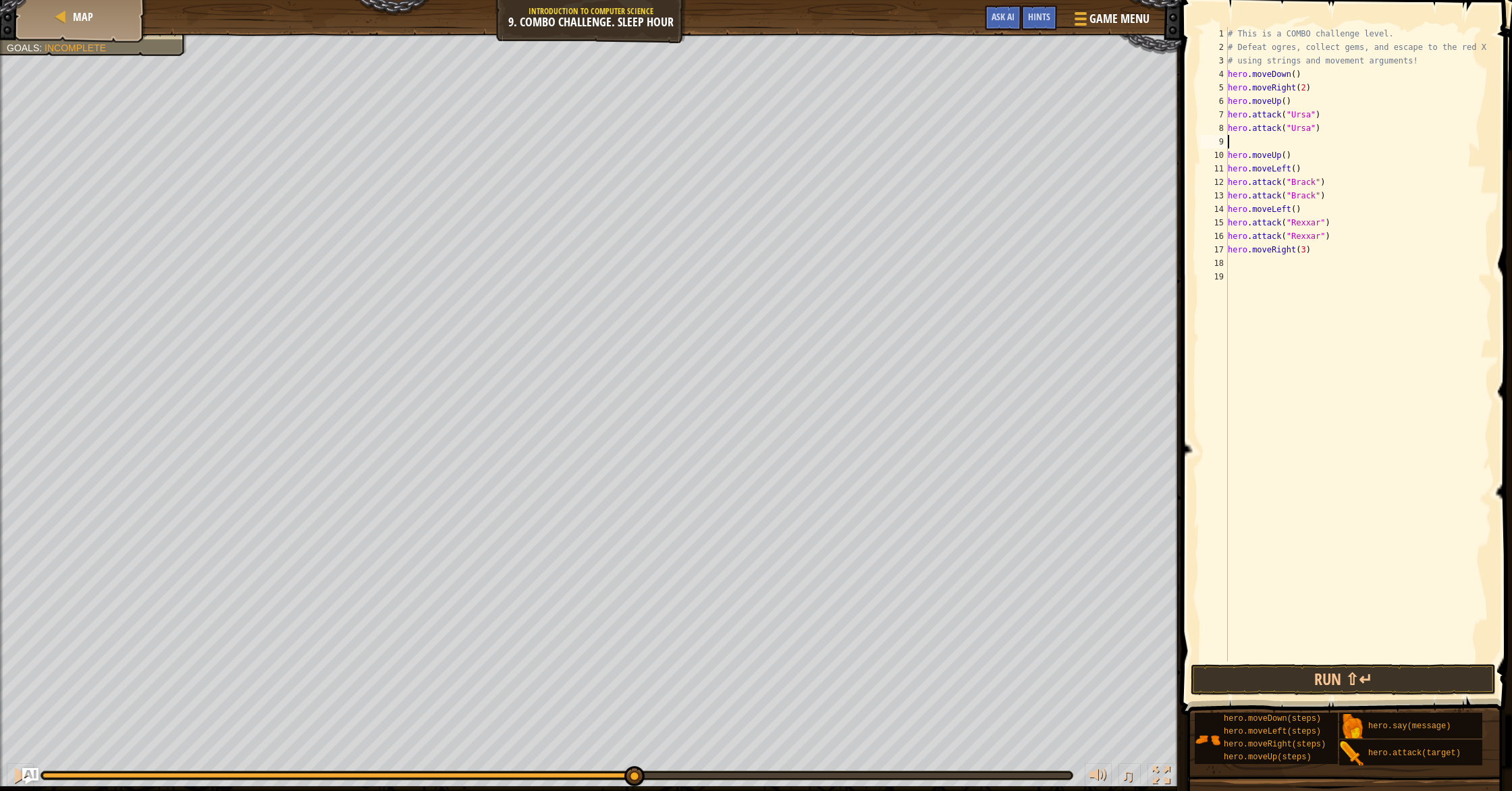
type textarea "m"
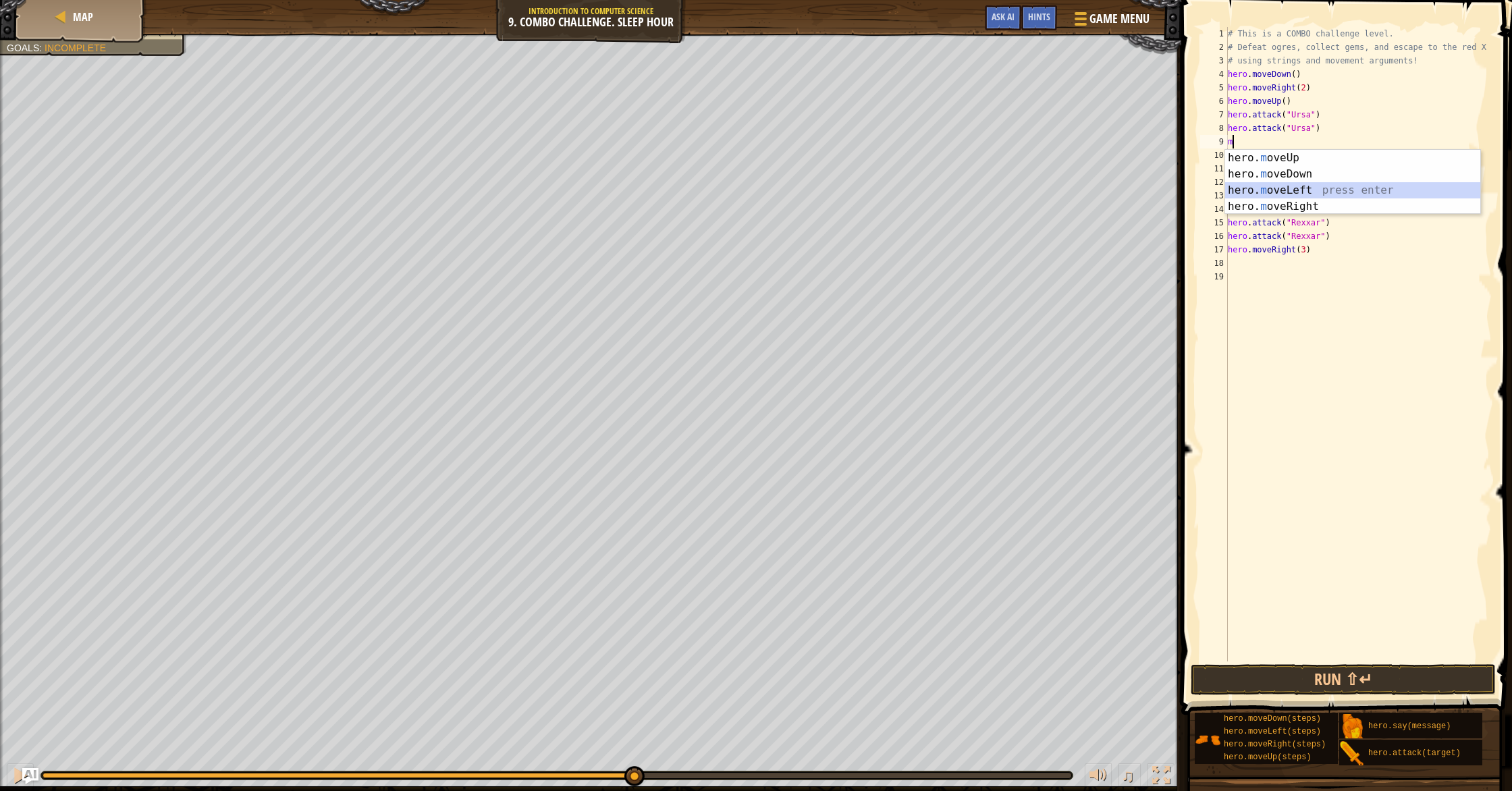
click at [1320, 191] on div "hero. m oveUp press enter hero. m oveDown press enter hero. m oveLeft press ent…" at bounding box center [1353, 198] width 255 height 97
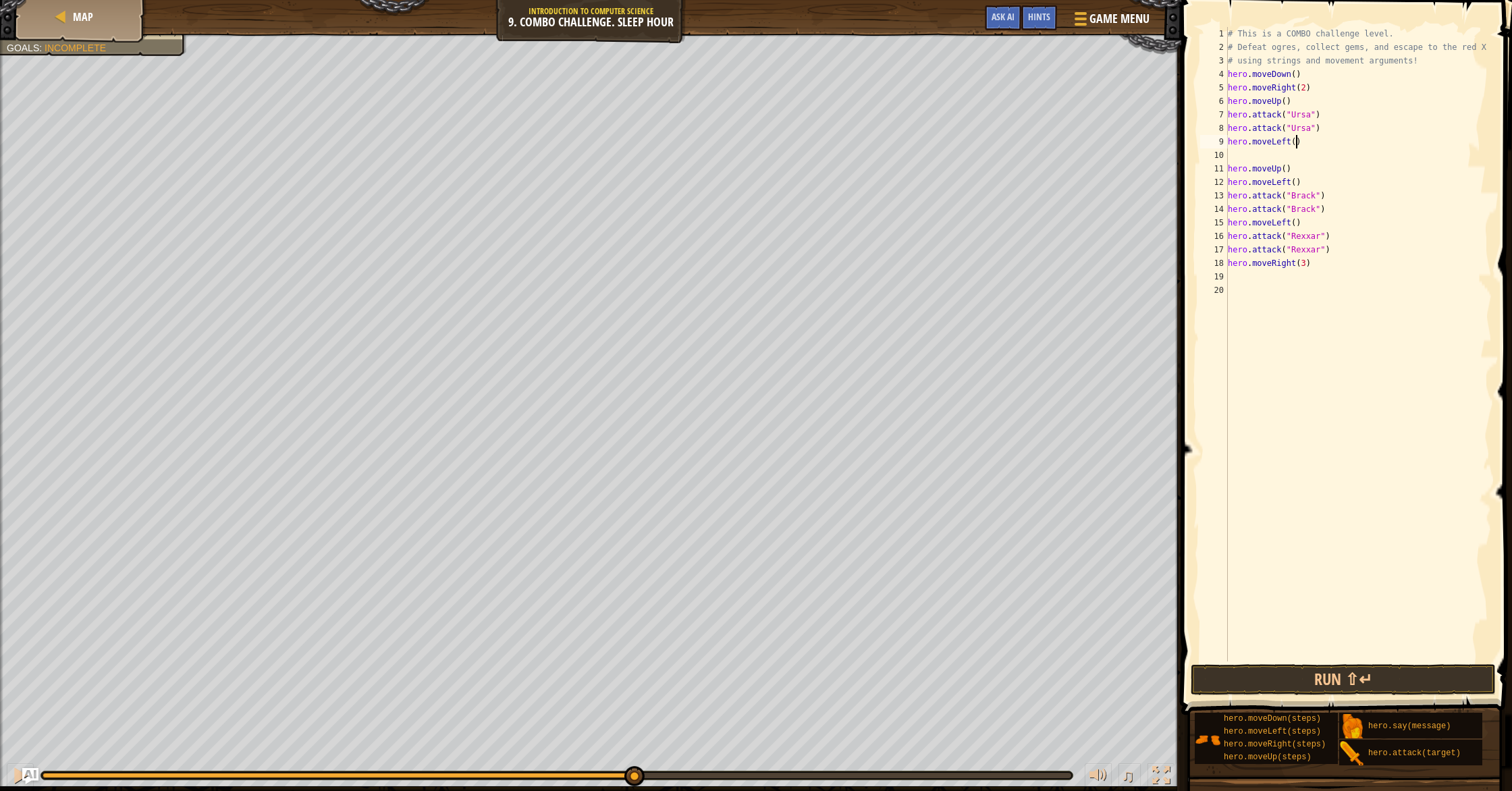
click at [1298, 146] on div "# This is a COMBO challenge level. # Defeat [PERSON_NAME], collect gems, and es…" at bounding box center [1358, 358] width 267 height 662
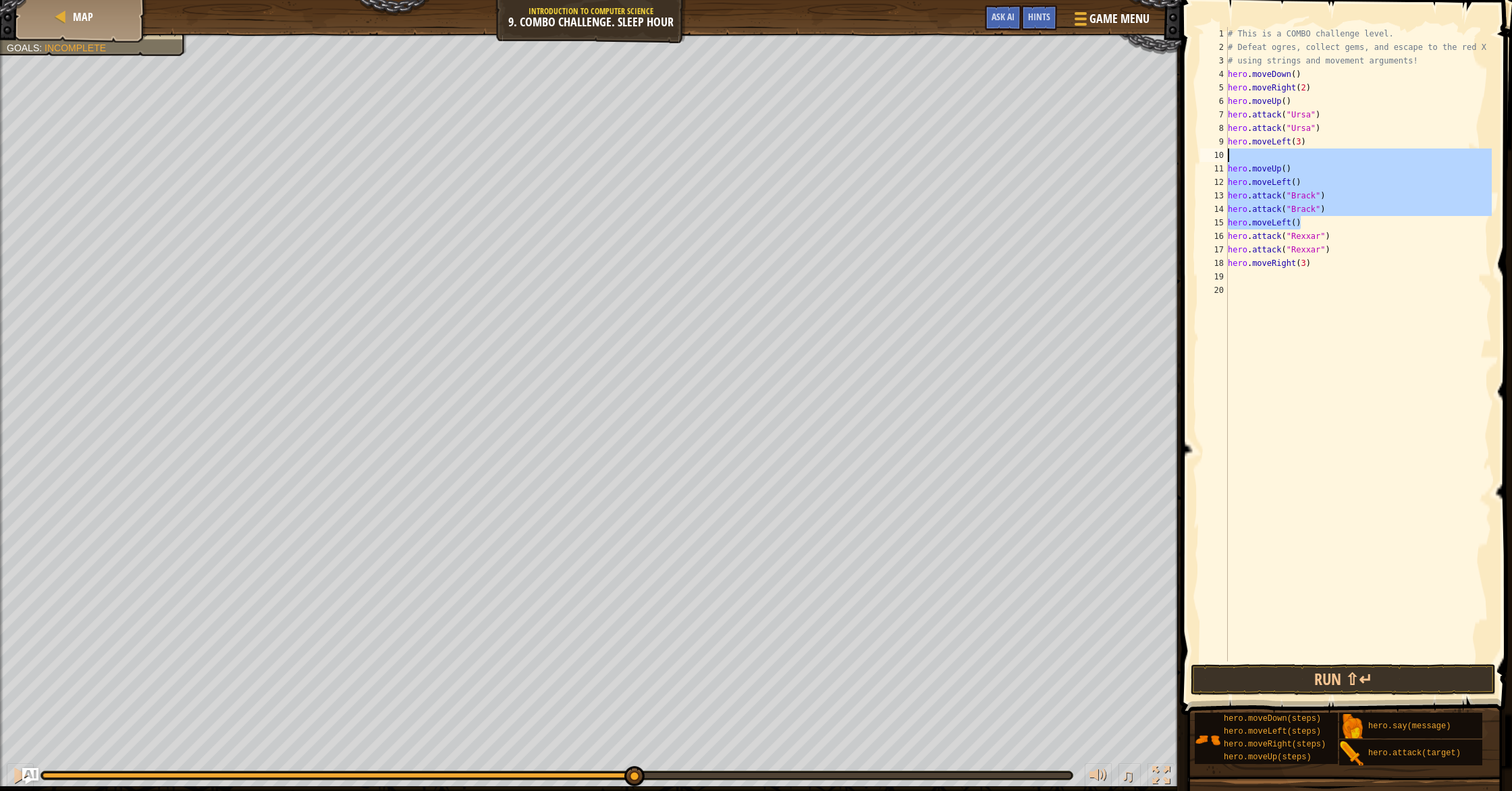
drag, startPoint x: 1321, startPoint y: 226, endPoint x: 1215, endPoint y: 154, distance: 128.1
click at [1215, 154] on div "hero.moveLeft(3) 1 2 3 4 5 6 7 8 9 10 11 12 13 14 15 16 17 18 19 20 # This is a…" at bounding box center [1345, 344] width 294 height 635
type textarea "hero.moveUp()"
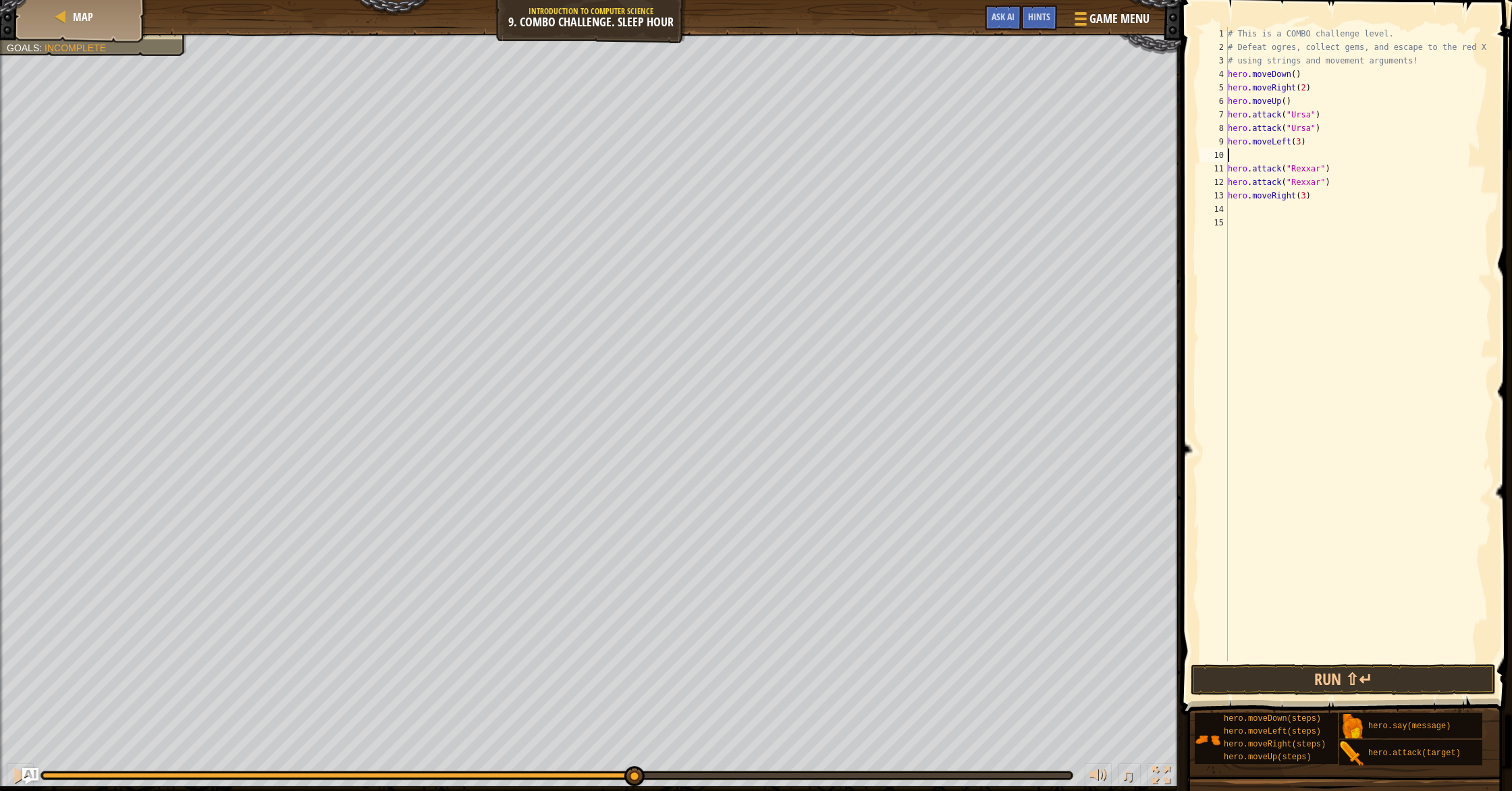
type textarea "g"
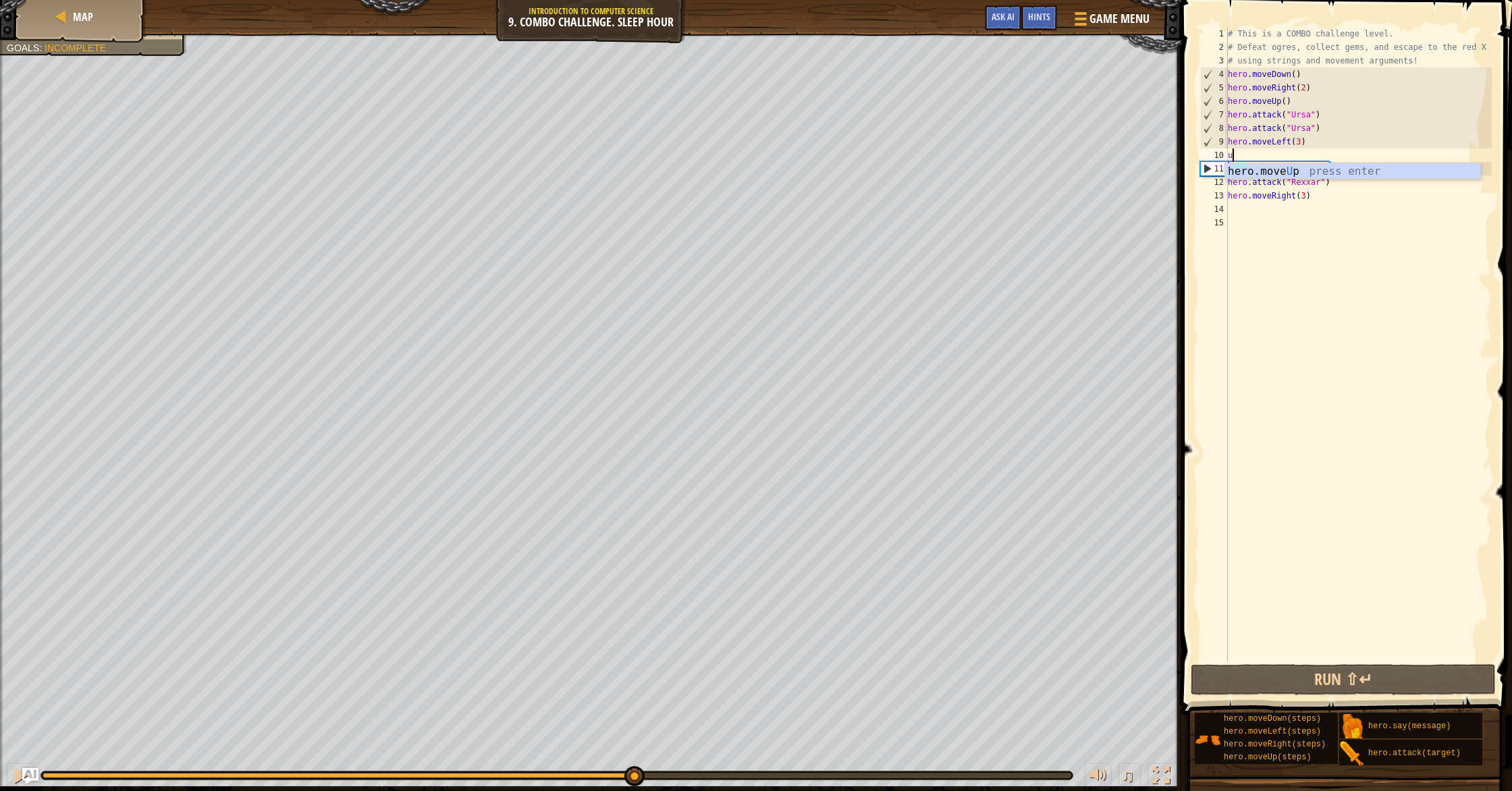
type textarea "up"
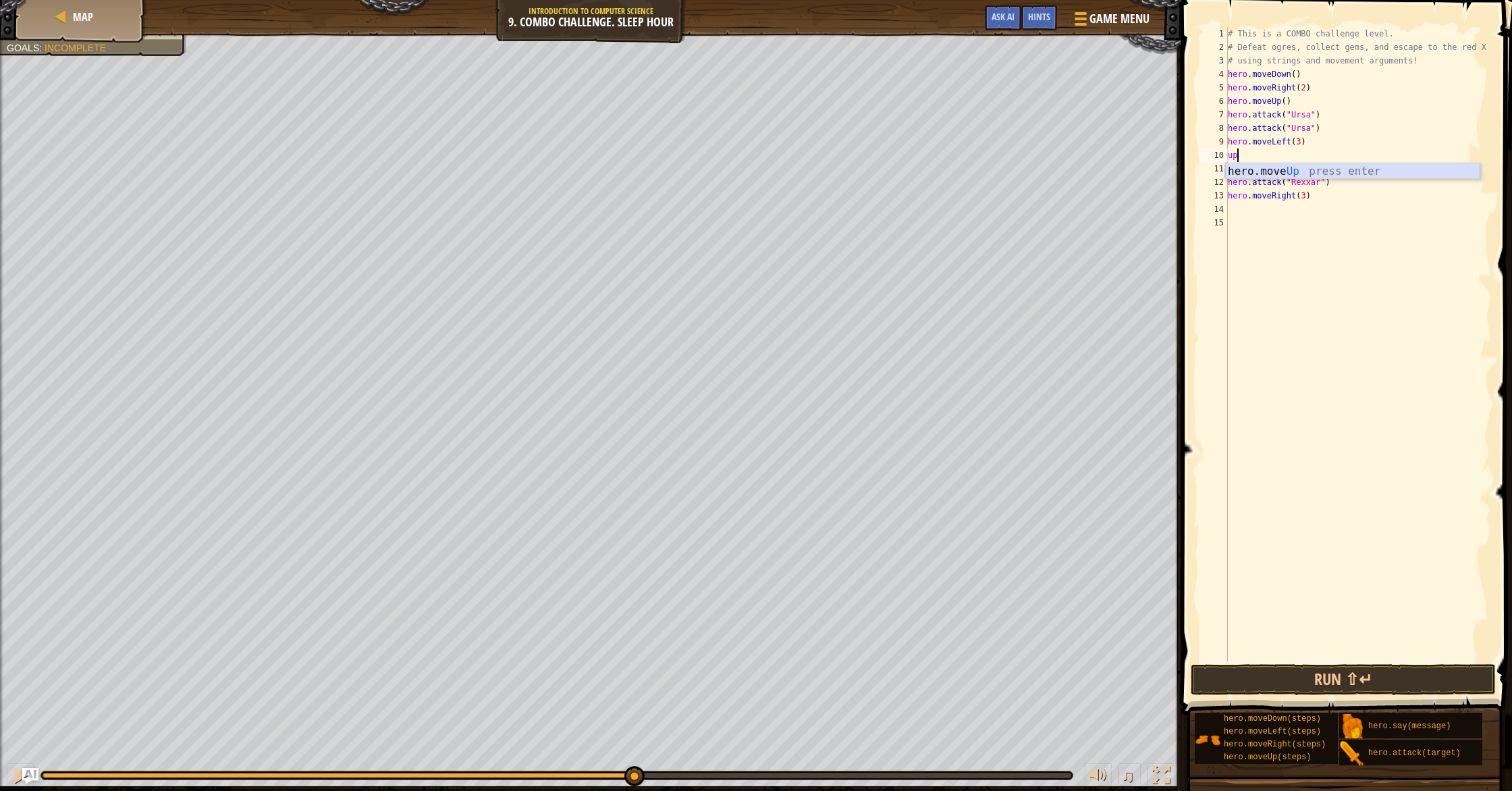
click at [1237, 173] on div "hero.move Up press enter" at bounding box center [1353, 188] width 255 height 49
click at [1324, 200] on div "# This is a COMBO challenge level. # Defeat [PERSON_NAME], collect gems, and es…" at bounding box center [1358, 358] width 267 height 662
drag, startPoint x: 1324, startPoint y: 200, endPoint x: 1310, endPoint y: 201, distance: 14.0
click at [1310, 201] on div "# This is a COMBO challenge level. # Defeat [PERSON_NAME], collect gems, and es…" at bounding box center [1358, 358] width 267 height 662
drag, startPoint x: 1305, startPoint y: 198, endPoint x: 1297, endPoint y: 197, distance: 8.1
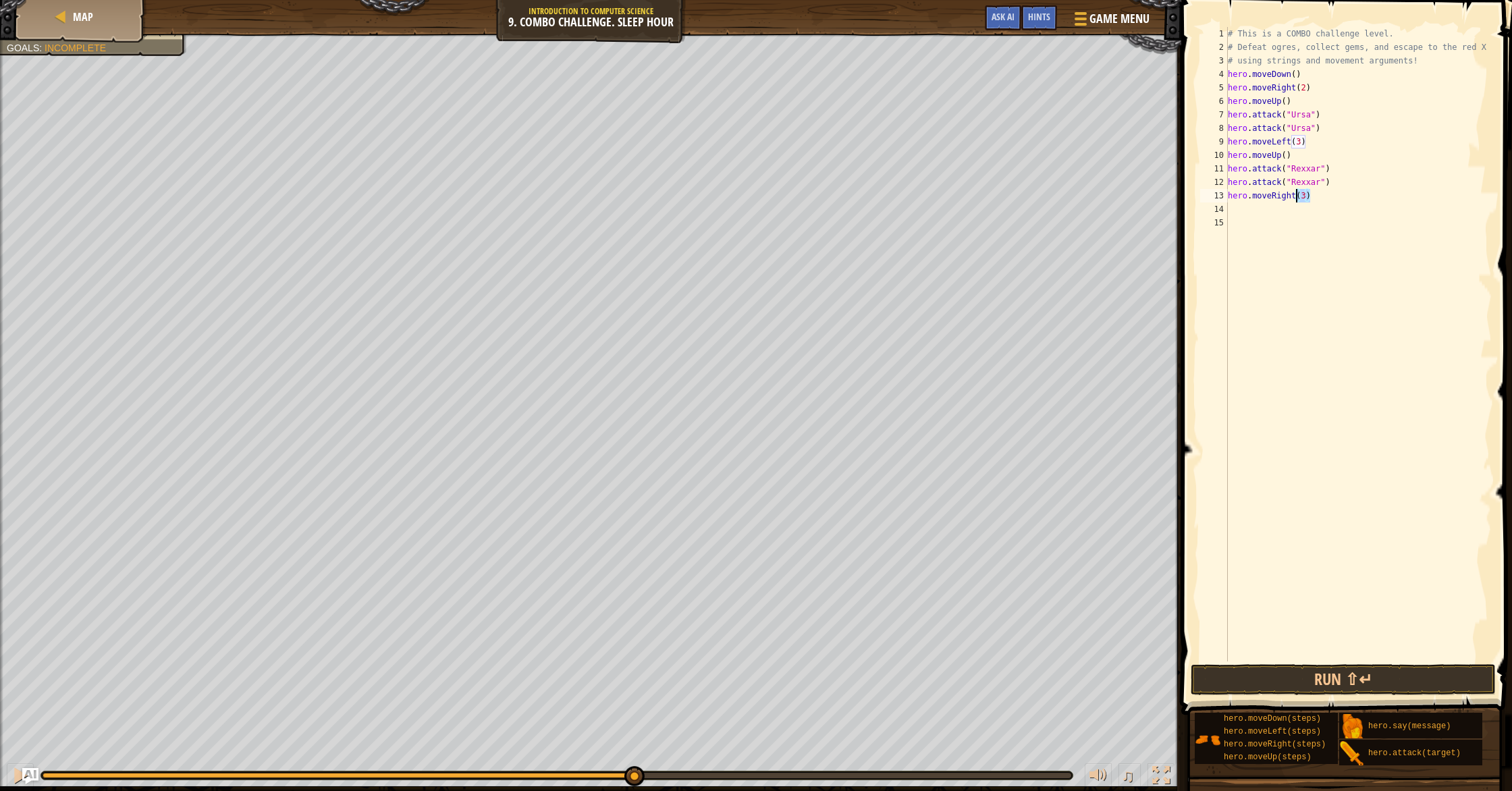
click at [1297, 197] on div "# This is a COMBO challenge level. # Defeat [PERSON_NAME], collect gems, and es…" at bounding box center [1358, 358] width 267 height 662
type textarea "hero.moveRight"
click at [1301, 210] on div "hero.moveRight press enter" at bounding box center [1353, 228] width 255 height 49
click at [1310, 225] on div "hero. att ack press enter" at bounding box center [1353, 242] width 255 height 49
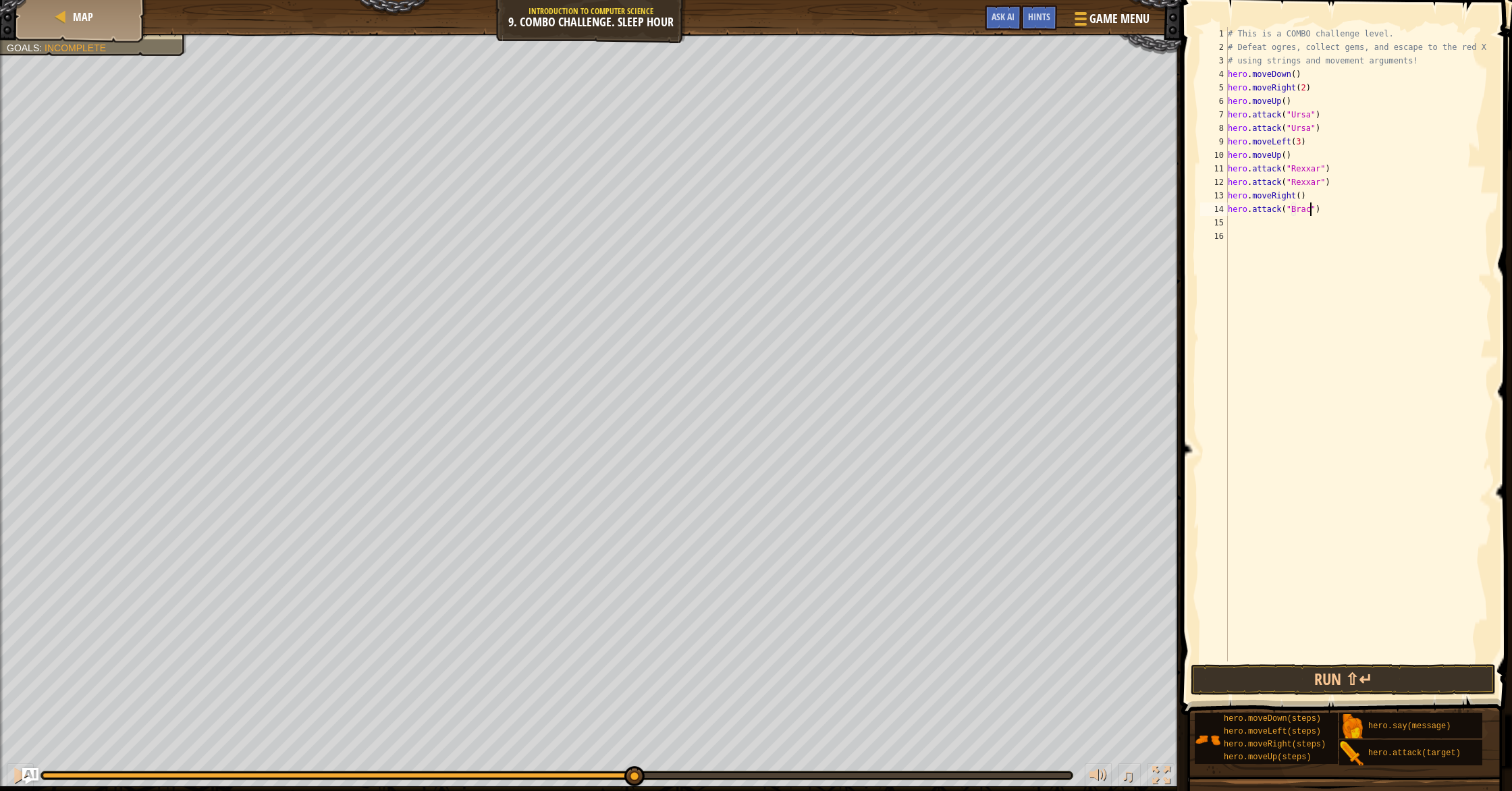
type textarea "hero.attack("Brack")"
click at [1339, 215] on div "# This is a COMBO challenge level. # Defeat [PERSON_NAME], collect gems, and es…" at bounding box center [1358, 358] width 267 height 662
click at [1337, 243] on div "hero. att ack press enter" at bounding box center [1353, 255] width 255 height 49
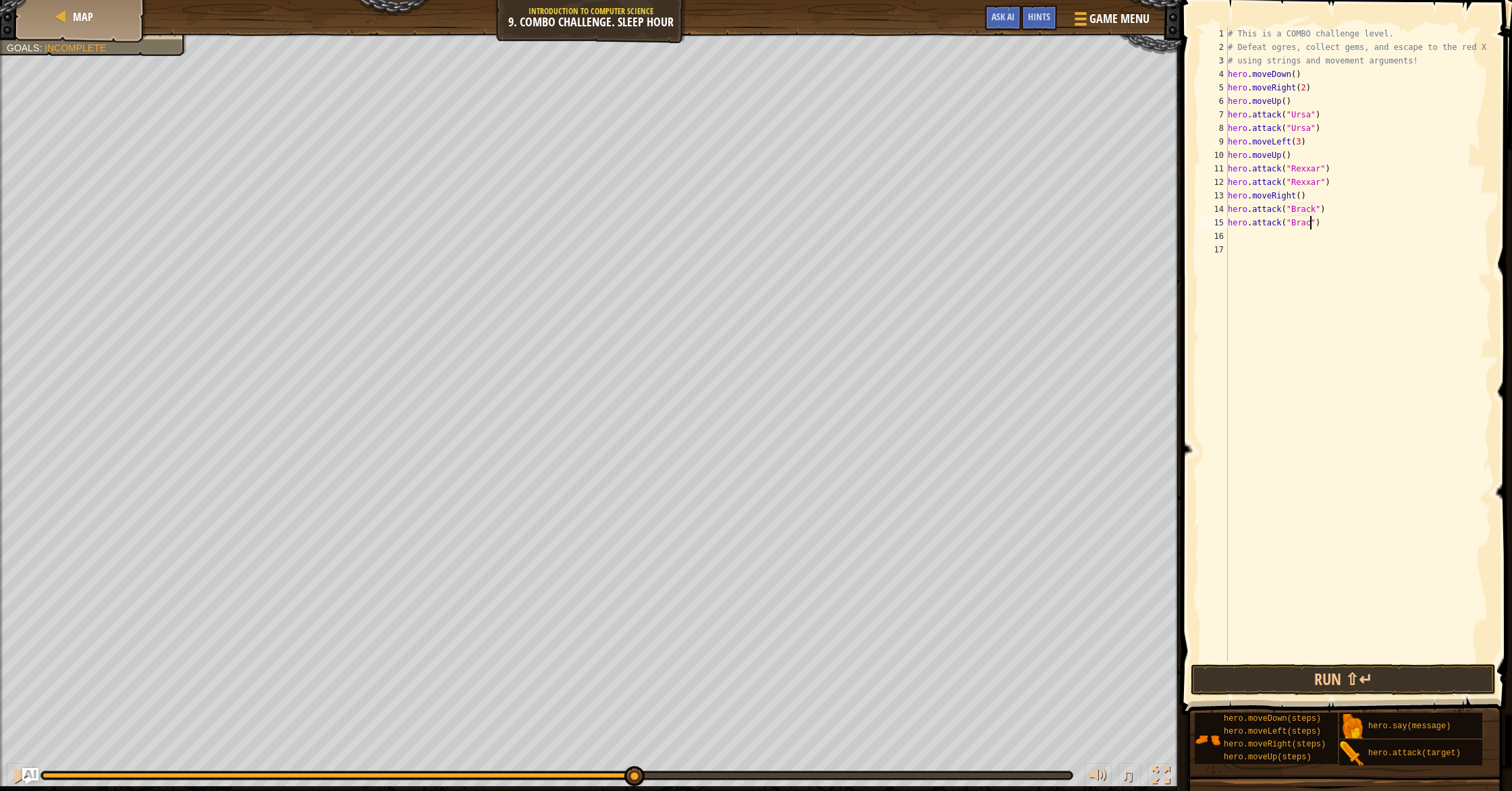
type textarea "hero.attack("Brack")"
click at [1333, 220] on div "# This is a COMBO challenge level. # Defeat [PERSON_NAME], collect gems, and es…" at bounding box center [1358, 358] width 267 height 662
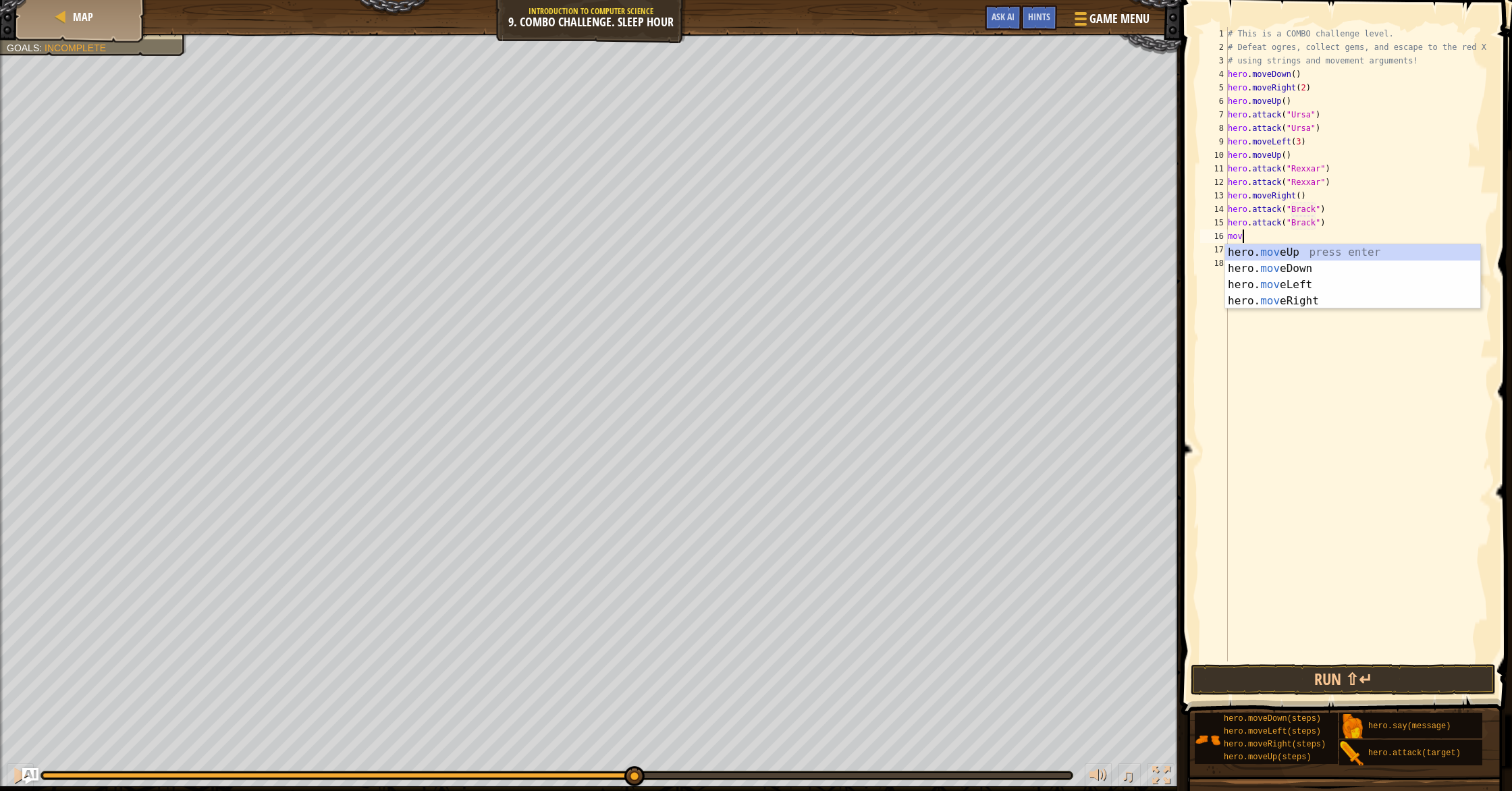
scroll to position [6, 1]
type textarea "move"
click at [1334, 291] on div "hero. move Up press enter hero. move Down press enter hero. move Left press ent…" at bounding box center [1353, 292] width 255 height 97
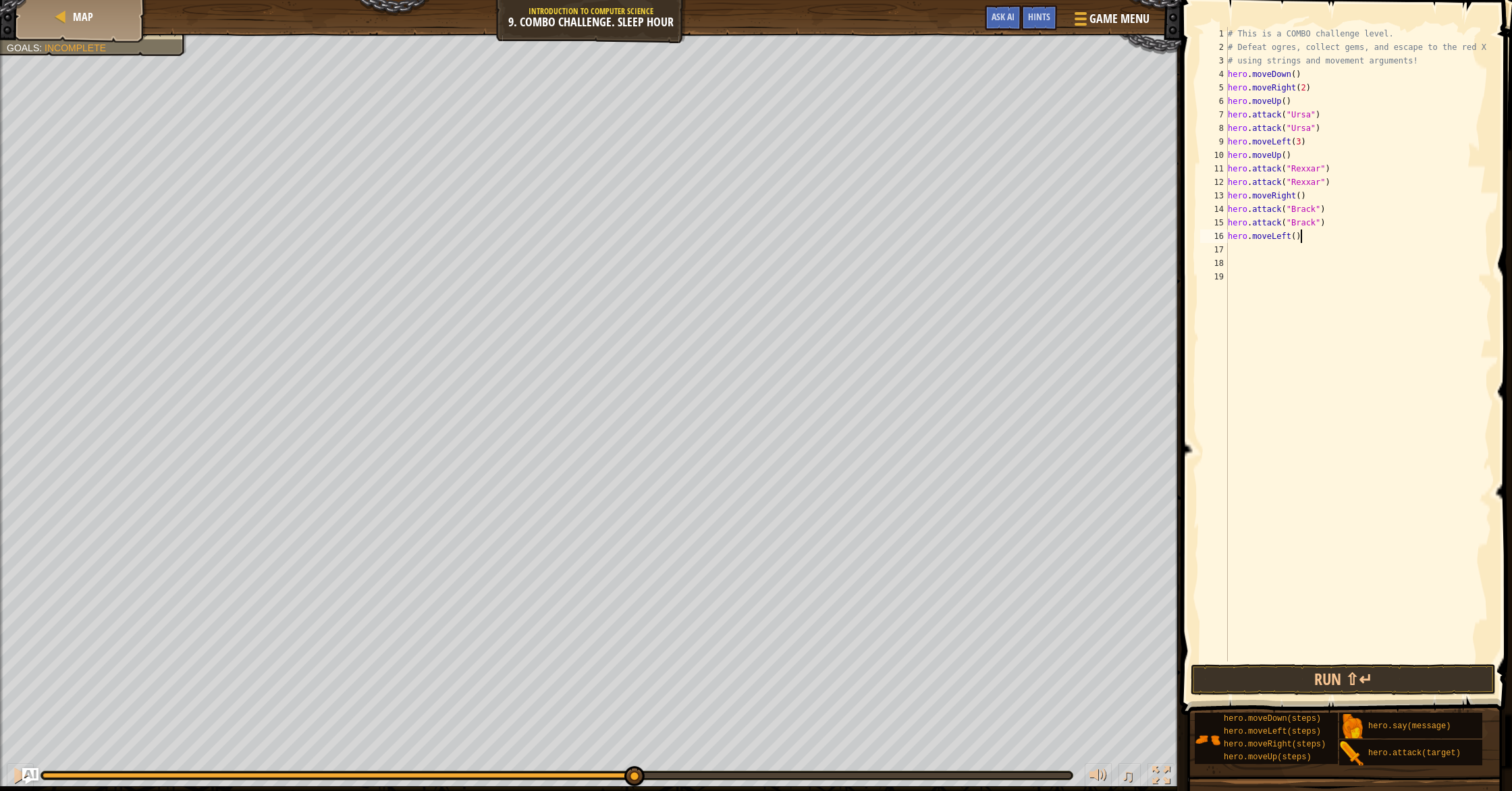
click at [1301, 241] on div "# This is a COMBO challenge level. # Defeat [PERSON_NAME], collect gems, and es…" at bounding box center [1358, 358] width 267 height 662
drag, startPoint x: 1286, startPoint y: 242, endPoint x: 1271, endPoint y: 242, distance: 15.0
click at [1271, 242] on div "# This is a COMBO challenge level. # Defeat [PERSON_NAME], collect gems, and es…" at bounding box center [1358, 358] width 267 height 662
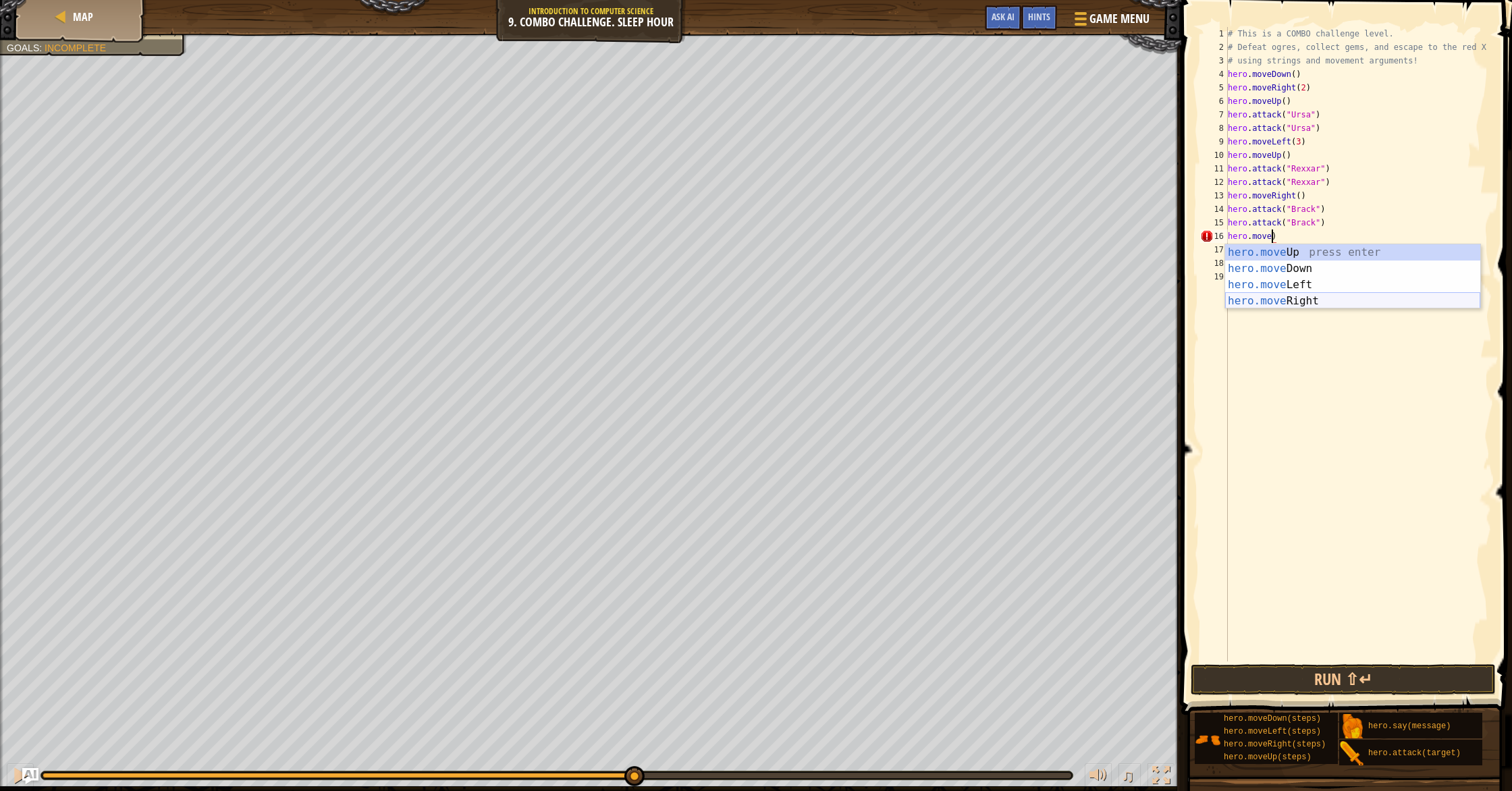
click at [1268, 296] on div "hero.move Up press enter hero.move Down press enter hero.move Left press enter …" at bounding box center [1353, 292] width 255 height 97
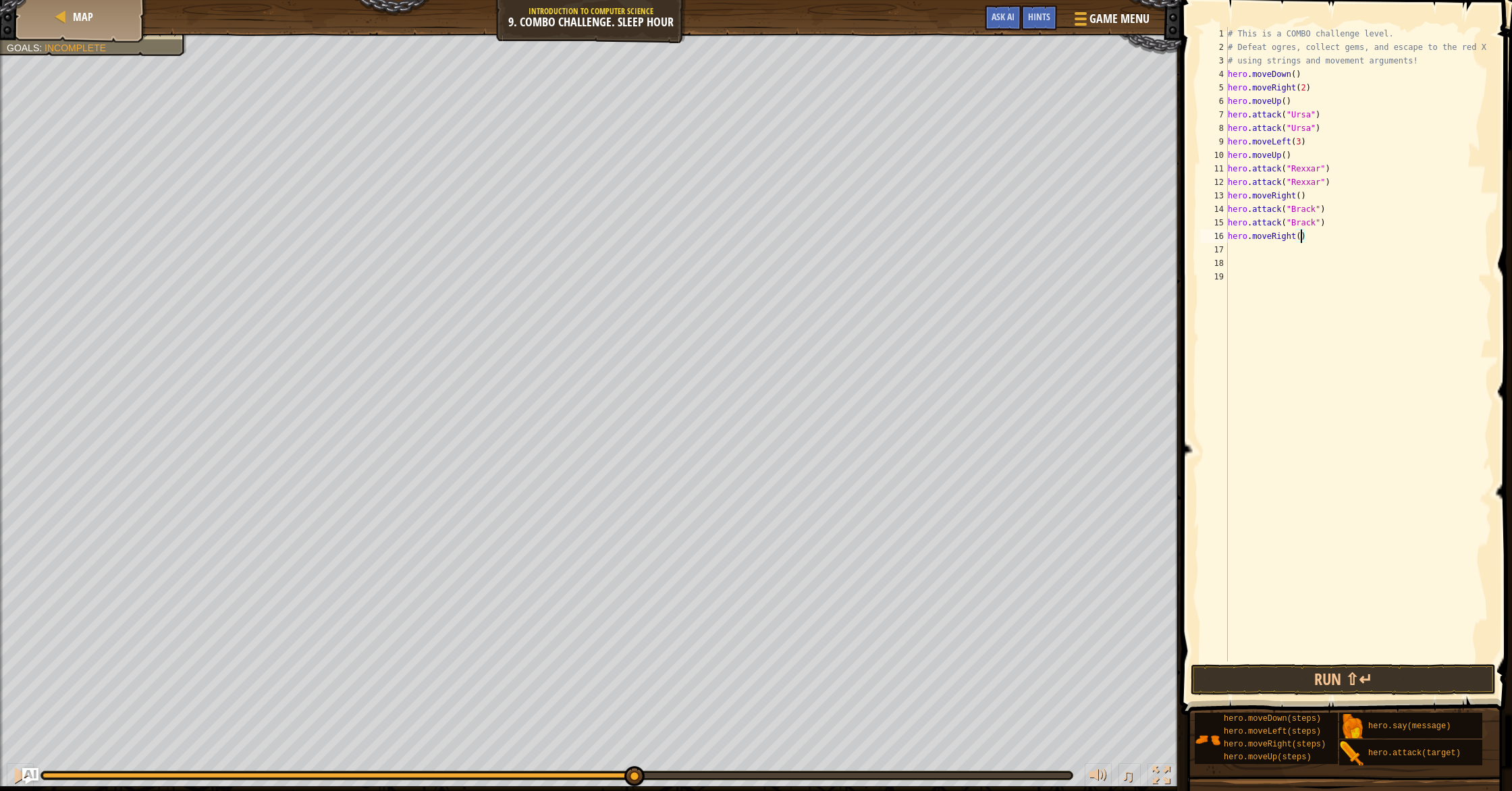
scroll to position [6, 6]
drag, startPoint x: 1314, startPoint y: 668, endPoint x: 1317, endPoint y: 675, distance: 7.6
click at [1314, 667] on button "Run ⇧↵" at bounding box center [1344, 680] width 305 height 31
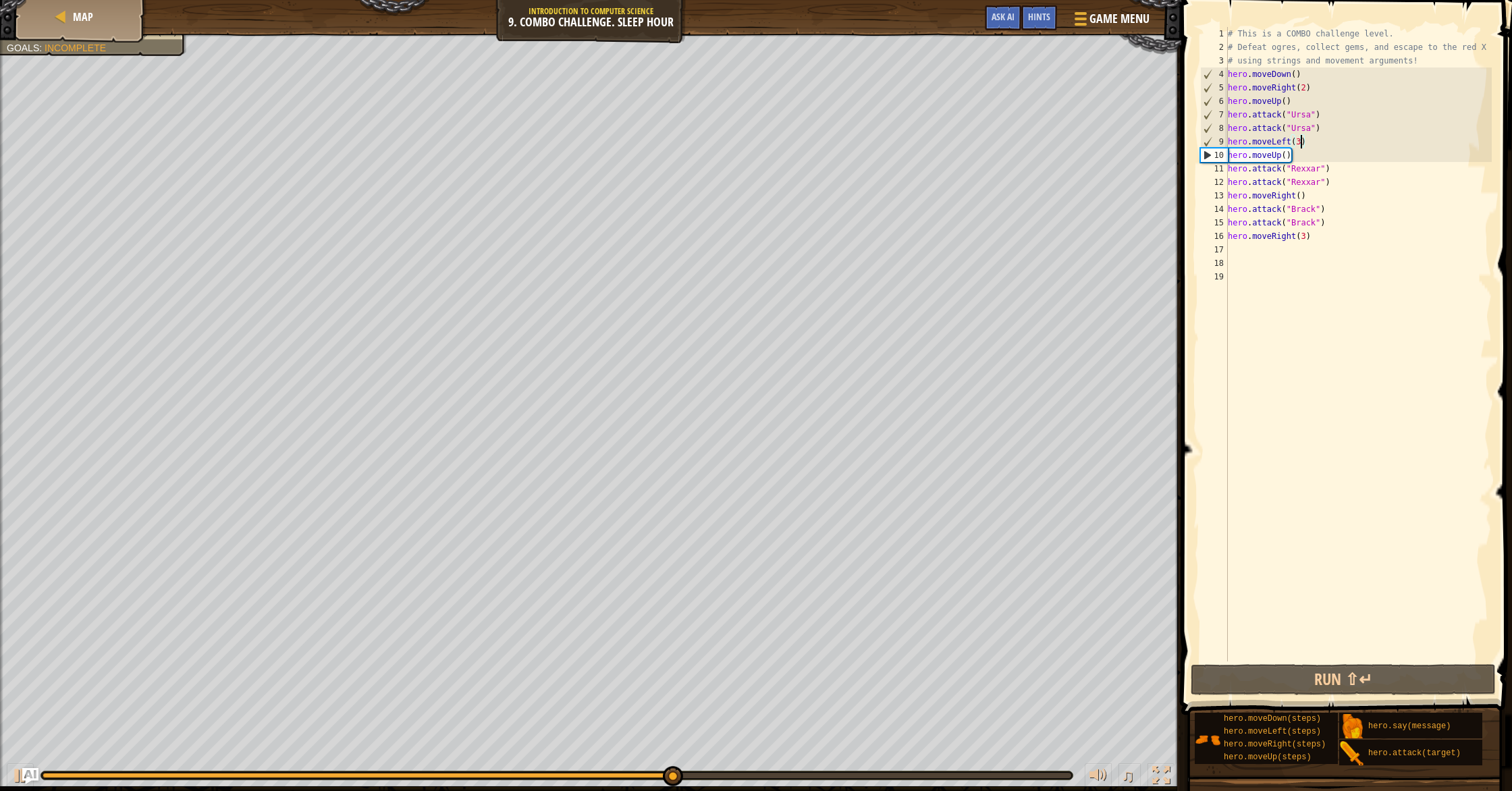
click at [1301, 140] on div "# This is a COMBO challenge level. # Defeat [PERSON_NAME], collect gems, and es…" at bounding box center [1358, 358] width 267 height 662
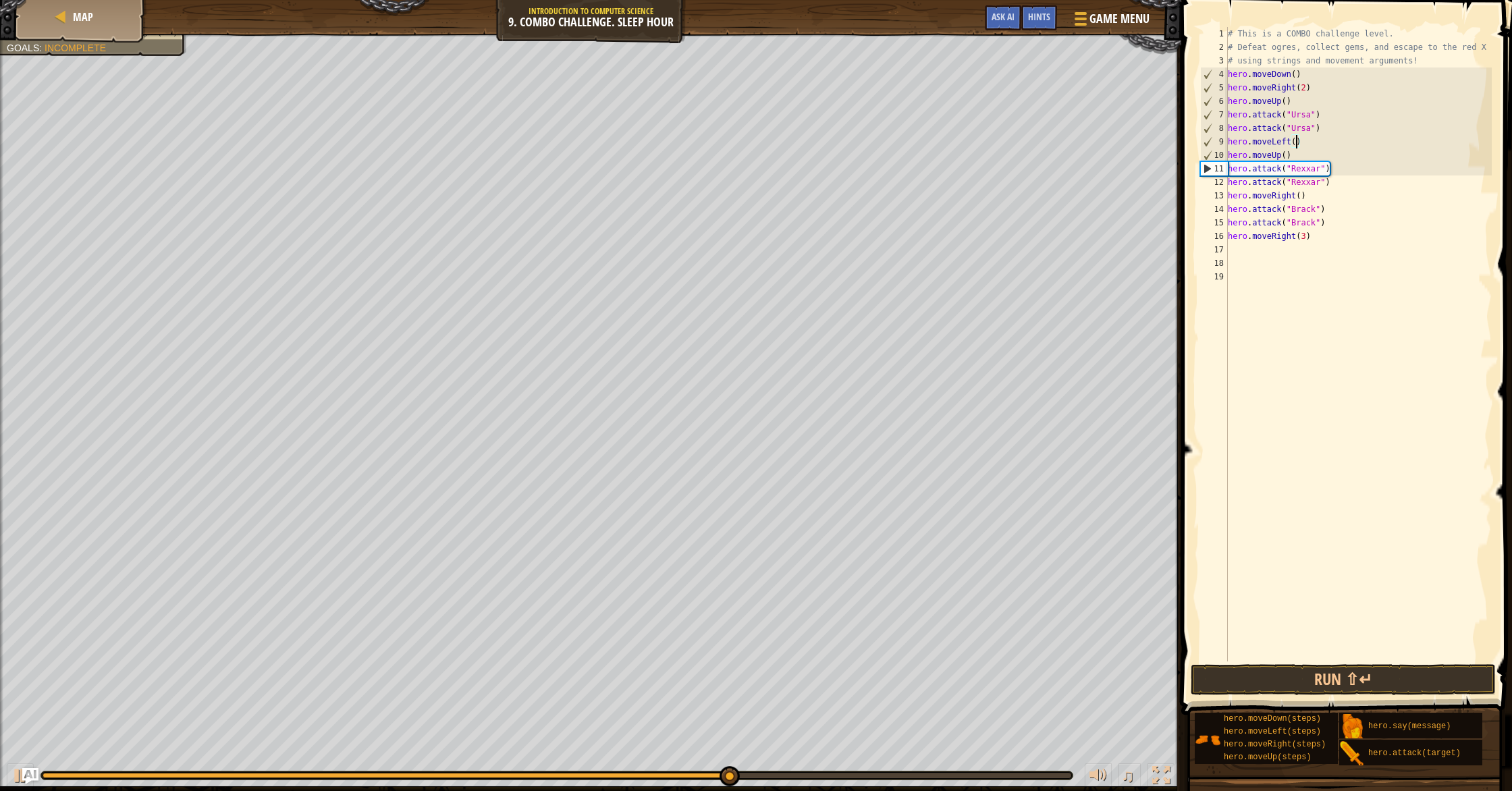
scroll to position [6, 6]
type textarea "hero.moveLeft(2)"
click at [1300, 684] on button "Run ⇧↵" at bounding box center [1344, 680] width 305 height 31
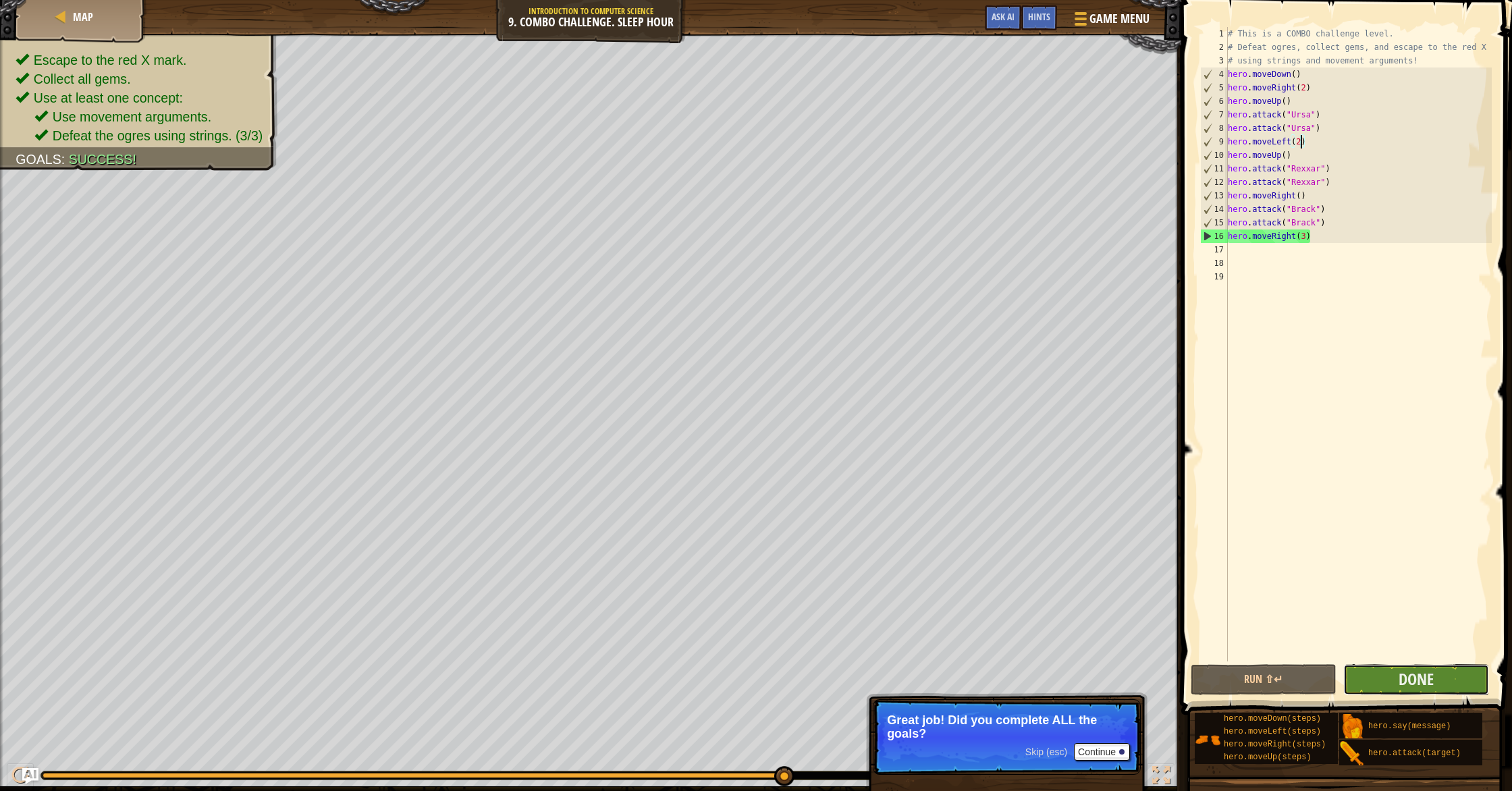
click at [1460, 684] on button "Done" at bounding box center [1416, 680] width 146 height 31
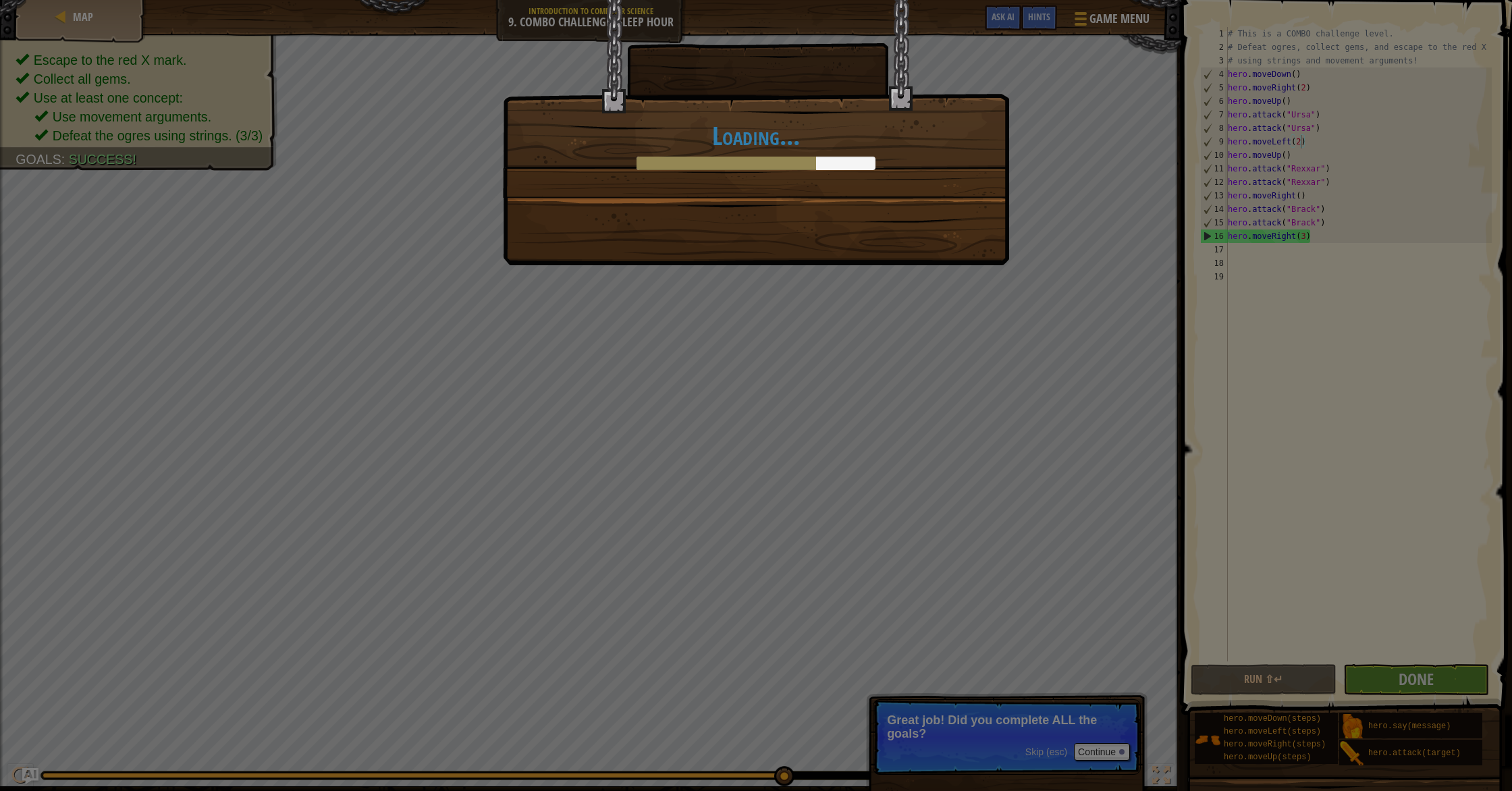
drag, startPoint x: 1138, startPoint y: 758, endPoint x: 1116, endPoint y: 740, distance: 28.4
click at [1136, 756] on div "Loading..." at bounding box center [756, 395] width 1512 height 791
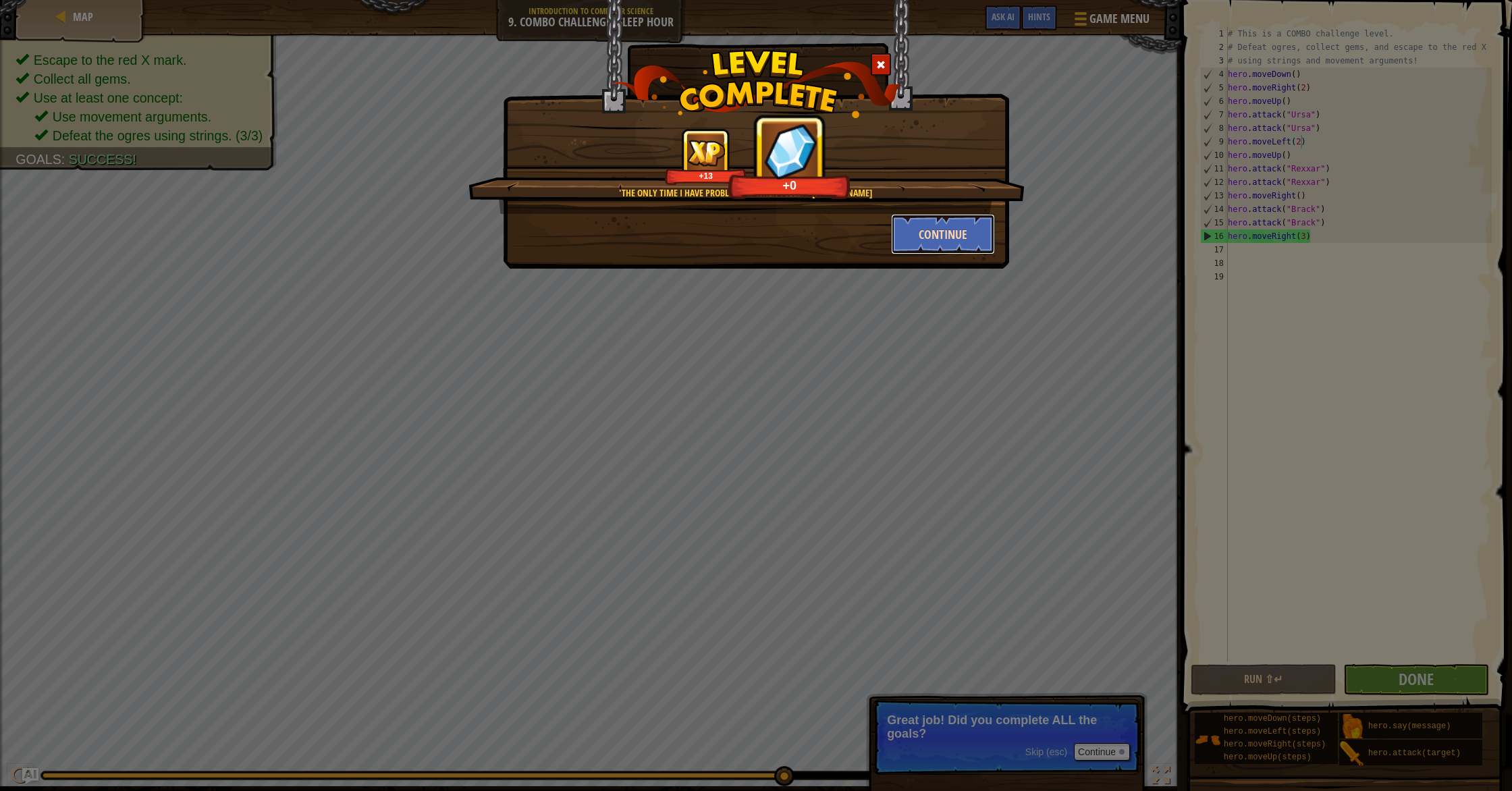
click at [983, 238] on button "Continue" at bounding box center [943, 234] width 105 height 40
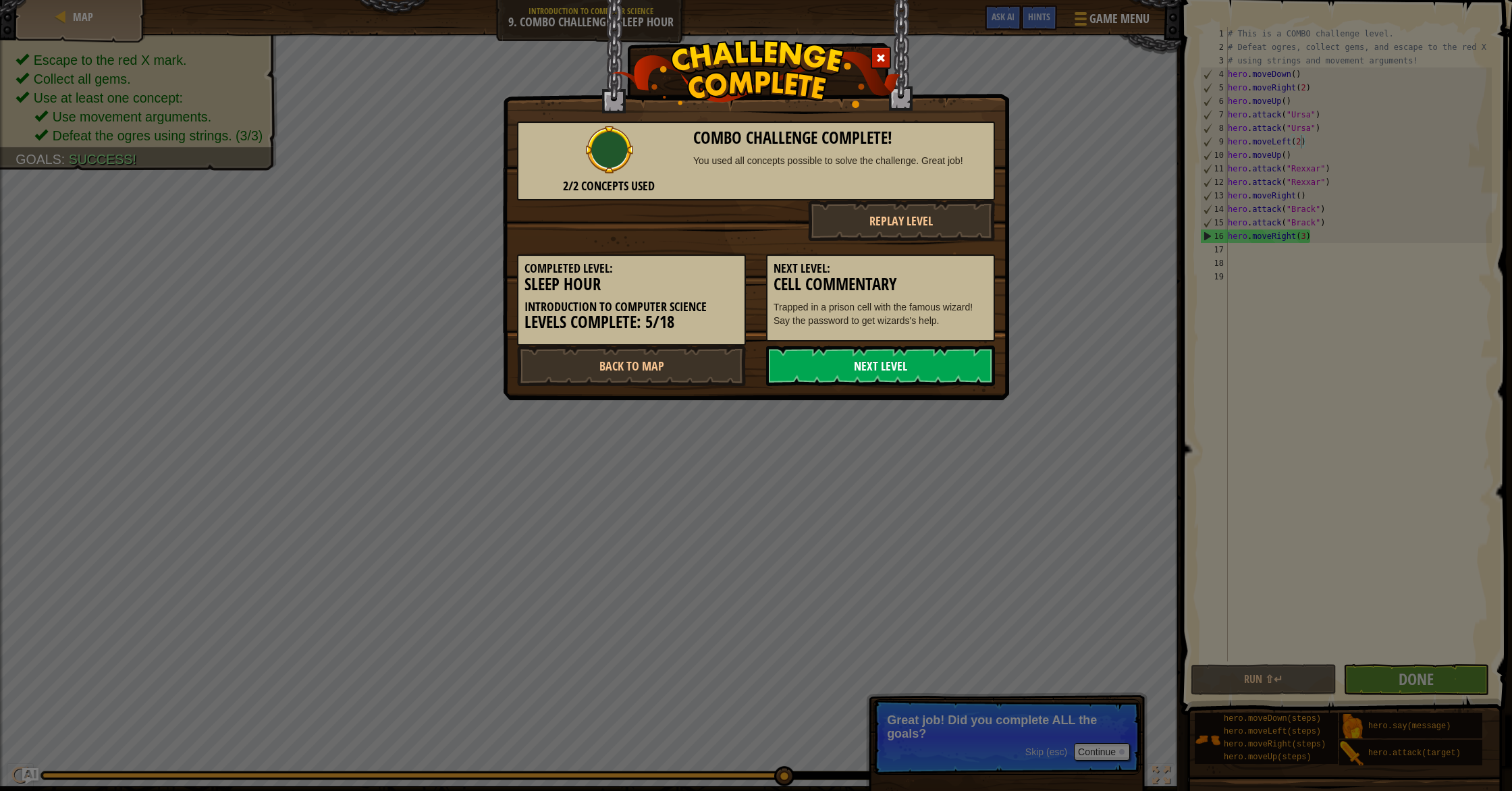
click at [911, 372] on link "Next Level" at bounding box center [881, 365] width 229 height 40
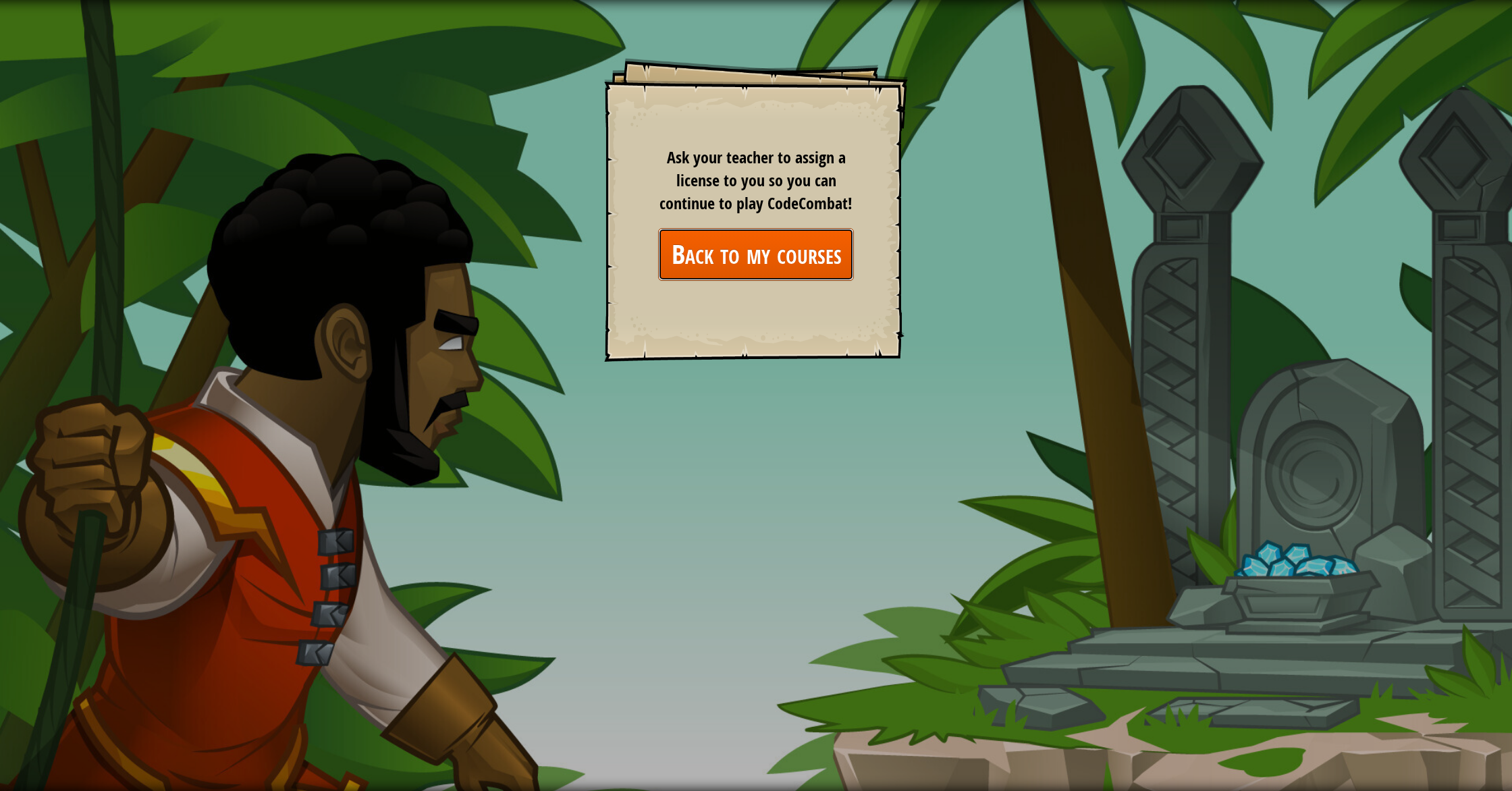
click at [801, 263] on link "Back to my courses" at bounding box center [756, 253] width 196 height 52
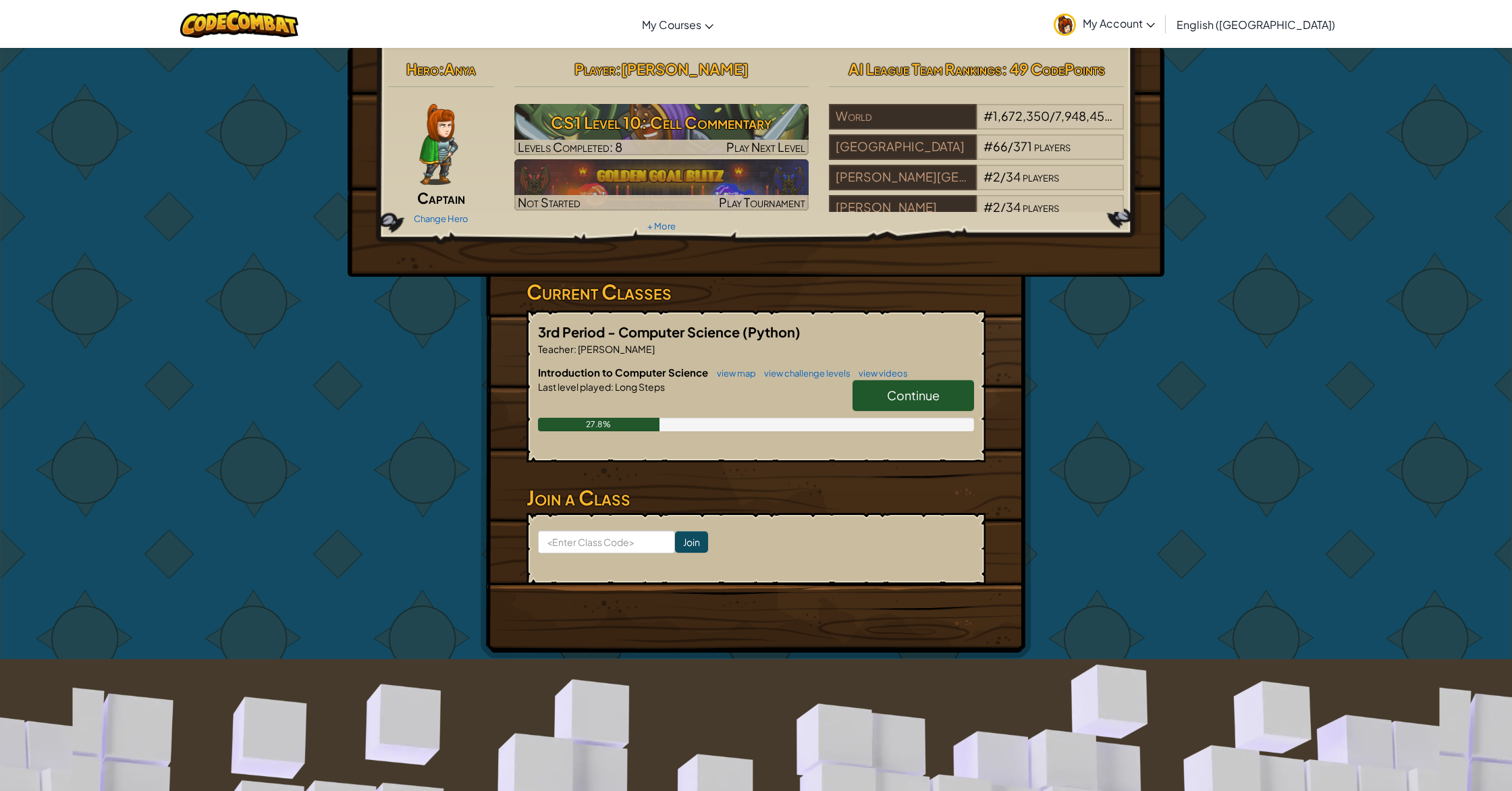
click at [933, 385] on link "Continue" at bounding box center [913, 396] width 121 height 31
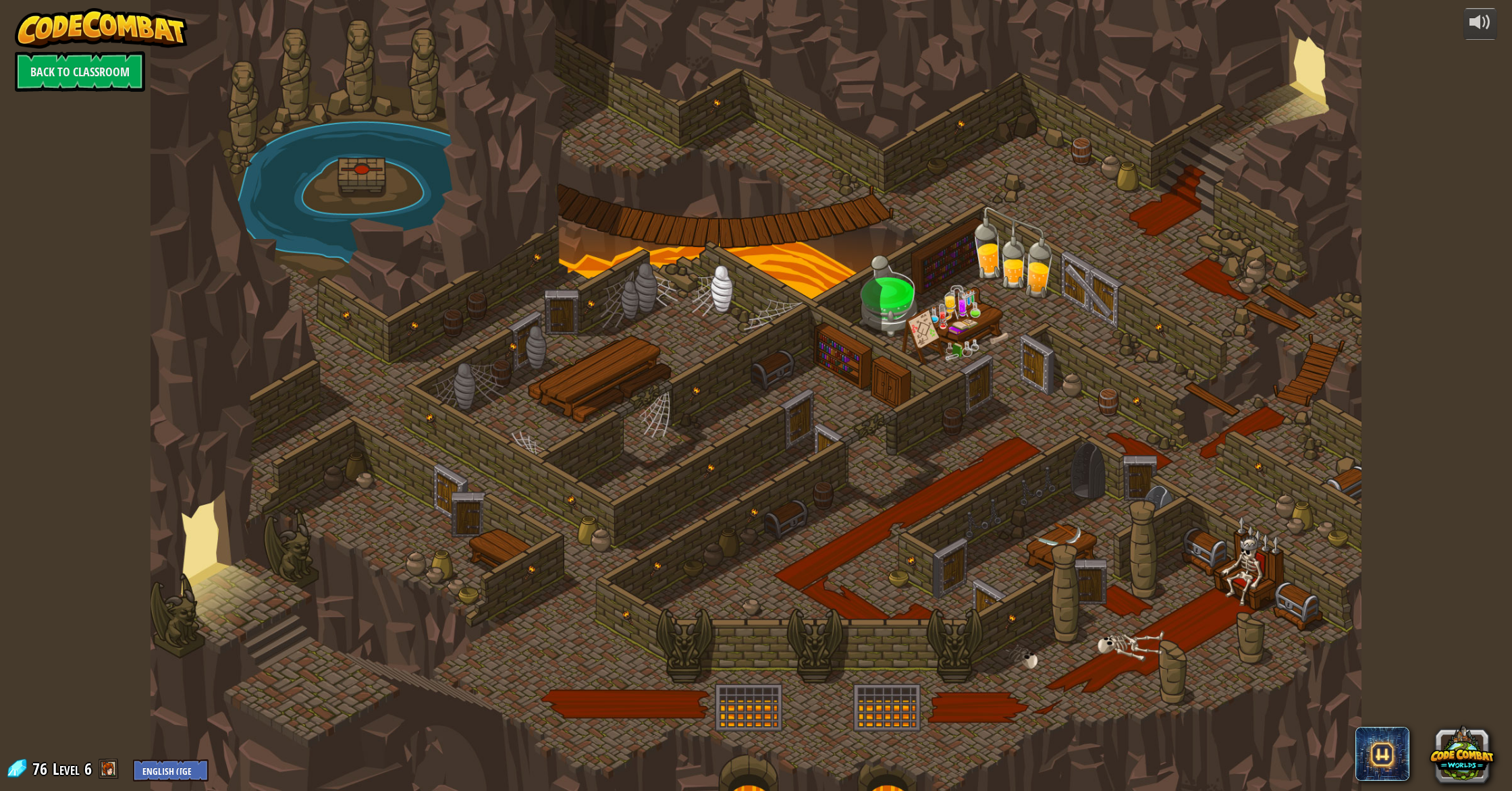
click at [632, 522] on div at bounding box center [756, 395] width 1211 height 791
drag, startPoint x: 662, startPoint y: 521, endPoint x: 640, endPoint y: 582, distance: 64.8
click at [641, 579] on div at bounding box center [756, 395] width 1211 height 791
click at [640, 588] on div at bounding box center [756, 395] width 1211 height 791
drag, startPoint x: 635, startPoint y: 588, endPoint x: 601, endPoint y: 576, distance: 36.1
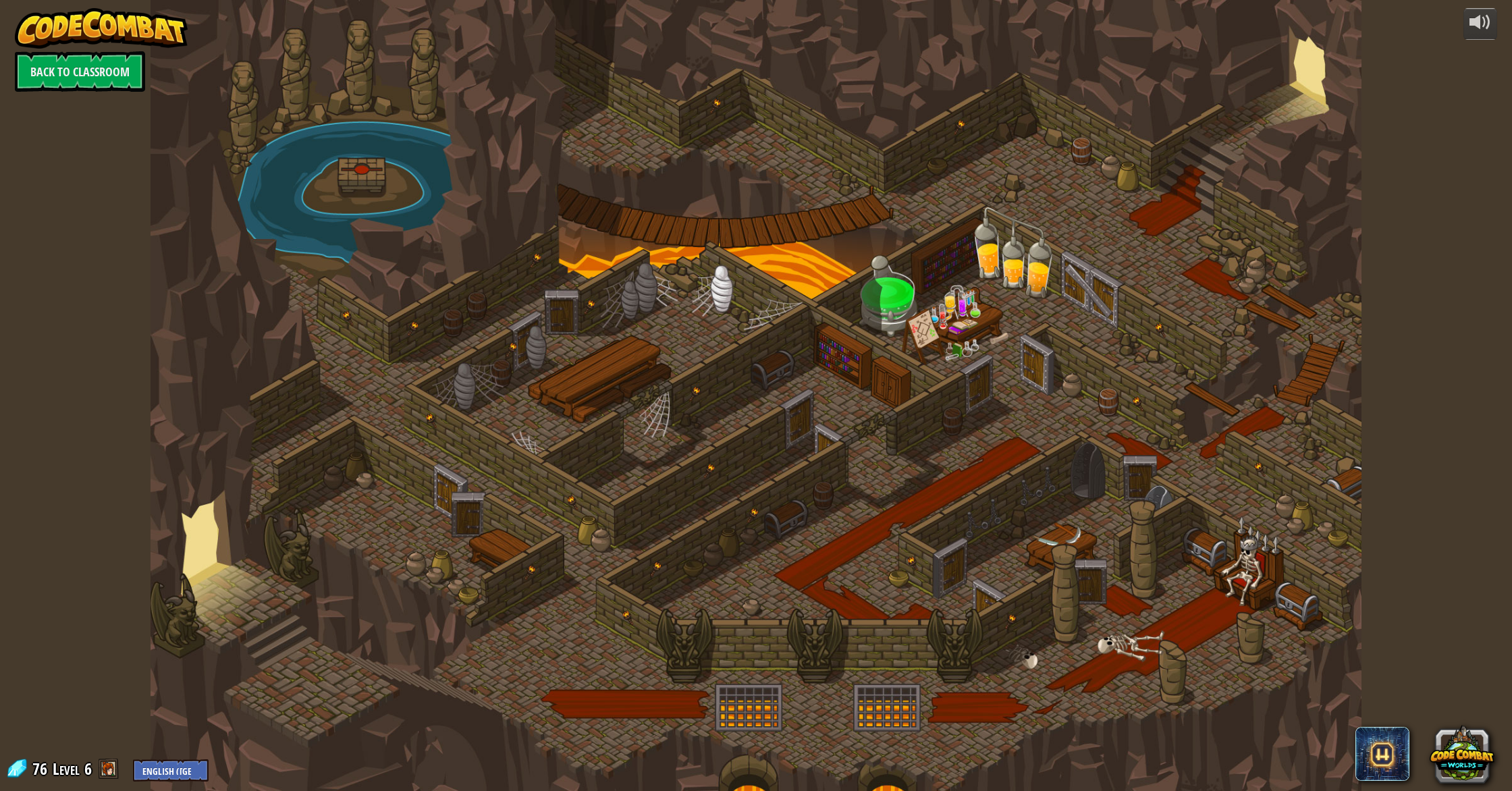
click at [618, 584] on div at bounding box center [756, 395] width 1211 height 791
click at [83, 61] on link "Back to Classroom" at bounding box center [79, 70] width 130 height 40
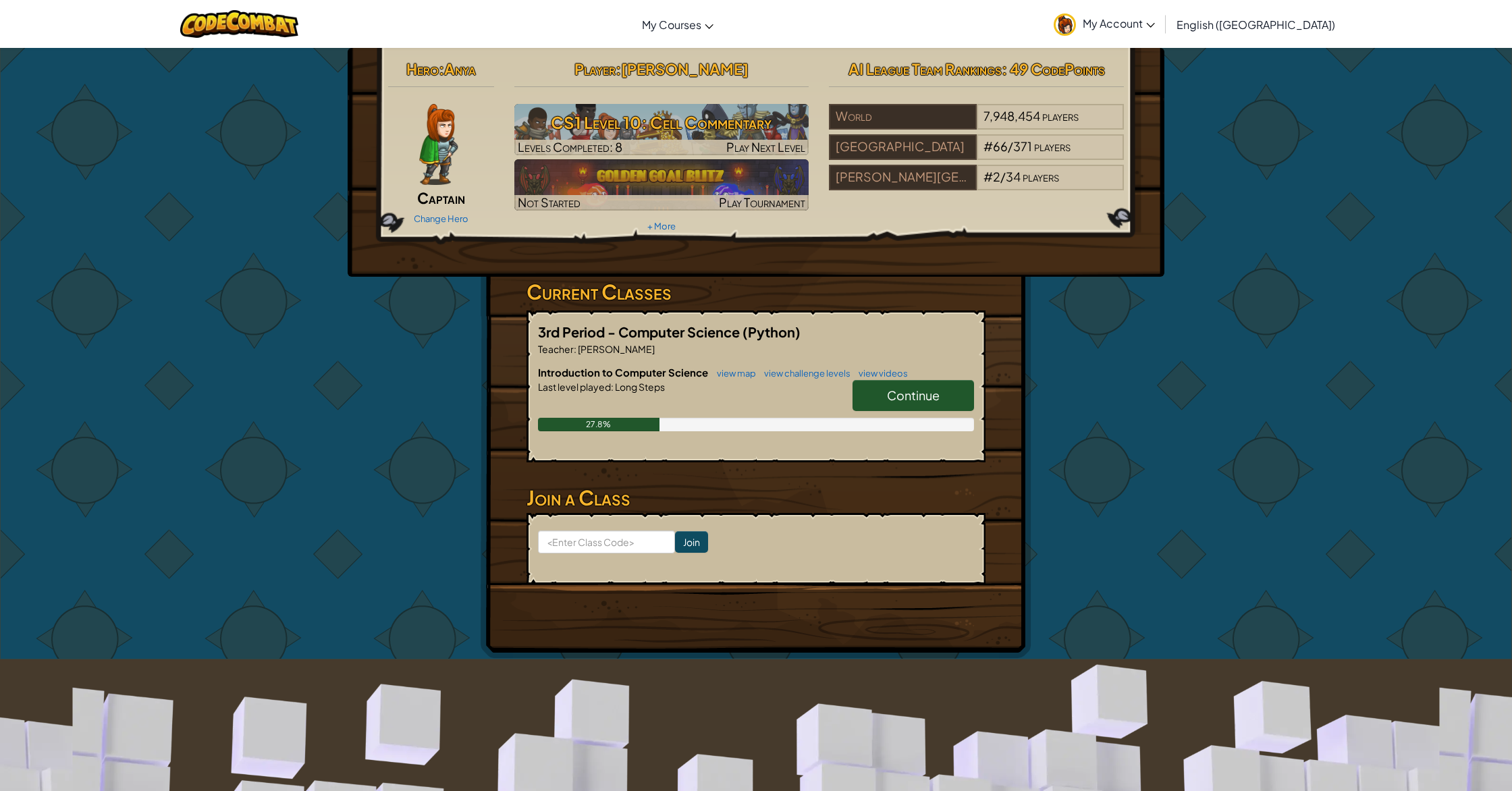
click at [892, 402] on link "Continue" at bounding box center [913, 396] width 121 height 31
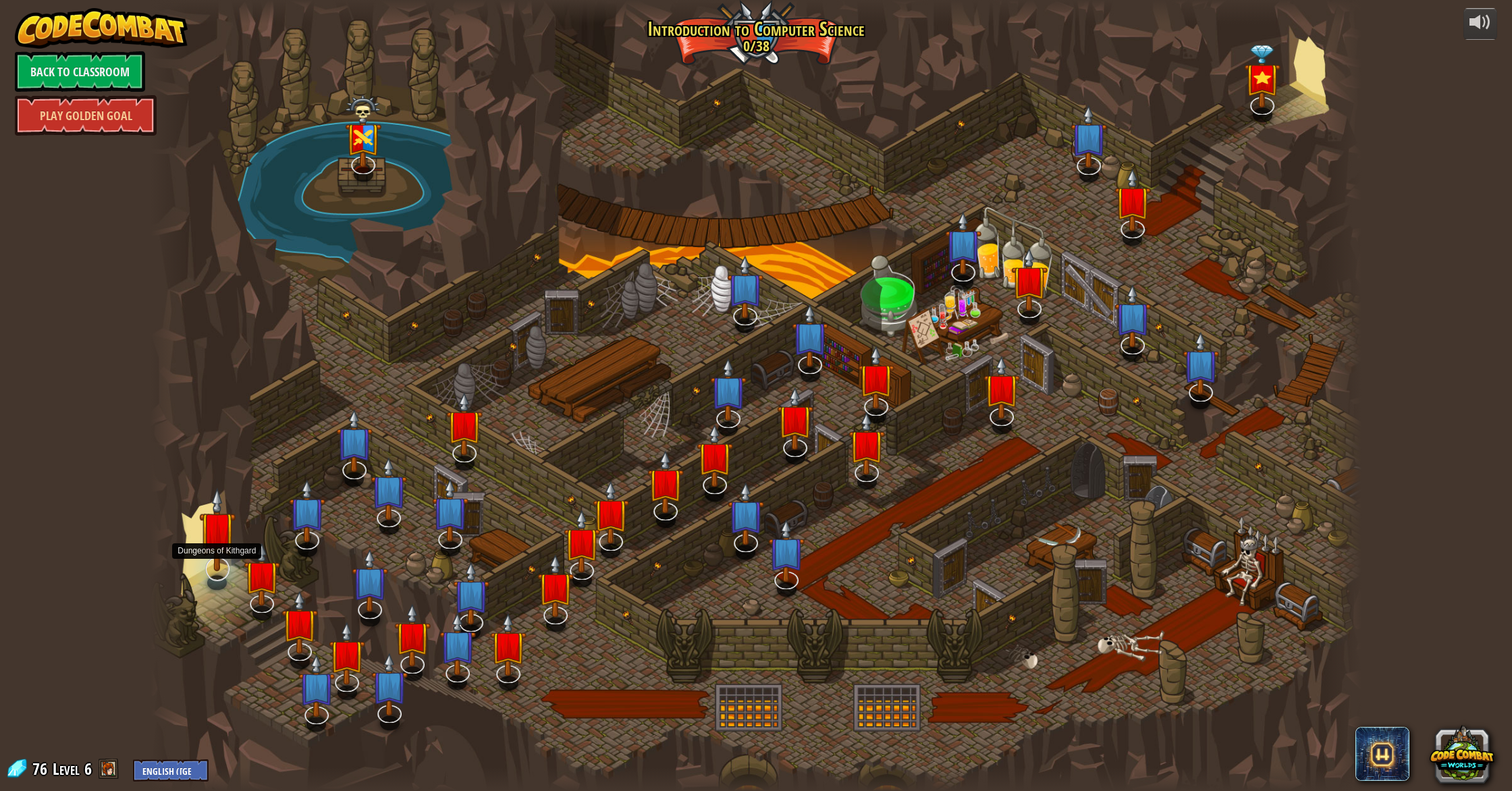
click at [218, 579] on div "Kithgard Gates Escape the Kithgard dungeons, and don't let the guardians get yo…" at bounding box center [756, 395] width 1211 height 791
click at [215, 572] on link at bounding box center [213, 565] width 28 height 27
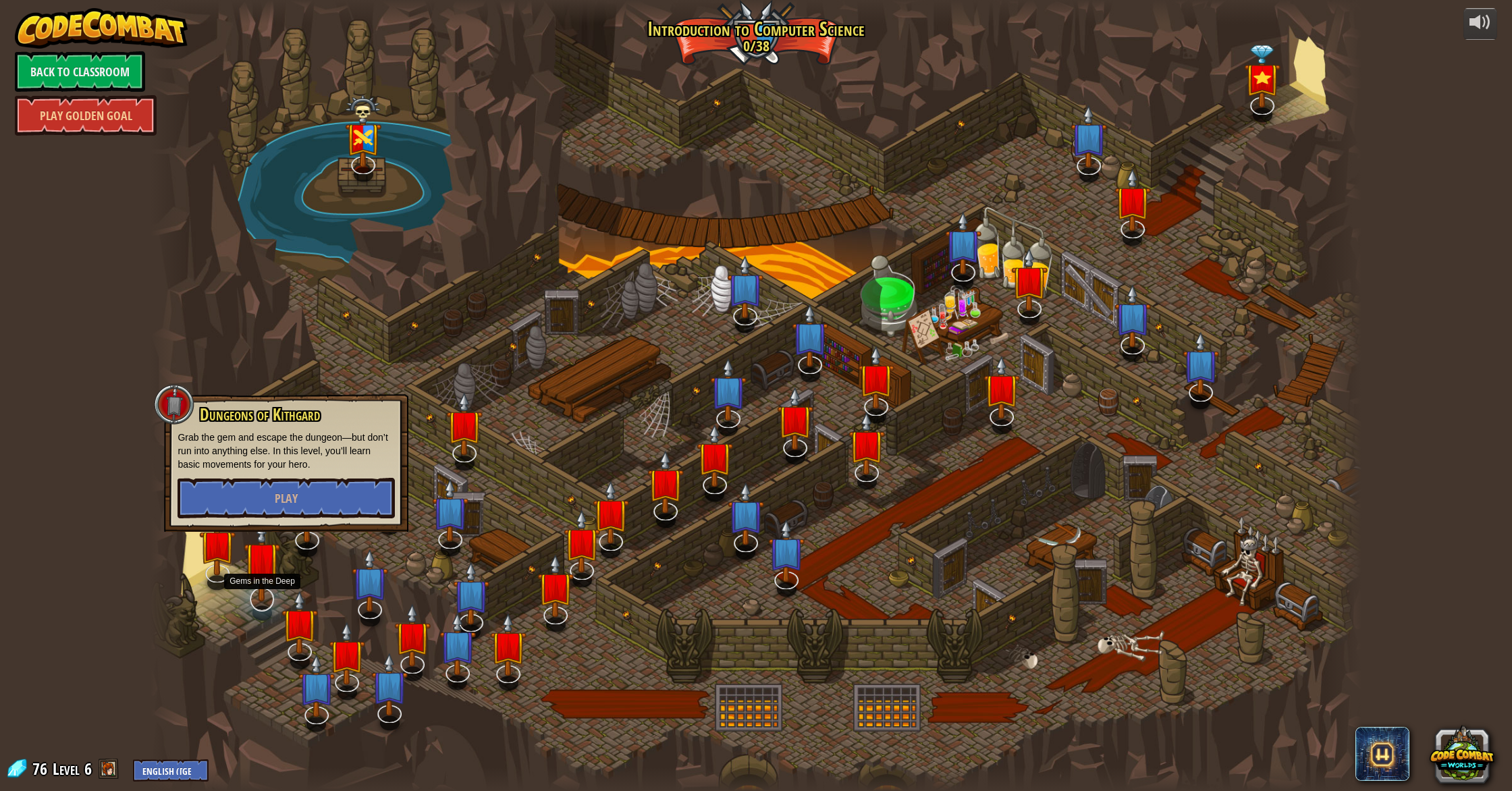
click at [252, 588] on img at bounding box center [261, 560] width 36 height 84
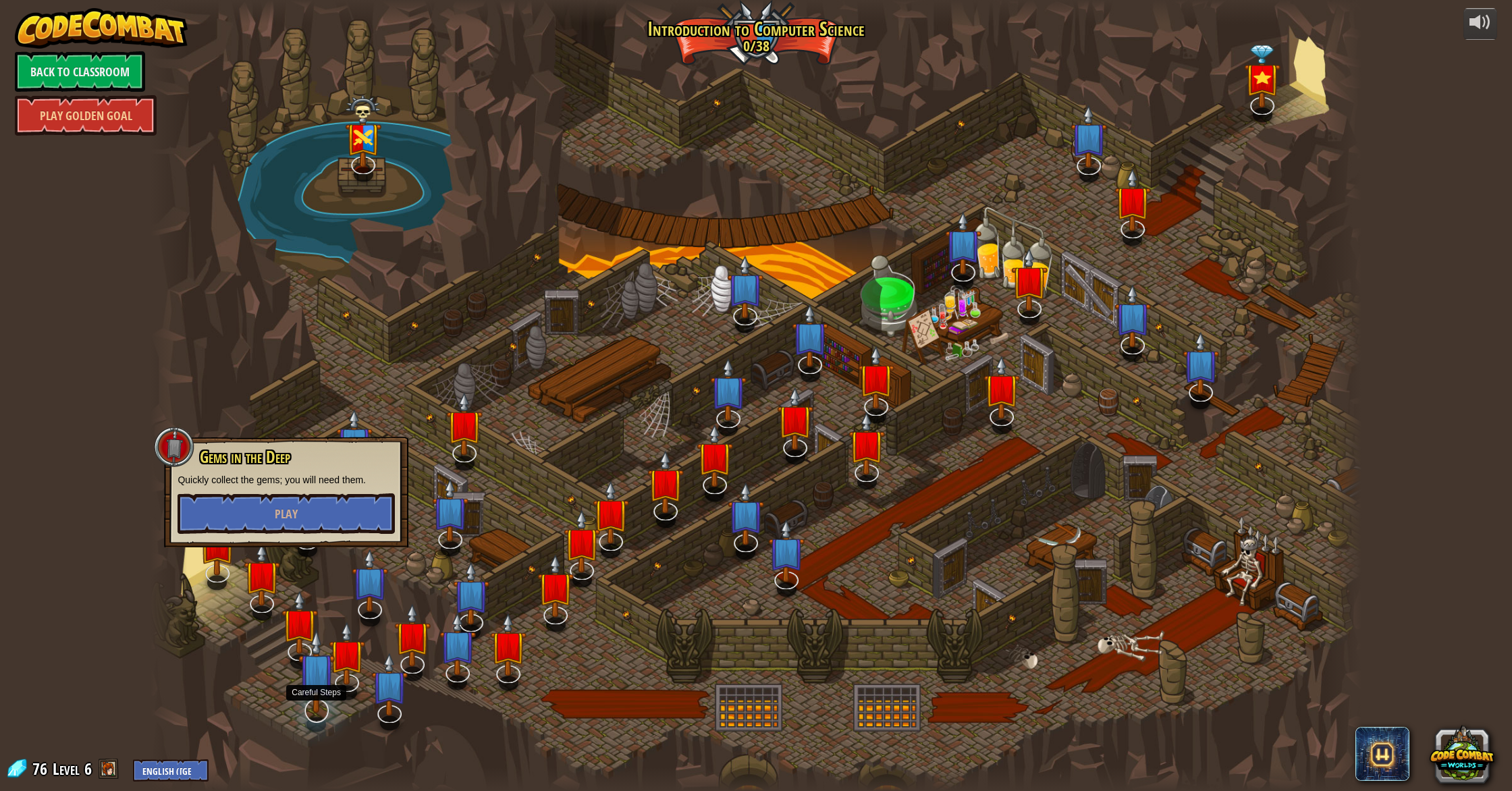
click at [320, 690] on img at bounding box center [316, 671] width 36 height 84
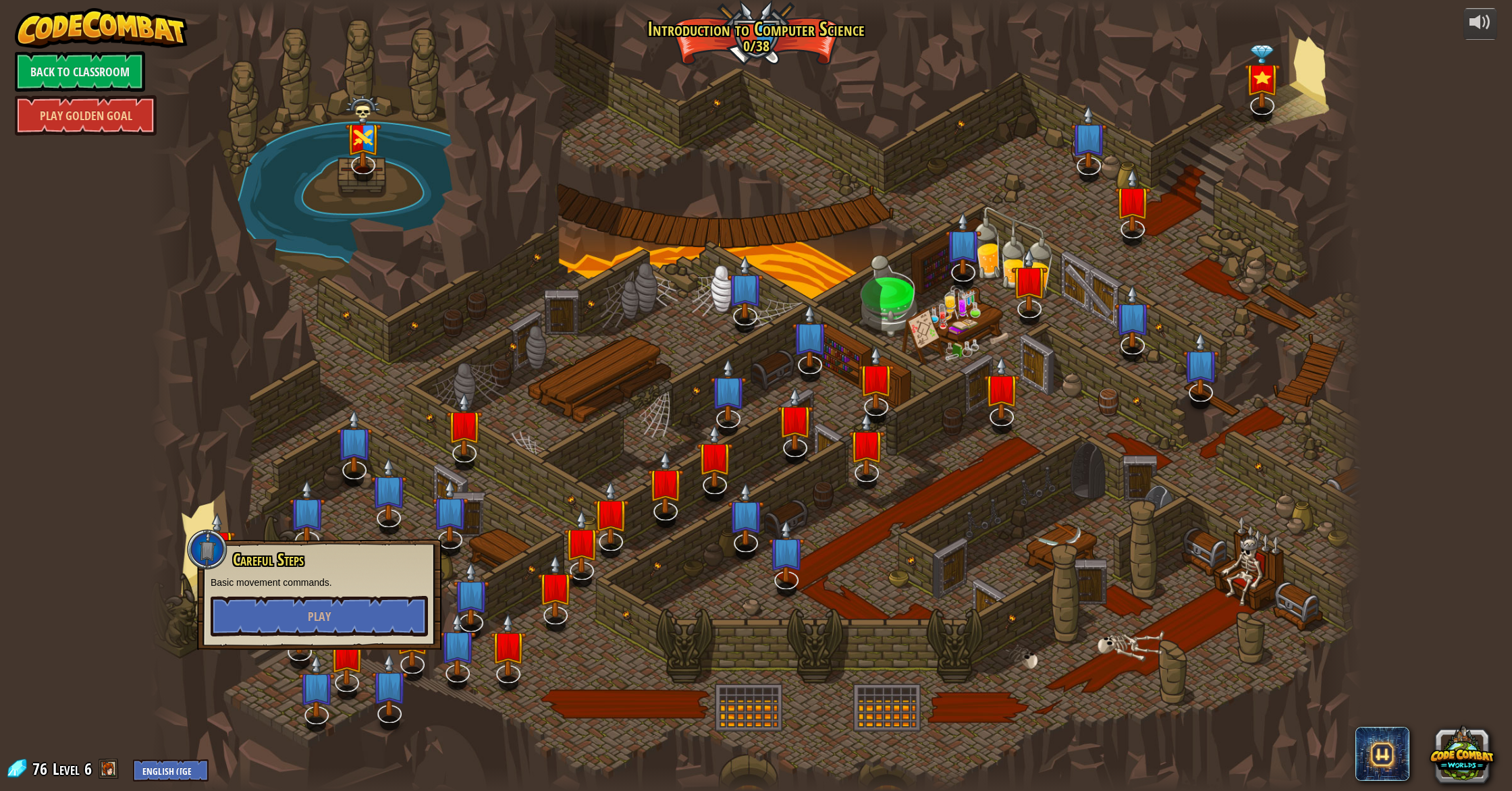
click at [368, 685] on div at bounding box center [756, 395] width 1211 height 791
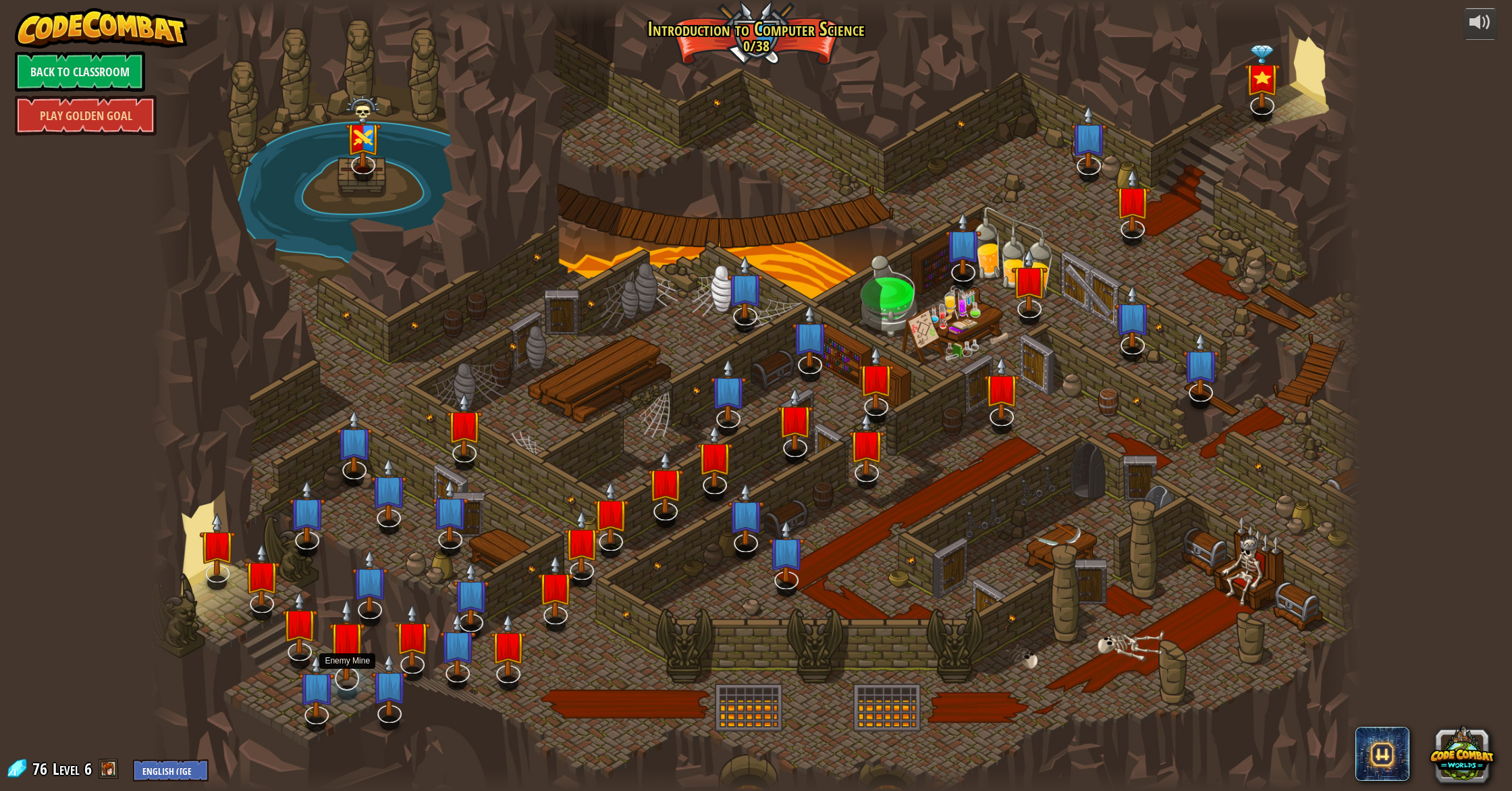
click at [350, 674] on img at bounding box center [346, 639] width 36 height 84
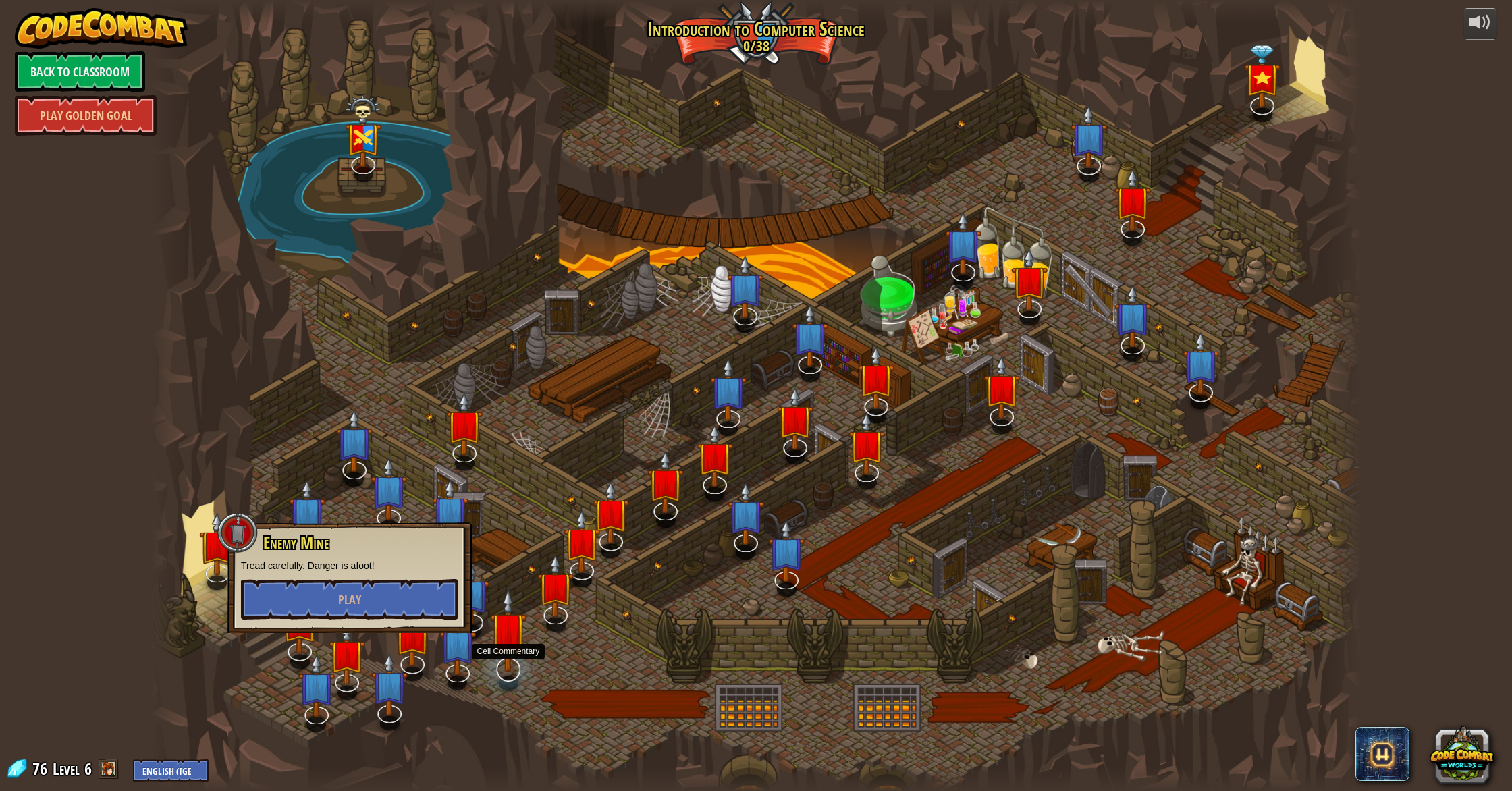
click at [496, 641] on img at bounding box center [508, 630] width 36 height 84
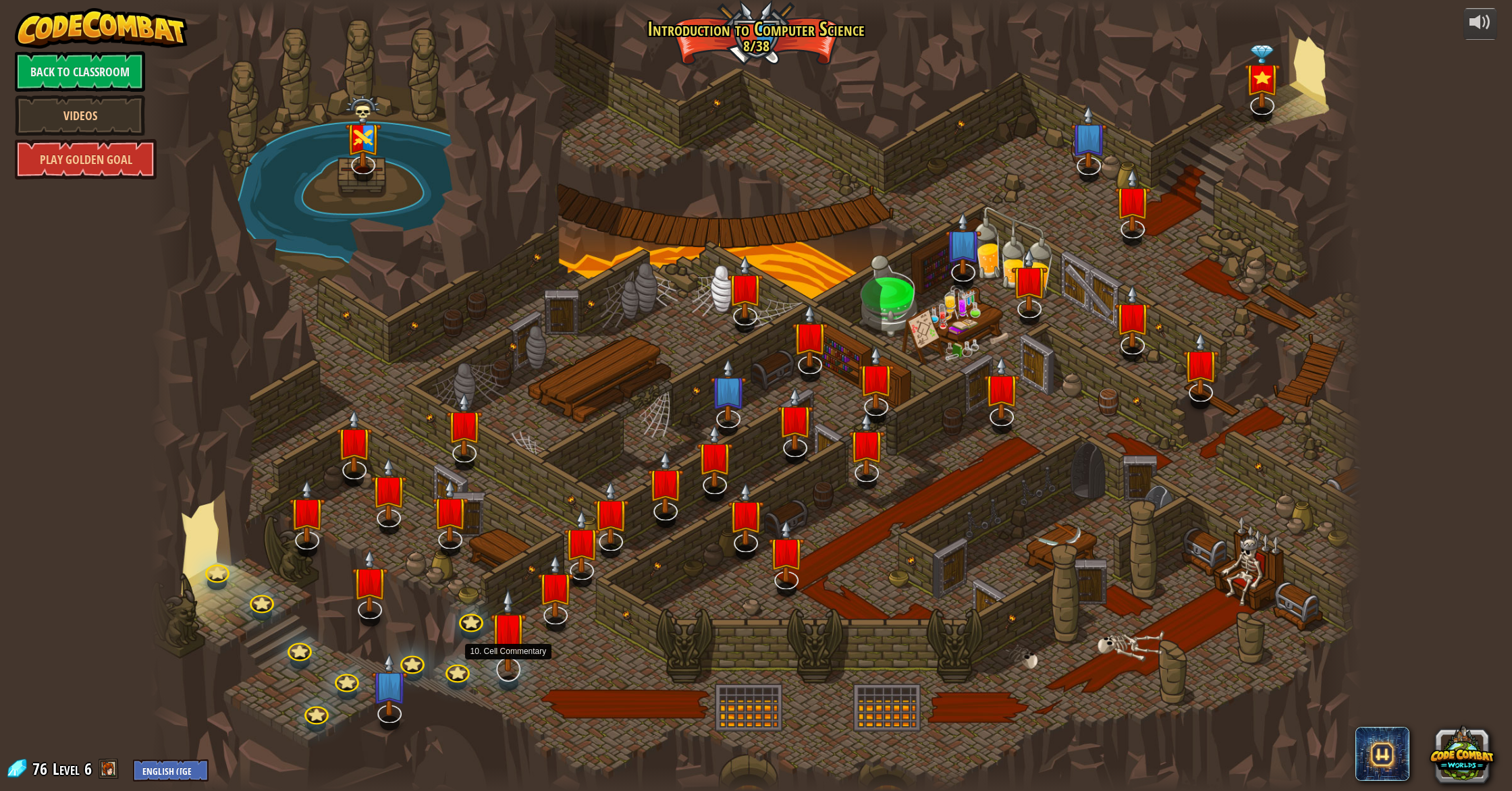
click at [493, 636] on img at bounding box center [508, 630] width 36 height 84
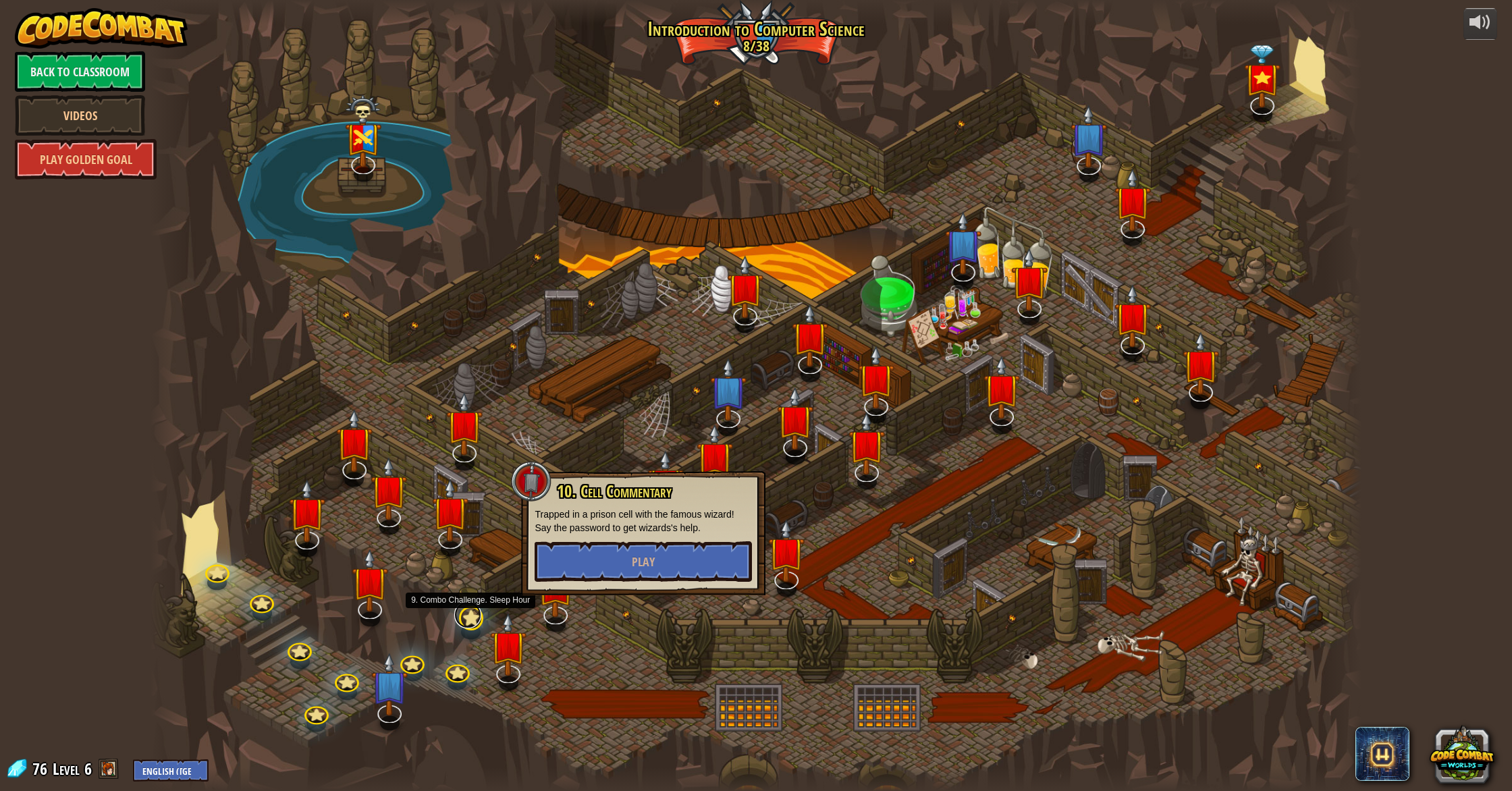
click at [461, 623] on link at bounding box center [468, 615] width 27 height 27
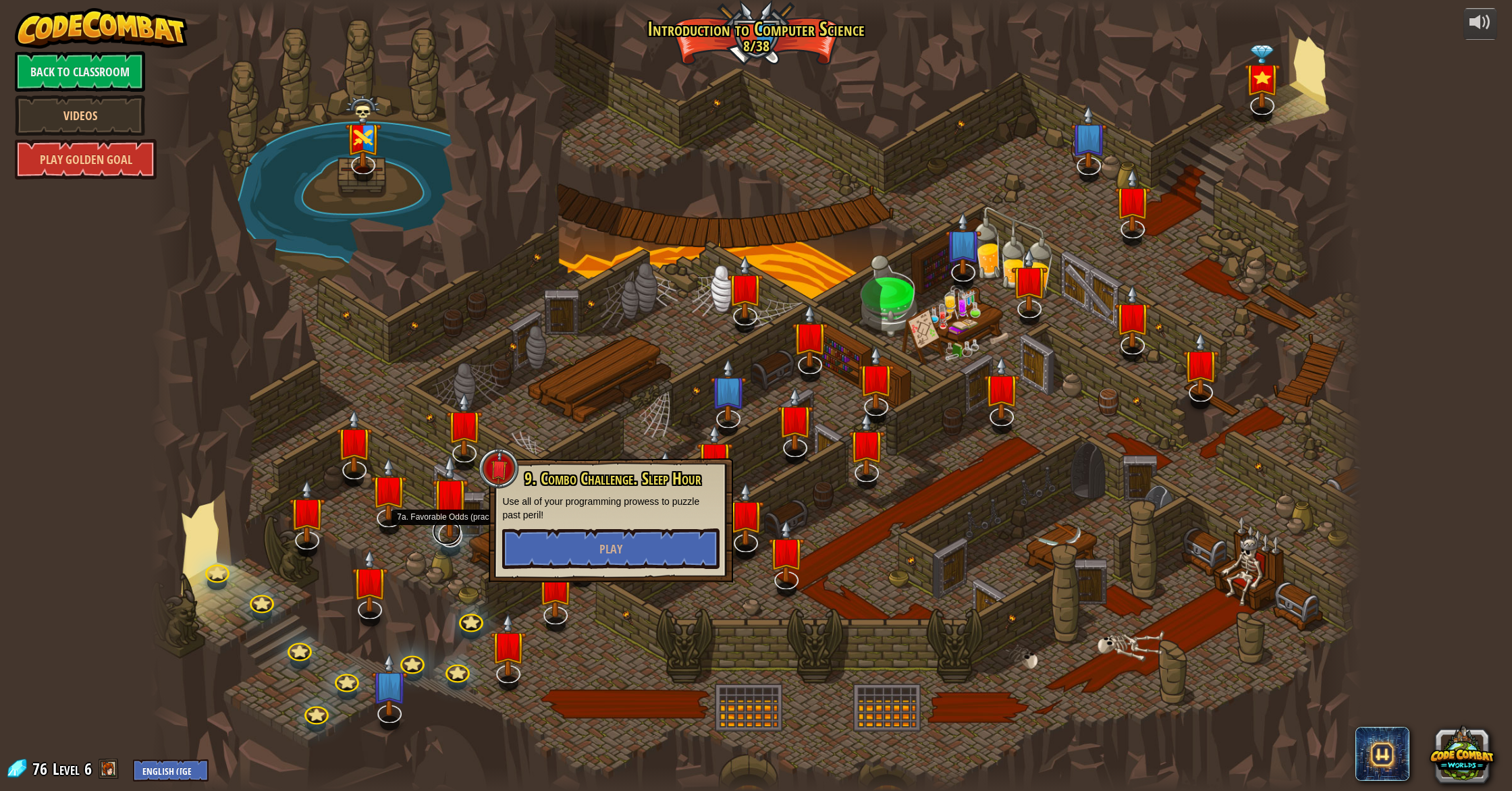
click at [443, 543] on div "25. Kithgard Gates Escape the Kithgard dungeons, and don't let the guardians ge…" at bounding box center [756, 395] width 1211 height 791
click at [450, 538] on link at bounding box center [447, 532] width 28 height 27
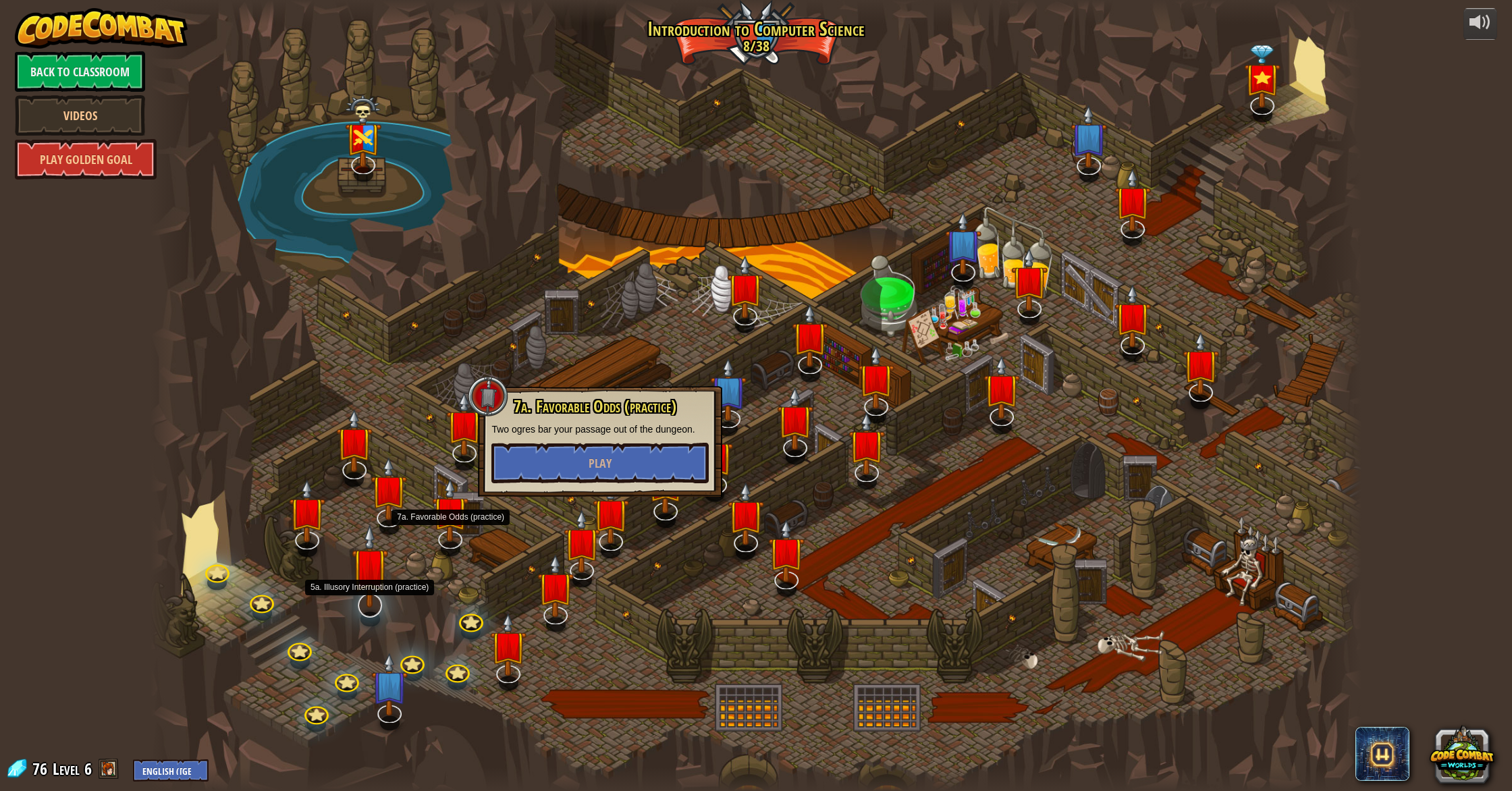
click at [382, 598] on img at bounding box center [370, 566] width 36 height 84
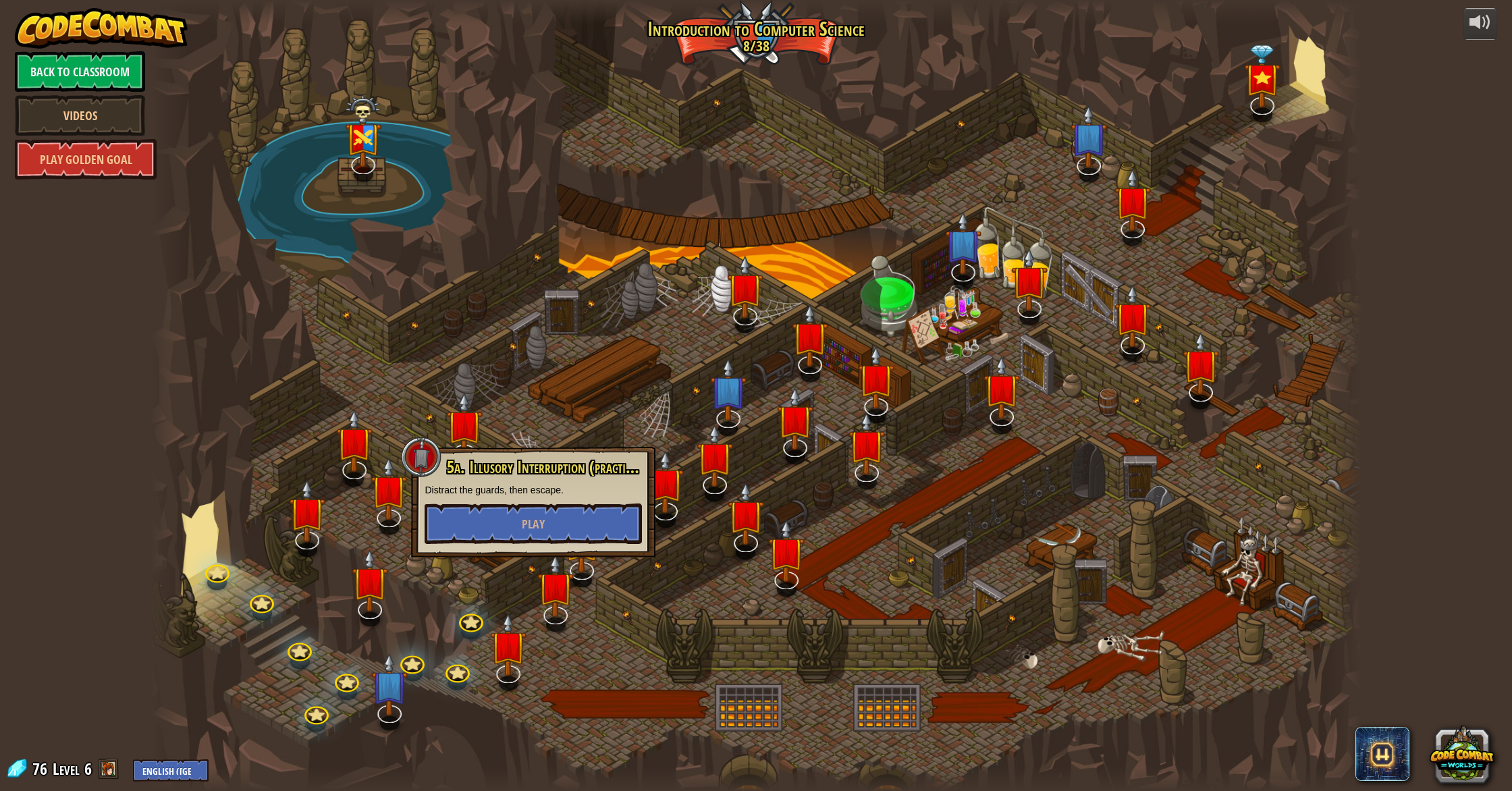
click at [515, 596] on div at bounding box center [756, 395] width 1211 height 791
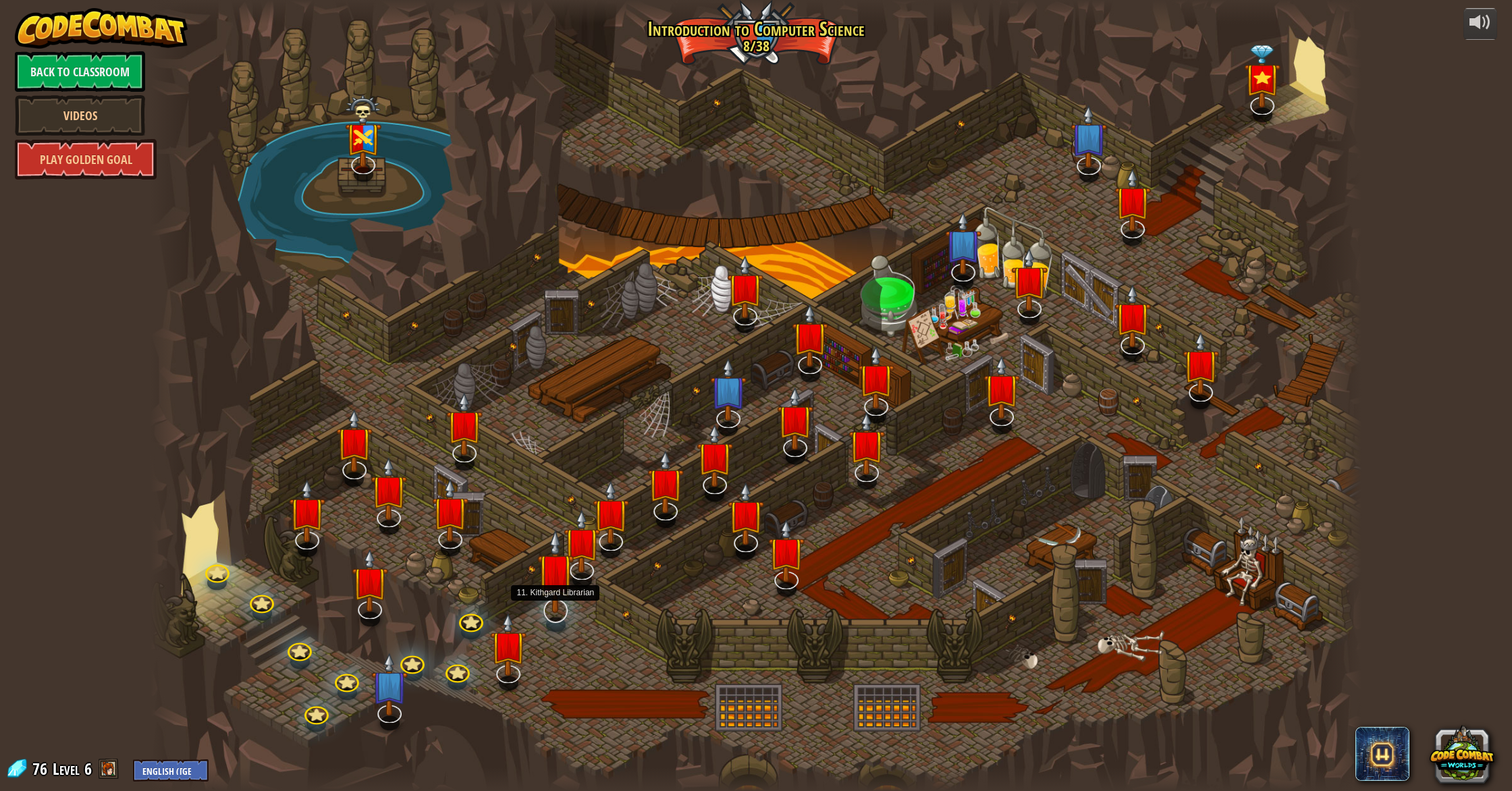
click at [553, 610] on img at bounding box center [556, 571] width 36 height 84
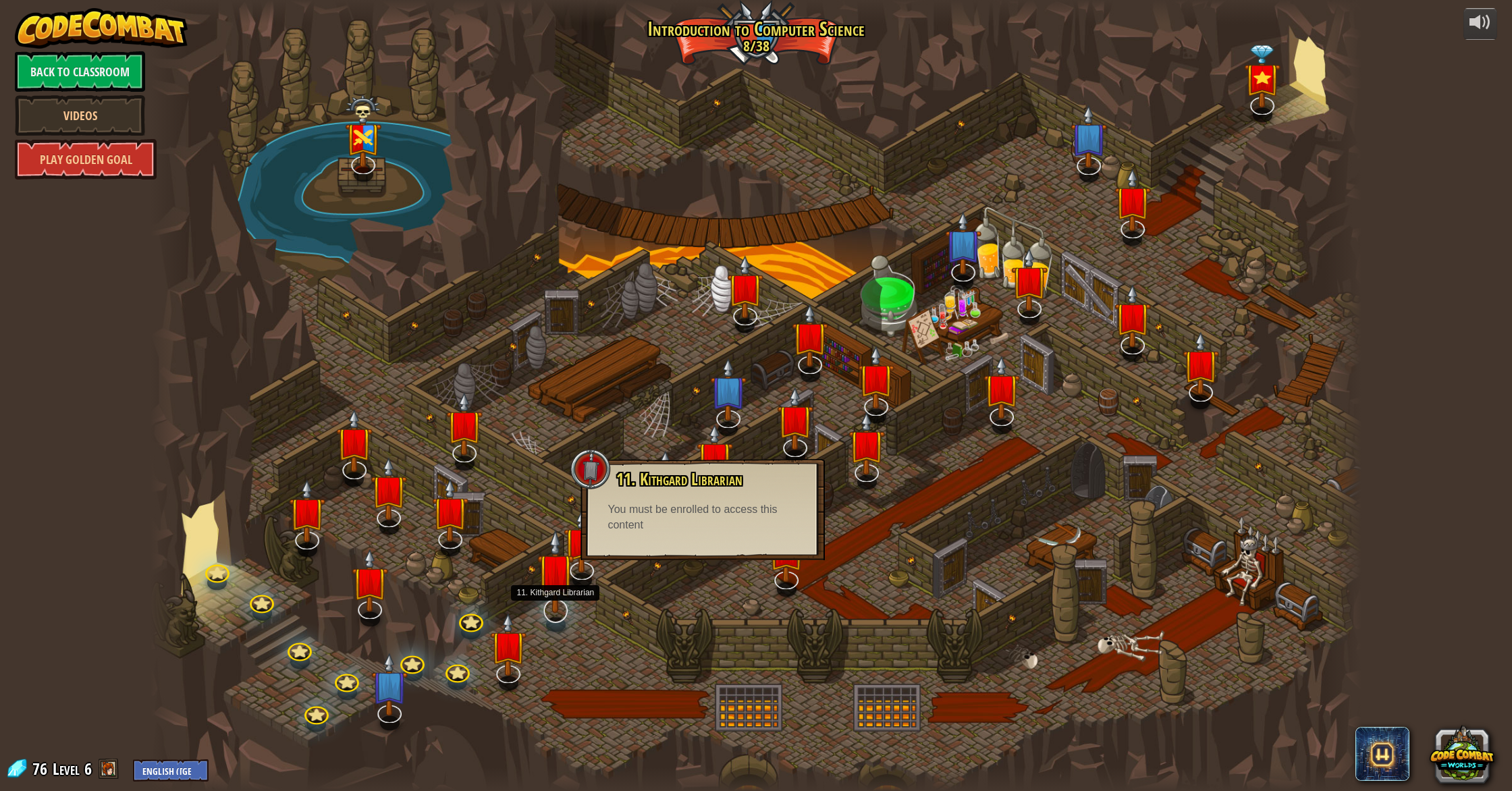
click at [567, 592] on img at bounding box center [556, 571] width 36 height 84
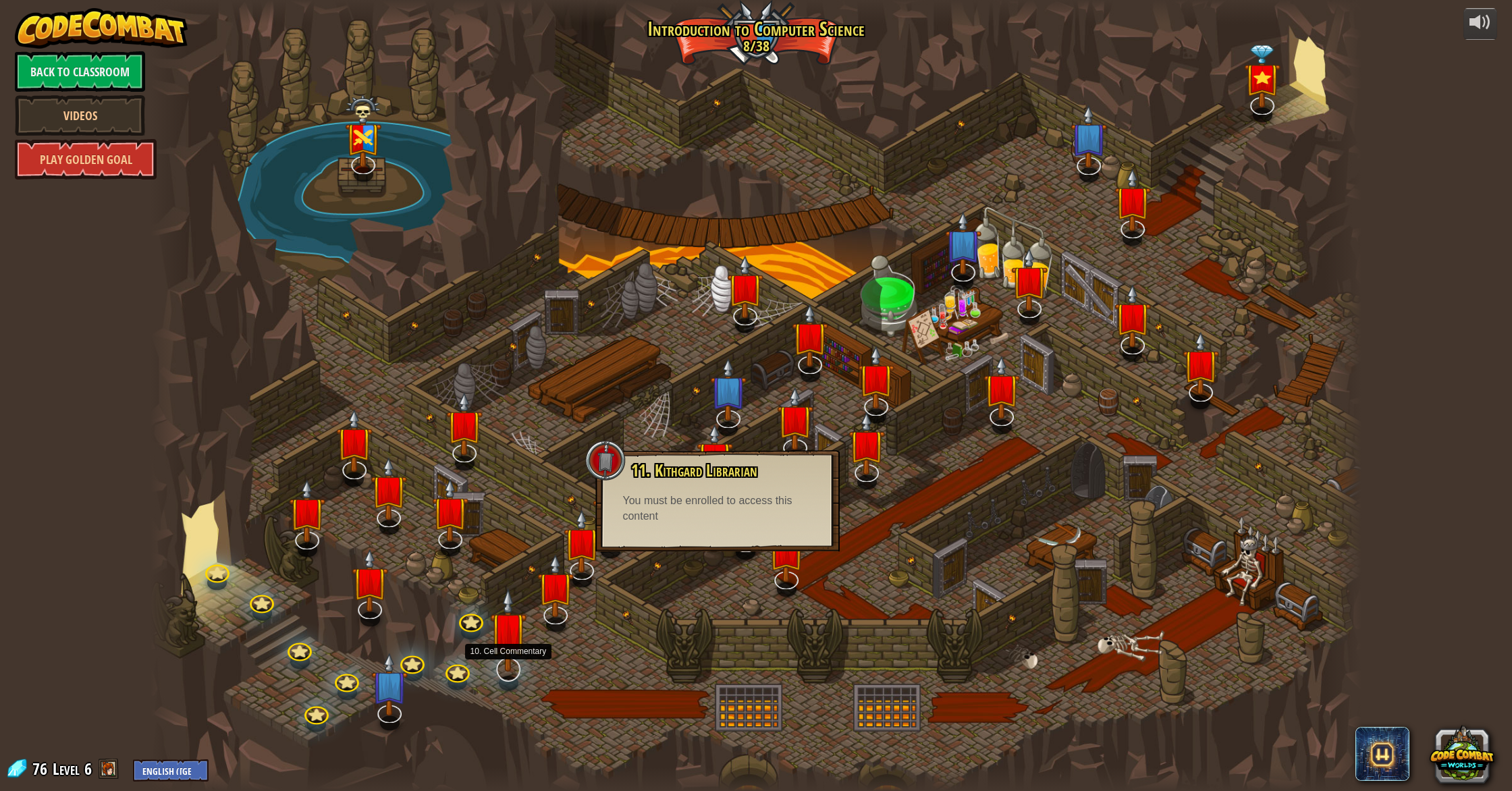
click at [509, 668] on img at bounding box center [508, 630] width 36 height 84
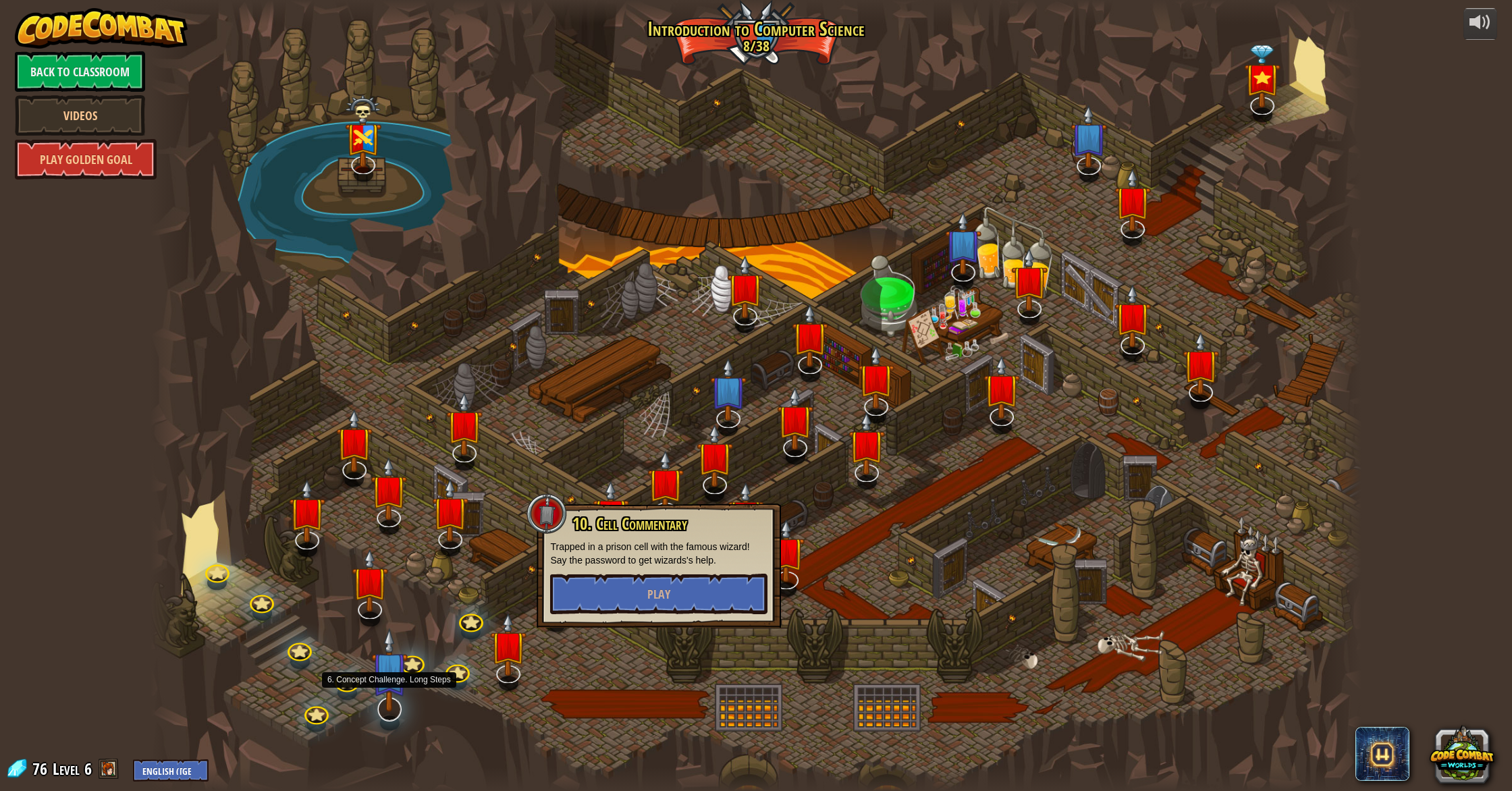
click at [396, 692] on img at bounding box center [389, 670] width 36 height 84
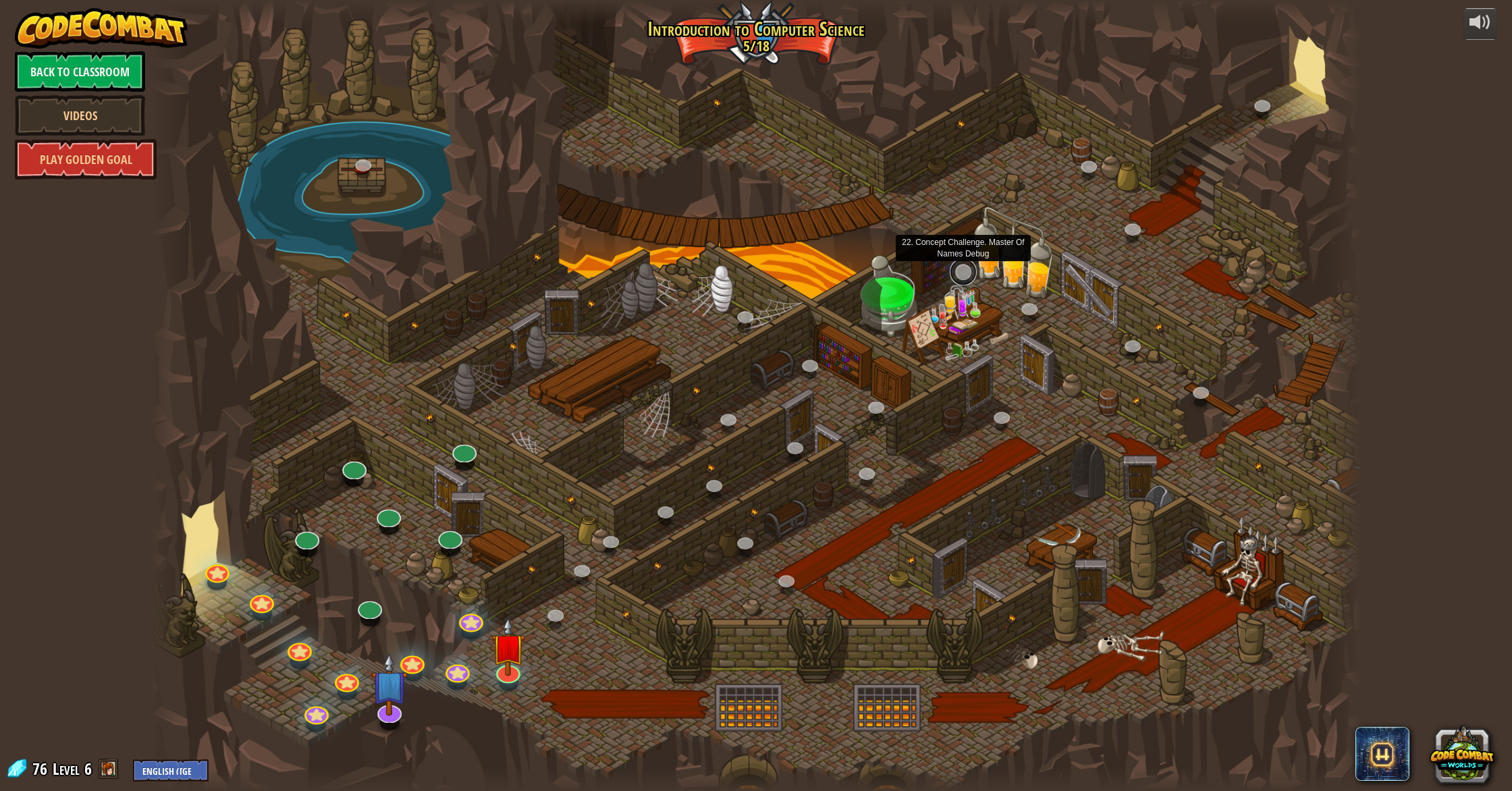
click at [954, 271] on link at bounding box center [963, 272] width 27 height 27
click at [963, 274] on link at bounding box center [963, 272] width 27 height 27
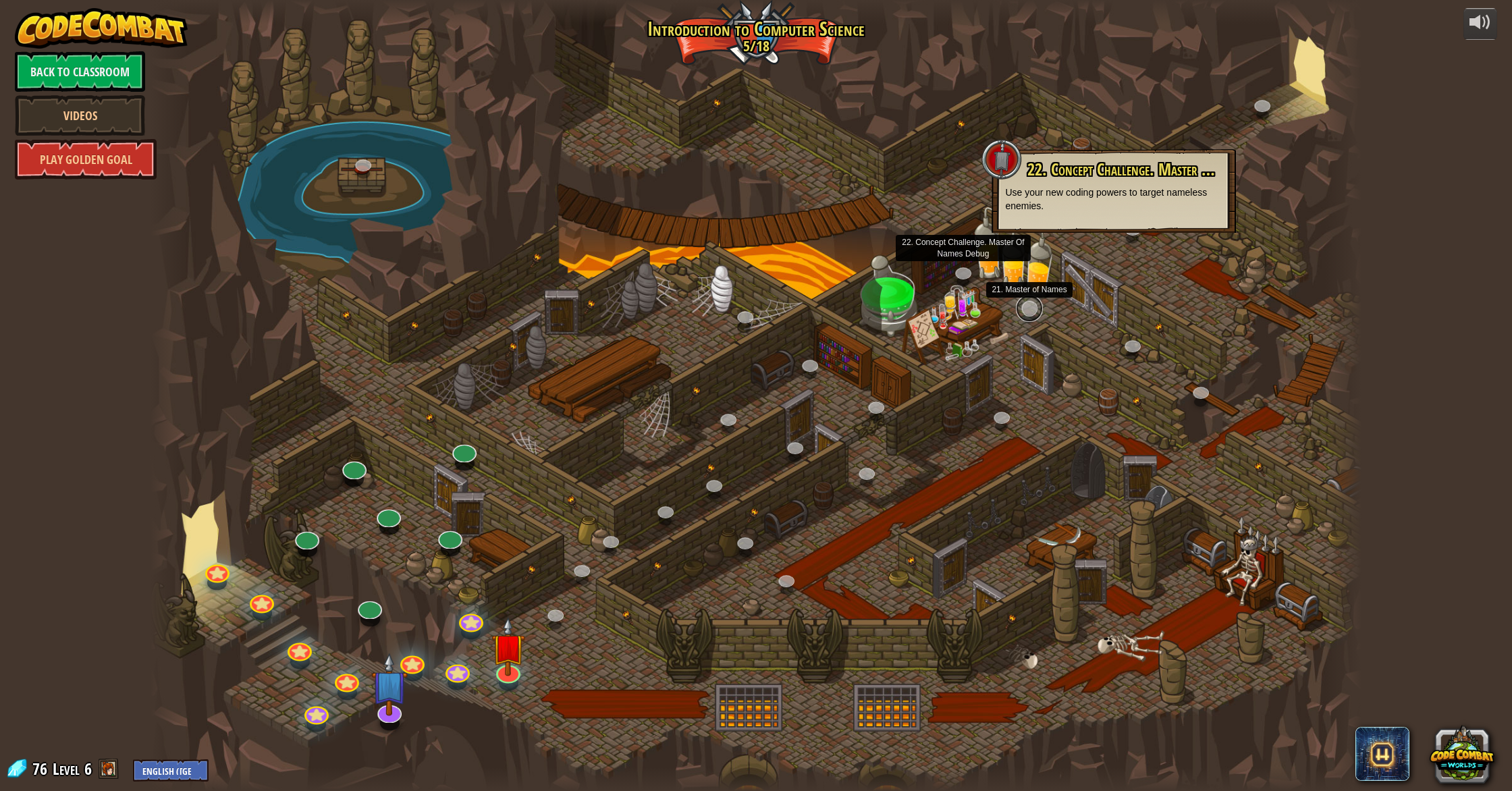
click at [1025, 305] on link at bounding box center [1030, 309] width 27 height 27
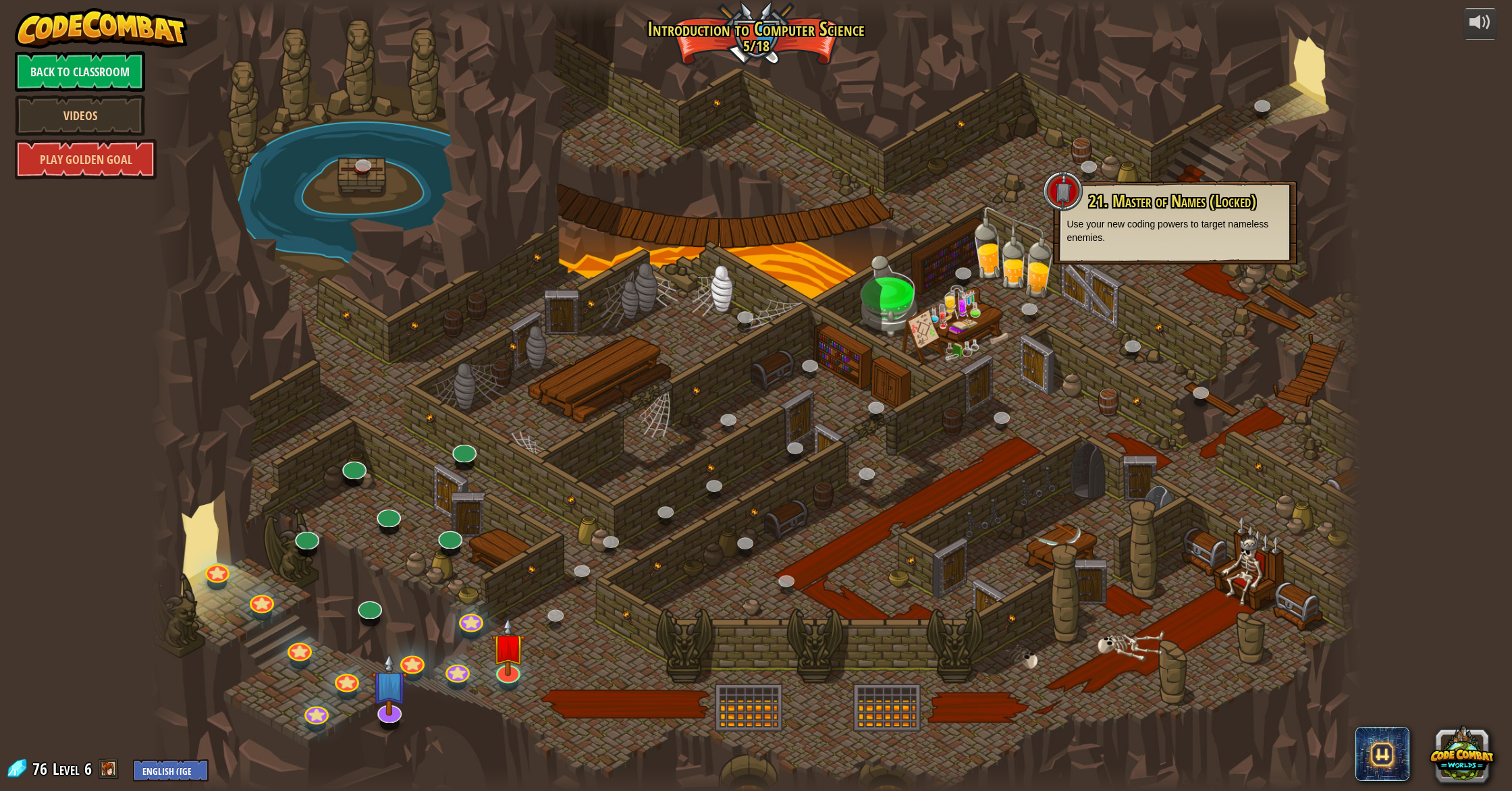
click at [987, 367] on div at bounding box center [756, 395] width 1211 height 791
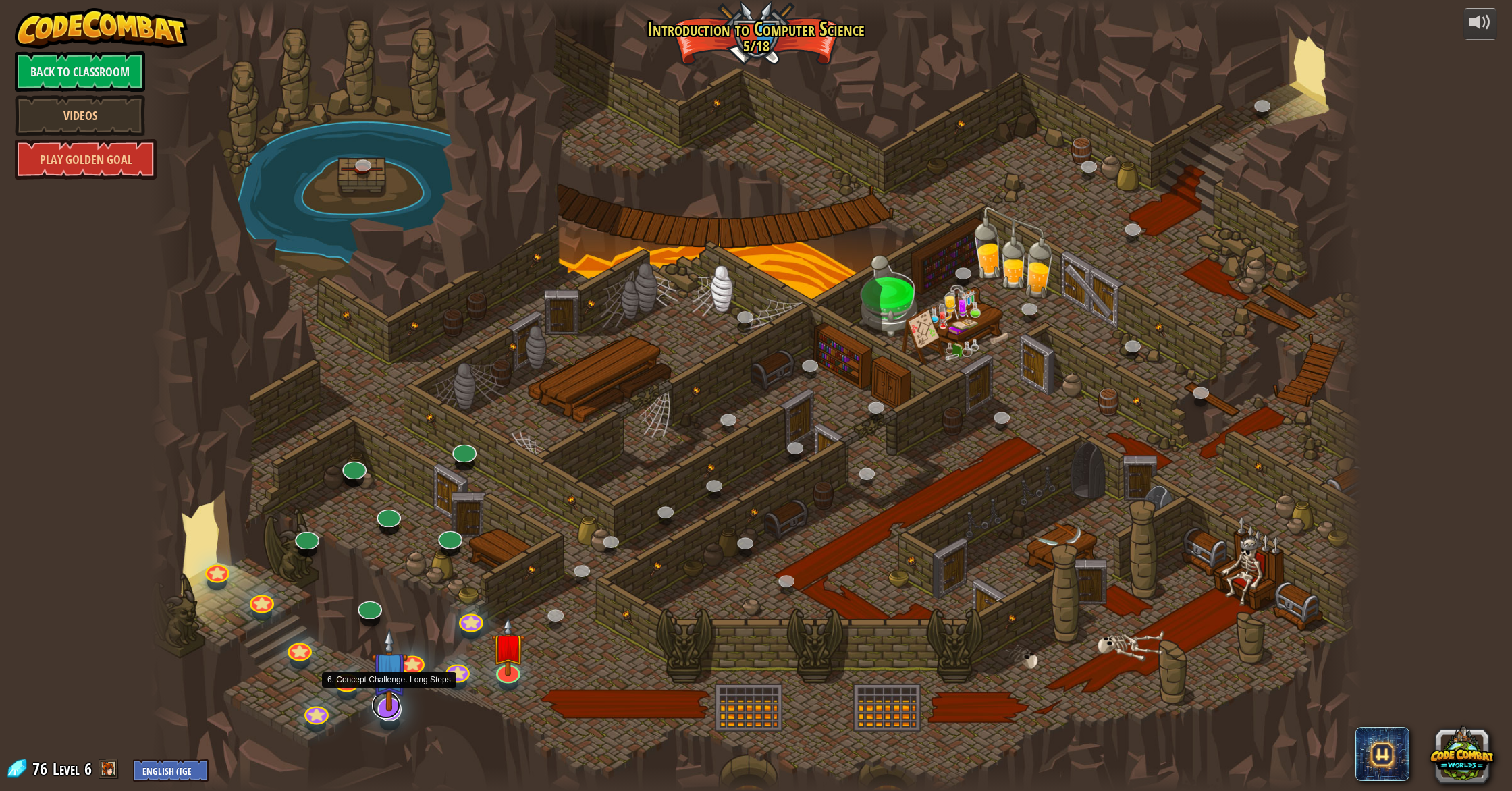
click at [389, 712] on link at bounding box center [385, 706] width 28 height 27
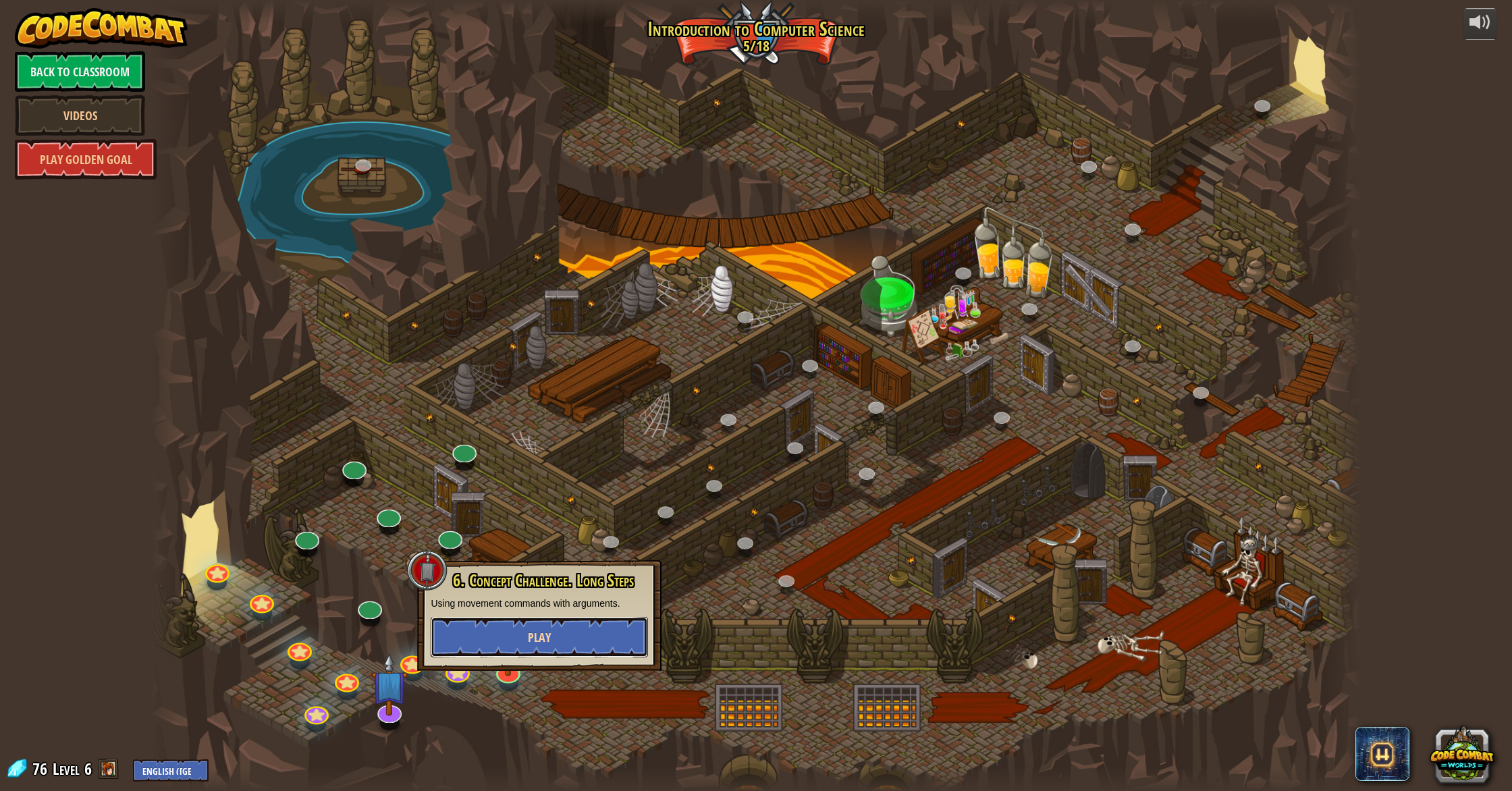
click at [493, 641] on button "Play" at bounding box center [539, 637] width 217 height 40
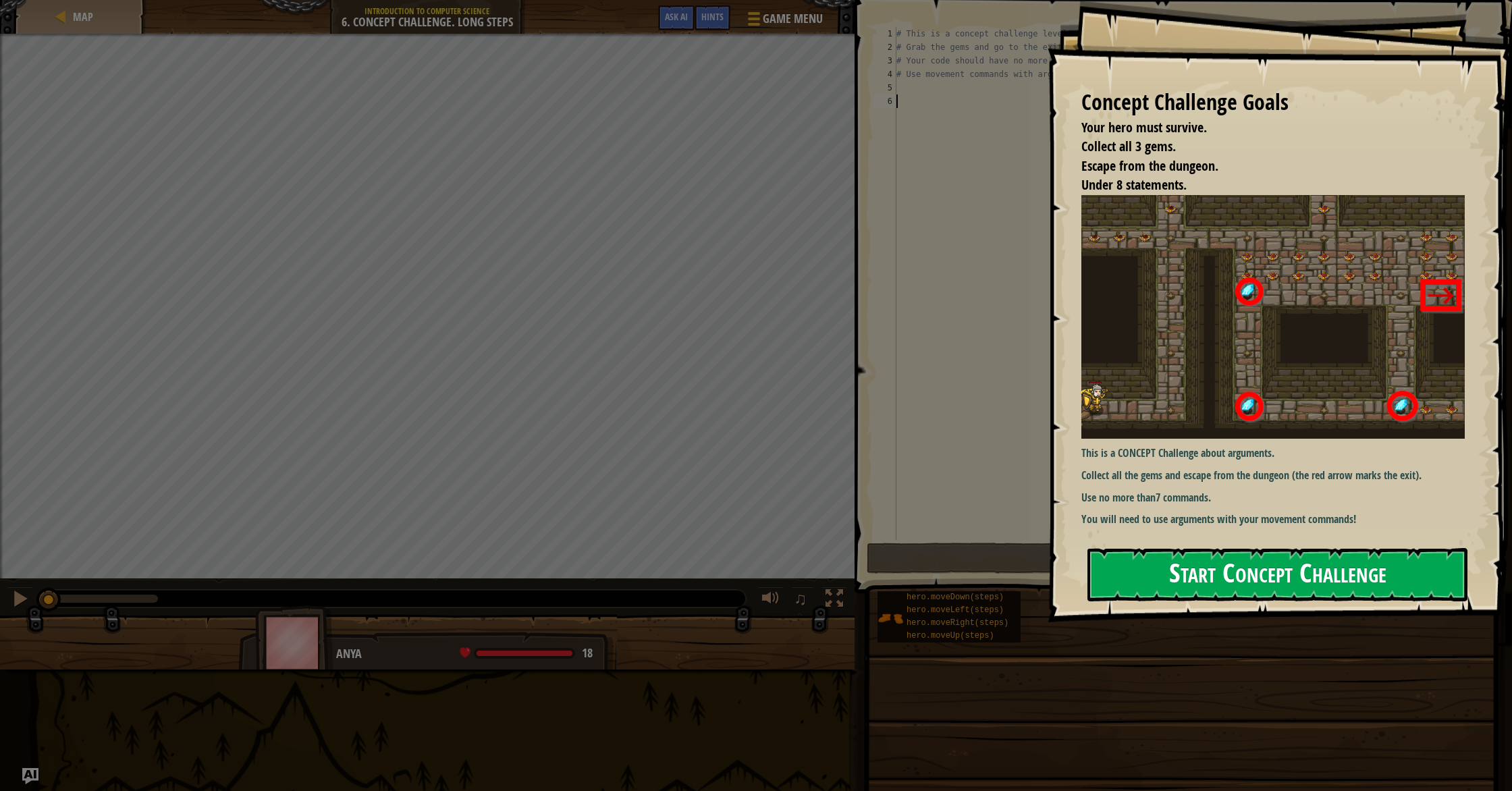
click at [1231, 588] on button "Start Concept Challenge" at bounding box center [1277, 575] width 380 height 54
